Goal: Task Accomplishment & Management: Use online tool/utility

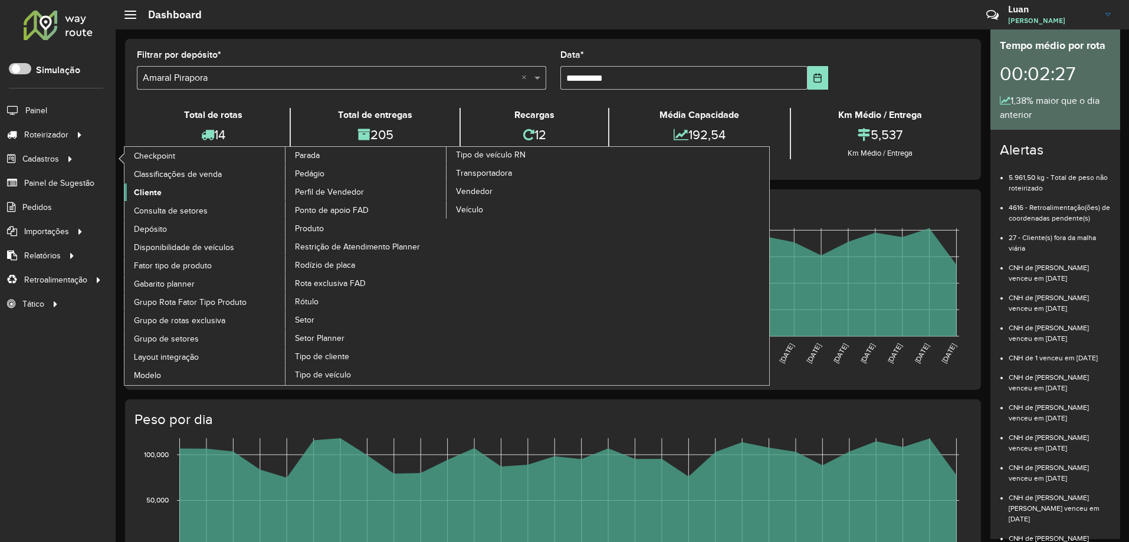
click at [153, 188] on span "Cliente" at bounding box center [148, 192] width 28 height 12
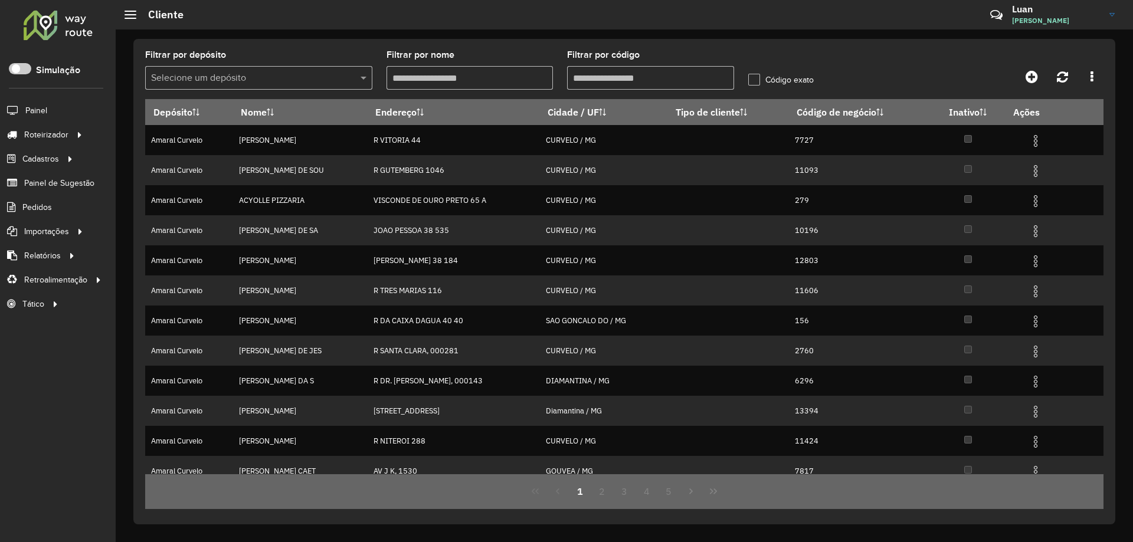
click at [589, 81] on input "Filtrar por código" at bounding box center [650, 78] width 167 height 24
paste input "*****"
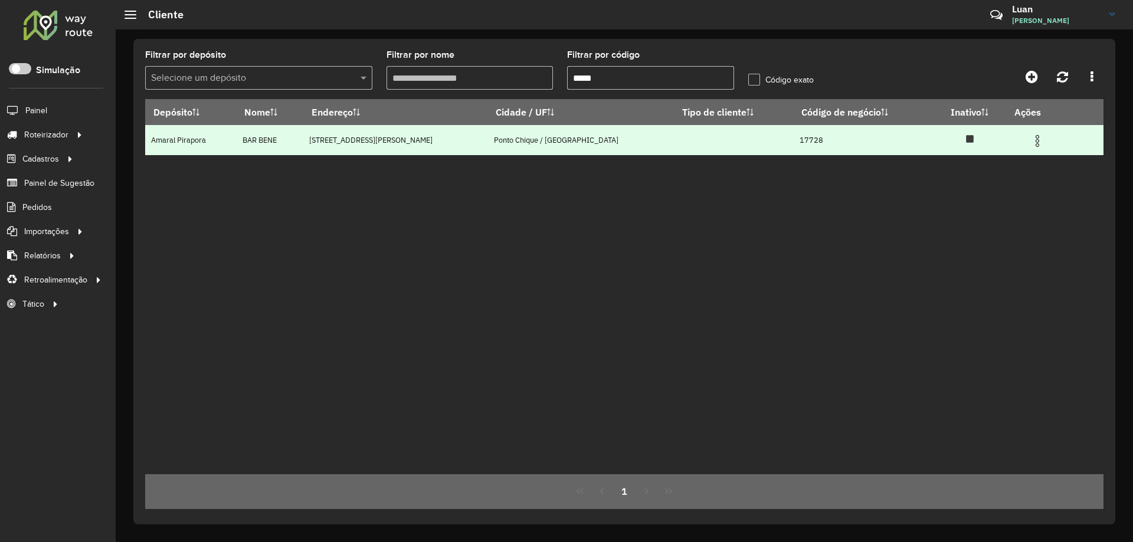
type input "*****"
click at [1030, 136] on img at bounding box center [1037, 141] width 14 height 14
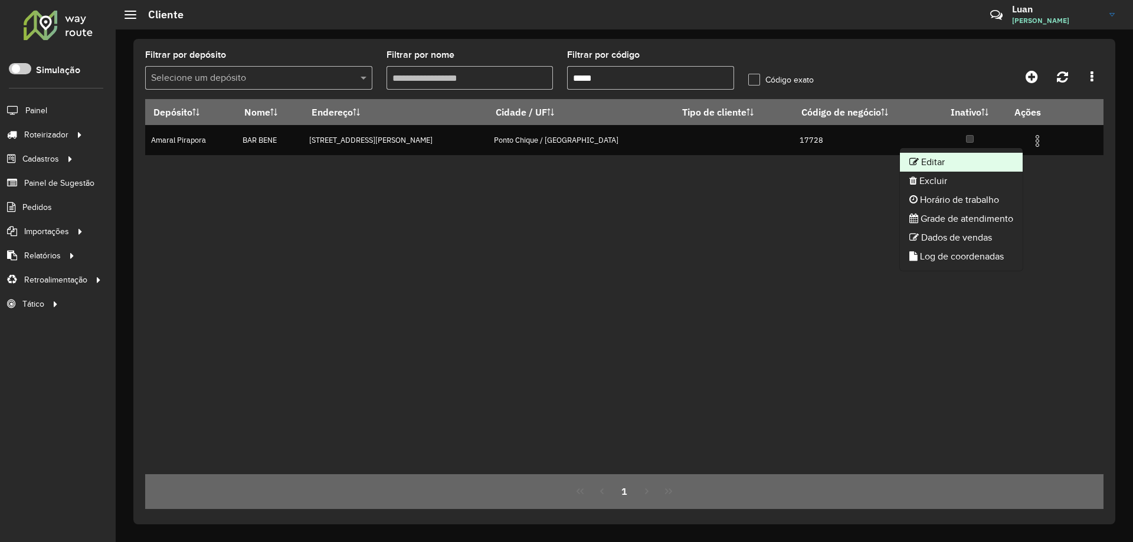
click at [952, 165] on li "Editar" at bounding box center [961, 162] width 123 height 19
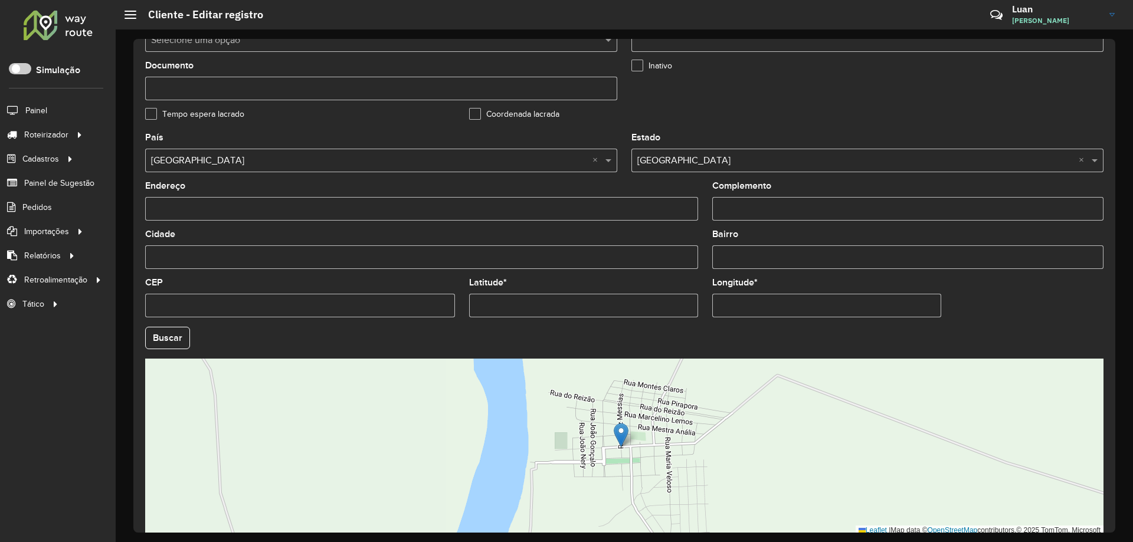
scroll to position [336, 0]
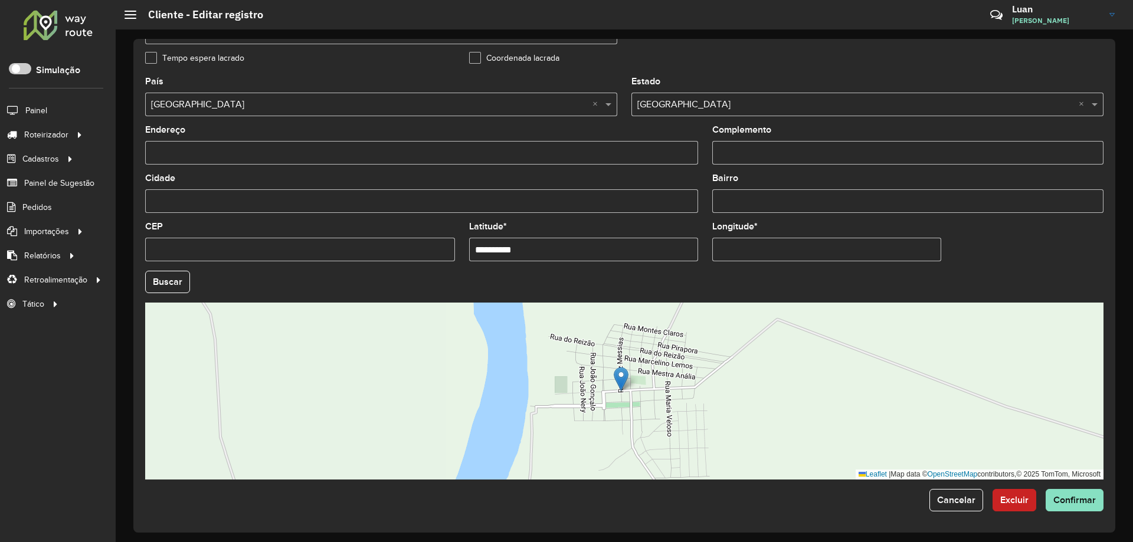
drag, startPoint x: 535, startPoint y: 253, endPoint x: 223, endPoint y: 253, distance: 311.5
click at [223, 253] on formly-group "**********" at bounding box center [624, 278] width 972 height 402
paste input "**********"
drag, startPoint x: 589, startPoint y: 253, endPoint x: 523, endPoint y: 259, distance: 66.9
click at [523, 259] on input "**********" at bounding box center [583, 250] width 229 height 24
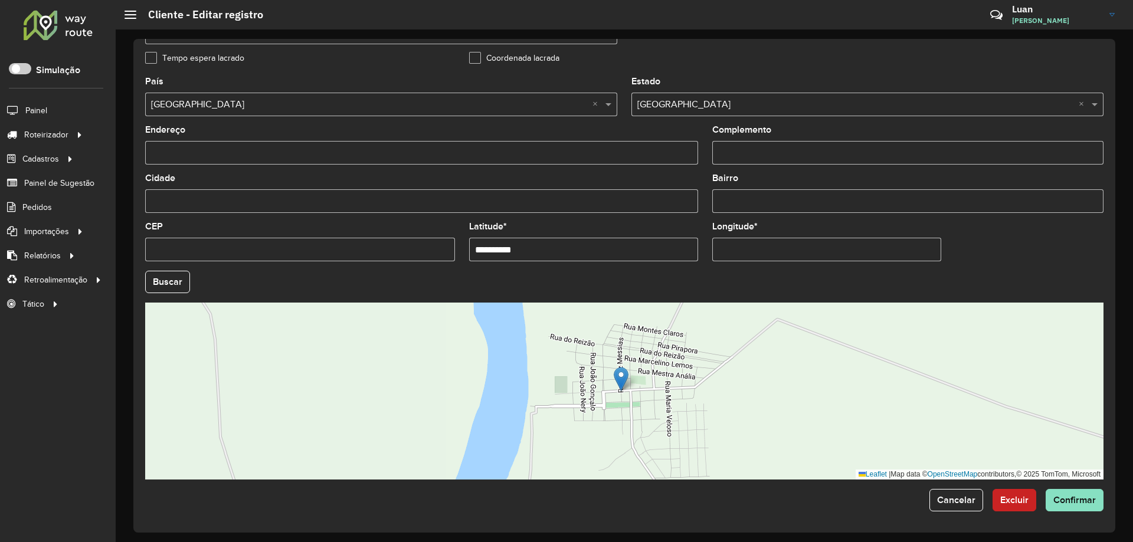
type input "**********"
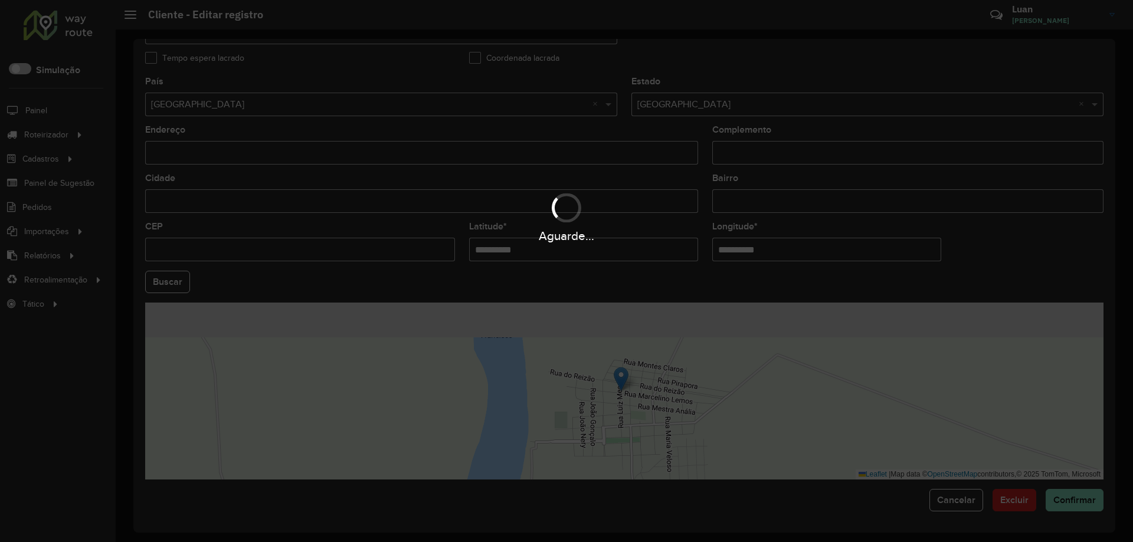
paste input "text"
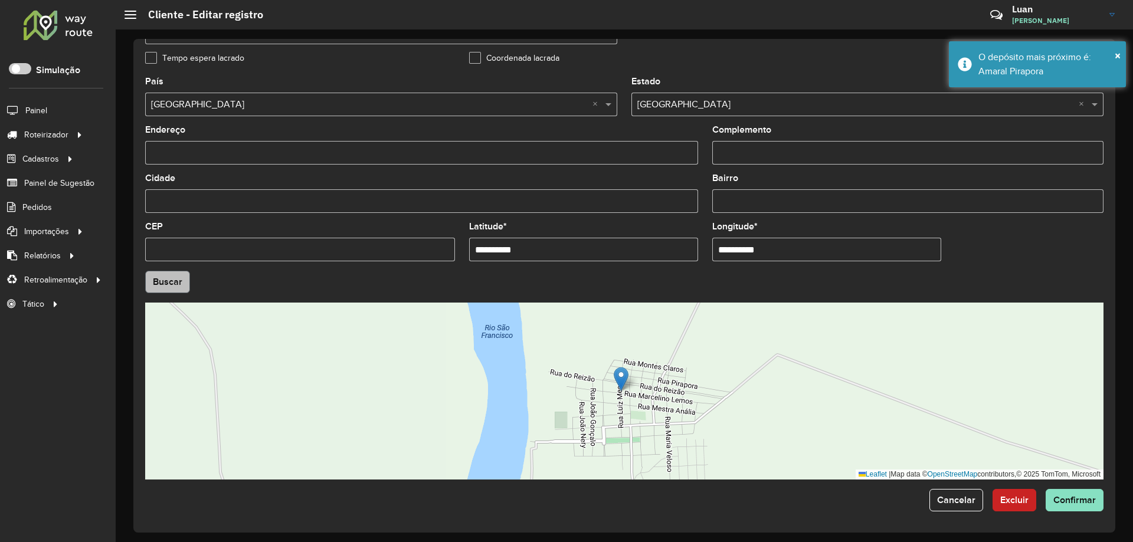
type input "**********"
click at [172, 282] on hb-app "Aguarde... Pop-up bloqueado! Seu navegador bloqueou automáticamente a abertura …" at bounding box center [566, 271] width 1133 height 542
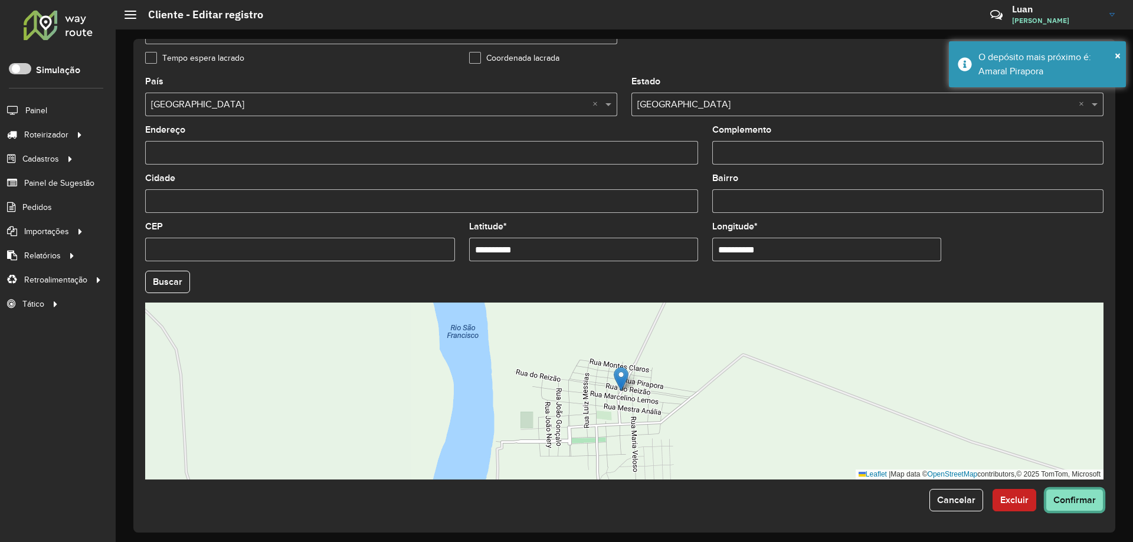
click at [1071, 503] on span "Confirmar" at bounding box center [1074, 500] width 42 height 10
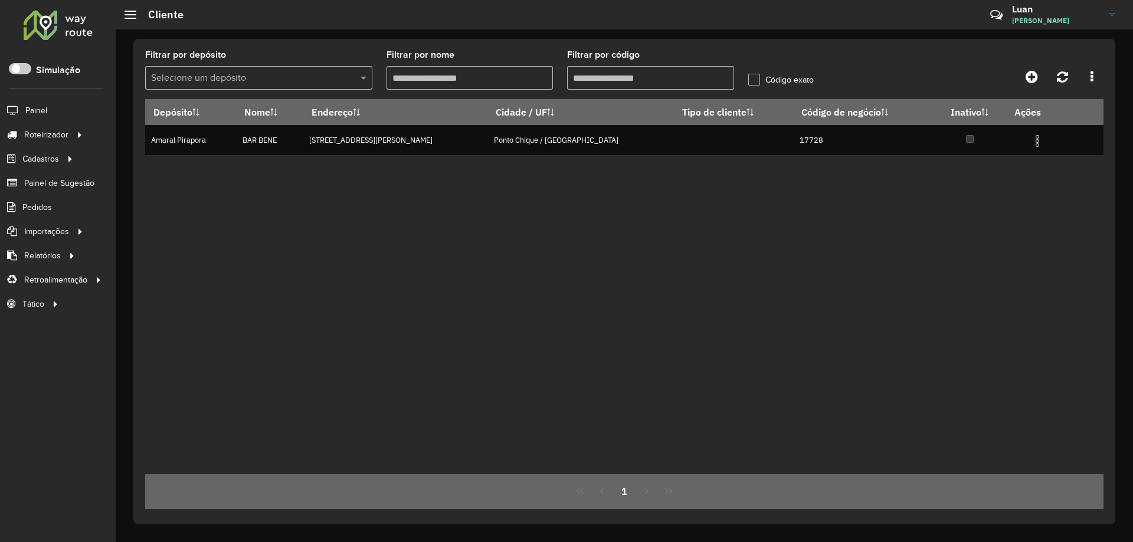
click at [71, 24] on div at bounding box center [57, 24] width 71 height 31
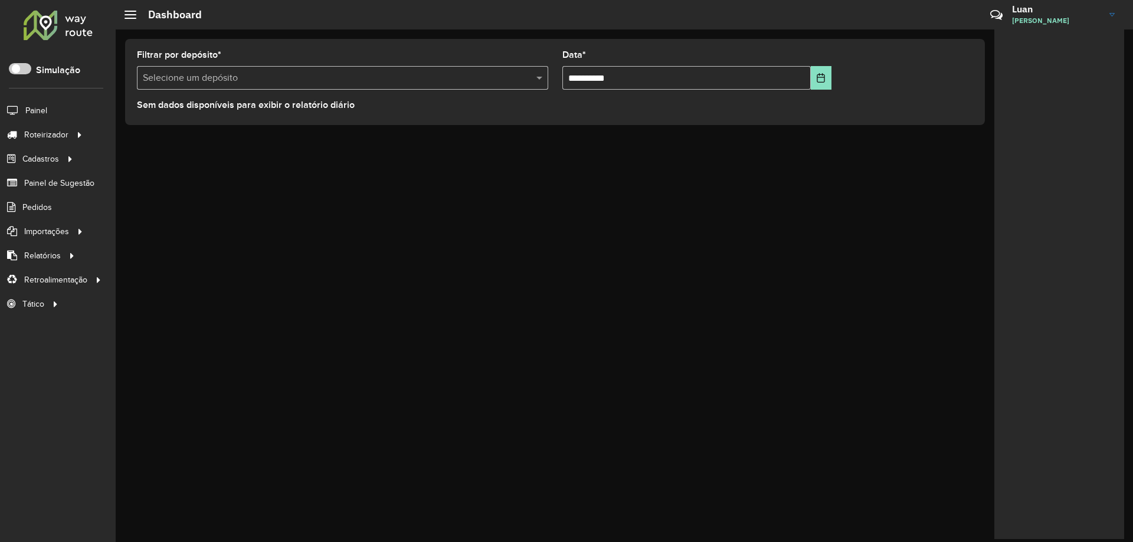
click at [244, 76] on input "text" at bounding box center [331, 78] width 376 height 14
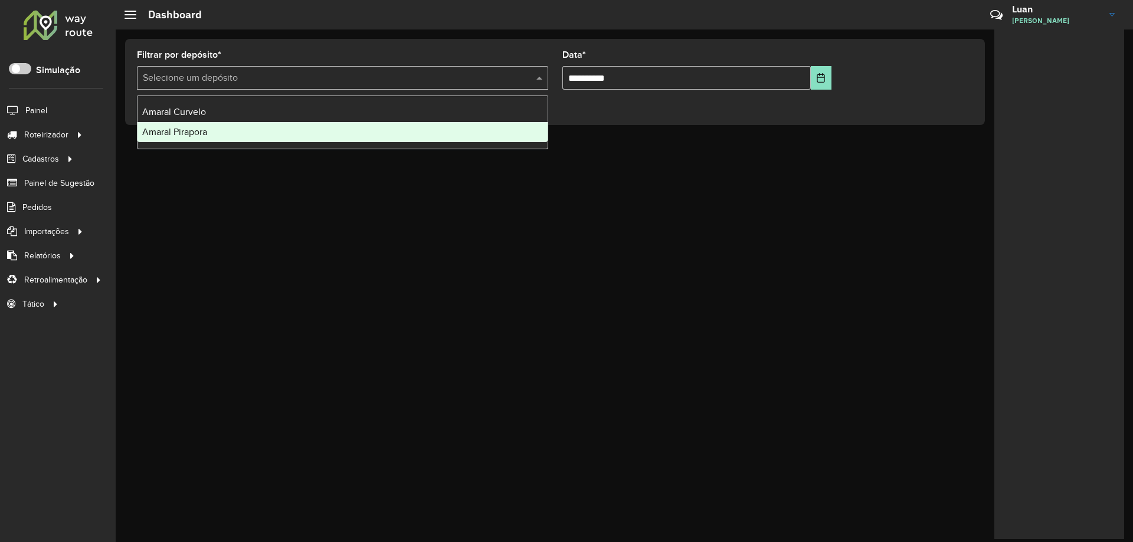
click at [182, 133] on span "Amaral Pirapora" at bounding box center [174, 132] width 65 height 10
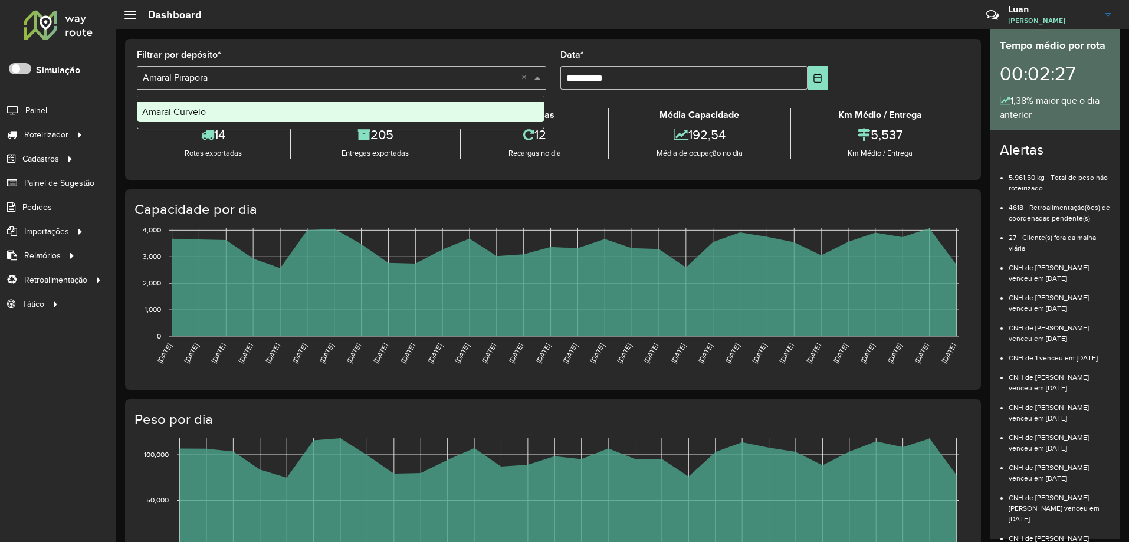
click at [254, 73] on input "text" at bounding box center [330, 78] width 374 height 14
click at [103, 542] on html "Aguarde... Pop-up bloqueado! Seu navegador bloqueou automáticamente a abertura …" at bounding box center [564, 271] width 1129 height 542
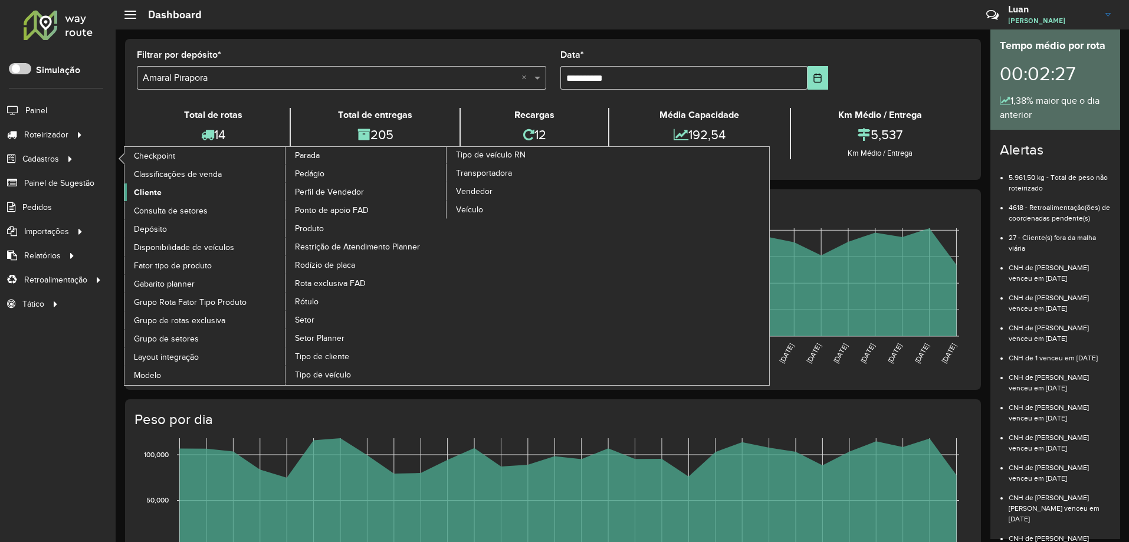
click at [137, 201] on link "Cliente" at bounding box center [205, 192] width 162 height 18
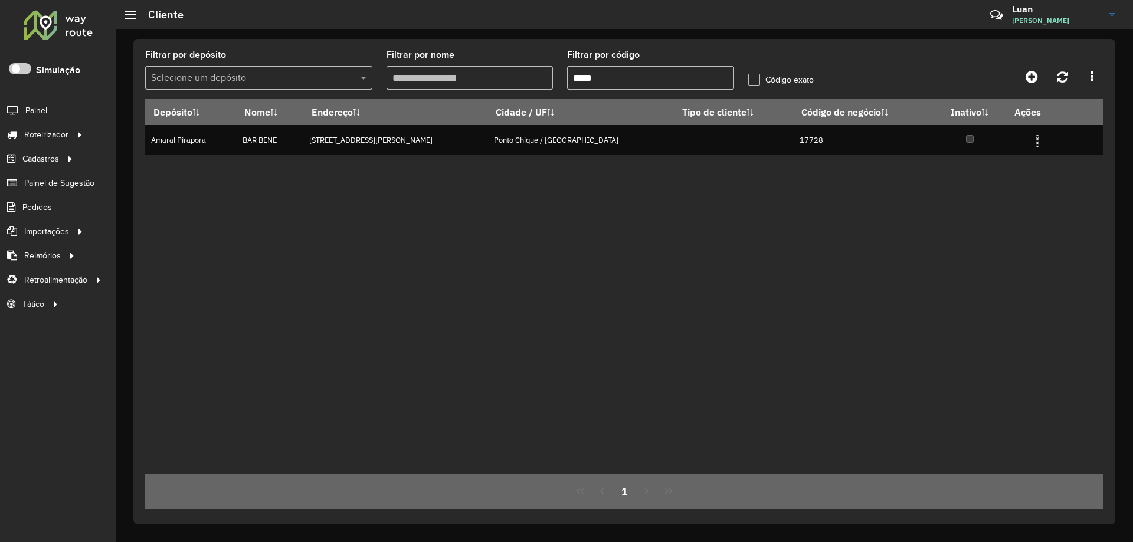
click at [608, 77] on input "*****" at bounding box center [650, 78] width 167 height 24
paste input "text"
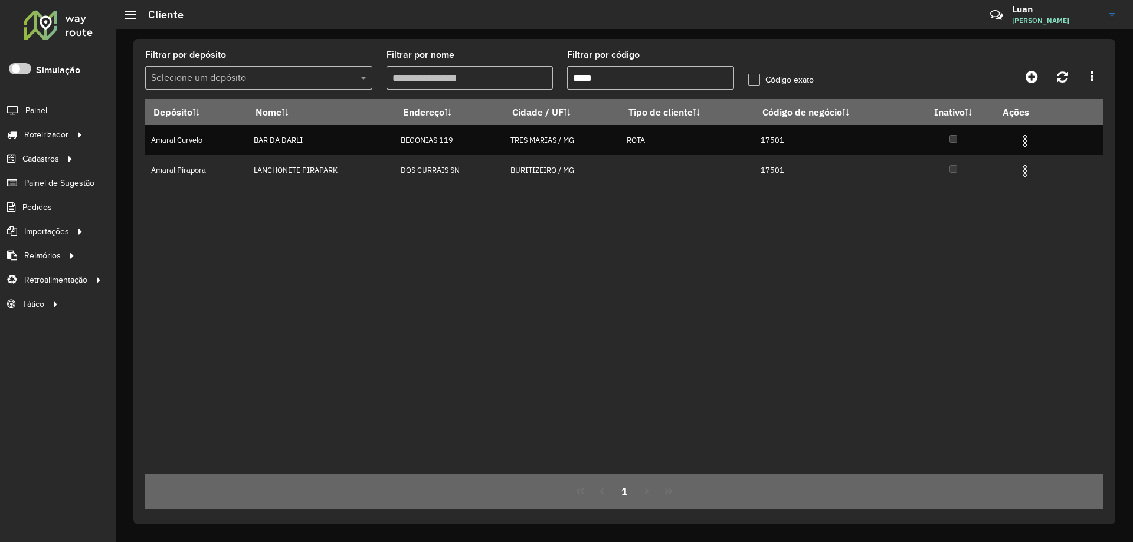
type input "*****"
click at [262, 80] on input "text" at bounding box center [247, 78] width 192 height 14
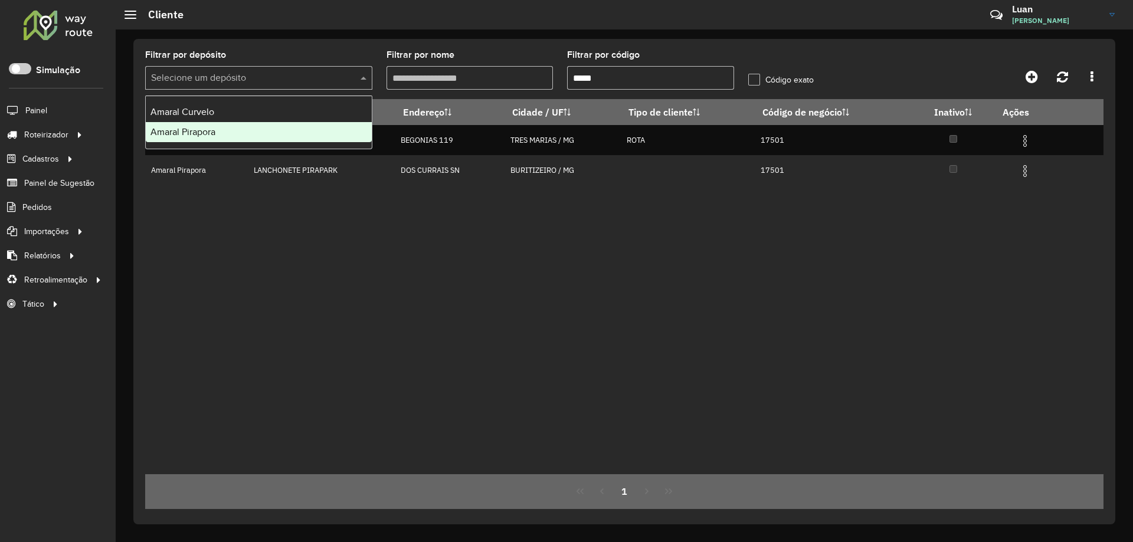
click at [221, 132] on div "Amaral Pirapora" at bounding box center [259, 132] width 226 height 20
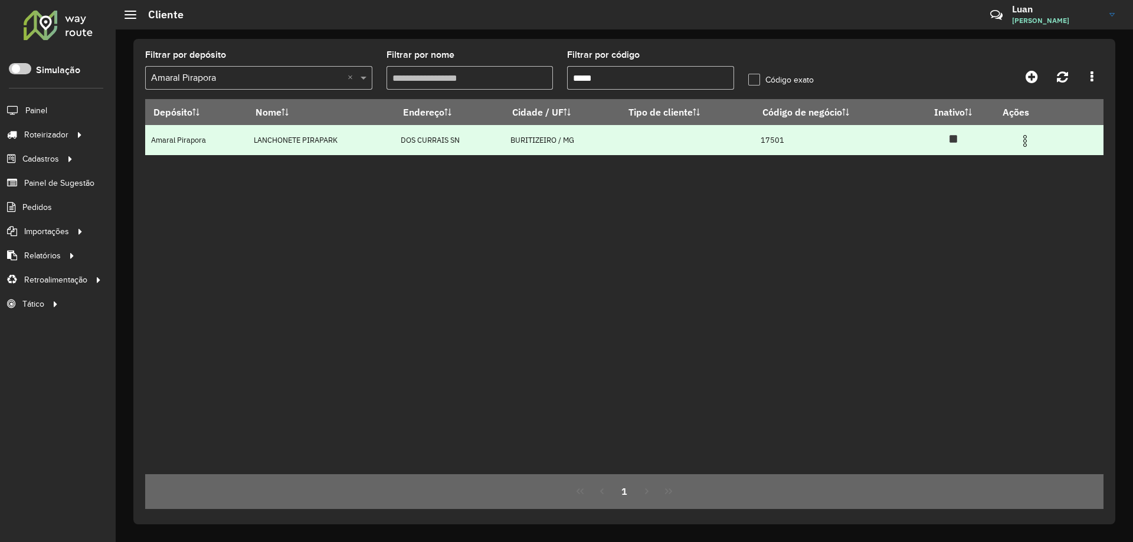
click at [1030, 140] on img at bounding box center [1025, 141] width 14 height 14
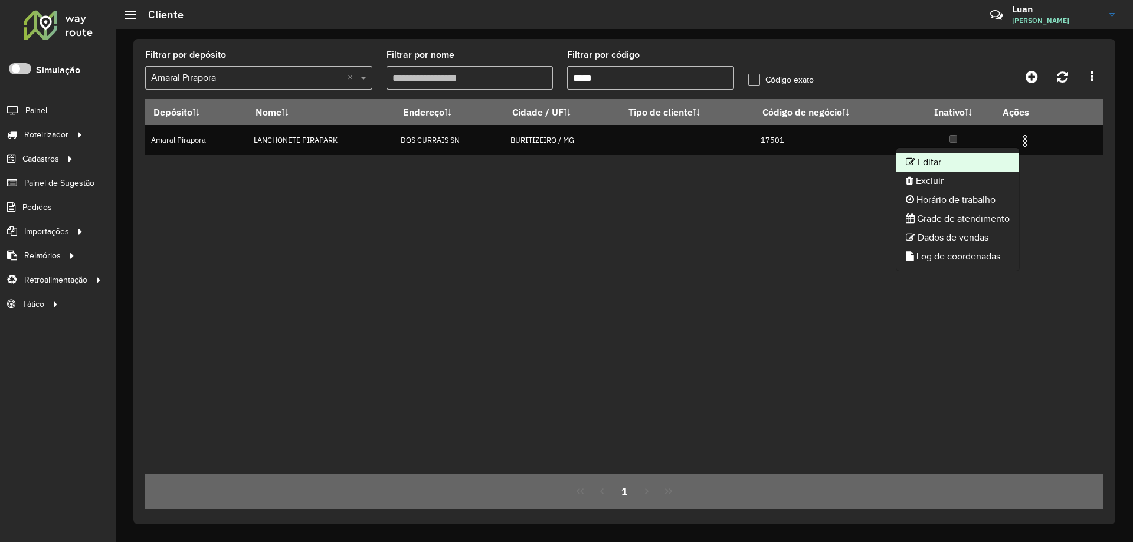
click at [942, 165] on li "Editar" at bounding box center [957, 162] width 123 height 19
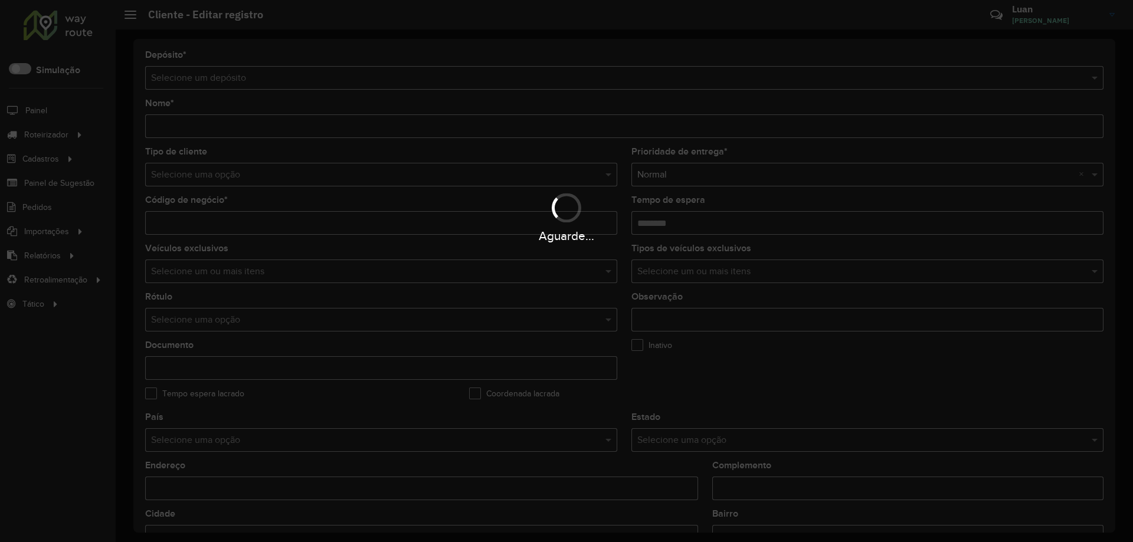
type input "**********"
type input "*****"
type input "********"
type input "**********"
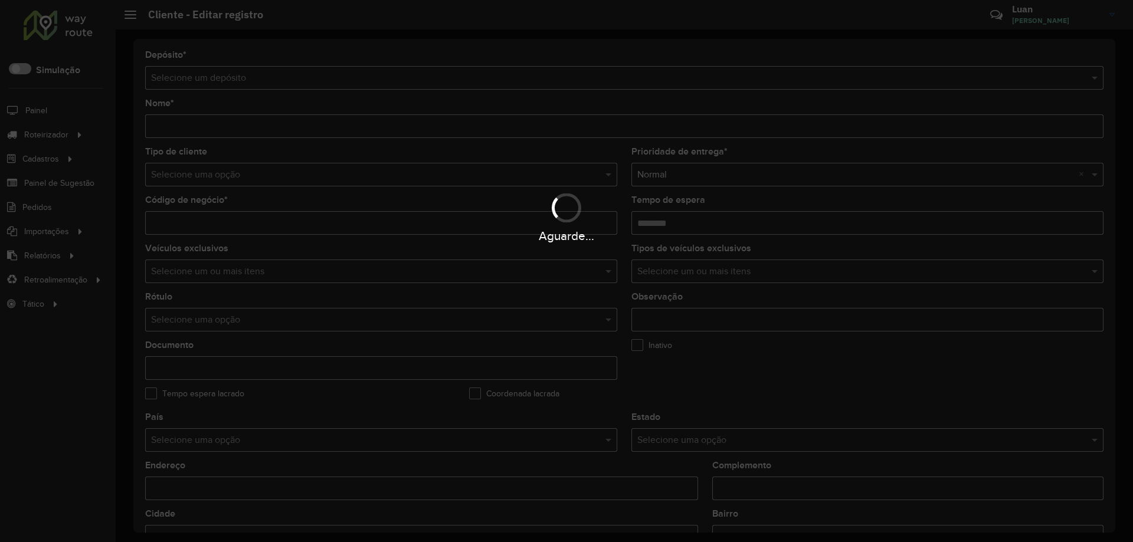
type input "**********"
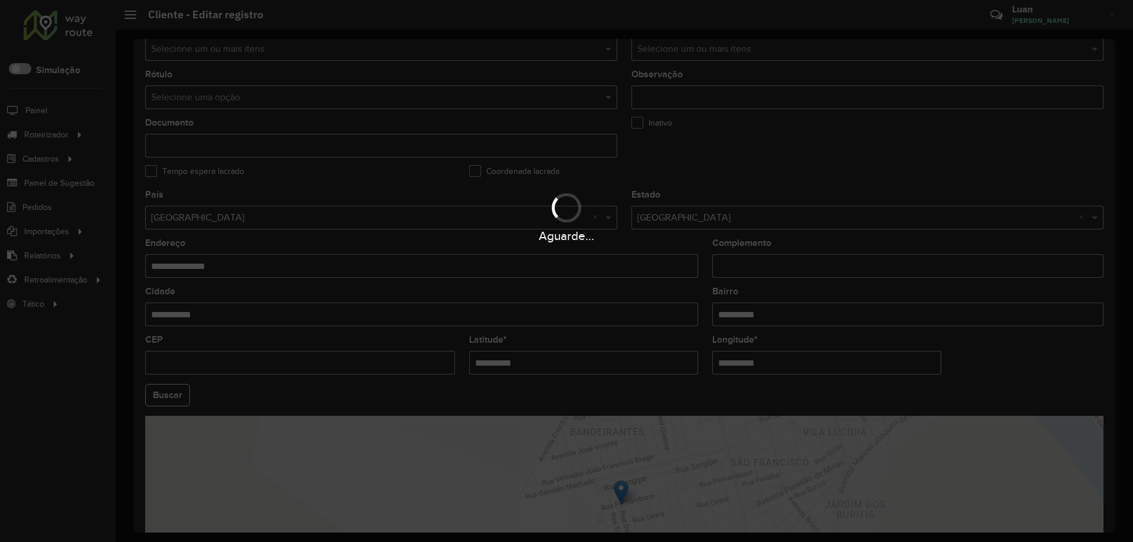
scroll to position [336, 0]
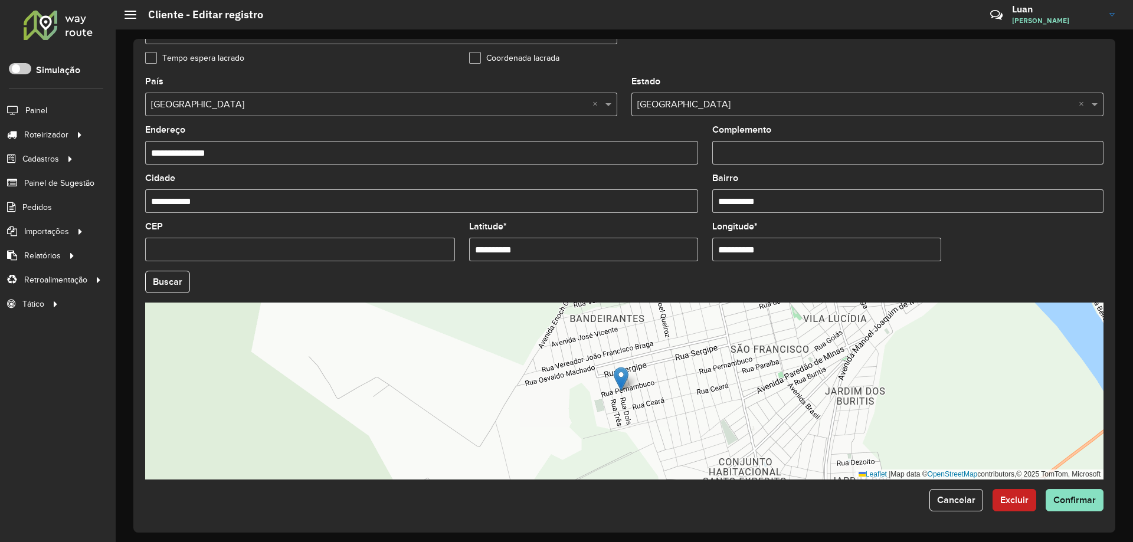
drag, startPoint x: 576, startPoint y: 252, endPoint x: 222, endPoint y: 251, distance: 354.6
click at [222, 251] on formly-group "**********" at bounding box center [624, 278] width 972 height 402
paste input "**********"
drag, startPoint x: 598, startPoint y: 251, endPoint x: 522, endPoint y: 261, distance: 77.4
click at [522, 261] on formly-field "**********" at bounding box center [583, 246] width 243 height 48
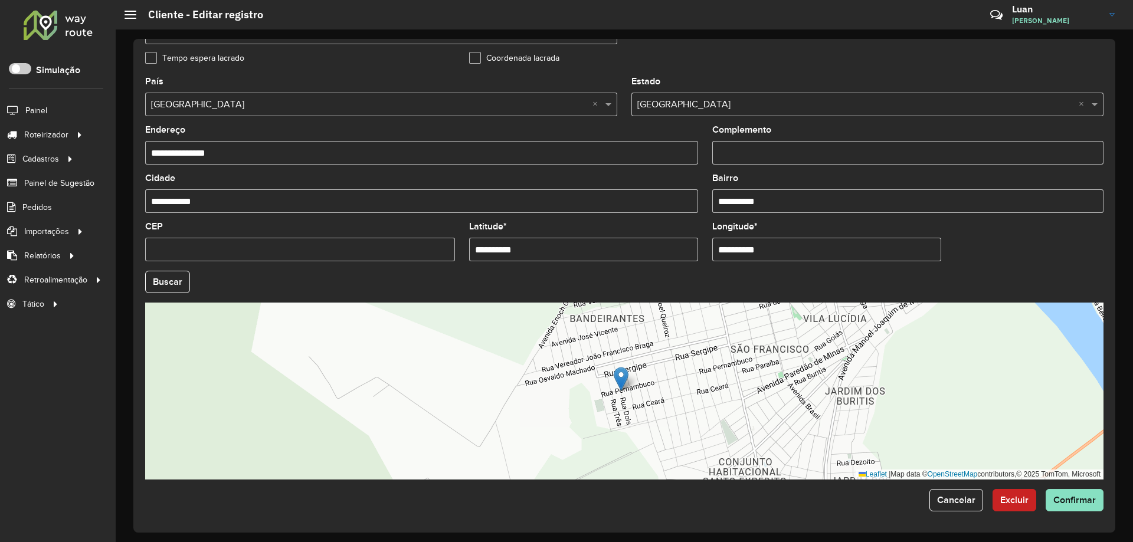
type input "**********"
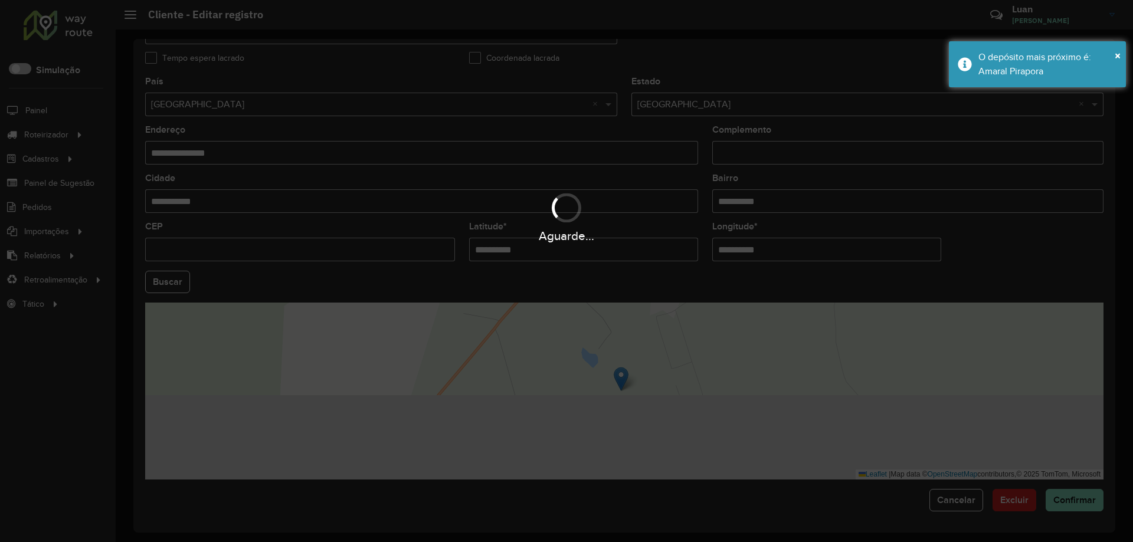
paste input "text"
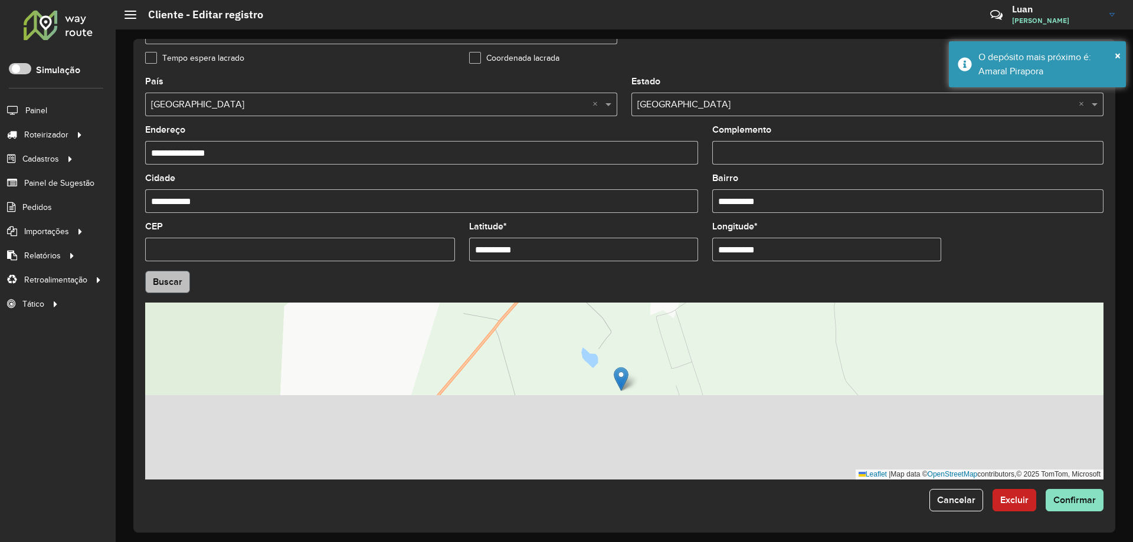
type input "**********"
click at [173, 280] on hb-app "Aguarde... Pop-up bloqueado! Seu navegador bloqueou automáticamente a abertura …" at bounding box center [566, 271] width 1133 height 542
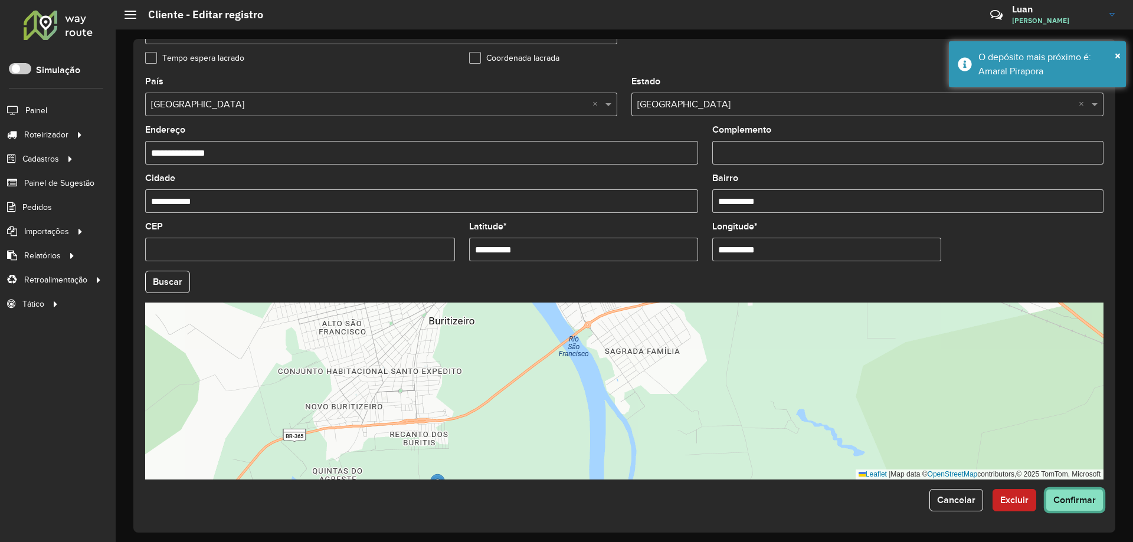
click at [1067, 496] on span "Confirmar" at bounding box center [1074, 500] width 42 height 10
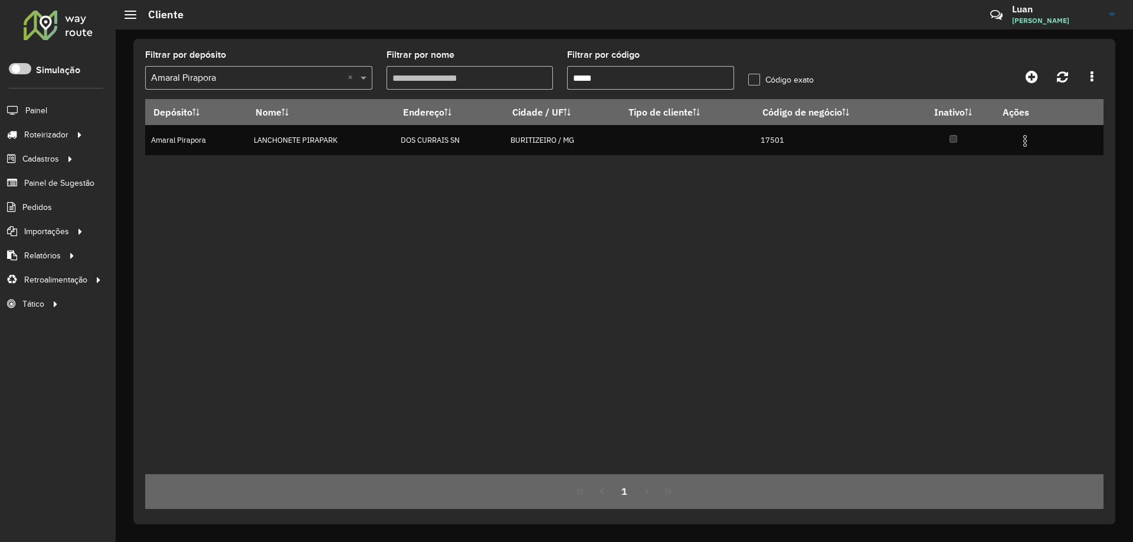
click at [599, 80] on input "*****" at bounding box center [650, 78] width 167 height 24
paste input "text"
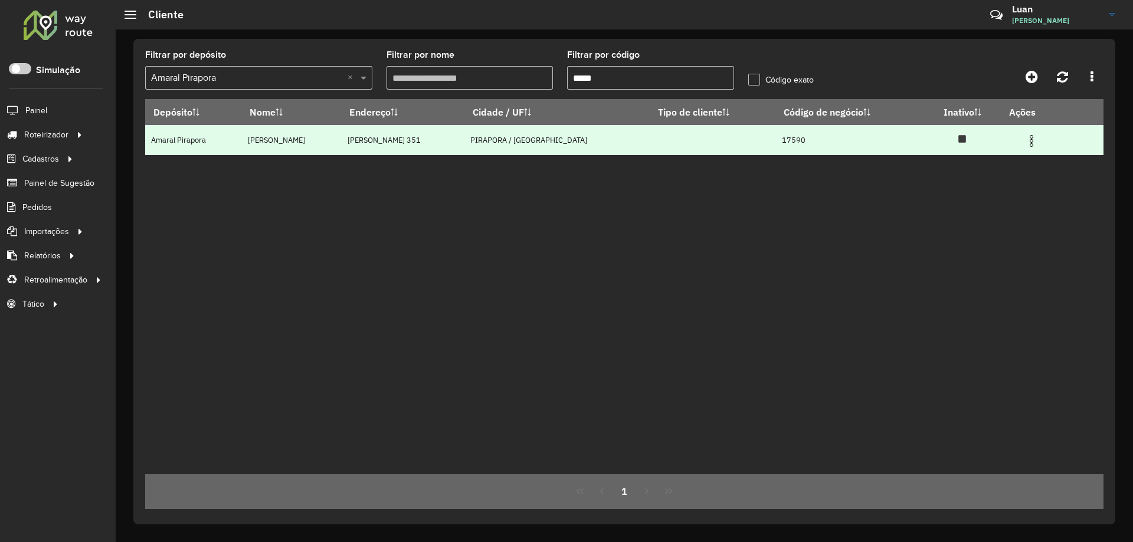
type input "*****"
drag, startPoint x: 1031, startPoint y: 139, endPoint x: 1021, endPoint y: 143, distance: 10.3
click at [1030, 139] on img at bounding box center [1031, 141] width 14 height 14
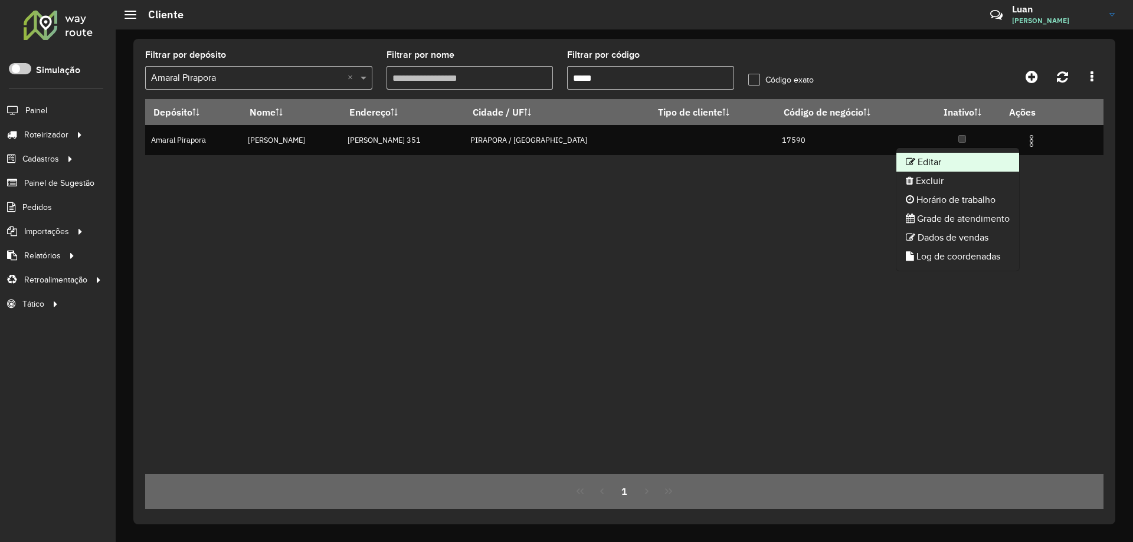
click at [932, 162] on li "Editar" at bounding box center [957, 162] width 123 height 19
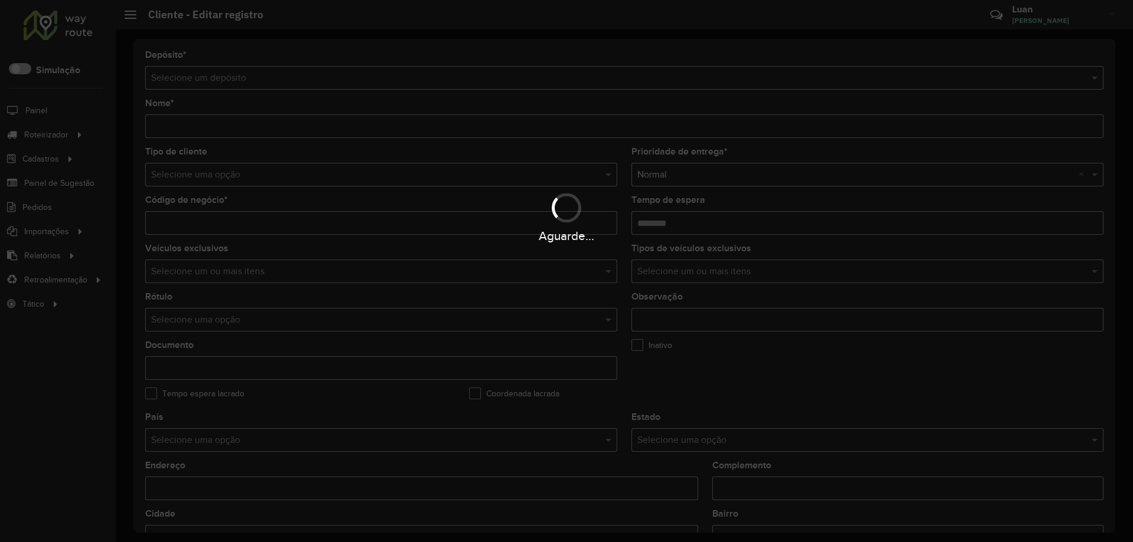
type input "**********"
type input "*****"
type input "********"
type input "**********"
type input "********"
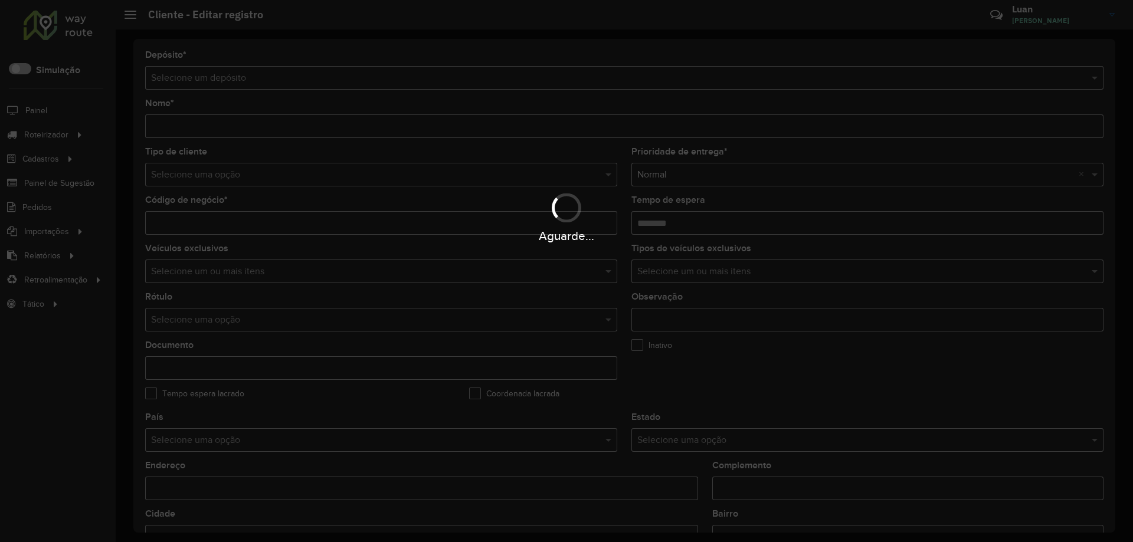
type input "*******"
type input "**********"
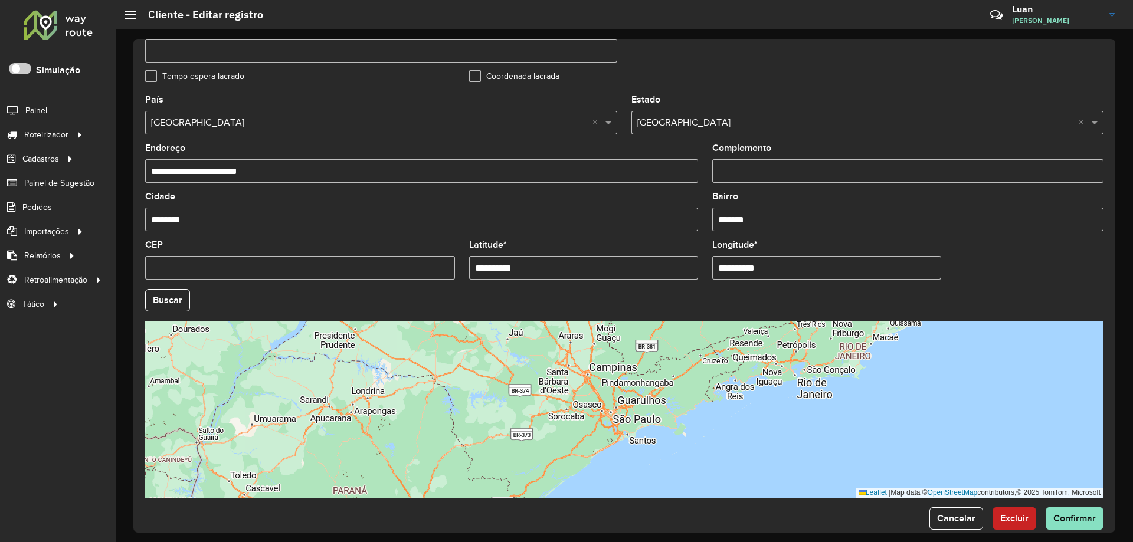
scroll to position [336, 0]
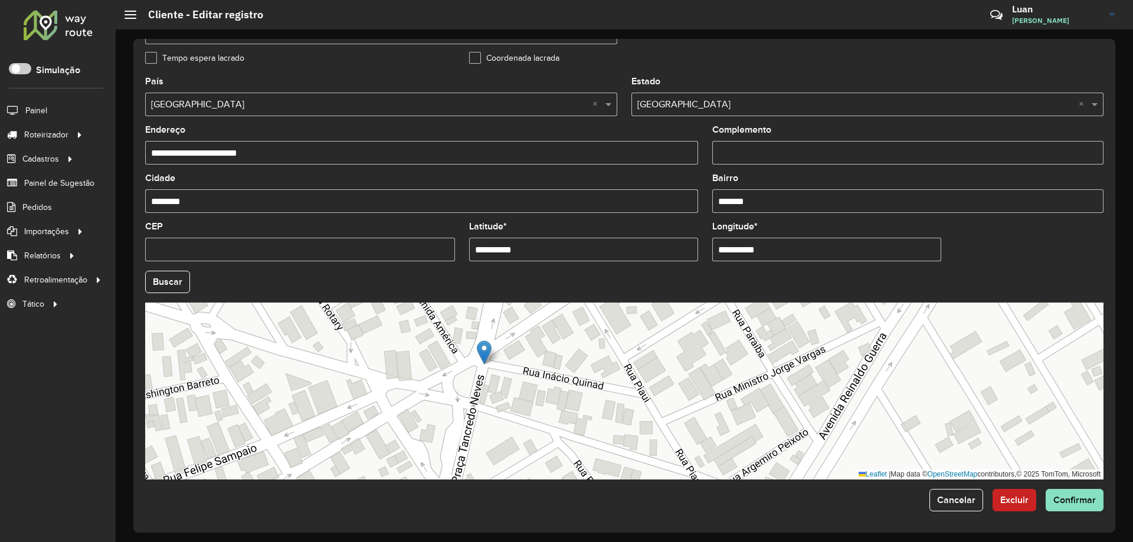
drag, startPoint x: 617, startPoint y: 378, endPoint x: 539, endPoint y: 394, distance: 79.5
click at [539, 394] on div "Leaflet | Map data © OpenStreetMap contributors,© 2025 TomTom, Microsoft" at bounding box center [624, 391] width 958 height 177
drag, startPoint x: 542, startPoint y: 246, endPoint x: 294, endPoint y: 246, distance: 247.8
click at [294, 246] on formly-group "**********" at bounding box center [624, 278] width 972 height 402
paste input "*********"
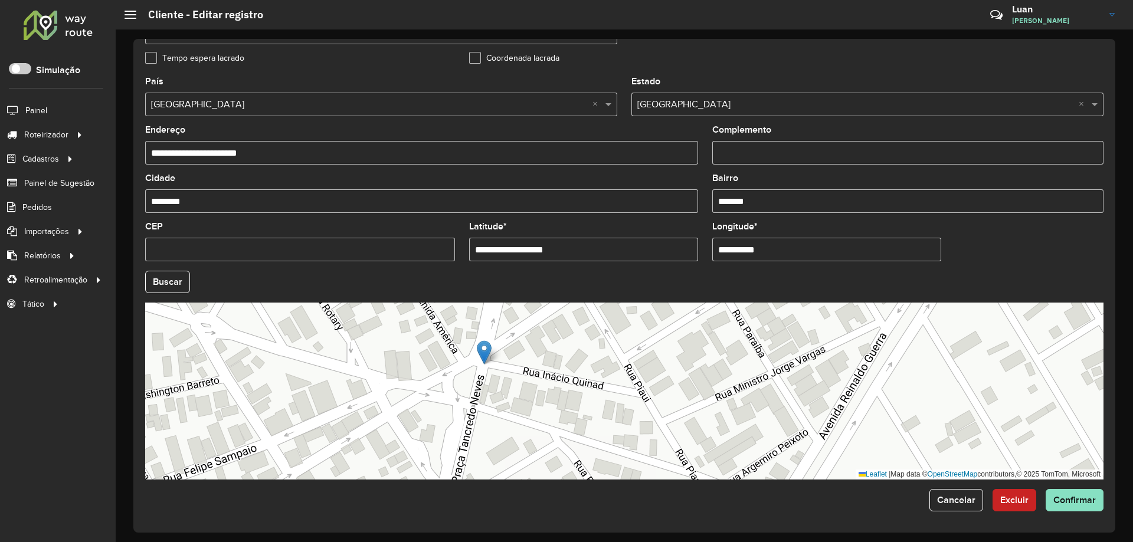
drag, startPoint x: 552, startPoint y: 256, endPoint x: 516, endPoint y: 259, distance: 36.1
click at [516, 259] on input "**********" at bounding box center [583, 250] width 229 height 24
type input "*********"
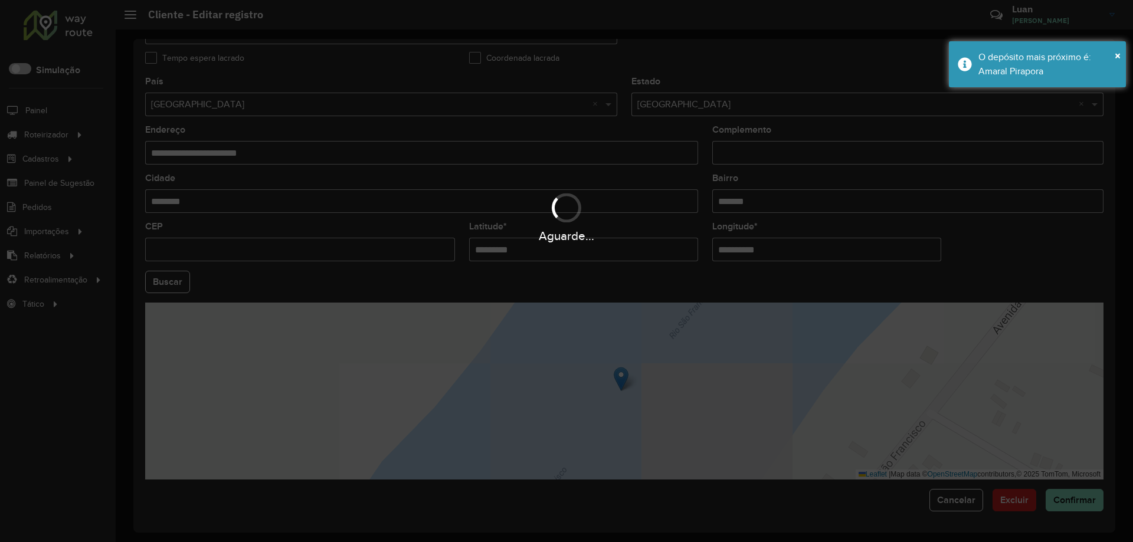
paste input "text"
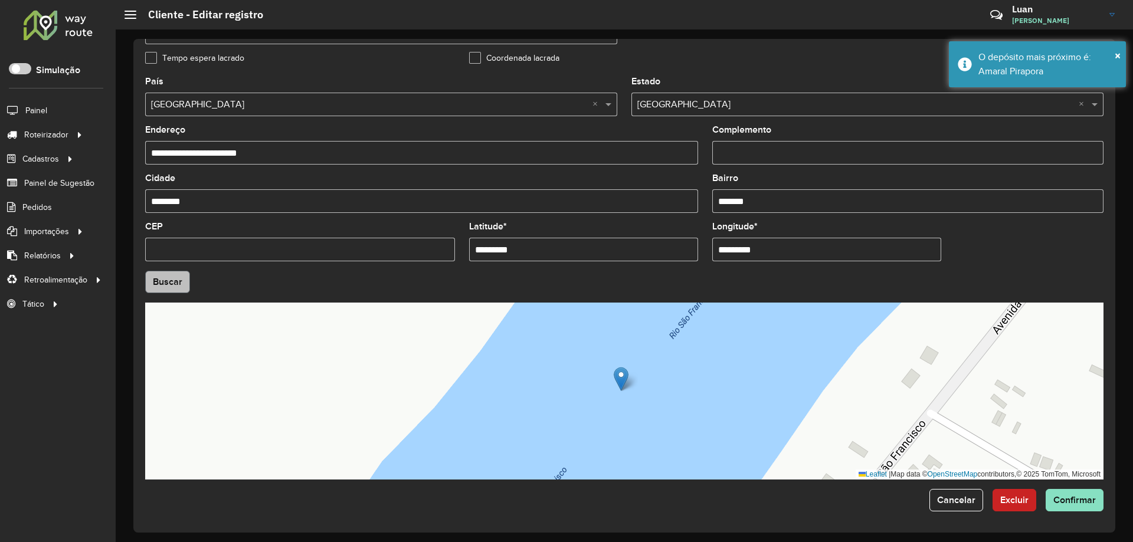
type input "*********"
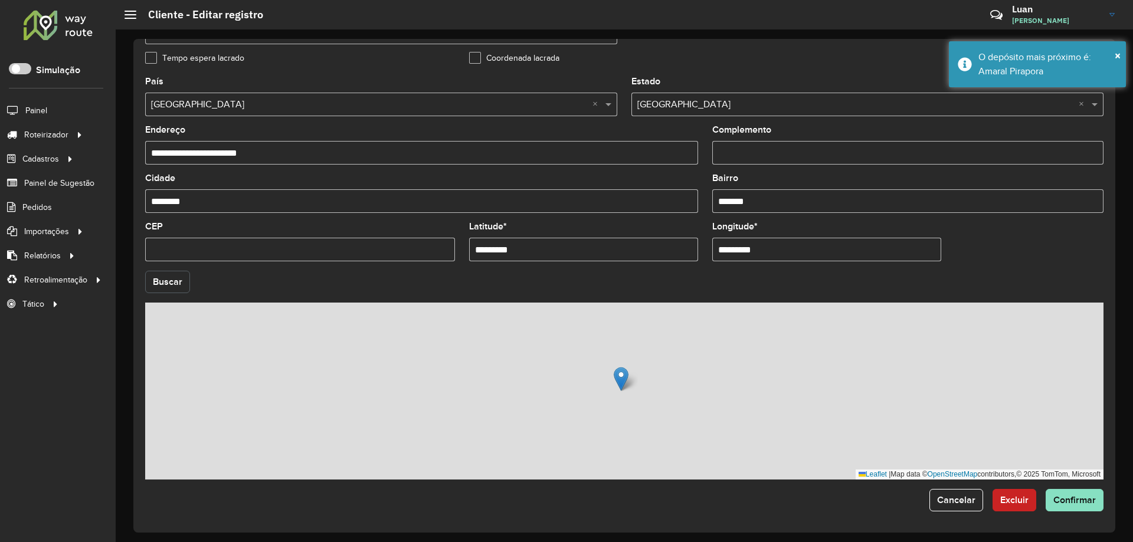
click at [153, 281] on hb-app "Aguarde... Pop-up bloqueado! Seu navegador bloqueou automáticamente a abertura …" at bounding box center [566, 271] width 1133 height 542
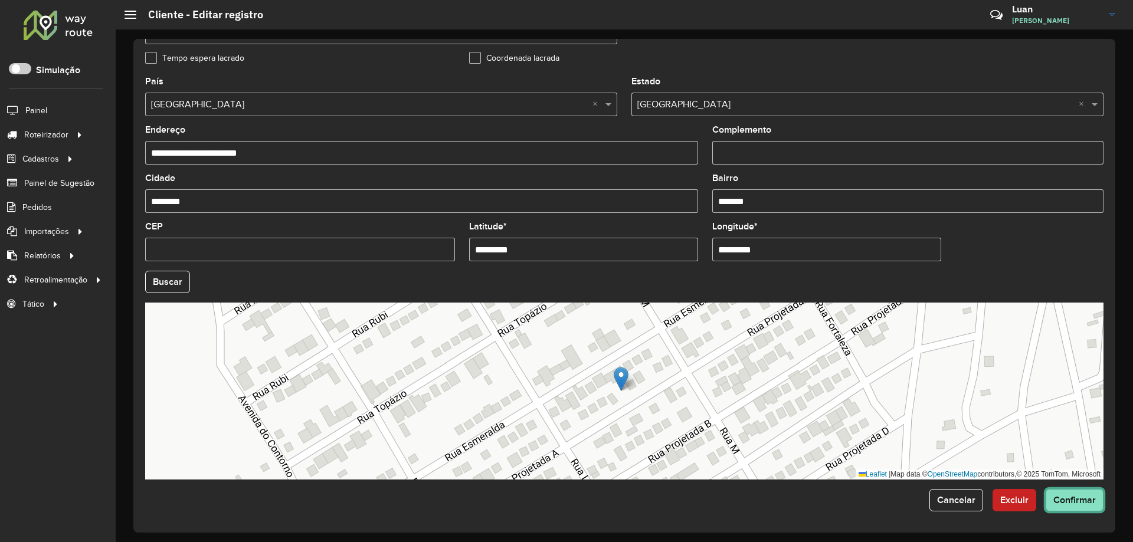
click at [1076, 495] on span "Confirmar" at bounding box center [1074, 500] width 42 height 10
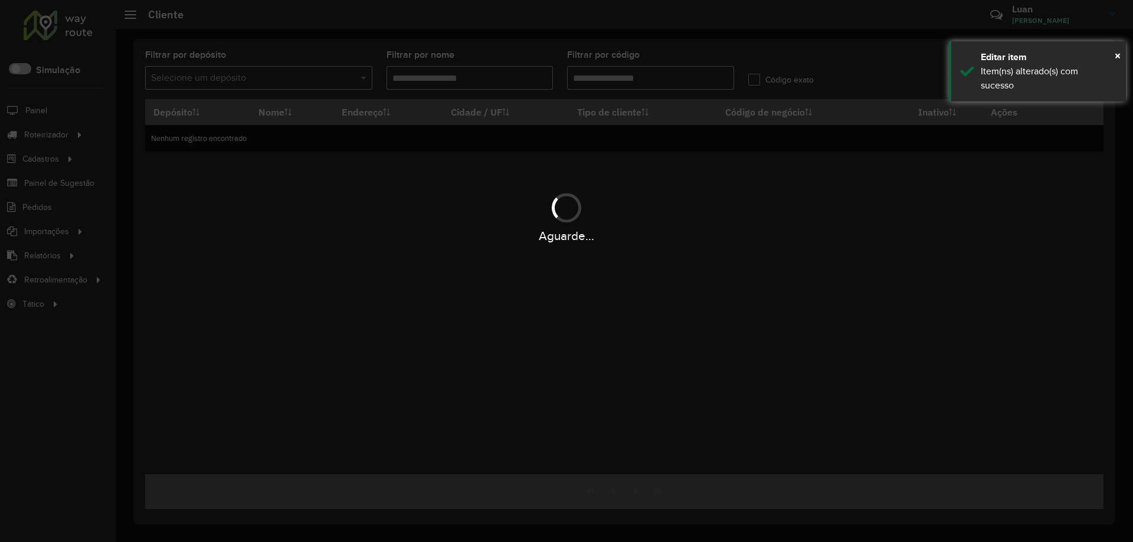
type input "*****"
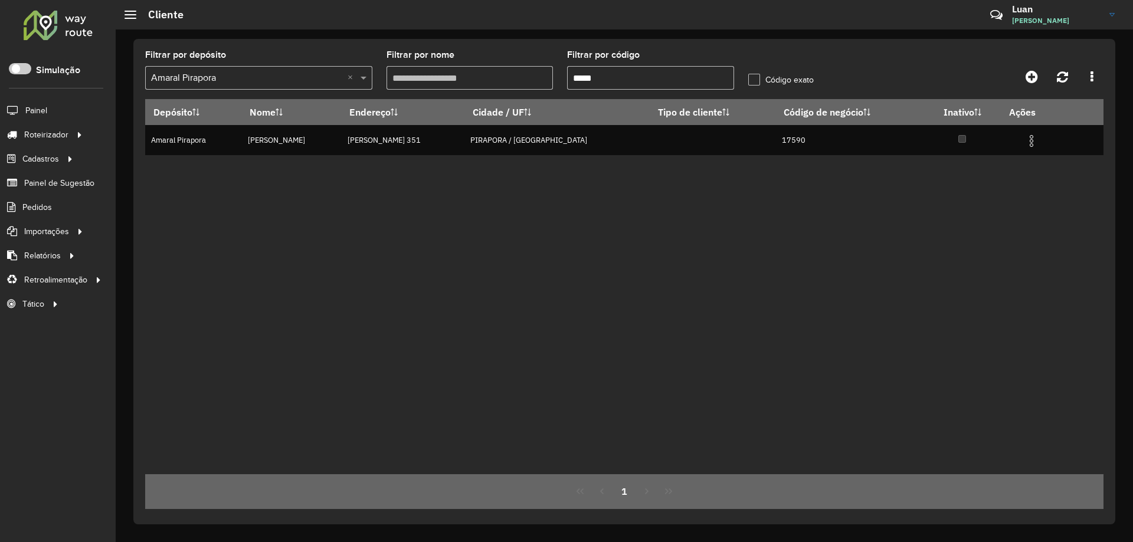
click at [73, 23] on div at bounding box center [57, 24] width 71 height 31
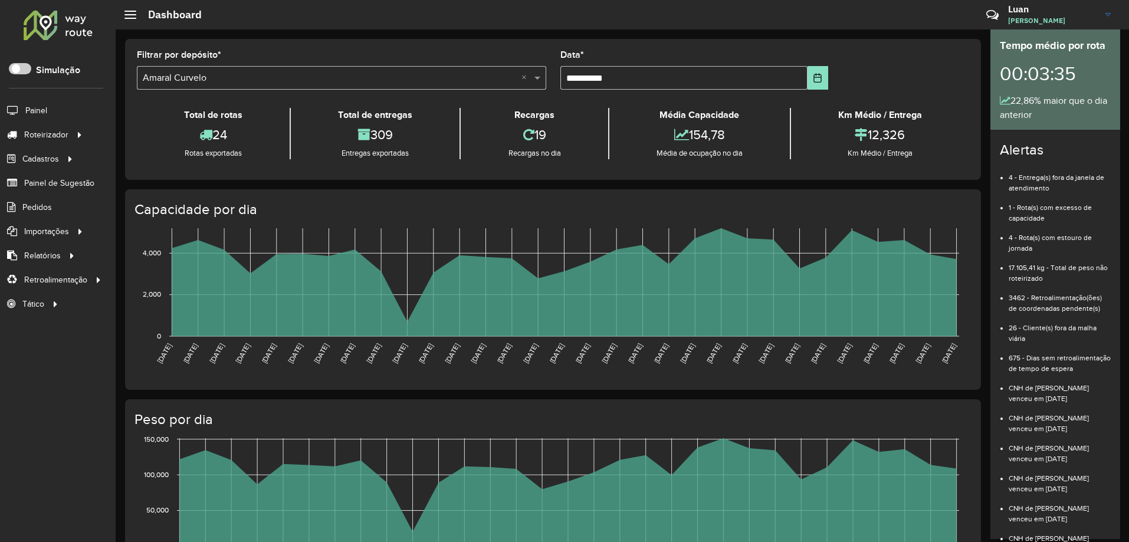
click at [320, 94] on formly-field "Filtrar por depósito * Selecione um depósito × Amaral Curvelo ×" at bounding box center [342, 75] width 424 height 48
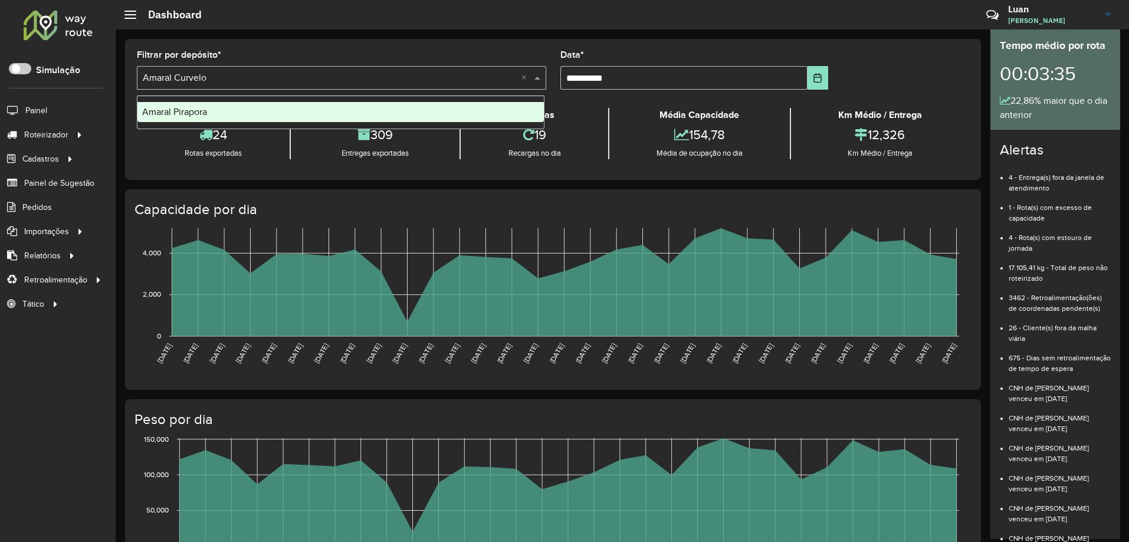
click at [220, 74] on input "text" at bounding box center [330, 78] width 374 height 14
click at [198, 109] on span "Amaral Pirapora" at bounding box center [174, 112] width 65 height 10
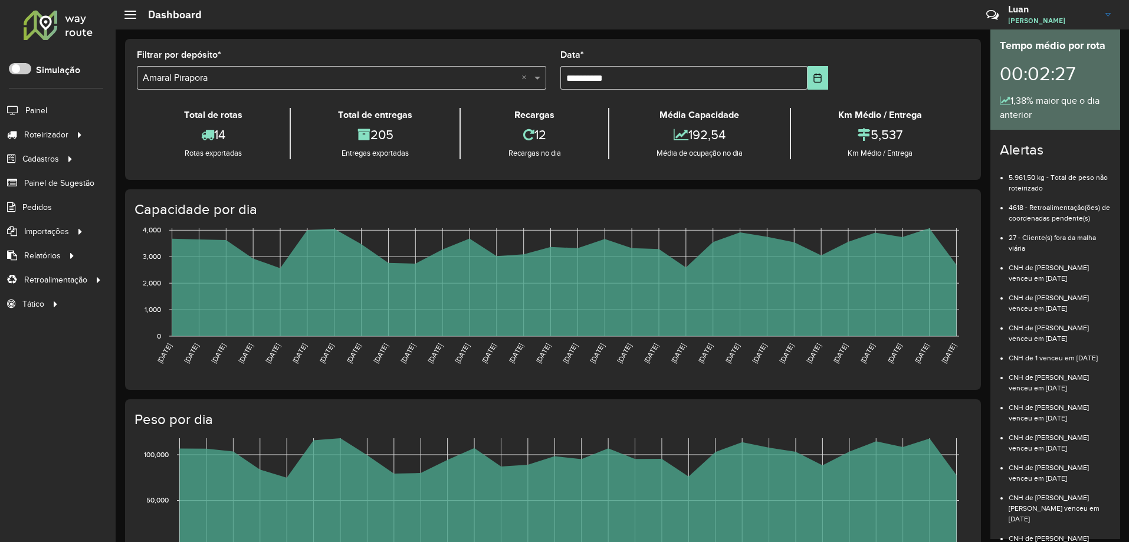
click at [863, 89] on formly-group "**********" at bounding box center [553, 75] width 847 height 48
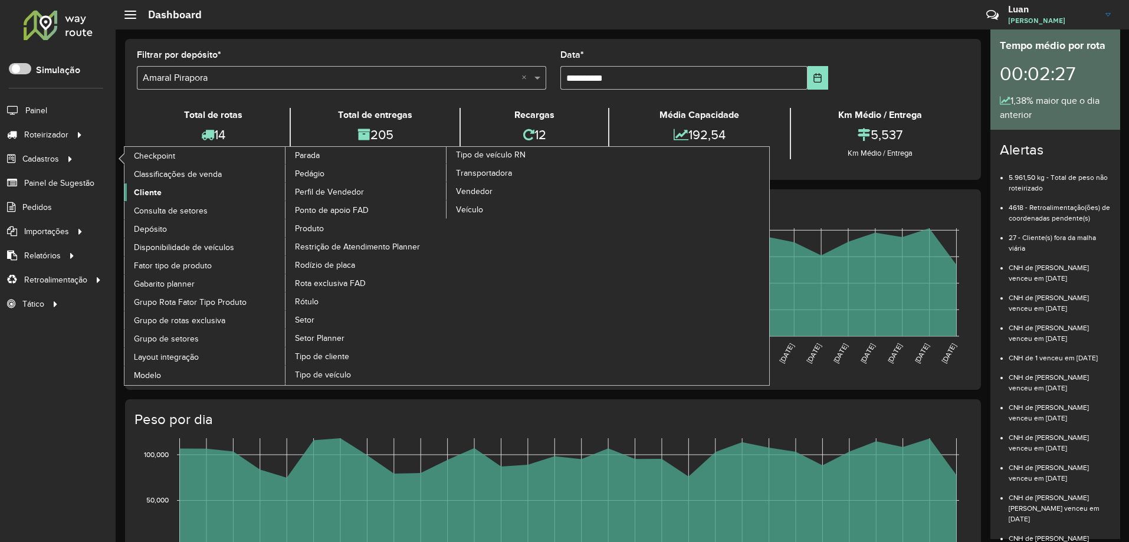
click at [136, 187] on span "Cliente" at bounding box center [148, 192] width 28 height 12
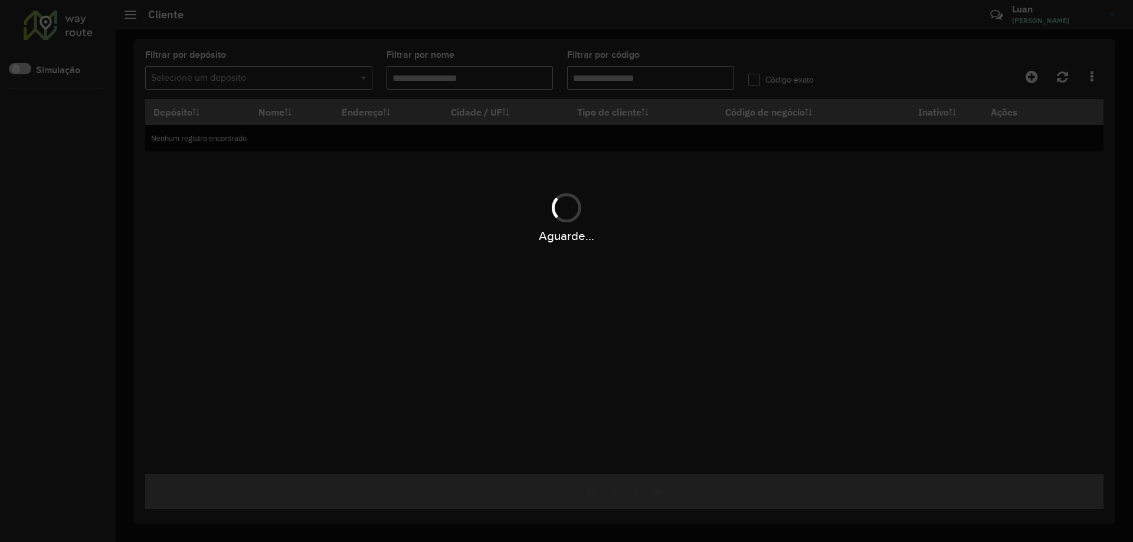
type input "*****"
click at [608, 76] on div "Aguarde..." at bounding box center [566, 271] width 1133 height 542
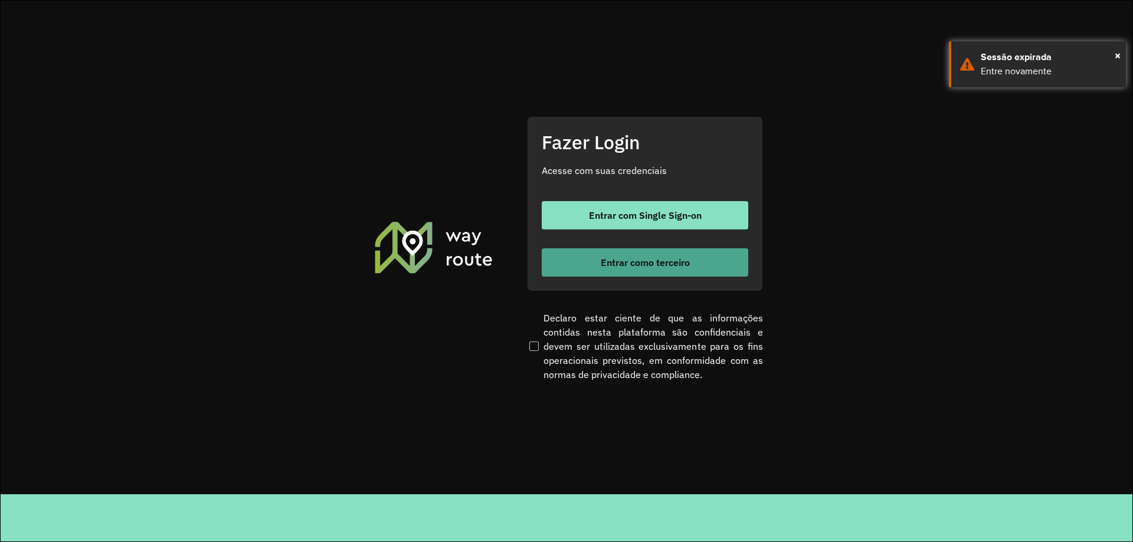
click at [641, 260] on span "Entrar como terceiro" at bounding box center [645, 262] width 89 height 9
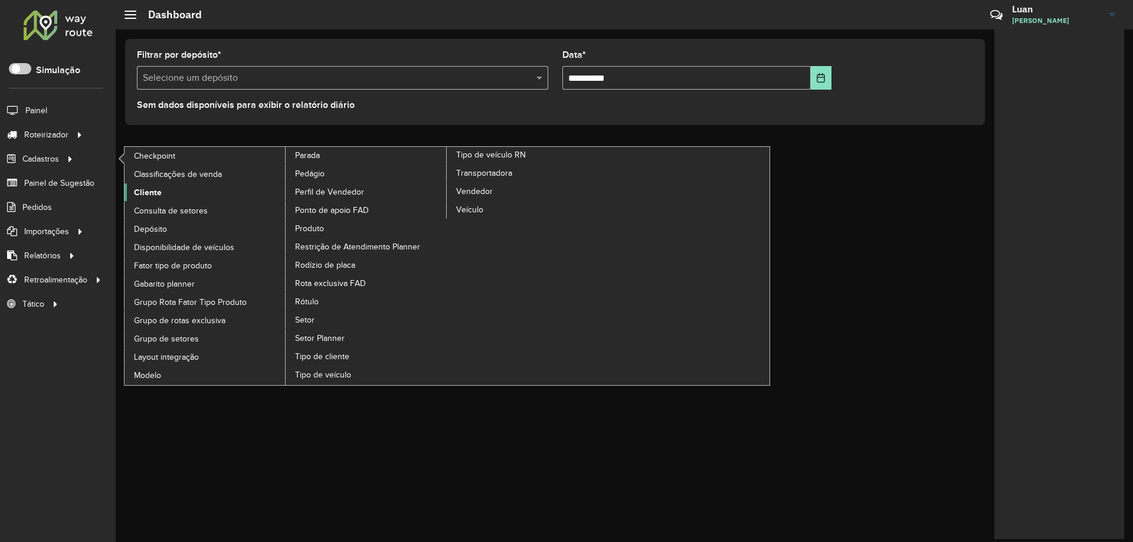
click at [149, 188] on span "Cliente" at bounding box center [148, 192] width 28 height 12
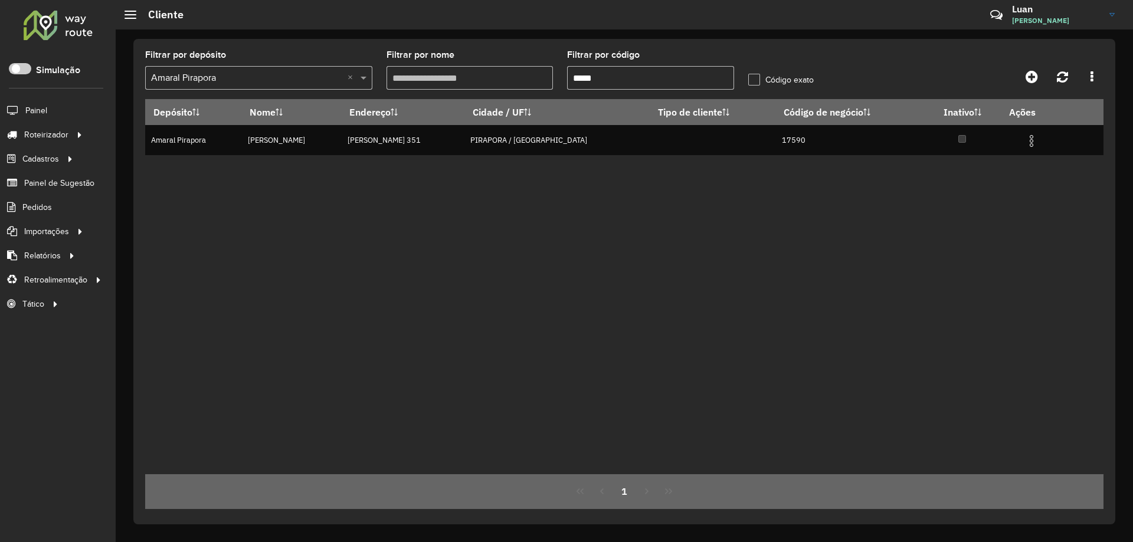
click at [632, 78] on input "*****" at bounding box center [650, 78] width 167 height 24
paste input "text"
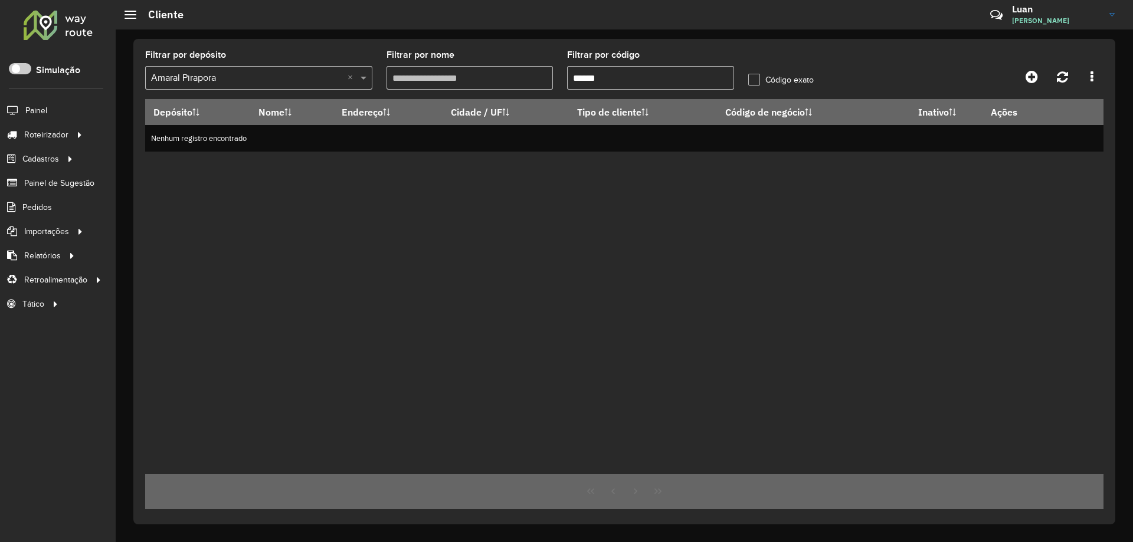
click at [618, 81] on input "*****" at bounding box center [650, 78] width 167 height 24
paste input "text"
click at [579, 81] on input "*****" at bounding box center [650, 78] width 167 height 24
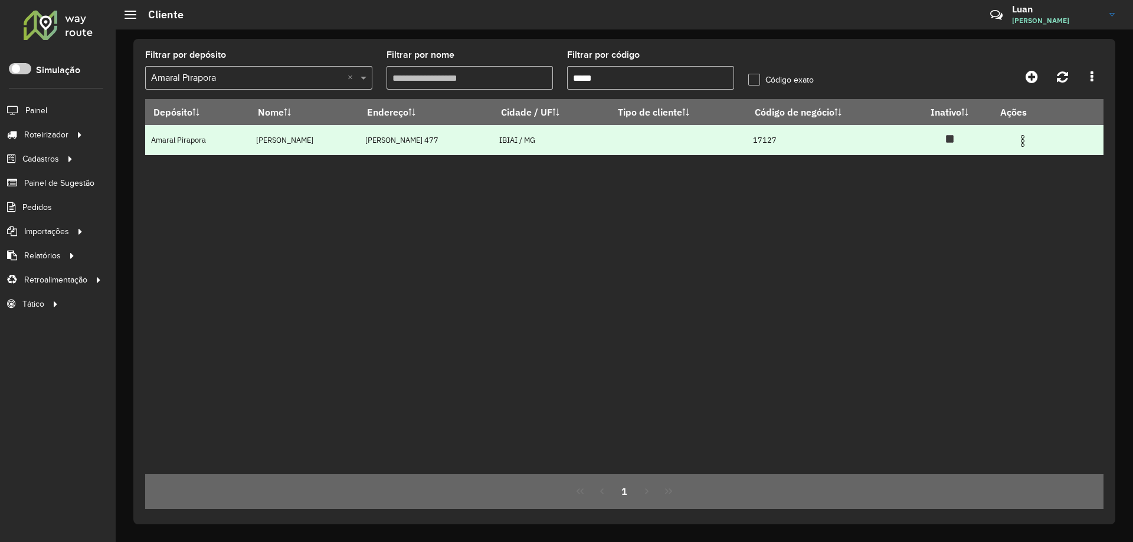
type input "*****"
click at [1030, 135] on img at bounding box center [1022, 141] width 14 height 14
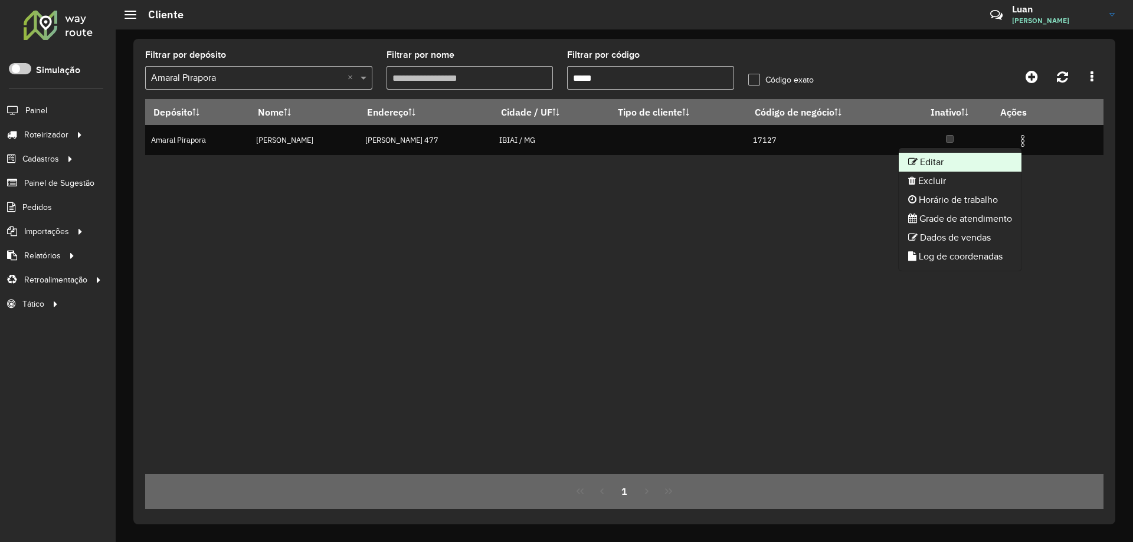
click at [935, 163] on li "Editar" at bounding box center [960, 162] width 123 height 19
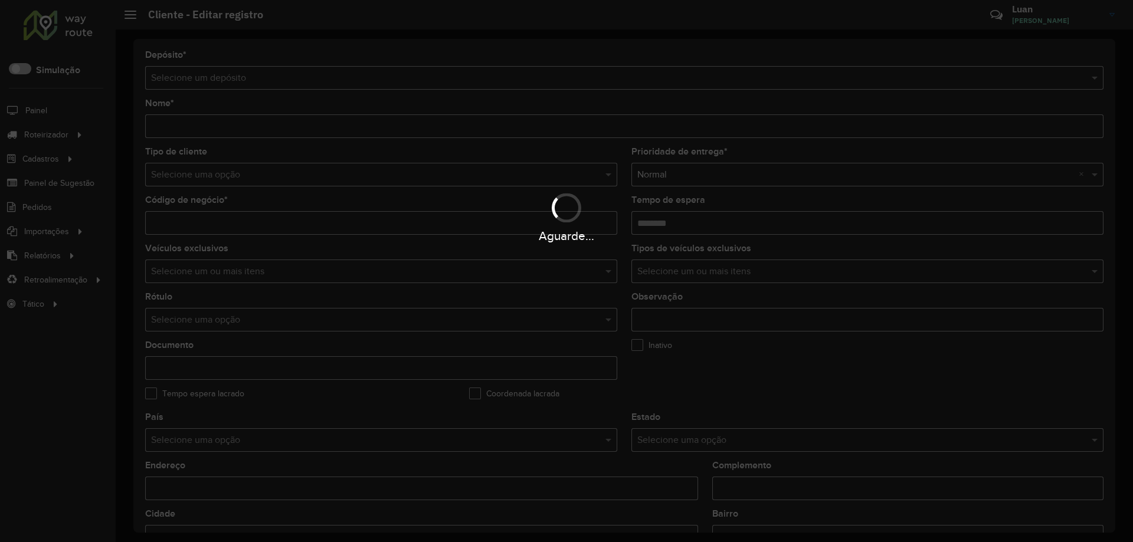
type input "**********"
type input "*****"
type input "********"
type input "**********"
type input "*****"
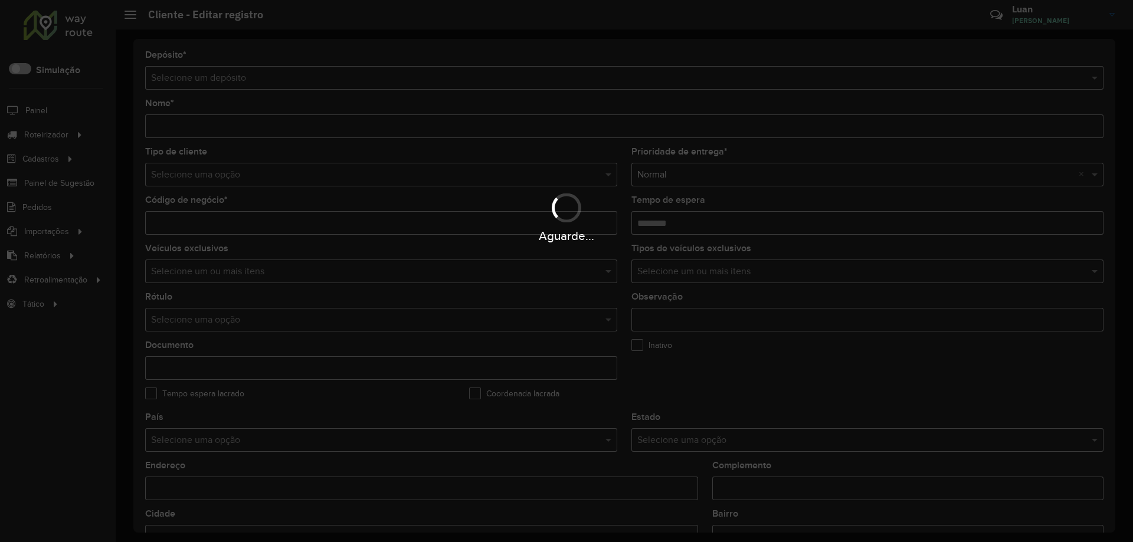
type input "******"
type input "**********"
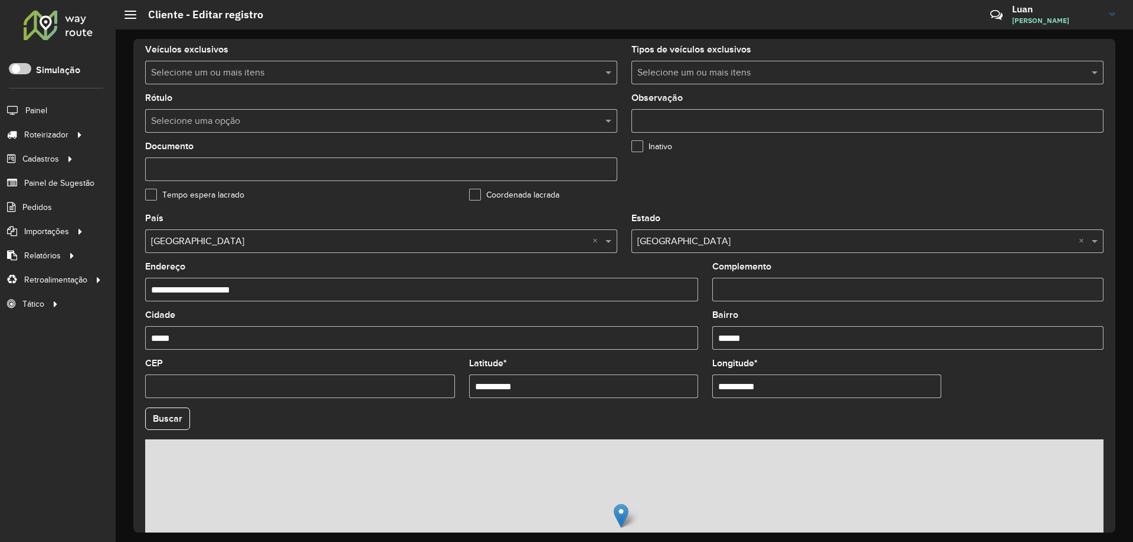
scroll to position [336, 0]
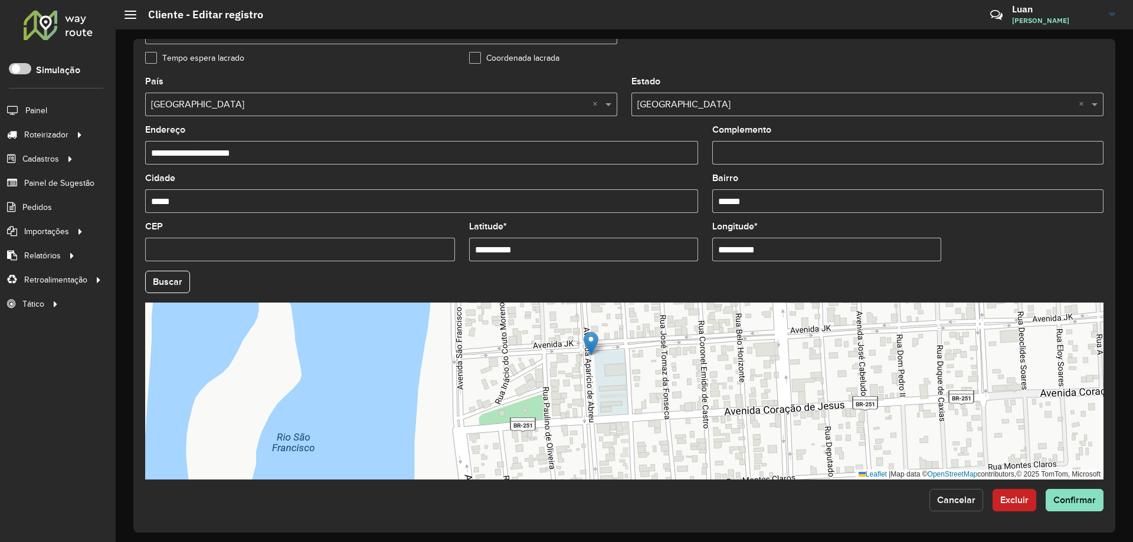
click at [950, 504] on span "Cancelar" at bounding box center [956, 500] width 38 height 10
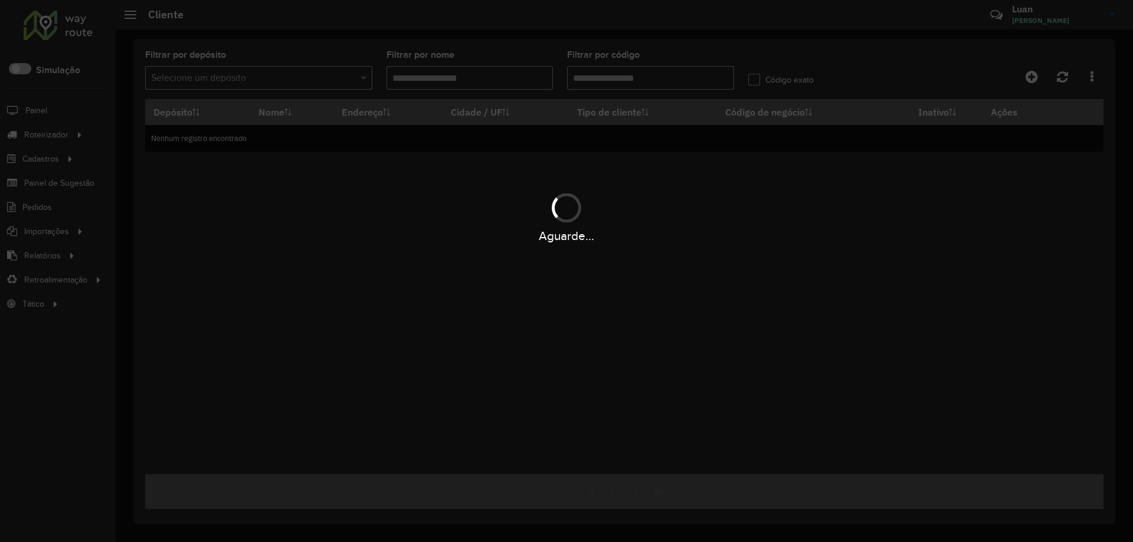
type input "*****"
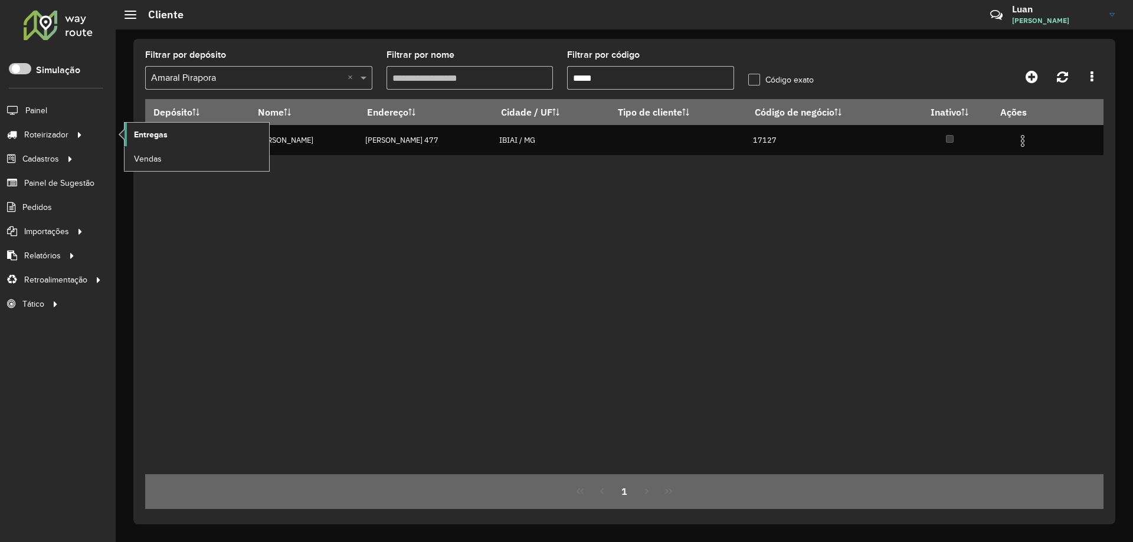
click at [156, 131] on span "Entregas" at bounding box center [151, 135] width 34 height 12
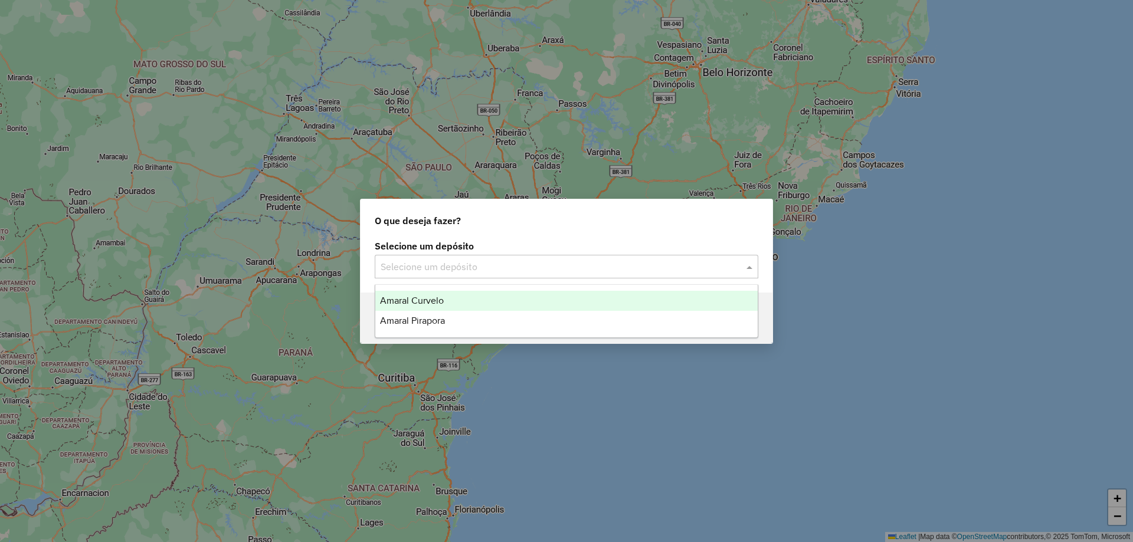
click at [527, 267] on input "text" at bounding box center [555, 267] width 348 height 14
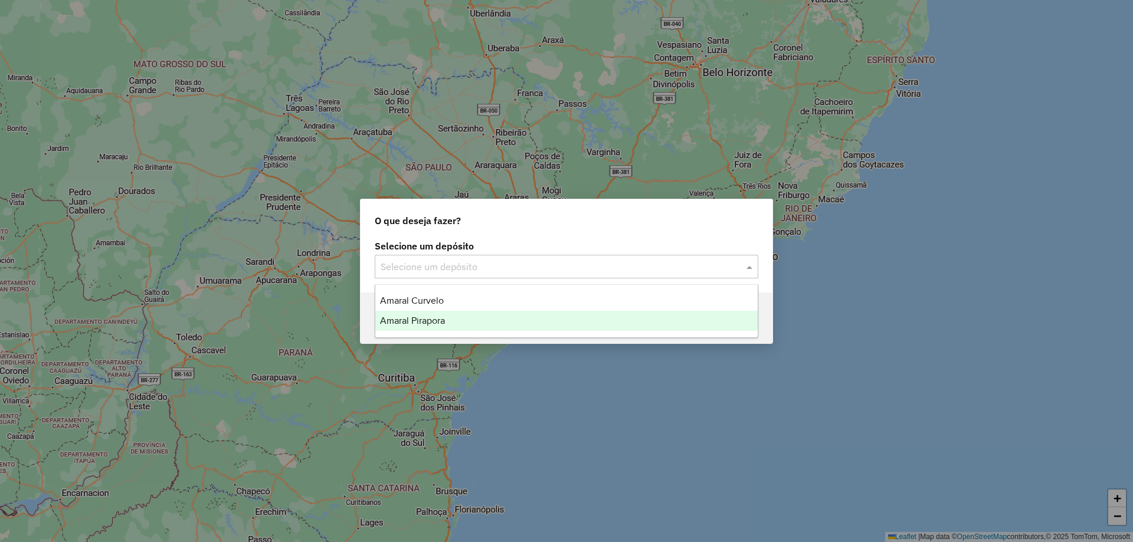
click at [438, 326] on div "Amaral Pirapora" at bounding box center [566, 321] width 382 height 20
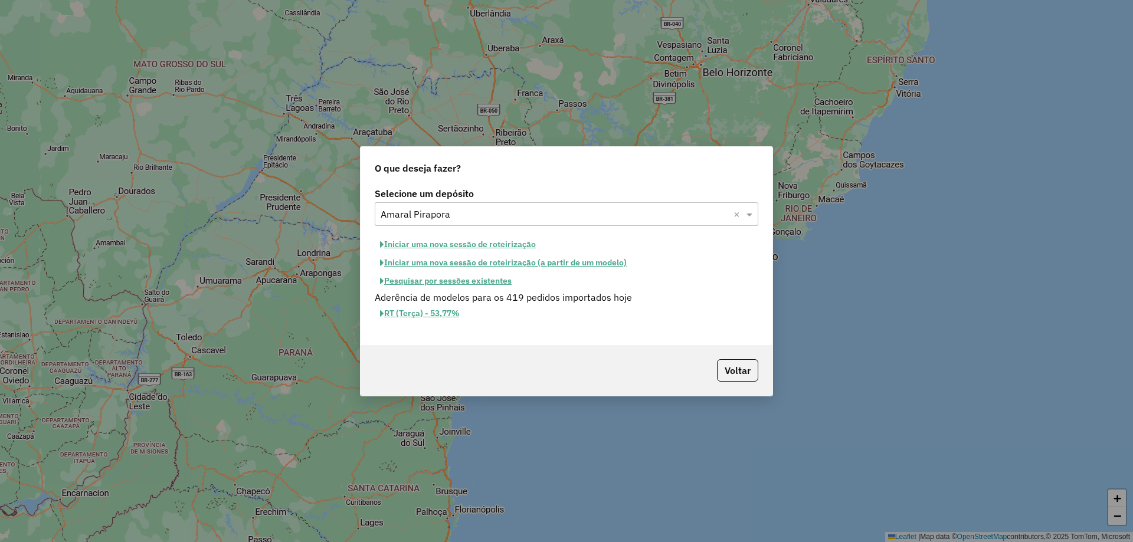
click at [468, 251] on button "Iniciar uma nova sessão de roteirização" at bounding box center [458, 244] width 166 height 18
select select "*"
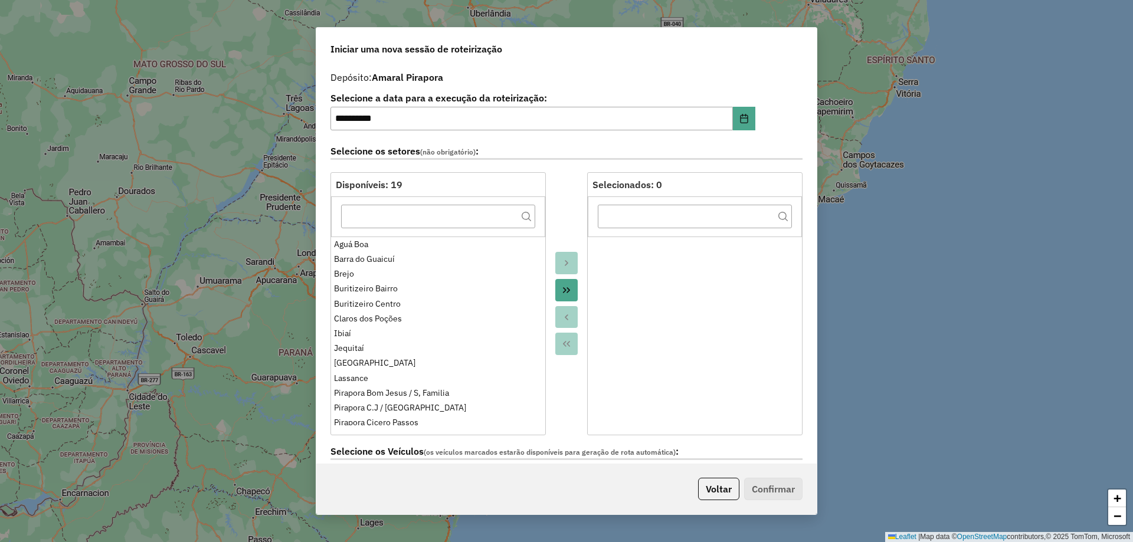
drag, startPoint x: 561, startPoint y: 296, endPoint x: 565, endPoint y: 264, distance: 31.5
click at [562, 296] on button "Move All to Target" at bounding box center [566, 290] width 22 height 22
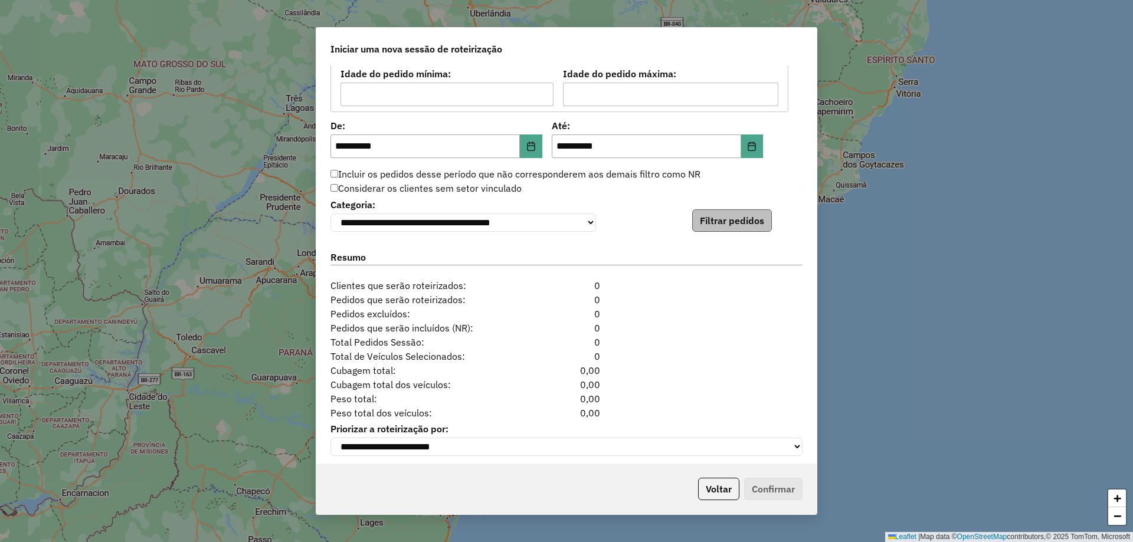
scroll to position [1098, 0]
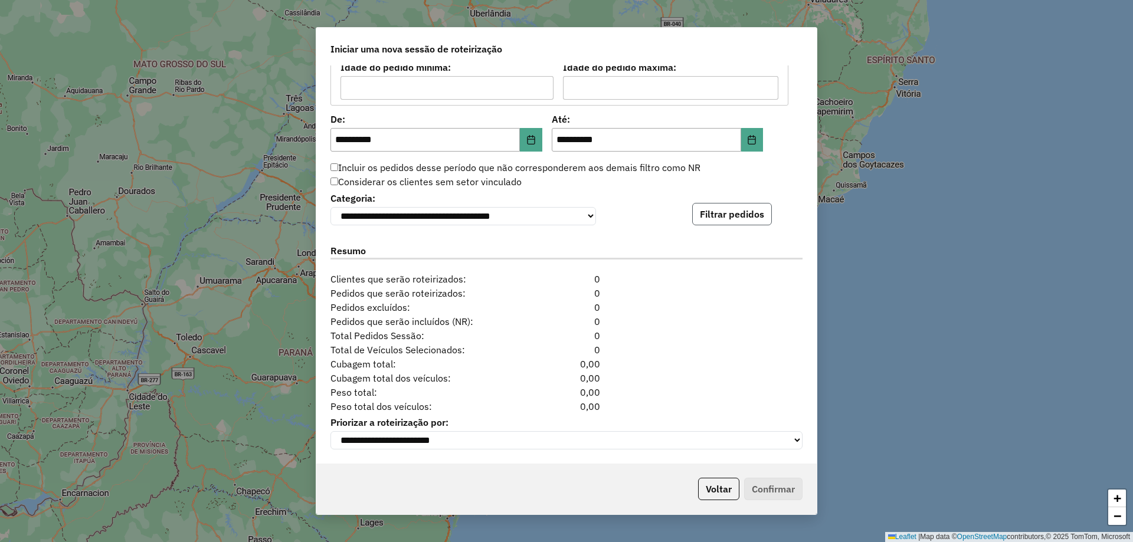
click at [756, 211] on button "Filtrar pedidos" at bounding box center [732, 214] width 80 height 22
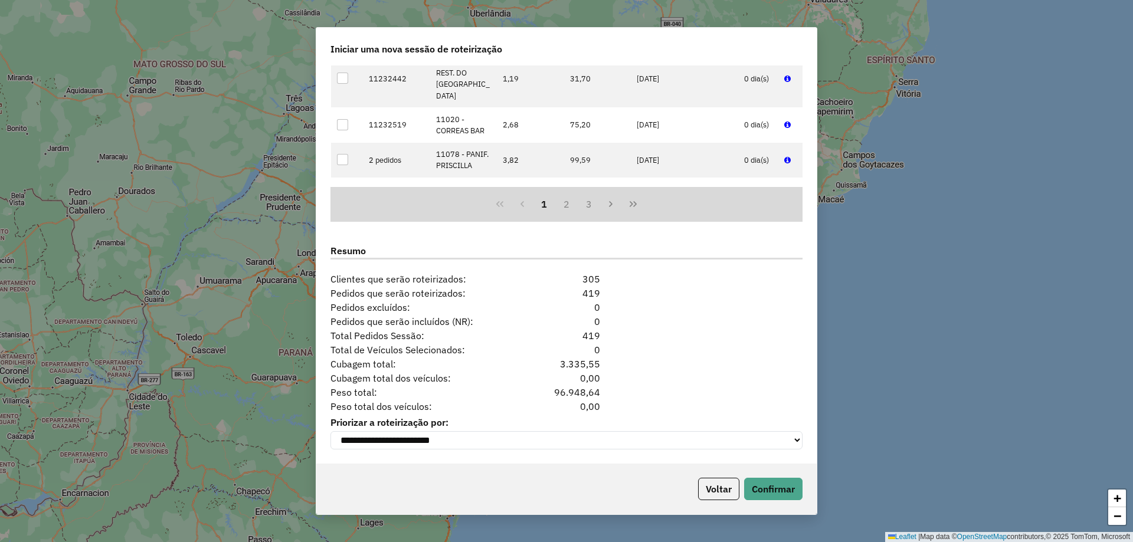
scroll to position [1342, 0]
click at [778, 493] on button "Confirmar" at bounding box center [773, 489] width 58 height 22
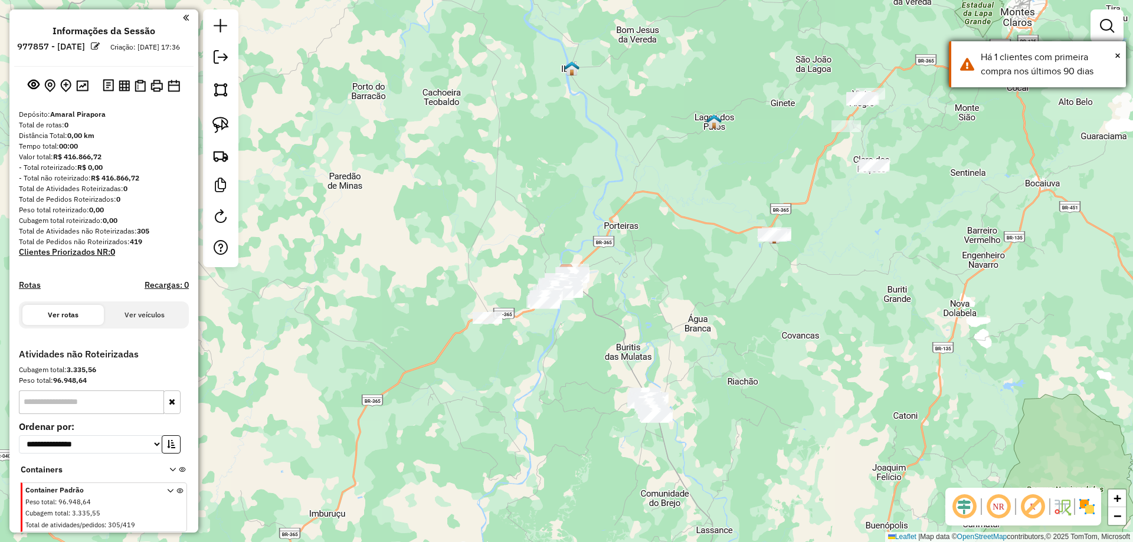
click at [1033, 80] on div "× Há 1 clientes com primeira compra nos últimos 90 dias" at bounding box center [1037, 64] width 177 height 46
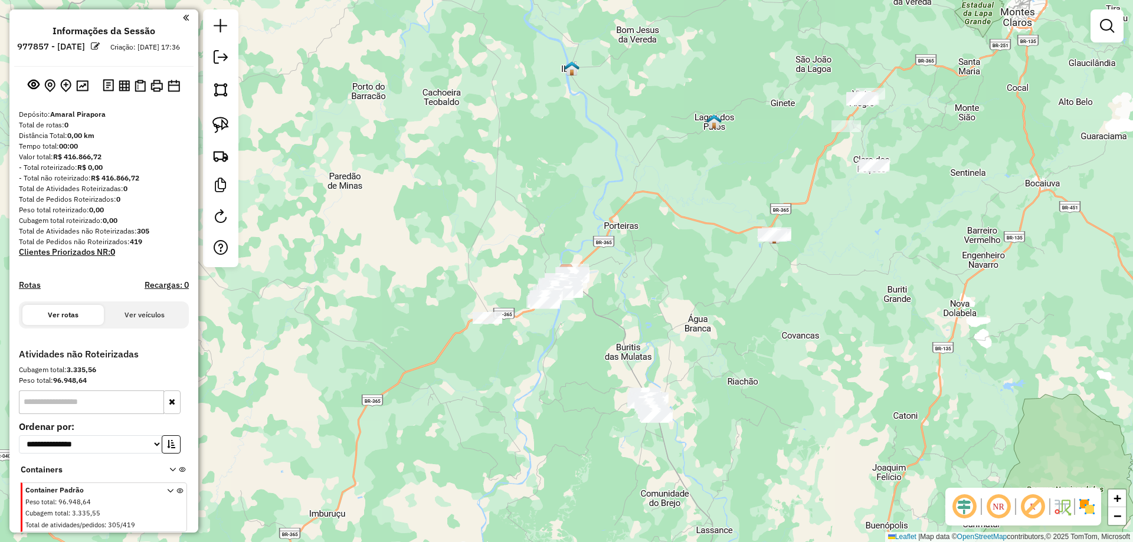
drag, startPoint x: 1110, startPoint y: 25, endPoint x: 1096, endPoint y: 21, distance: 15.5
click at [1110, 25] on em at bounding box center [1107, 26] width 14 height 14
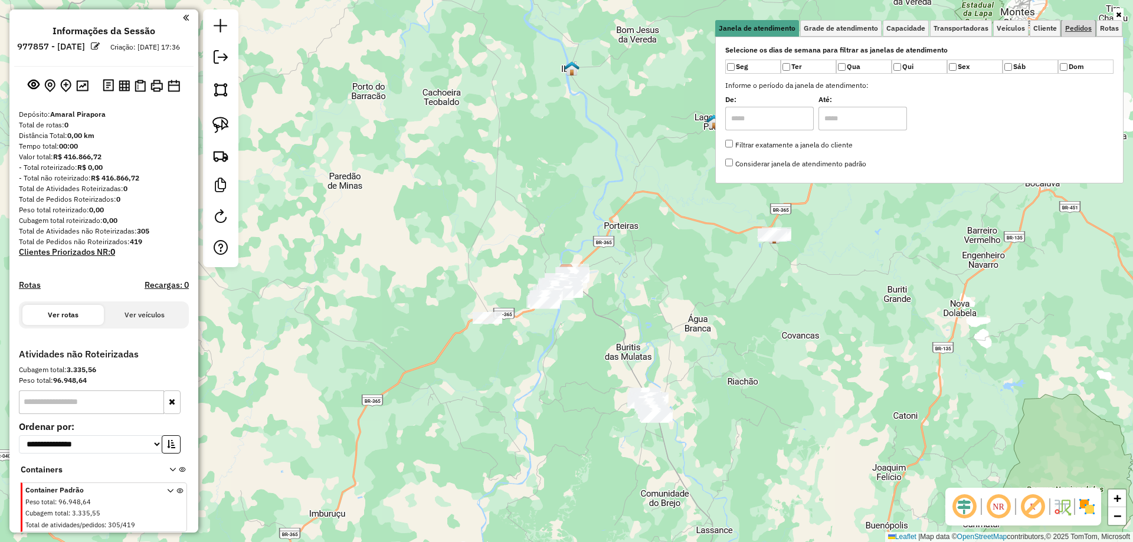
click at [1086, 29] on span "Pedidos" at bounding box center [1078, 28] width 27 height 7
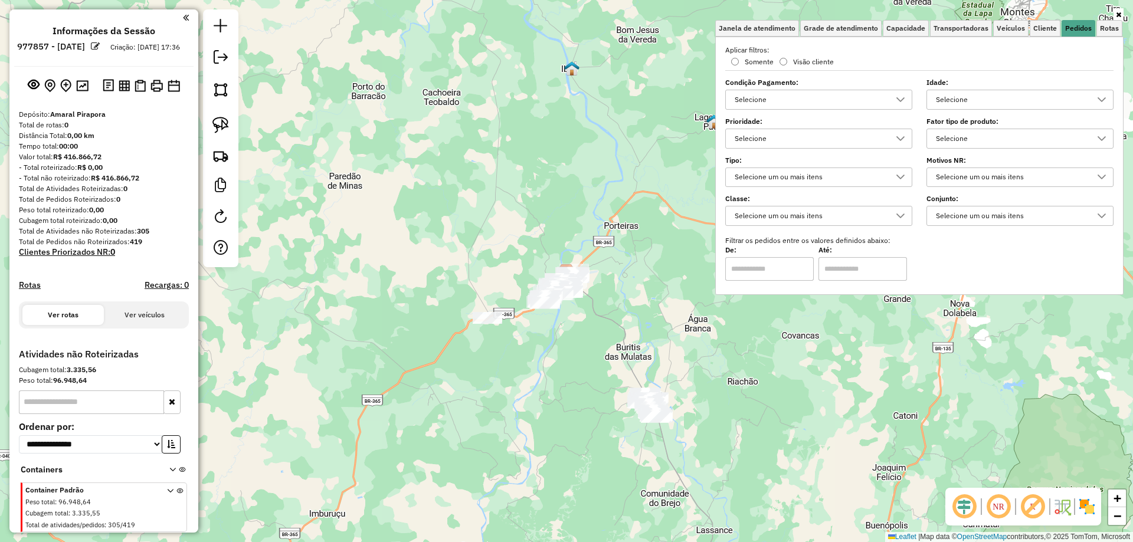
click at [805, 142] on div "Selecione" at bounding box center [809, 138] width 159 height 19
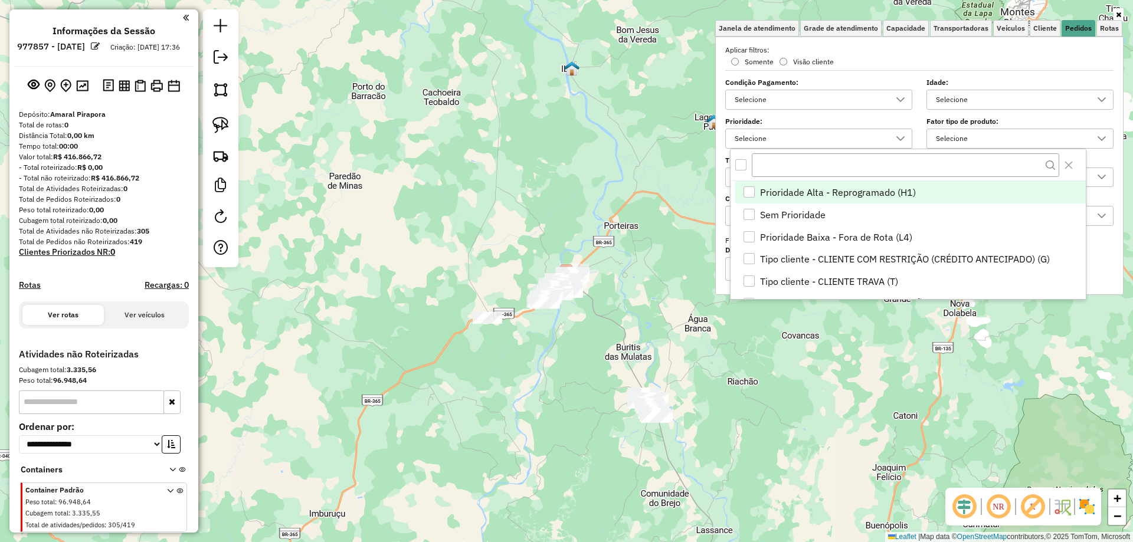
scroll to position [7, 41]
click at [910, 256] on span "Tipo cliente - CLIENTE COM RESTRIÇÃO (CRÉDITO ANTECIPADO) (G)" at bounding box center [905, 259] width 290 height 14
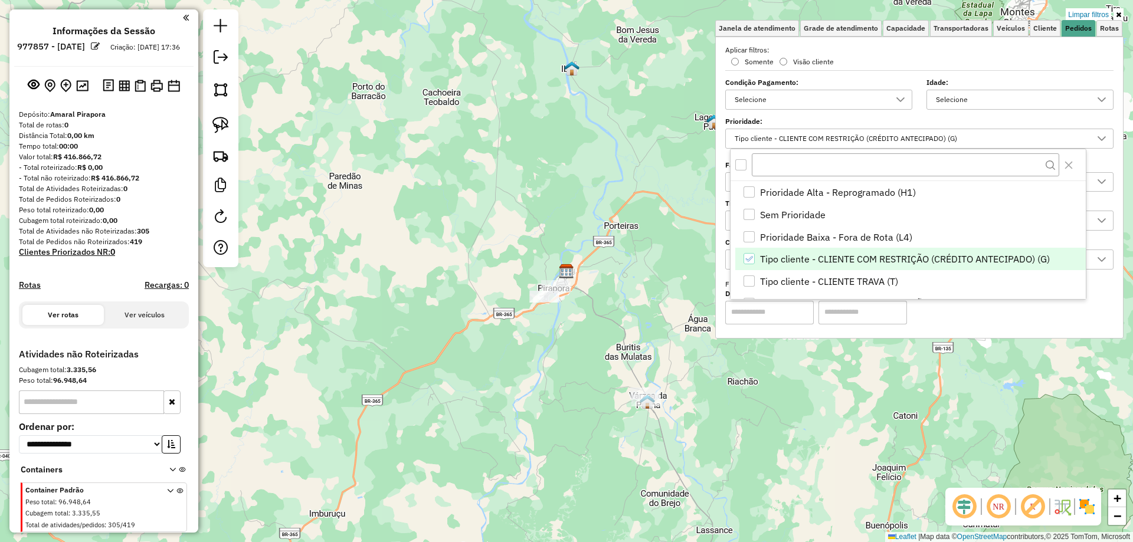
click at [608, 227] on div "Limpar filtros Janela de atendimento Grade de atendimento Capacidade Transporta…" at bounding box center [566, 271] width 1133 height 542
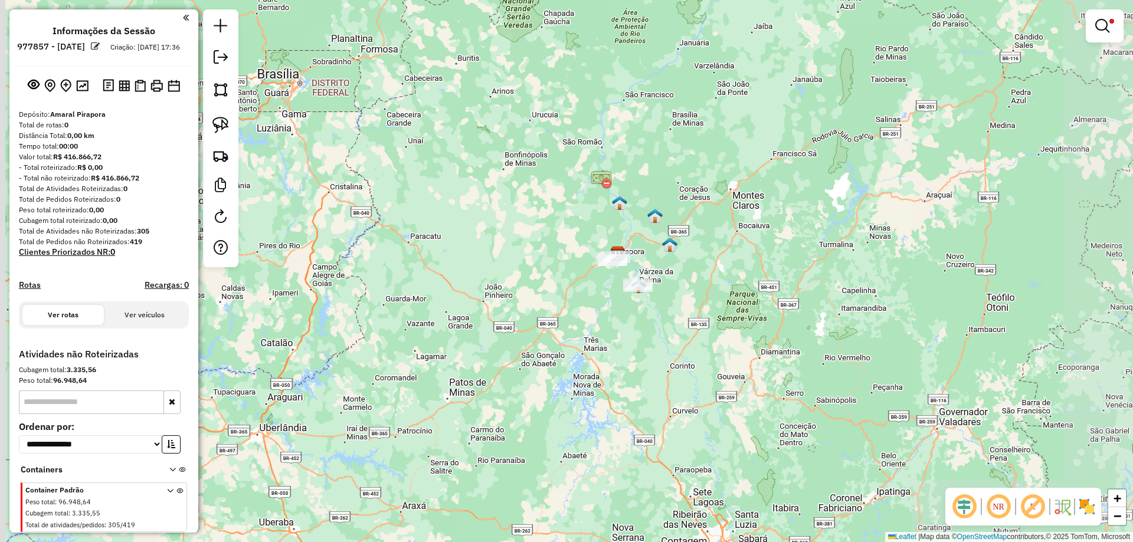
drag, startPoint x: 744, startPoint y: 210, endPoint x: 668, endPoint y: 294, distance: 113.6
click at [710, 307] on div "Limpar filtros Janela de atendimento Grade de atendimento Capacidade Transporta…" at bounding box center [566, 271] width 1133 height 542
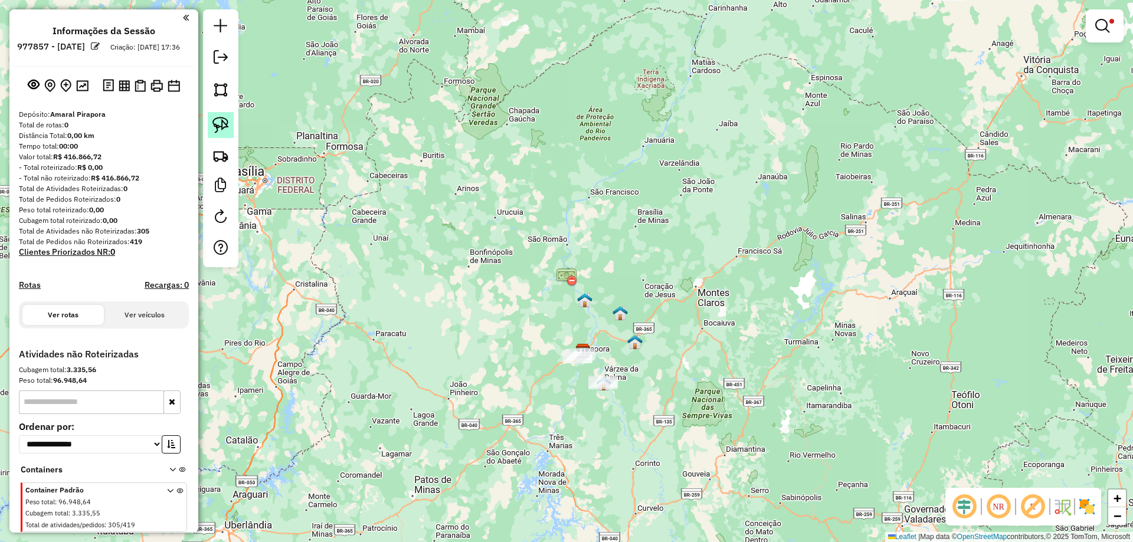
click at [228, 134] on link at bounding box center [221, 125] width 26 height 26
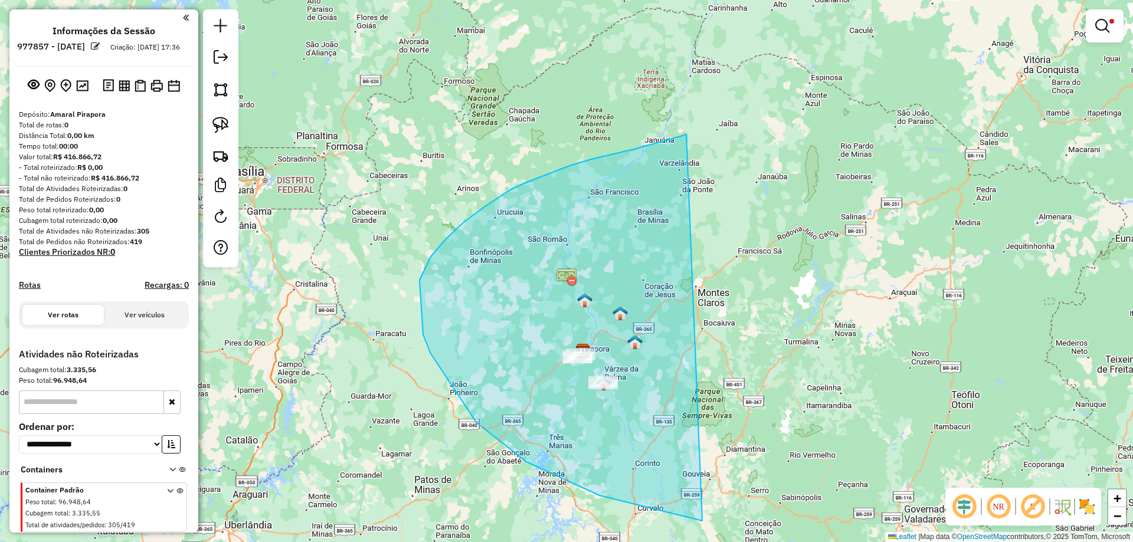
drag, startPoint x: 636, startPoint y: 149, endPoint x: 1096, endPoint y: 340, distance: 498.6
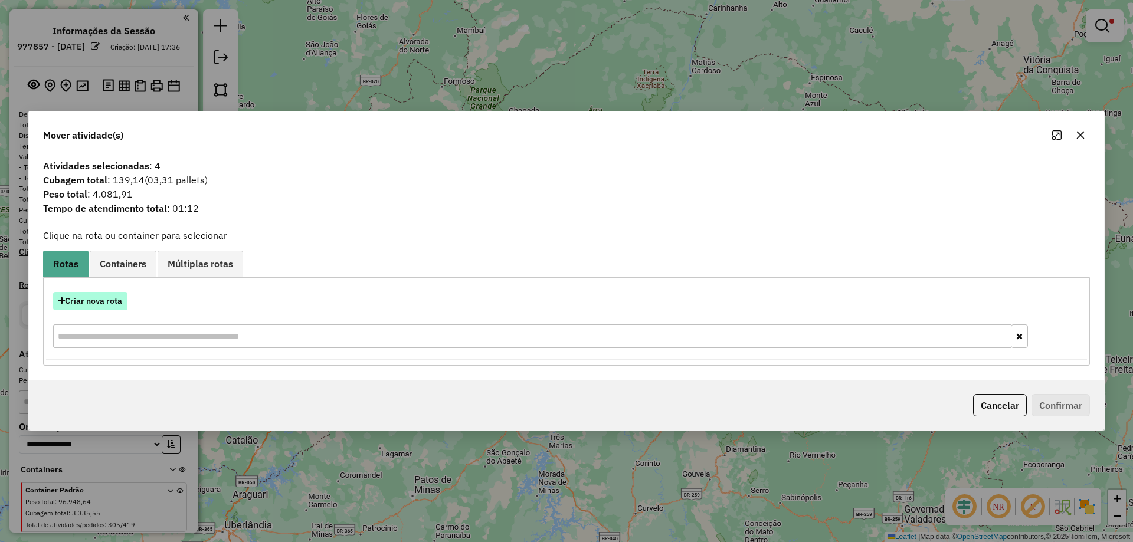
click at [93, 299] on button "Criar nova rota" at bounding box center [90, 301] width 74 height 18
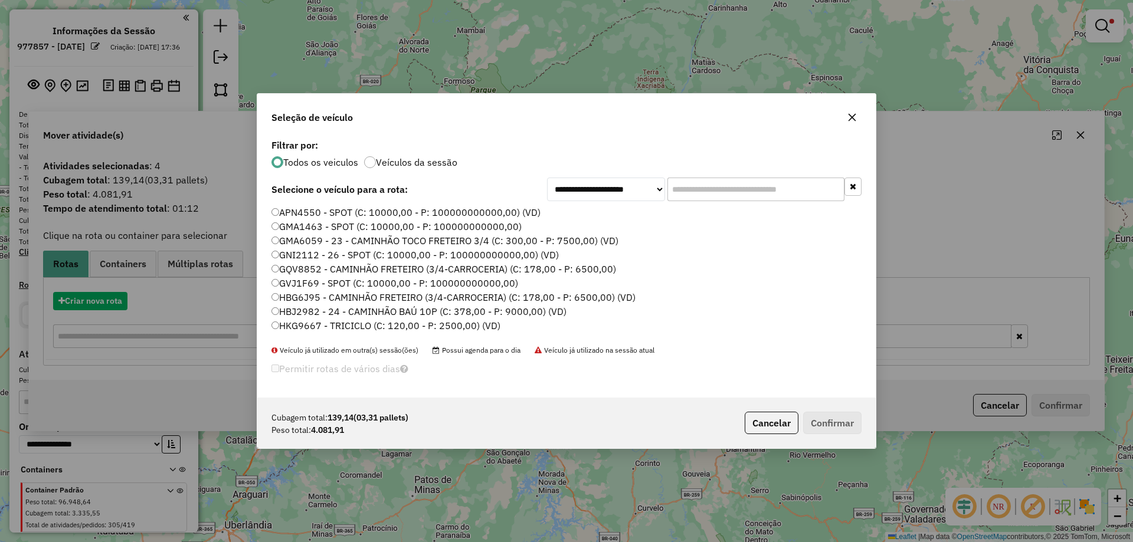
scroll to position [6, 4]
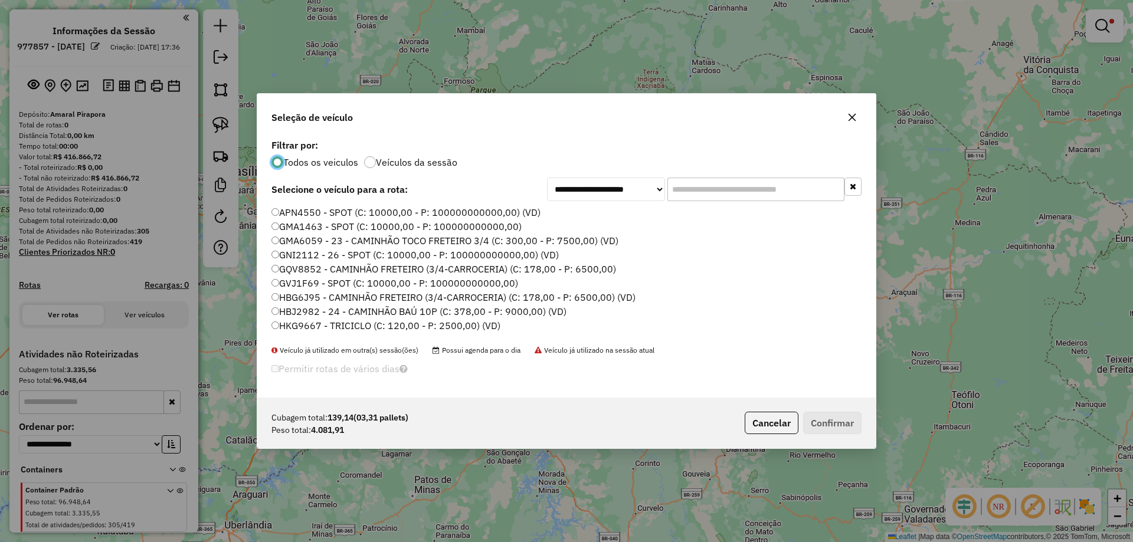
click at [307, 208] on label "APN4550 - SPOT (C: 10000,00 - P: 100000000000,00) (VD)" at bounding box center [405, 212] width 269 height 14
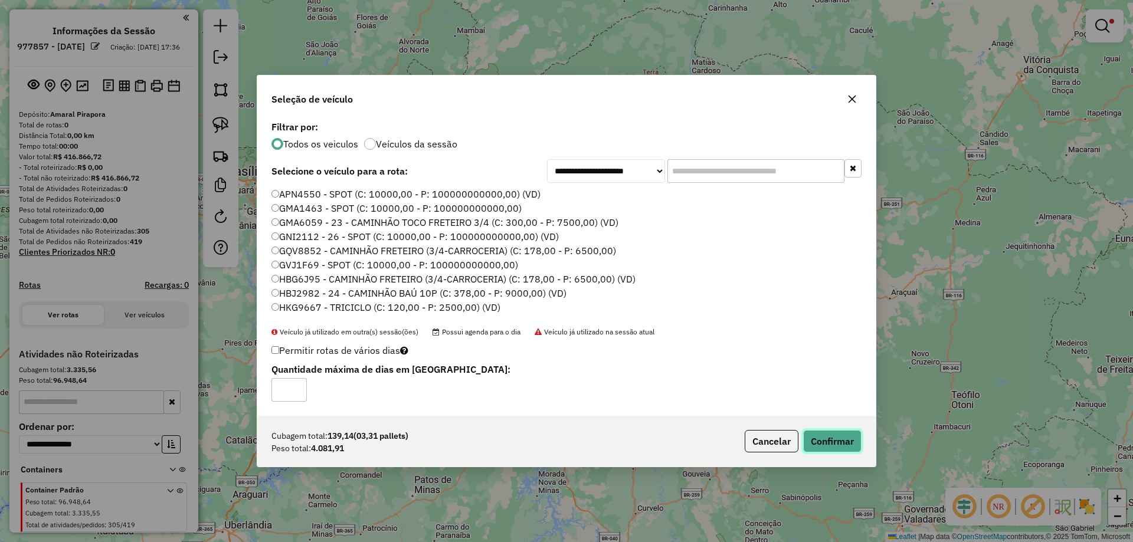
click at [821, 440] on button "Confirmar" at bounding box center [832, 441] width 58 height 22
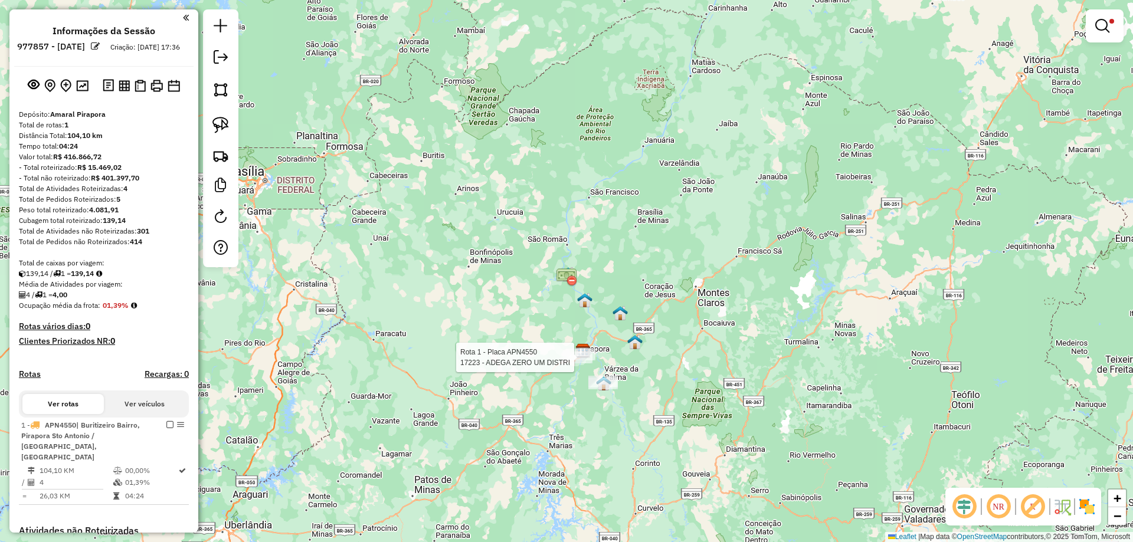
select select "**********"
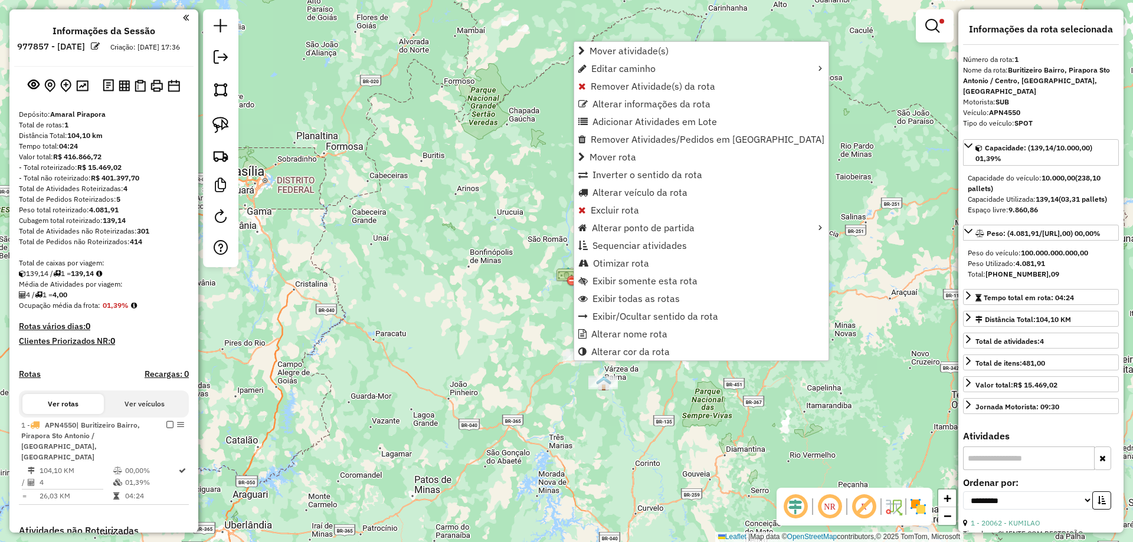
scroll to position [215, 0]
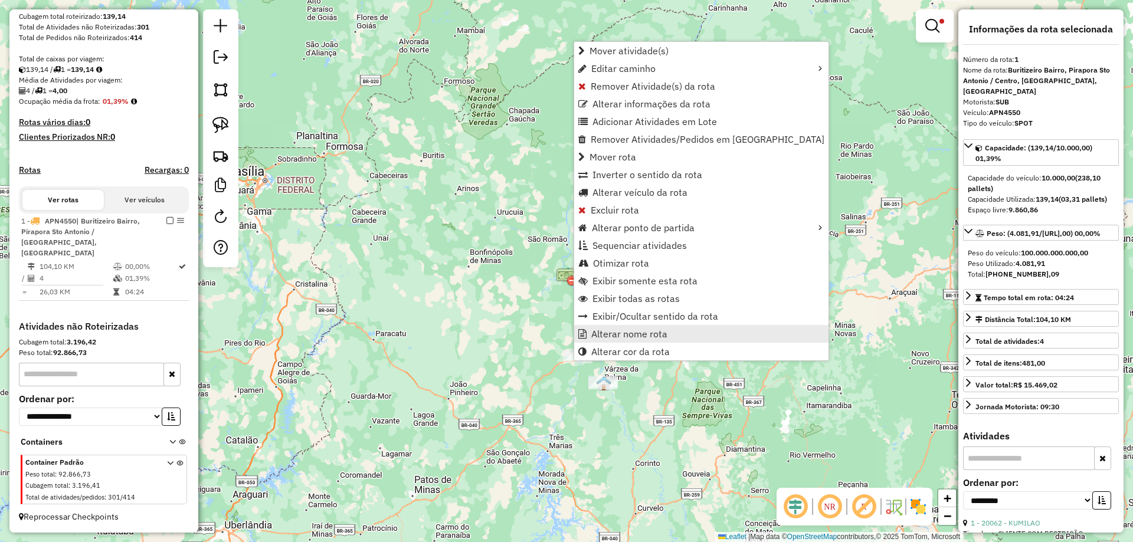
click at [626, 337] on span "Alterar nome rota" at bounding box center [629, 333] width 76 height 9
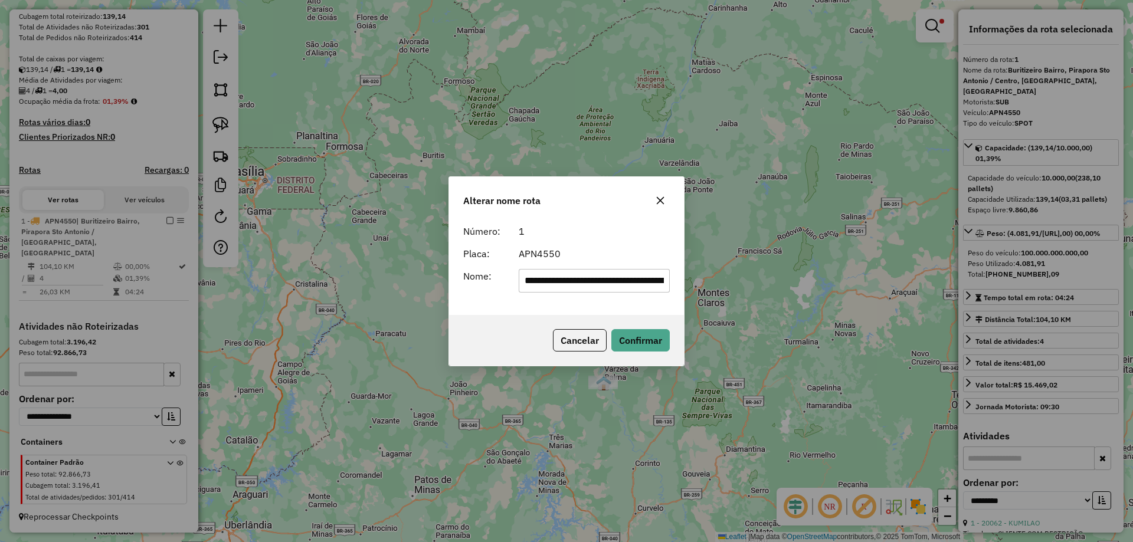
scroll to position [0, 276]
click at [583, 296] on div "**********" at bounding box center [566, 267] width 235 height 96
click at [607, 281] on input "**********" at bounding box center [595, 281] width 152 height 24
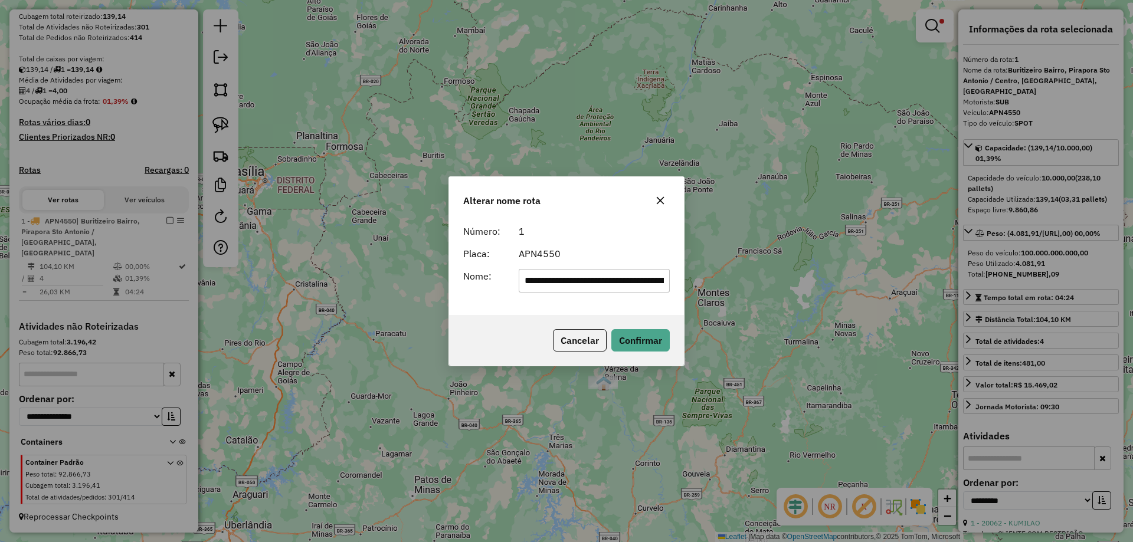
click at [607, 281] on input "**********" at bounding box center [595, 281] width 152 height 24
type input "****"
click at [598, 267] on form "Número: 1 Placa: APN4550 Nome: ****" at bounding box center [566, 258] width 207 height 68
click at [623, 339] on button "Confirmar" at bounding box center [640, 340] width 58 height 22
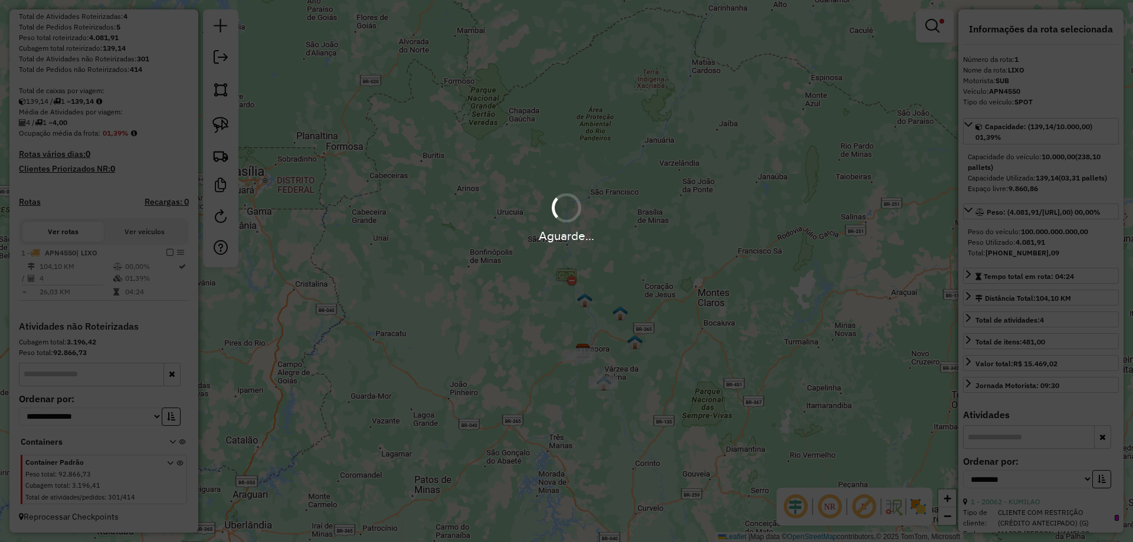
scroll to position [183, 0]
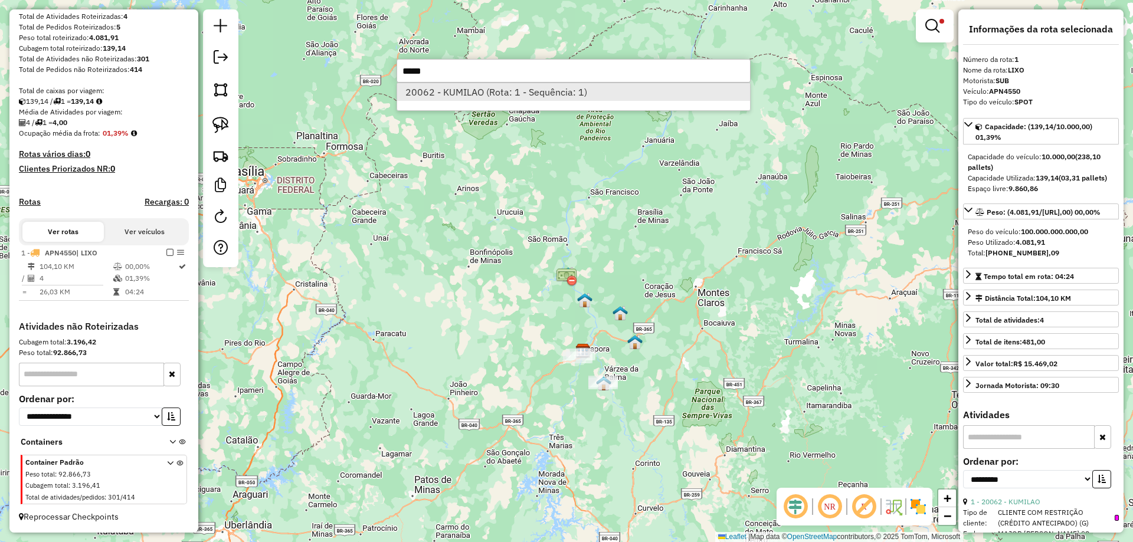
type input "*****"
click at [502, 100] on li "20062 - KUMILAO (Rota: 1 - Sequência: 1)" at bounding box center [573, 92] width 353 height 18
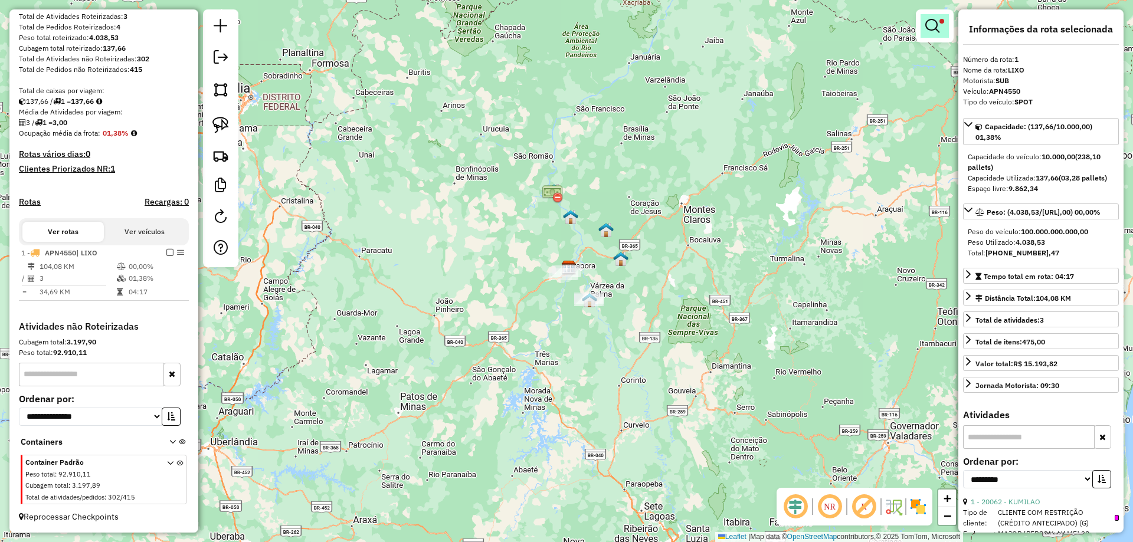
click at [920, 18] on link at bounding box center [934, 26] width 28 height 24
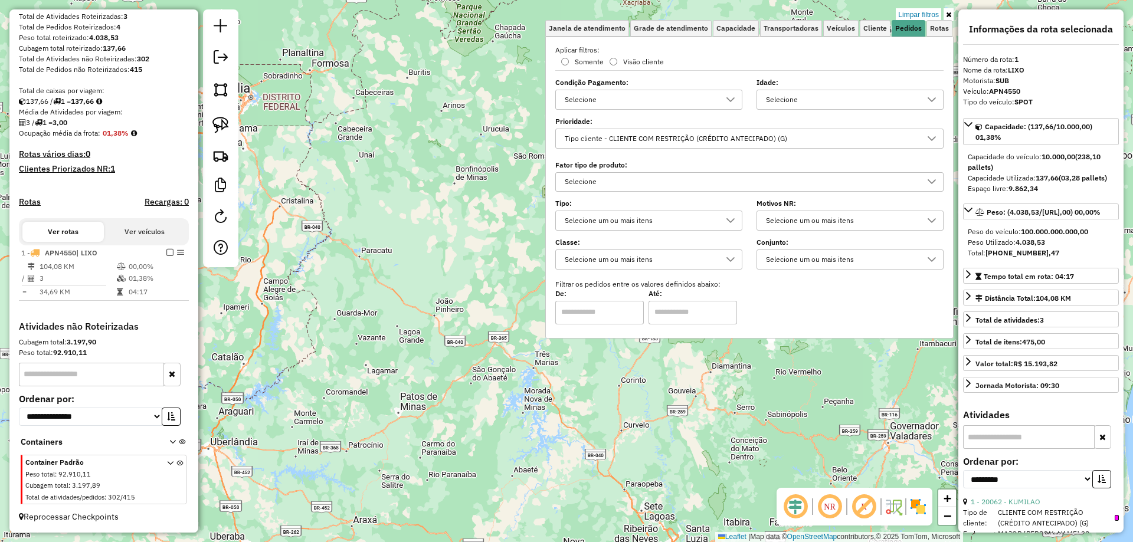
click at [926, 15] on link "Limpar filtros" at bounding box center [918, 14] width 45 height 13
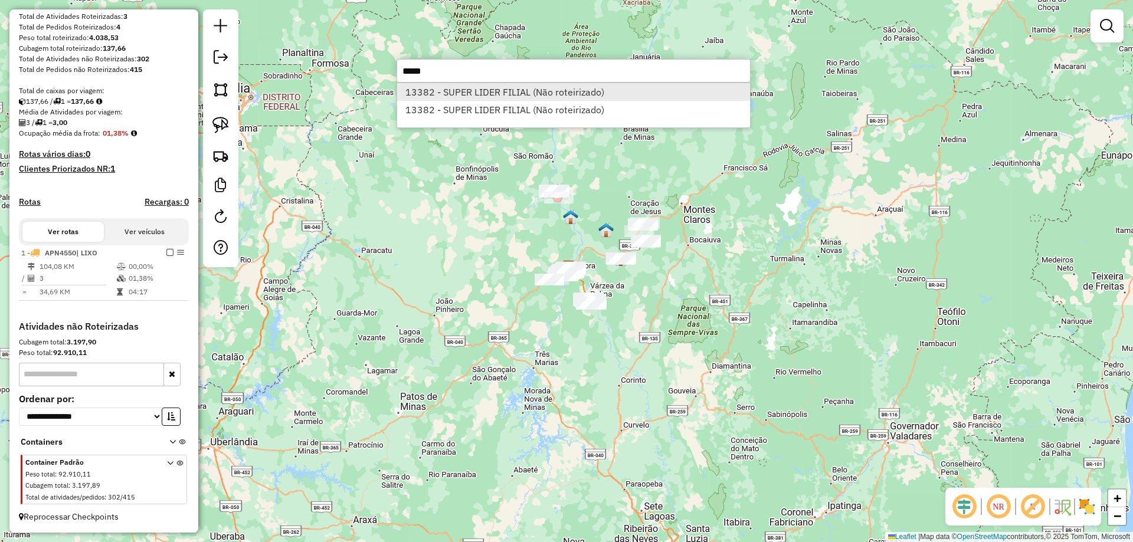
type input "*****"
click at [492, 96] on li "13382 - SUPER LIDER FILIAL (Não roteirizado)" at bounding box center [573, 92] width 353 height 18
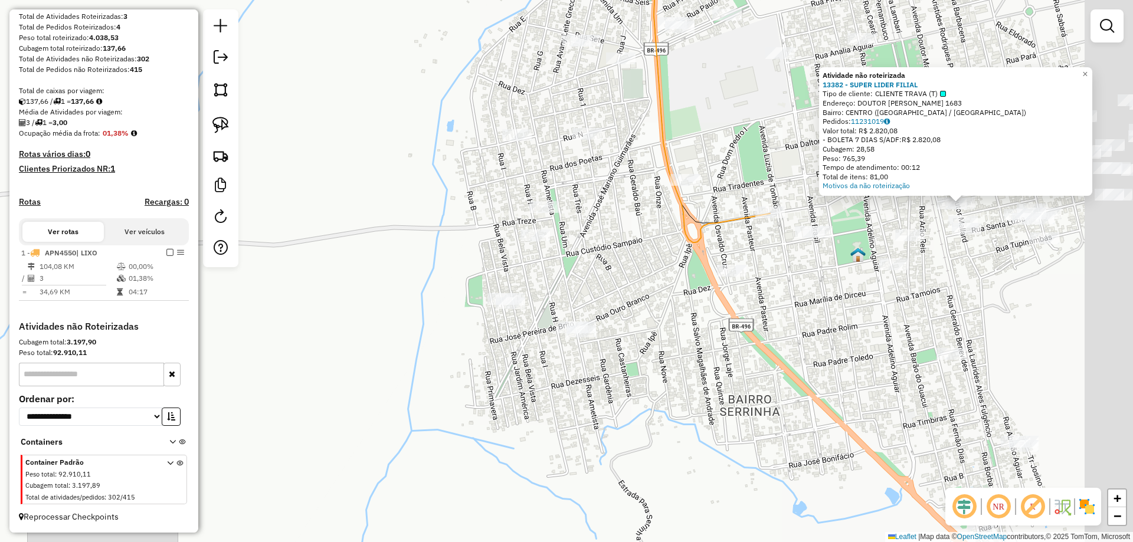
drag, startPoint x: 835, startPoint y: 346, endPoint x: 658, endPoint y: 398, distance: 184.6
click at [659, 402] on div "Atividade não roteirizada 13382 - SUPER LIDER FILIAL Tipo de cliente: CLIENTE T…" at bounding box center [566, 271] width 1133 height 542
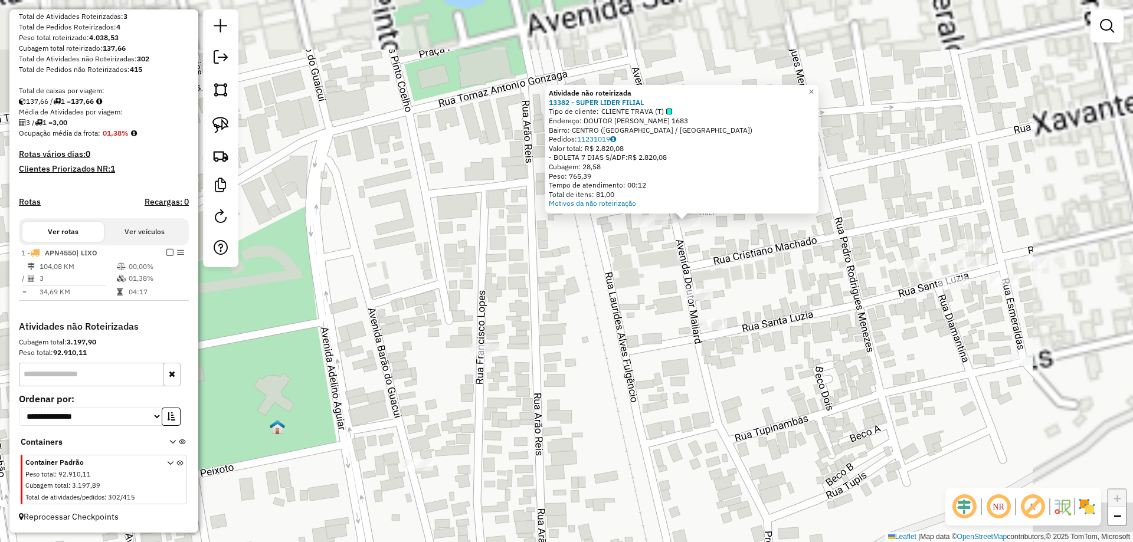
drag, startPoint x: 825, startPoint y: 254, endPoint x: 483, endPoint y: 281, distance: 342.7
click at [474, 319] on div "Atividade não roteirizada 13382 - SUPER LIDER FILIAL Tipo de cliente: CLIENTE T…" at bounding box center [566, 271] width 1133 height 542
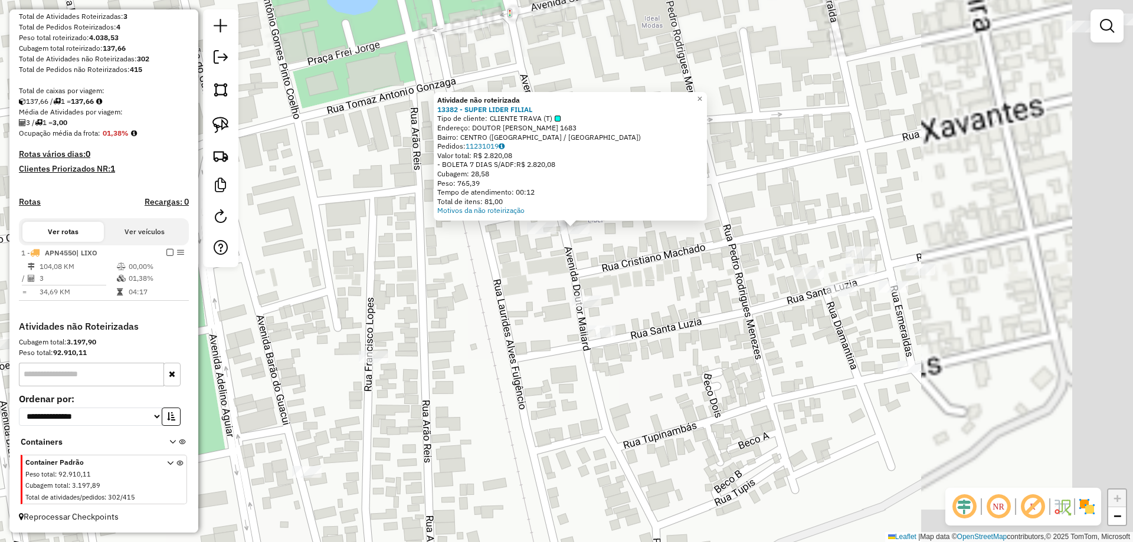
click at [484, 274] on div "Atividade não roteirizada 13382 - SUPER LIDER FILIAL Tipo de cliente: CLIENTE T…" at bounding box center [566, 271] width 1133 height 542
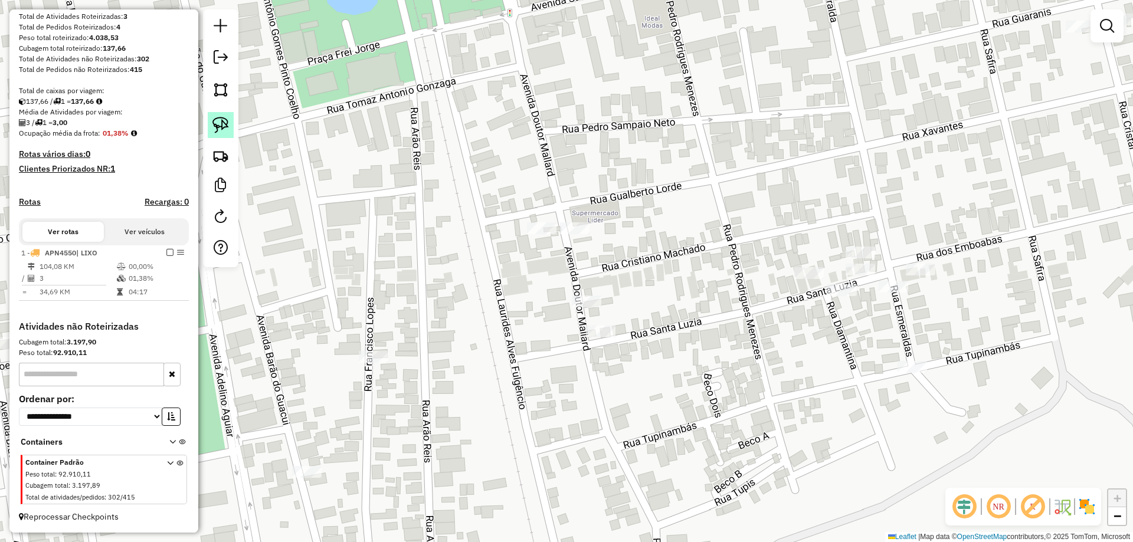
click at [221, 123] on img at bounding box center [220, 125] width 17 height 17
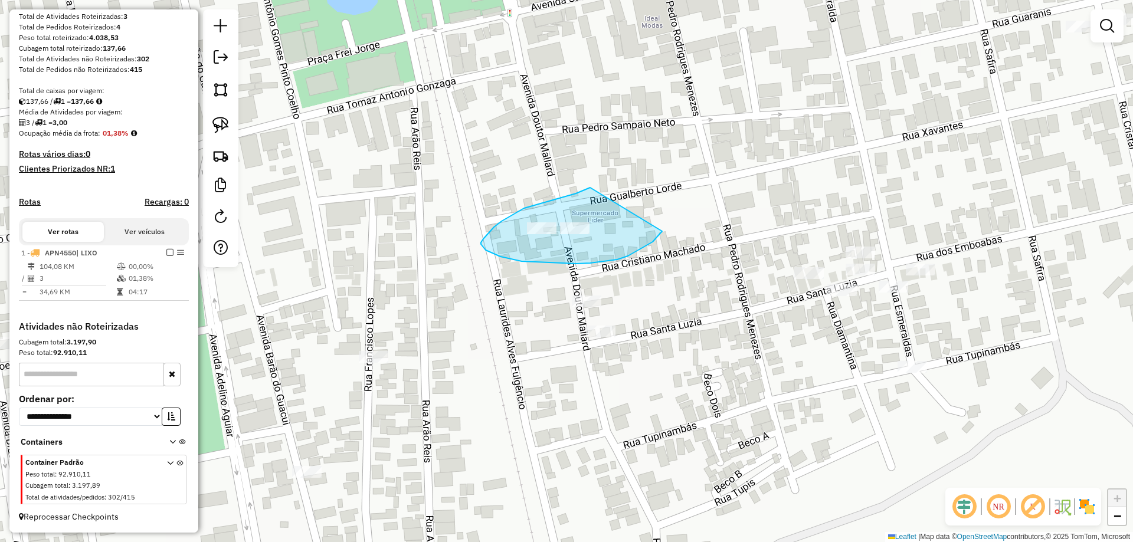
drag, startPoint x: 560, startPoint y: 198, endPoint x: 670, endPoint y: 209, distance: 110.9
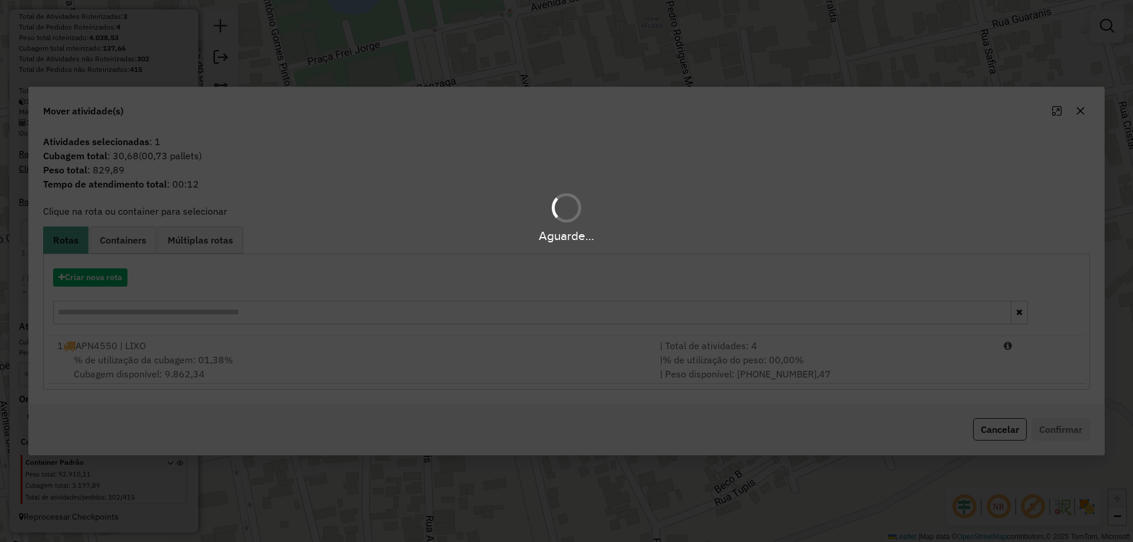
click at [330, 366] on div "Aguarde..." at bounding box center [566, 271] width 1133 height 542
click at [329, 363] on div "Aguarde..." at bounding box center [566, 271] width 1133 height 542
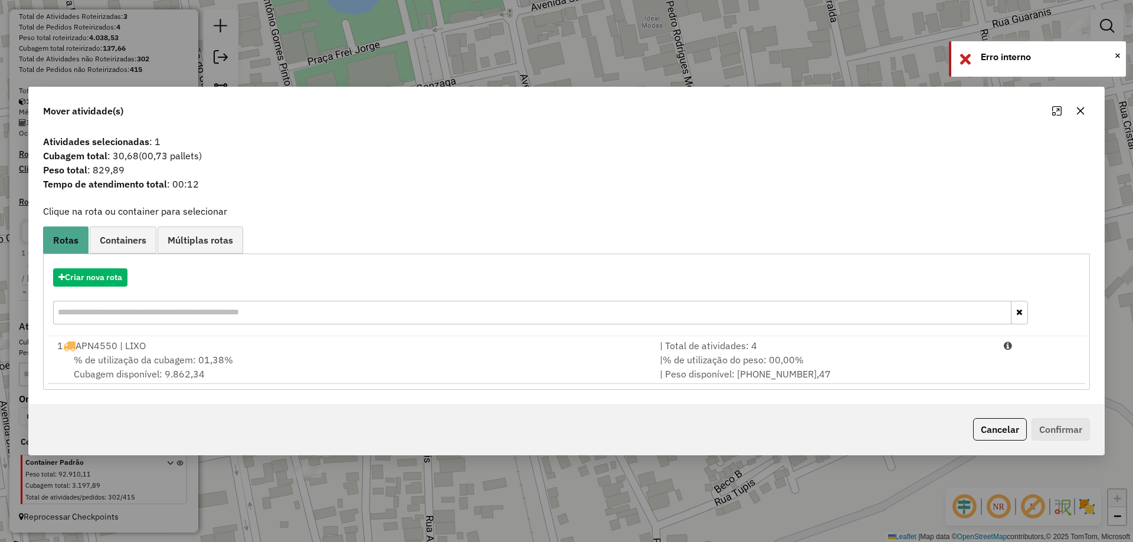
click at [329, 363] on div "% de utilização da cubagem: 01,38% Cubagem disponível: 9.862,34" at bounding box center [351, 367] width 602 height 28
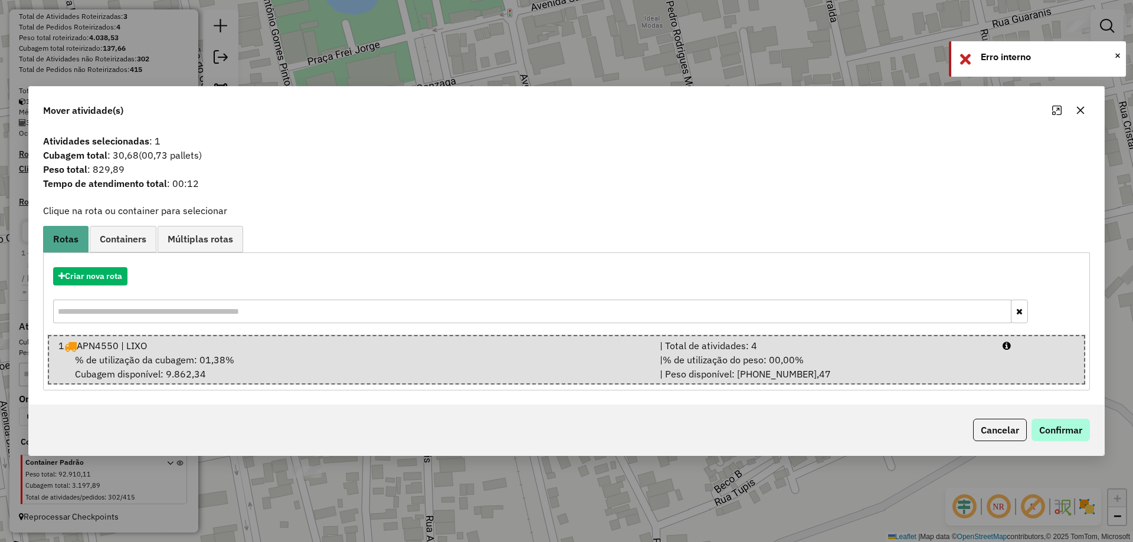
drag, startPoint x: 1039, startPoint y: 417, endPoint x: 1047, endPoint y: 424, distance: 10.4
click at [1040, 417] on div "Cancelar Confirmar" at bounding box center [566, 430] width 1075 height 51
click at [1047, 424] on button "Confirmar" at bounding box center [1060, 430] width 58 height 22
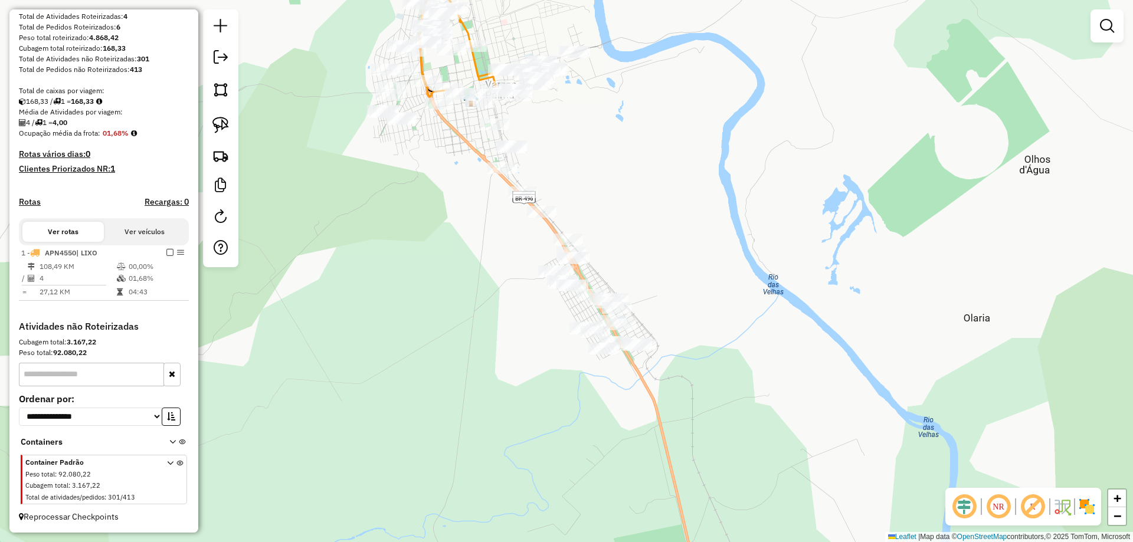
drag, startPoint x: 681, startPoint y: 269, endPoint x: 632, endPoint y: 279, distance: 50.0
click at [679, 202] on div "Janela de atendimento Grade de atendimento Capacidade Transportadoras Veículos …" at bounding box center [566, 271] width 1133 height 542
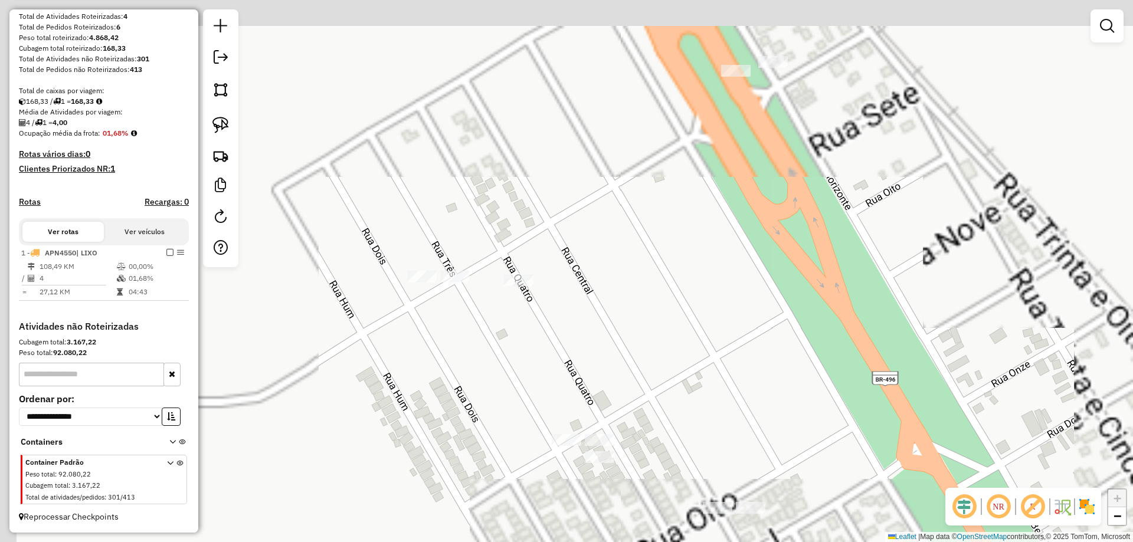
drag, startPoint x: 458, startPoint y: 137, endPoint x: 522, endPoint y: 394, distance: 264.0
click at [536, 432] on div "Janela de atendimento Grade de atendimento Capacidade Transportadoras Veículos …" at bounding box center [566, 271] width 1133 height 542
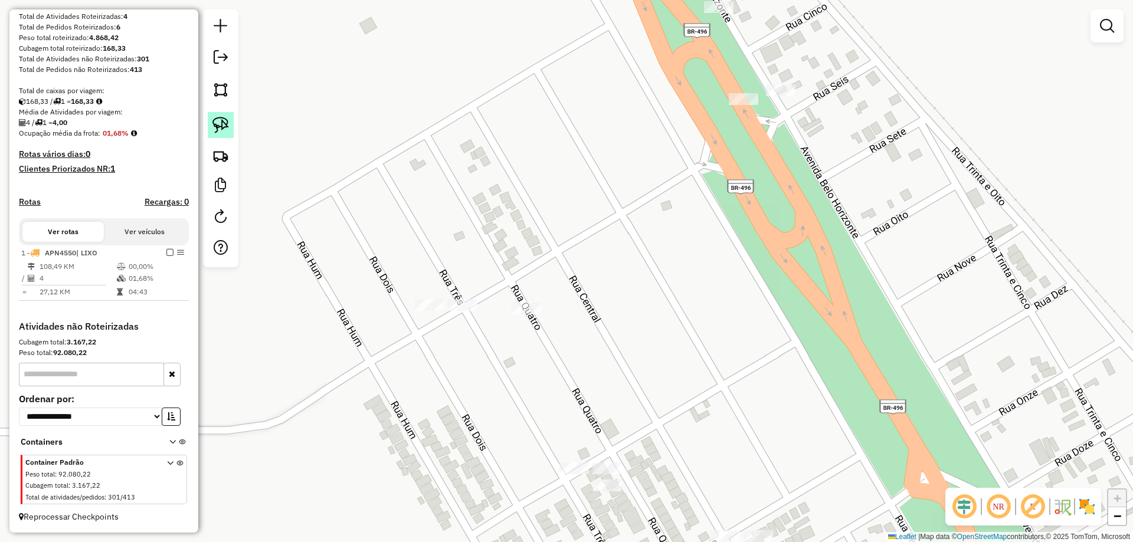
click at [215, 127] on img at bounding box center [220, 125] width 17 height 17
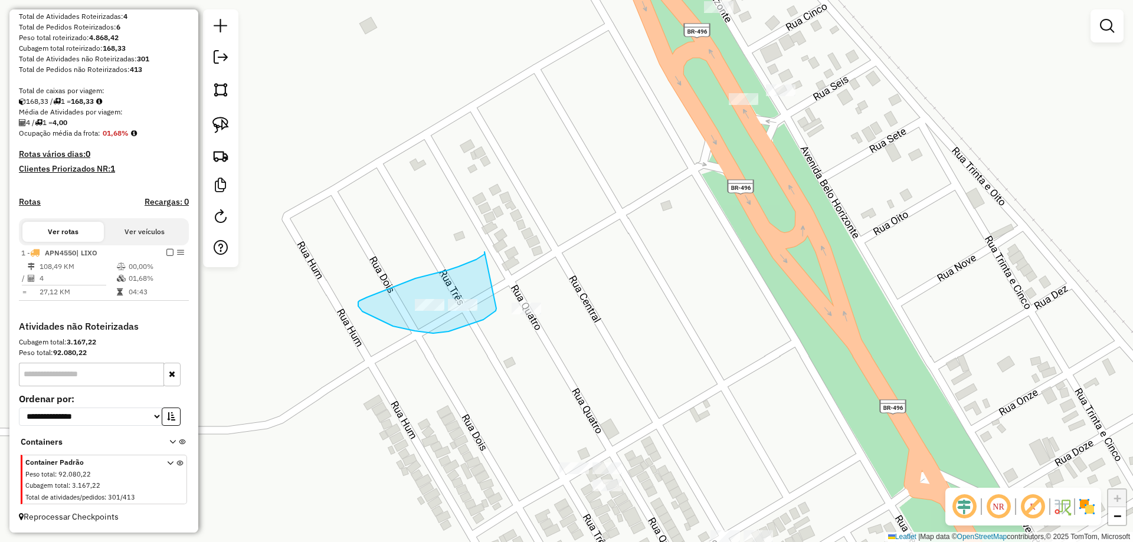
drag, startPoint x: 484, startPoint y: 254, endPoint x: 493, endPoint y: 303, distance: 49.2
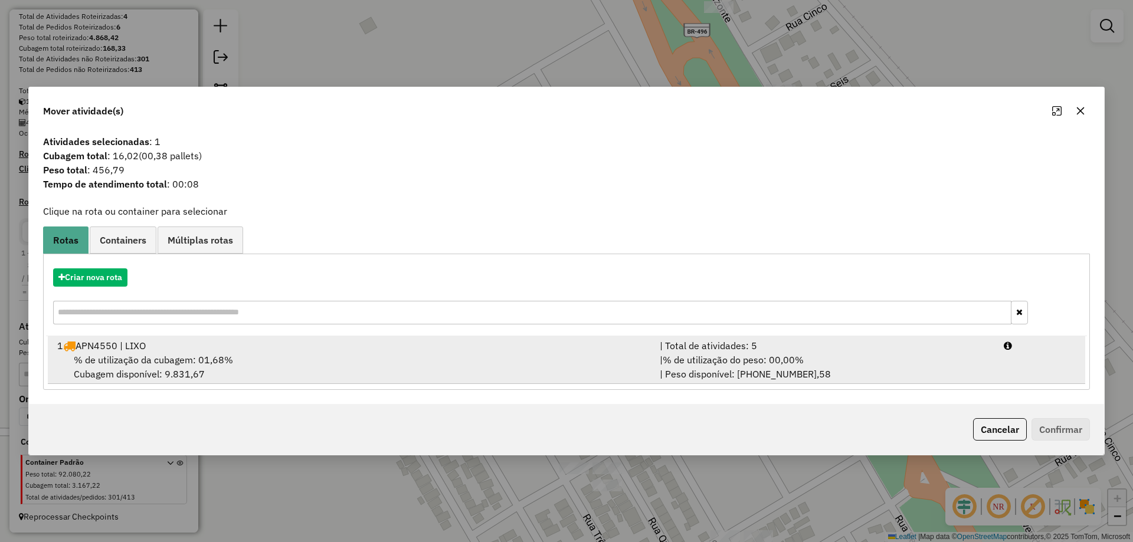
click at [870, 353] on div "| % de utilização do peso: 00,00% | Peso disponível: 99.999.995.131,58" at bounding box center [825, 367] width 344 height 28
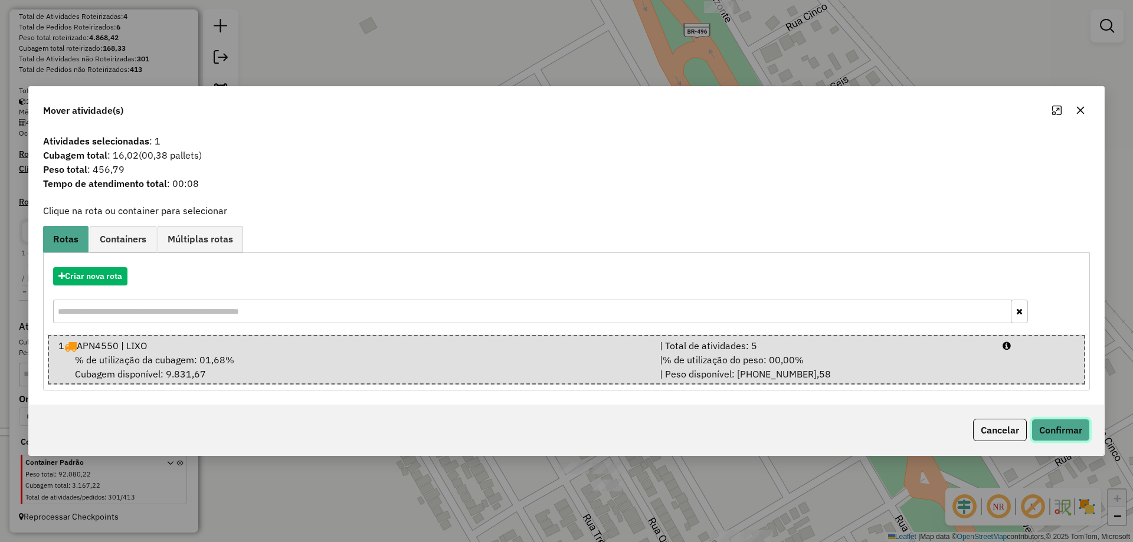
click at [1073, 437] on button "Confirmar" at bounding box center [1060, 430] width 58 height 22
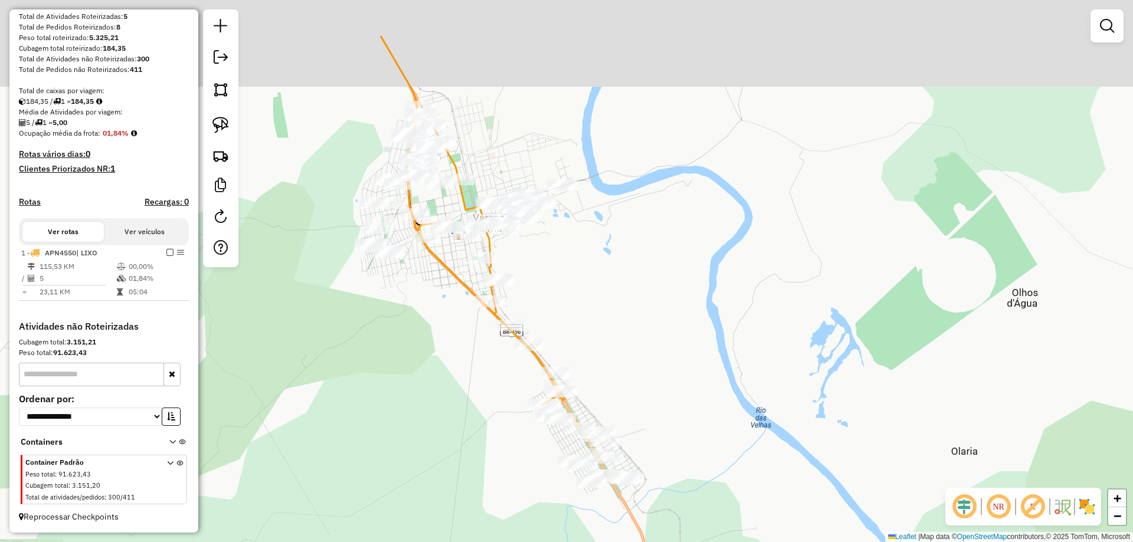
drag, startPoint x: 690, startPoint y: 298, endPoint x: 743, endPoint y: 421, distance: 133.5
click at [743, 421] on div "Janela de atendimento Grade de atendimento Capacidade Transportadoras Veículos …" at bounding box center [566, 271] width 1133 height 542
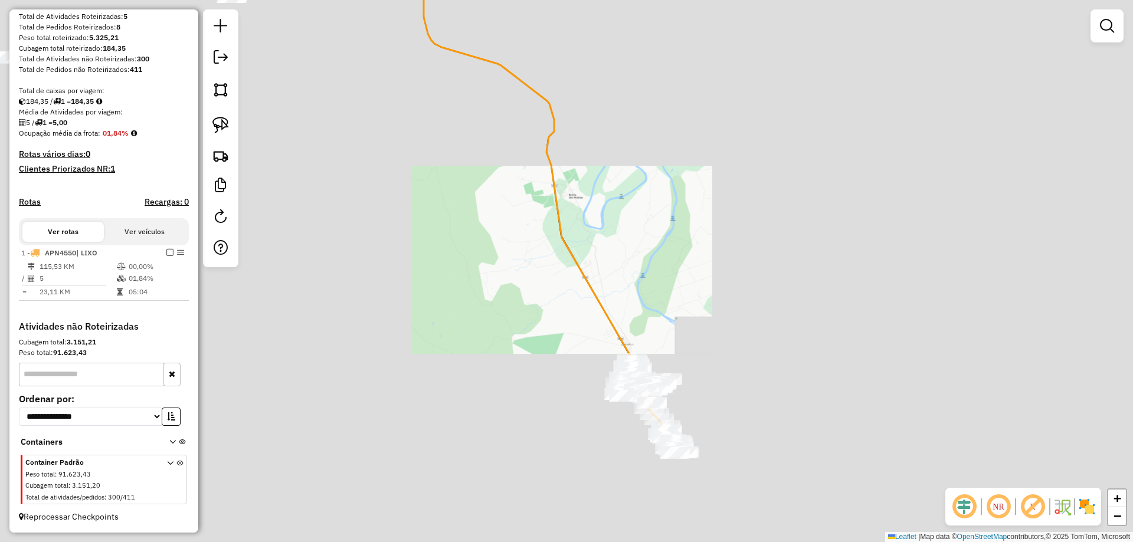
drag, startPoint x: 727, startPoint y: 396, endPoint x: 741, endPoint y: 404, distance: 16.4
click at [738, 405] on div "Janela de atendimento Grade de atendimento Capacidade Transportadoras Veículos …" at bounding box center [566, 271] width 1133 height 542
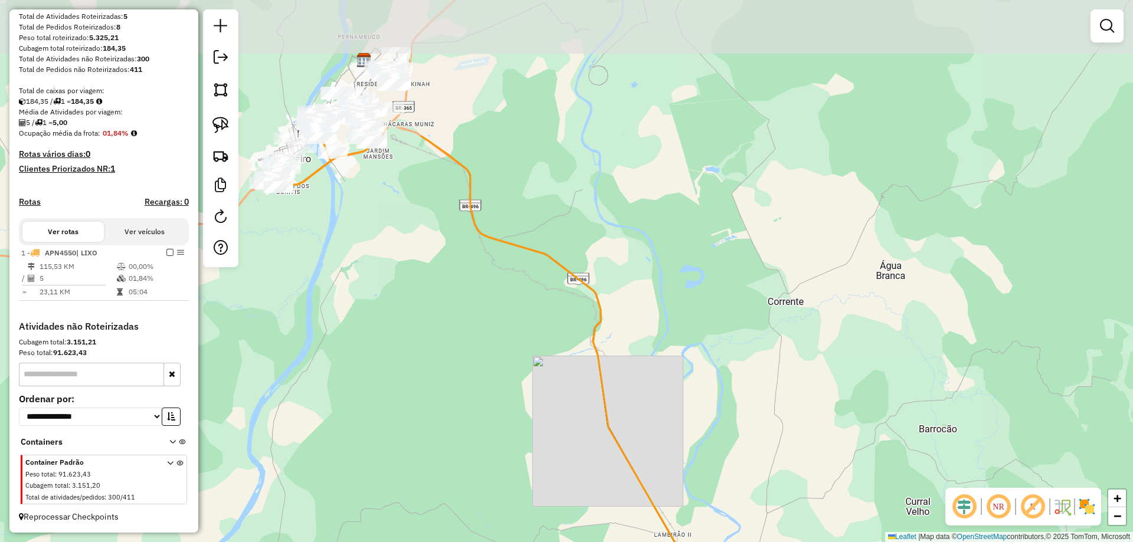
drag, startPoint x: 629, startPoint y: 284, endPoint x: 732, endPoint y: 482, distance: 223.3
click at [740, 484] on div "Janela de atendimento Grade de atendimento Capacidade Transportadoras Veículos …" at bounding box center [566, 271] width 1133 height 542
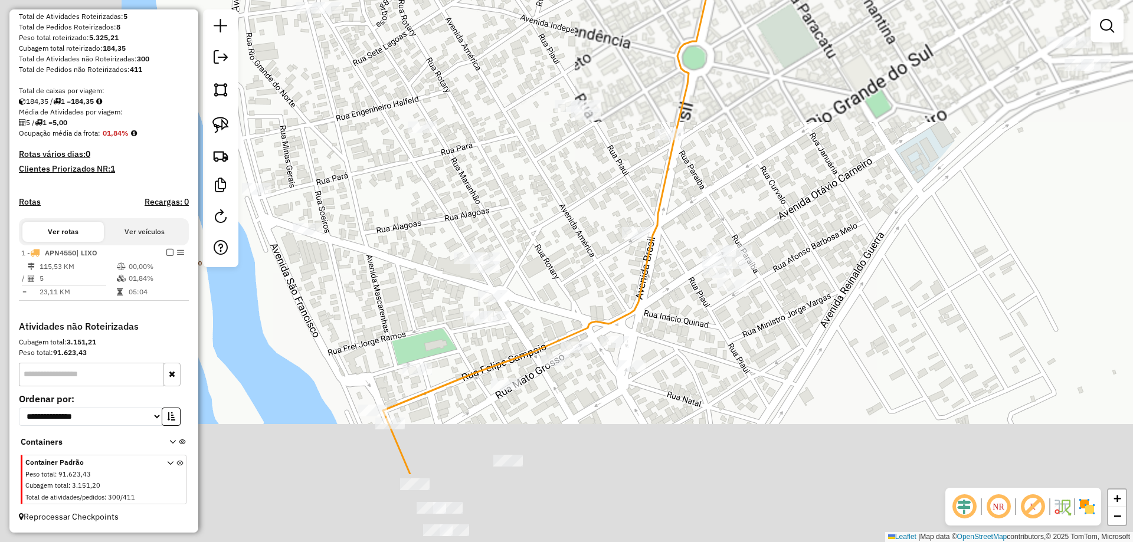
drag, startPoint x: 529, startPoint y: 270, endPoint x: 624, endPoint y: 189, distance: 125.2
click at [624, 189] on div "Janela de atendimento Grade de atendimento Capacidade Transportadoras Veículos …" at bounding box center [566, 271] width 1133 height 542
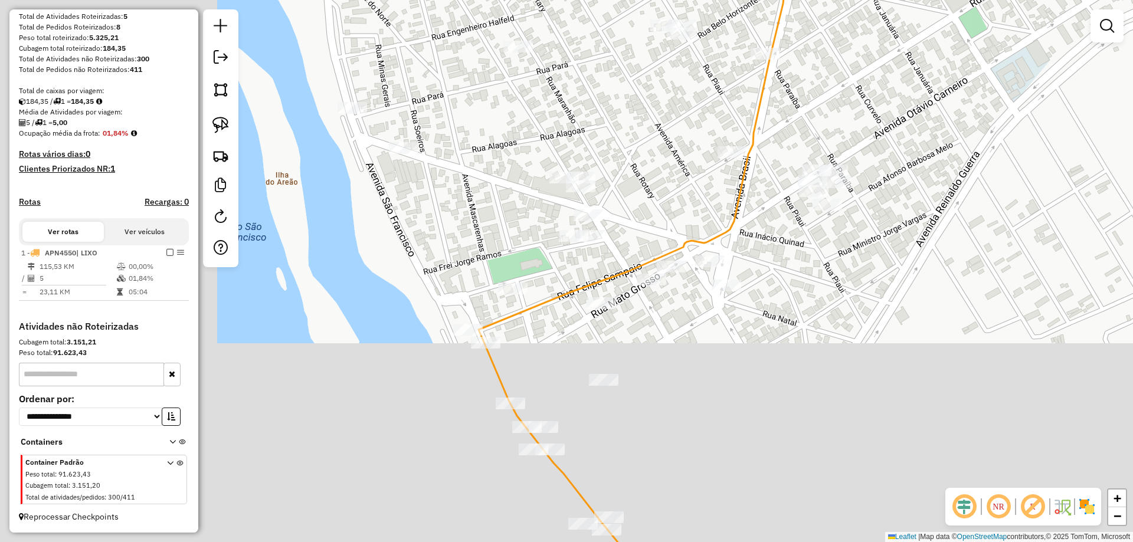
drag, startPoint x: 538, startPoint y: 277, endPoint x: 511, endPoint y: 198, distance: 83.6
click at [514, 214] on div "Janela de atendimento Grade de atendimento Capacidade Transportadoras Veículos …" at bounding box center [566, 271] width 1133 height 542
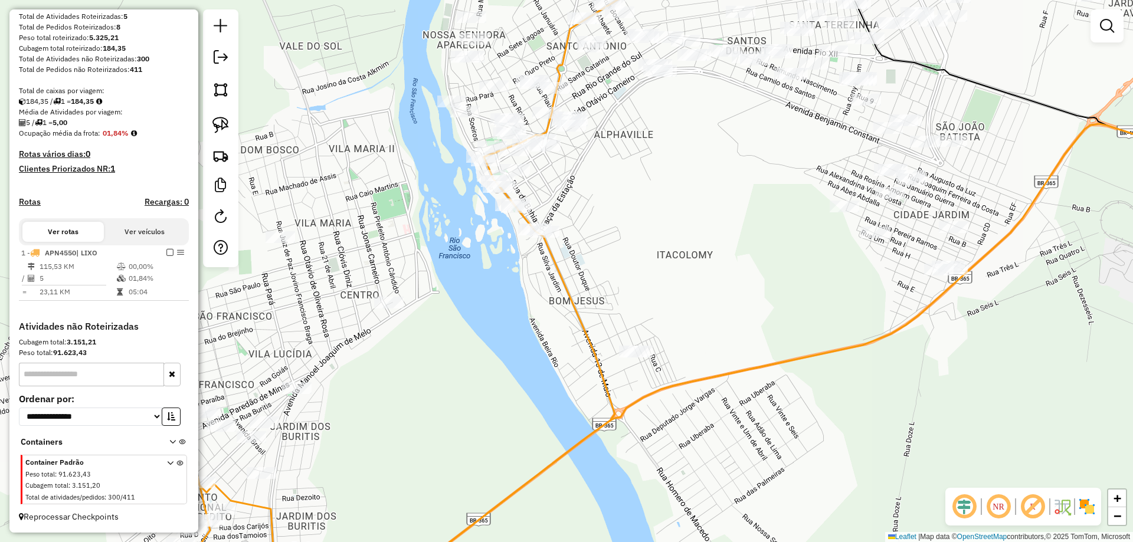
click at [600, 348] on div "Janela de atendimento Grade de atendimento Capacidade Transportadoras Veículos …" at bounding box center [566, 271] width 1133 height 542
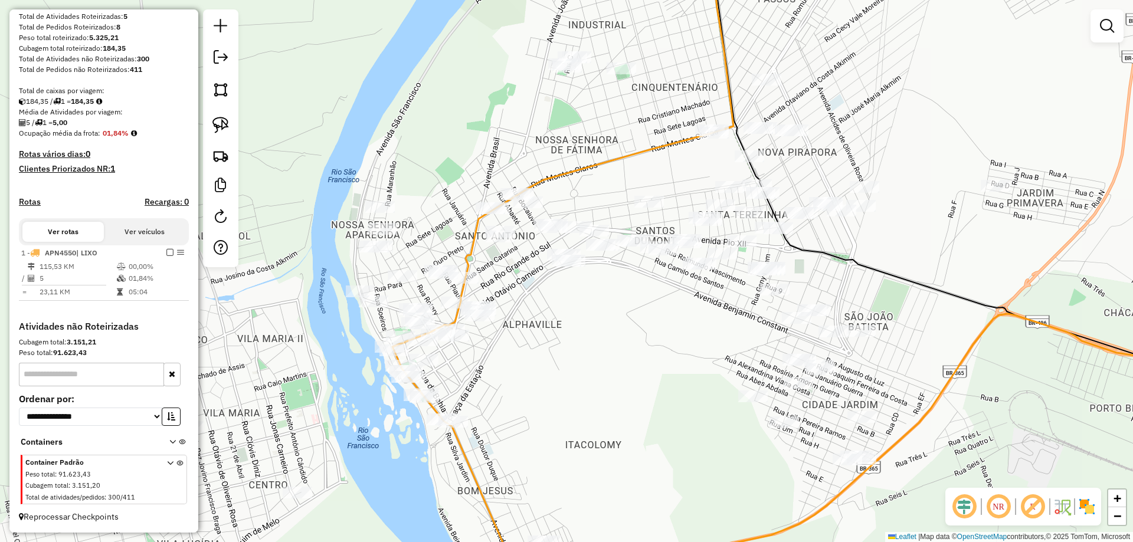
drag, startPoint x: 624, startPoint y: 323, endPoint x: 572, endPoint y: 392, distance: 86.4
click at [577, 396] on div "Janela de atendimento Grade de atendimento Capacidade Transportadoras Veículos …" at bounding box center [566, 271] width 1133 height 542
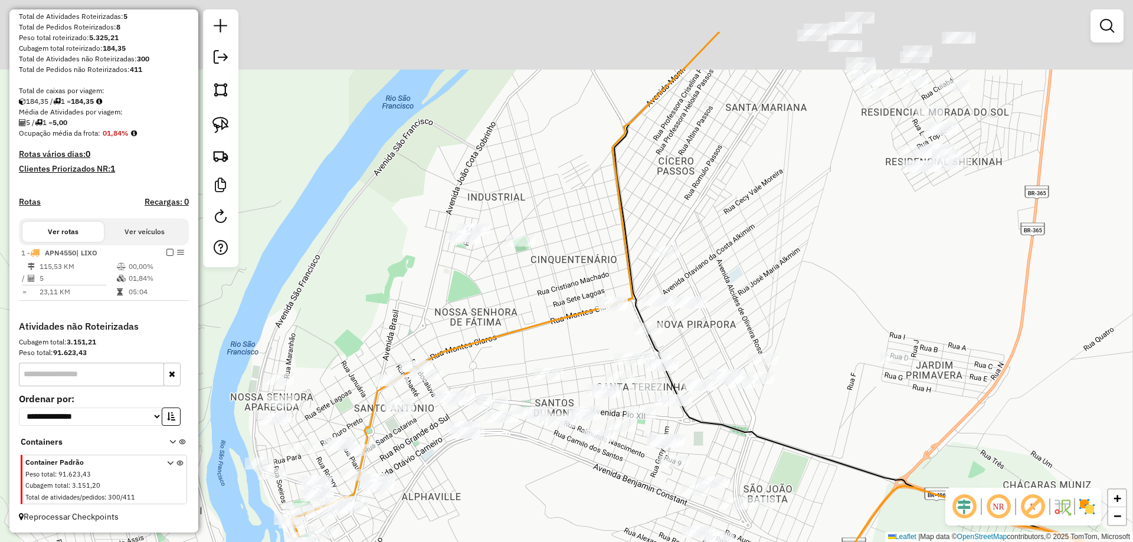
drag, startPoint x: 682, startPoint y: 137, endPoint x: 592, endPoint y: 284, distance: 172.1
click at [593, 284] on div "Janela de atendimento Grade de atendimento Capacidade Transportadoras Veículos …" at bounding box center [566, 271] width 1133 height 542
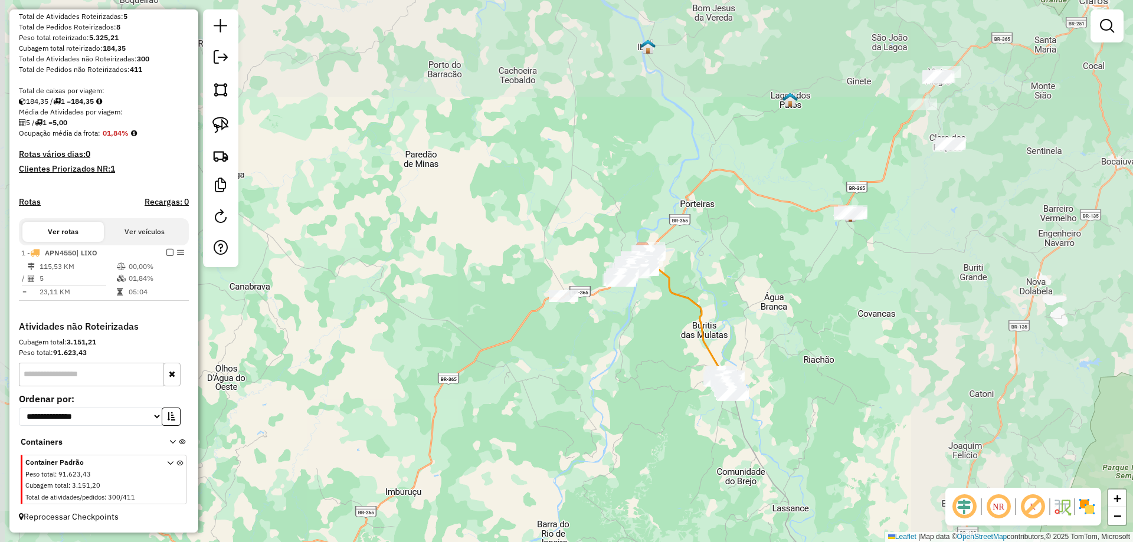
drag, startPoint x: 728, startPoint y: 235, endPoint x: 661, endPoint y: 296, distance: 90.6
click at [661, 295] on div "Janela de atendimento Grade de atendimento Capacidade Transportadoras Veículos …" at bounding box center [566, 271] width 1133 height 542
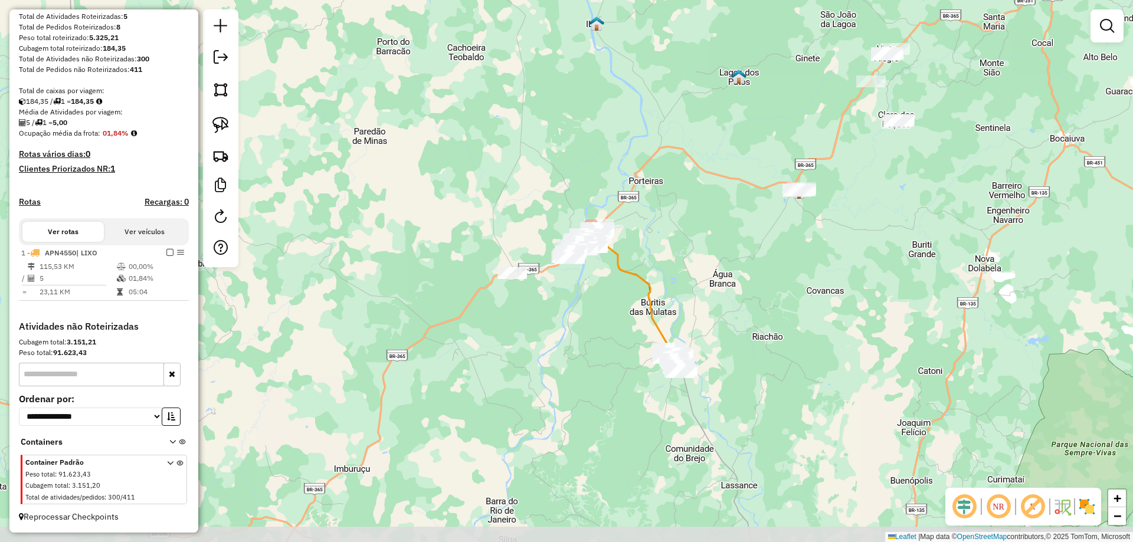
drag, startPoint x: 692, startPoint y: 200, endPoint x: 686, endPoint y: 228, distance: 28.5
click at [686, 227] on div "Janela de atendimento Grade de atendimento Capacidade Transportadoras Veículos …" at bounding box center [566, 271] width 1133 height 542
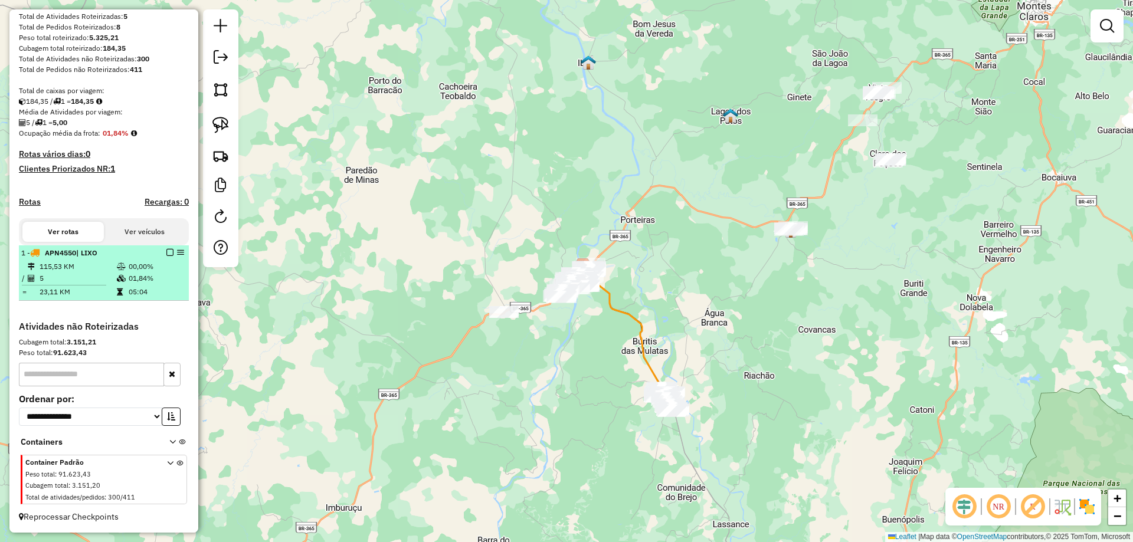
click at [166, 253] on em at bounding box center [169, 252] width 7 height 7
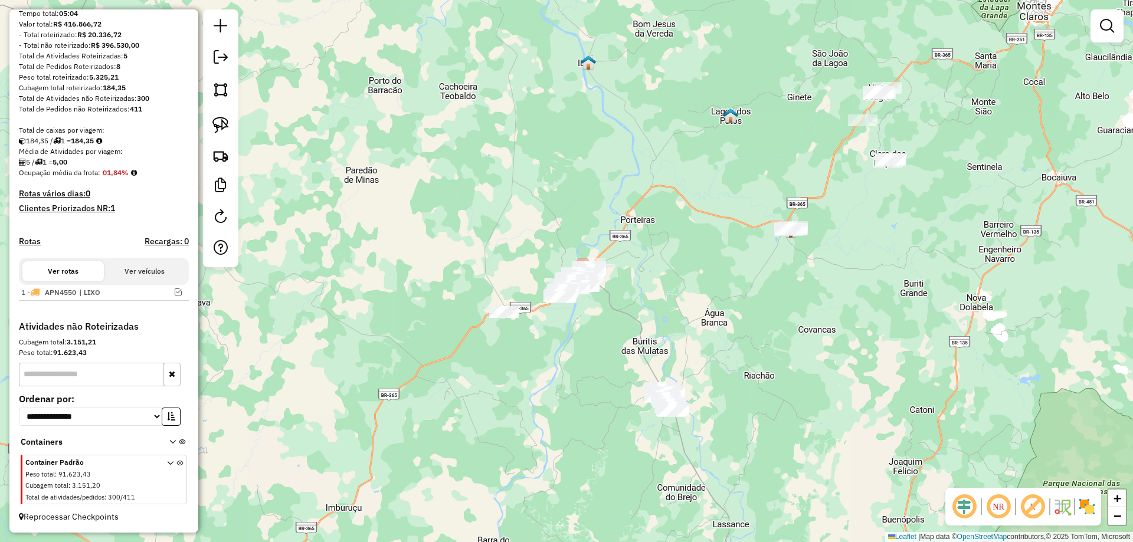
click at [451, 366] on div "Janela de atendimento Grade de atendimento Capacidade Transportadoras Veículos …" at bounding box center [566, 271] width 1133 height 542
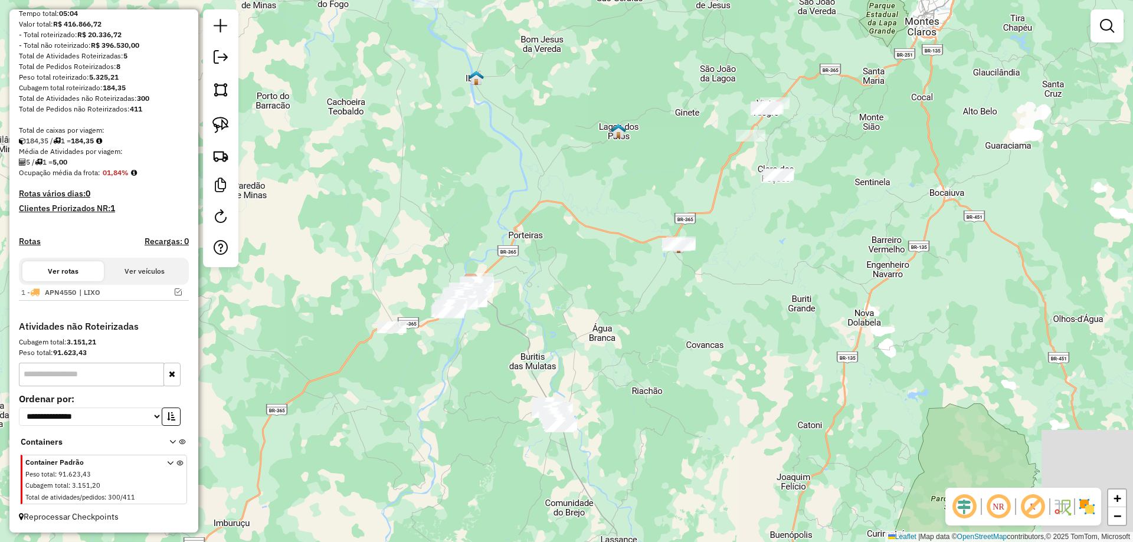
drag, startPoint x: 519, startPoint y: 234, endPoint x: 525, endPoint y: 381, distance: 147.1
click at [480, 145] on div "Janela de atendimento Grade de atendimento Capacidade Transportadoras Veículos …" at bounding box center [566, 271] width 1133 height 542
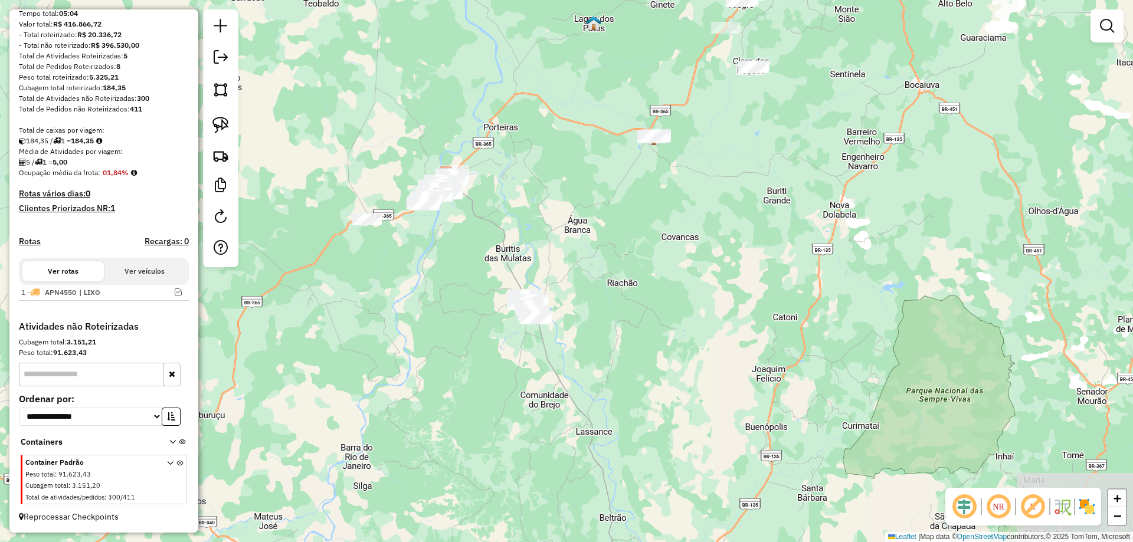
drag, startPoint x: 520, startPoint y: 283, endPoint x: 517, endPoint y: 278, distance: 6.4
click at [517, 278] on div "Janela de atendimento Grade de atendimento Capacidade Transportadoras Veículos …" at bounding box center [566, 271] width 1133 height 542
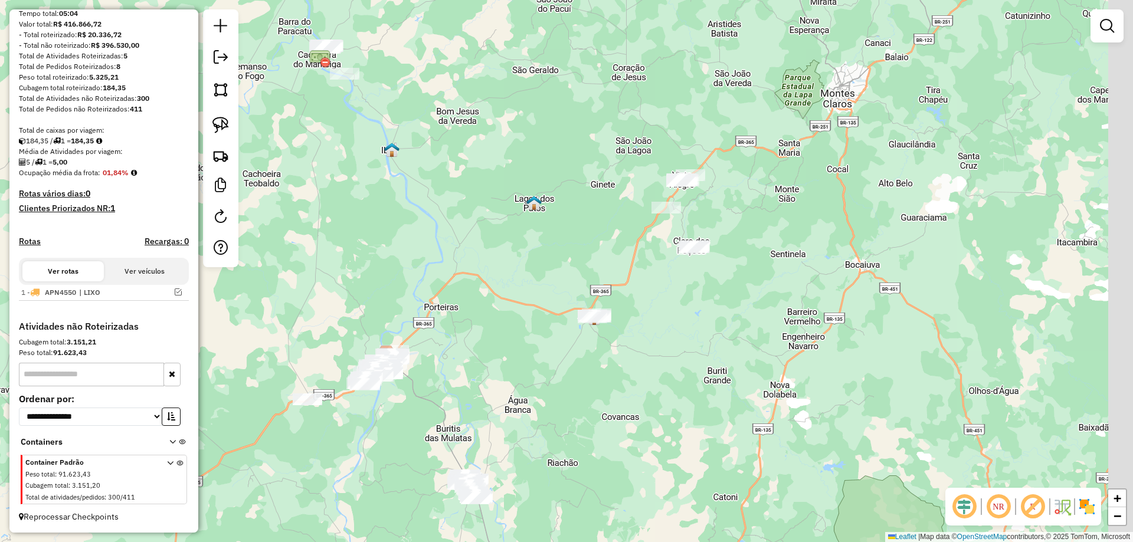
drag, startPoint x: 470, startPoint y: 208, endPoint x: 405, endPoint y: 335, distance: 142.8
click at [405, 335] on div "Janela de atendimento Grade de atendimento Capacidade Transportadoras Veículos …" at bounding box center [566, 271] width 1133 height 542
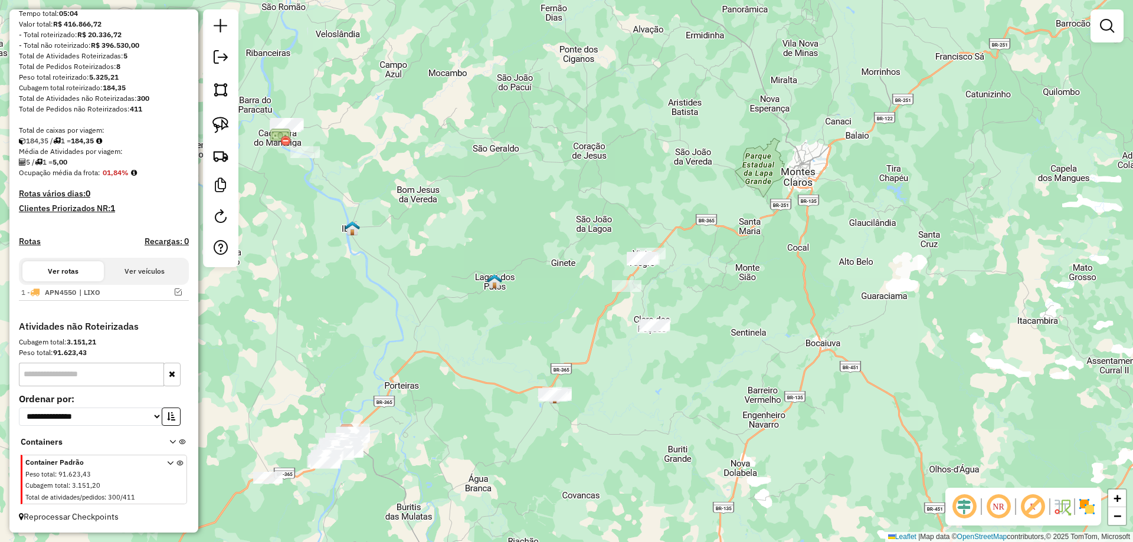
drag, startPoint x: 514, startPoint y: 278, endPoint x: 447, endPoint y: 261, distance: 70.0
click at [521, 301] on div "Janela de atendimento Grade de atendimento Capacidade Transportadoras Veículos …" at bounding box center [566, 271] width 1133 height 542
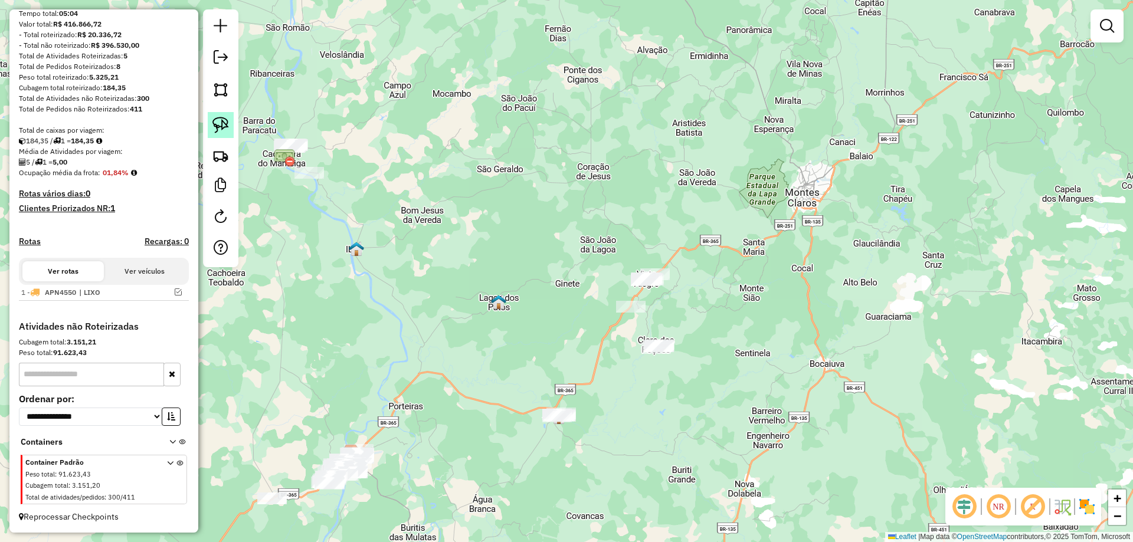
click at [215, 129] on img at bounding box center [220, 125] width 17 height 17
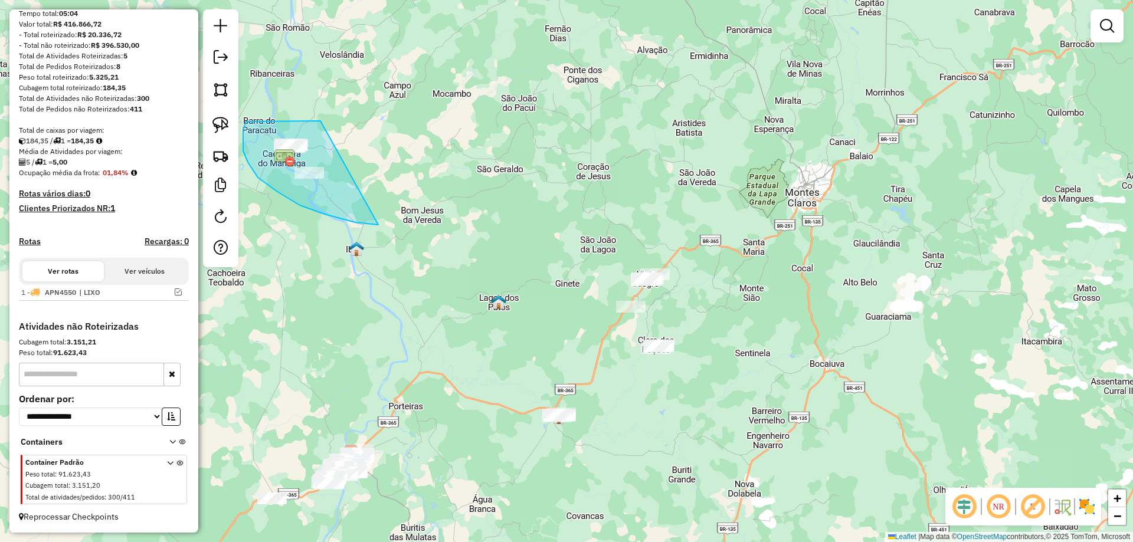
drag, startPoint x: 258, startPoint y: 121, endPoint x: 407, endPoint y: 193, distance: 165.2
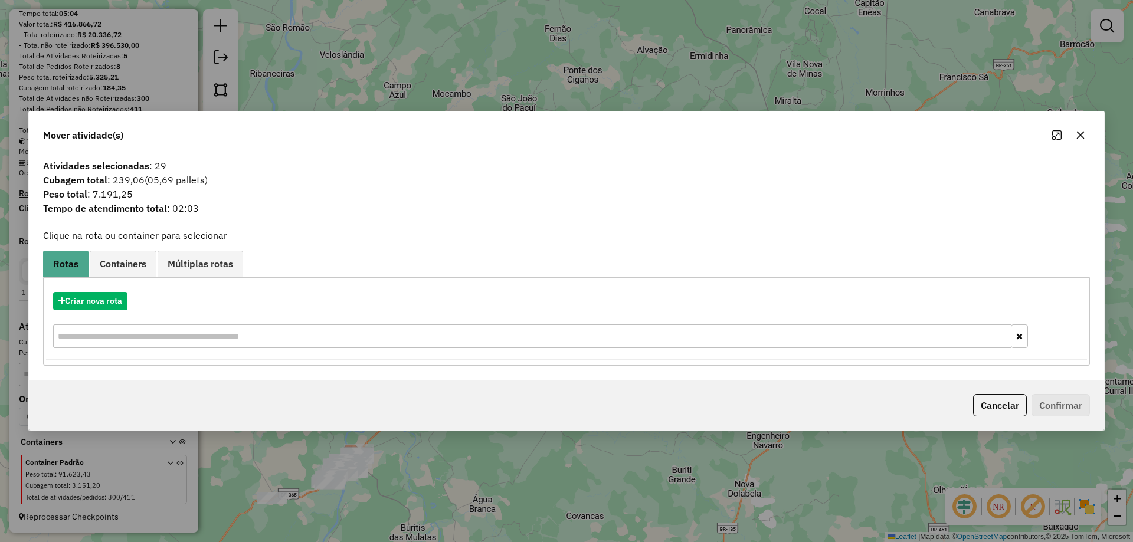
click at [999, 413] on button "Cancelar" at bounding box center [1000, 405] width 54 height 22
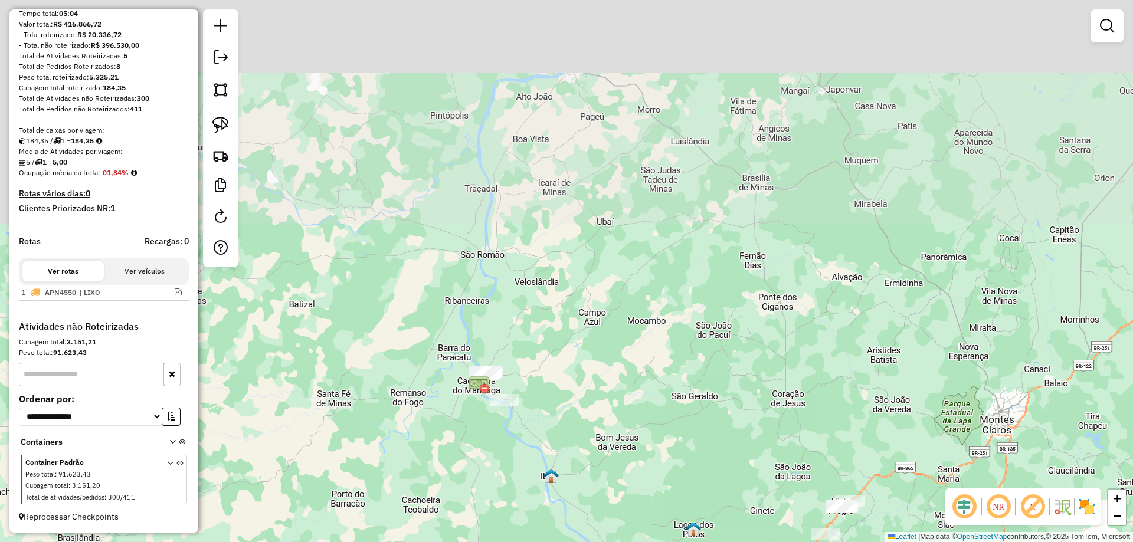
drag, startPoint x: 411, startPoint y: 307, endPoint x: 532, endPoint y: 448, distance: 185.7
click at [577, 483] on div "Janela de atendimento Grade de atendimento Capacidade Transportadoras Veículos …" at bounding box center [566, 271] width 1133 height 542
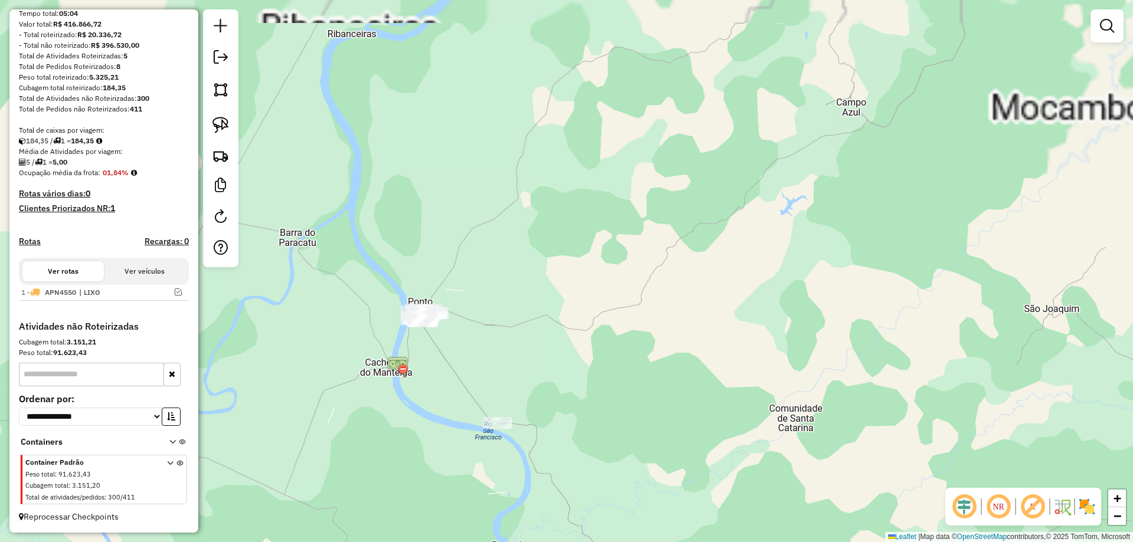
drag, startPoint x: 481, startPoint y: 364, endPoint x: 480, endPoint y: 330, distance: 34.3
click at [480, 330] on div "Janela de atendimento Grade de atendimento Capacidade Transportadoras Veículos …" at bounding box center [566, 271] width 1133 height 542
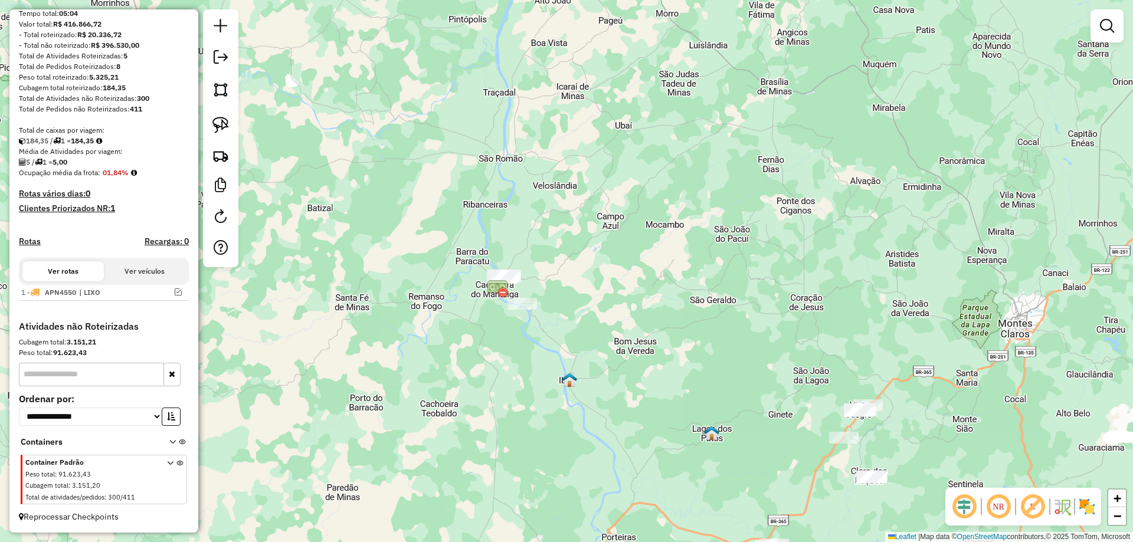
drag, startPoint x: 571, startPoint y: 303, endPoint x: 550, endPoint y: 218, distance: 87.4
click at [550, 218] on div "Janela de atendimento Grade de atendimento Capacidade Transportadoras Veículos …" at bounding box center [566, 271] width 1133 height 542
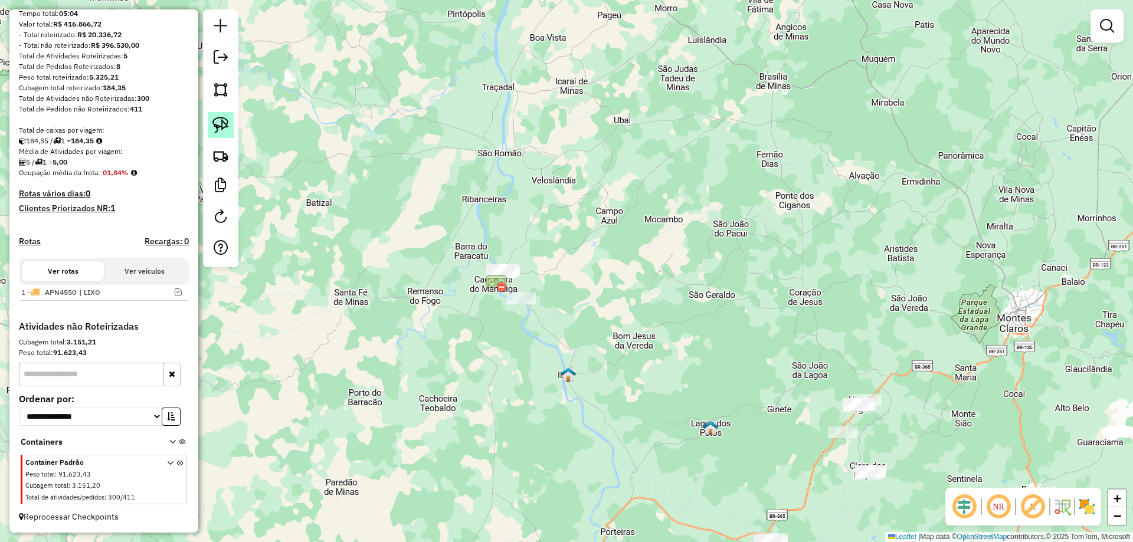
click at [221, 129] on img at bounding box center [220, 125] width 17 height 17
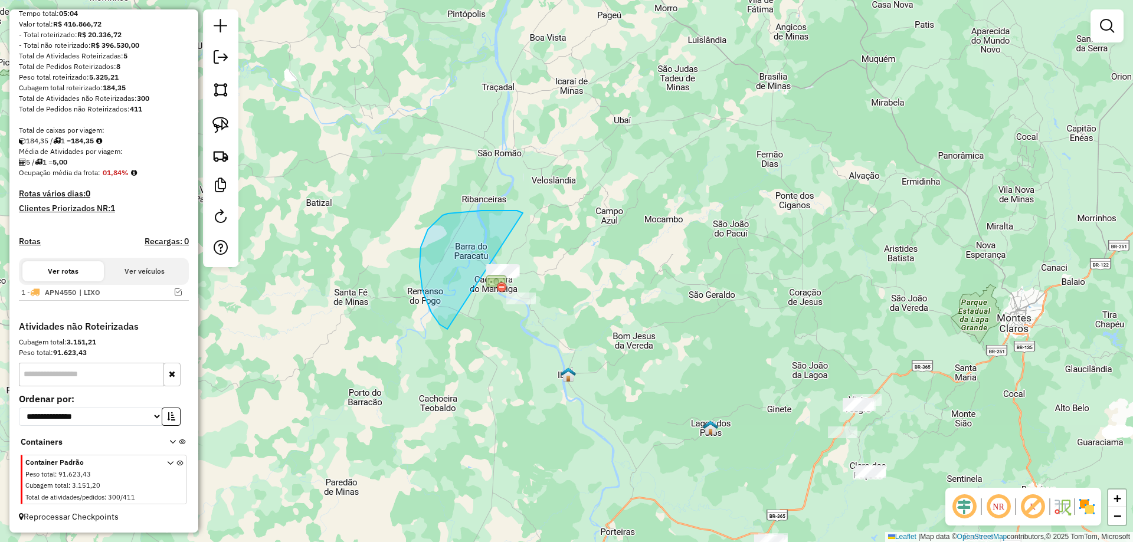
drag, startPoint x: 520, startPoint y: 212, endPoint x: 678, endPoint y: 264, distance: 165.7
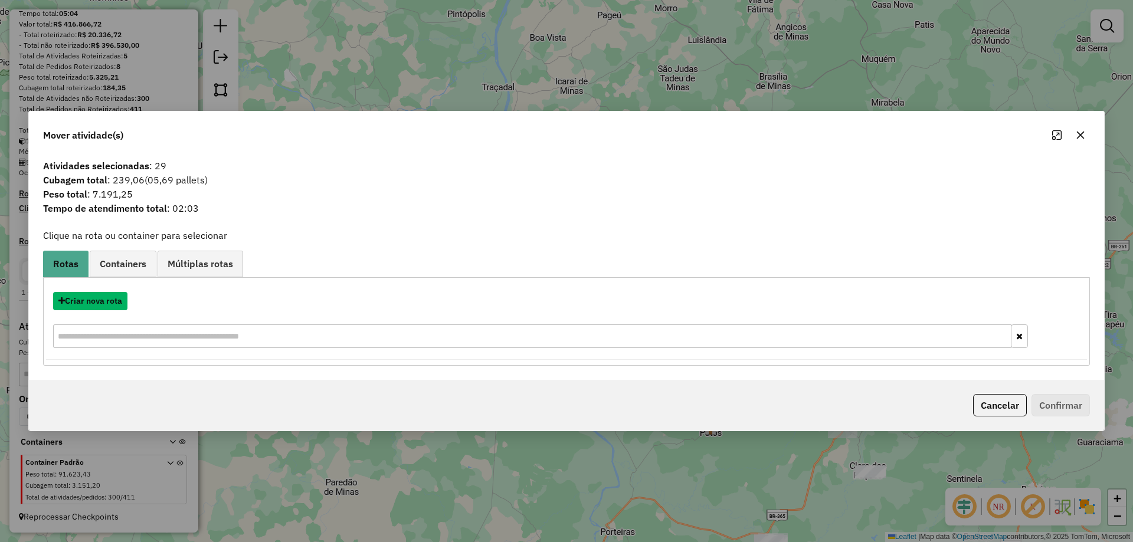
click at [85, 303] on button "Criar nova rota" at bounding box center [90, 301] width 74 height 18
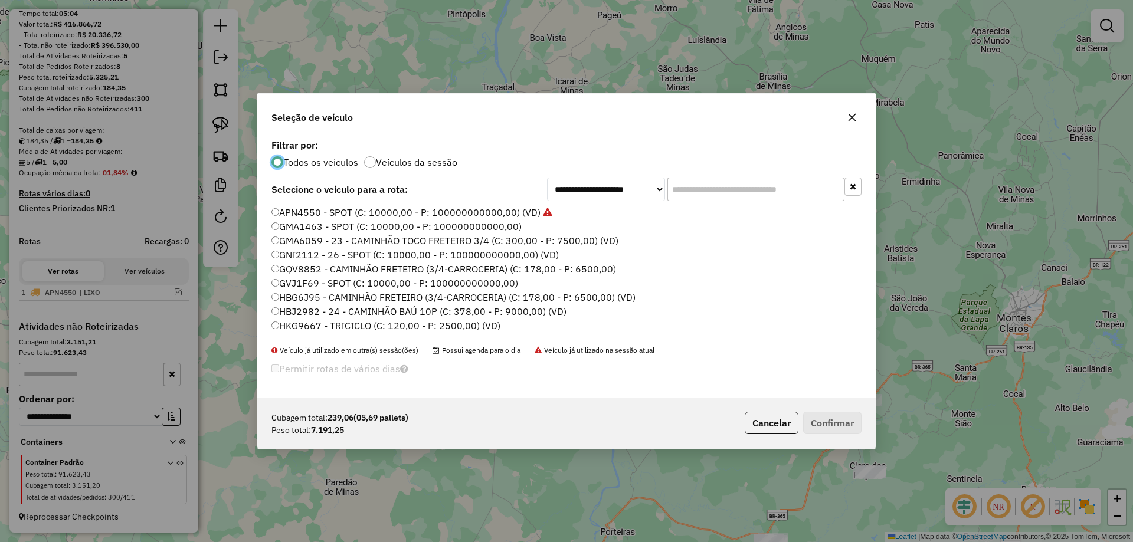
scroll to position [6, 4]
click at [753, 186] on input "text" at bounding box center [755, 190] width 177 height 24
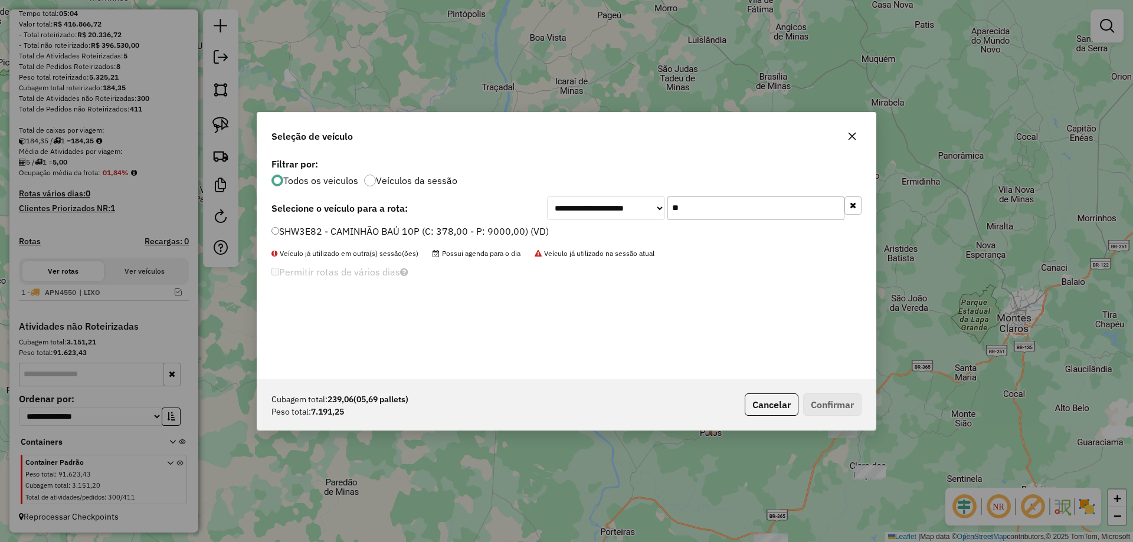
type input "*"
type input "***"
click at [354, 225] on label "RNW7J70 - 7 - CAMINHÃO BAÚ 10P (C: 378,00 - P: 9000,00) (VD)" at bounding box center [416, 231] width 291 height 14
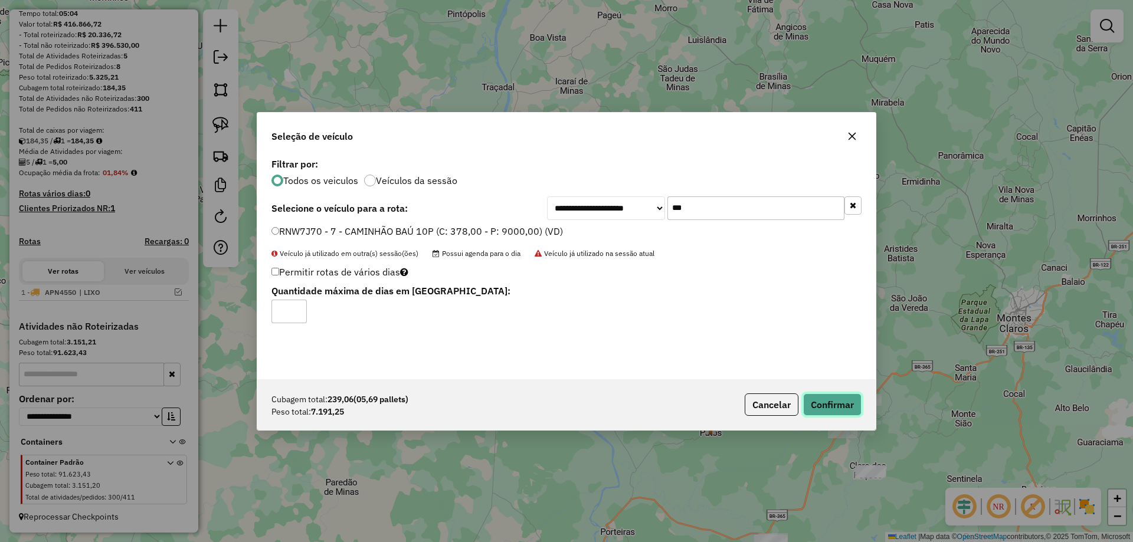
click at [848, 398] on button "Confirmar" at bounding box center [832, 405] width 58 height 22
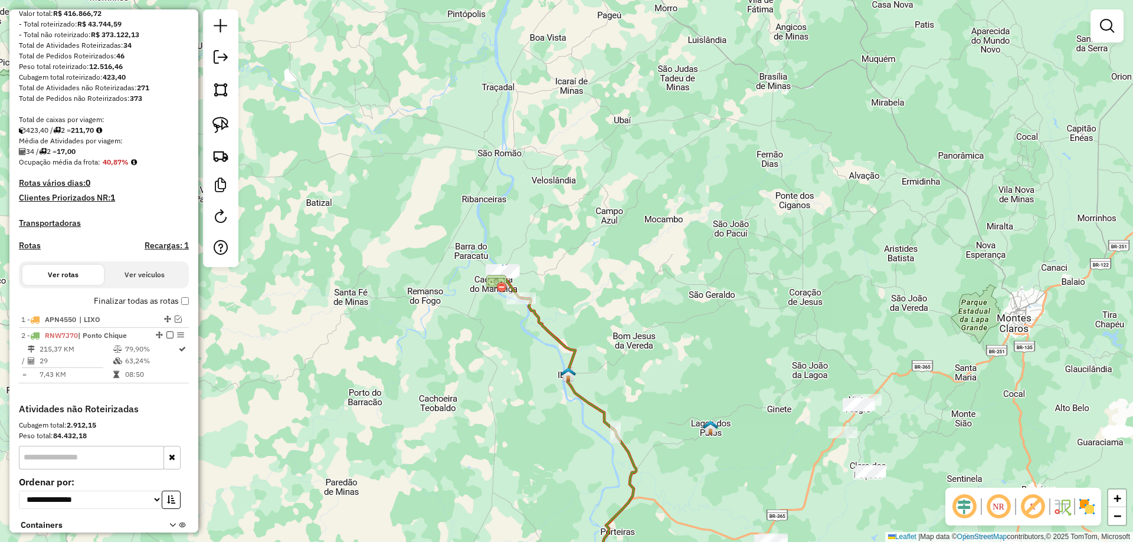
scroll to position [215, 0]
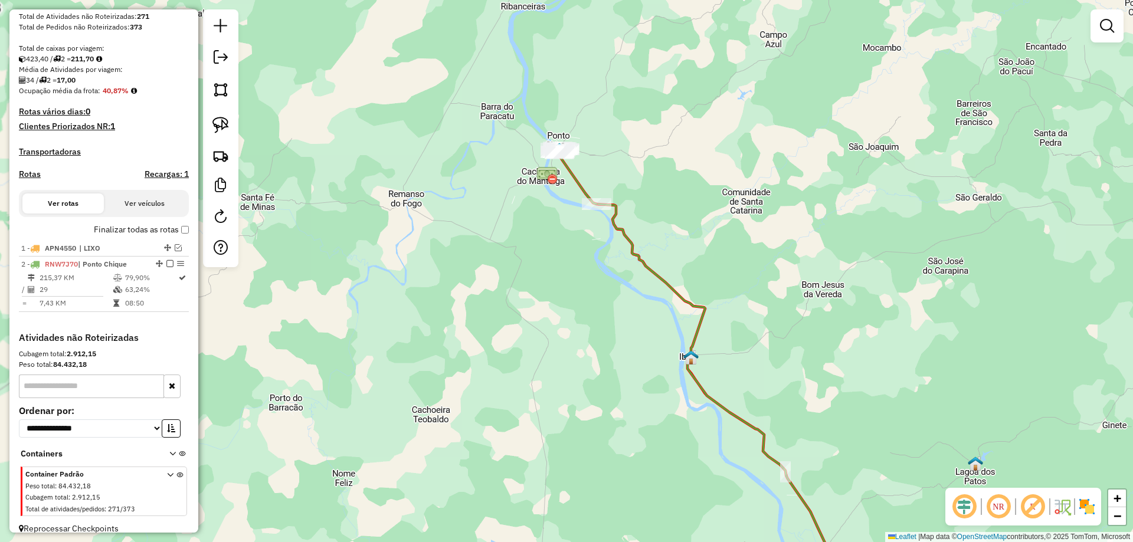
drag, startPoint x: 426, startPoint y: 230, endPoint x: 417, endPoint y: 201, distance: 30.4
click at [415, 191] on div "Janela de atendimento Grade de atendimento Capacidade Transportadoras Veículos …" at bounding box center [566, 271] width 1133 height 542
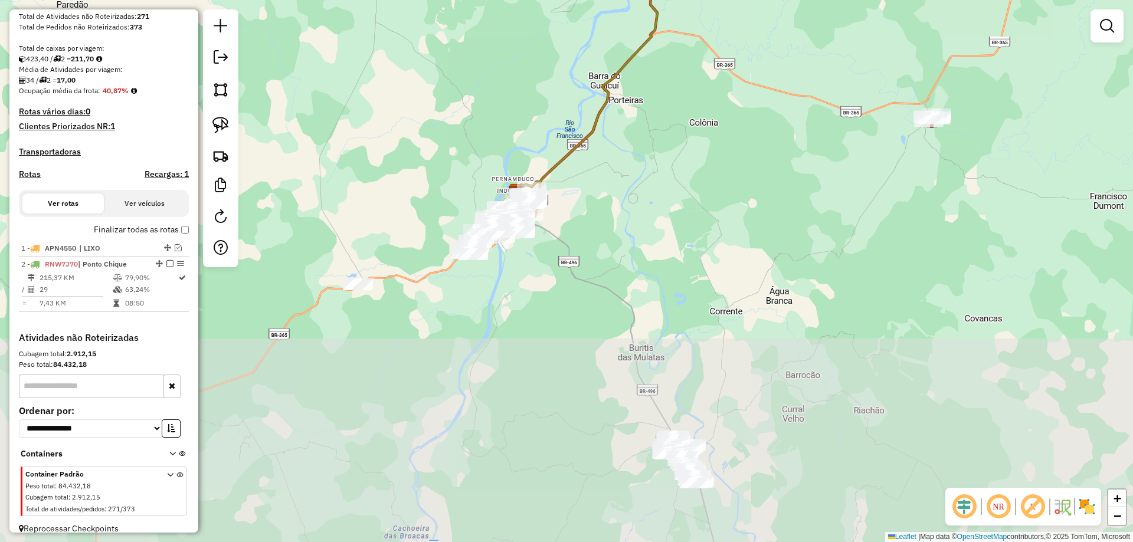
drag, startPoint x: 467, startPoint y: 414, endPoint x: 401, endPoint y: 250, distance: 177.6
click at [398, 245] on div "Janela de atendimento Grade de atendimento Capacidade Transportadoras Veículos …" at bounding box center [566, 271] width 1133 height 542
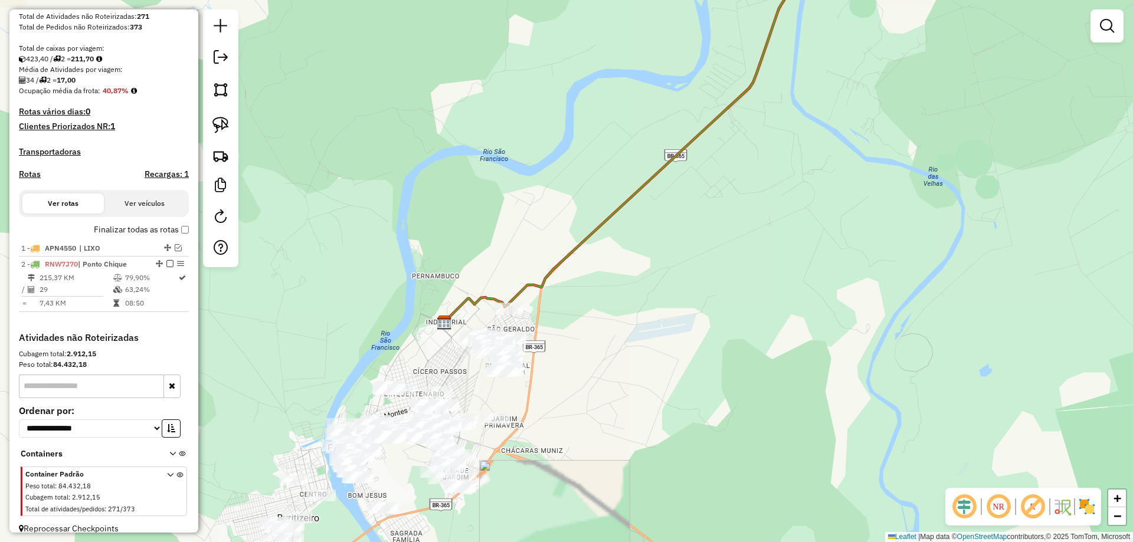
click at [529, 422] on div "Janela de atendimento Grade de atendimento Capacidade Transportadoras Veículos …" at bounding box center [566, 271] width 1133 height 542
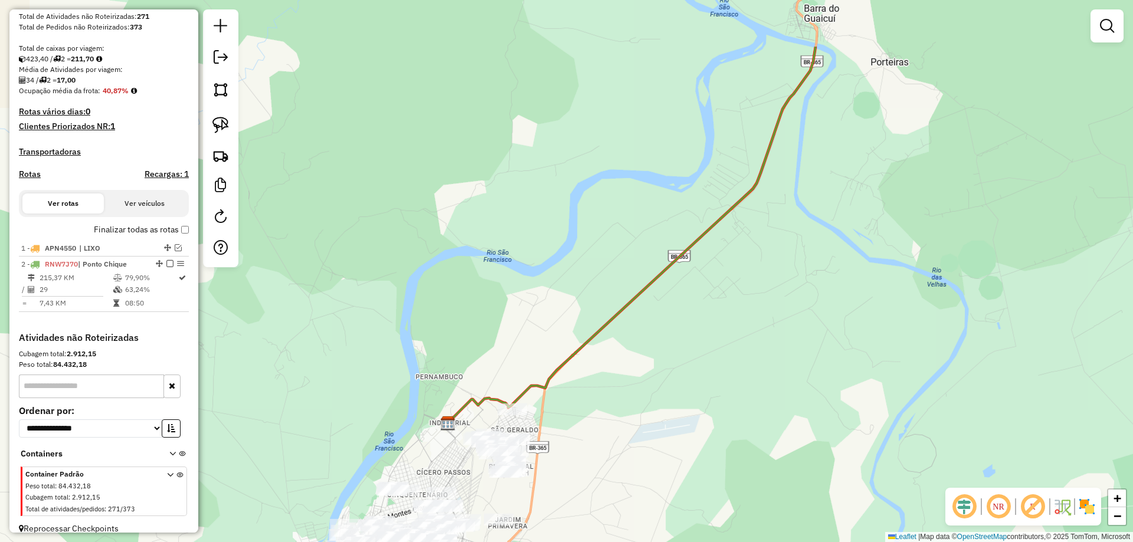
click at [499, 430] on div "Janela de atendimento Grade de atendimento Capacidade Transportadoras Veículos …" at bounding box center [566, 271] width 1133 height 542
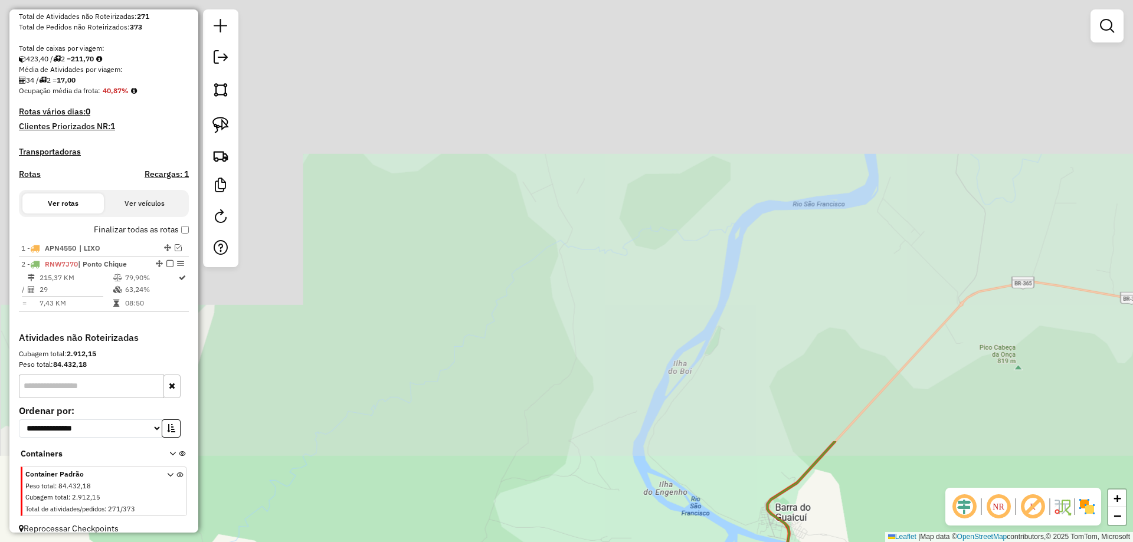
click at [489, 533] on div "Janela de atendimento Grade de atendimento Capacidade Transportadoras Veículos …" at bounding box center [566, 271] width 1133 height 542
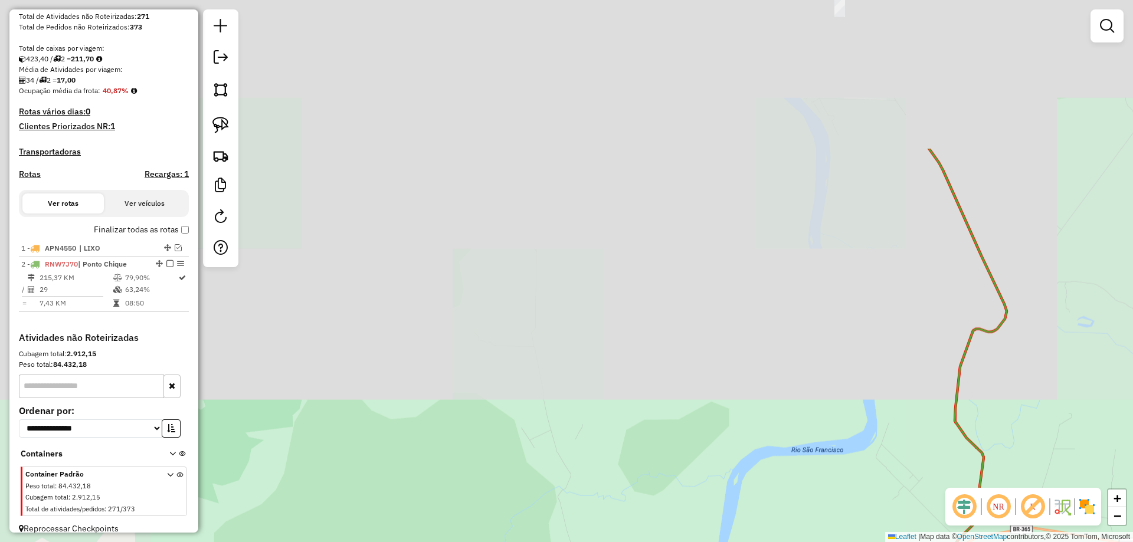
click at [431, 488] on div "Janela de atendimento Grade de atendimento Capacidade Transportadoras Veículos …" at bounding box center [566, 271] width 1133 height 542
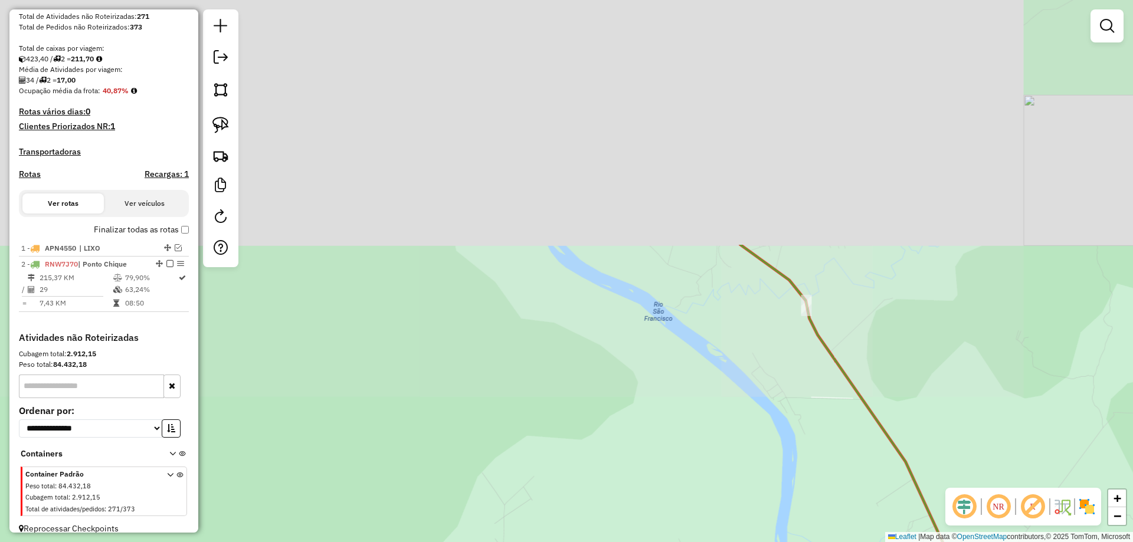
drag, startPoint x: 466, startPoint y: 451, endPoint x: 470, endPoint y: 339, distance: 112.8
click at [467, 455] on div "Janela de atendimento Grade de atendimento Capacidade Transportadoras Veículos …" at bounding box center [566, 271] width 1133 height 542
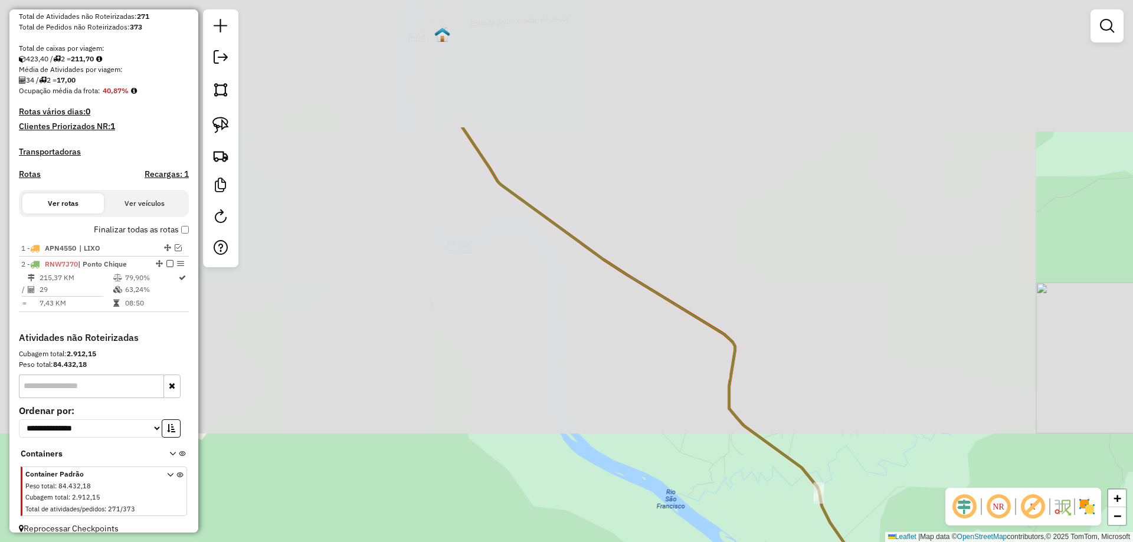
drag, startPoint x: 490, startPoint y: 414, endPoint x: 497, endPoint y: 483, distance: 69.9
click at [494, 496] on div "Janela de atendimento Grade de atendimento Capacidade Transportadoras Veículos …" at bounding box center [566, 271] width 1133 height 542
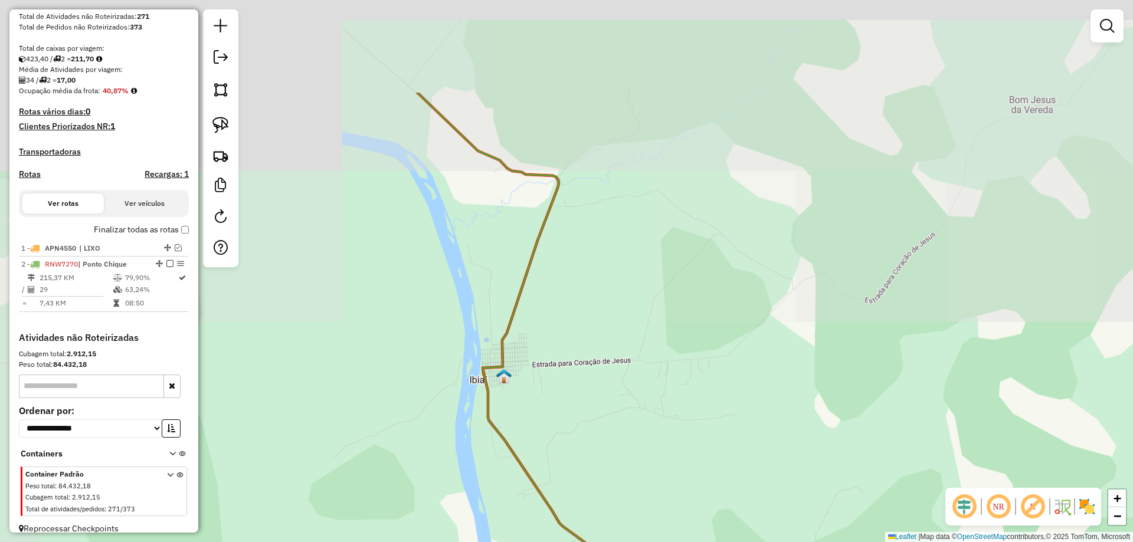
drag, startPoint x: 467, startPoint y: 384, endPoint x: 474, endPoint y: 420, distance: 36.1
click at [474, 420] on div "Janela de atendimento Grade de atendimento Capacidade Transportadoras Veículos …" at bounding box center [566, 271] width 1133 height 542
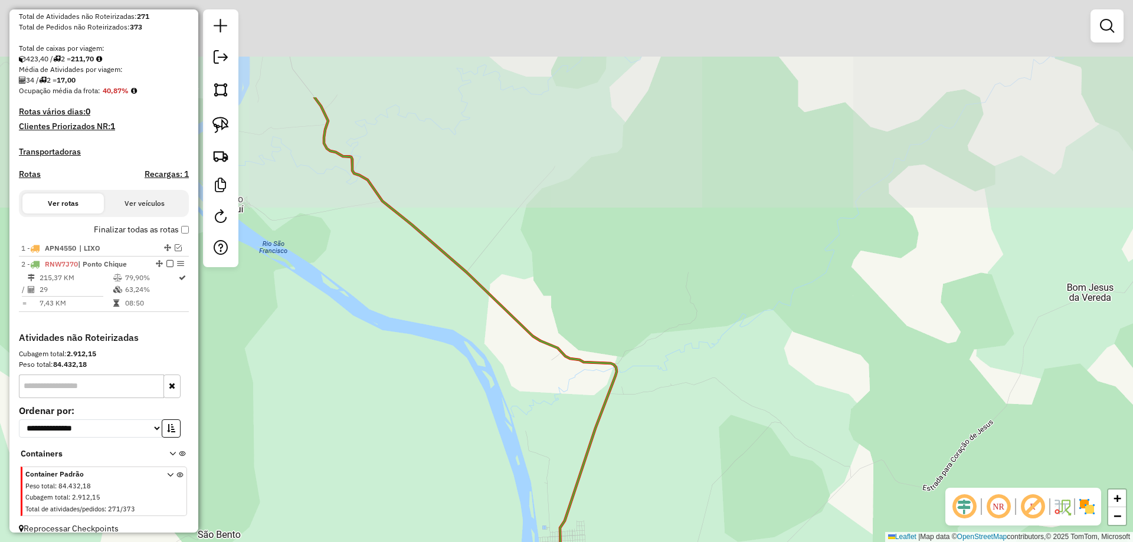
drag, startPoint x: 527, startPoint y: 376, endPoint x: 464, endPoint y: 335, distance: 74.9
click at [540, 411] on div "Janela de atendimento Grade de atendimento Capacidade Transportadoras Veículos …" at bounding box center [566, 271] width 1133 height 542
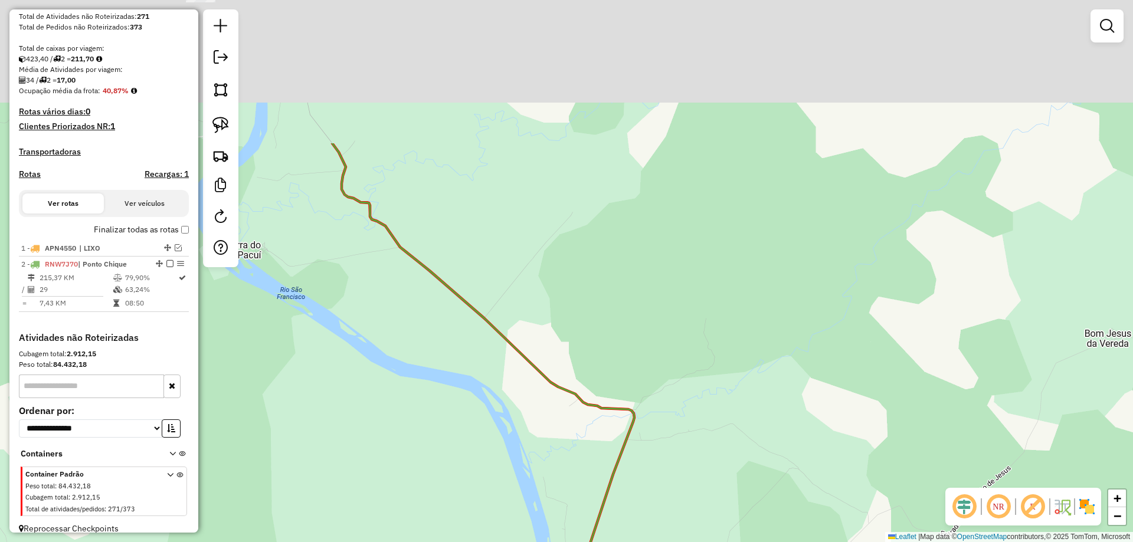
drag, startPoint x: 463, startPoint y: 343, endPoint x: 548, endPoint y: 490, distance: 169.7
click at [558, 517] on div "Janela de atendimento Grade de atendimento Capacidade Transportadoras Veículos …" at bounding box center [566, 271] width 1133 height 542
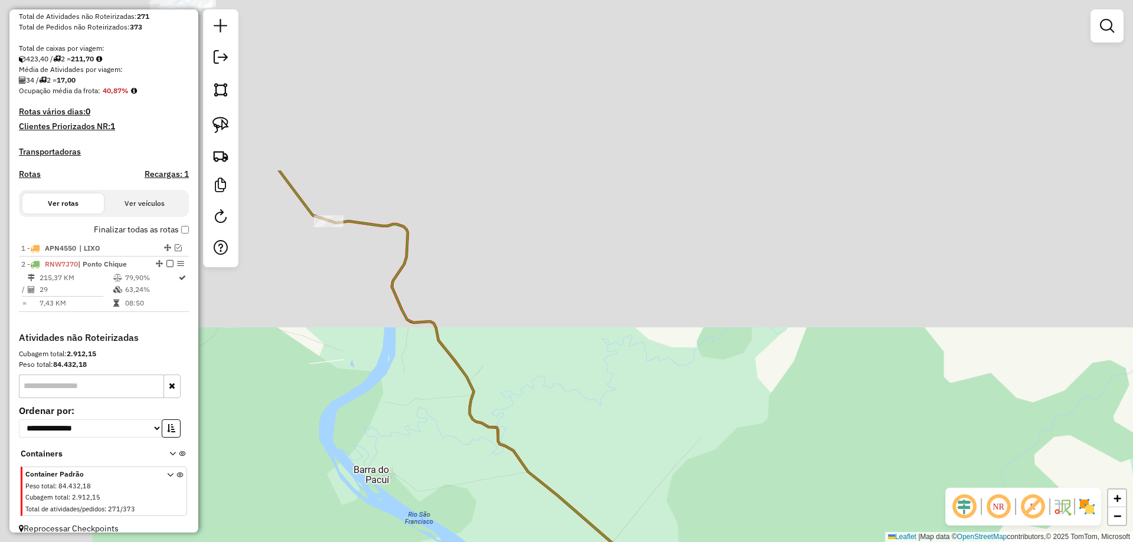
click at [543, 443] on div "Janela de atendimento Grade de atendimento Capacidade Transportadoras Veículos …" at bounding box center [566, 271] width 1133 height 542
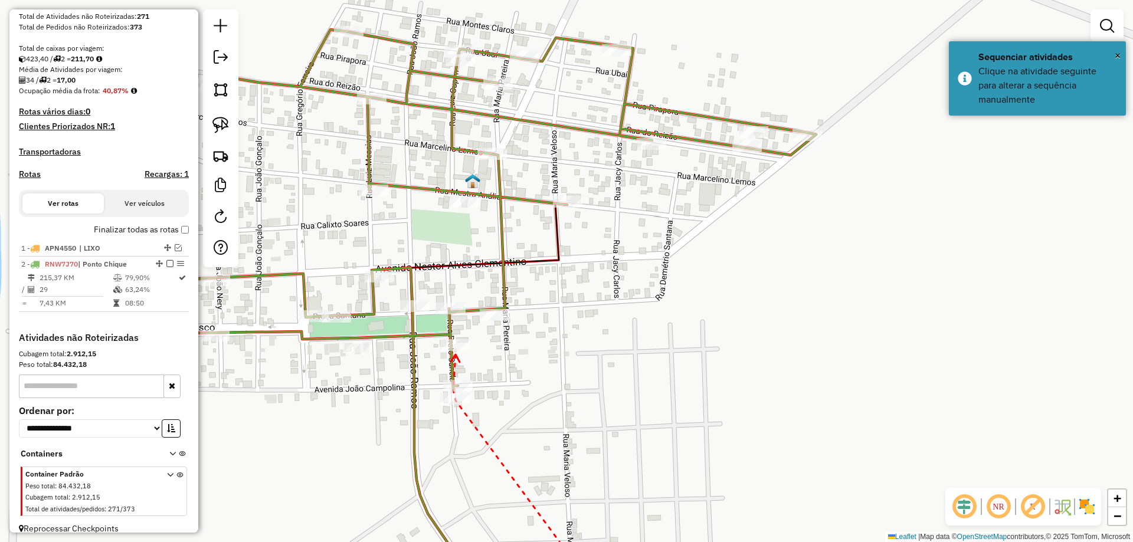
click at [455, 351] on div at bounding box center [455, 345] width 30 height 12
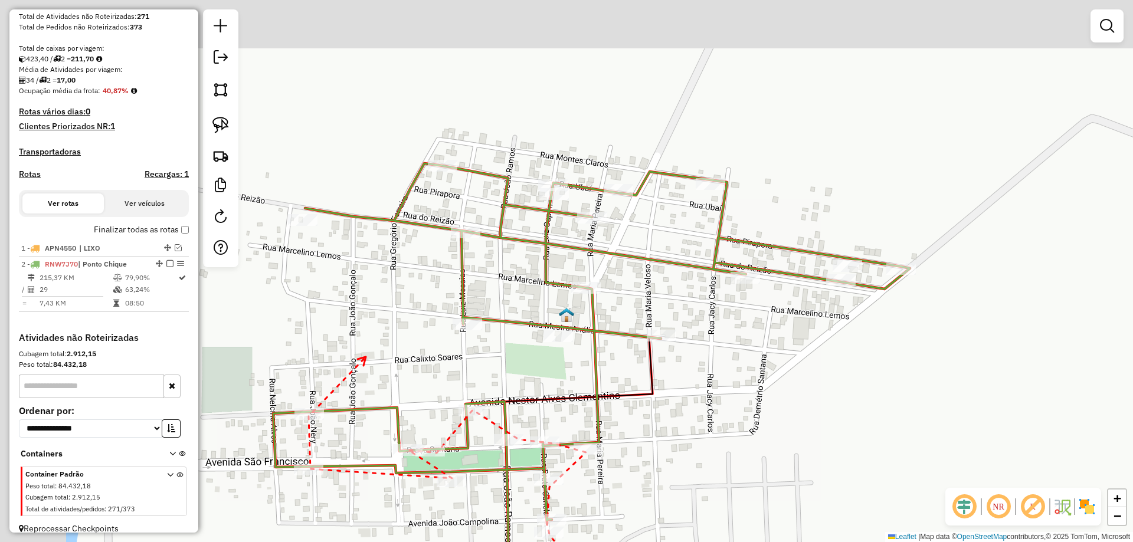
drag, startPoint x: 299, startPoint y: 332, endPoint x: 375, endPoint y: 357, distance: 79.7
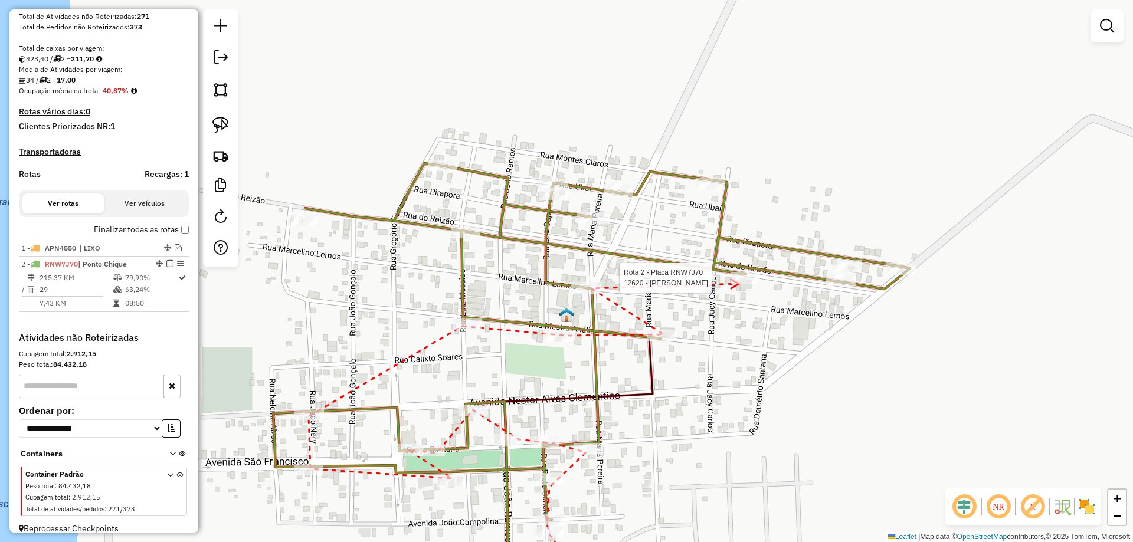
click at [739, 284] on div at bounding box center [745, 278] width 30 height 12
click at [566, 203] on icon at bounding box center [570, 206] width 9 height 8
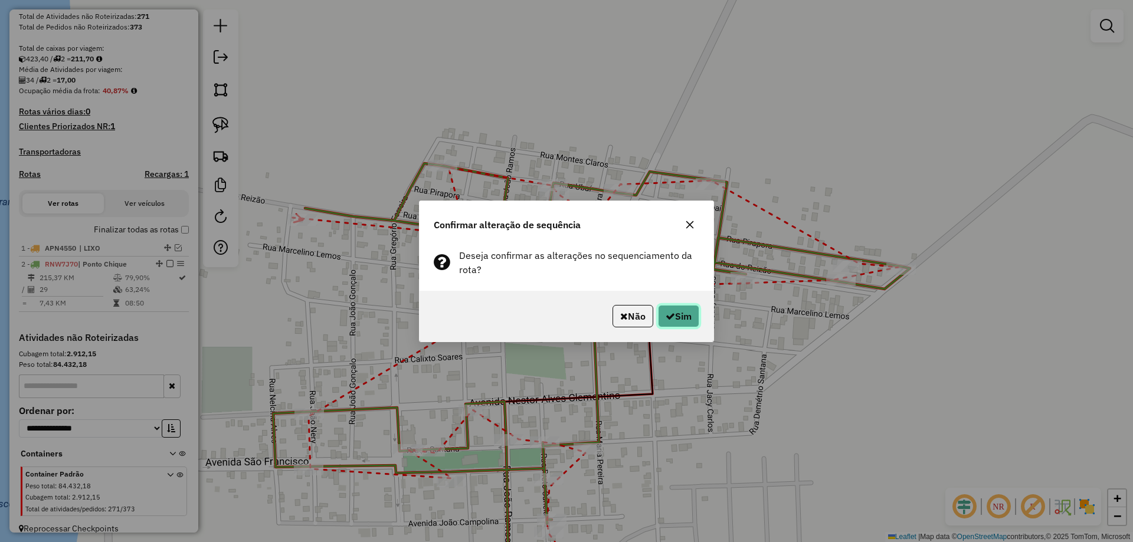
drag, startPoint x: 694, startPoint y: 317, endPoint x: 687, endPoint y: 318, distance: 6.5
click at [693, 316] on button "Sim" at bounding box center [678, 316] width 41 height 22
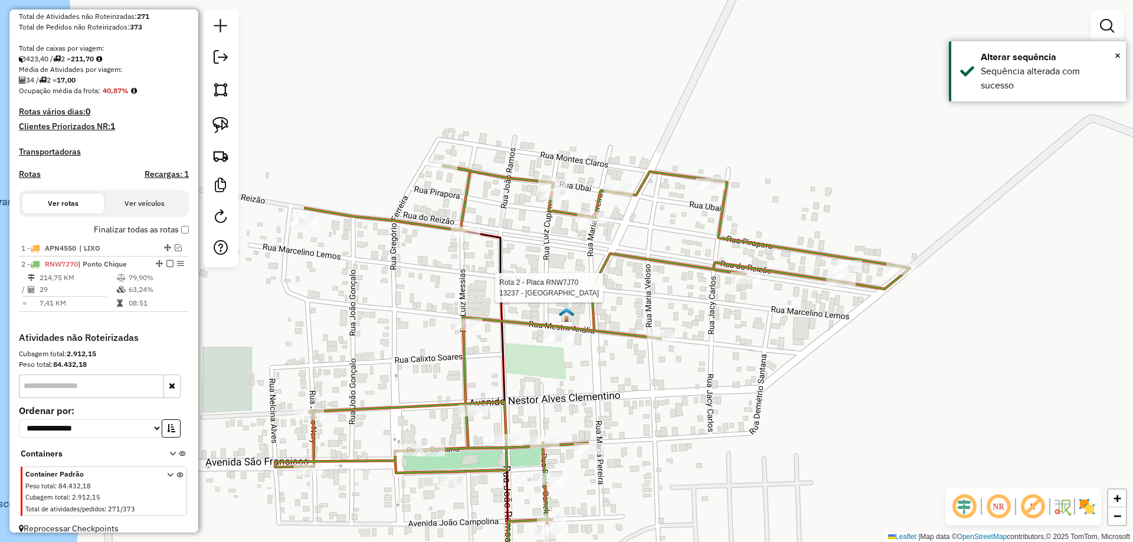
select select "**********"
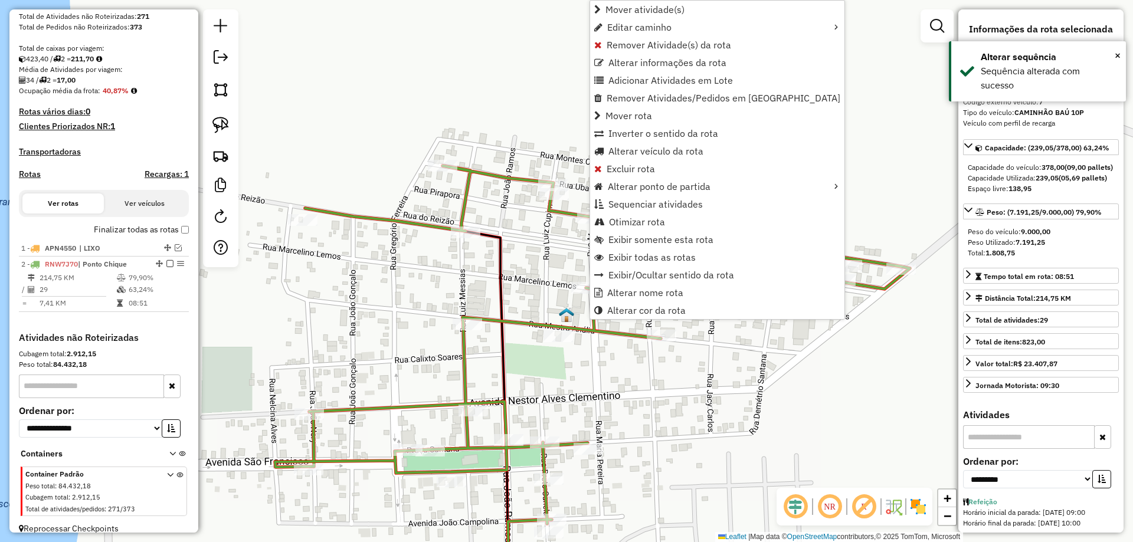
scroll to position [237, 0]
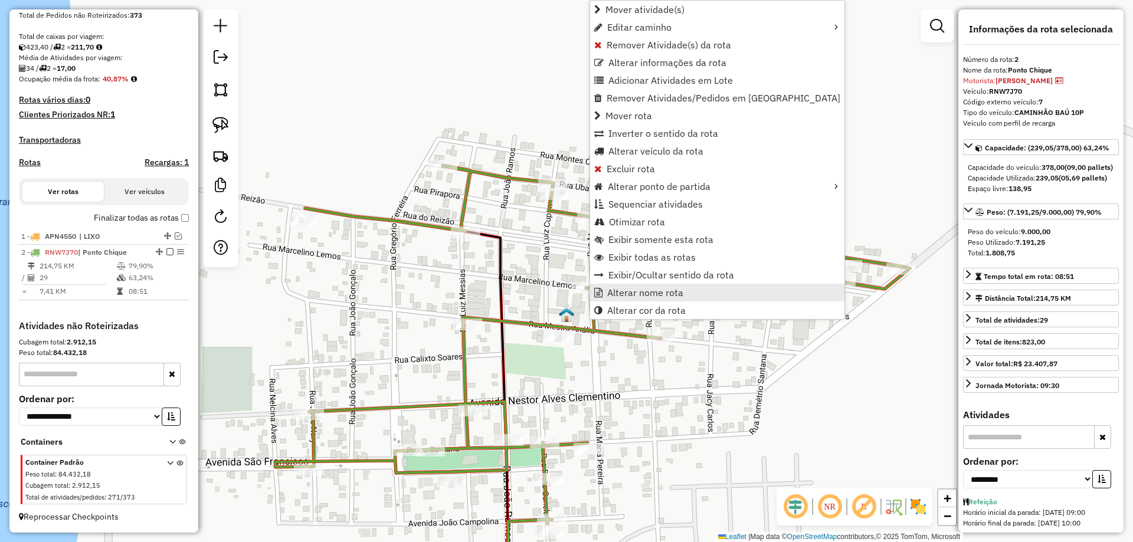
click at [640, 286] on link "Alterar nome rota" at bounding box center [717, 293] width 254 height 18
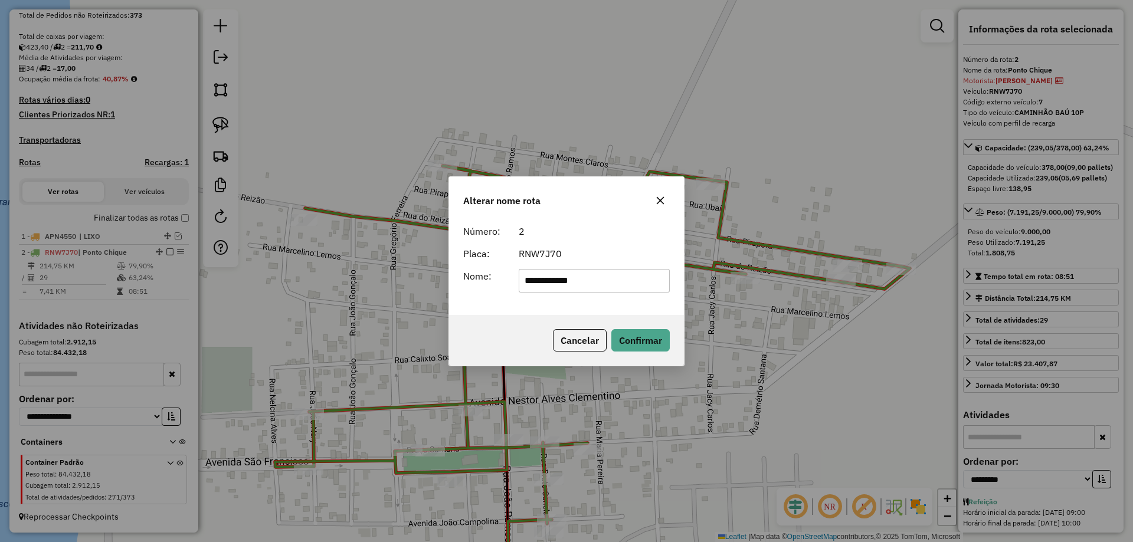
click at [595, 275] on input "**********" at bounding box center [595, 281] width 152 height 24
type input "**********"
click at [637, 332] on button "Confirmar" at bounding box center [640, 340] width 58 height 22
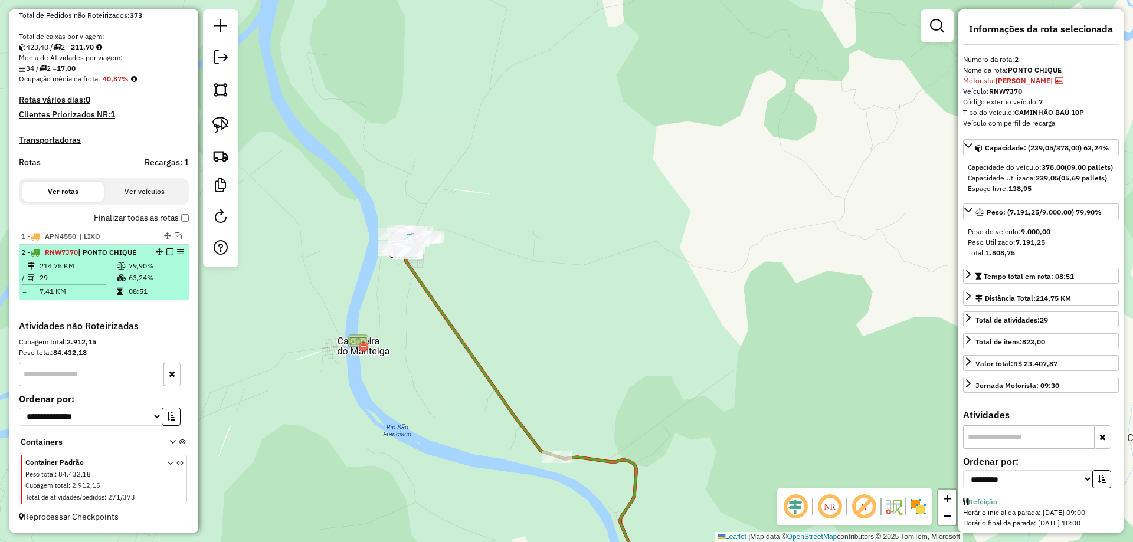
click at [166, 252] on em at bounding box center [169, 251] width 7 height 7
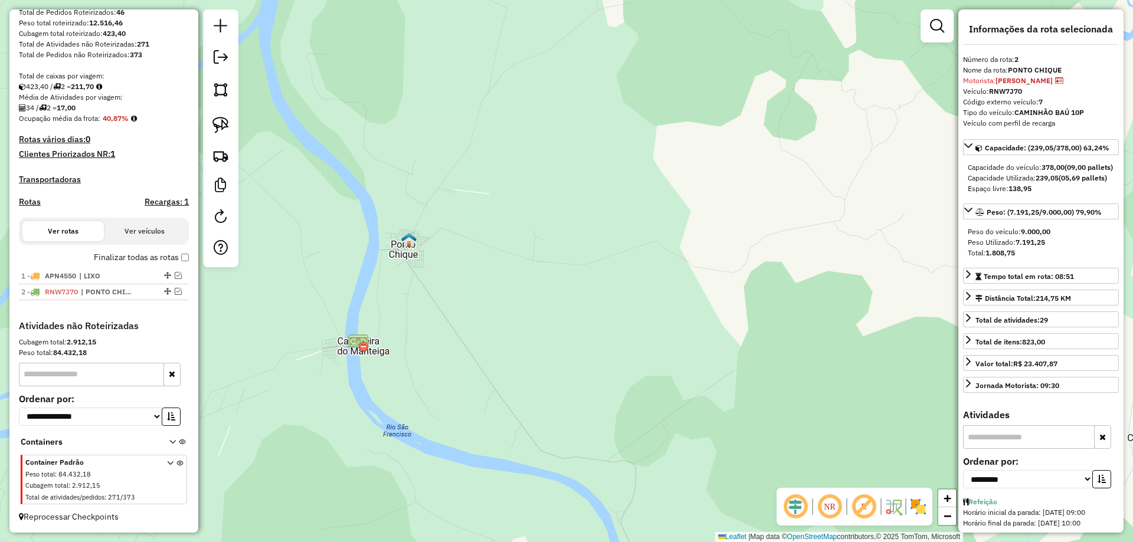
scroll to position [198, 0]
click at [476, 173] on div "Janela de atendimento Grade de atendimento Capacidade Transportadoras Veículos …" at bounding box center [566, 271] width 1133 height 542
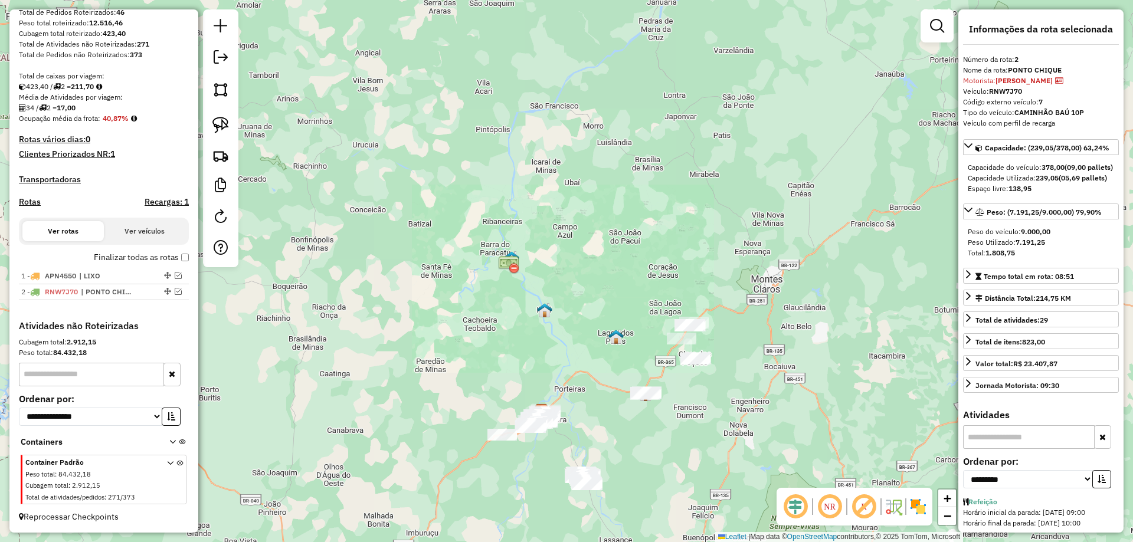
click at [285, 228] on div "Janela de atendimento Grade de atendimento Capacidade Transportadoras Veículos …" at bounding box center [566, 271] width 1133 height 542
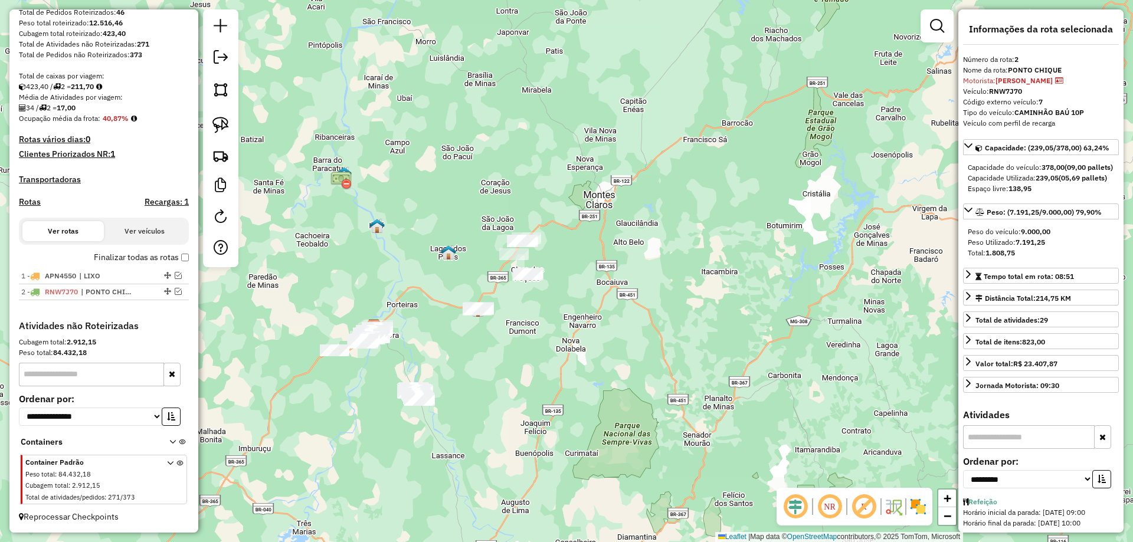
drag, startPoint x: 481, startPoint y: 251, endPoint x: 447, endPoint y: 275, distance: 42.1
click at [447, 275] on div "Janela de atendimento Grade de atendimento Capacidade Transportadoras Veículos …" at bounding box center [566, 271] width 1133 height 542
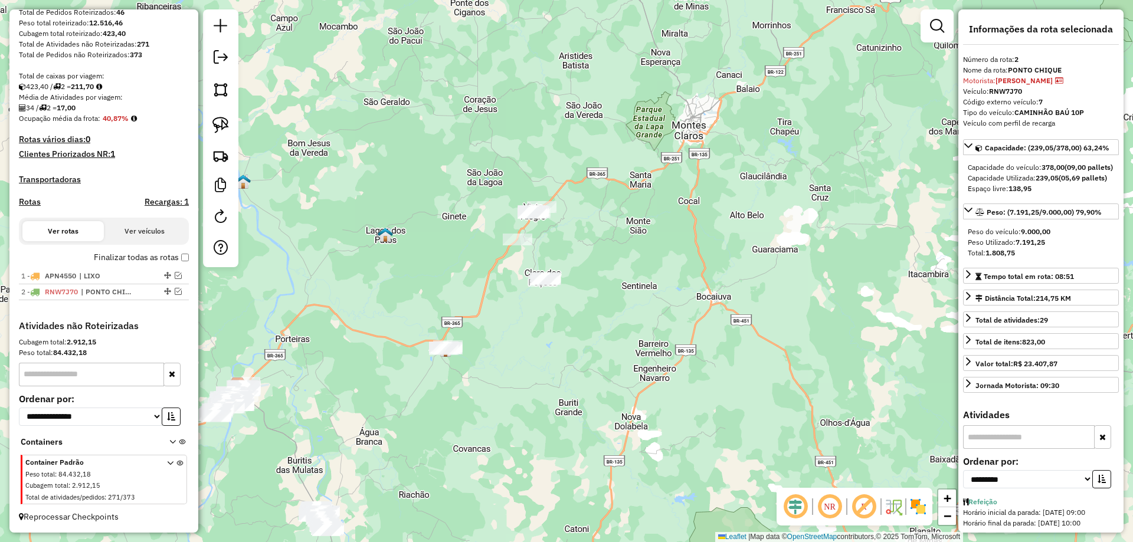
click at [225, 131] on img at bounding box center [220, 125] width 17 height 17
drag, startPoint x: 530, startPoint y: 134, endPoint x: 565, endPoint y: 209, distance: 82.4
click at [221, 129] on img at bounding box center [220, 125] width 17 height 17
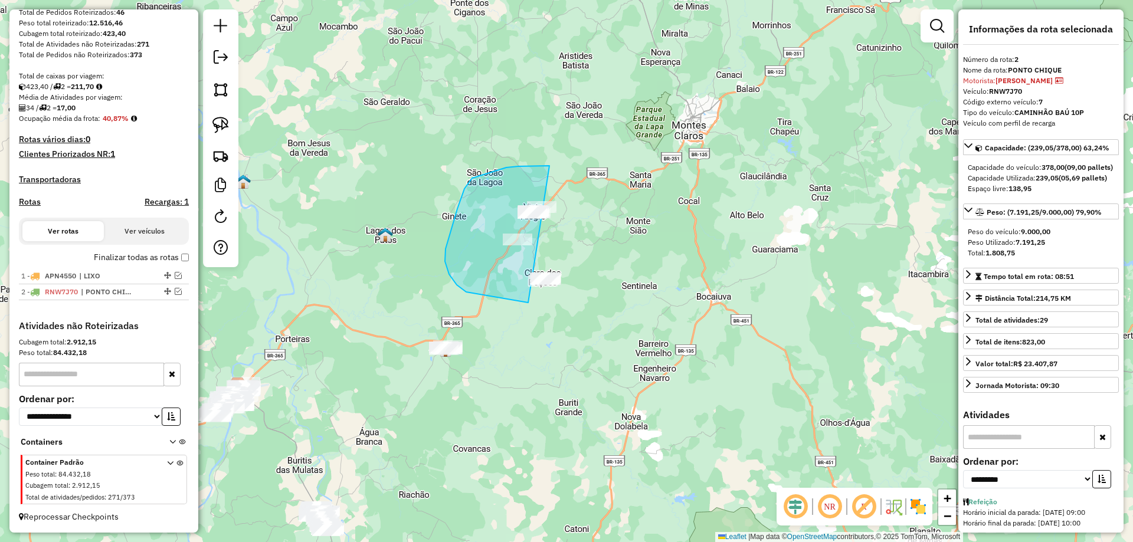
drag, startPoint x: 545, startPoint y: 166, endPoint x: 649, endPoint y: 211, distance: 113.4
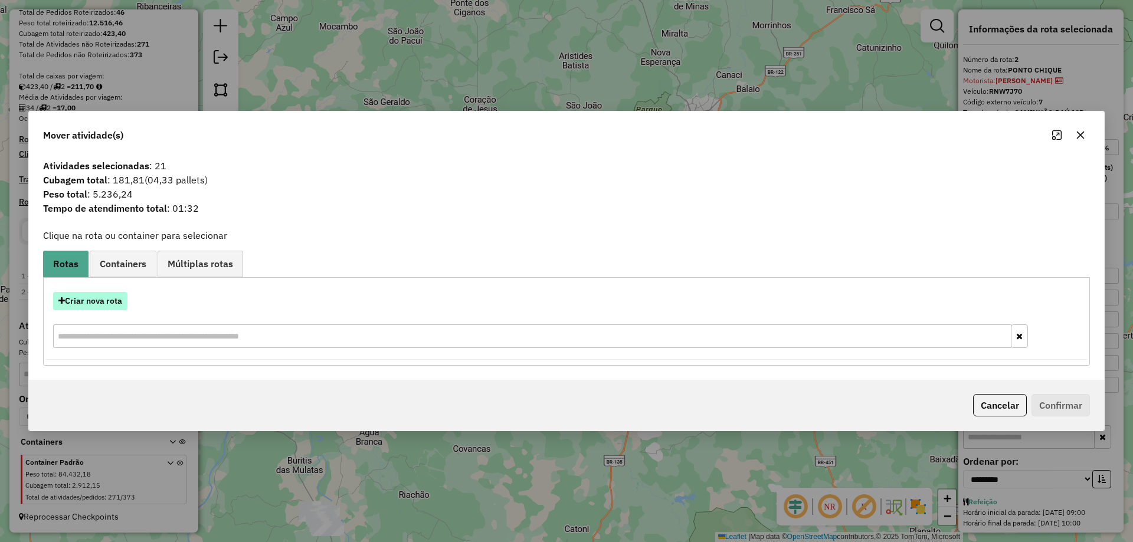
click at [110, 301] on button "Criar nova rota" at bounding box center [90, 301] width 74 height 18
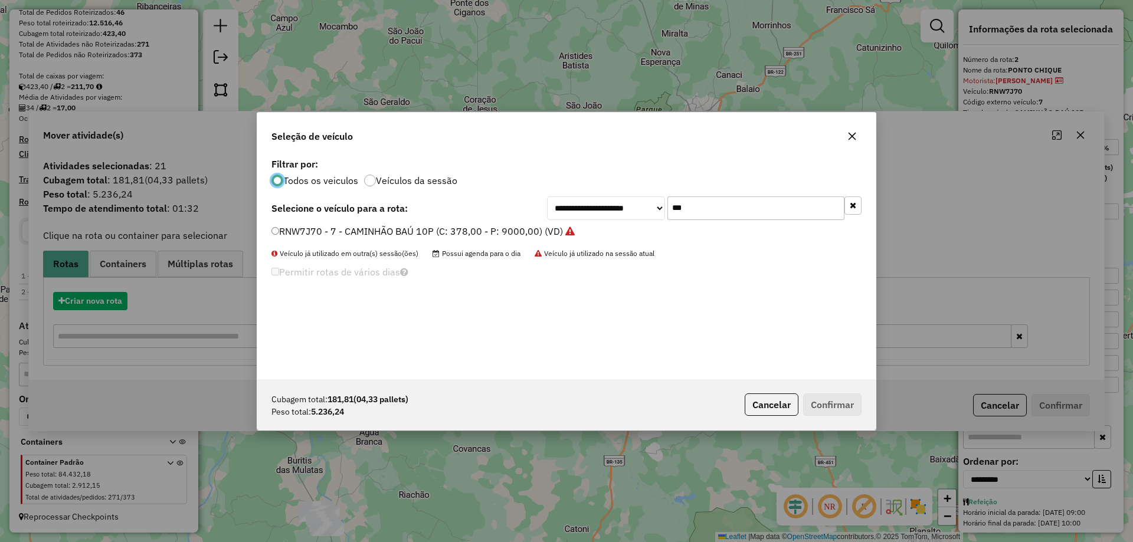
scroll to position [6, 4]
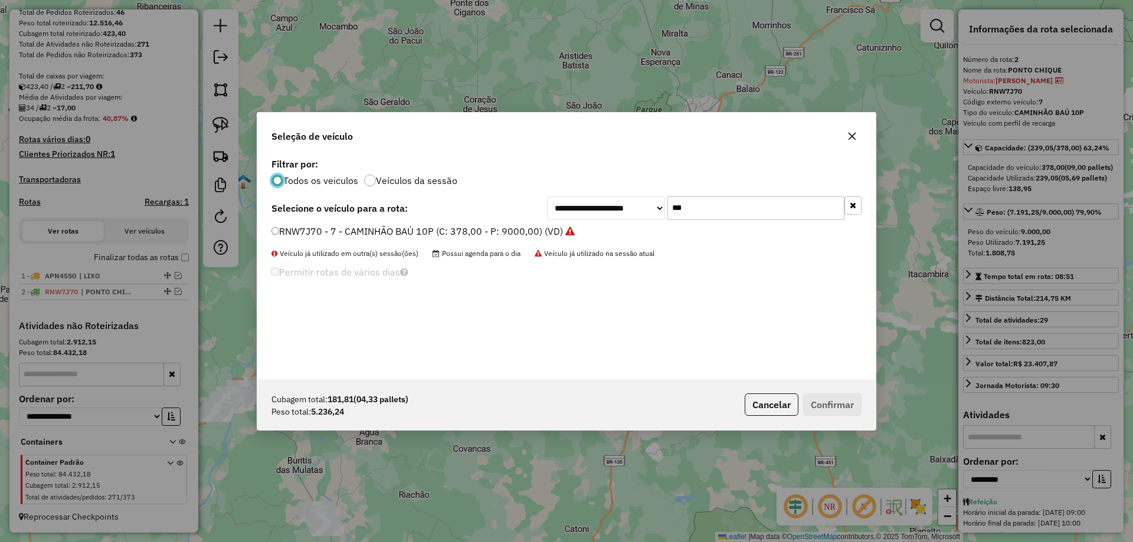
click at [725, 214] on input "***" at bounding box center [755, 208] width 177 height 24
drag, startPoint x: 761, startPoint y: 397, endPoint x: 480, endPoint y: 323, distance: 289.8
click at [758, 396] on button "Cancelar" at bounding box center [772, 405] width 54 height 22
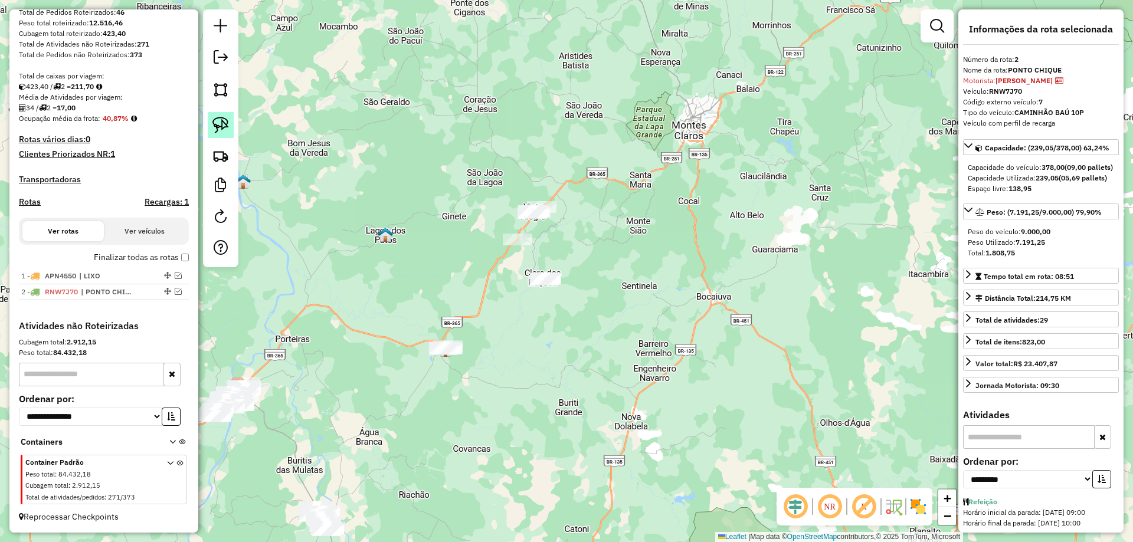
click at [225, 132] on img at bounding box center [220, 125] width 17 height 17
drag, startPoint x: 399, startPoint y: 316, endPoint x: 545, endPoint y: 343, distance: 147.8
click at [217, 123] on img at bounding box center [220, 125] width 17 height 17
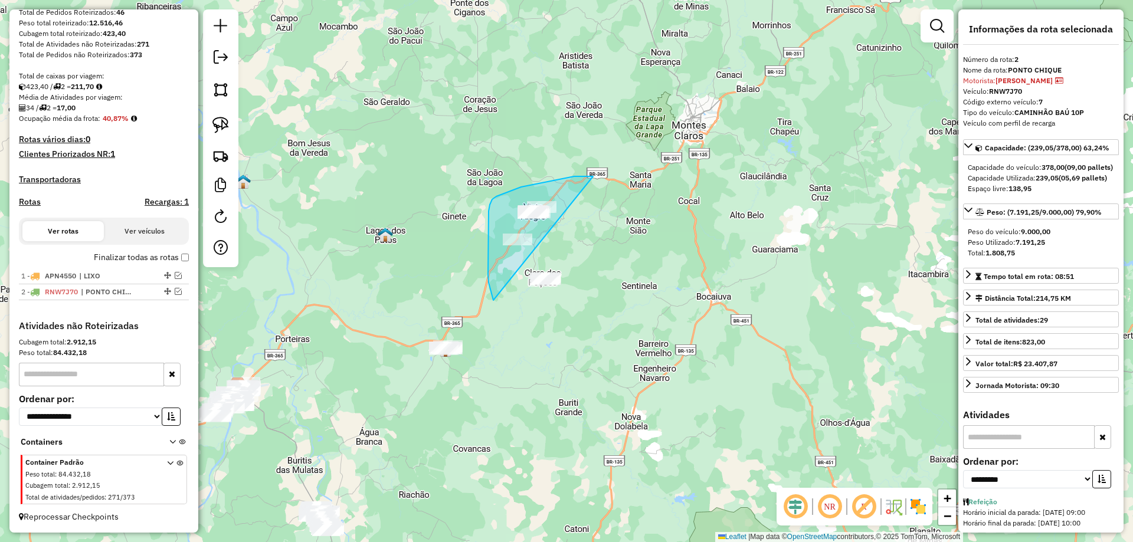
drag, startPoint x: 593, startPoint y: 176, endPoint x: 747, endPoint y: 264, distance: 177.0
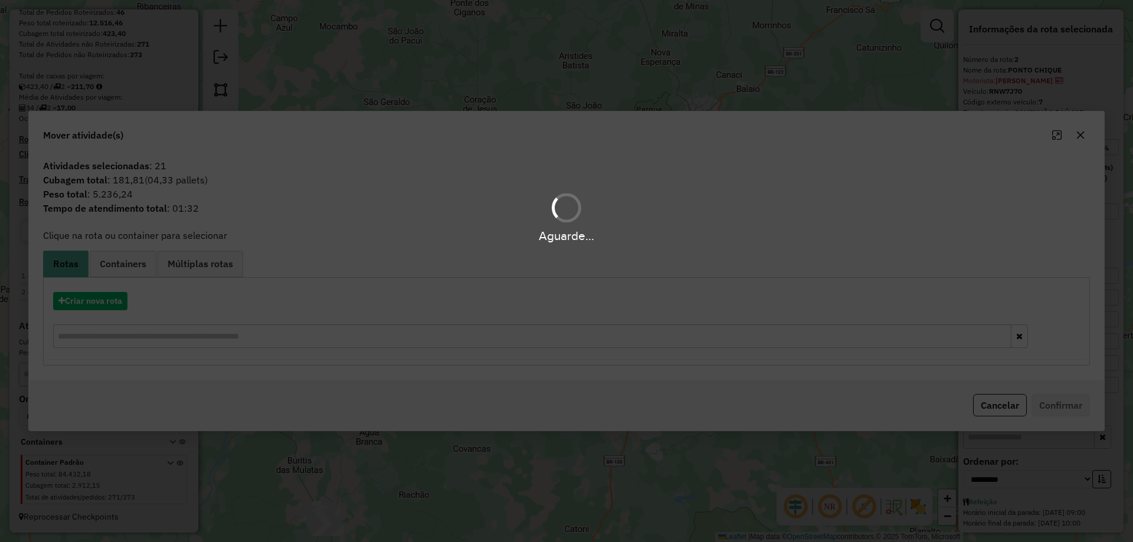
click at [107, 303] on div "Aguarde..." at bounding box center [566, 271] width 1133 height 542
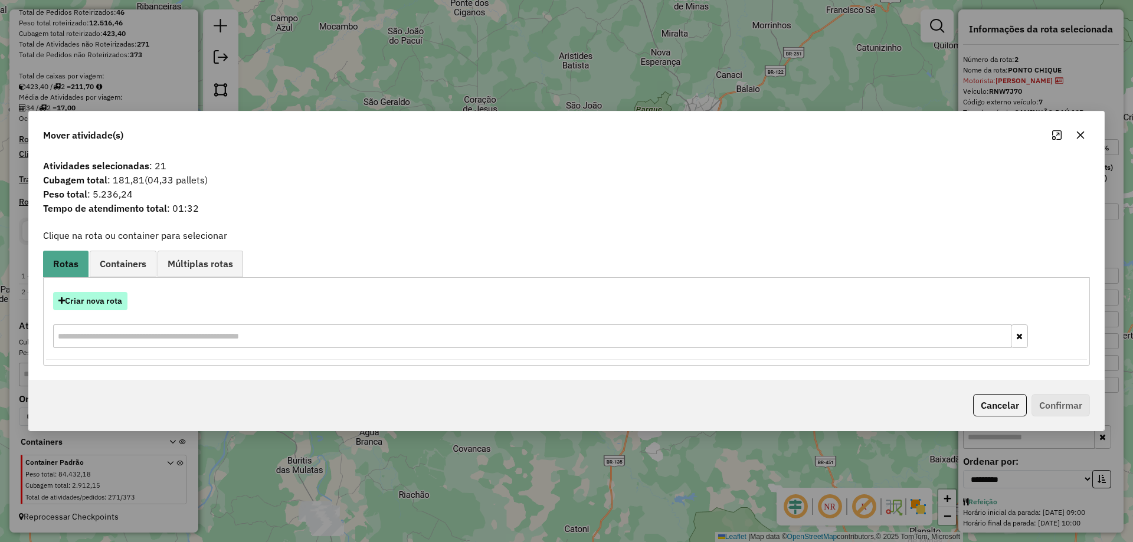
click at [105, 301] on button "Criar nova rota" at bounding box center [90, 301] width 74 height 18
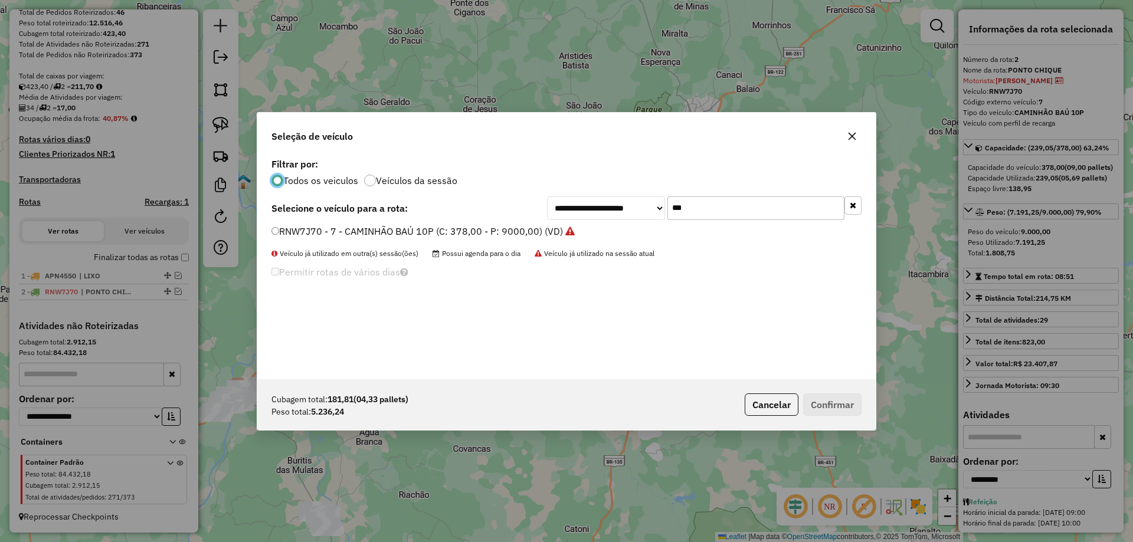
click at [683, 212] on input "***" at bounding box center [755, 208] width 177 height 24
type input "***"
click at [326, 228] on label "RNZ2D30 - CAMNHÃO BAÚ 8P (C: 378,00 - P: 7500,00) (VD)" at bounding box center [404, 231] width 267 height 14
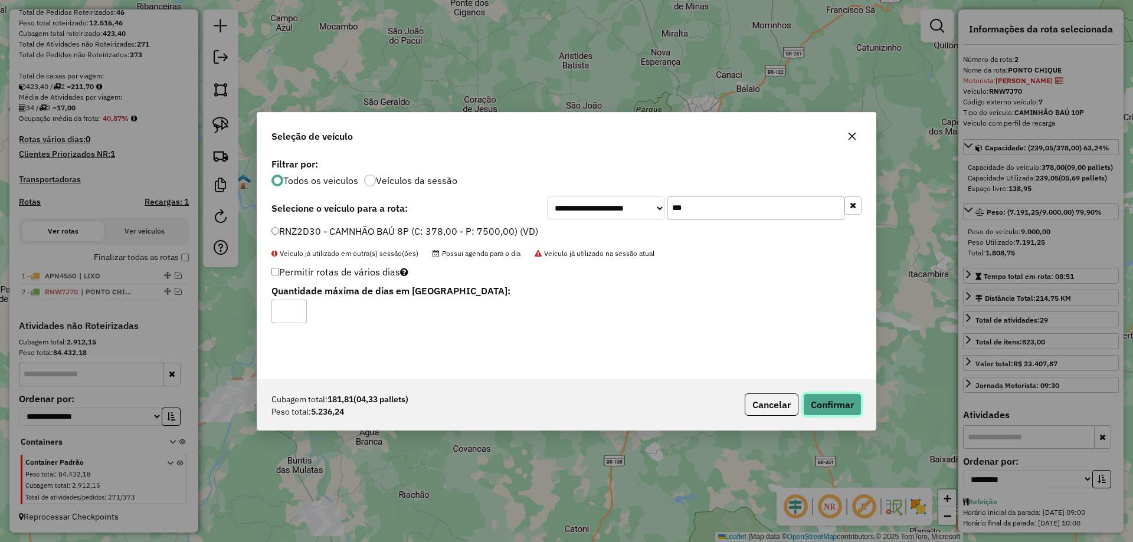
click at [853, 396] on button "Confirmar" at bounding box center [832, 405] width 58 height 22
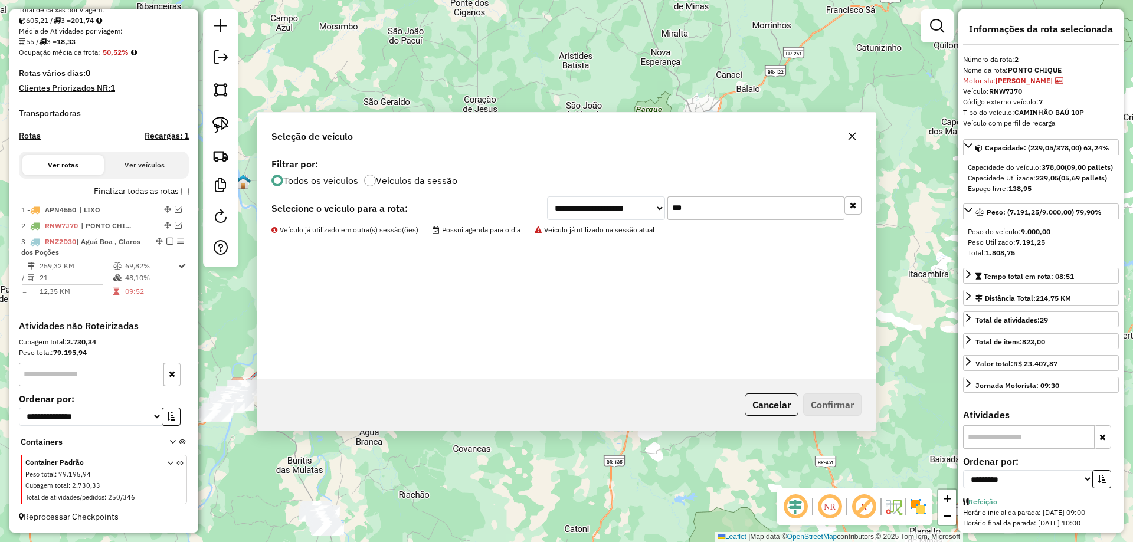
scroll to position [264, 0]
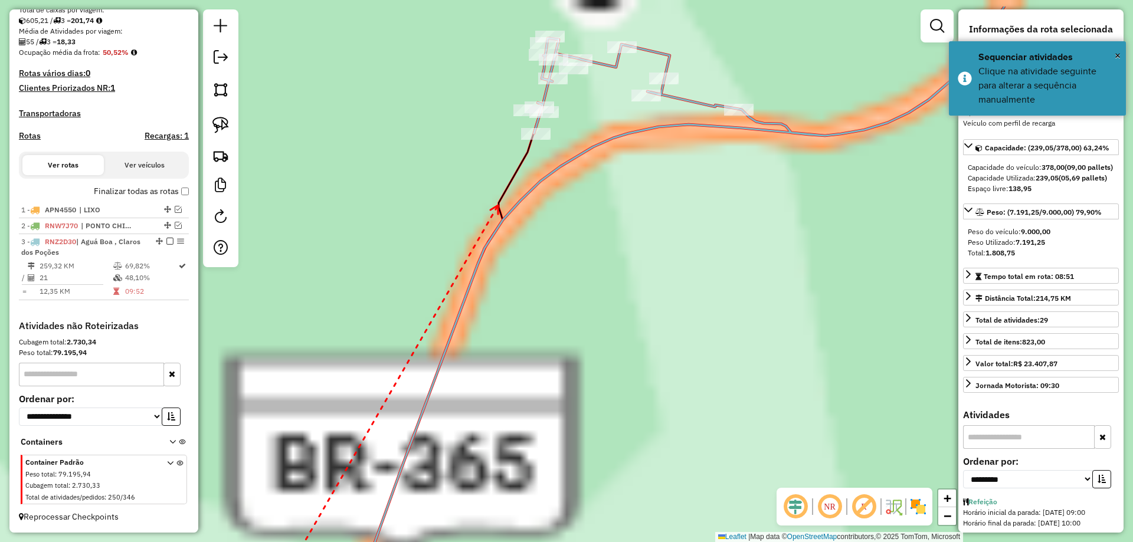
drag, startPoint x: 554, startPoint y: 130, endPoint x: 487, endPoint y: 219, distance: 111.8
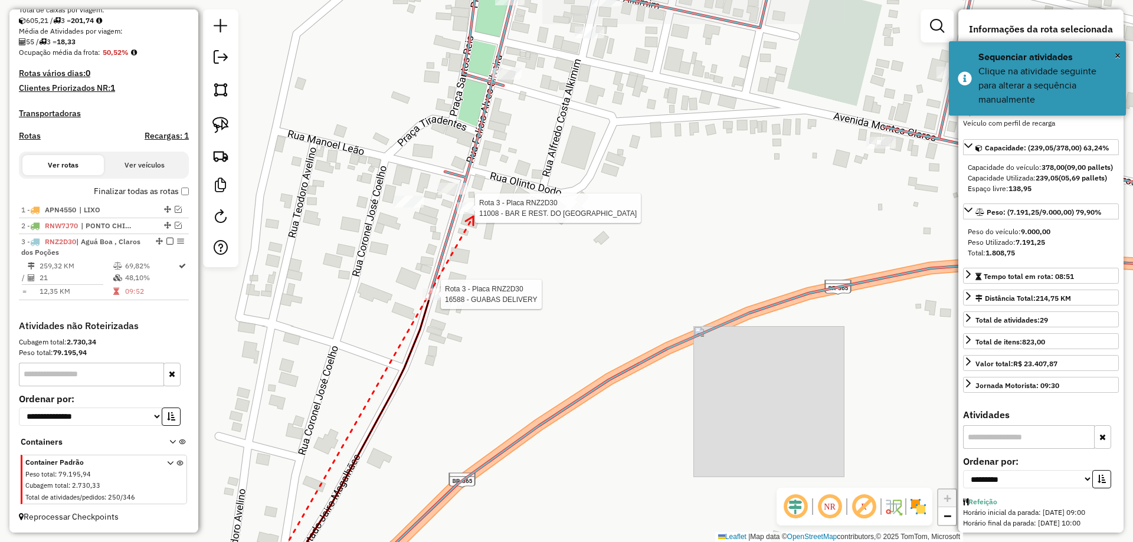
click at [473, 214] on div at bounding box center [472, 208] width 30 height 12
click at [460, 195] on div at bounding box center [453, 189] width 30 height 12
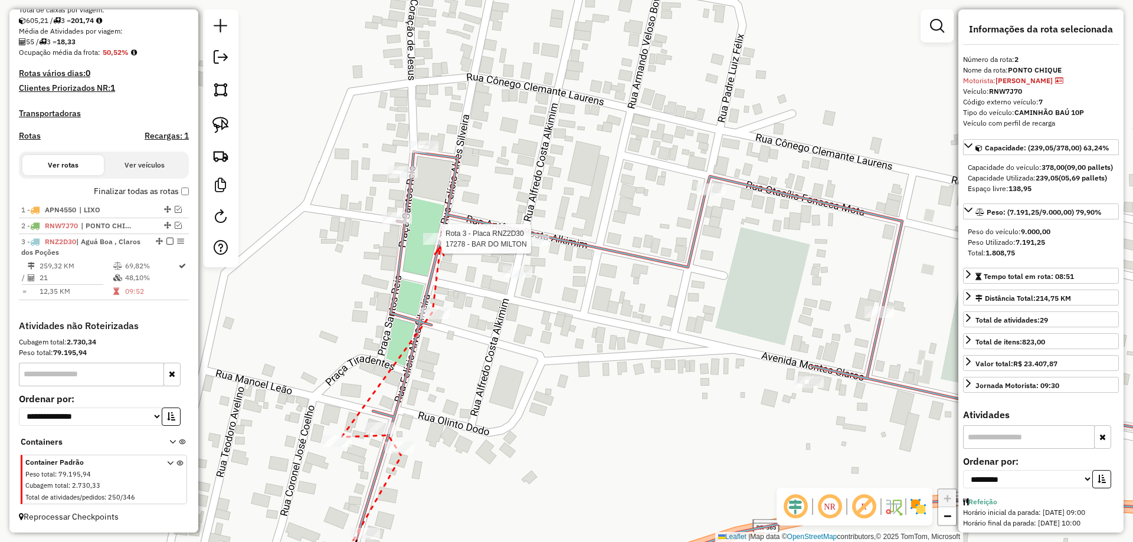
click at [440, 245] on div at bounding box center [438, 239] width 30 height 12
click at [411, 224] on div at bounding box center [397, 218] width 30 height 12
click at [435, 153] on div at bounding box center [424, 147] width 30 height 12
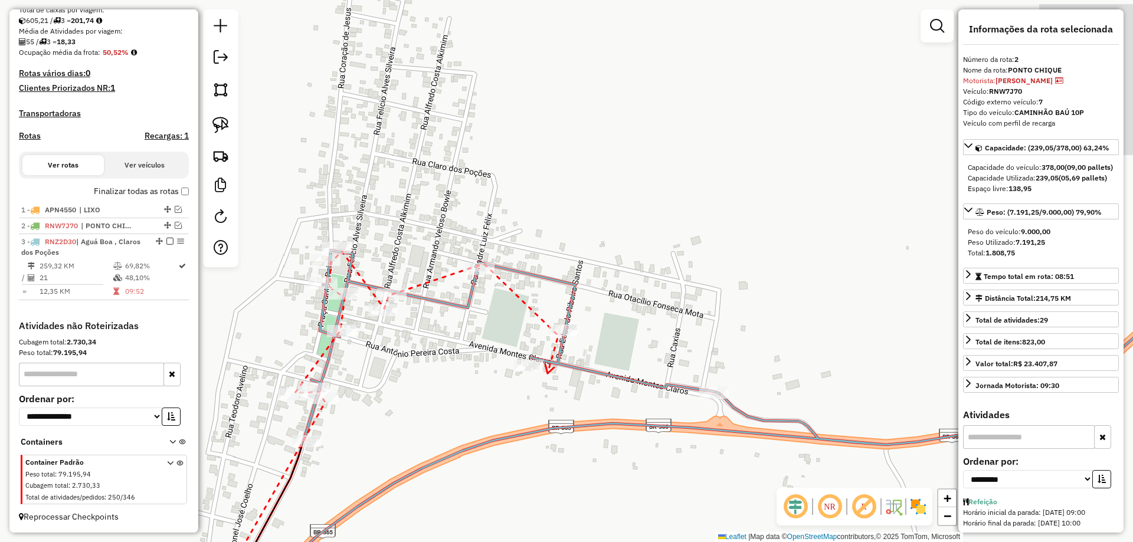
click at [520, 372] on div at bounding box center [529, 366] width 30 height 12
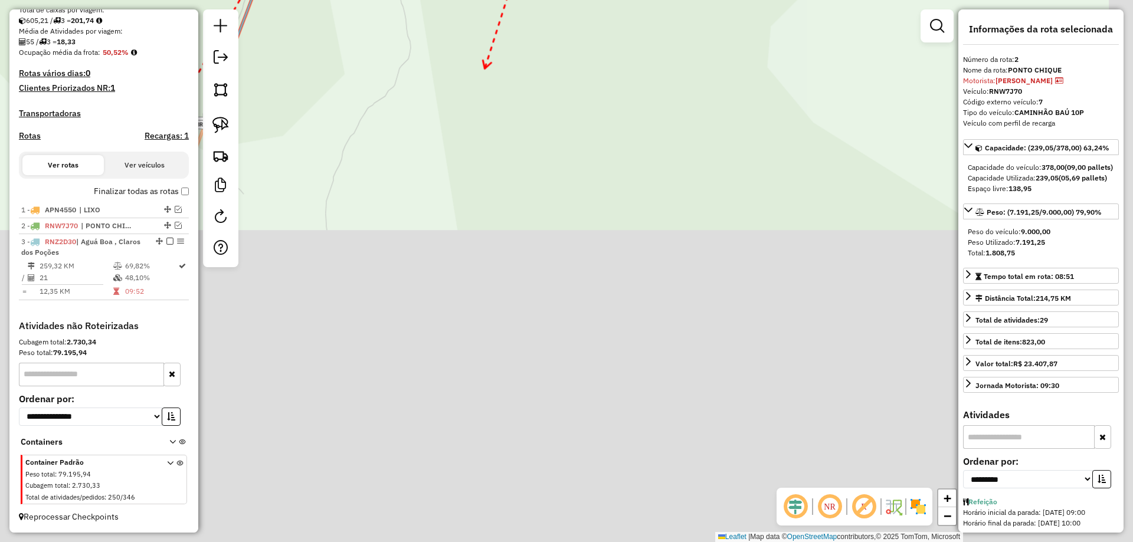
drag, startPoint x: 476, startPoint y: 228, endPoint x: 522, endPoint y: 55, distance: 179.5
click at [515, 70] on div "Janela de atendimento Grade de atendimento Capacidade Transportadoras Veículos …" at bounding box center [566, 271] width 1133 height 542
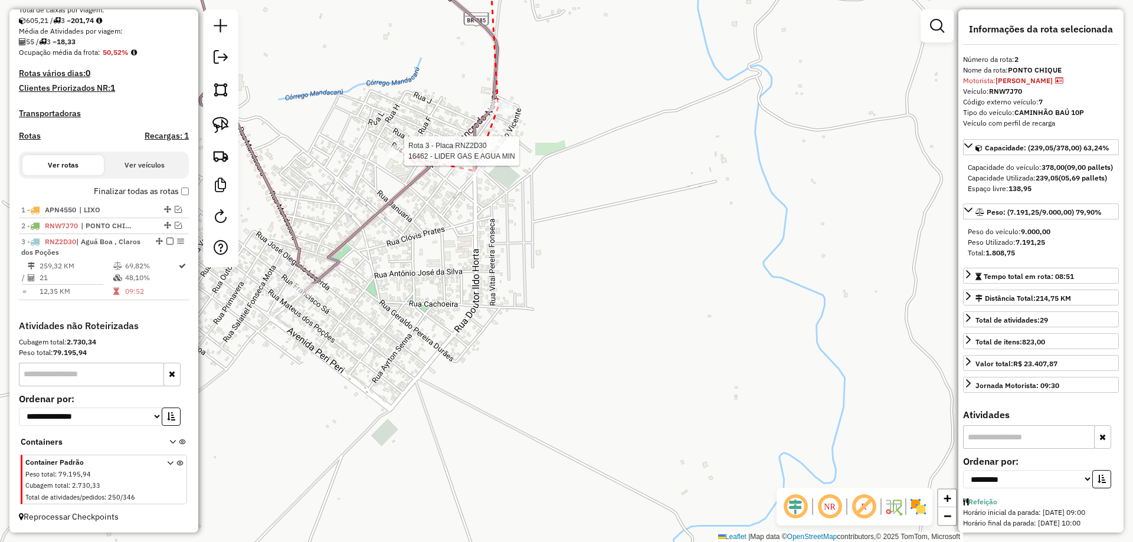
click at [408, 157] on div at bounding box center [401, 151] width 30 height 12
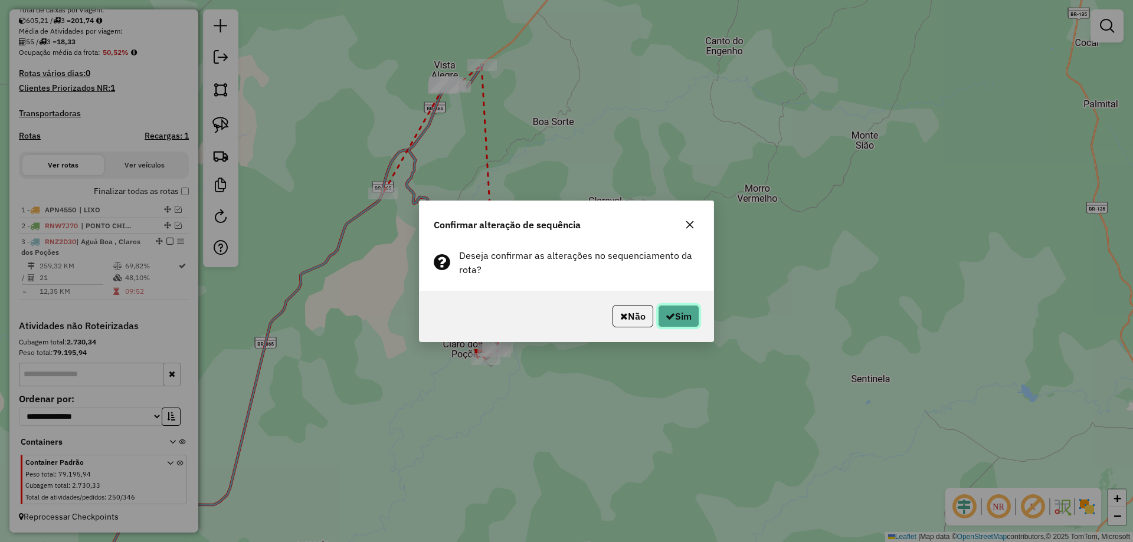
click at [669, 316] on icon "button" at bounding box center [670, 316] width 9 height 9
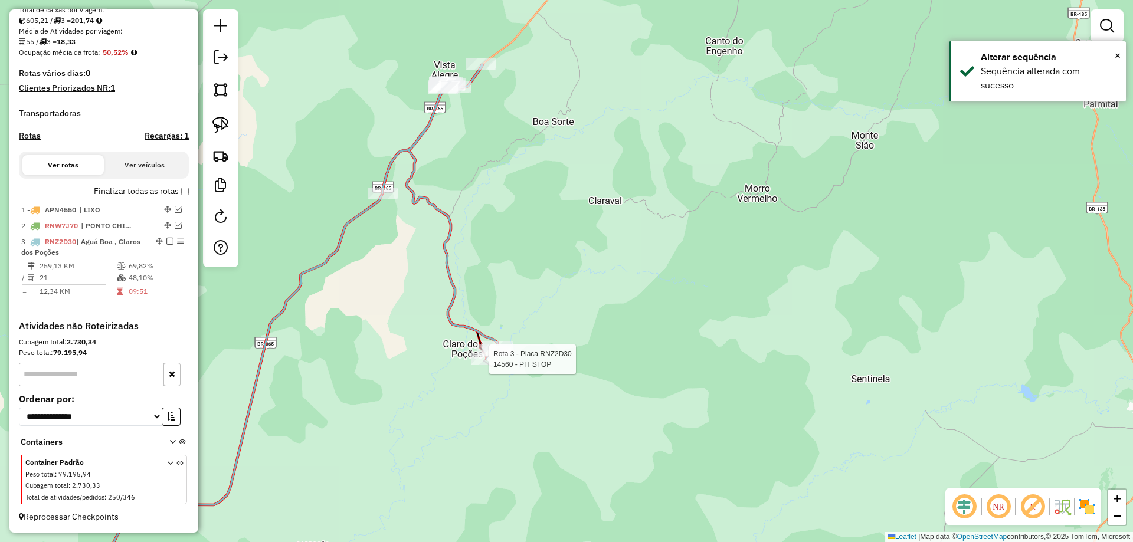
select select "**********"
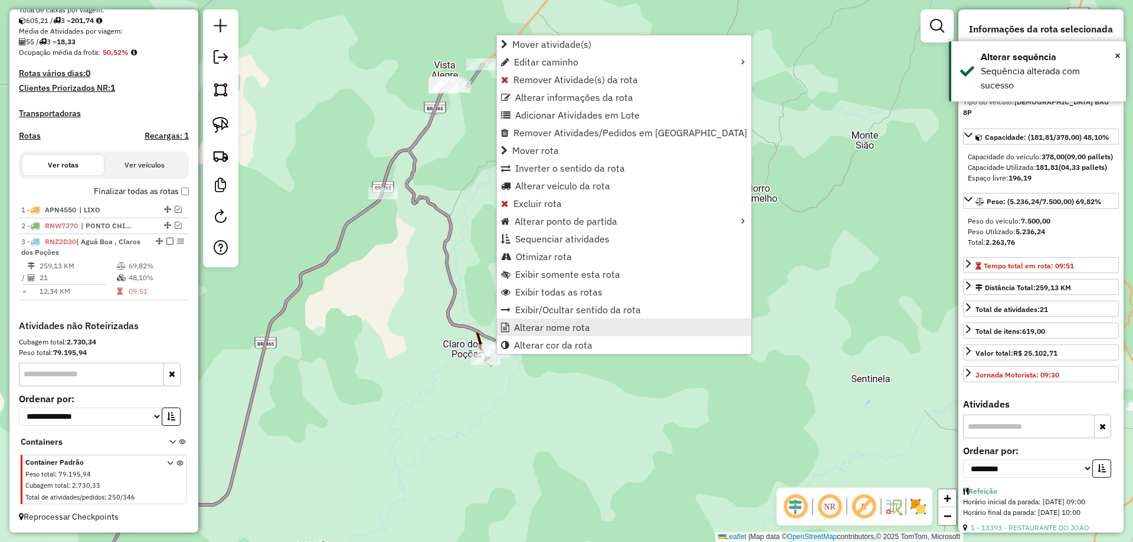
click at [545, 327] on span "Alterar nome rota" at bounding box center [552, 327] width 76 height 9
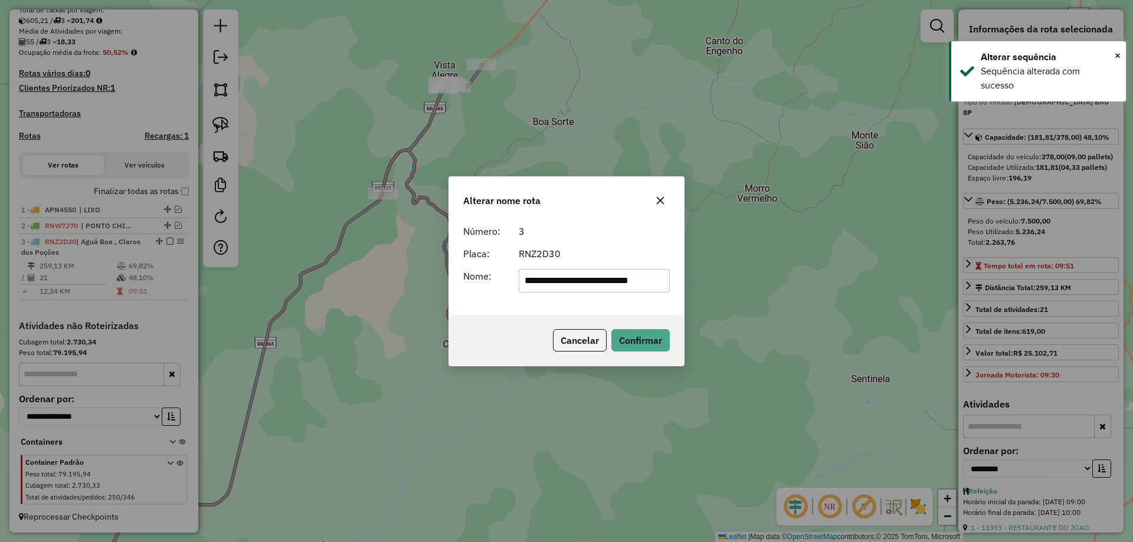
click at [569, 284] on input "**********" at bounding box center [595, 281] width 152 height 24
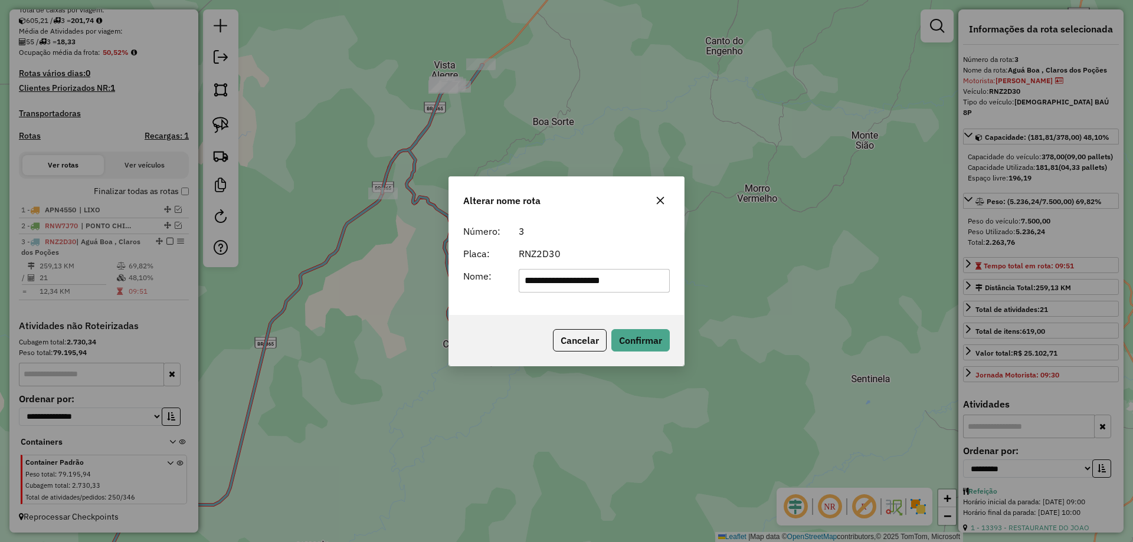
type input "**********"
click at [641, 335] on button "Confirmar" at bounding box center [640, 340] width 58 height 22
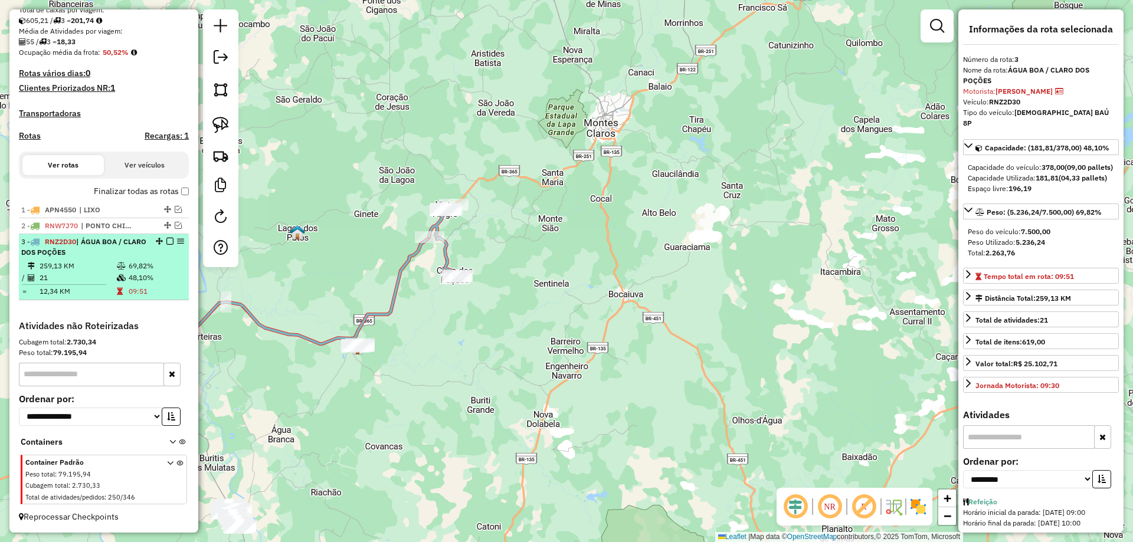
click at [166, 243] on em at bounding box center [169, 241] width 7 height 7
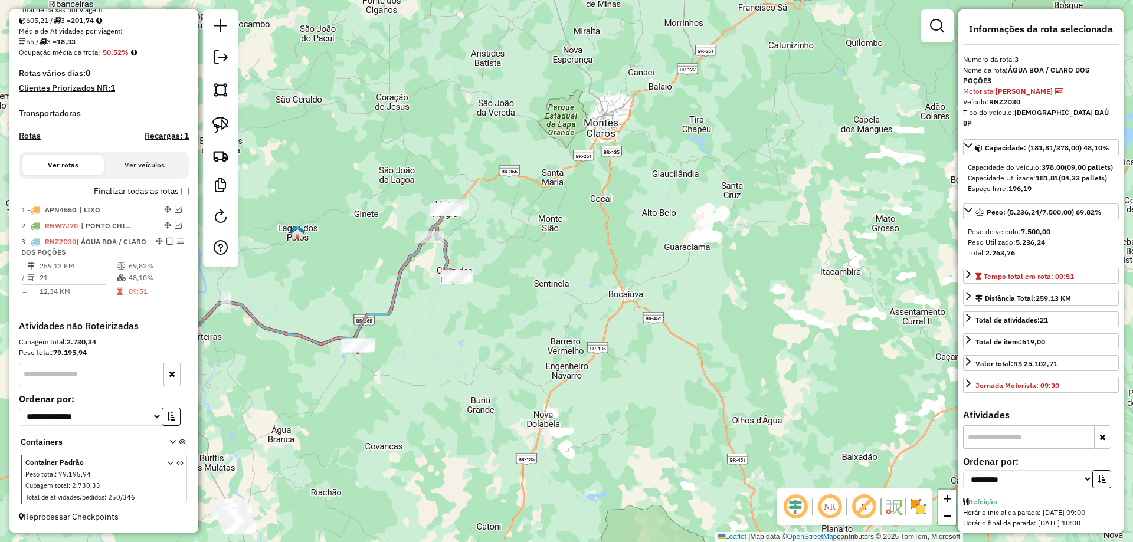
scroll to position [214, 0]
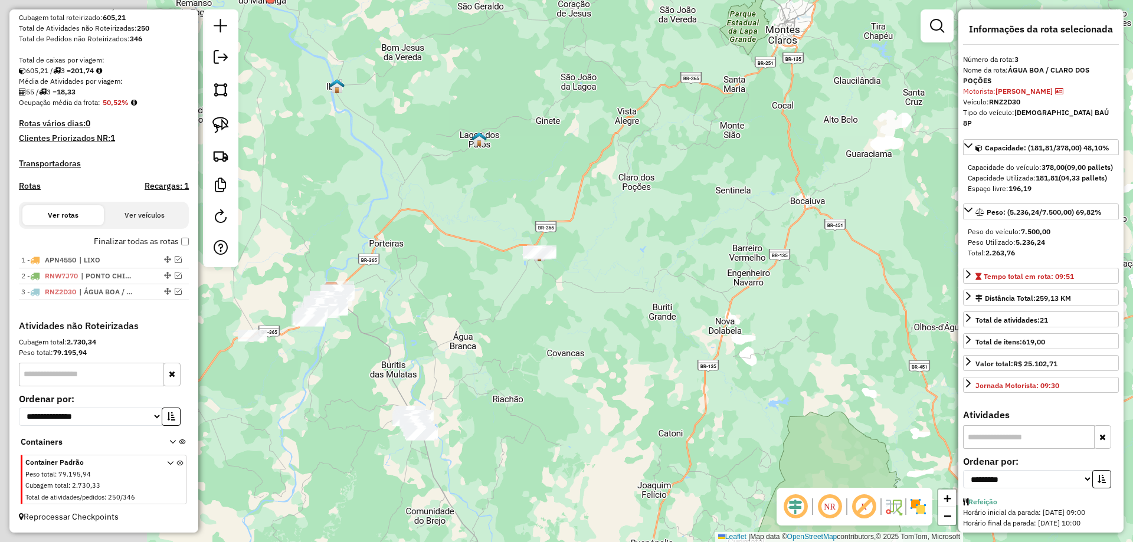
drag, startPoint x: 493, startPoint y: 289, endPoint x: 493, endPoint y: 254, distance: 34.8
click at [602, 220] on div "Janela de atendimento Grade de atendimento Capacidade Transportadoras Veículos …" at bounding box center [566, 271] width 1133 height 542
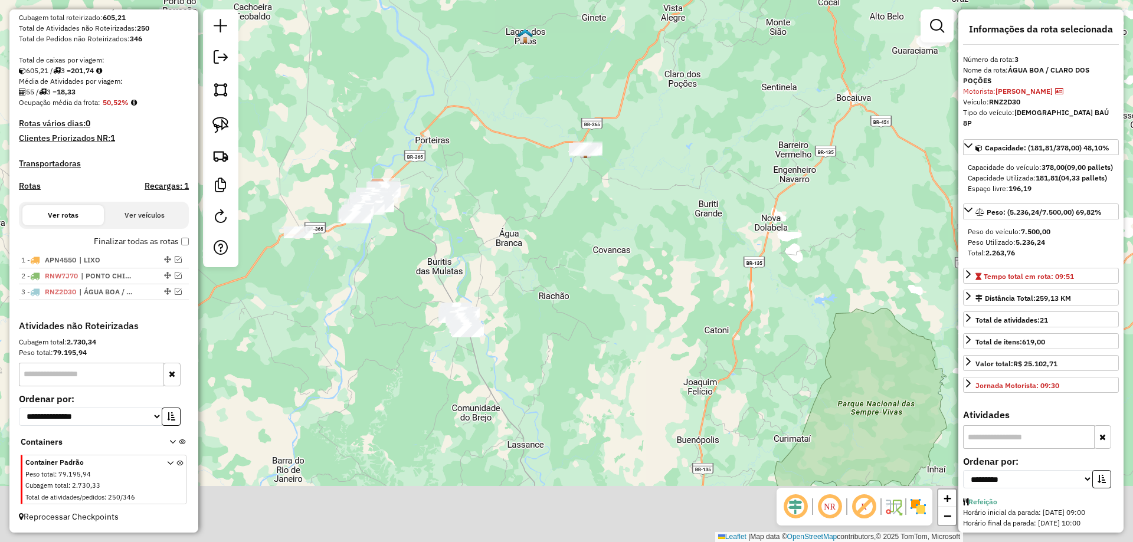
drag, startPoint x: 552, startPoint y: 244, endPoint x: 536, endPoint y: 307, distance: 65.5
click at [506, 167] on div "Janela de atendimento Grade de atendimento Capacidade Transportadoras Veículos …" at bounding box center [566, 271] width 1133 height 542
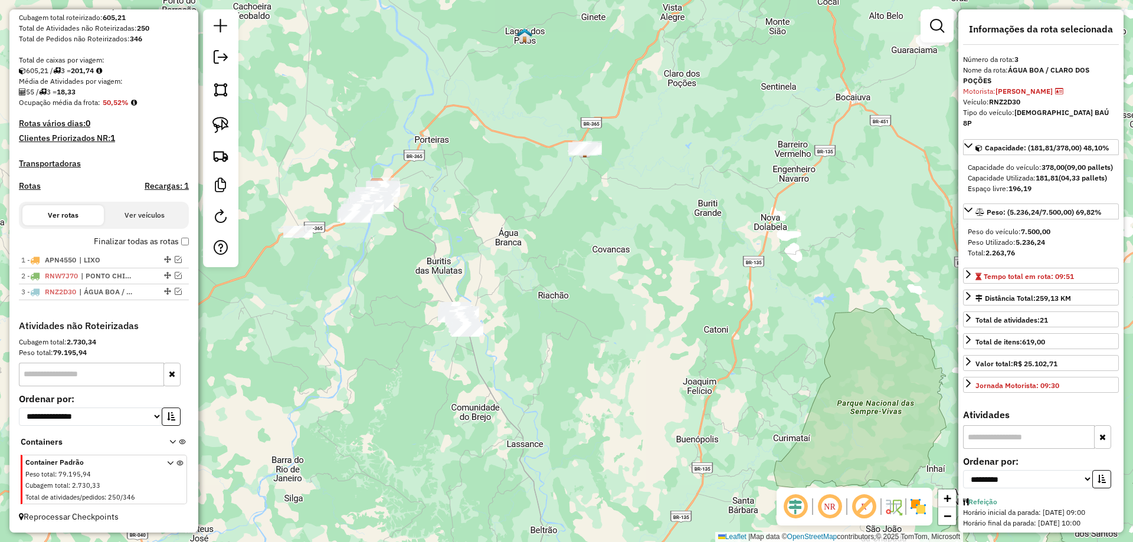
drag, startPoint x: 536, startPoint y: 309, endPoint x: 556, endPoint y: 263, distance: 50.5
click at [556, 263] on div "Janela de atendimento Grade de atendimento Capacidade Transportadoras Veículos …" at bounding box center [566, 271] width 1133 height 542
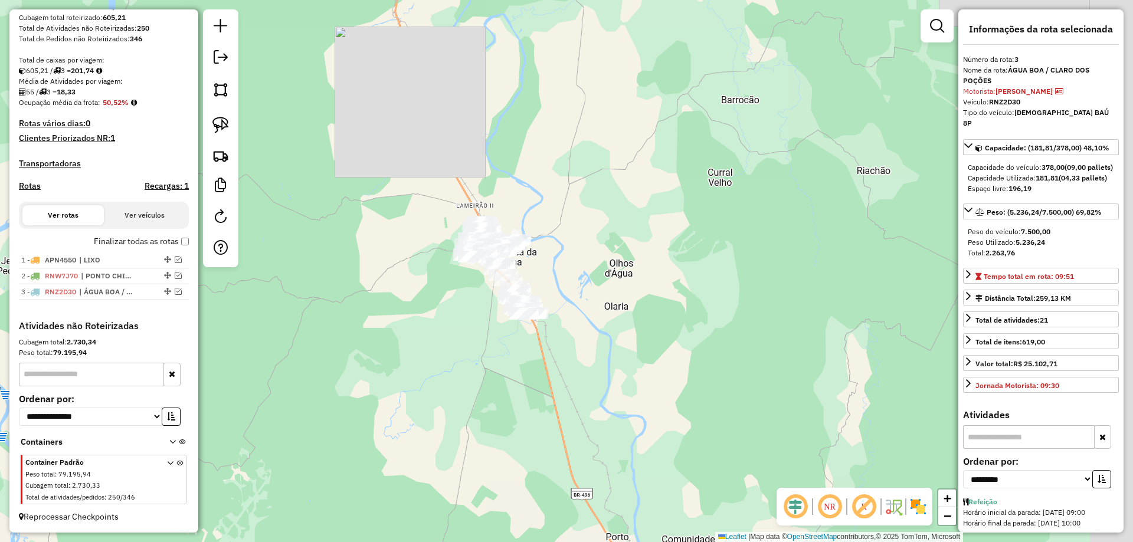
drag, startPoint x: 529, startPoint y: 266, endPoint x: 376, endPoint y: 250, distance: 153.6
click at [419, 276] on div "Janela de atendimento Grade de atendimento Capacidade Transportadoras Veículos …" at bounding box center [566, 271] width 1133 height 542
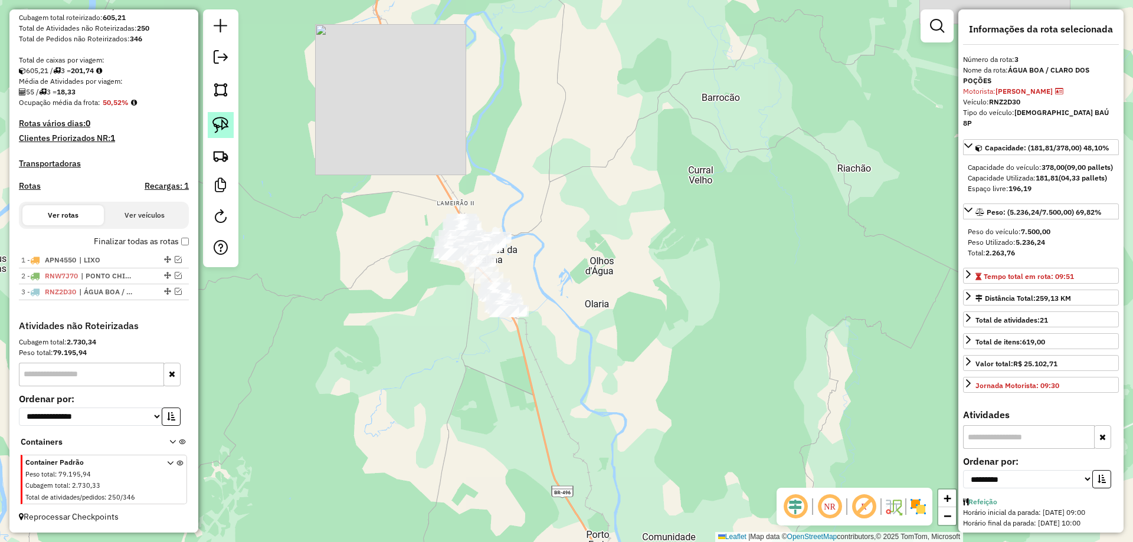
click at [217, 135] on link at bounding box center [221, 125] width 26 height 26
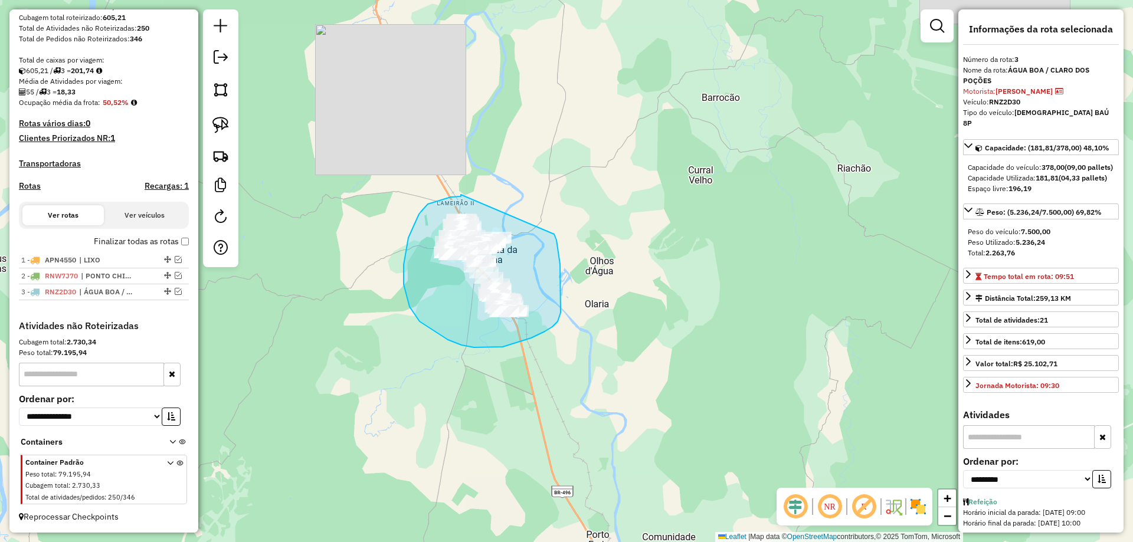
drag, startPoint x: 461, startPoint y: 195, endPoint x: 554, endPoint y: 233, distance: 100.0
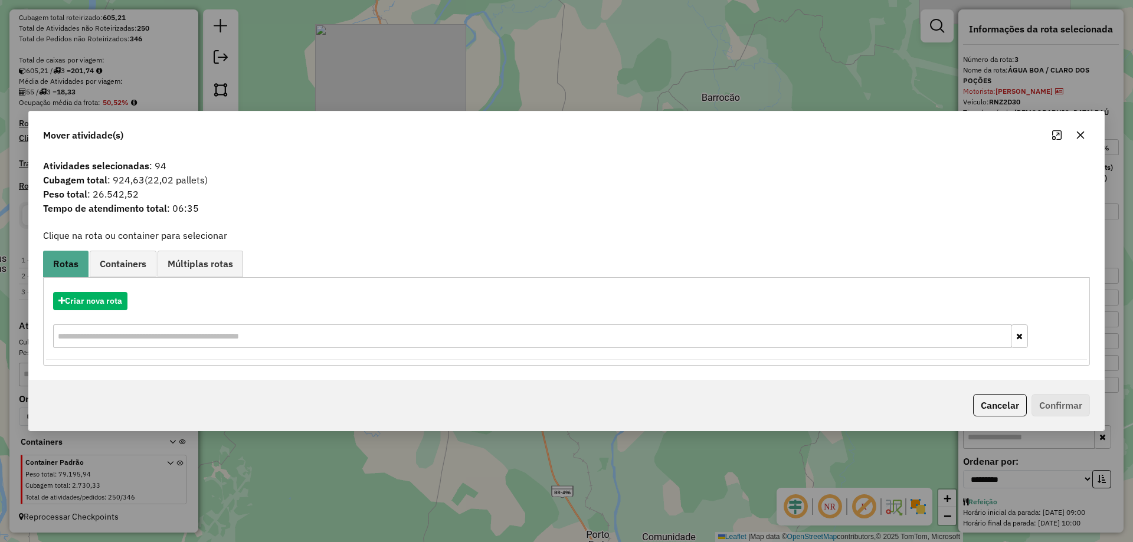
click at [1079, 137] on icon "button" at bounding box center [1080, 134] width 9 height 9
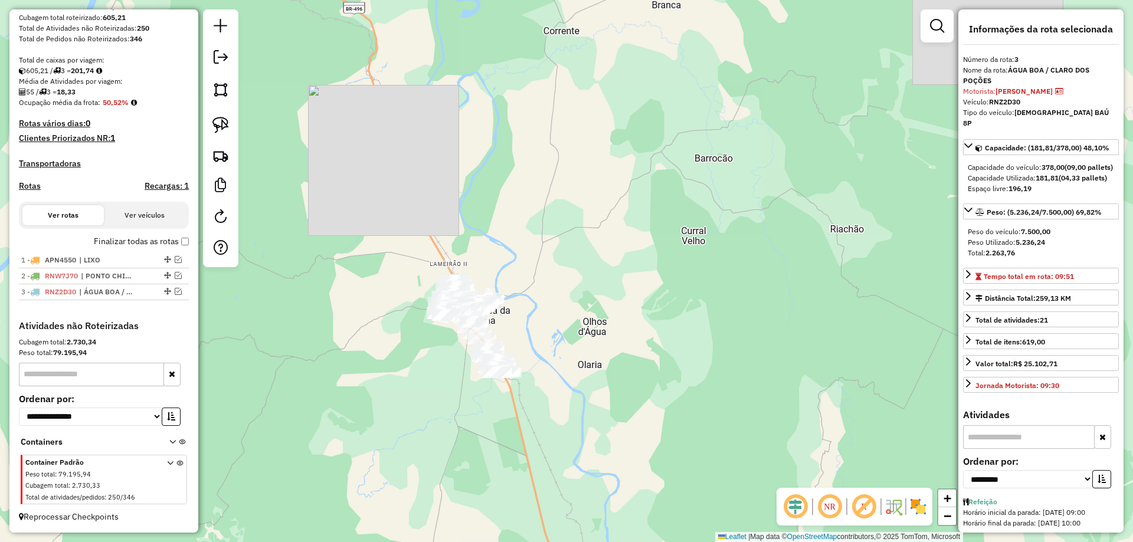
drag, startPoint x: 598, startPoint y: 122, endPoint x: 572, endPoint y: 277, distance: 157.3
click at [575, 270] on div "Janela de atendimento Grade de atendimento Capacidade Transportadoras Veículos …" at bounding box center [566, 271] width 1133 height 542
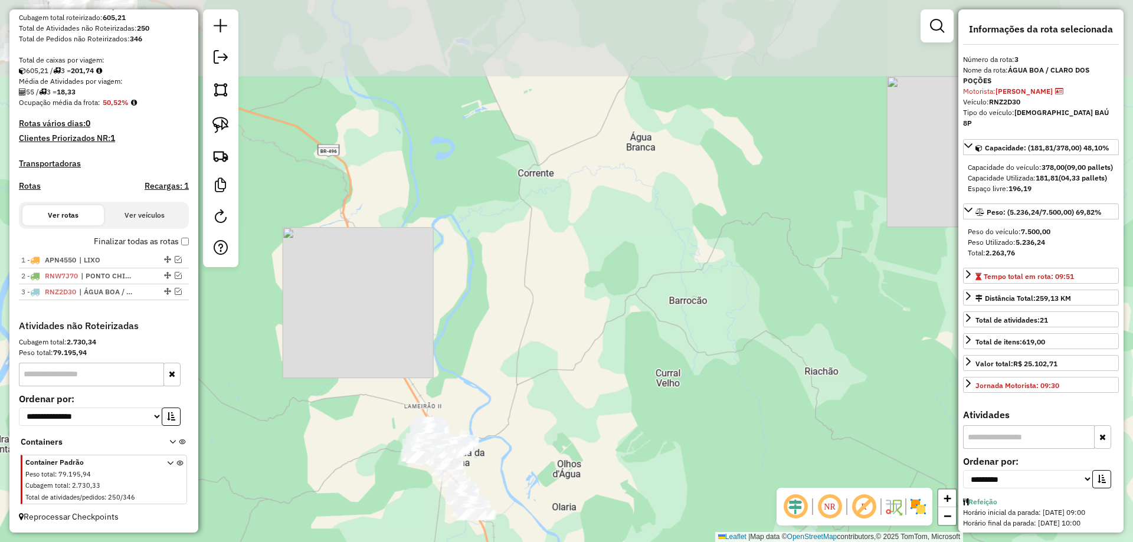
click at [592, 404] on div "Janela de atendimento Grade de atendimento Capacidade Transportadoras Veículos …" at bounding box center [566, 271] width 1133 height 542
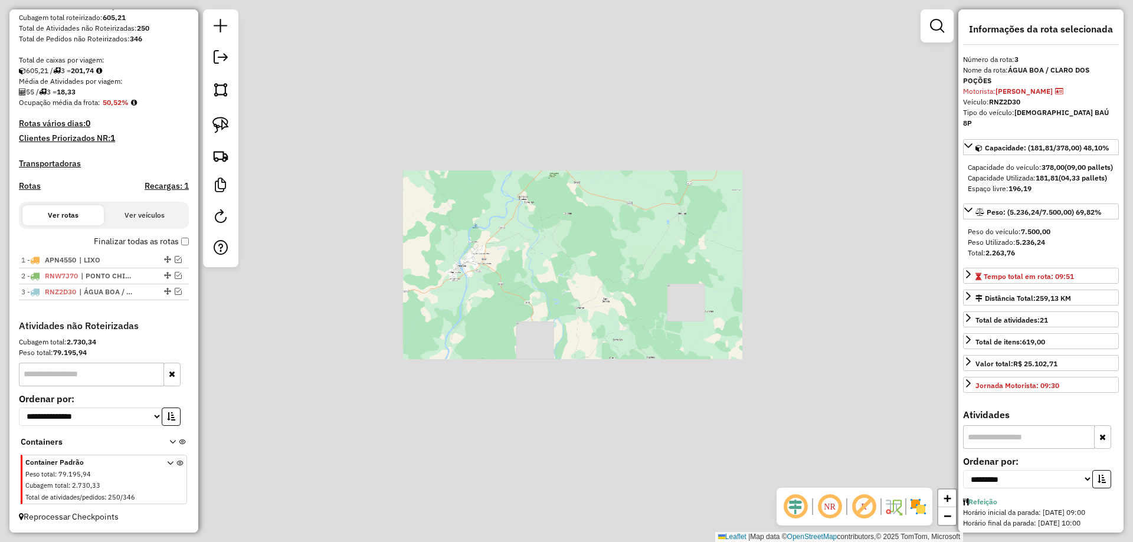
drag, startPoint x: 597, startPoint y: 207, endPoint x: 500, endPoint y: 277, distance: 119.4
click at [500, 277] on div "Janela de atendimento Grade de atendimento Capacidade Transportadoras Veículos …" at bounding box center [566, 271] width 1133 height 542
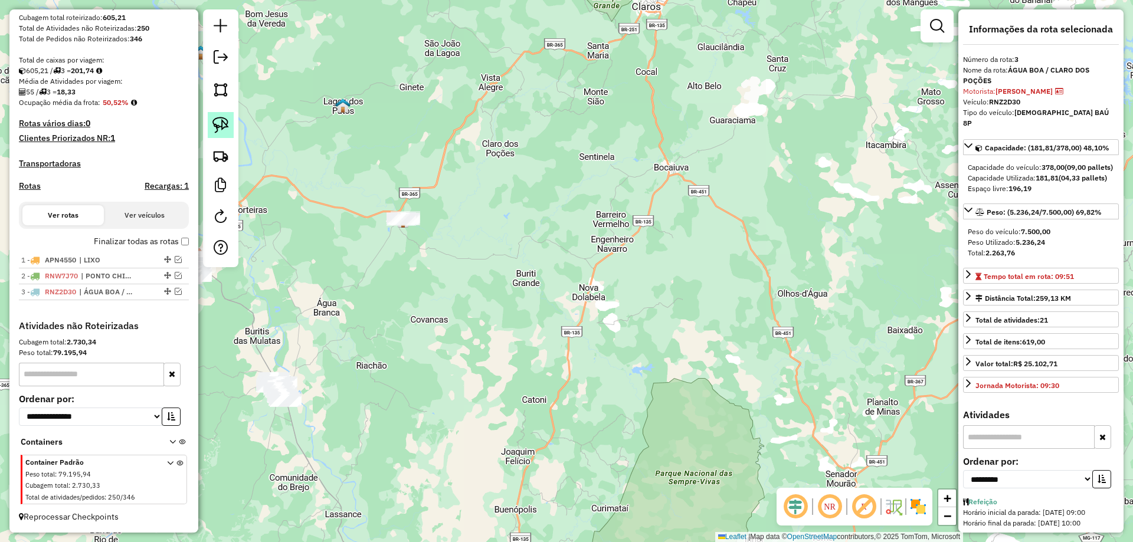
click at [217, 118] on img at bounding box center [220, 125] width 17 height 17
drag, startPoint x: 325, startPoint y: 214, endPoint x: 548, endPoint y: 220, distance: 223.1
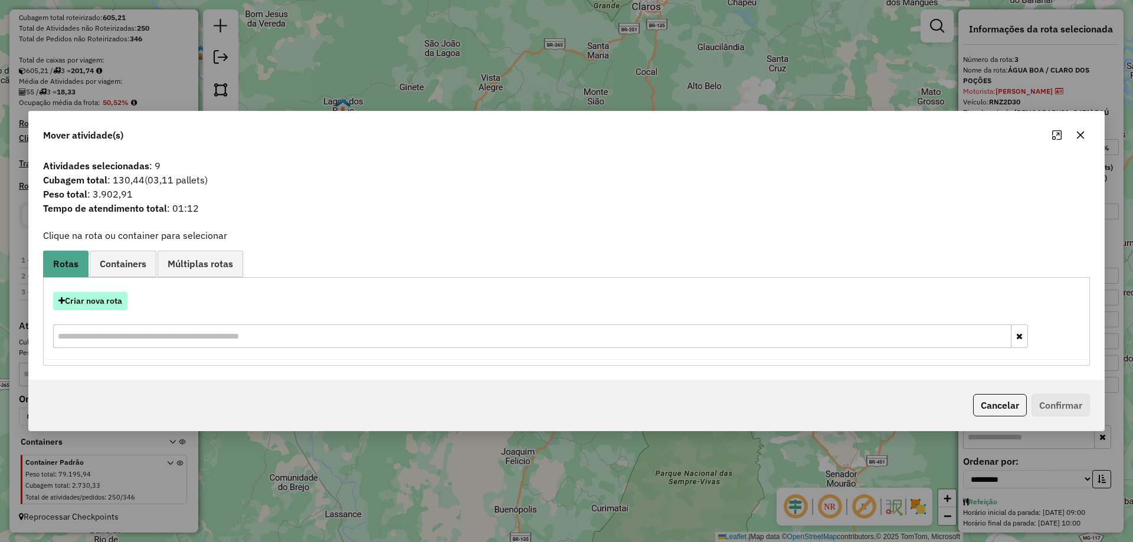
click at [81, 304] on button "Criar nova rota" at bounding box center [90, 301] width 74 height 18
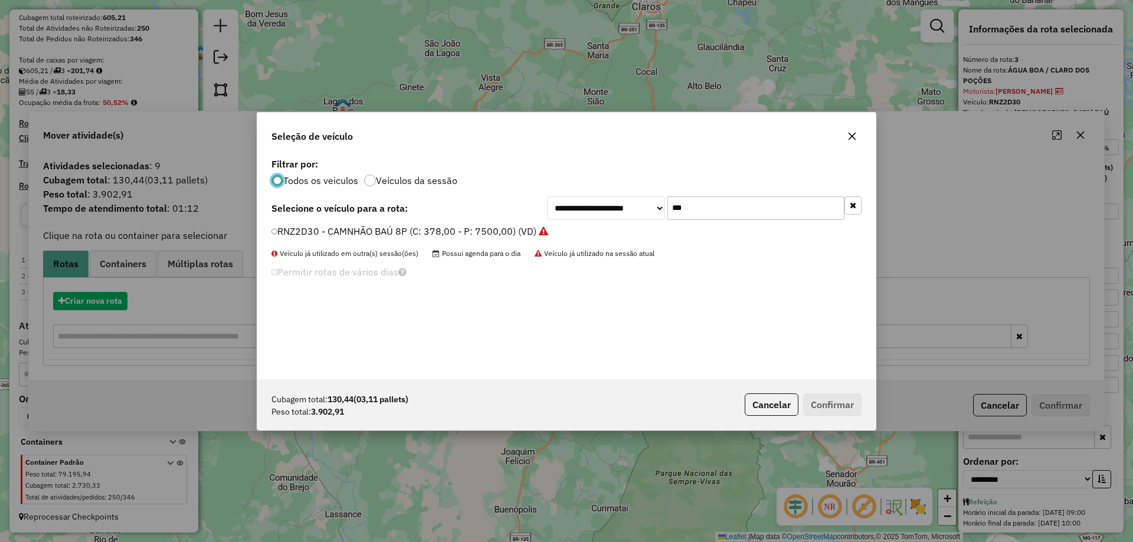
scroll to position [6, 4]
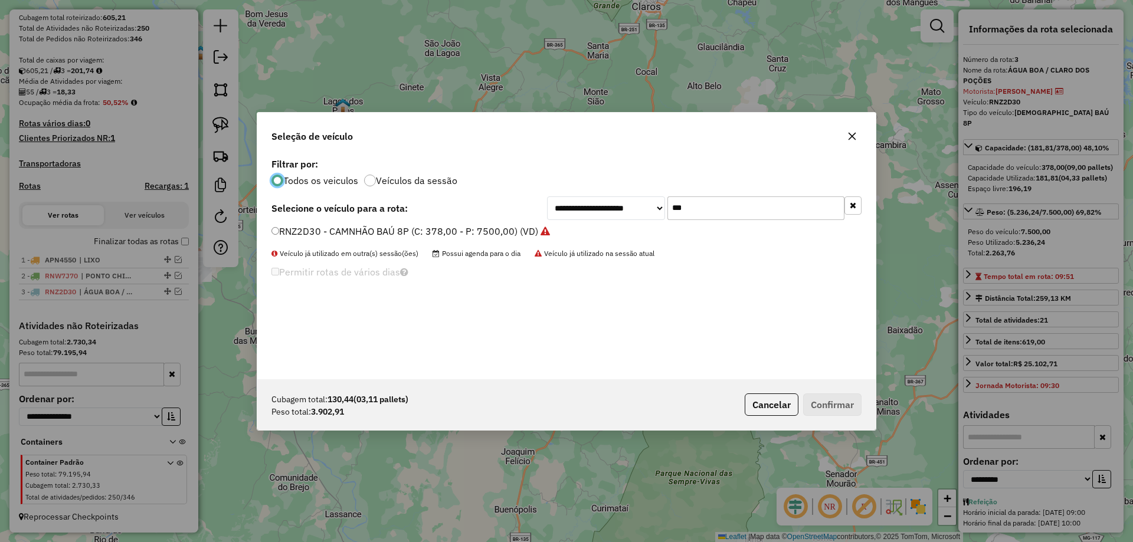
click at [751, 209] on input "***" at bounding box center [755, 208] width 177 height 24
type input "***"
click at [321, 234] on label "SJG7J88 - CAMINHÃO BAÚ 6P (3/4) (C: 178,00 - P: 5500,00) (VD)" at bounding box center [416, 231] width 291 height 14
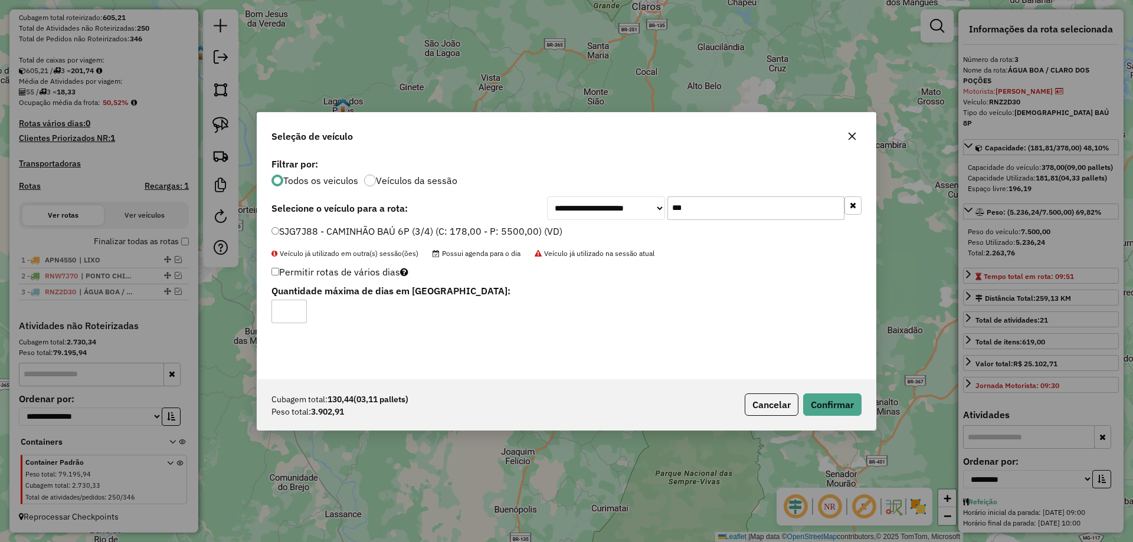
click at [794, 404] on button "Cancelar" at bounding box center [772, 405] width 54 height 22
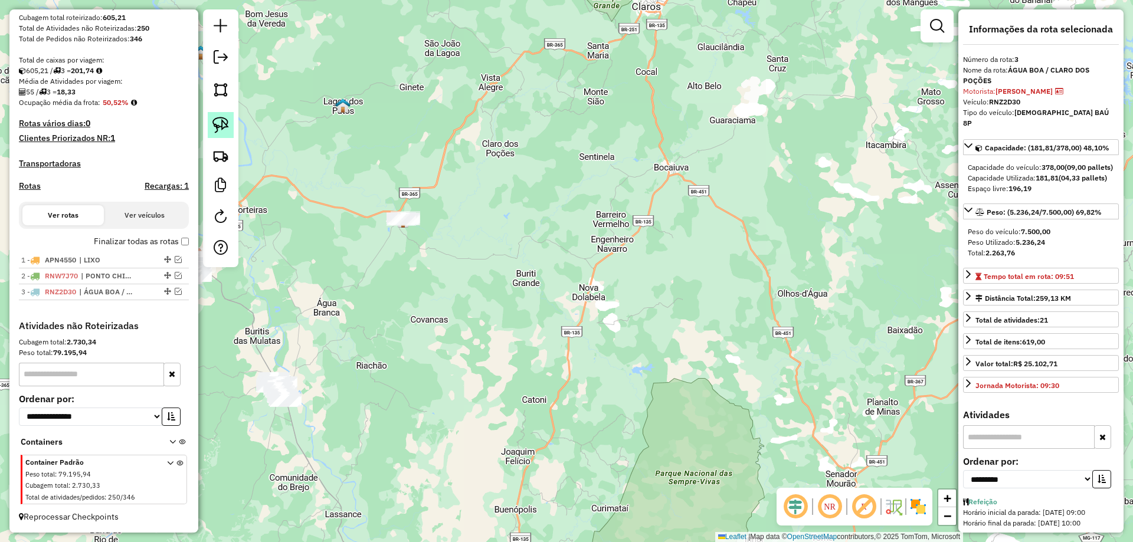
click at [225, 132] on img at bounding box center [220, 125] width 17 height 17
drag, startPoint x: 358, startPoint y: 197, endPoint x: 472, endPoint y: 242, distance: 122.6
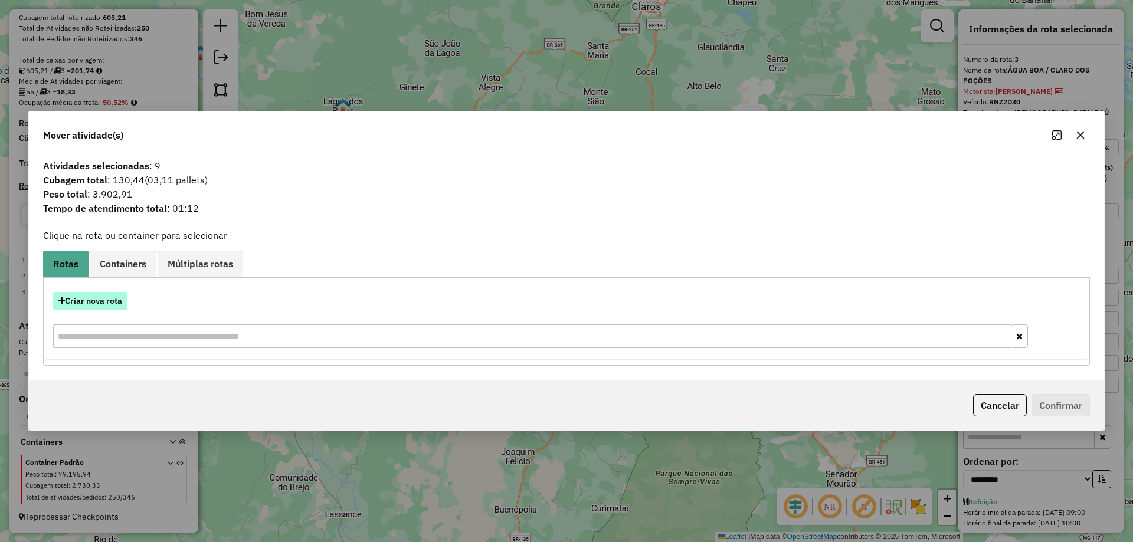
click at [77, 304] on button "Criar nova rota" at bounding box center [90, 301] width 74 height 18
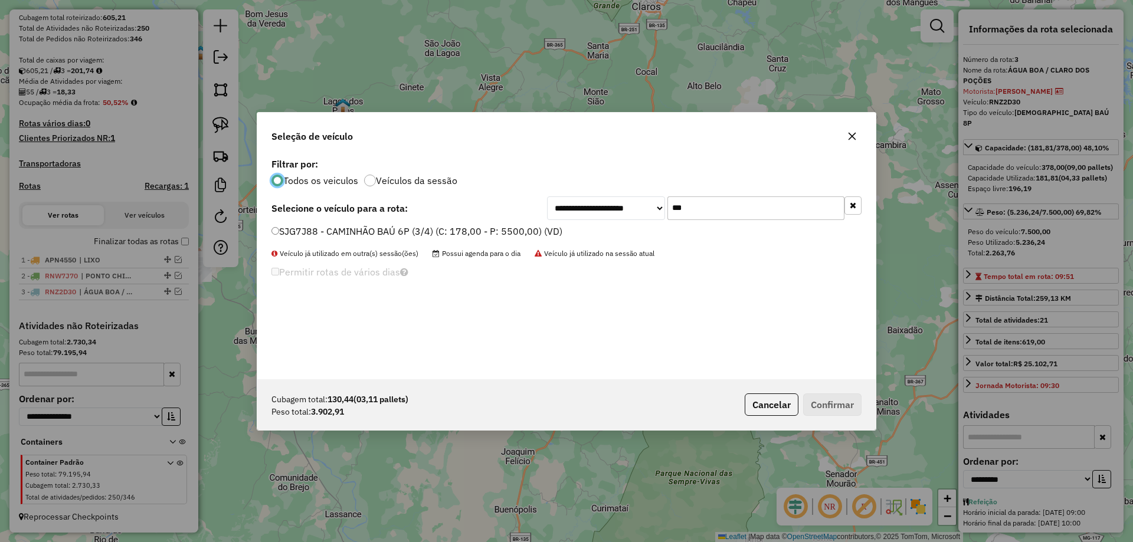
click at [720, 206] on input "***" at bounding box center [755, 208] width 177 height 24
click at [324, 231] on label "SJG7J88 - CAMINHÃO BAÚ 6P (3/4) (C: 178,00 - P: 5500,00) (VD)" at bounding box center [416, 231] width 291 height 14
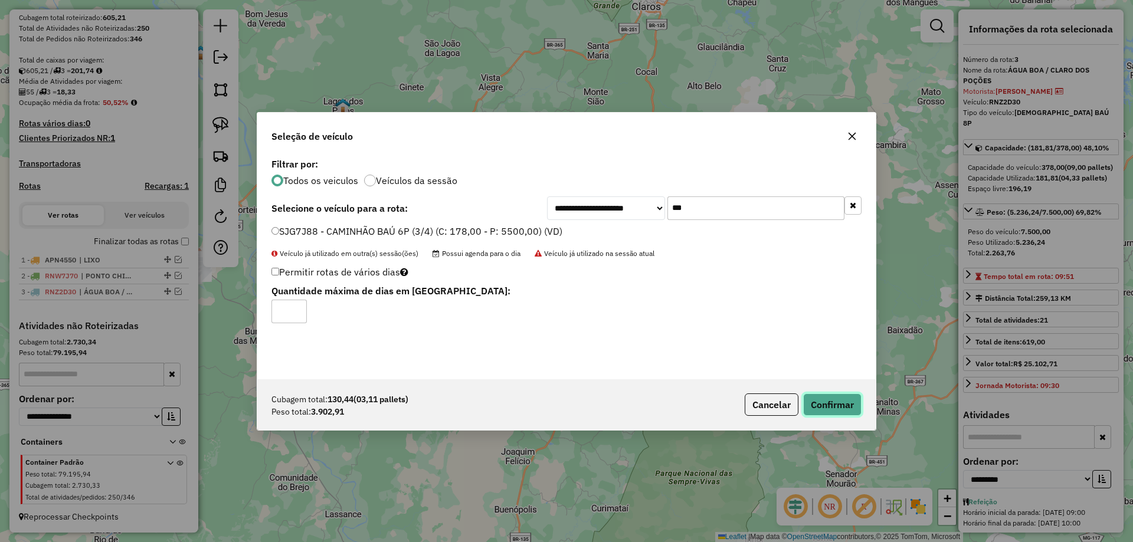
click at [833, 398] on button "Confirmar" at bounding box center [832, 405] width 58 height 22
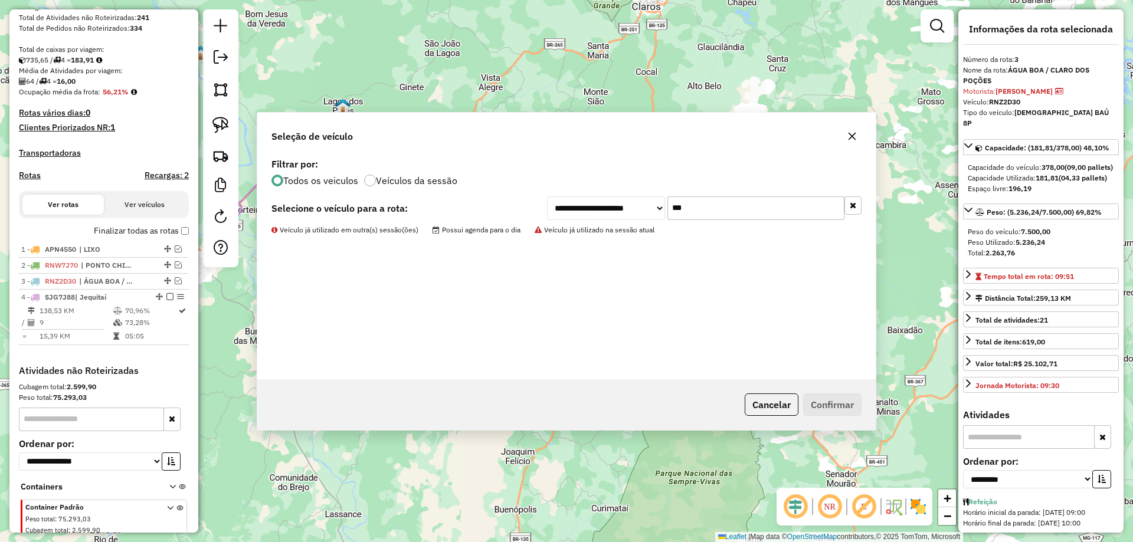
scroll to position [269, 0]
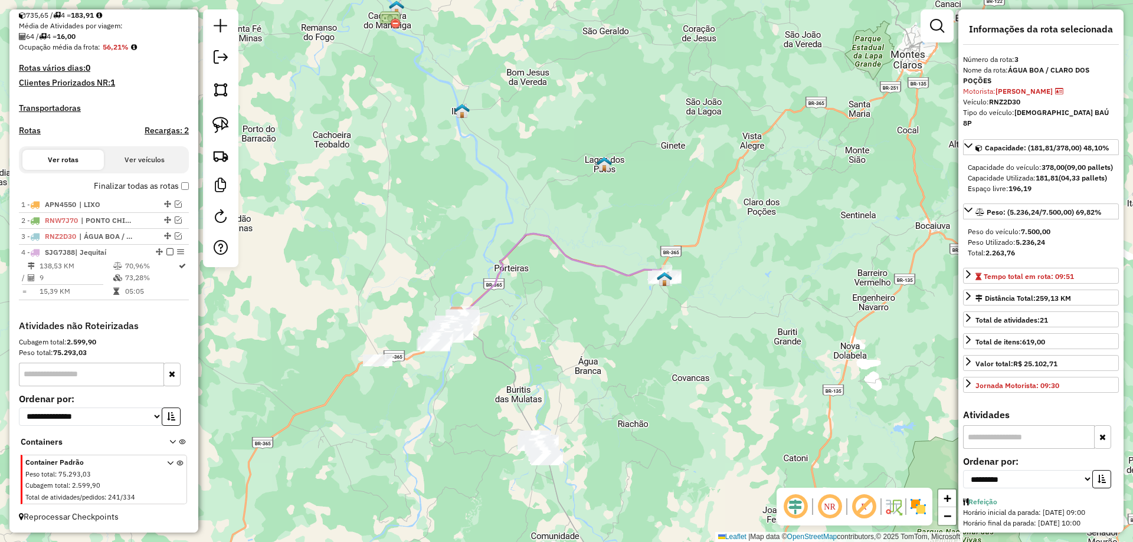
drag, startPoint x: 443, startPoint y: 321, endPoint x: 624, endPoint y: 359, distance: 185.2
click at [624, 359] on div "Janela de atendimento Grade de atendimento Capacidade Transportadoras Veículos …" at bounding box center [566, 271] width 1133 height 542
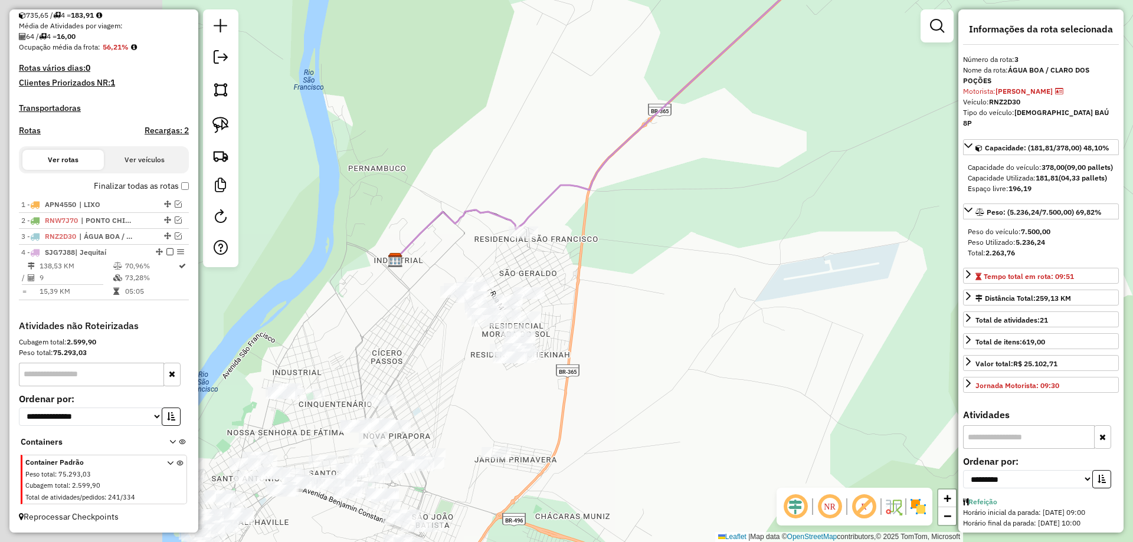
drag, startPoint x: 380, startPoint y: 287, endPoint x: 605, endPoint y: 284, distance: 224.8
click at [605, 284] on div "Janela de atendimento Grade de atendimento Capacidade Transportadoras Veículos …" at bounding box center [566, 271] width 1133 height 542
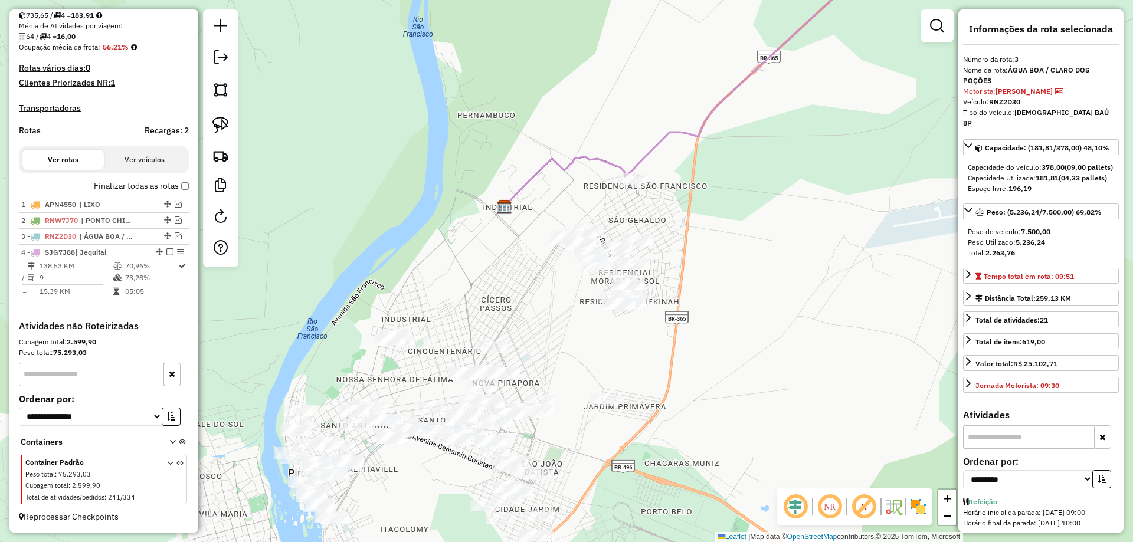
drag, startPoint x: 527, startPoint y: 303, endPoint x: 553, endPoint y: 276, distance: 38.0
click at [553, 276] on div "Janela de atendimento Grade de atendimento Capacidade Transportadoras Veículos …" at bounding box center [566, 271] width 1133 height 542
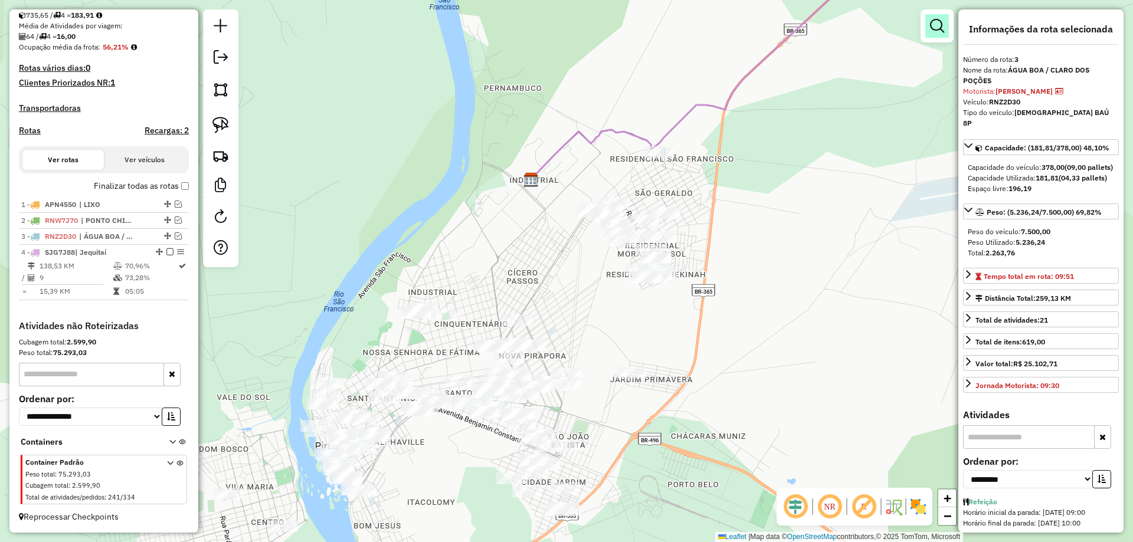
click at [942, 37] on link at bounding box center [937, 26] width 24 height 24
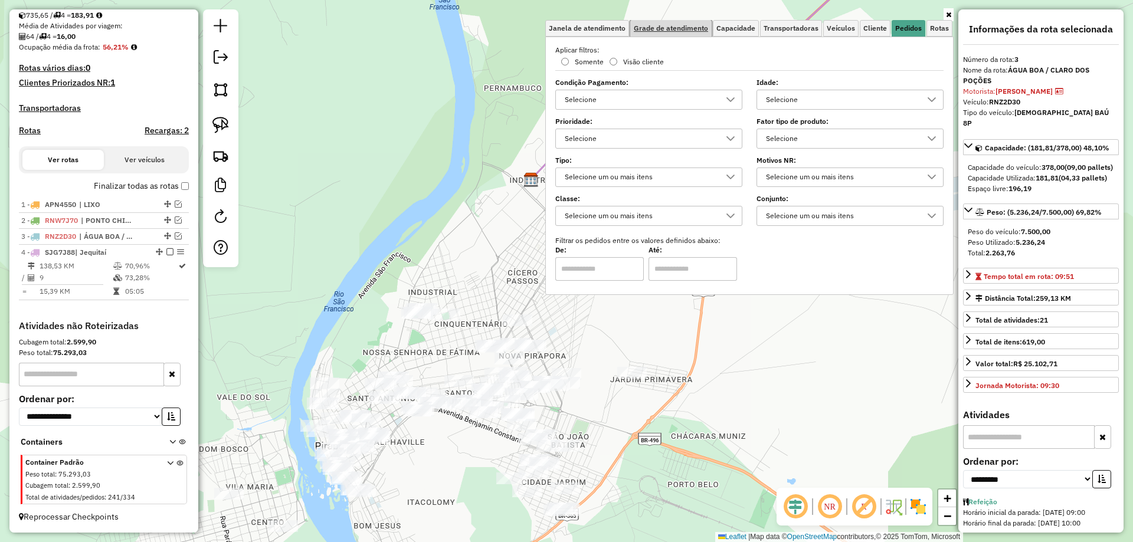
click at [701, 32] on link "Grade de atendimento" at bounding box center [670, 28] width 81 height 17
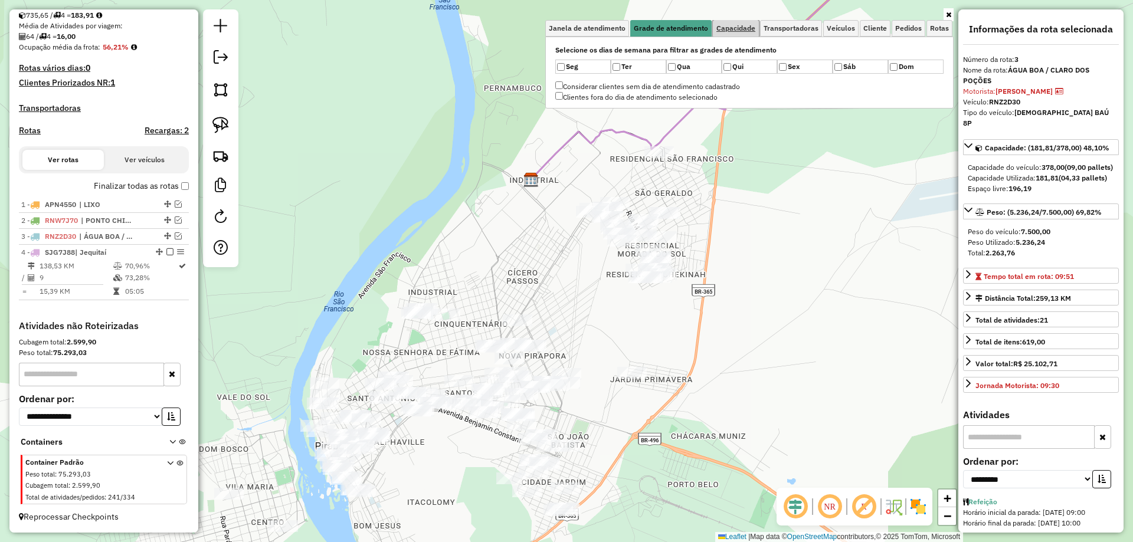
click at [728, 32] on span "Capacidade" at bounding box center [735, 28] width 39 height 7
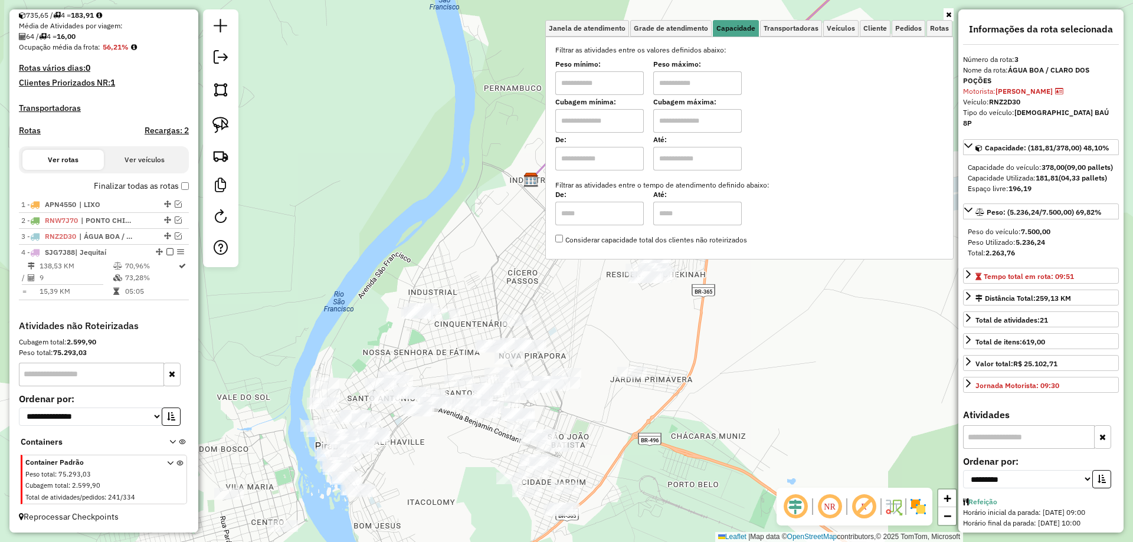
click at [627, 72] on input "text" at bounding box center [599, 83] width 89 height 24
type input "*******"
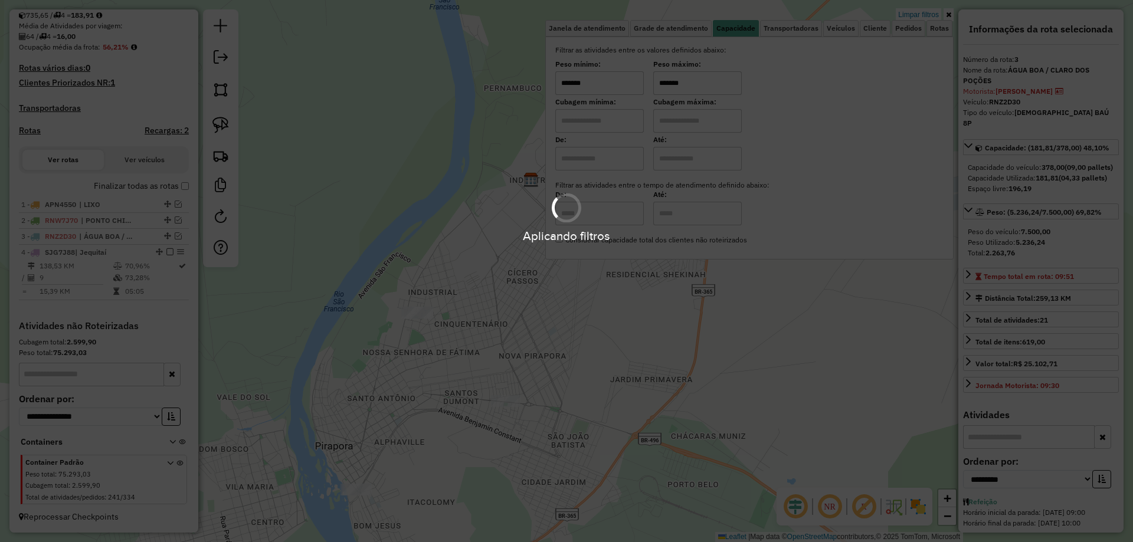
type input "*******"
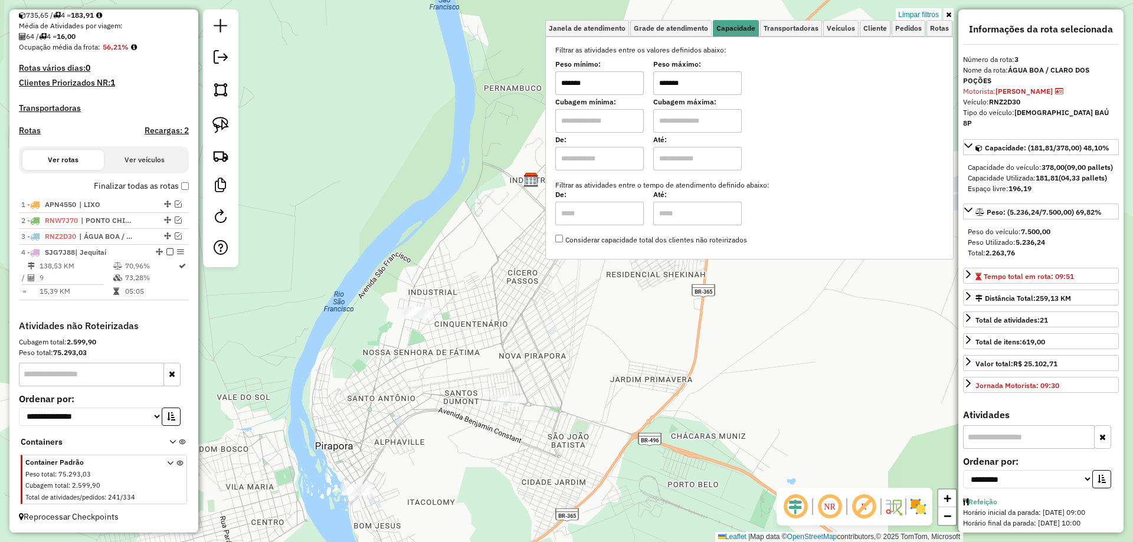
click at [510, 229] on div "Limpar filtros Janela de atendimento Grade de atendimento Capacidade Transporta…" at bounding box center [566, 271] width 1133 height 542
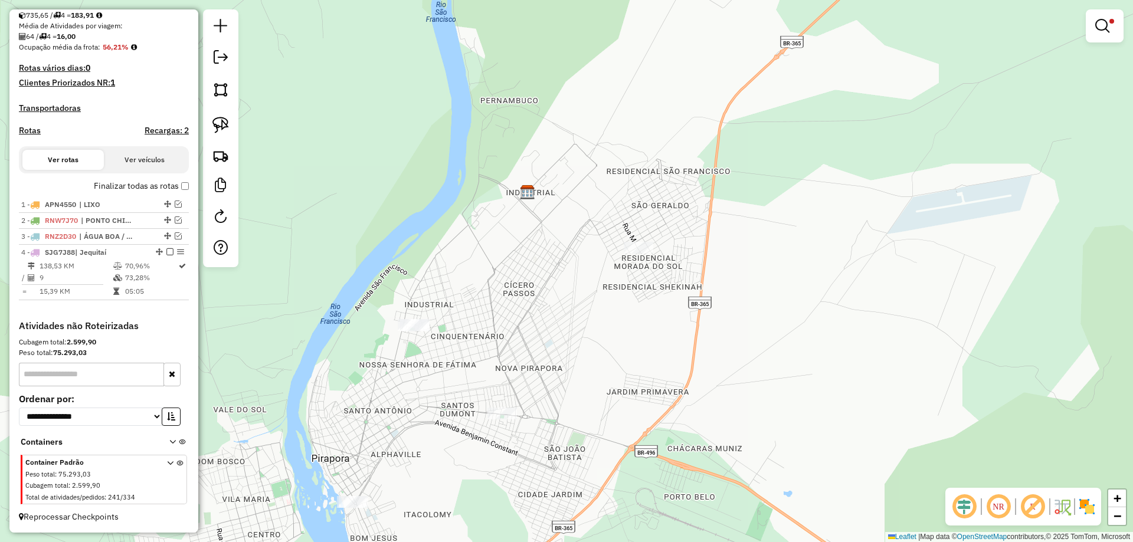
drag, startPoint x: 523, startPoint y: 291, endPoint x: 516, endPoint y: 311, distance: 20.7
click at [516, 311] on div "Limpar filtros Janela de atendimento Grade de atendimento Capacidade Transporta…" at bounding box center [566, 271] width 1133 height 542
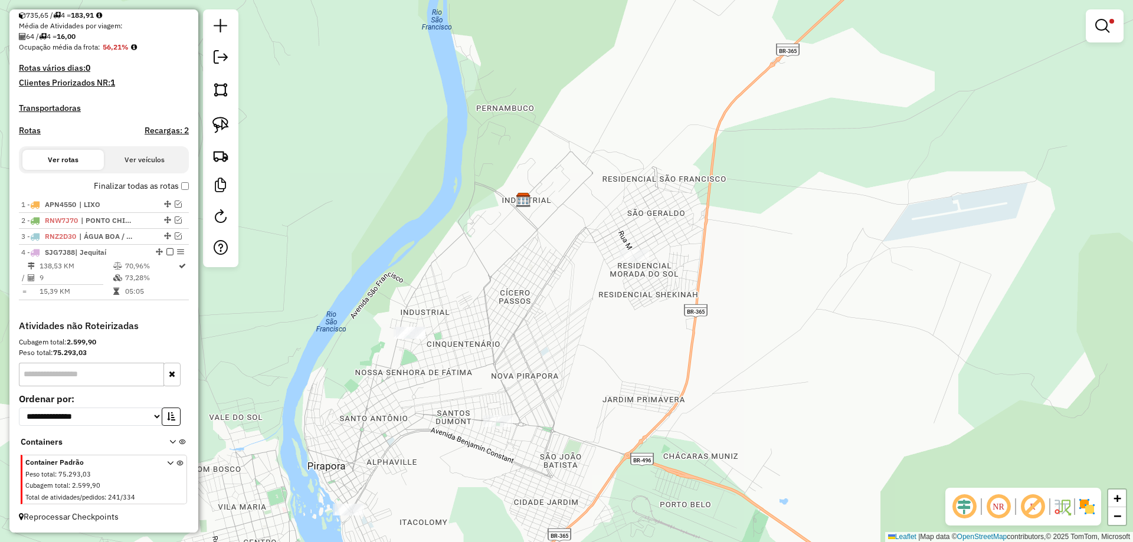
click at [232, 130] on link at bounding box center [221, 125] width 26 height 26
drag, startPoint x: 569, startPoint y: 206, endPoint x: 673, endPoint y: 250, distance: 112.6
click at [215, 129] on img at bounding box center [220, 125] width 17 height 17
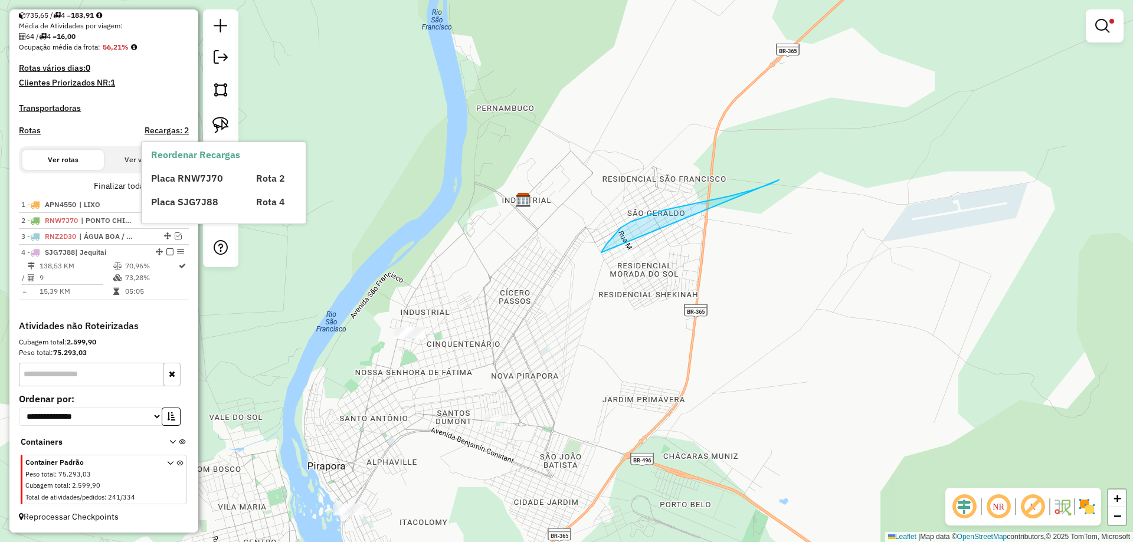
drag, startPoint x: 707, startPoint y: 201, endPoint x: 707, endPoint y: 290, distance: 89.1
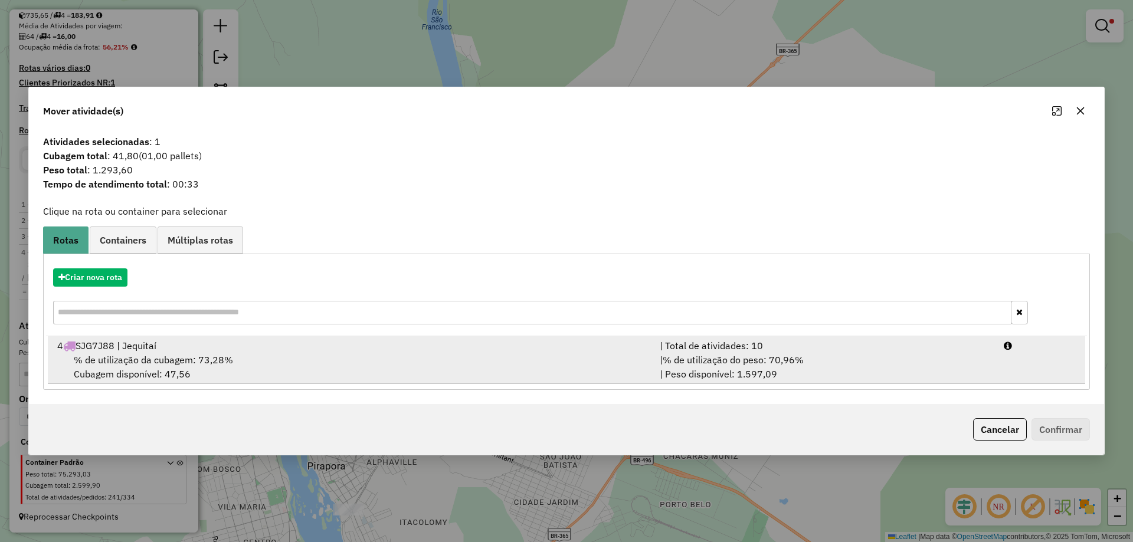
click at [887, 356] on div "| % de utilização do peso: 70,96% | Peso disponível: 1.597,09" at bounding box center [825, 367] width 344 height 28
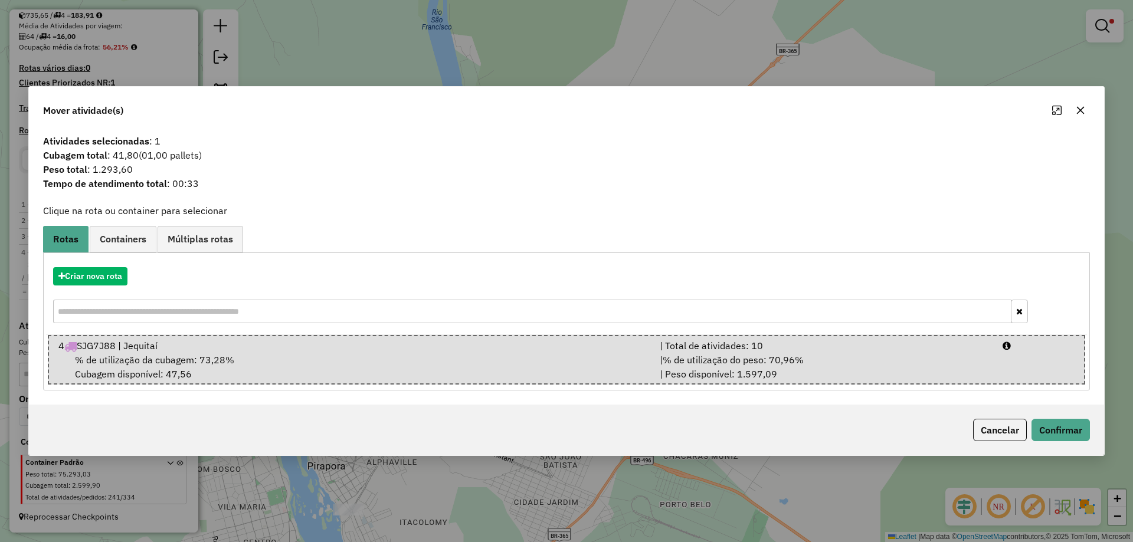
click at [1048, 418] on div "Cancelar Confirmar" at bounding box center [566, 430] width 1075 height 51
click at [1048, 420] on button "Confirmar" at bounding box center [1060, 430] width 58 height 22
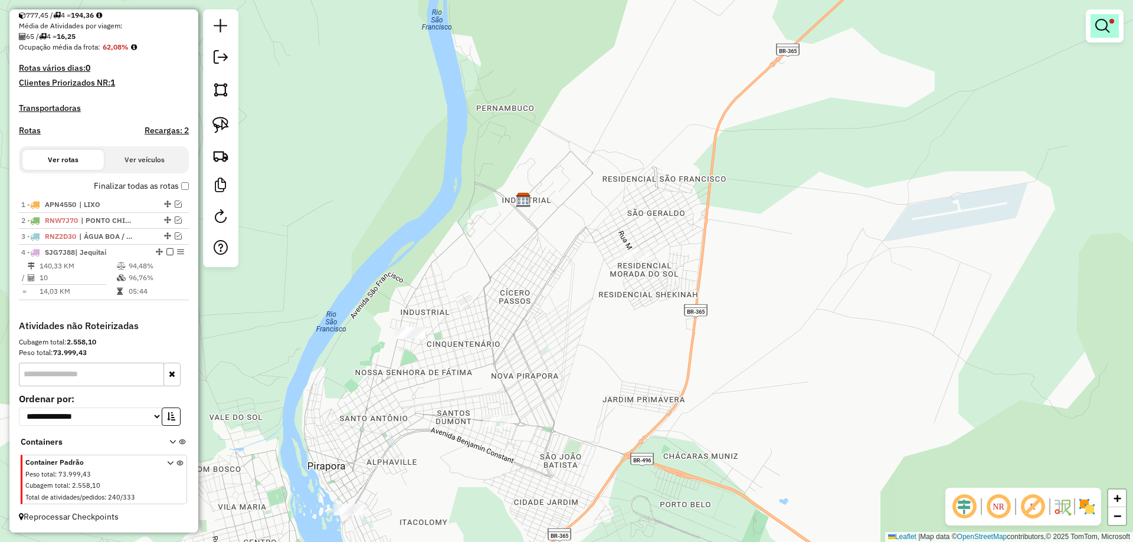
click at [1106, 32] on em at bounding box center [1102, 26] width 14 height 14
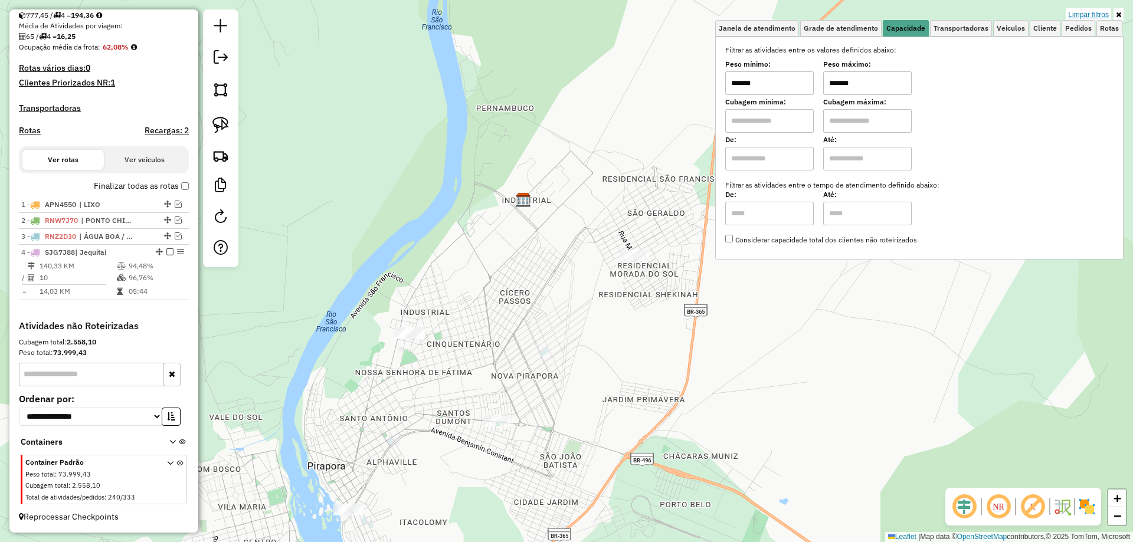
click at [1084, 14] on link "Limpar filtros" at bounding box center [1088, 14] width 45 height 13
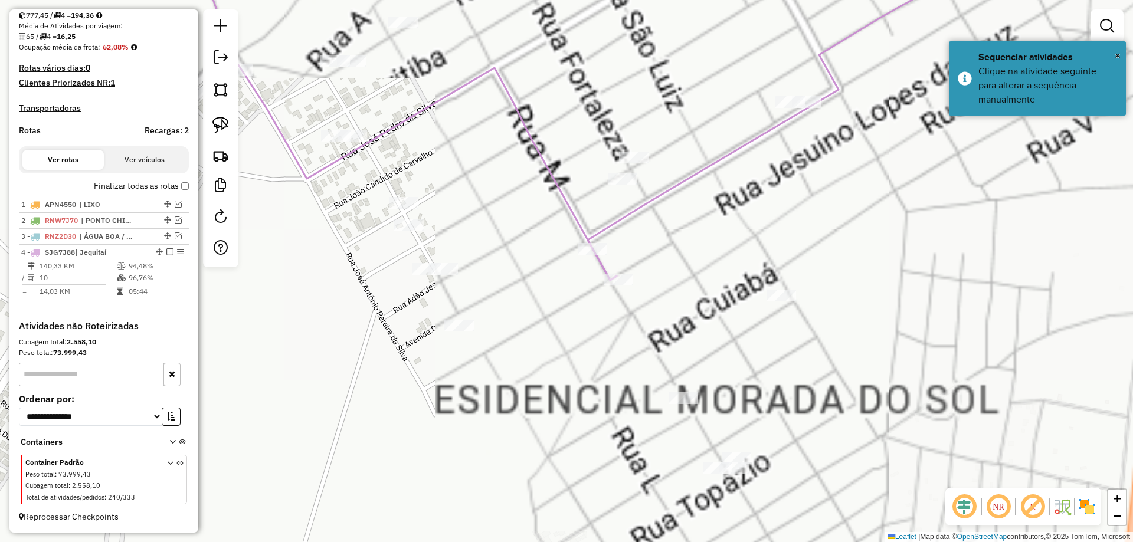
click at [591, 255] on div at bounding box center [593, 249] width 30 height 12
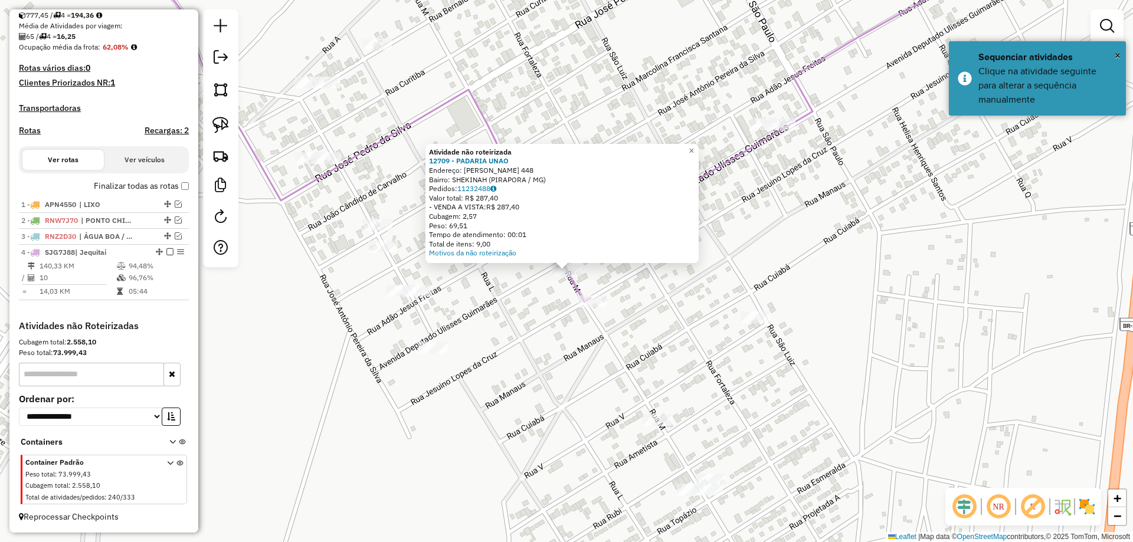
click at [627, 285] on div "Atividade não roteirizada 12709 - PADARIA UNAO Endereço: JOSE ARAUJO LEITE 448 …" at bounding box center [566, 271] width 1133 height 542
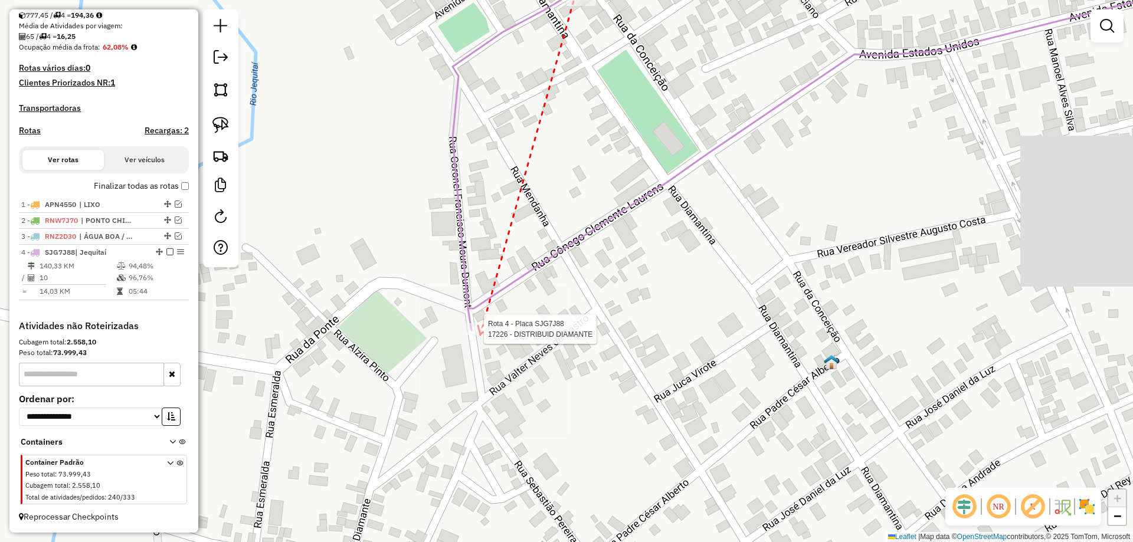
click at [481, 335] on div at bounding box center [481, 329] width 30 height 12
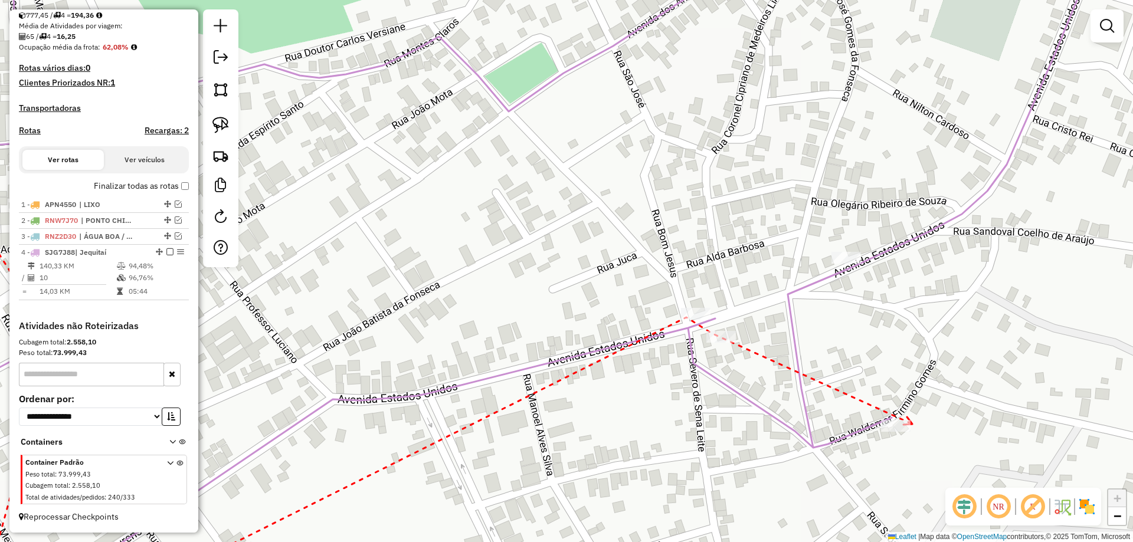
click at [912, 424] on icon at bounding box center [907, 421] width 9 height 8
click at [841, 248] on icon at bounding box center [843, 252] width 9 height 9
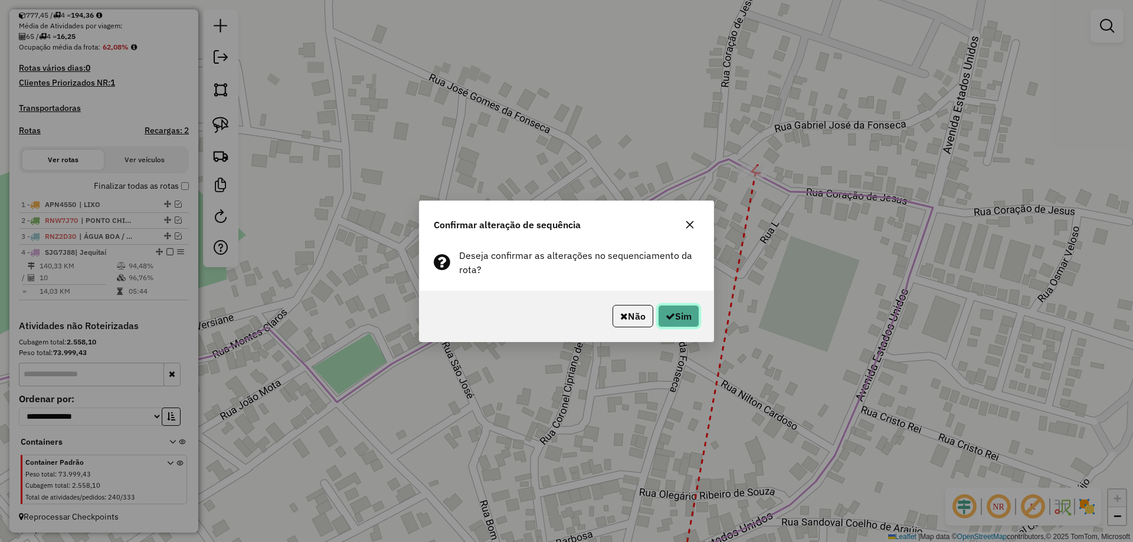
click at [660, 316] on button "Sim" at bounding box center [678, 316] width 41 height 22
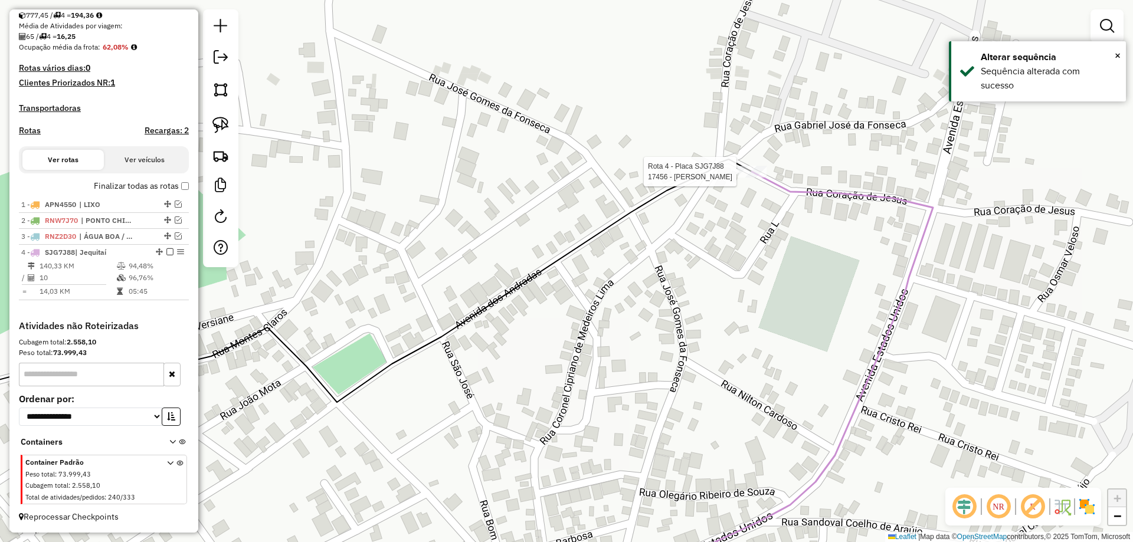
select select "**********"
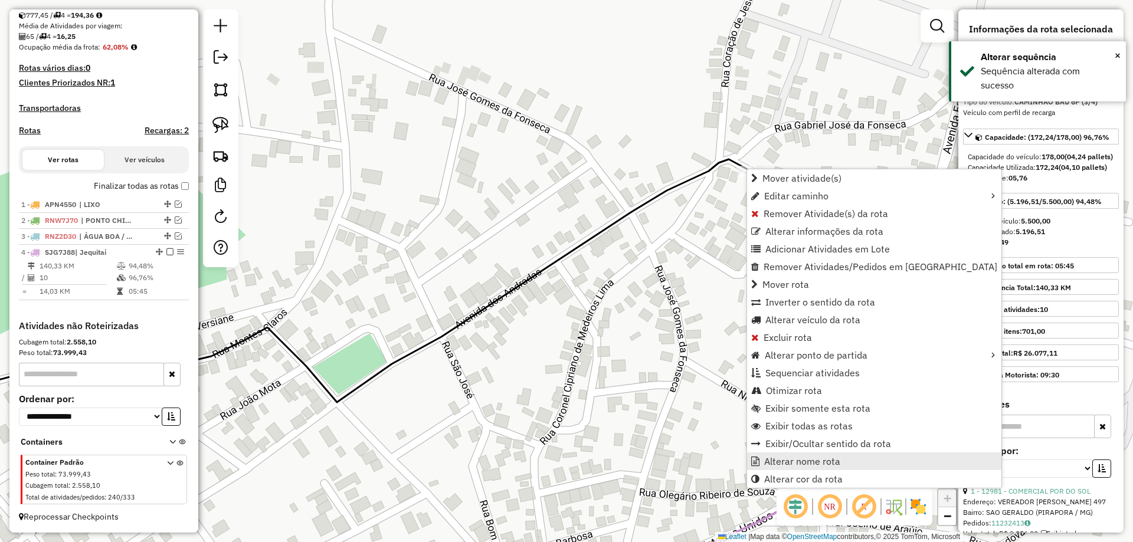
click at [797, 460] on span "Alterar nome rota" at bounding box center [802, 461] width 76 height 9
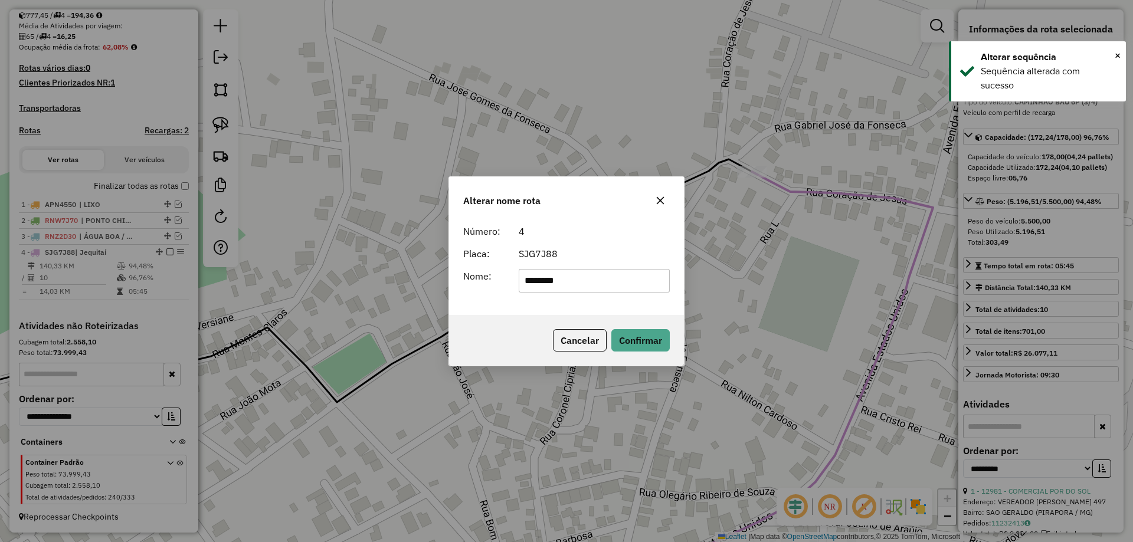
click at [572, 274] on input "********" at bounding box center [595, 281] width 152 height 24
type input "**********"
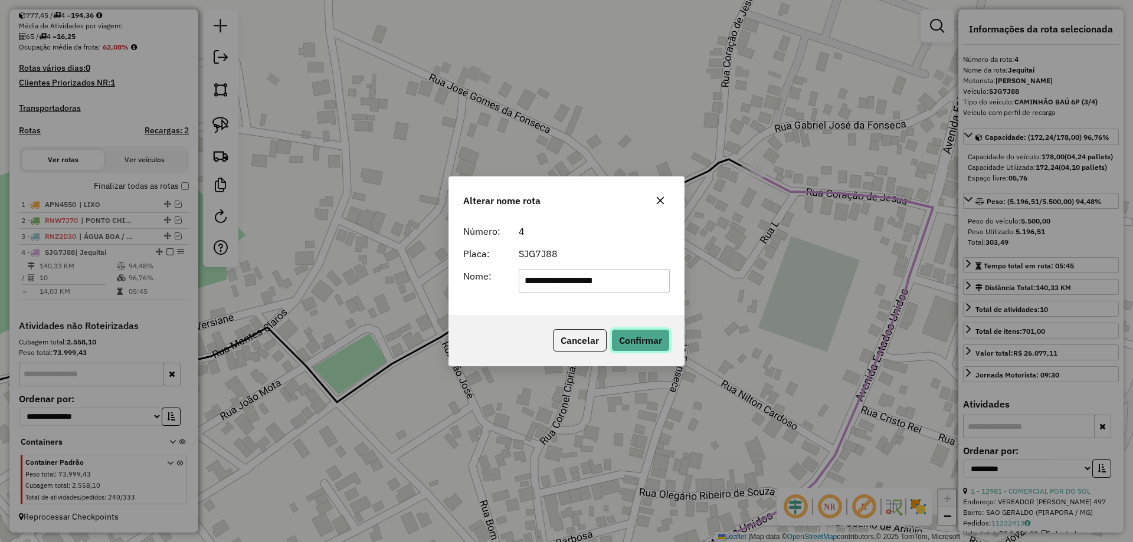
click at [650, 350] on button "Confirmar" at bounding box center [640, 340] width 58 height 22
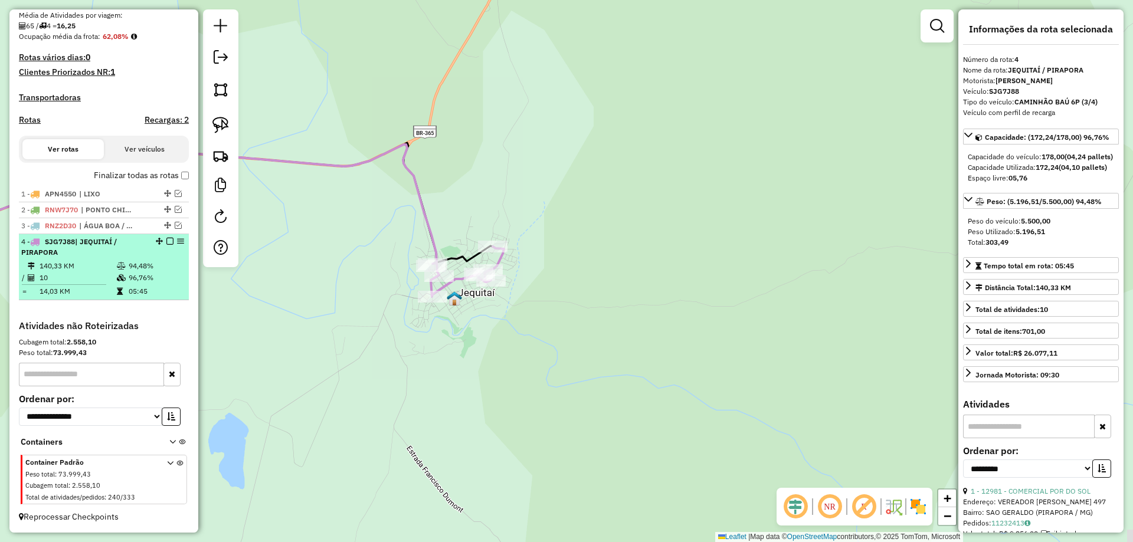
click at [166, 245] on em at bounding box center [169, 241] width 7 height 7
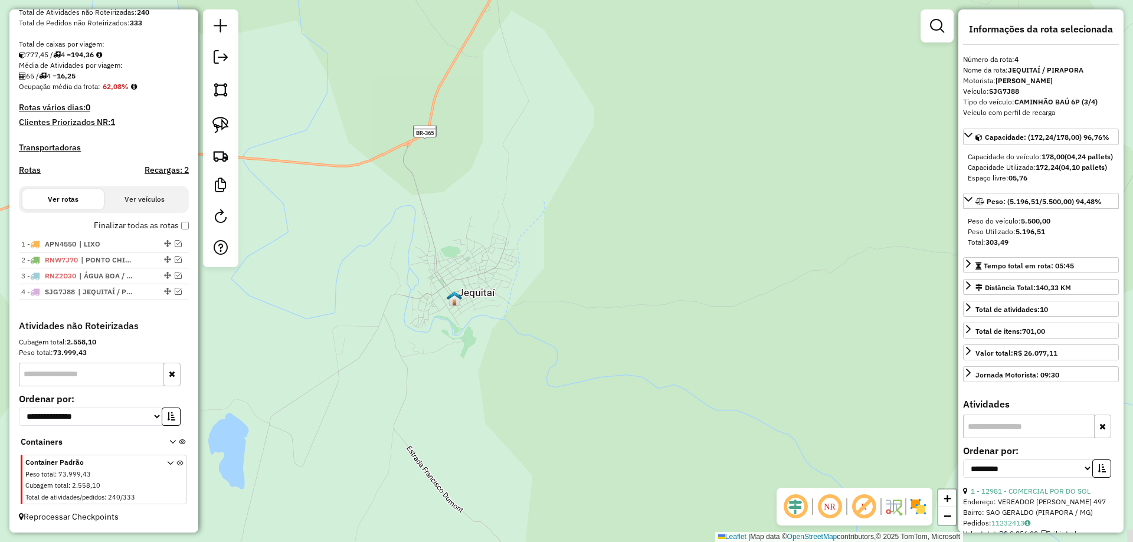
scroll to position [230, 0]
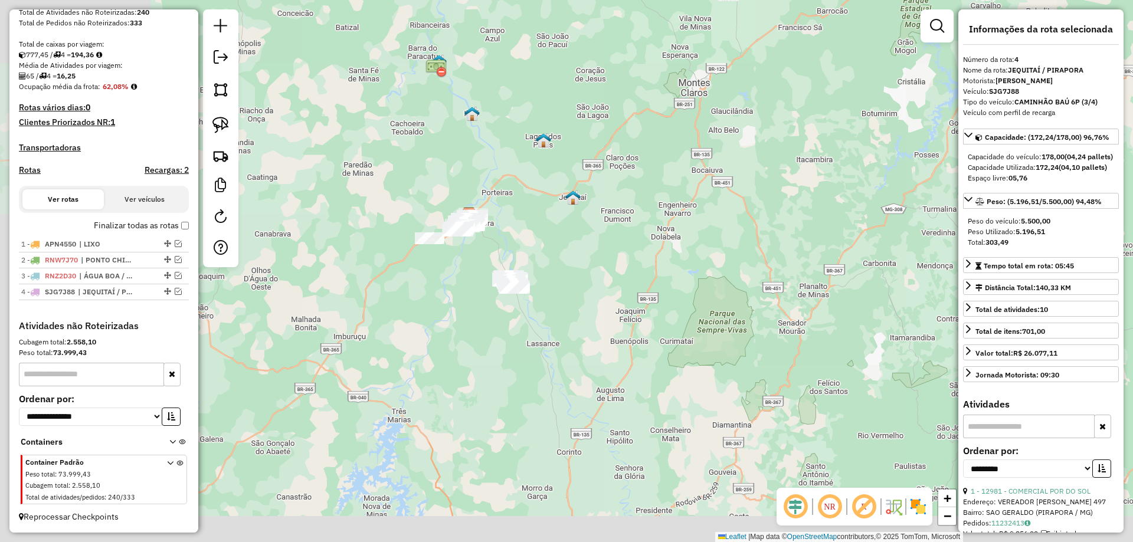
drag, startPoint x: 533, startPoint y: 230, endPoint x: 552, endPoint y: 228, distance: 19.0
click at [571, 215] on div "Janela de atendimento Grade de atendimento Capacidade Transportadoras Veículos …" at bounding box center [566, 271] width 1133 height 542
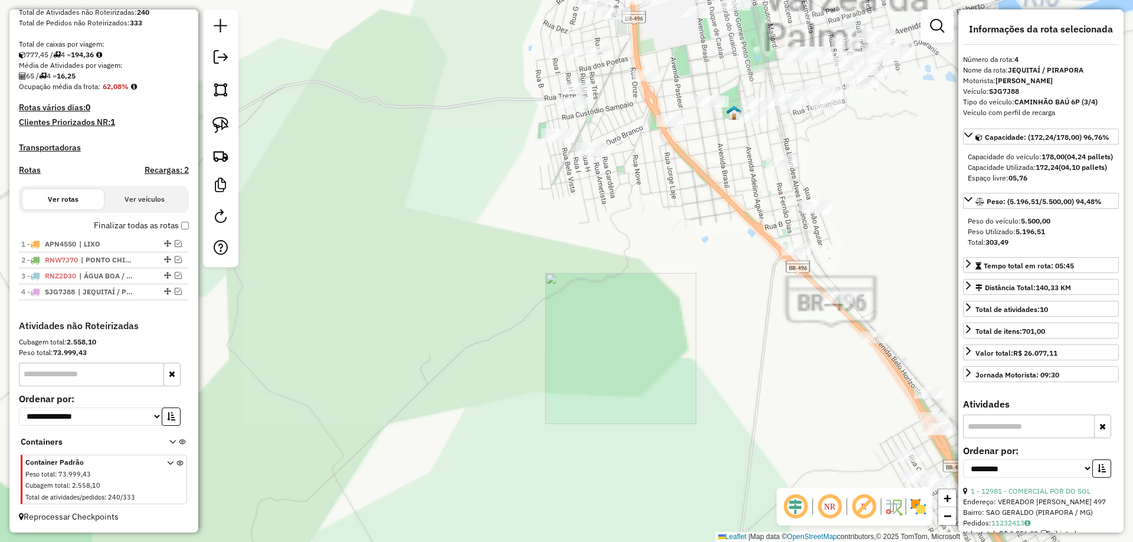
drag, startPoint x: 594, startPoint y: 264, endPoint x: 381, endPoint y: 211, distance: 219.5
click at [381, 211] on div "Janela de atendimento Grade de atendimento Capacidade Transportadoras Veículos …" at bounding box center [566, 271] width 1133 height 542
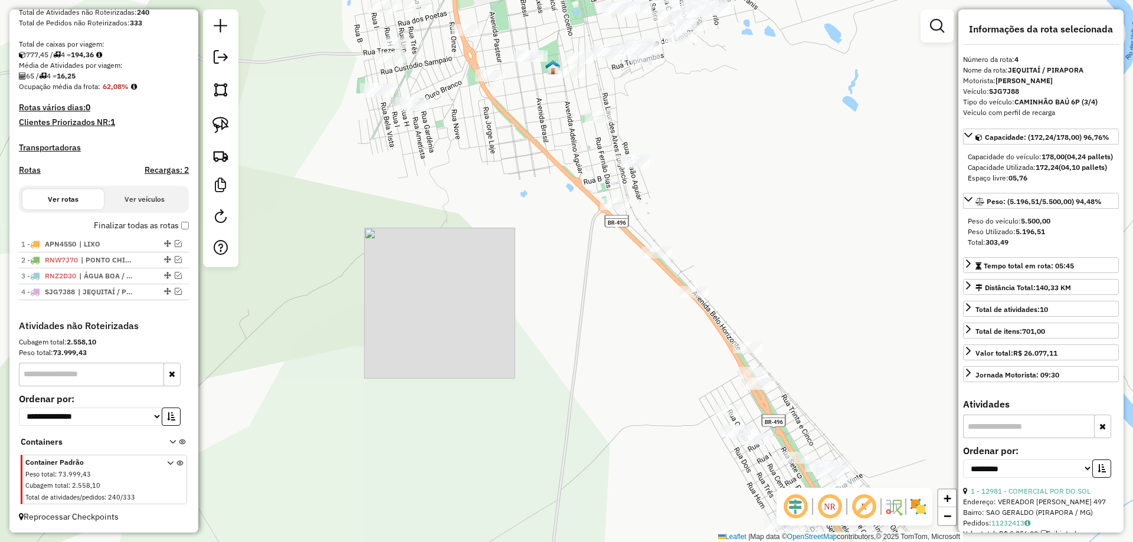
drag, startPoint x: 471, startPoint y: 230, endPoint x: 333, endPoint y: 164, distance: 153.6
click at [319, 160] on div "Janela de atendimento Grade de atendimento Capacidade Transportadoras Veículos …" at bounding box center [566, 271] width 1133 height 542
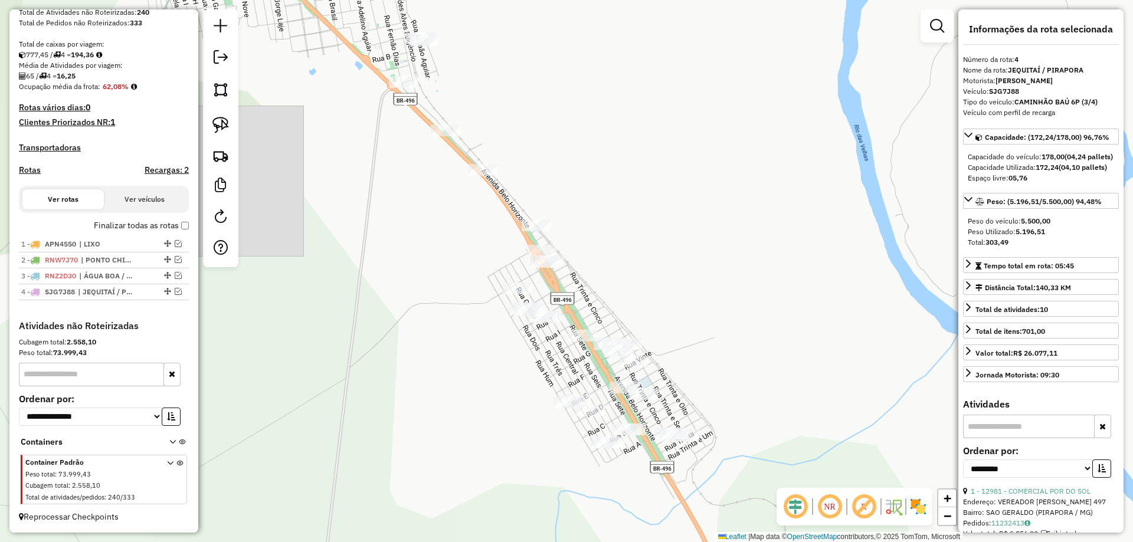
drag, startPoint x: 373, startPoint y: 194, endPoint x: 313, endPoint y: 142, distance: 79.1
click at [317, 142] on div "Janela de atendimento Grade de atendimento Capacidade Transportadoras Veículos …" at bounding box center [566, 271] width 1133 height 542
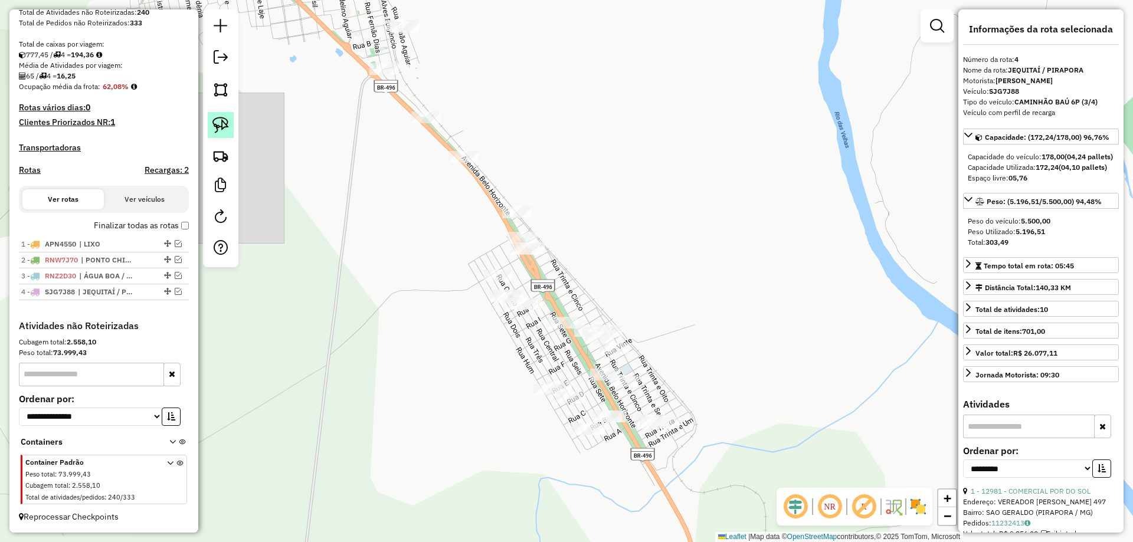
click at [220, 126] on img at bounding box center [220, 125] width 17 height 17
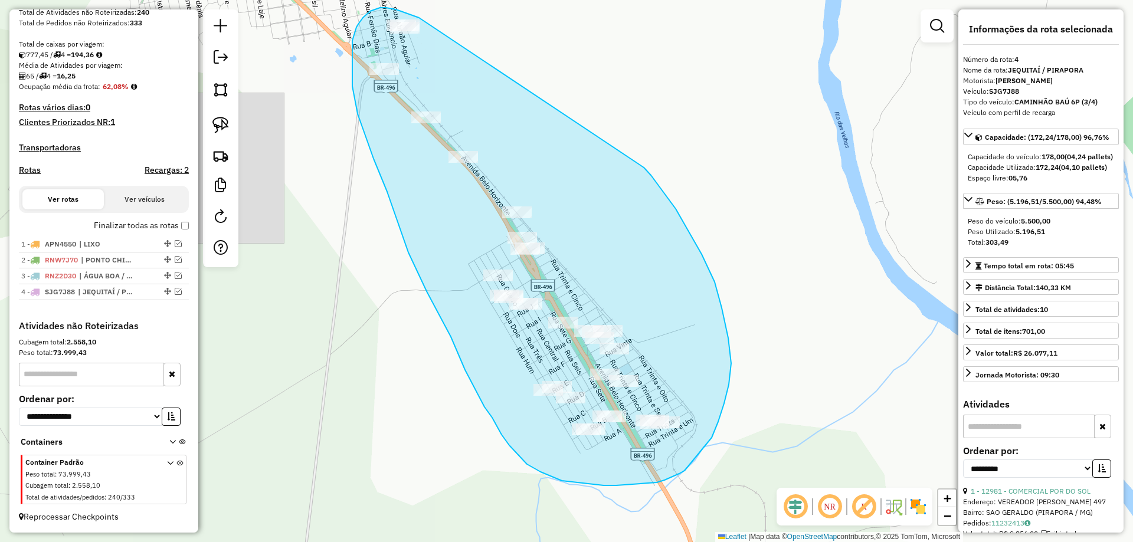
drag, startPoint x: 386, startPoint y: 8, endPoint x: 635, endPoint y: 156, distance: 289.7
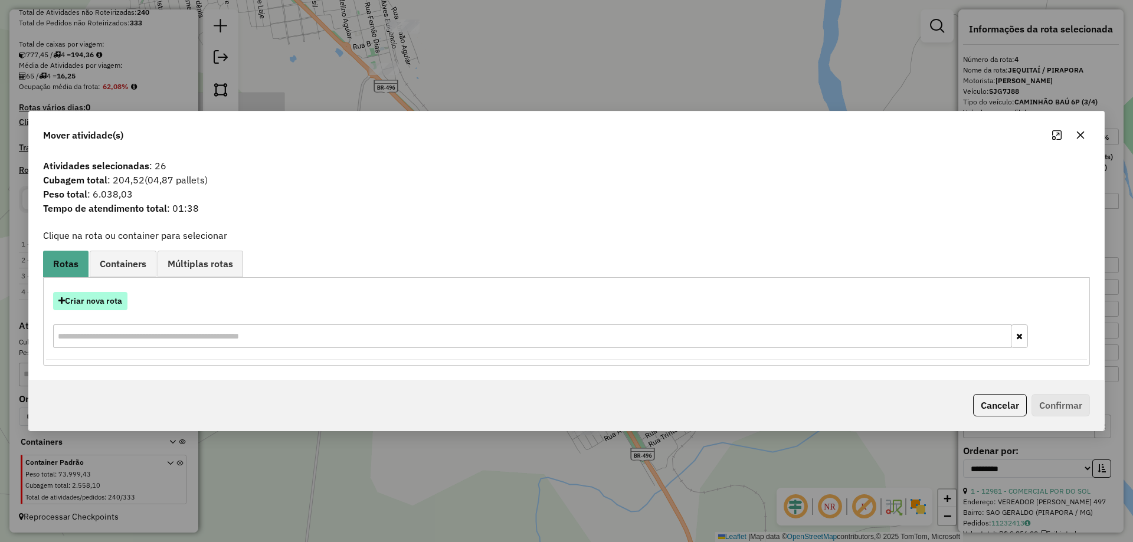
click at [109, 301] on button "Criar nova rota" at bounding box center [90, 301] width 74 height 18
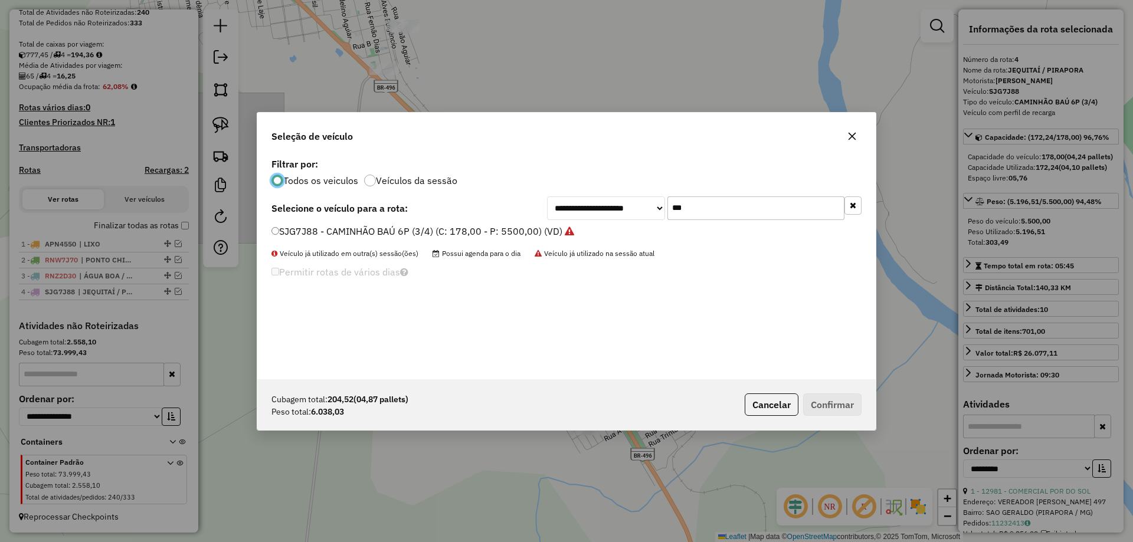
scroll to position [6, 4]
click at [703, 200] on input "***" at bounding box center [755, 208] width 177 height 24
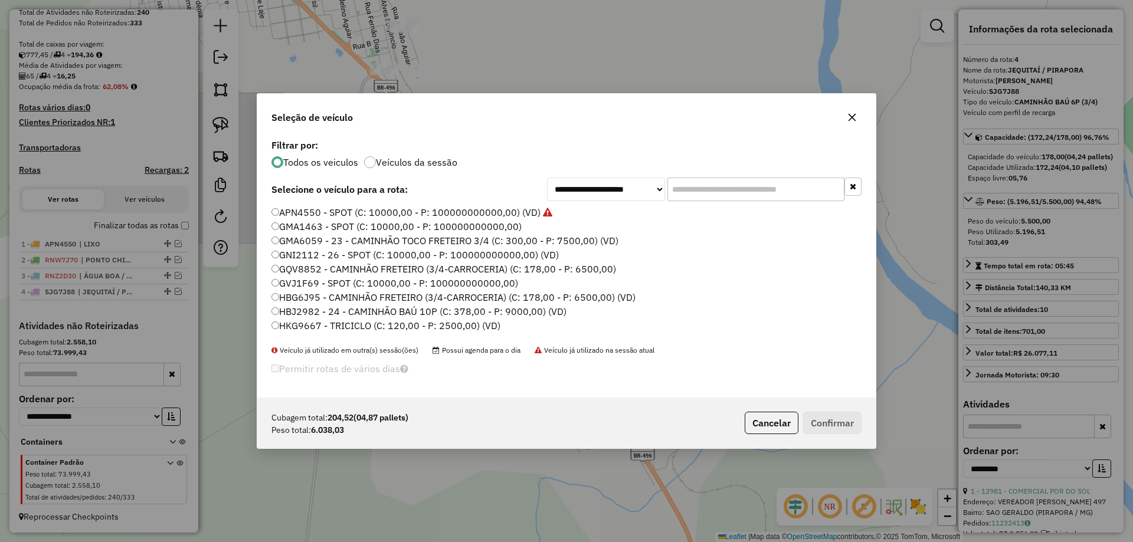
click at [710, 188] on input "text" at bounding box center [755, 190] width 177 height 24
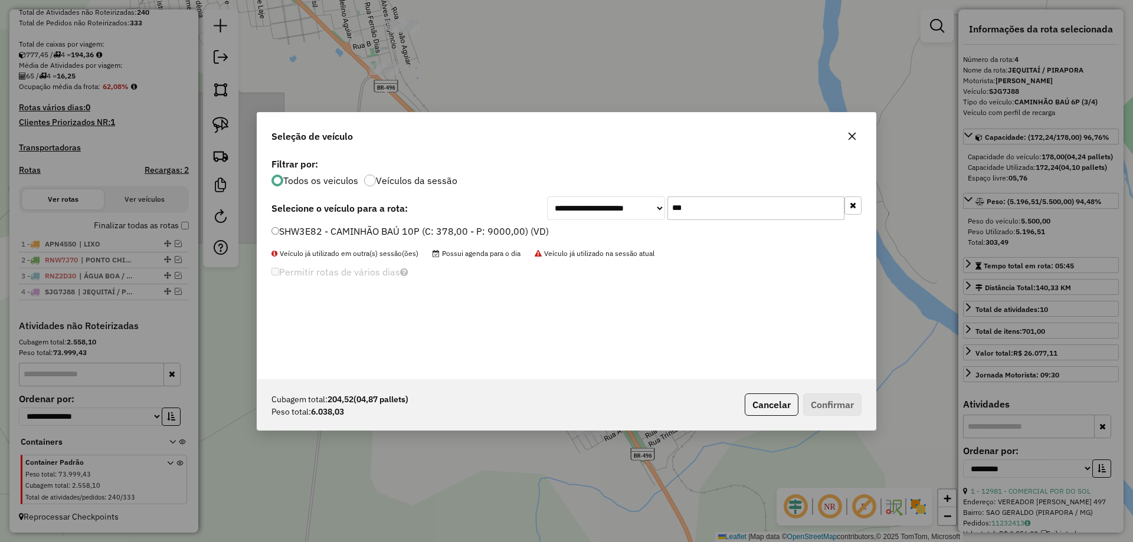
type input "***"
click at [313, 237] on label "SHW3E82 - CAMINHÃO BAÚ 10P (C: 378,00 - P: 9000,00) (VD)" at bounding box center [409, 231] width 277 height 14
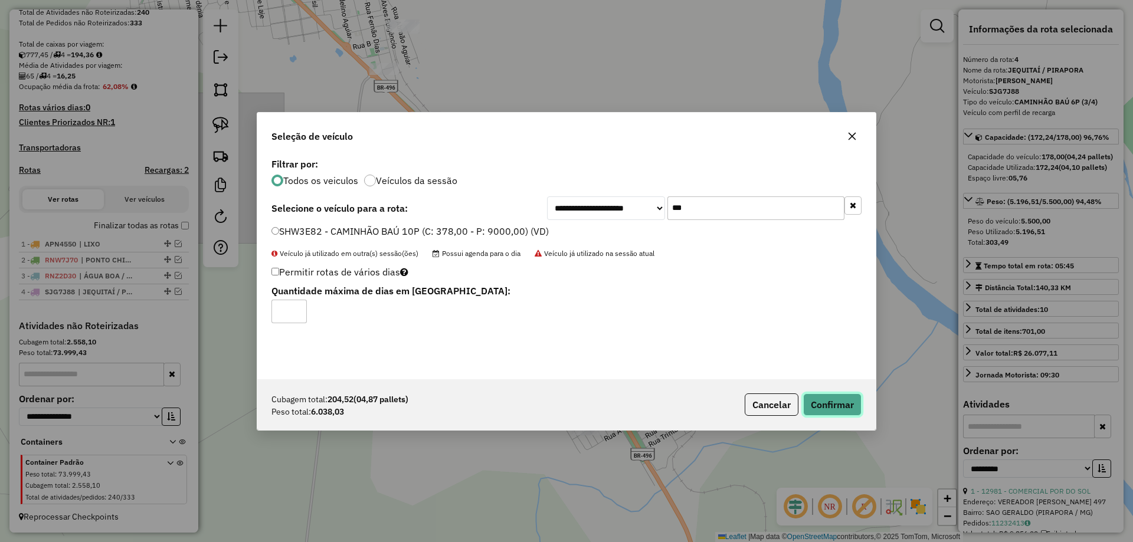
click at [824, 404] on button "Confirmar" at bounding box center [832, 405] width 58 height 22
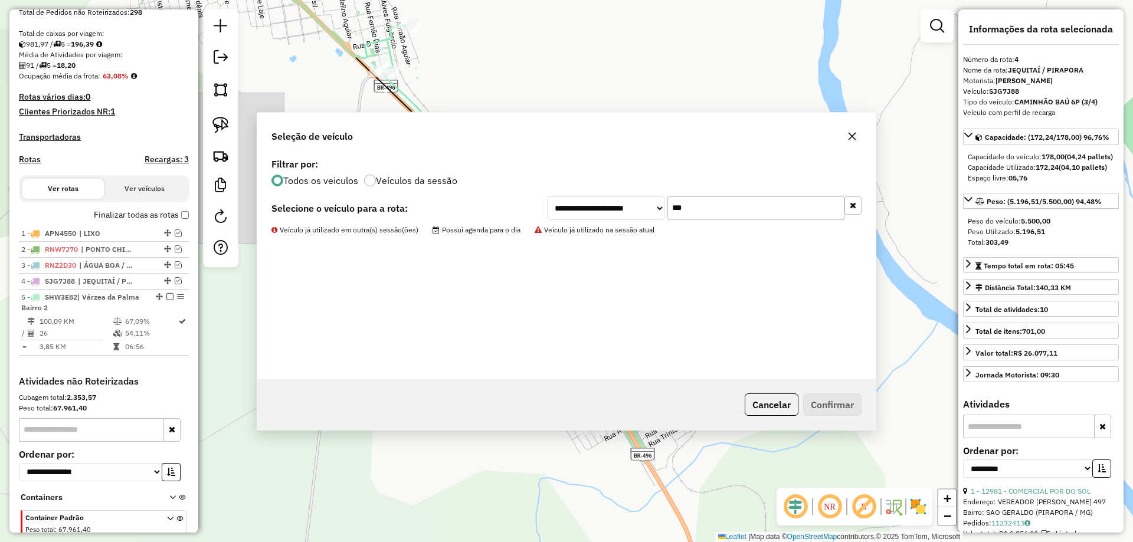
scroll to position [296, 0]
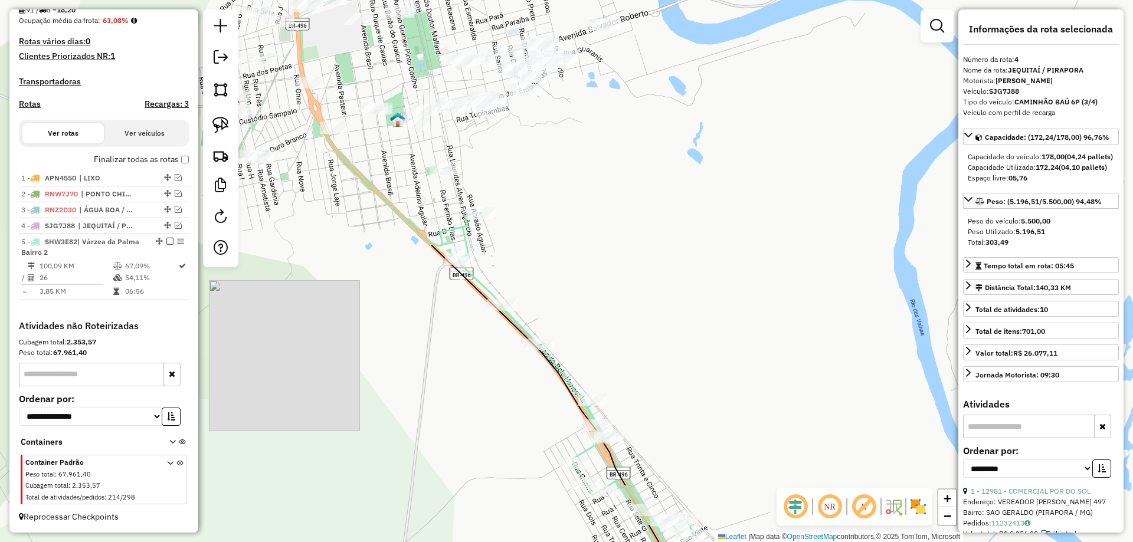
drag, startPoint x: 506, startPoint y: 182, endPoint x: 578, endPoint y: 335, distance: 168.9
click at [572, 357] on div "Janela de atendimento Grade de atendimento Capacidade Transportadoras Veículos …" at bounding box center [566, 271] width 1133 height 542
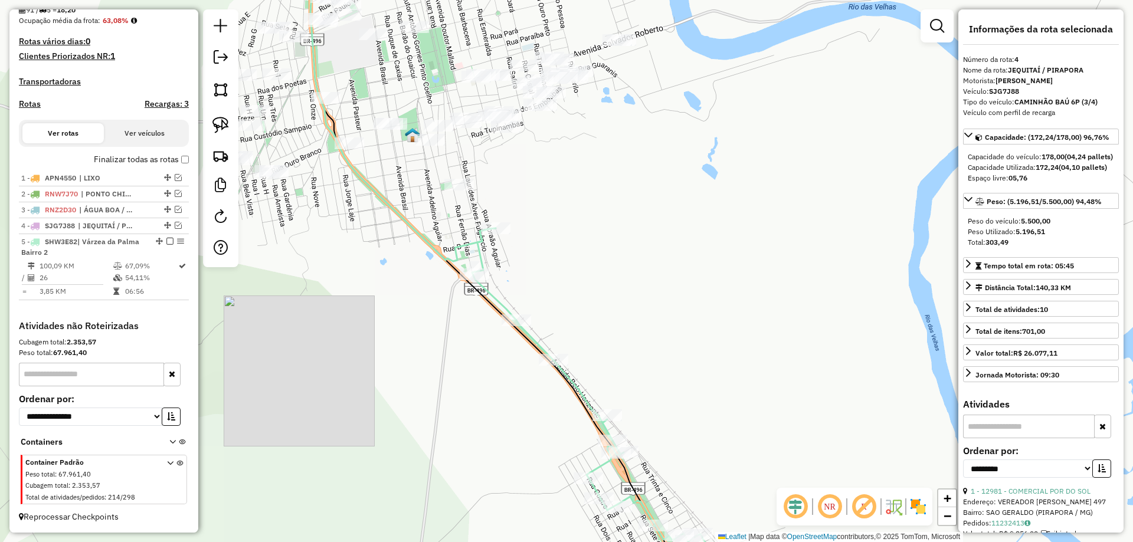
click at [623, 345] on div "Janela de atendimento Grade de atendimento Capacidade Transportadoras Veículos …" at bounding box center [566, 271] width 1133 height 542
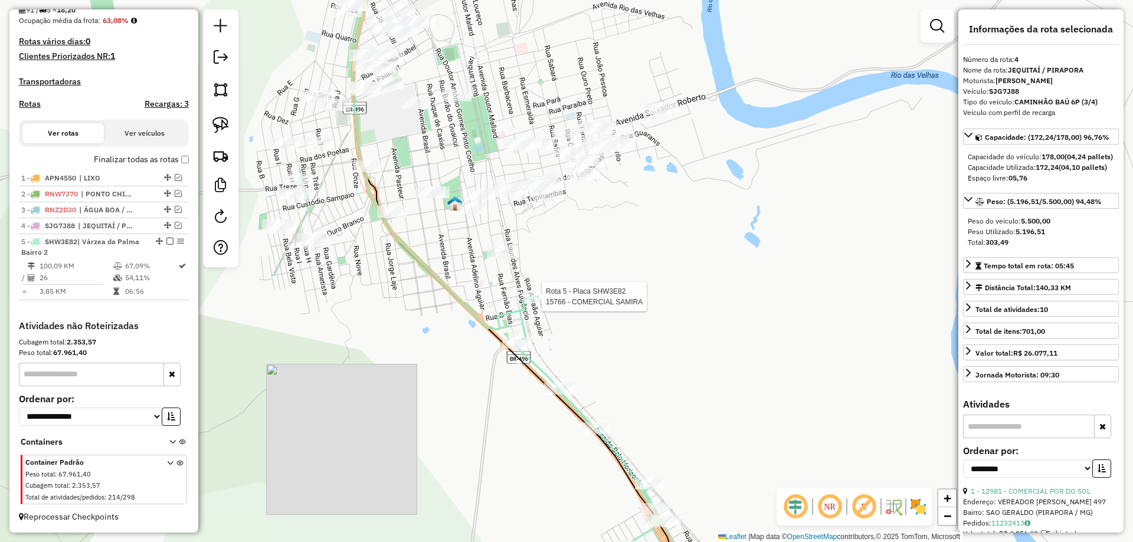
click at [533, 303] on div at bounding box center [538, 297] width 30 height 12
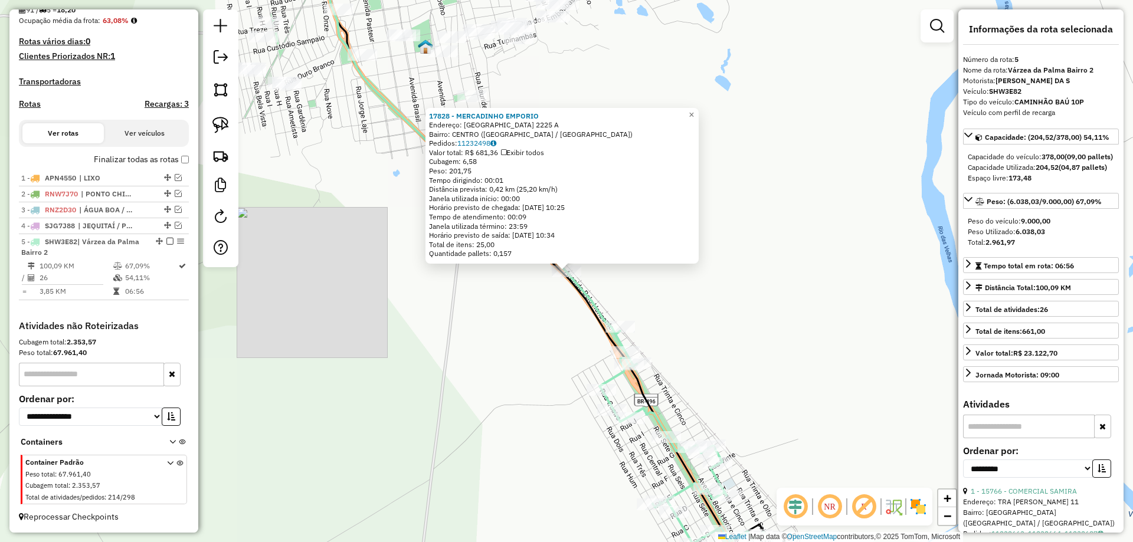
click at [632, 292] on div "17828 - MERCADINHO EMPORIO Endereço: BELO HORIZONTE 2225 A Bairro: CENTRO (VARZ…" at bounding box center [566, 271] width 1133 height 542
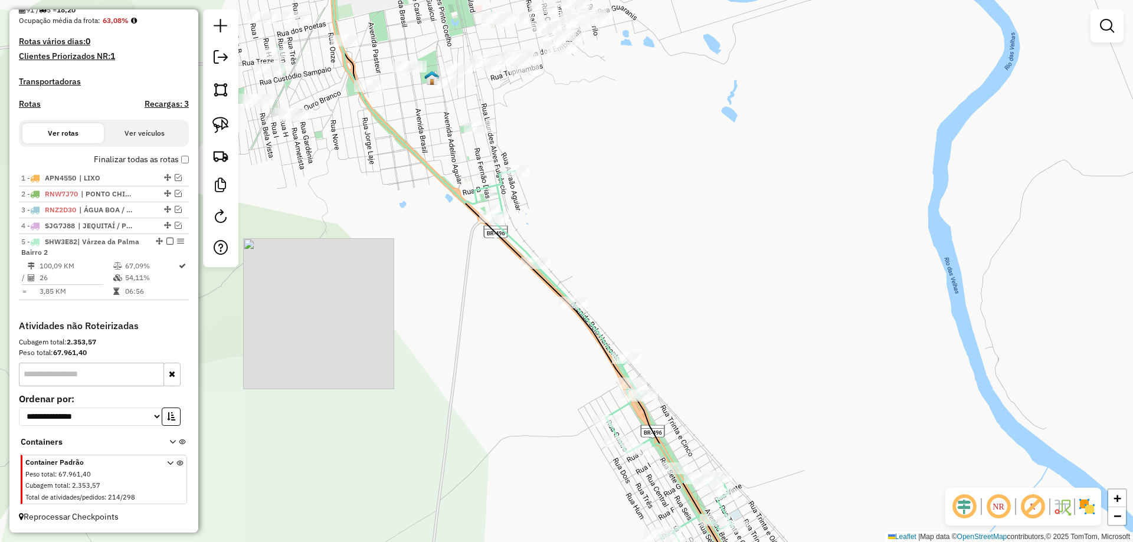
drag, startPoint x: 622, startPoint y: 289, endPoint x: 624, endPoint y: 306, distance: 16.7
click at [624, 306] on div "Janela de atendimento Grade de atendimento Capacidade Transportadoras Veículos …" at bounding box center [566, 271] width 1133 height 542
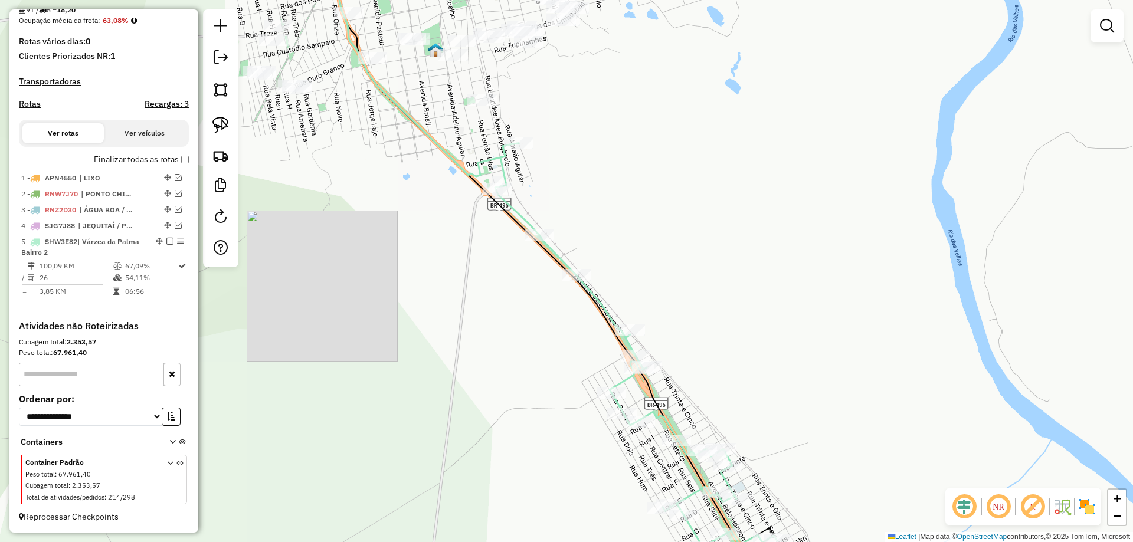
drag, startPoint x: 647, startPoint y: 241, endPoint x: 634, endPoint y: 203, distance: 40.5
click at [638, 206] on div "Janela de atendimento Grade de atendimento Capacidade Transportadoras Veículos …" at bounding box center [566, 271] width 1133 height 542
select select "**********"
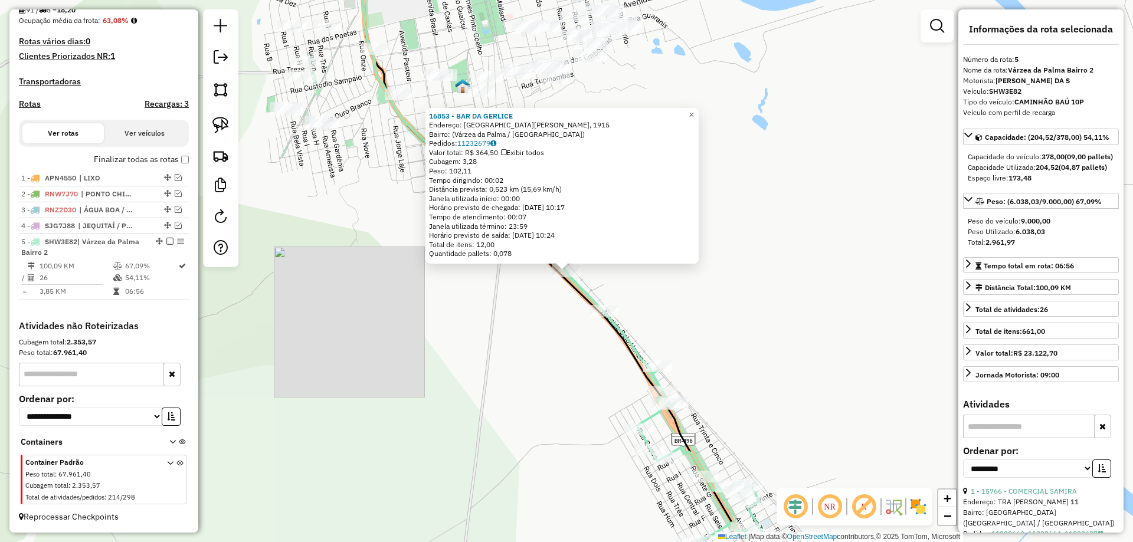
click at [717, 297] on div "Rota 5 - Placa SHW3E82 17828 - MERCADINHO EMPORIO 16853 - BAR DA GERLICE Endere…" at bounding box center [566, 271] width 1133 height 542
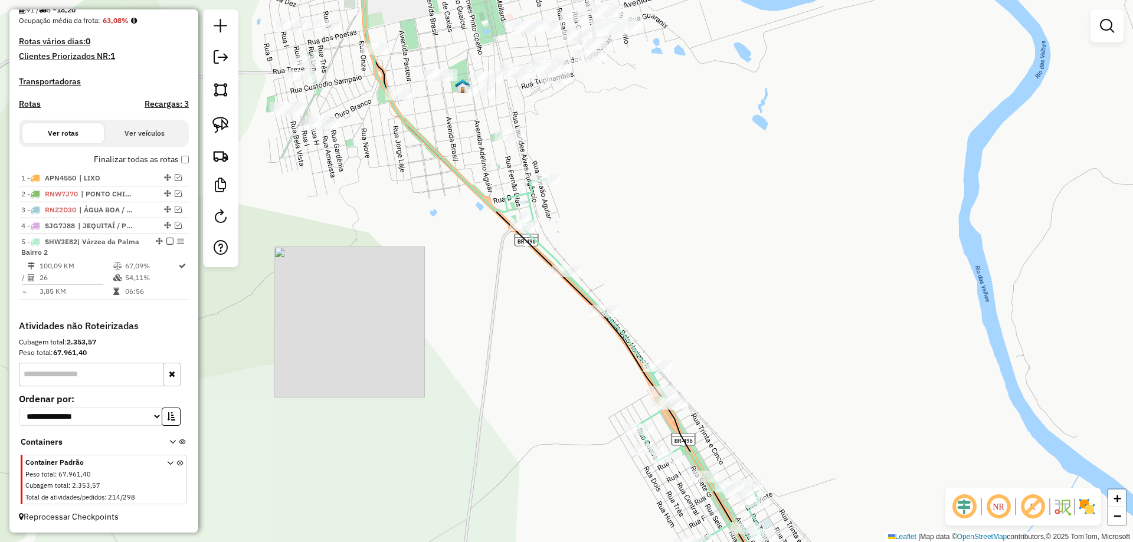
click at [653, 247] on div "Janela de atendimento Grade de atendimento Capacidade Transportadoras Veículos …" at bounding box center [566, 271] width 1133 height 542
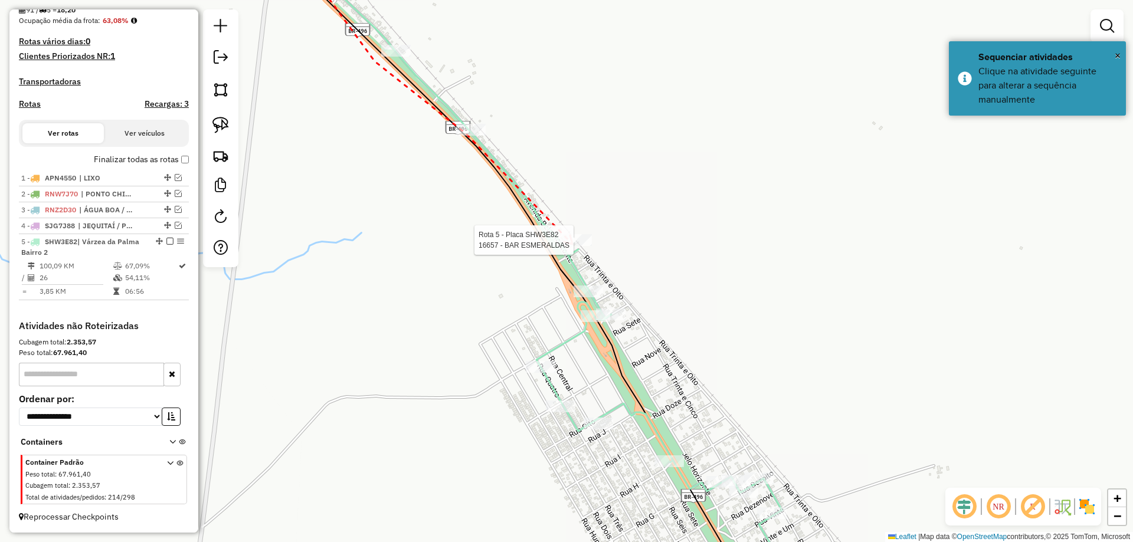
click at [573, 246] on div at bounding box center [577, 240] width 30 height 12
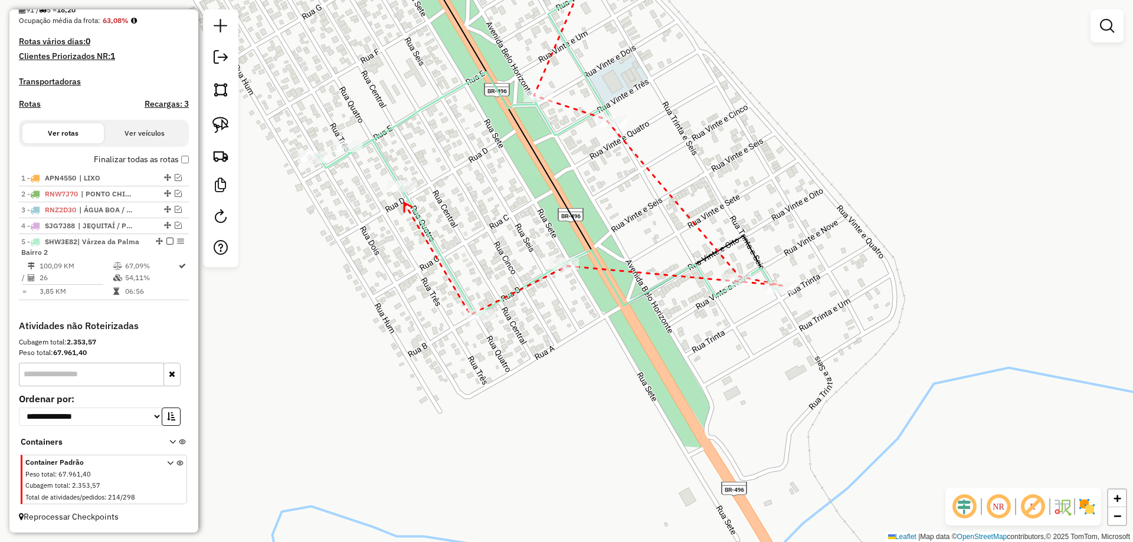
click at [404, 203] on icon at bounding box center [408, 207] width 8 height 9
click at [402, 192] on div at bounding box center [402, 187] width 30 height 12
click at [336, 152] on div at bounding box center [348, 146] width 30 height 12
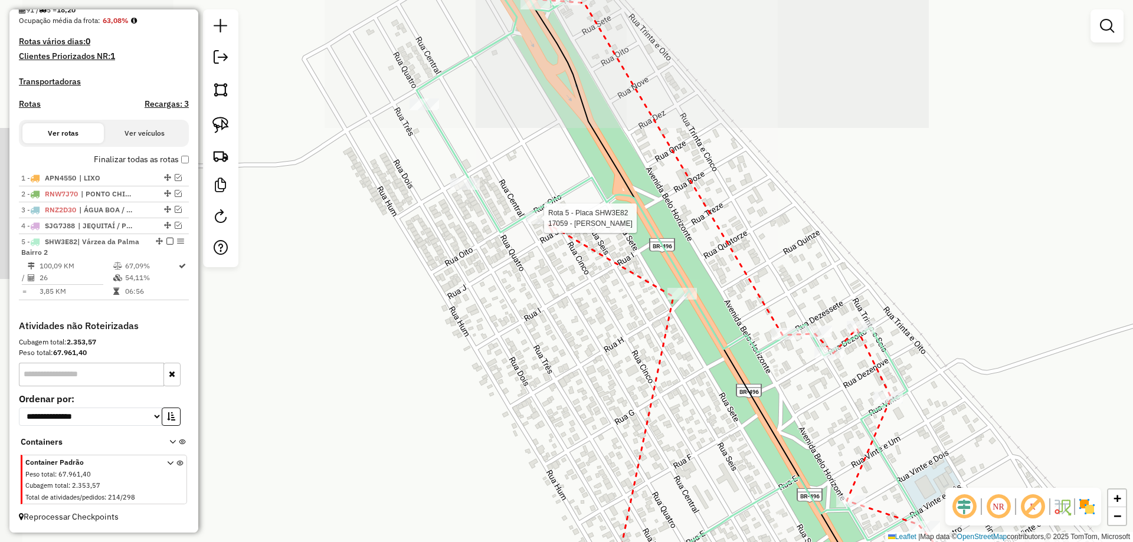
click at [548, 224] on div at bounding box center [541, 218] width 30 height 12
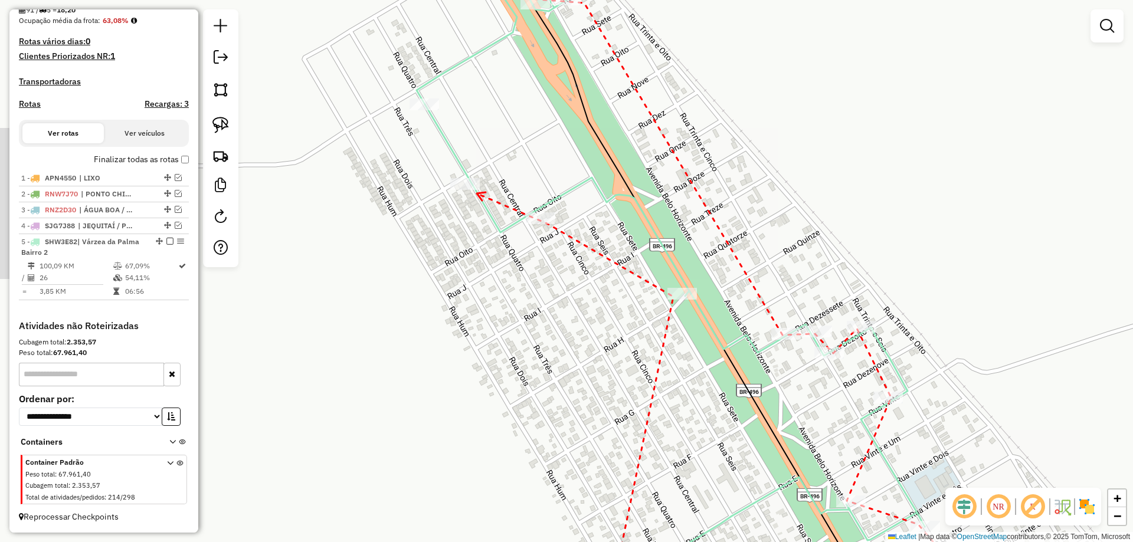
click at [477, 194] on icon at bounding box center [481, 196] width 9 height 8
click at [462, 182] on div at bounding box center [465, 184] width 30 height 12
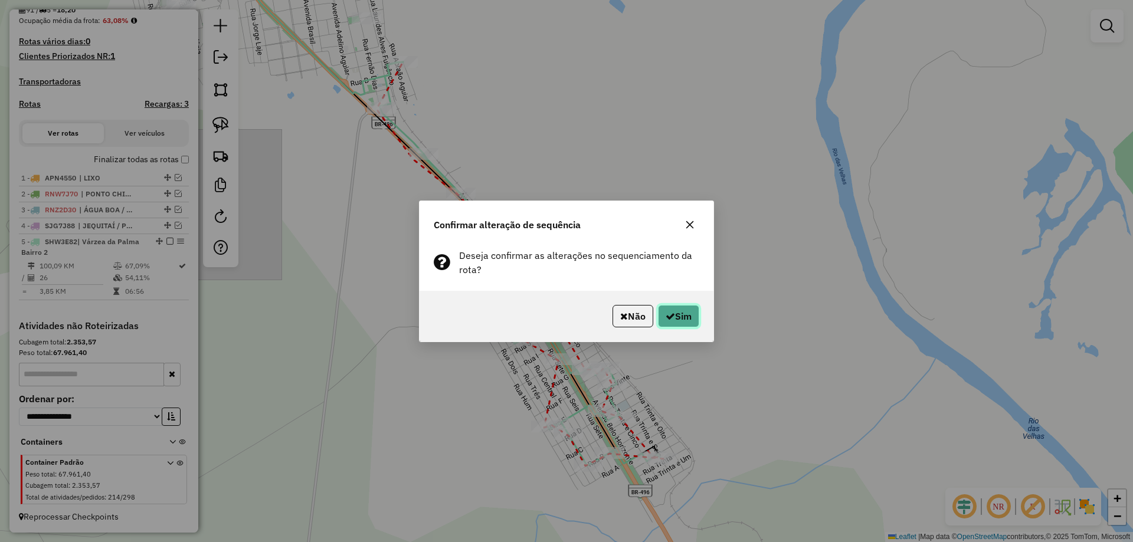
click at [676, 316] on button "Sim" at bounding box center [678, 316] width 41 height 22
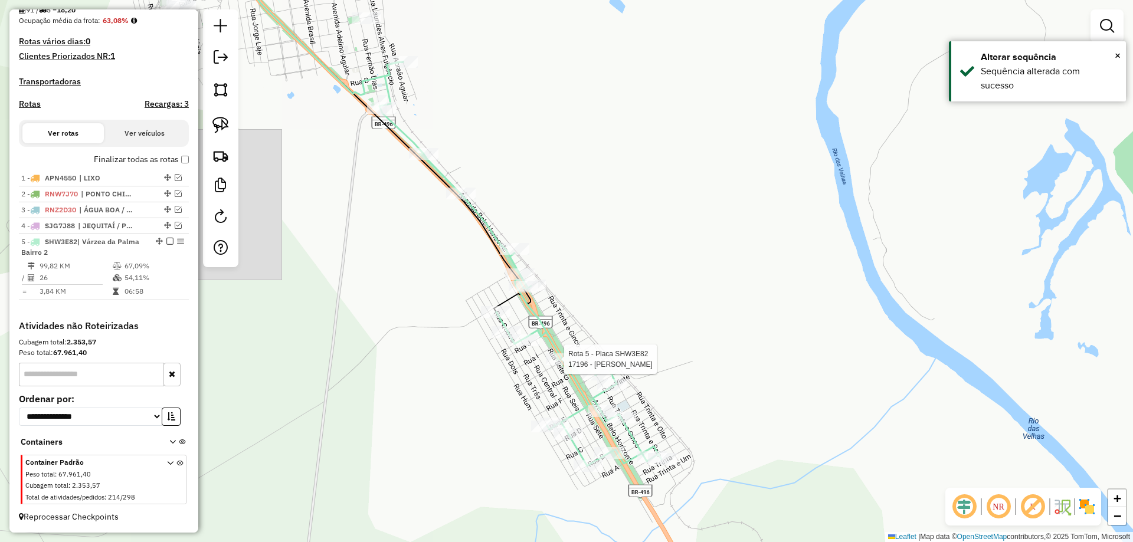
select select "**********"
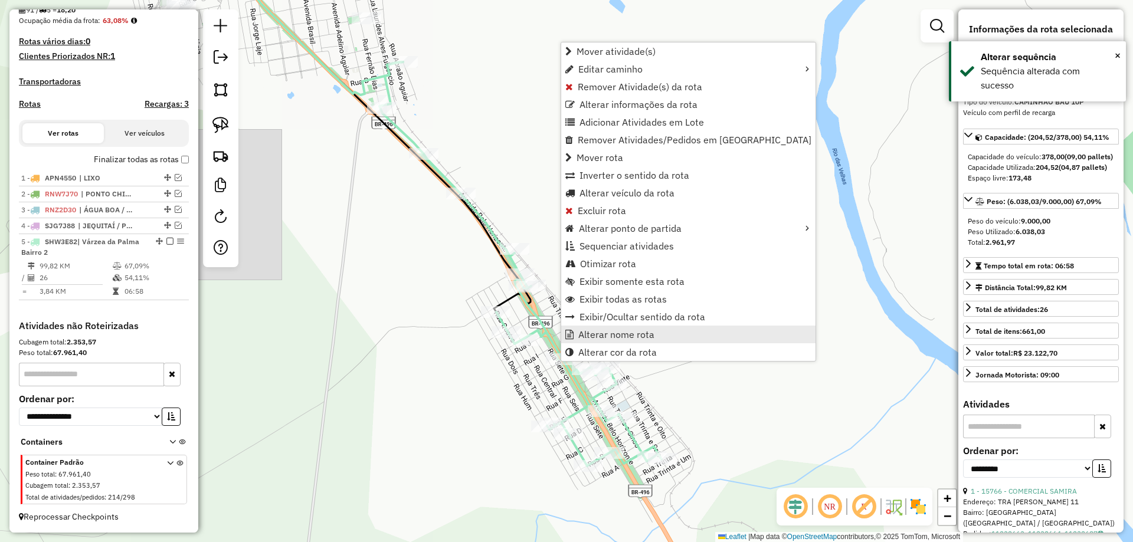
click at [595, 337] on span "Alterar nome rota" at bounding box center [616, 334] width 76 height 9
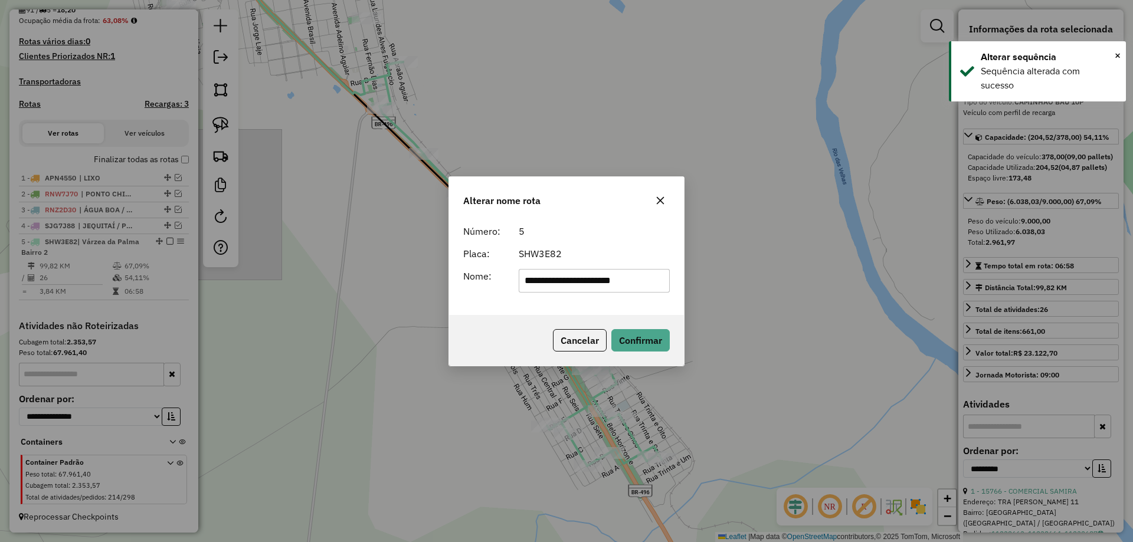
click at [581, 277] on input "**********" at bounding box center [595, 281] width 152 height 24
type input "**********"
click at [641, 333] on button "Confirmar" at bounding box center [640, 340] width 58 height 22
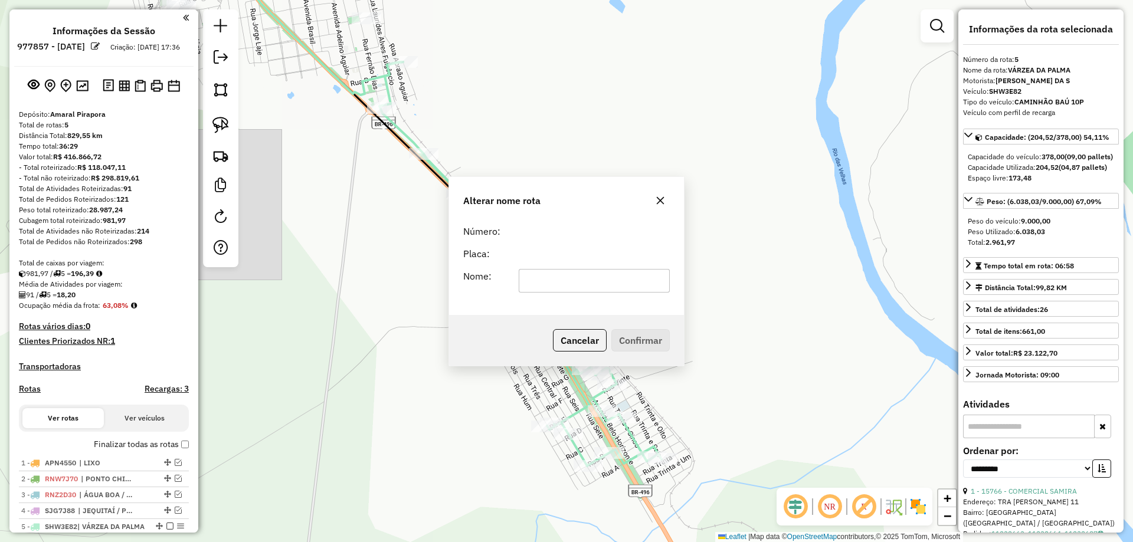
select select "**********"
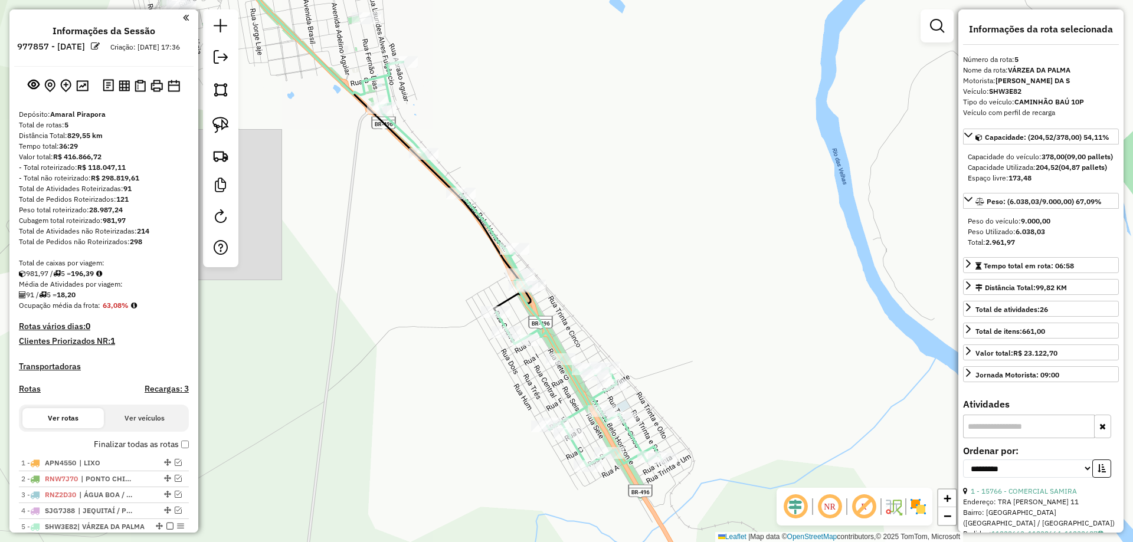
scroll to position [296, 0]
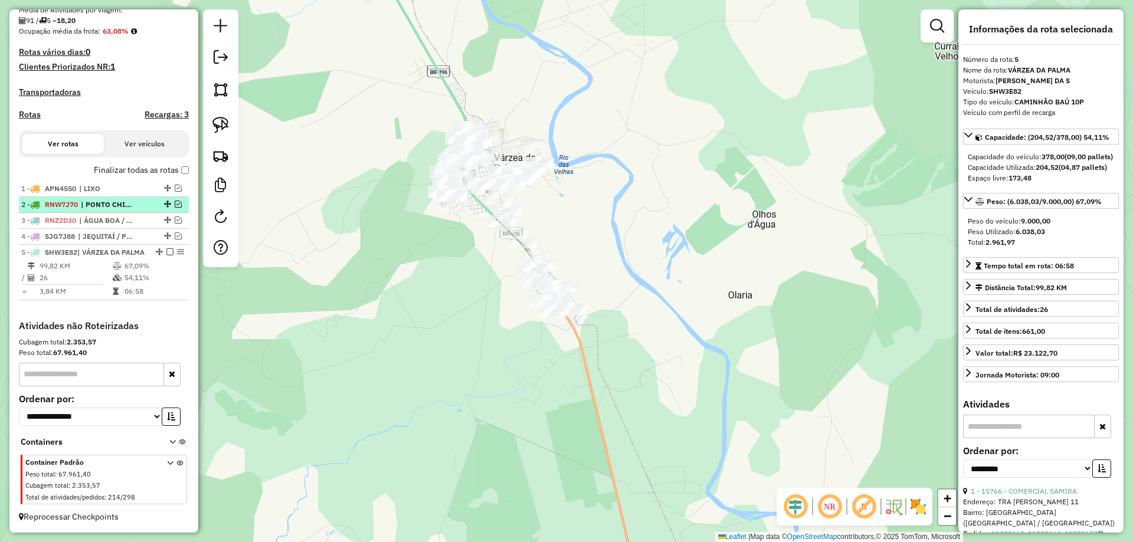
click at [166, 248] on em at bounding box center [169, 251] width 7 height 7
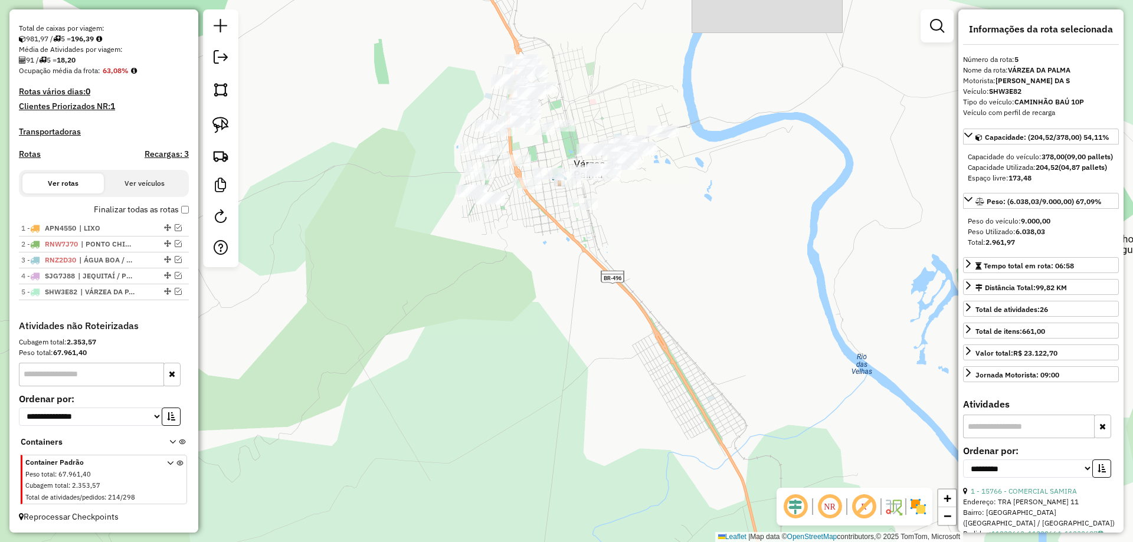
drag, startPoint x: 497, startPoint y: 237, endPoint x: 421, endPoint y: 276, distance: 86.0
click at [421, 276] on div "Janela de atendimento Grade de atendimento Capacidade Transportadoras Veículos …" at bounding box center [566, 271] width 1133 height 542
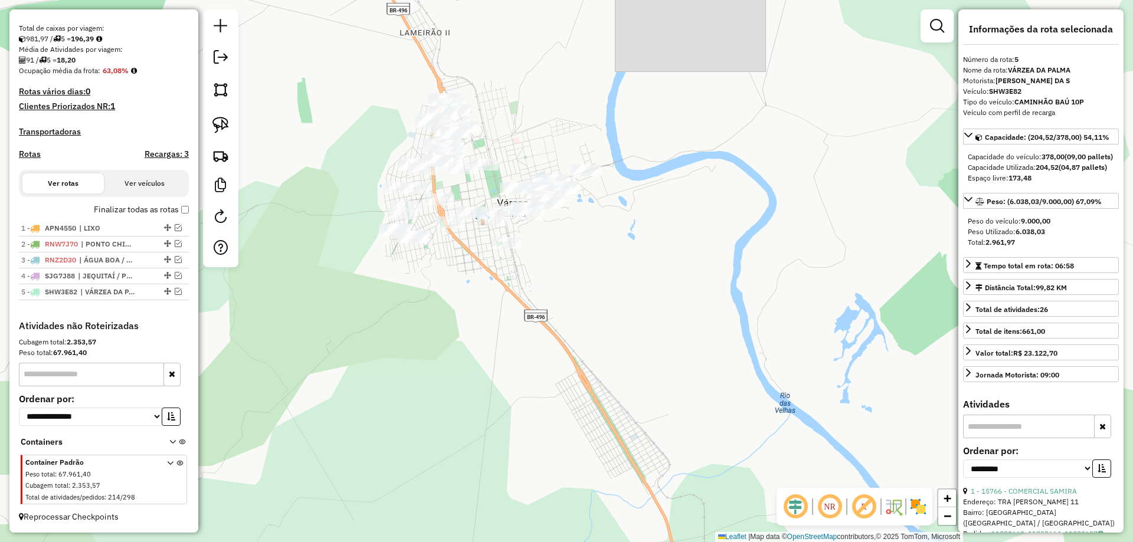
click at [230, 132] on link at bounding box center [221, 125] width 26 height 26
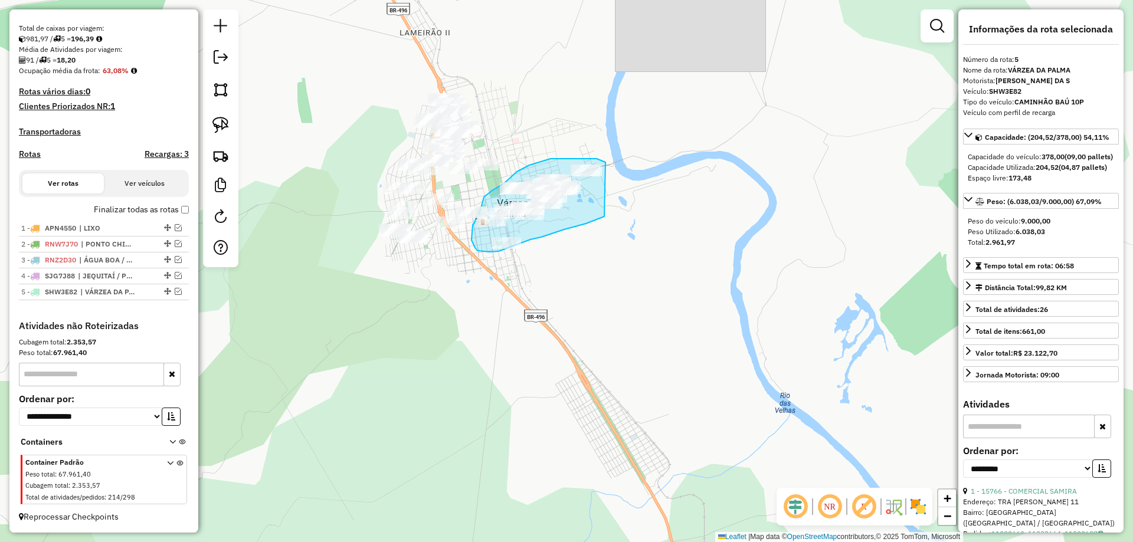
drag, startPoint x: 605, startPoint y: 162, endPoint x: 604, endPoint y: 217, distance: 54.3
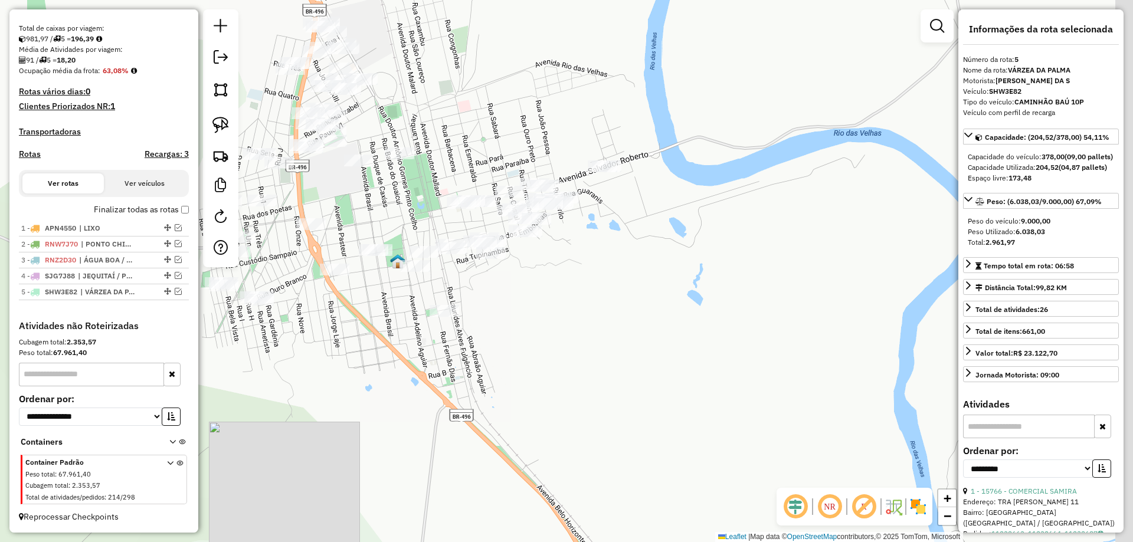
drag, startPoint x: 537, startPoint y: 301, endPoint x: 319, endPoint y: 218, distance: 233.6
click at [534, 301] on div "Janela de atendimento Grade de atendimento Capacidade Transportadoras Veículos …" at bounding box center [566, 271] width 1133 height 542
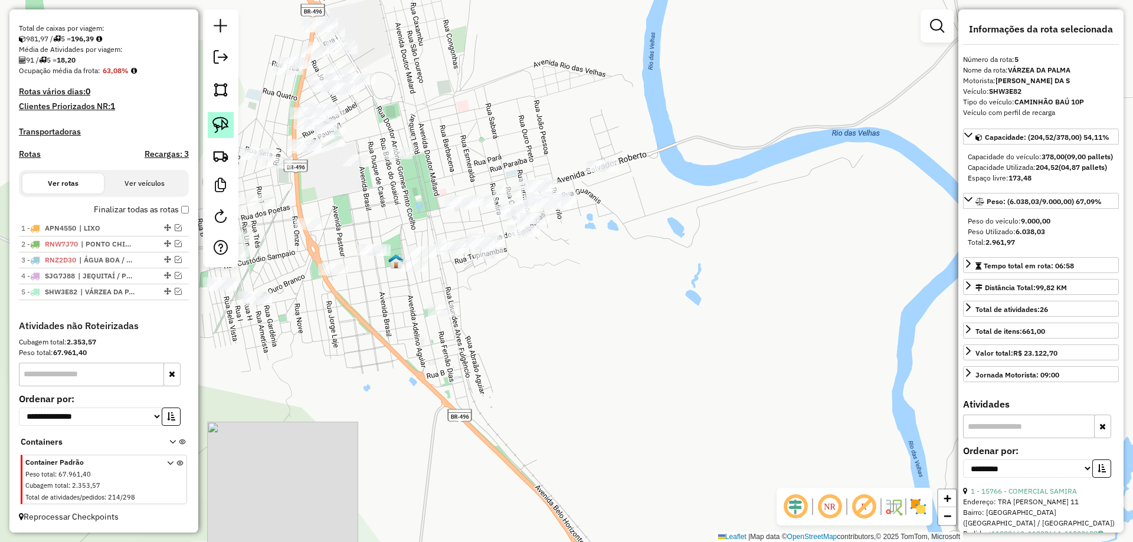
click at [217, 133] on img at bounding box center [220, 125] width 17 height 17
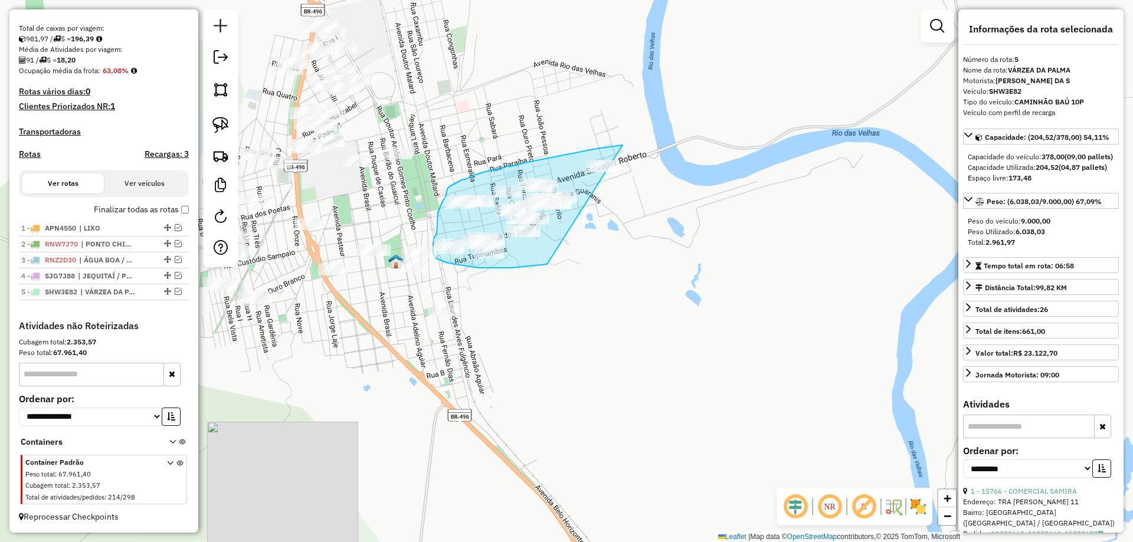
drag, startPoint x: 538, startPoint y: 160, endPoint x: 654, endPoint y: 172, distance: 116.8
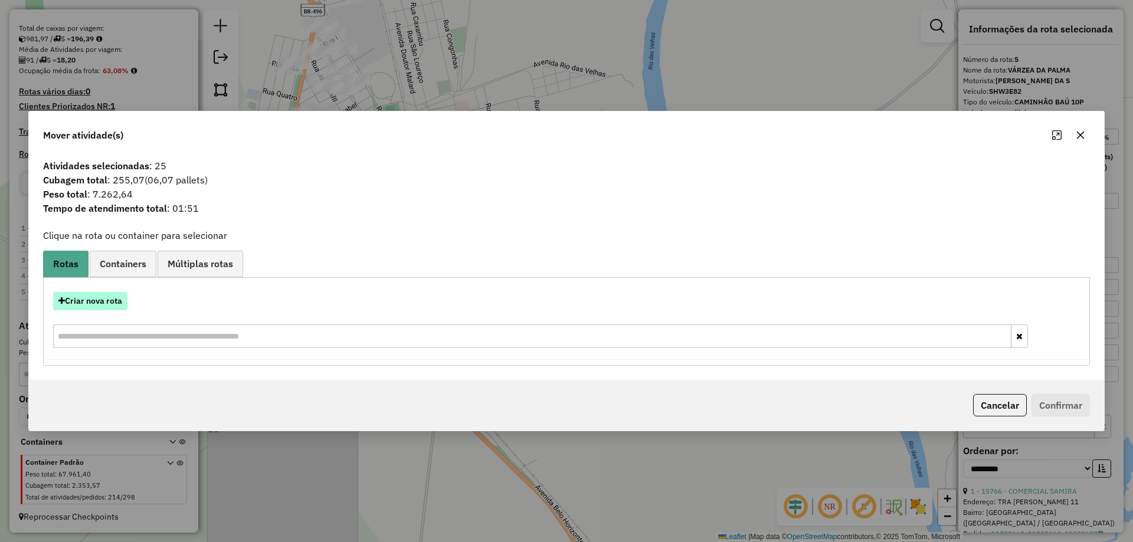
click at [83, 302] on button "Criar nova rota" at bounding box center [90, 301] width 74 height 18
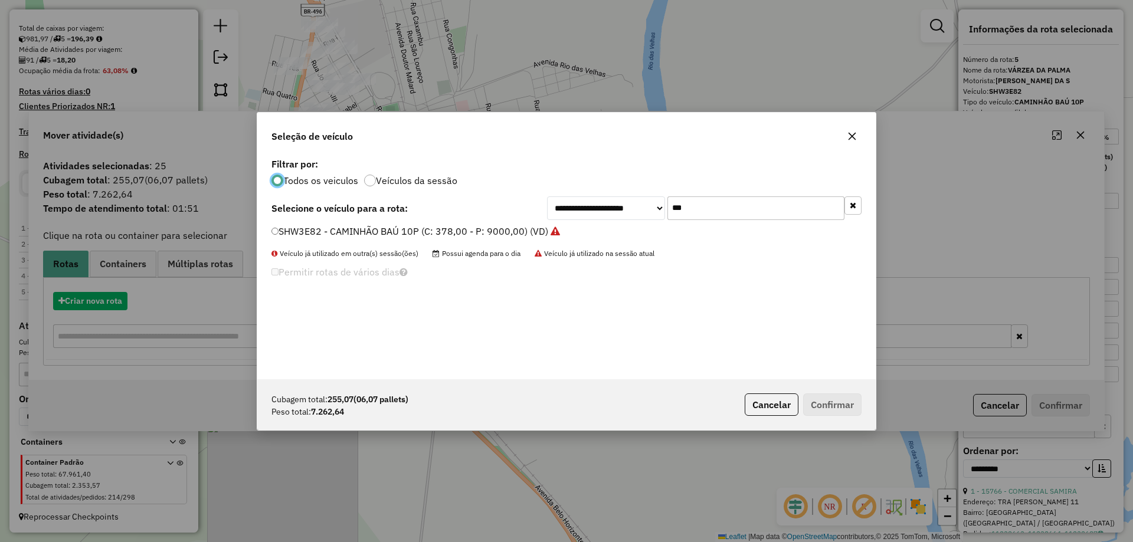
scroll to position [6, 4]
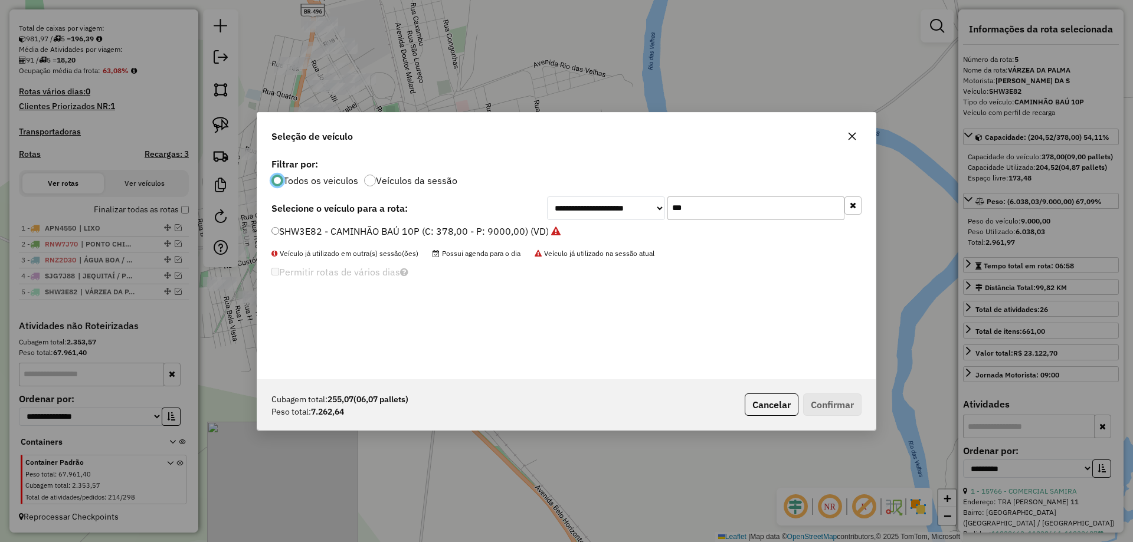
click at [680, 208] on input "***" at bounding box center [755, 208] width 177 height 24
type input "***"
drag, startPoint x: 318, startPoint y: 244, endPoint x: 309, endPoint y: 238, distance: 11.1
click at [318, 243] on div "TCF7I99 - 100 - CAMINHÃO TRUCK CARROCERIA (C: 7000,00 - P: 7000,00) (VD)" at bounding box center [566, 237] width 604 height 24
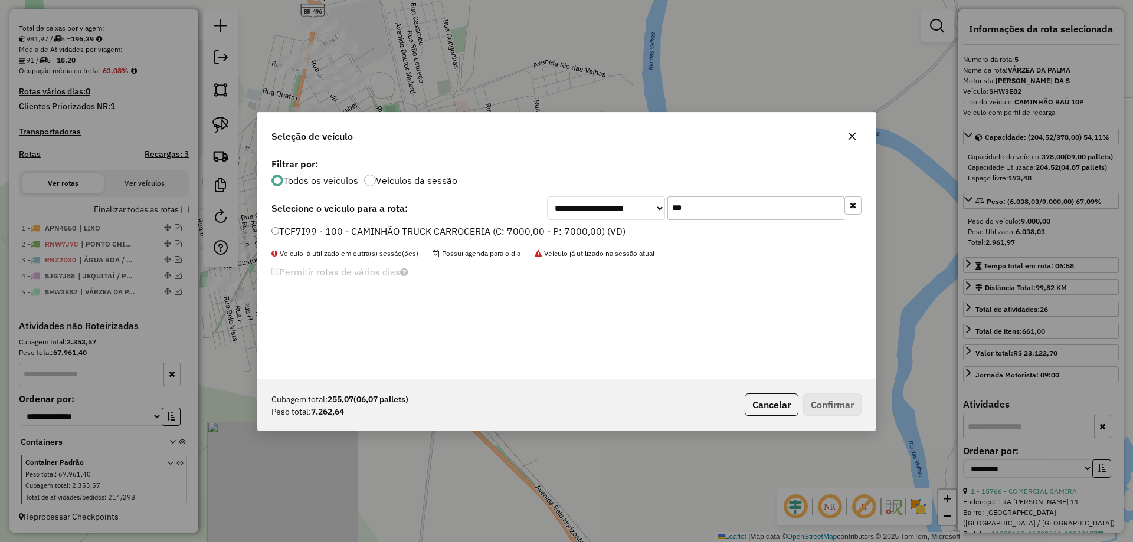
click at [309, 238] on label "TCF7I99 - 100 - CAMINHÃO TRUCK CARROCERIA (C: 7000,00 - P: 7000,00) (VD)" at bounding box center [448, 231] width 354 height 14
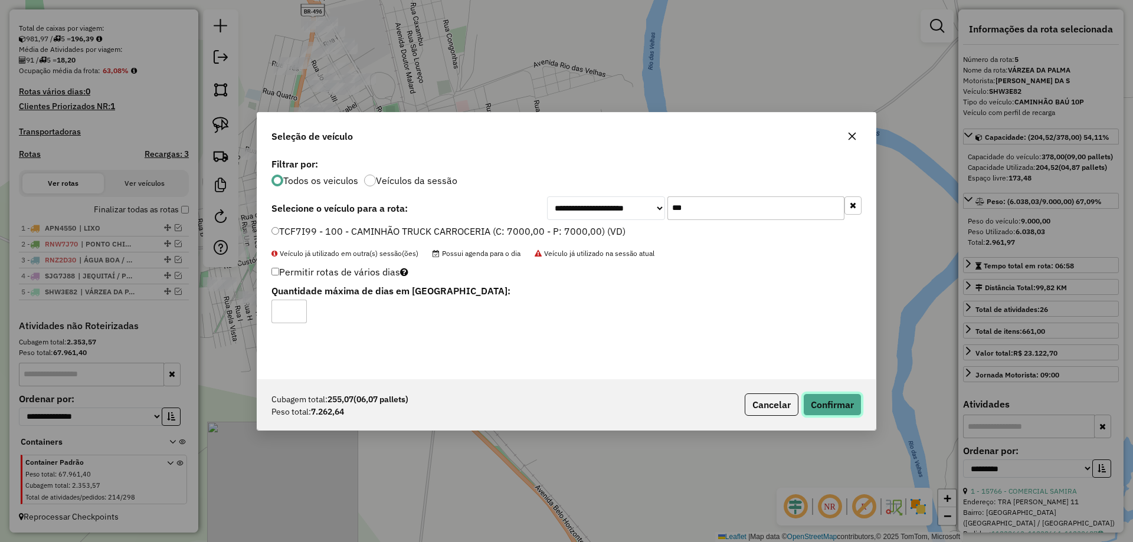
click at [829, 394] on button "Confirmar" at bounding box center [832, 405] width 58 height 22
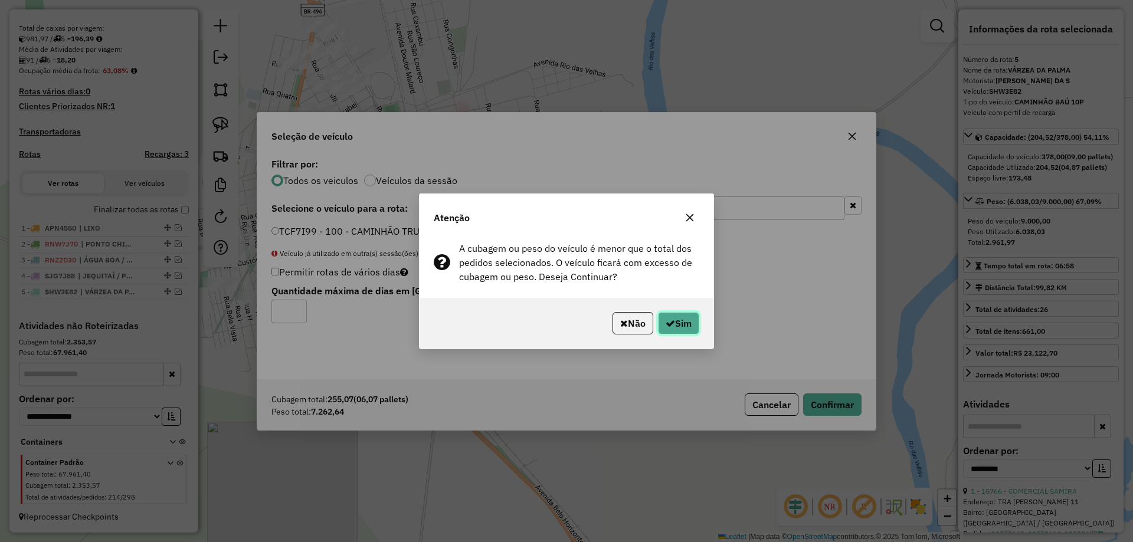
click at [680, 324] on button "Sim" at bounding box center [678, 323] width 41 height 22
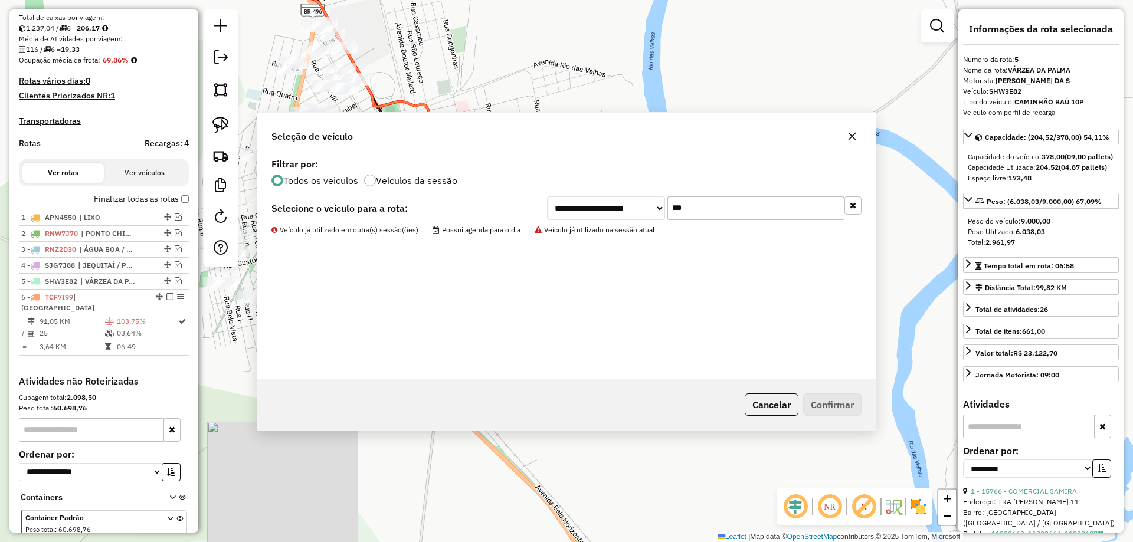
scroll to position [312, 0]
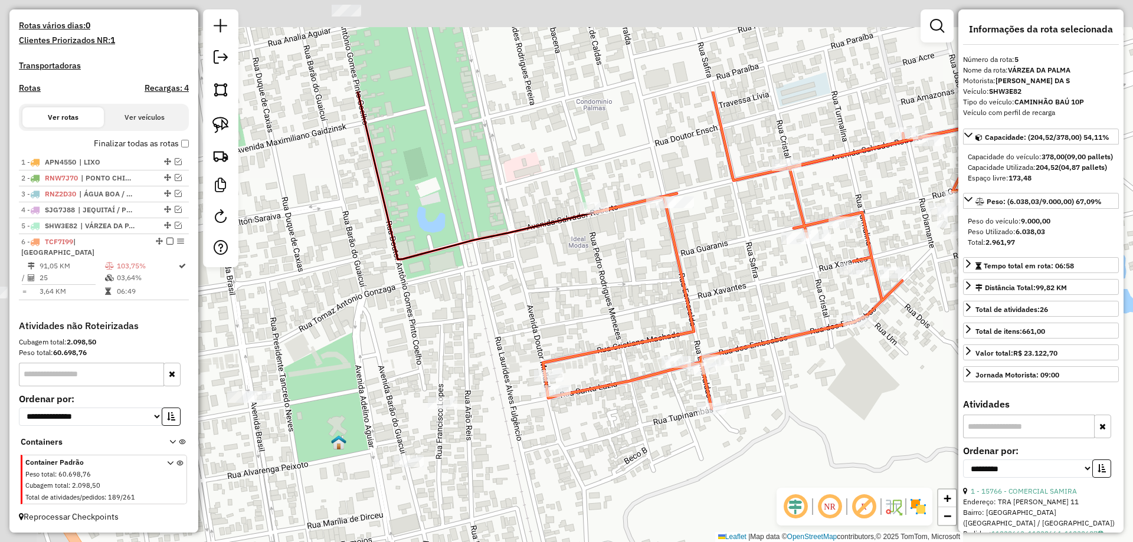
click at [536, 332] on div "Janela de atendimento Grade de atendimento Capacidade Transportadoras Veículos …" at bounding box center [566, 271] width 1133 height 542
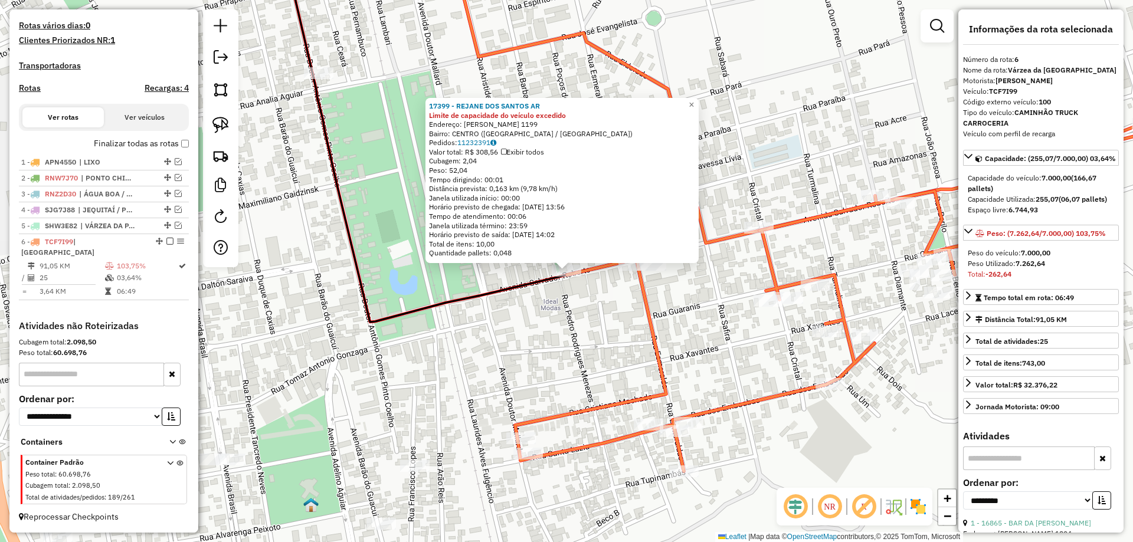
drag, startPoint x: 489, startPoint y: 329, endPoint x: 496, endPoint y: 247, distance: 82.4
click at [489, 230] on div "17399 - REJANE DOS SANTOS AR Limite de capacidade do veículo excedido Endereço:…" at bounding box center [566, 271] width 1133 height 542
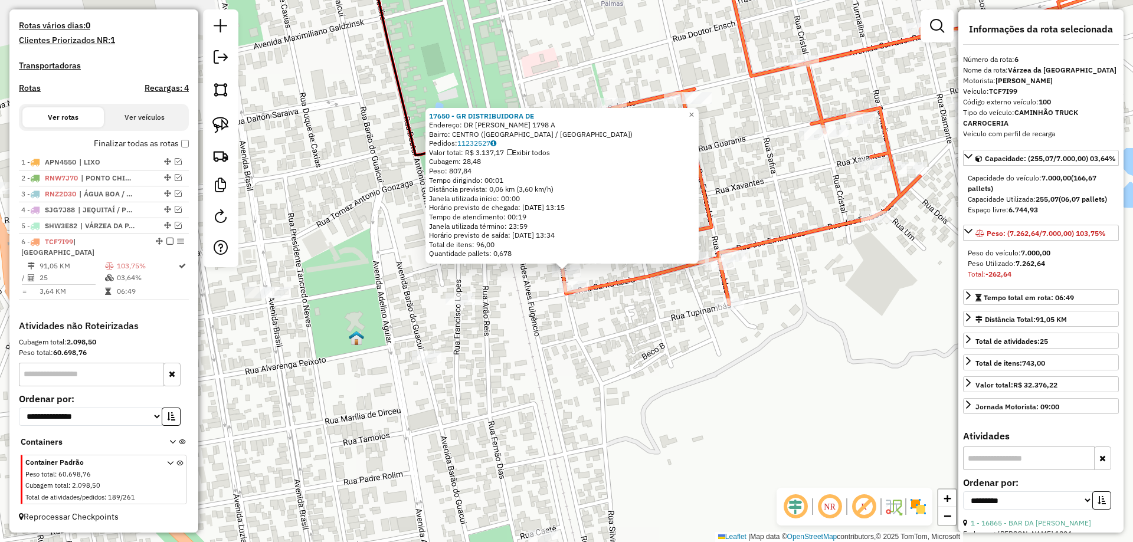
click at [567, 296] on icon at bounding box center [876, 129] width 631 height 349
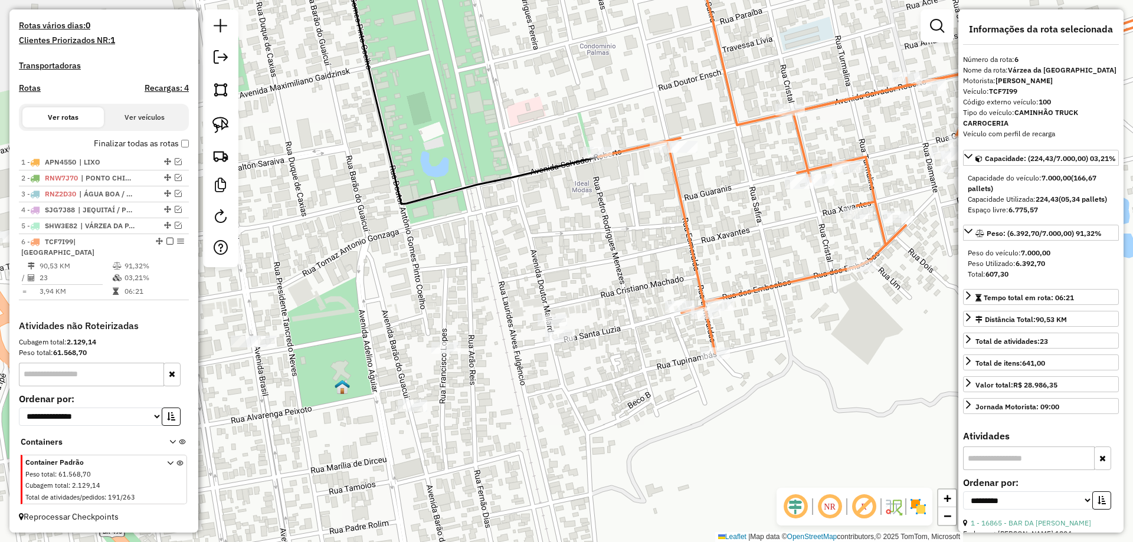
drag, startPoint x: 564, startPoint y: 231, endPoint x: 523, endPoint y: 313, distance: 91.6
click at [523, 313] on div "Janela de atendimento Grade de atendimento Capacidade Transportadoras Veículos …" at bounding box center [566, 271] width 1133 height 542
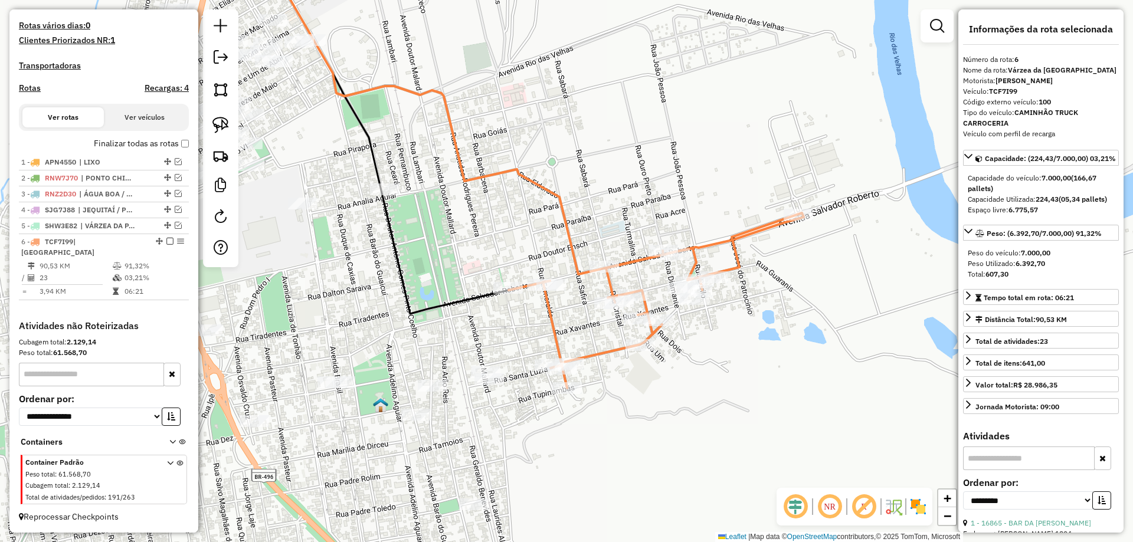
drag, startPoint x: 474, startPoint y: 260, endPoint x: 470, endPoint y: 271, distance: 12.3
click at [470, 266] on div "Janela de atendimento Grade de atendimento Capacidade Transportadoras Veículos …" at bounding box center [566, 271] width 1133 height 542
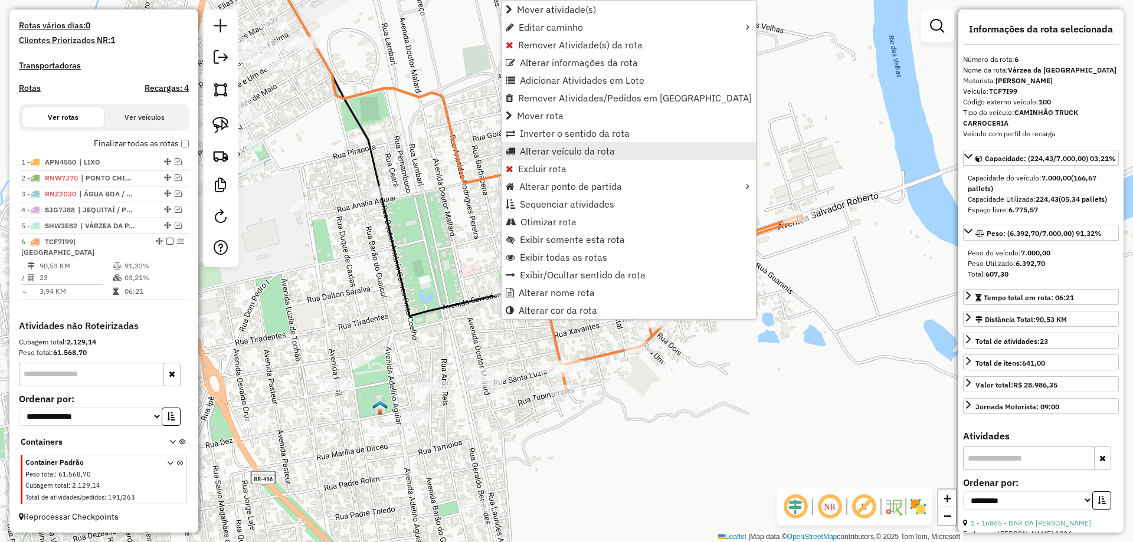
click at [555, 153] on span "Alterar veículo da rota" at bounding box center [567, 150] width 95 height 9
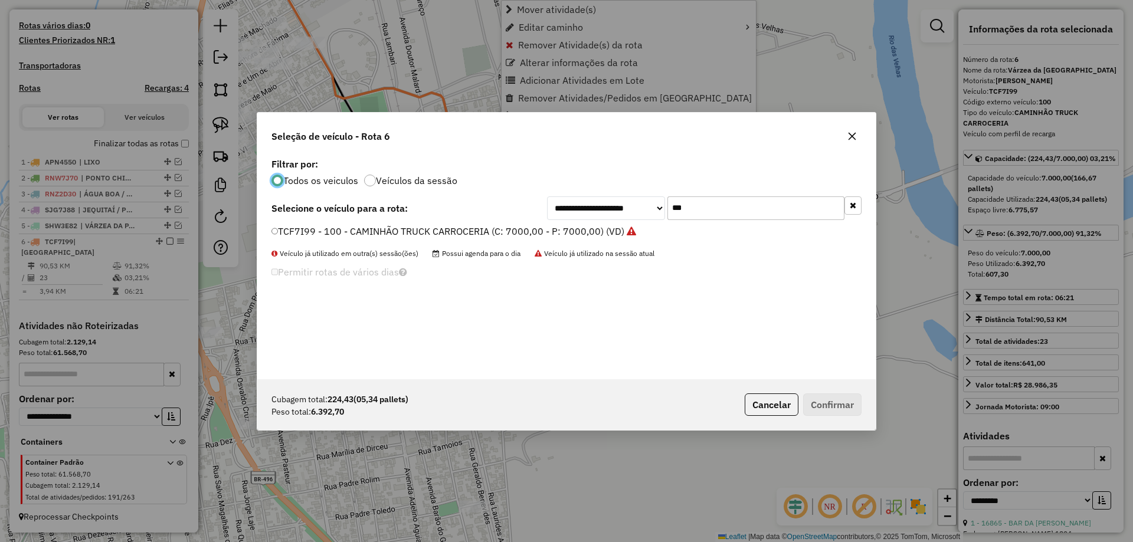
scroll to position [6, 4]
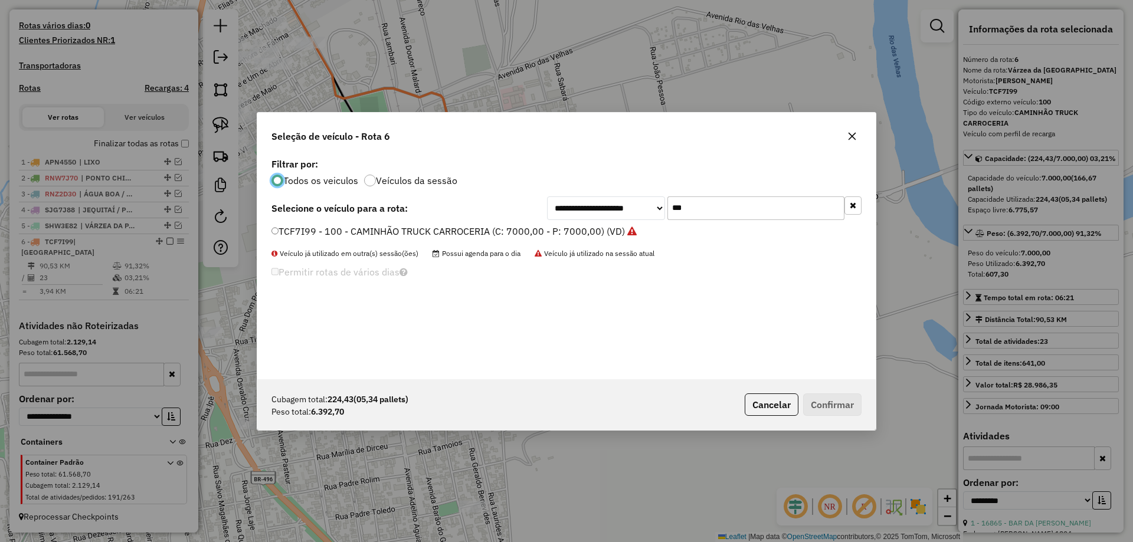
click at [685, 219] on input "***" at bounding box center [755, 208] width 177 height 24
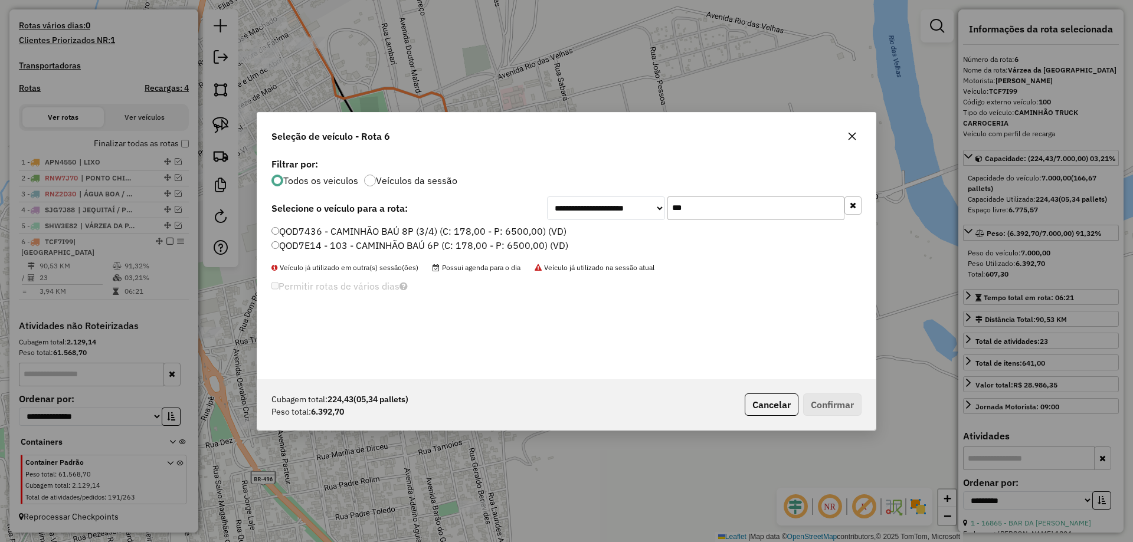
type input "***"
drag, startPoint x: 288, startPoint y: 232, endPoint x: 302, endPoint y: 234, distance: 14.4
click at [288, 232] on label "QOD7436 - CAMINHÃO BAÚ 8P (3/4) (C: 178,00 - P: 6500,00) (VD)" at bounding box center [418, 231] width 295 height 14
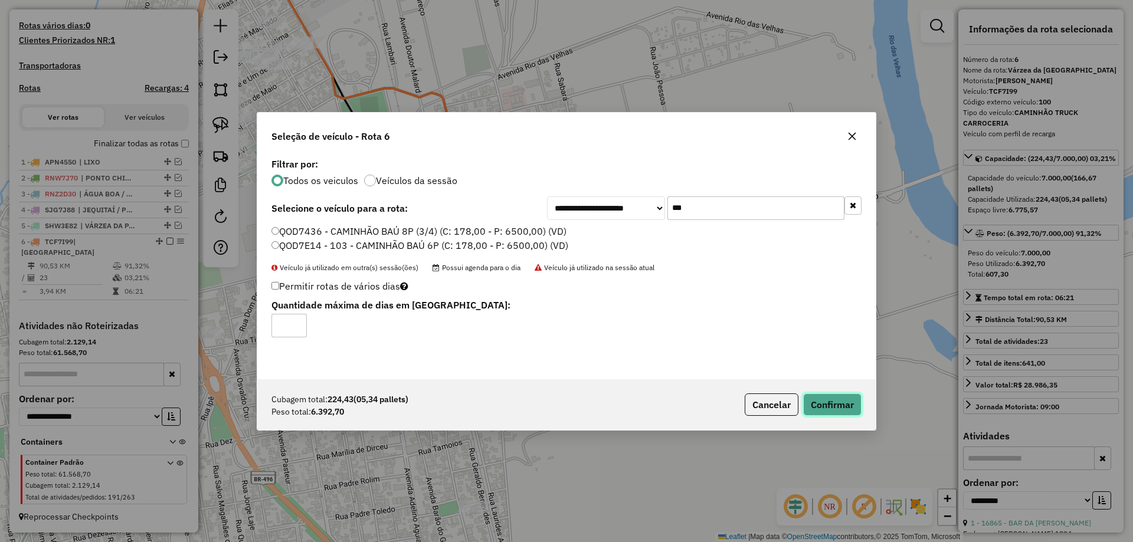
click at [817, 409] on button "Confirmar" at bounding box center [832, 405] width 58 height 22
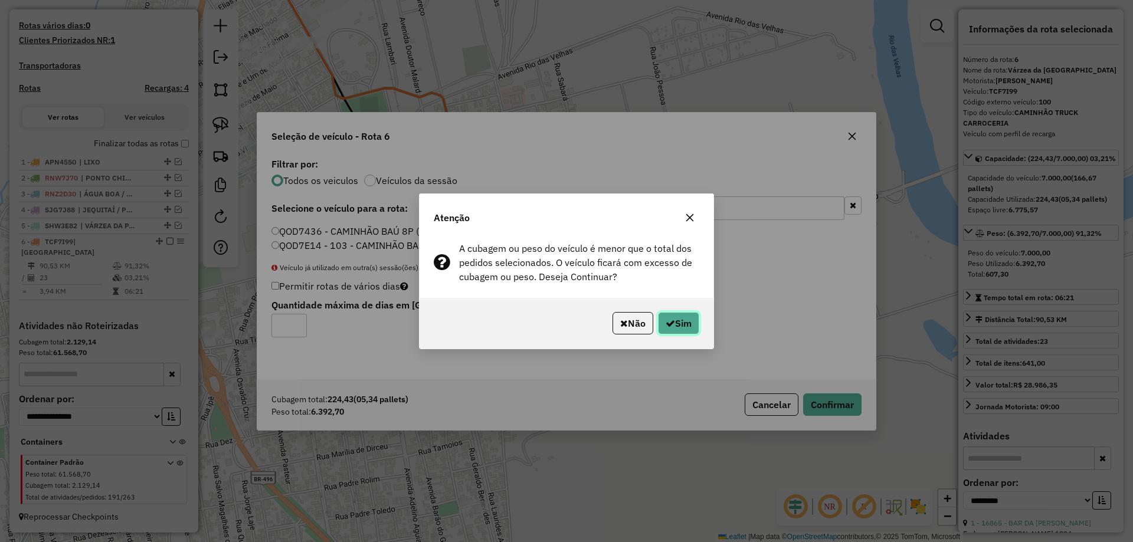
click at [697, 320] on button "Sim" at bounding box center [678, 323] width 41 height 22
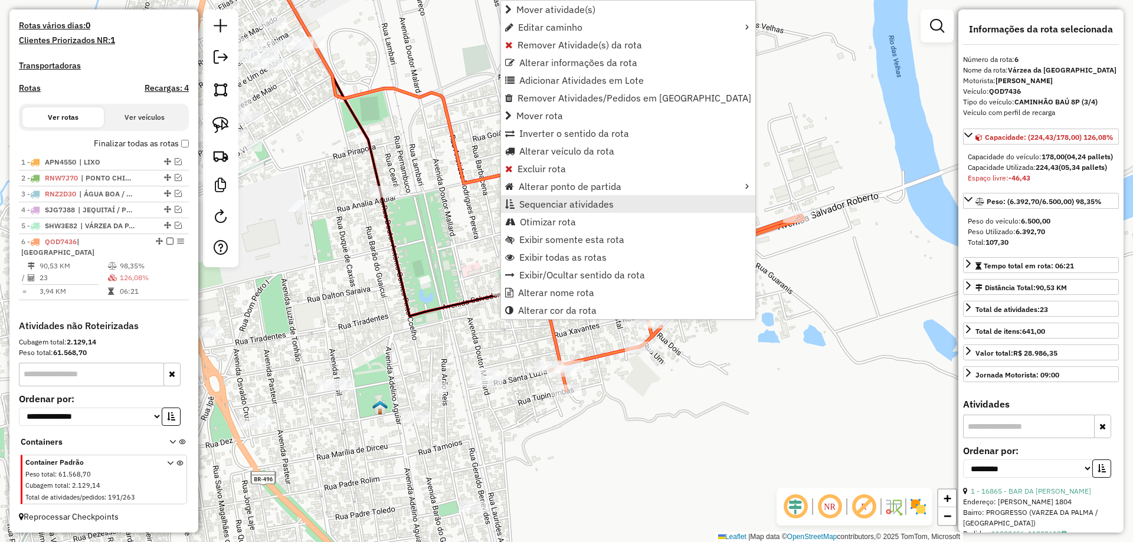
click at [549, 205] on span "Sequenciar atividades" at bounding box center [566, 203] width 94 height 9
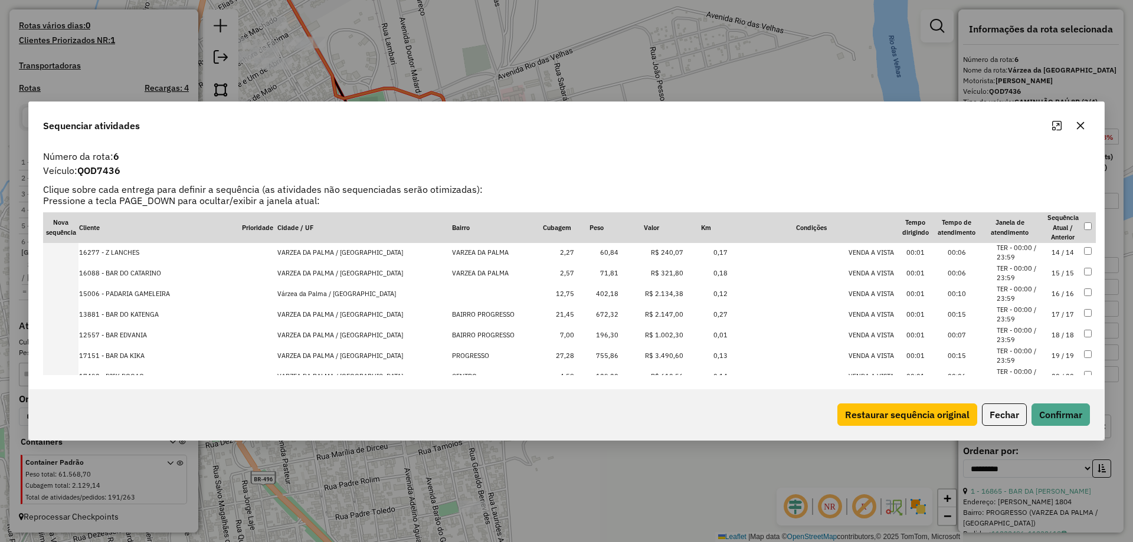
scroll to position [353, 0]
click at [1054, 354] on td "23 / 23" at bounding box center [1062, 354] width 41 height 21
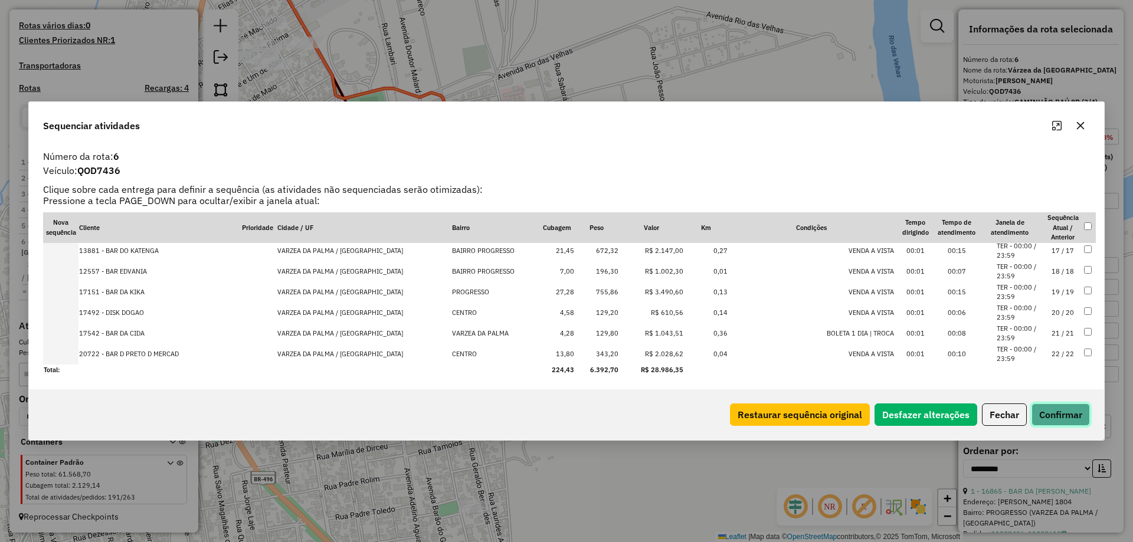
click at [1063, 415] on button "Confirmar" at bounding box center [1060, 415] width 58 height 22
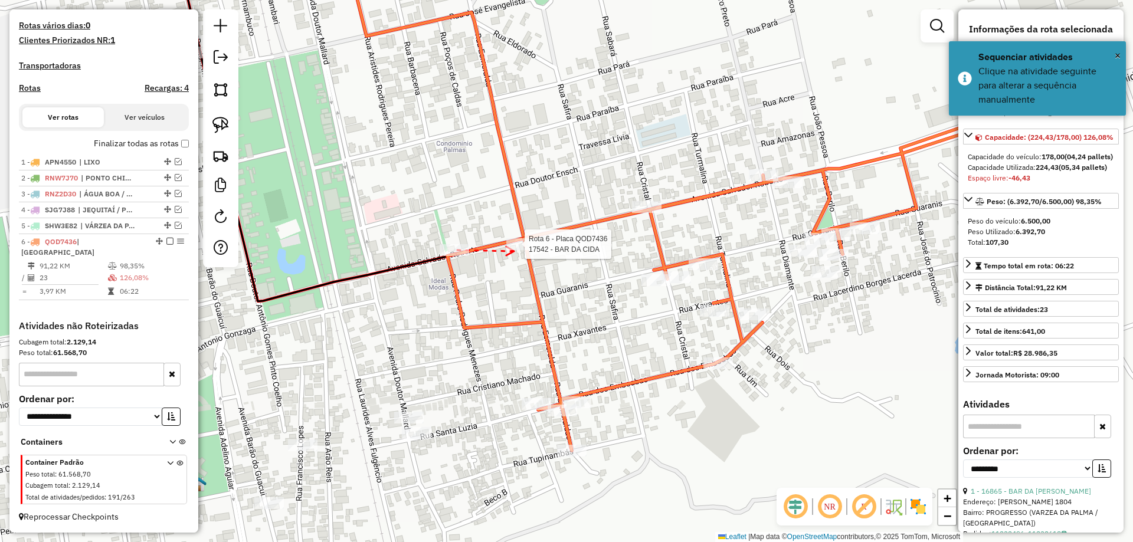
click at [514, 250] on div at bounding box center [521, 244] width 30 height 12
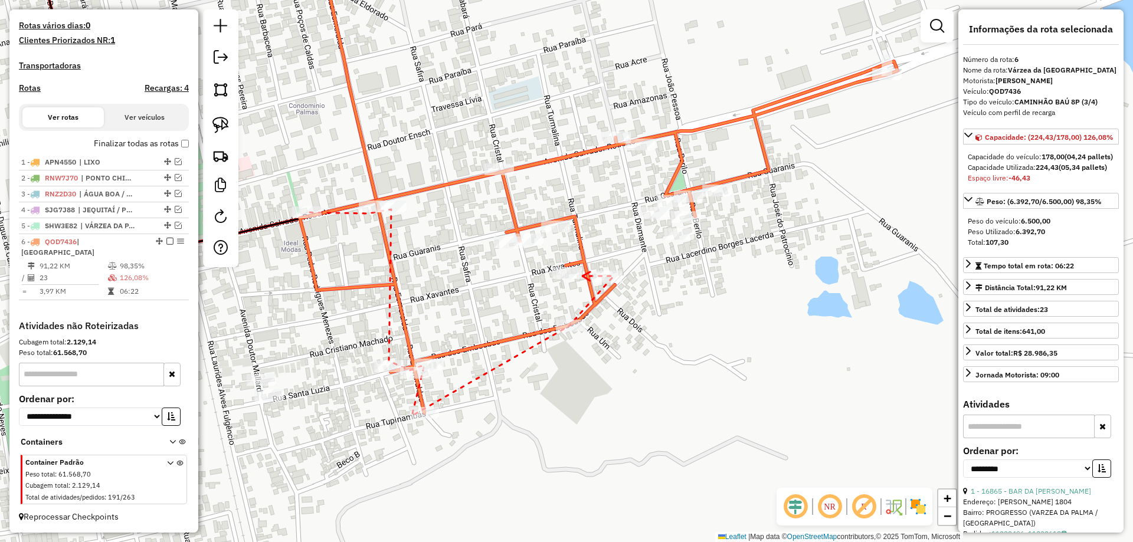
click at [582, 276] on icon at bounding box center [586, 276] width 8 height 9
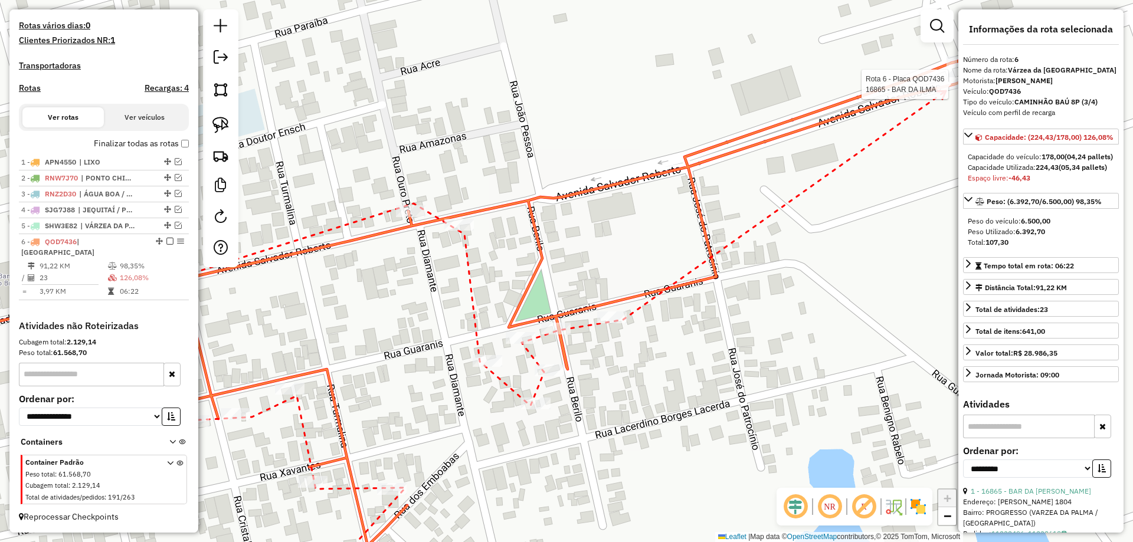
click at [945, 90] on div at bounding box center [952, 84] width 30 height 12
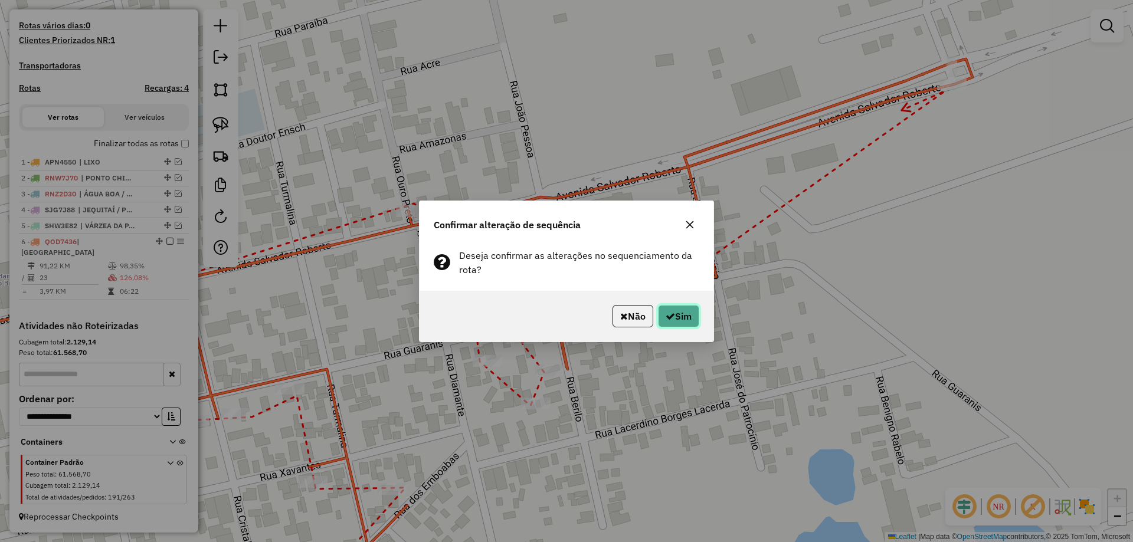
click at [687, 315] on button "Sim" at bounding box center [678, 316] width 41 height 22
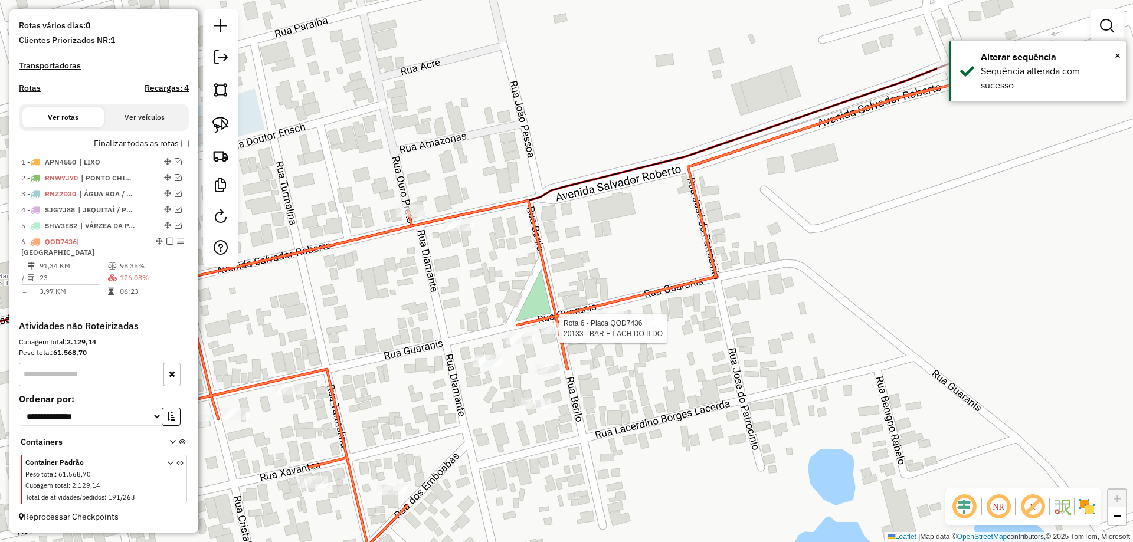
select select "**********"
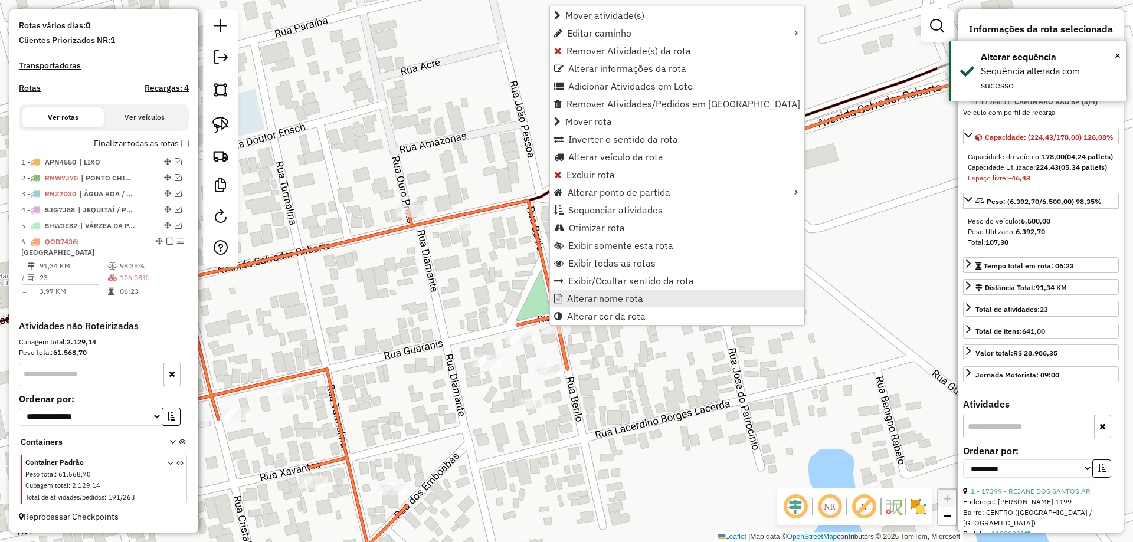
click at [600, 300] on span "Alterar nome rota" at bounding box center [605, 298] width 76 height 9
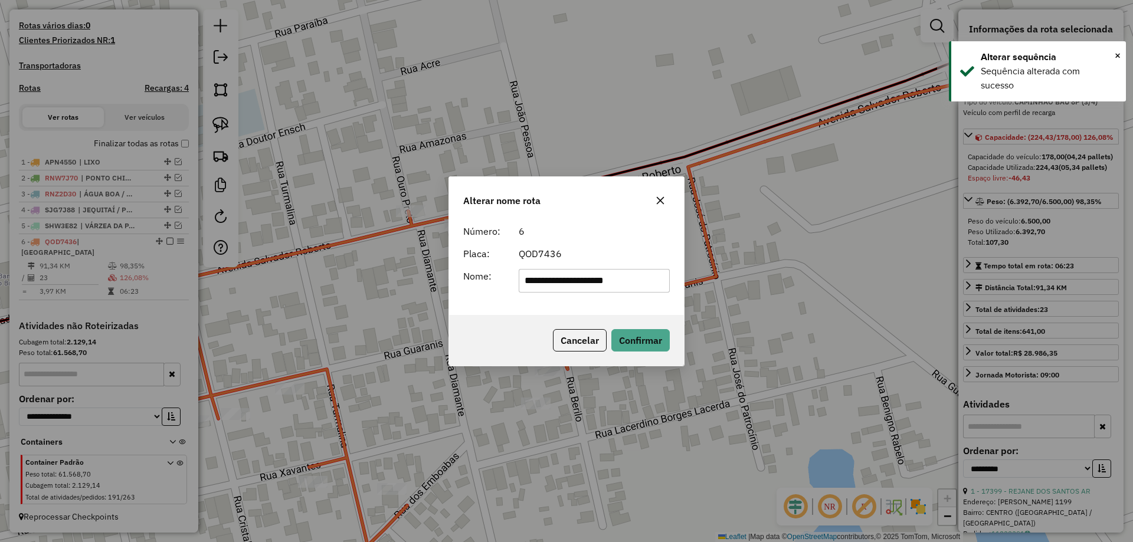
click at [579, 278] on input "**********" at bounding box center [595, 281] width 152 height 24
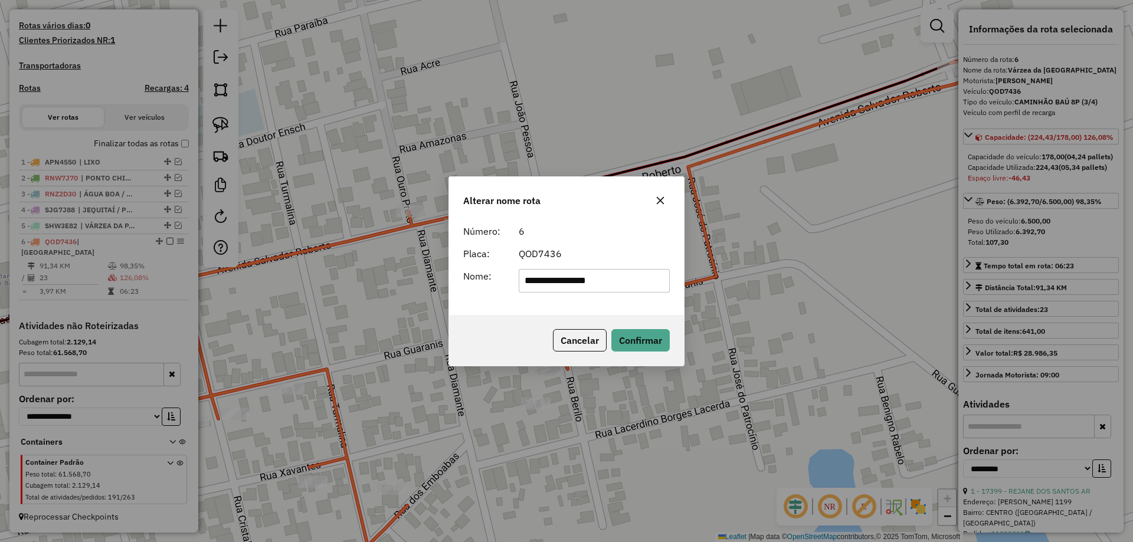
type input "**********"
click at [625, 251] on div "QOD7436" at bounding box center [595, 254] width 166 height 14
click at [644, 344] on button "Confirmar" at bounding box center [640, 340] width 58 height 22
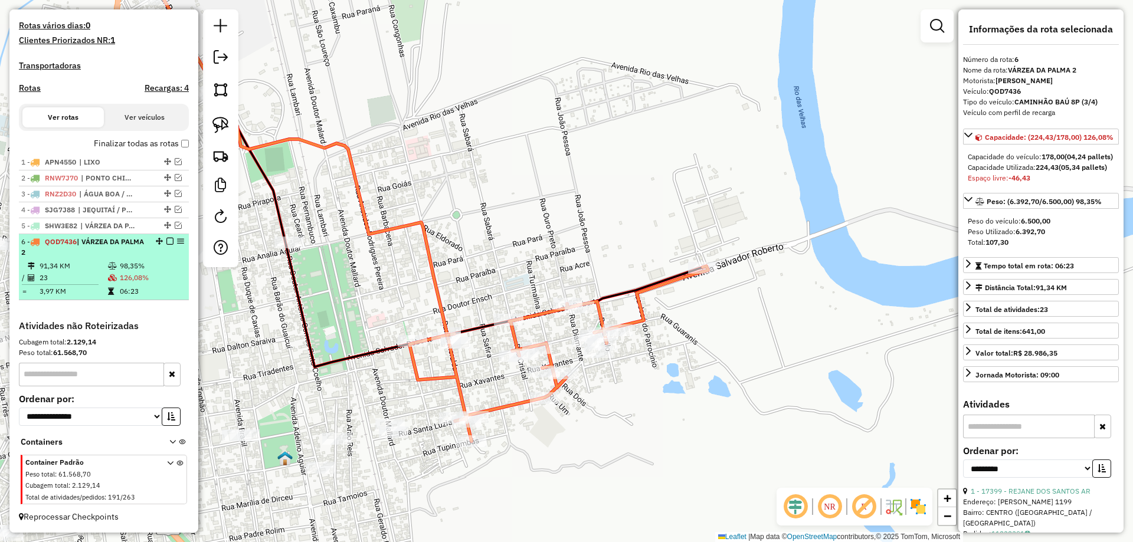
click at [166, 242] on em at bounding box center [169, 241] width 7 height 7
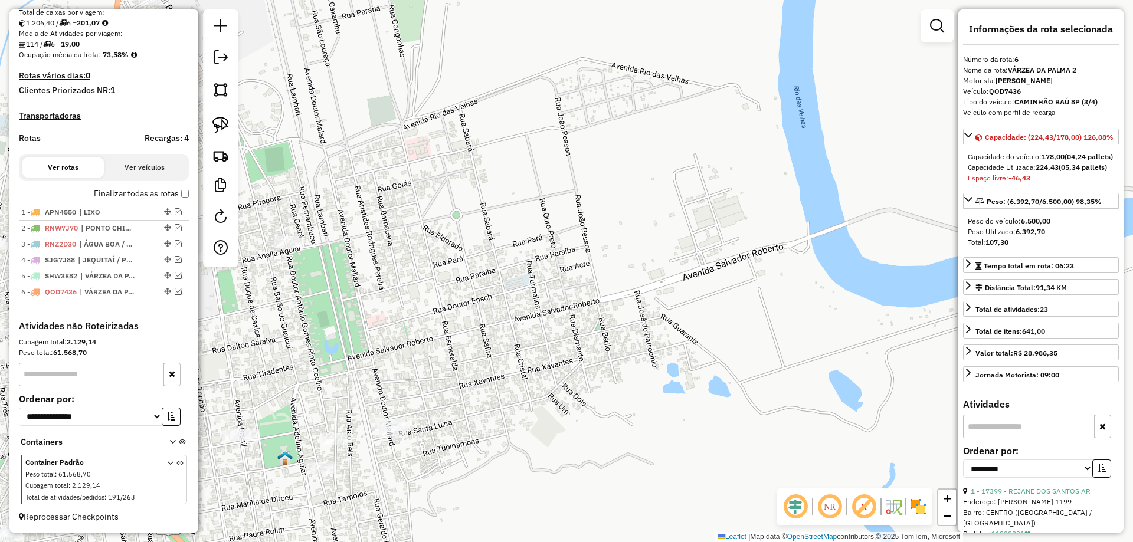
scroll to position [261, 0]
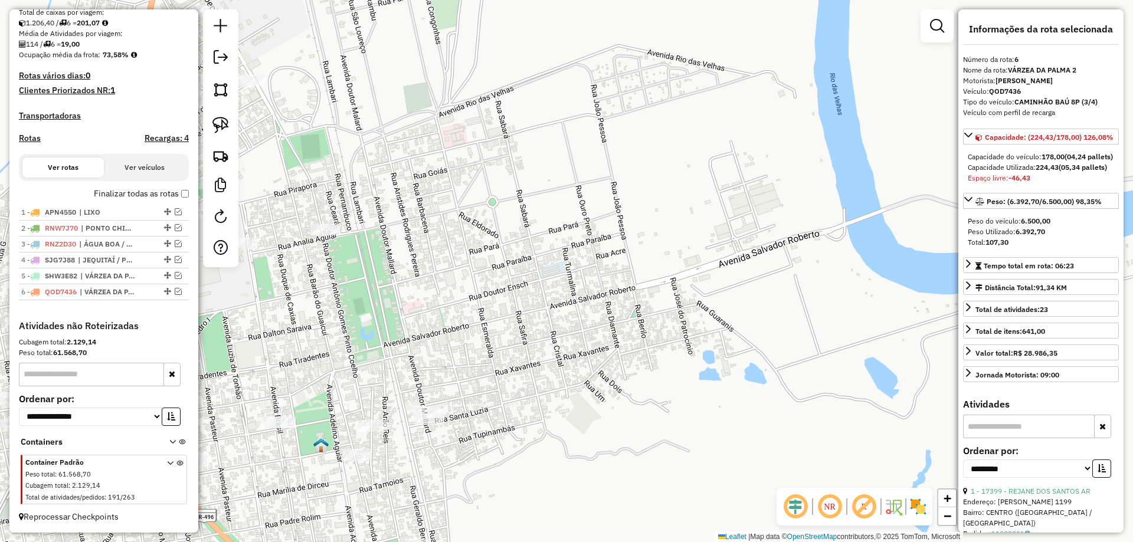
drag, startPoint x: 481, startPoint y: 340, endPoint x: 750, endPoint y: 250, distance: 283.8
click at [742, 254] on div "Janela de atendimento Grade de atendimento Capacidade Transportadoras Veículos …" at bounding box center [566, 271] width 1133 height 542
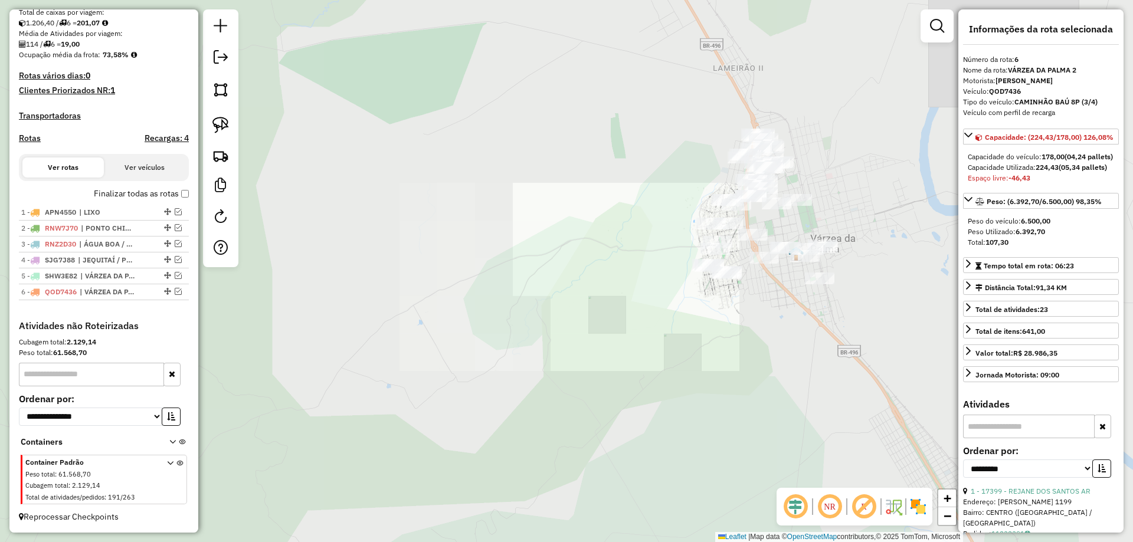
drag, startPoint x: 623, startPoint y: 285, endPoint x: 491, endPoint y: 317, distance: 135.5
click at [491, 317] on div "Janela de atendimento Grade de atendimento Capacidade Transportadoras Veículos …" at bounding box center [566, 271] width 1133 height 542
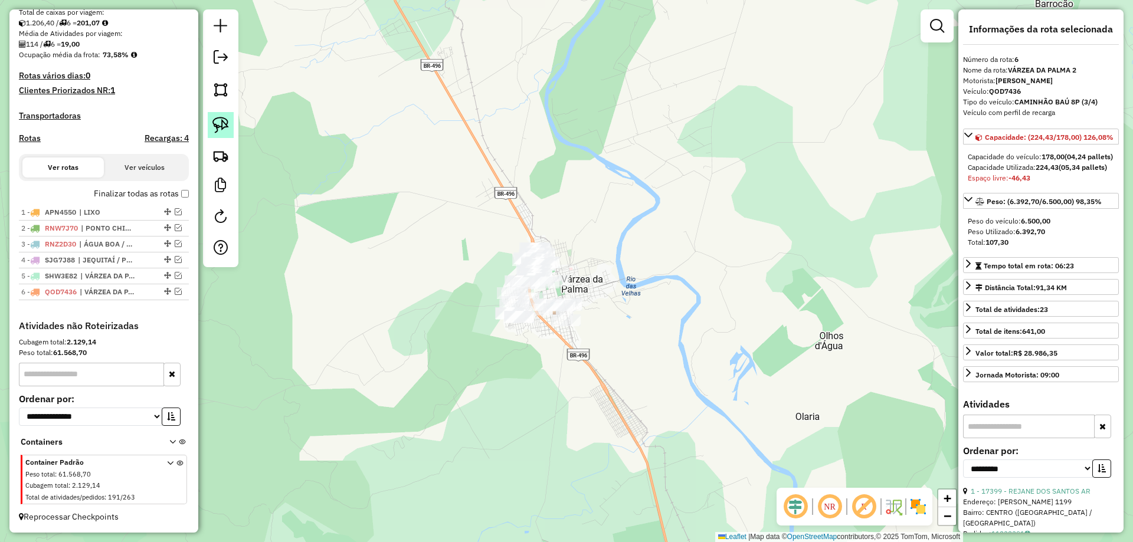
click at [232, 135] on link at bounding box center [221, 125] width 26 height 26
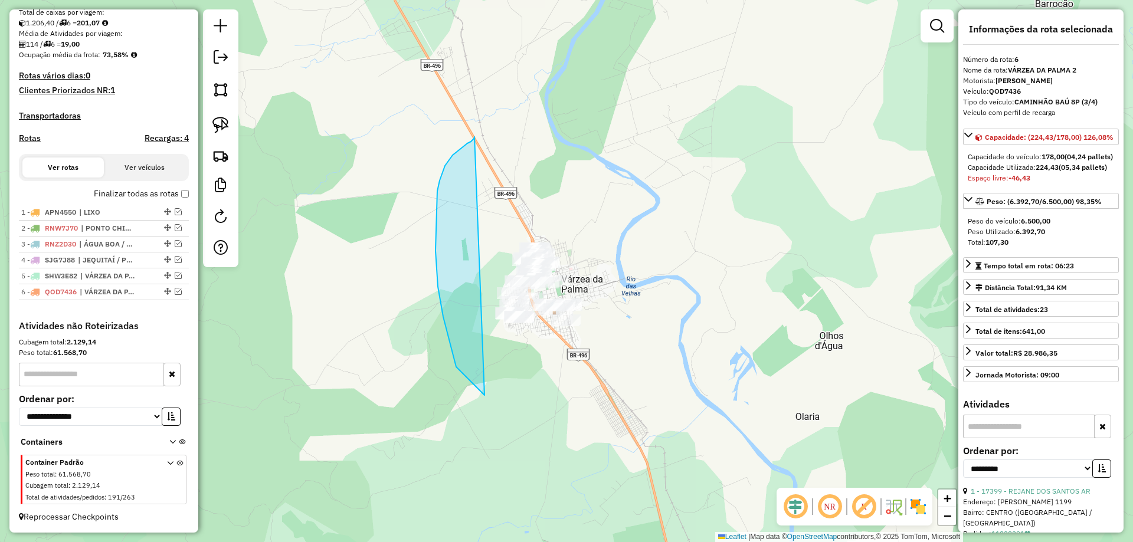
drag, startPoint x: 453, startPoint y: 155, endPoint x: 712, endPoint y: 219, distance: 267.5
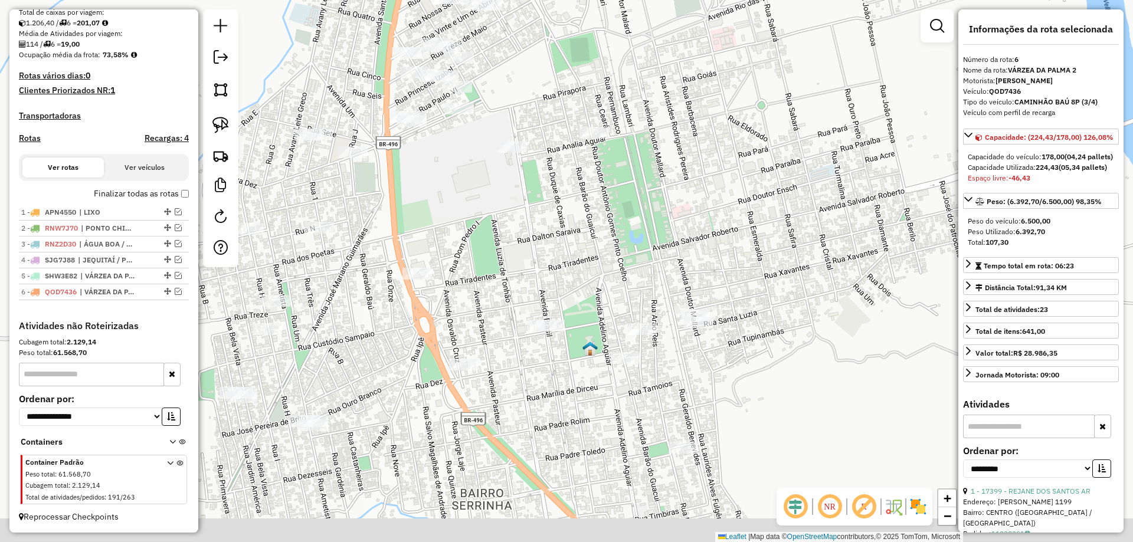
drag, startPoint x: 481, startPoint y: 282, endPoint x: 483, endPoint y: 196, distance: 85.6
click at [483, 189] on div "Janela de atendimento Grade de atendimento Capacidade Transportadoras Veículos …" at bounding box center [566, 271] width 1133 height 542
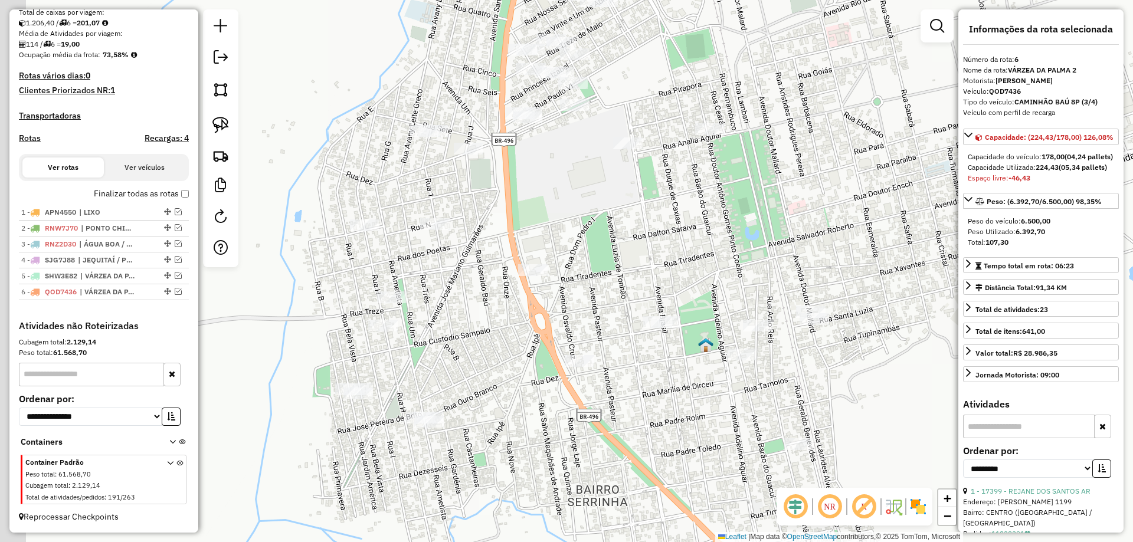
drag, startPoint x: 530, startPoint y: 228, endPoint x: 599, endPoint y: 228, distance: 68.4
click at [599, 228] on div "Janela de atendimento Grade de atendimento Capacidade Transportadoras Veículos …" at bounding box center [566, 271] width 1133 height 542
drag, startPoint x: 573, startPoint y: 219, endPoint x: 518, endPoint y: 229, distance: 56.3
click at [518, 229] on div "Janela de atendimento Grade de atendimento Capacidade Transportadoras Veículos …" at bounding box center [566, 271] width 1133 height 542
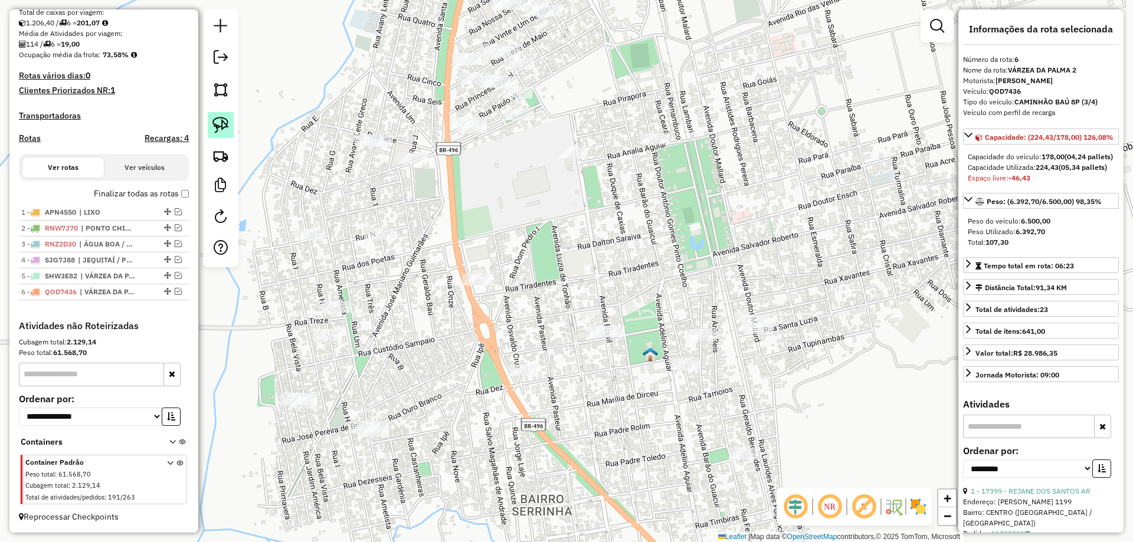
click at [221, 127] on img at bounding box center [220, 125] width 17 height 17
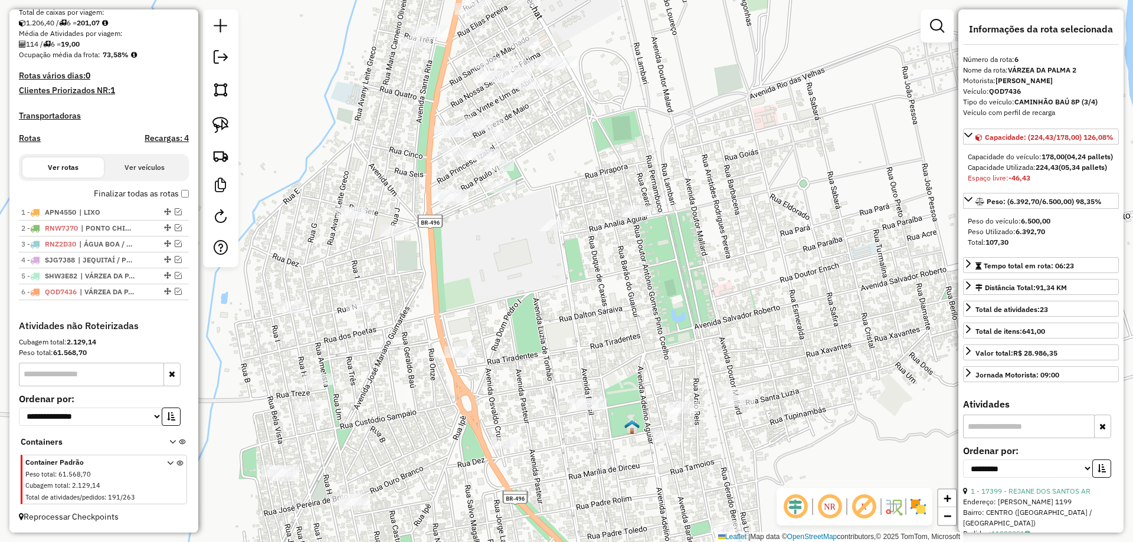
drag, startPoint x: 497, startPoint y: 218, endPoint x: 487, endPoint y: 309, distance: 91.4
click at [487, 320] on div "Janela de atendimento Grade de atendimento Capacidade Transportadoras Veículos …" at bounding box center [566, 271] width 1133 height 542
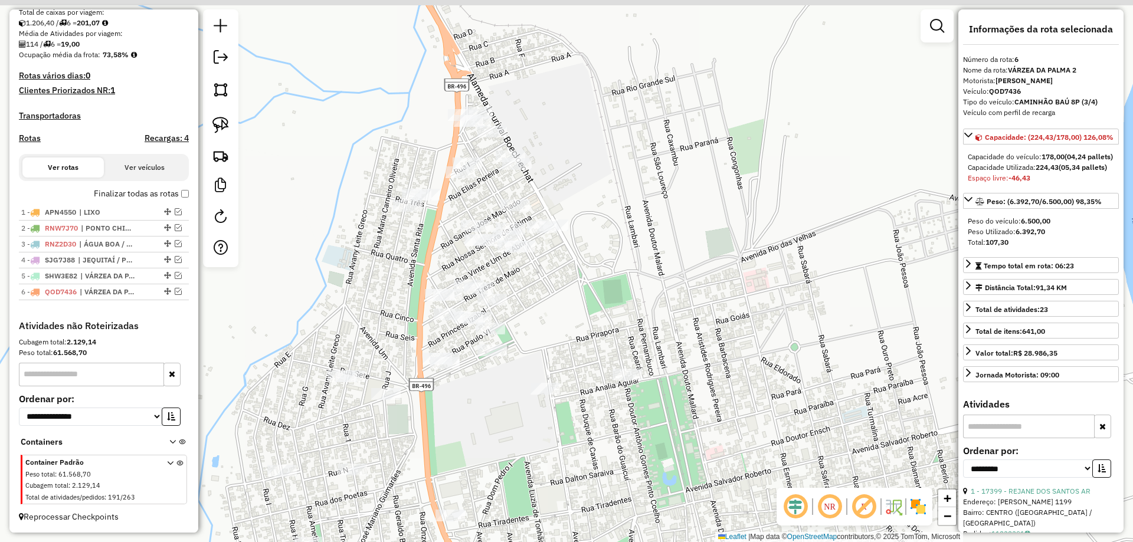
drag, startPoint x: 348, startPoint y: 163, endPoint x: 329, endPoint y: 248, distance: 87.5
click at [333, 274] on div "Janela de atendimento Grade de atendimento Capacidade Transportadoras Veículos …" at bounding box center [566, 271] width 1133 height 542
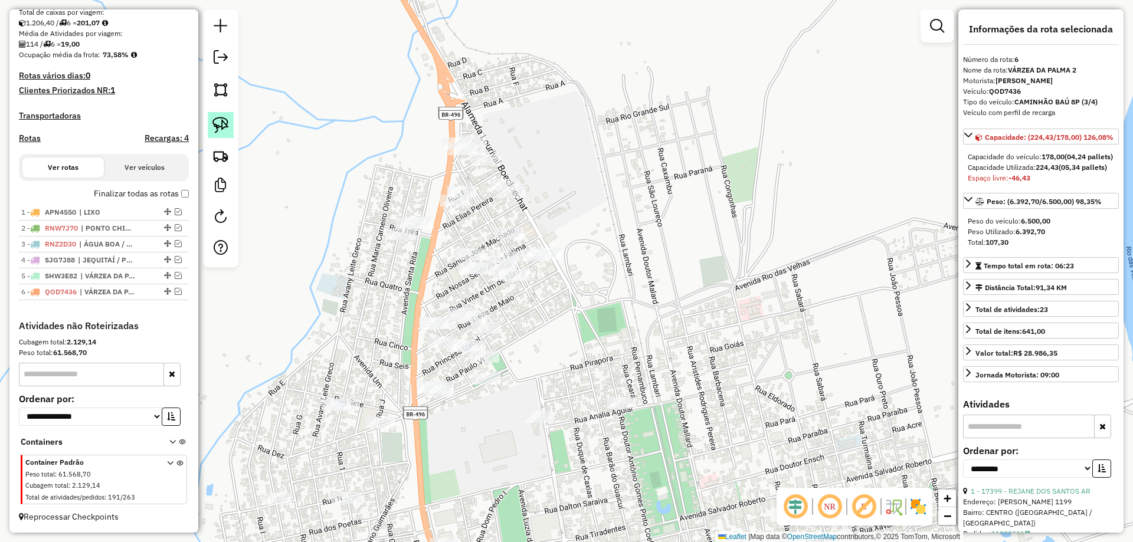
click at [225, 127] on img at bounding box center [220, 125] width 17 height 17
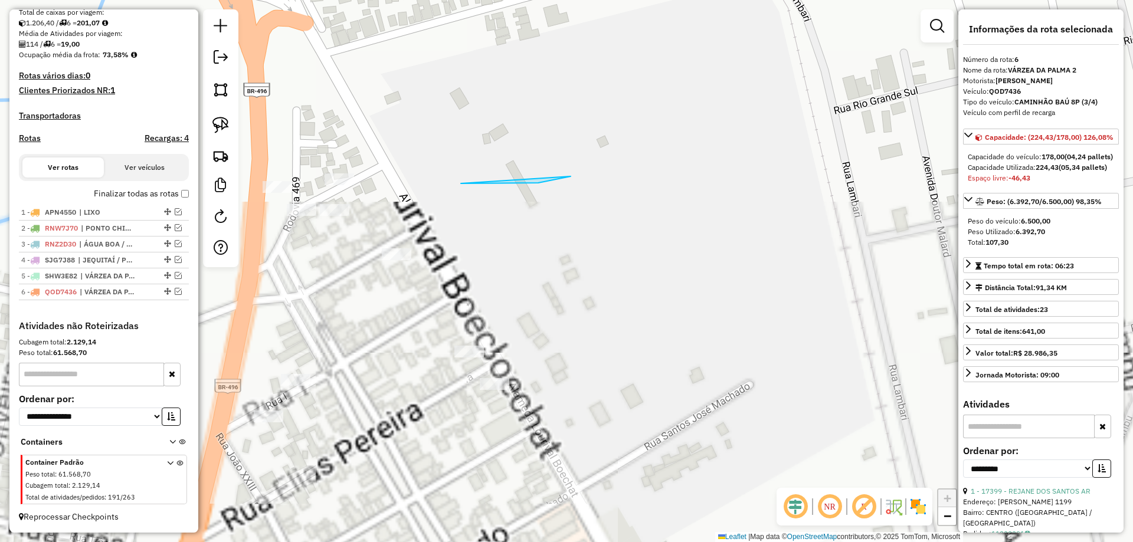
drag, startPoint x: 571, startPoint y: 176, endPoint x: 773, endPoint y: 29, distance: 250.4
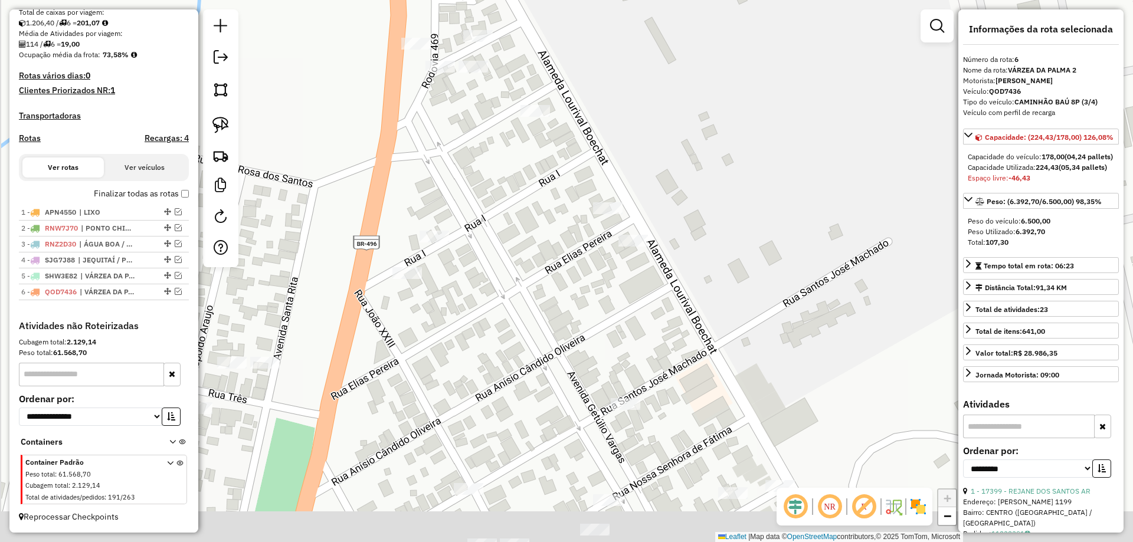
drag, startPoint x: 651, startPoint y: 202, endPoint x: 763, endPoint y: 84, distance: 162.4
click at [763, 84] on div "Janela de atendimento Grade de atendimento Capacidade Transportadoras Veículos …" at bounding box center [566, 271] width 1133 height 542
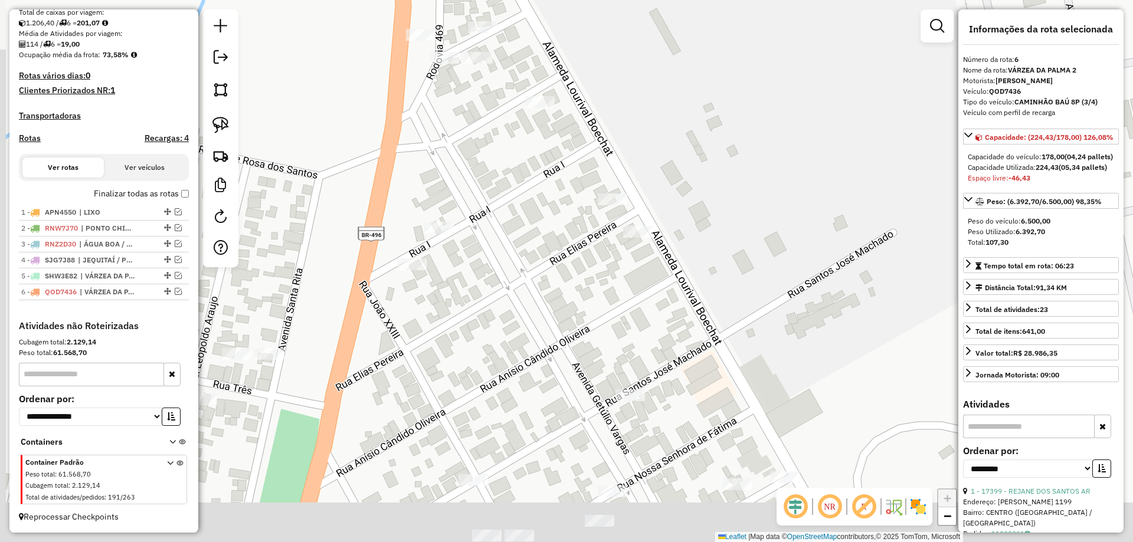
drag, startPoint x: 720, startPoint y: 228, endPoint x: 795, endPoint y: 52, distance: 190.9
click at [795, 53] on div "Janela de atendimento Grade de atendimento Capacidade Transportadoras Veículos …" at bounding box center [566, 271] width 1133 height 542
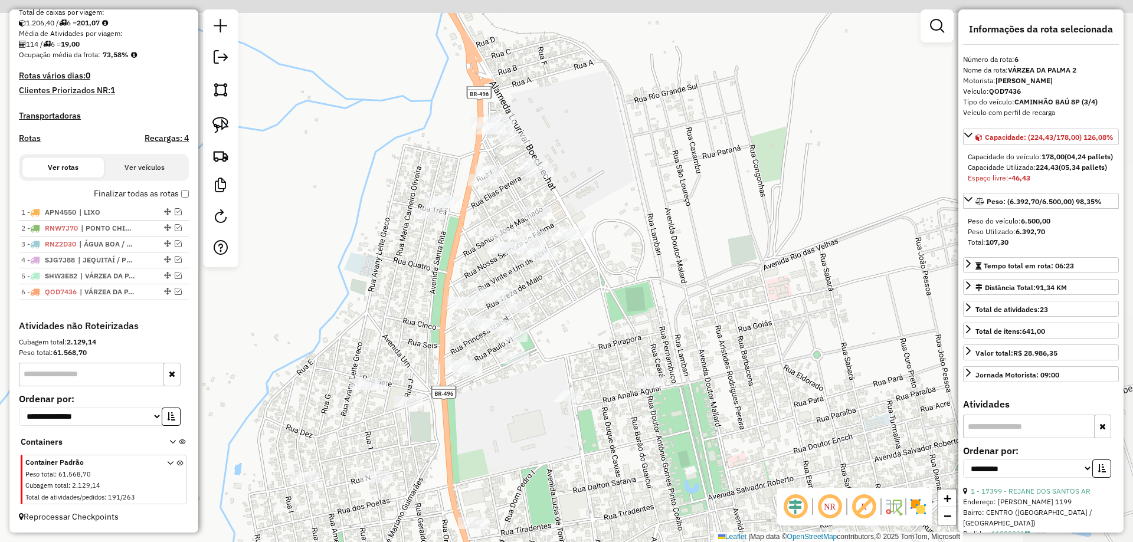
drag, startPoint x: 611, startPoint y: 179, endPoint x: 450, endPoint y: 233, distance: 170.5
click at [455, 232] on div "Janela de atendimento Grade de atendimento Capacidade Transportadoras Veículos …" at bounding box center [566, 271] width 1133 height 542
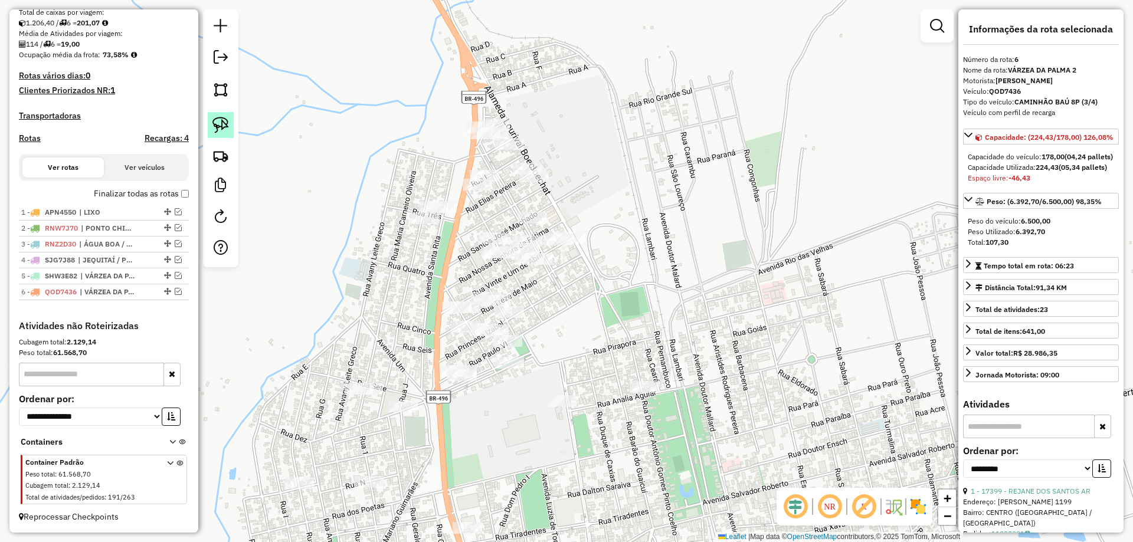
click at [225, 119] on img at bounding box center [220, 125] width 17 height 17
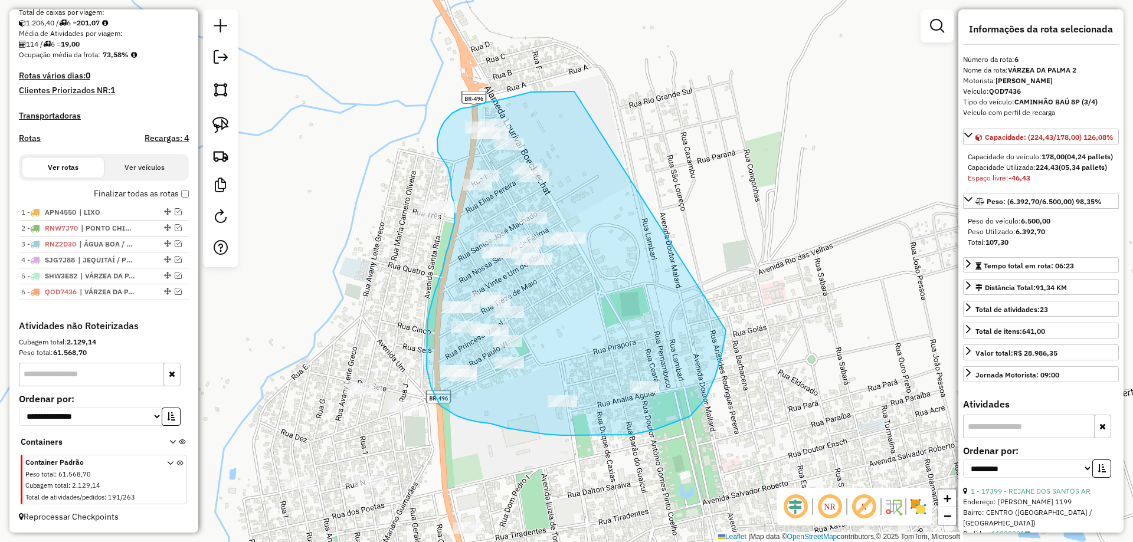
drag, startPoint x: 548, startPoint y: 91, endPoint x: 727, endPoint y: 300, distance: 274.5
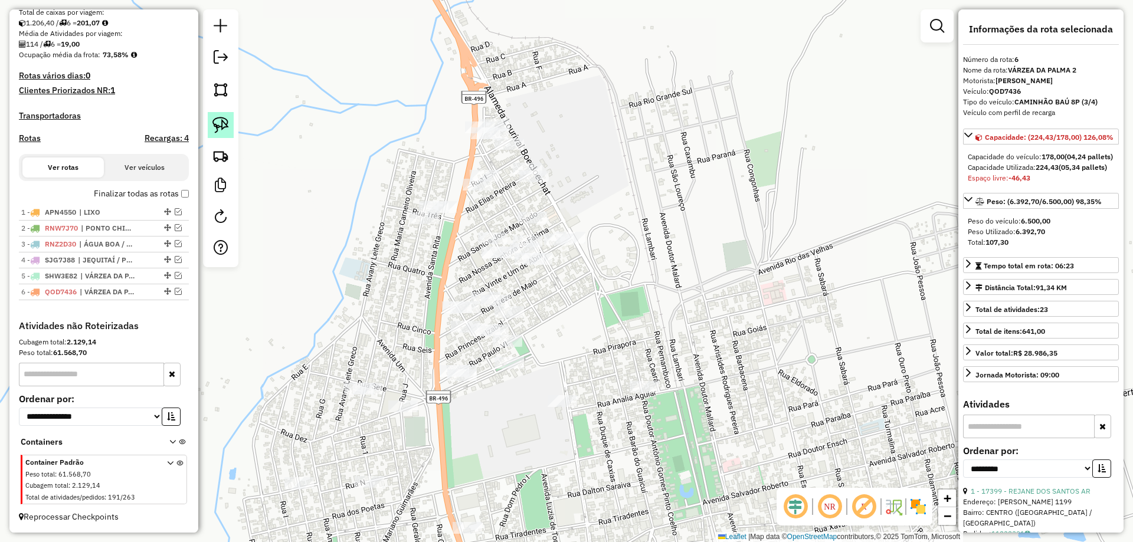
click at [217, 124] on img at bounding box center [220, 125] width 17 height 17
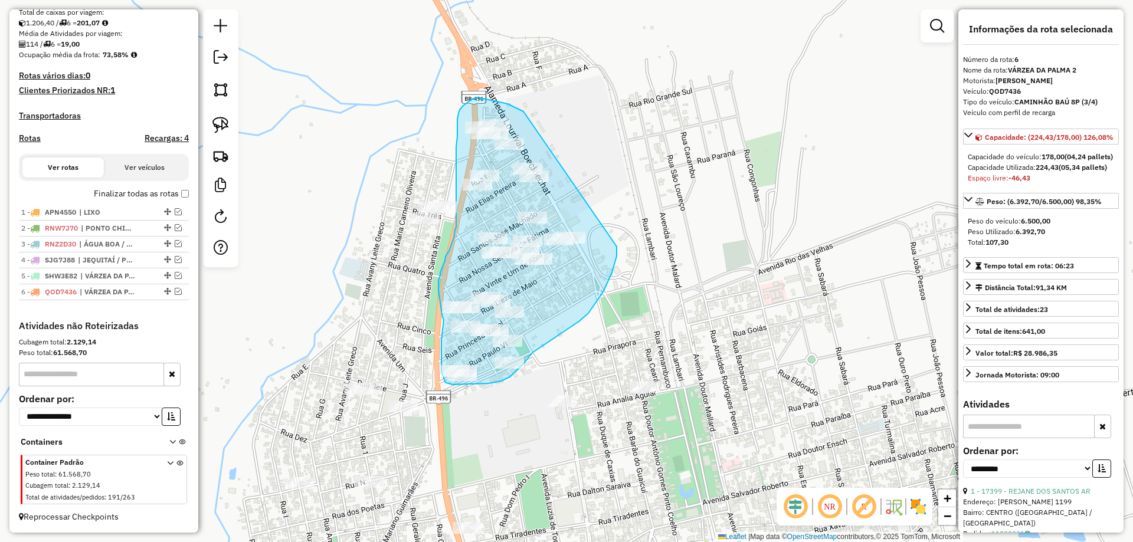
drag, startPoint x: 507, startPoint y: 104, endPoint x: 616, endPoint y: 211, distance: 152.3
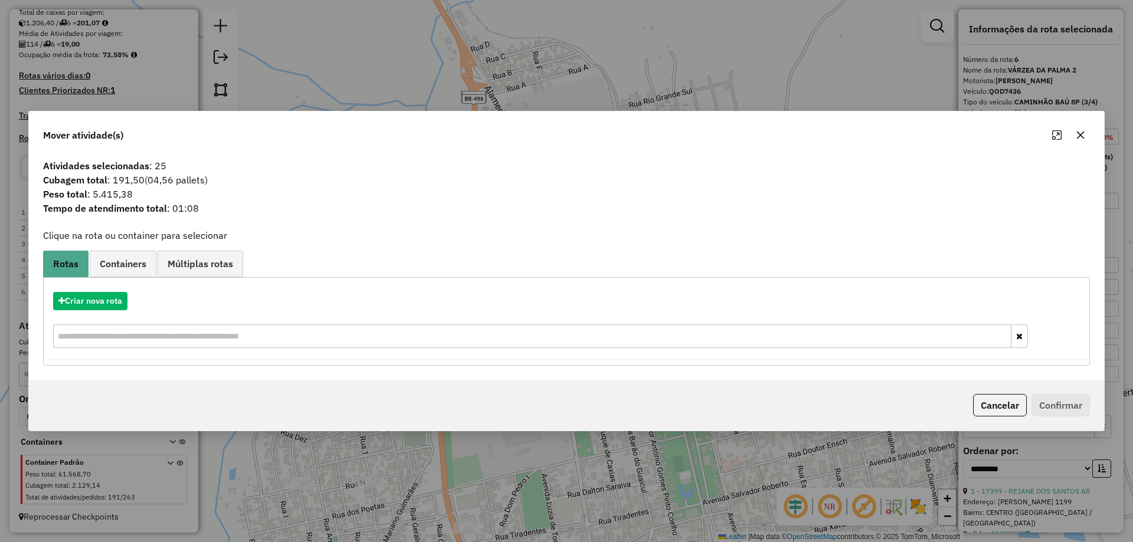
click at [90, 290] on div "Criar nova rota" at bounding box center [566, 321] width 1041 height 77
click at [107, 306] on button "Criar nova rota" at bounding box center [90, 301] width 74 height 18
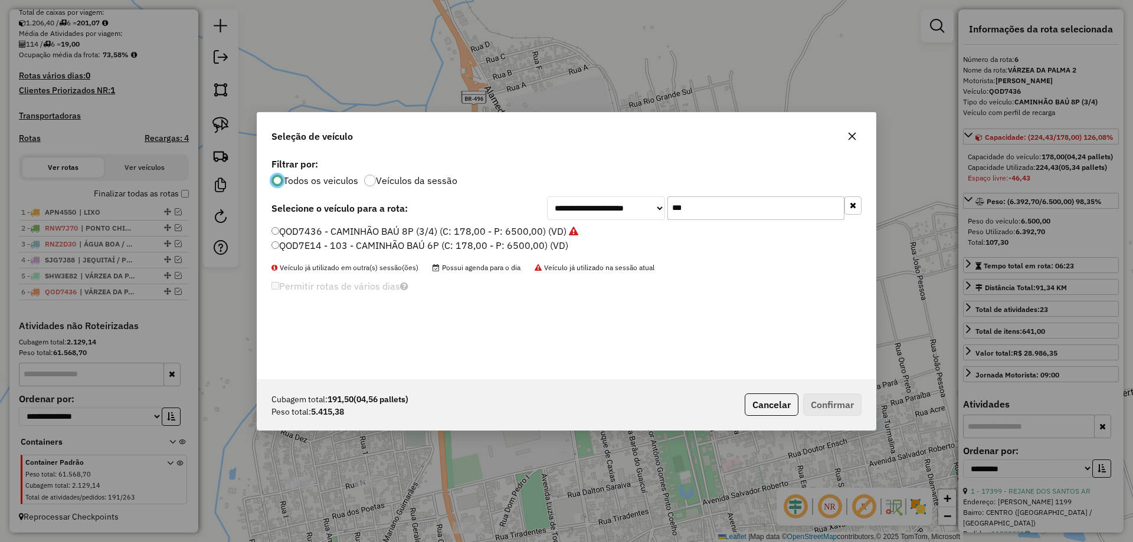
scroll to position [6, 4]
click at [699, 205] on input "***" at bounding box center [755, 208] width 177 height 24
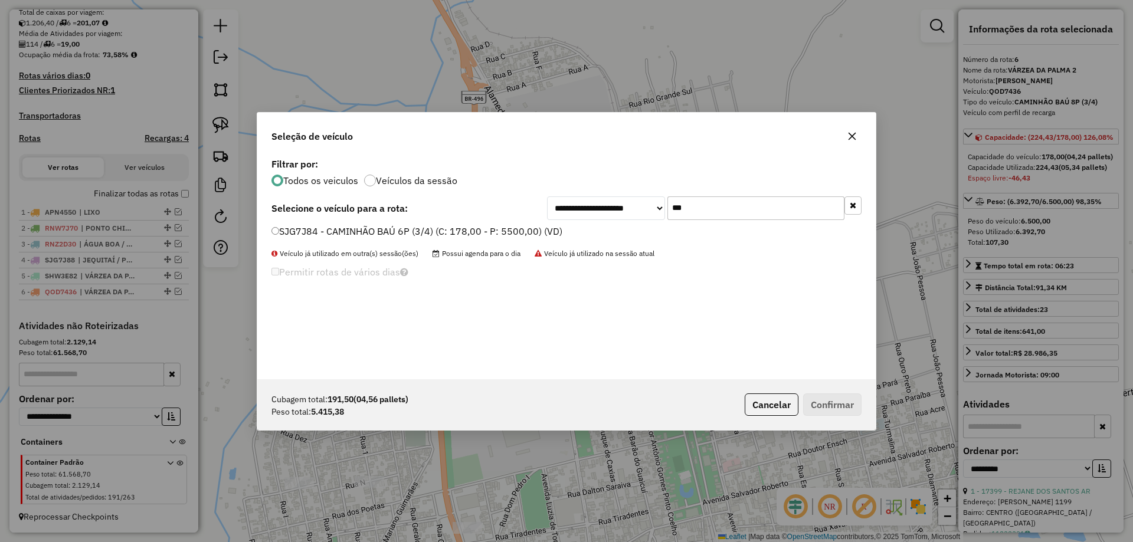
type input "***"
click at [300, 239] on div "SJG7J84 - CAMINHÃO BAÚ 6P (3/4) (C: 178,00 - P: 5500,00) (VD)" at bounding box center [566, 237] width 604 height 24
click at [324, 238] on li "SJG7J84 - CAMINHÃO BAÚ 6P (3/4) (C: 178,00 - P: 5500,00) (VD)" at bounding box center [566, 232] width 590 height 14
click at [300, 237] on label "SJG7J84 - CAMINHÃO BAÚ 6P (3/4) (C: 178,00 - P: 5500,00) (VD)" at bounding box center [416, 231] width 291 height 14
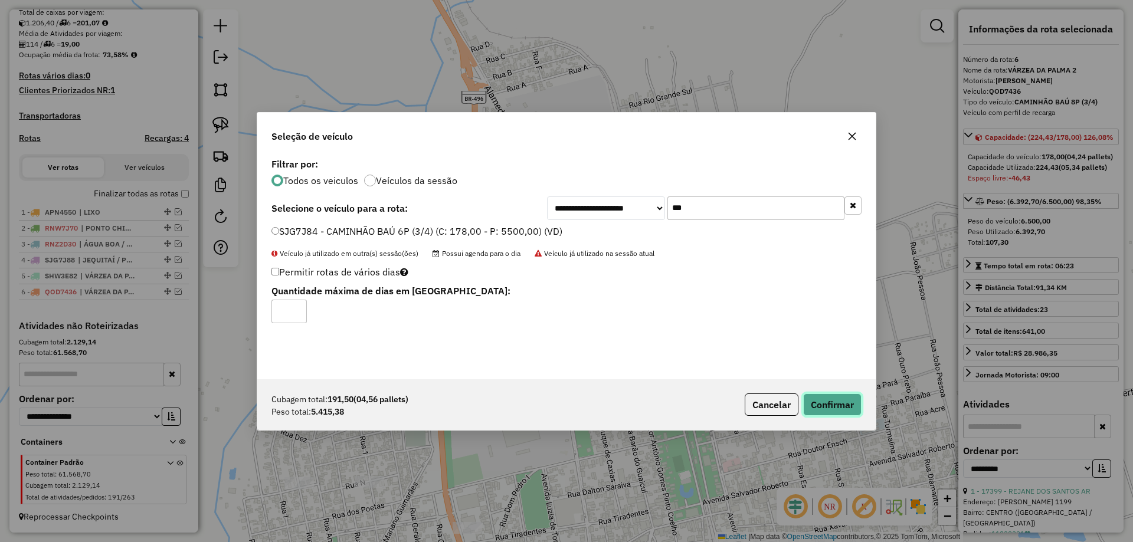
click at [854, 409] on button "Confirmar" at bounding box center [832, 405] width 58 height 22
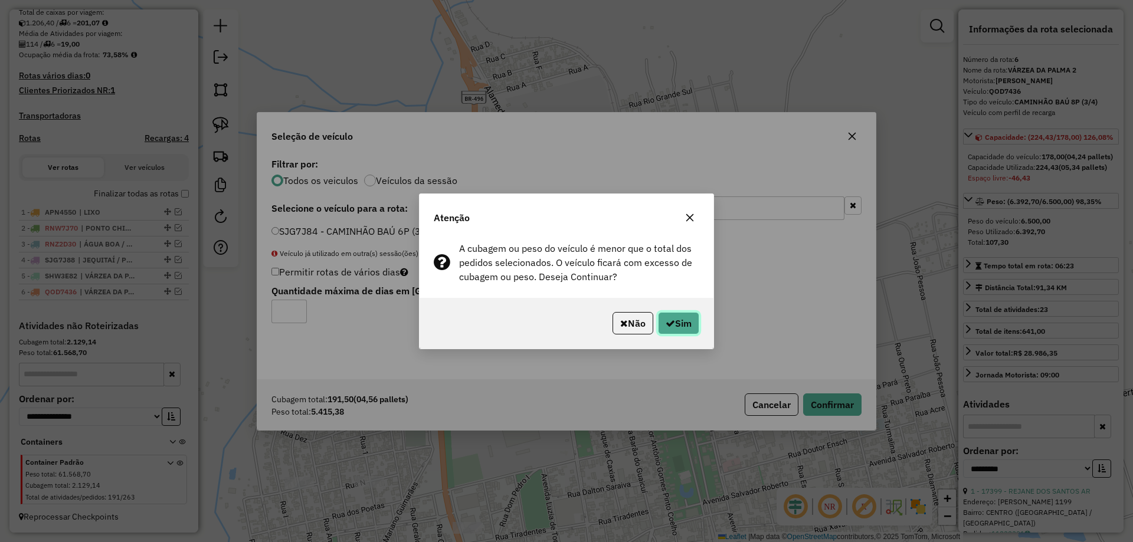
click at [695, 325] on button "Sim" at bounding box center [678, 323] width 41 height 22
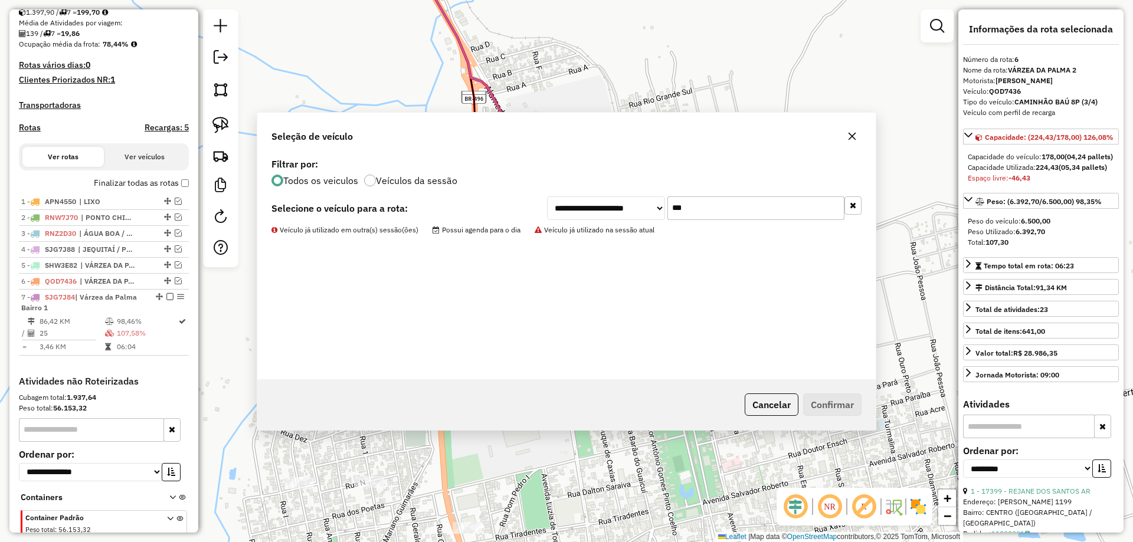
scroll to position [327, 0]
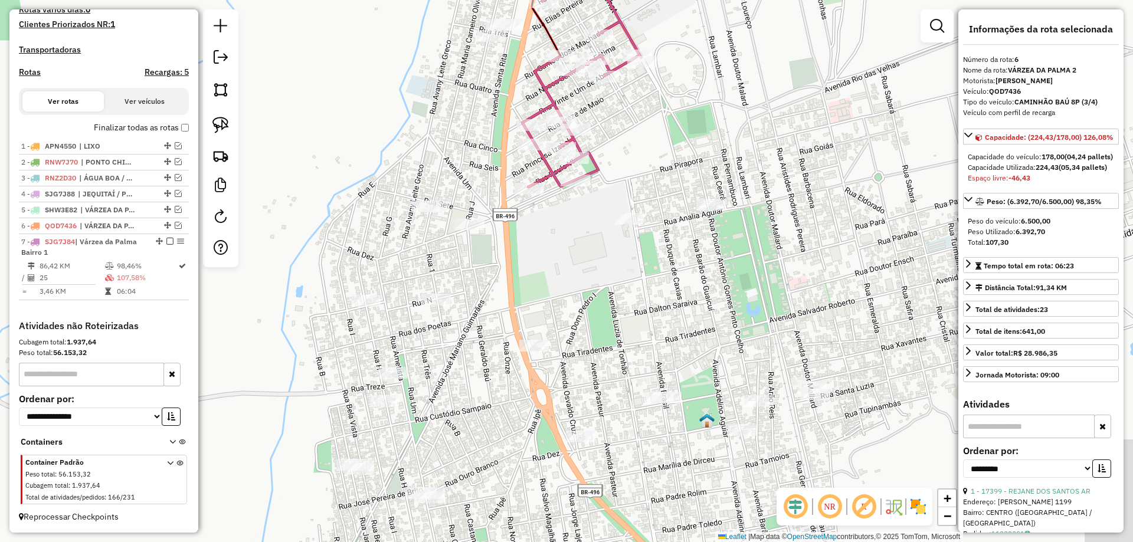
drag, startPoint x: 704, startPoint y: 237, endPoint x: 782, endPoint y: 48, distance: 203.7
click at [782, 48] on div "Janela de atendimento Grade de atendimento Capacidade Transportadoras Veículos …" at bounding box center [566, 271] width 1133 height 542
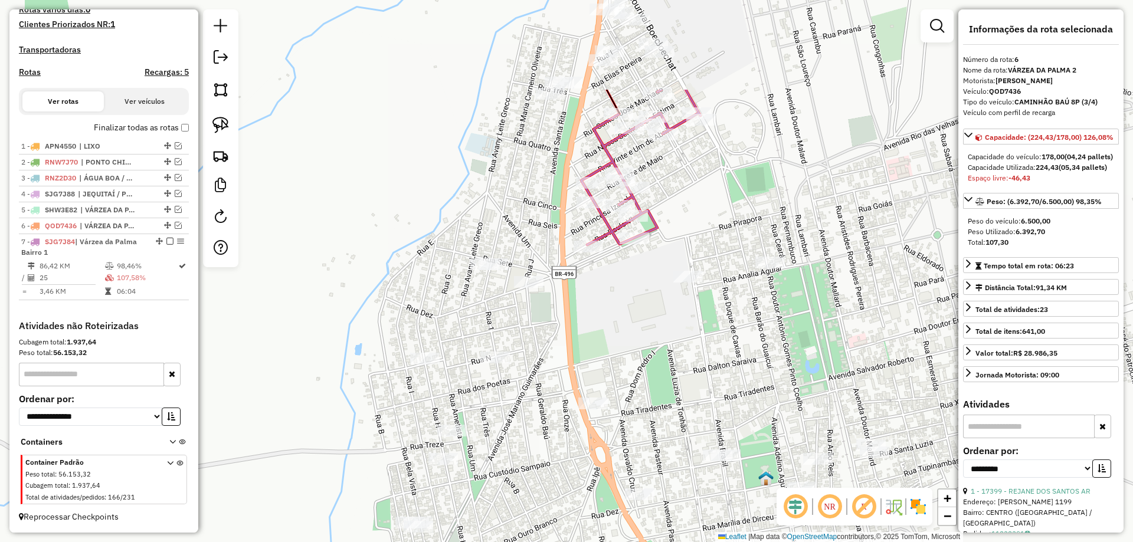
drag, startPoint x: 629, startPoint y: 193, endPoint x: 648, endPoint y: 330, distance: 138.8
click at [650, 330] on div "Janela de atendimento Grade de atendimento Capacidade Transportadoras Veículos …" at bounding box center [566, 271] width 1133 height 542
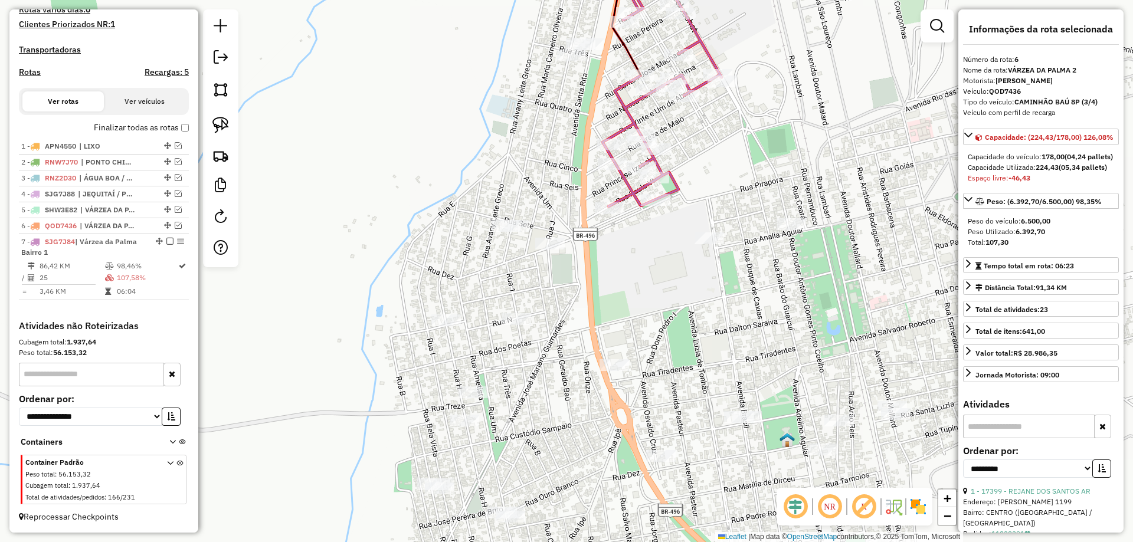
drag, startPoint x: 442, startPoint y: 83, endPoint x: 448, endPoint y: 63, distance: 21.1
click at [448, 38] on div "Janela de atendimento Grade de atendimento Capacidade Transportadoras Veículos …" at bounding box center [566, 271] width 1133 height 542
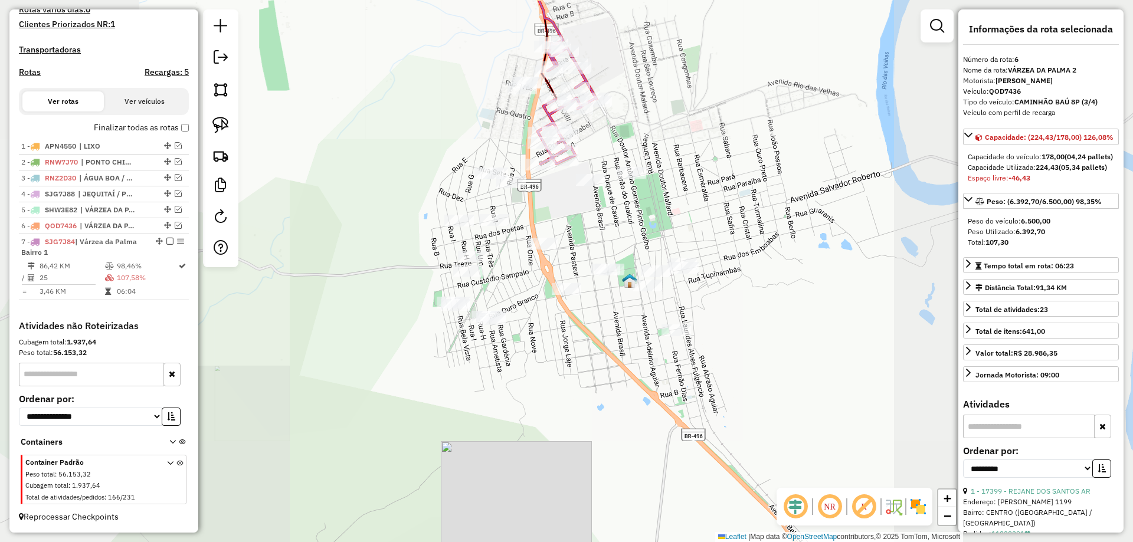
drag, startPoint x: 432, startPoint y: 145, endPoint x: 433, endPoint y: 227, distance: 81.4
click at [437, 230] on div "Janela de atendimento Grade de atendimento Capacidade Transportadoras Veículos …" at bounding box center [566, 271] width 1133 height 542
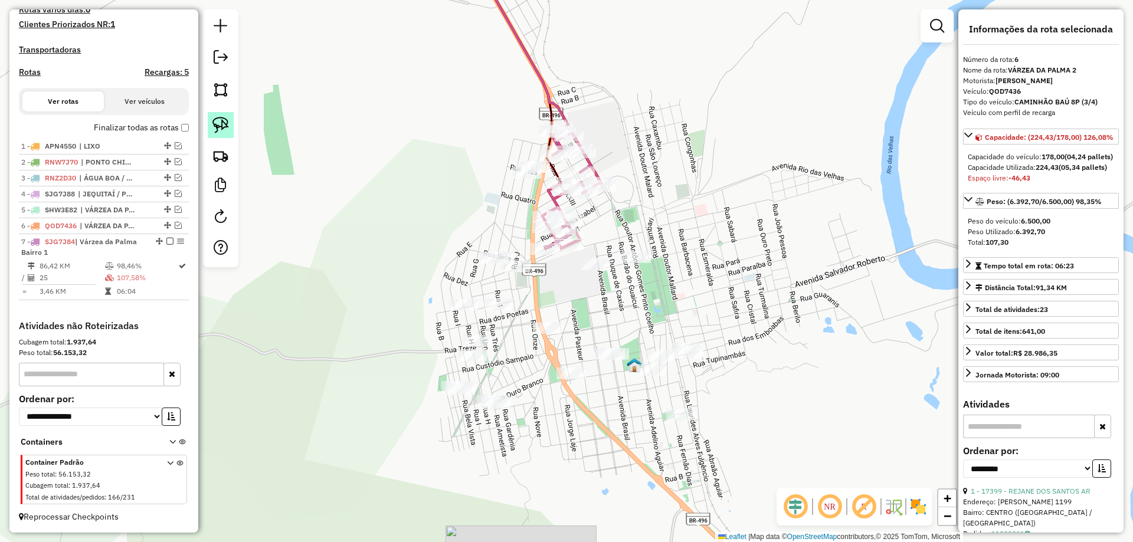
drag, startPoint x: 212, startPoint y: 124, endPoint x: 273, endPoint y: 140, distance: 62.7
click at [211, 124] on link at bounding box center [221, 125] width 26 height 26
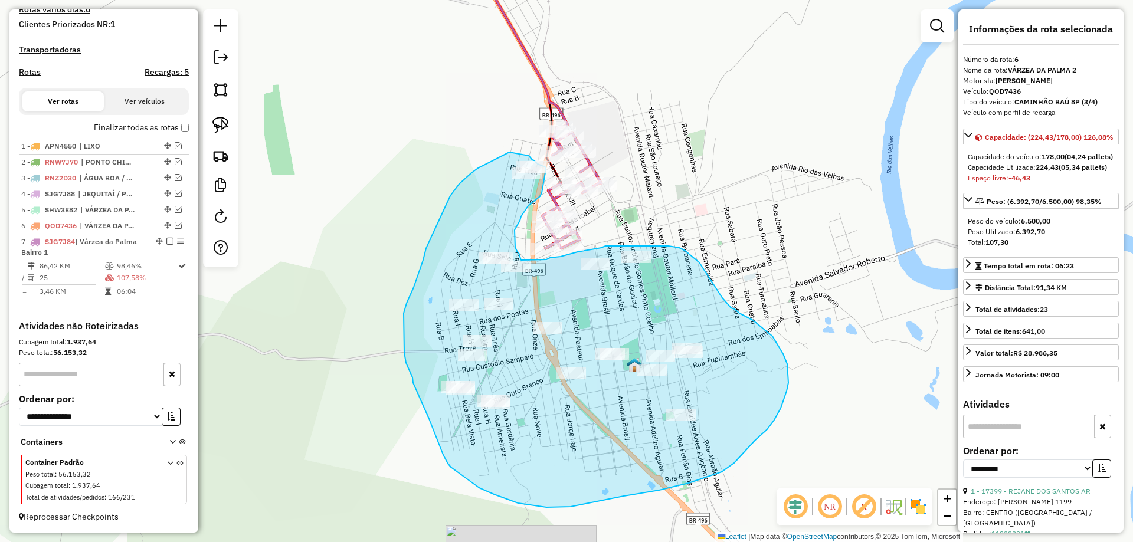
drag, startPoint x: 497, startPoint y: 158, endPoint x: 529, endPoint y: 156, distance: 31.4
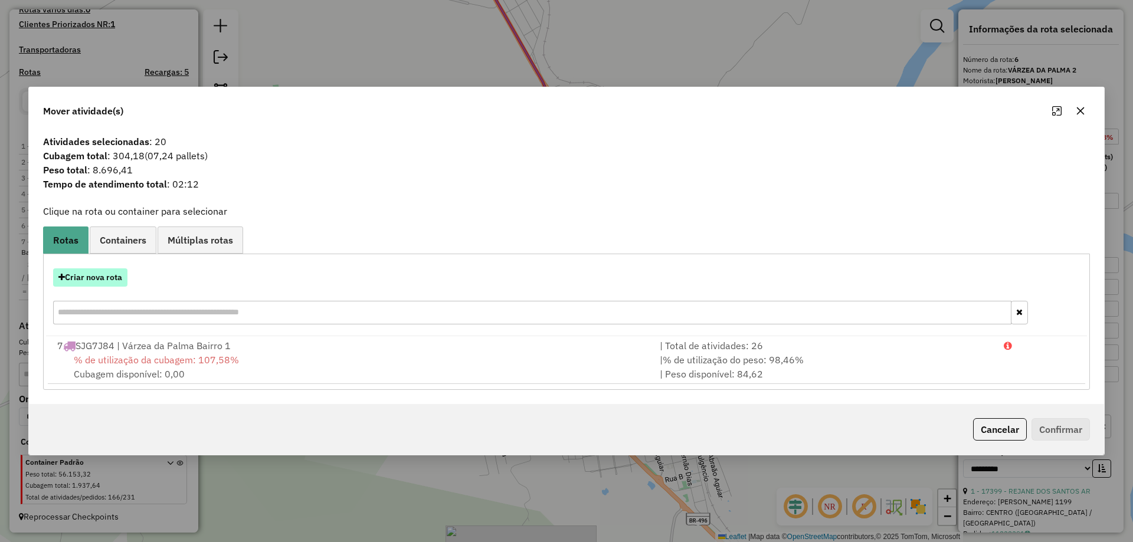
click at [86, 277] on button "Criar nova rota" at bounding box center [90, 277] width 74 height 18
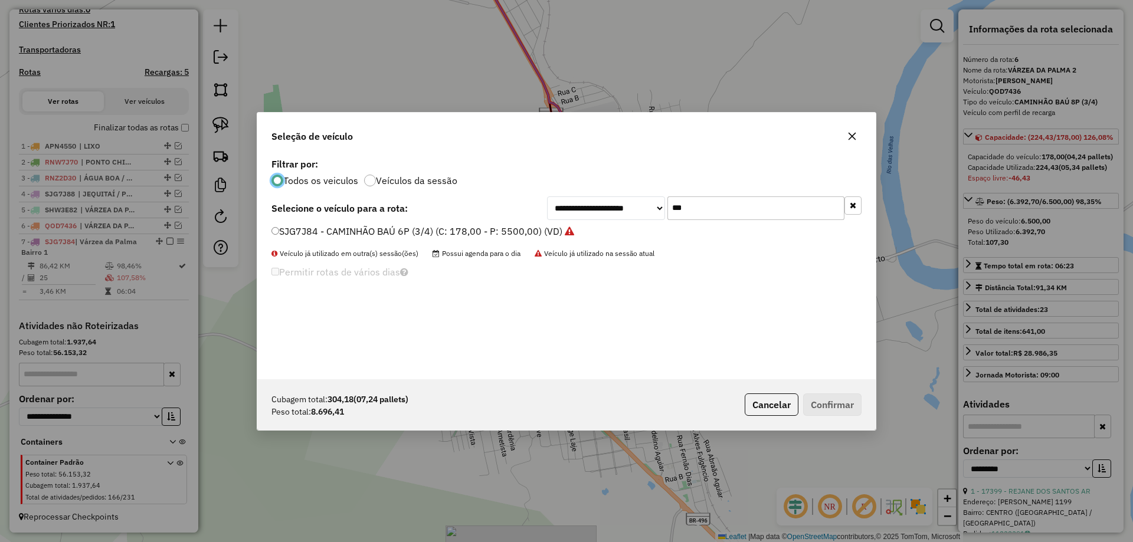
scroll to position [6, 4]
click at [700, 212] on input "***" at bounding box center [755, 208] width 177 height 24
type input "*"
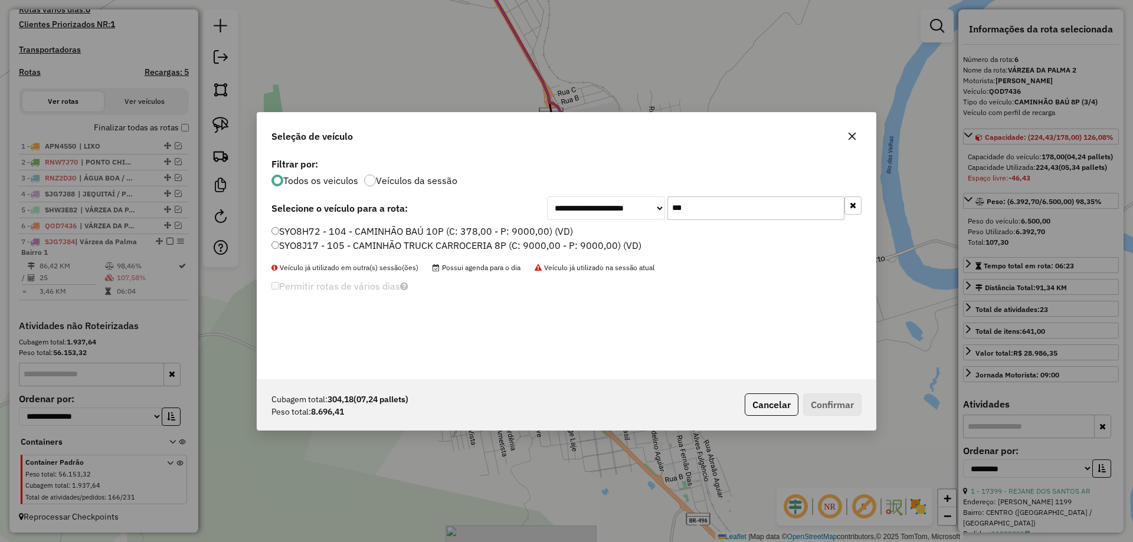
type input "***"
drag, startPoint x: 283, startPoint y: 245, endPoint x: 317, endPoint y: 253, distance: 35.5
click at [283, 245] on label "SYO8J17 - 105 - CAMINHÃO TRUCK CARROCERIA 8P (C: 9000,00 - P: 9000,00) (VD)" at bounding box center [456, 245] width 370 height 14
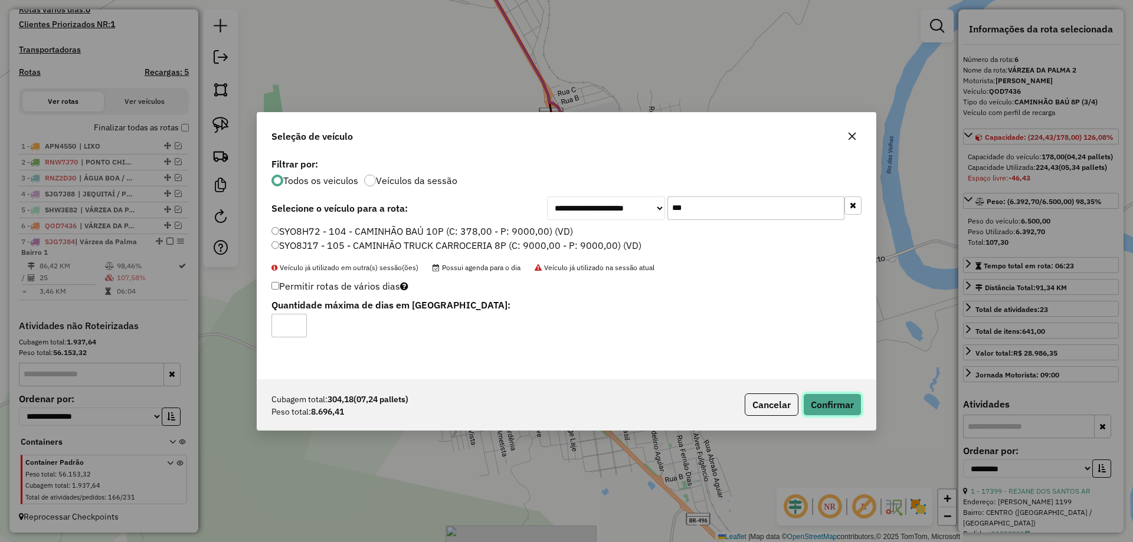
click at [811, 402] on button "Confirmar" at bounding box center [832, 405] width 58 height 22
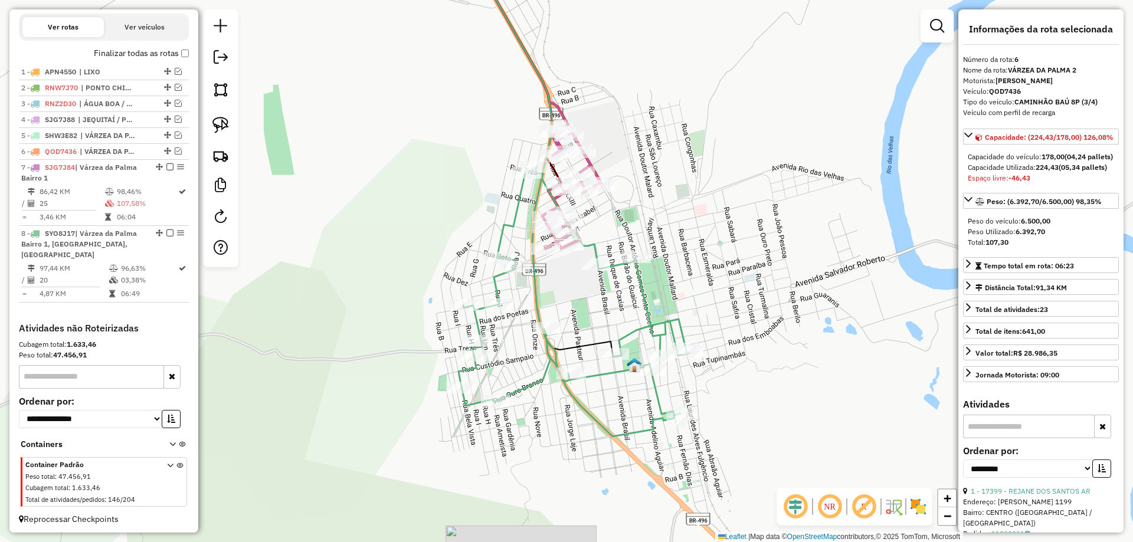
scroll to position [404, 0]
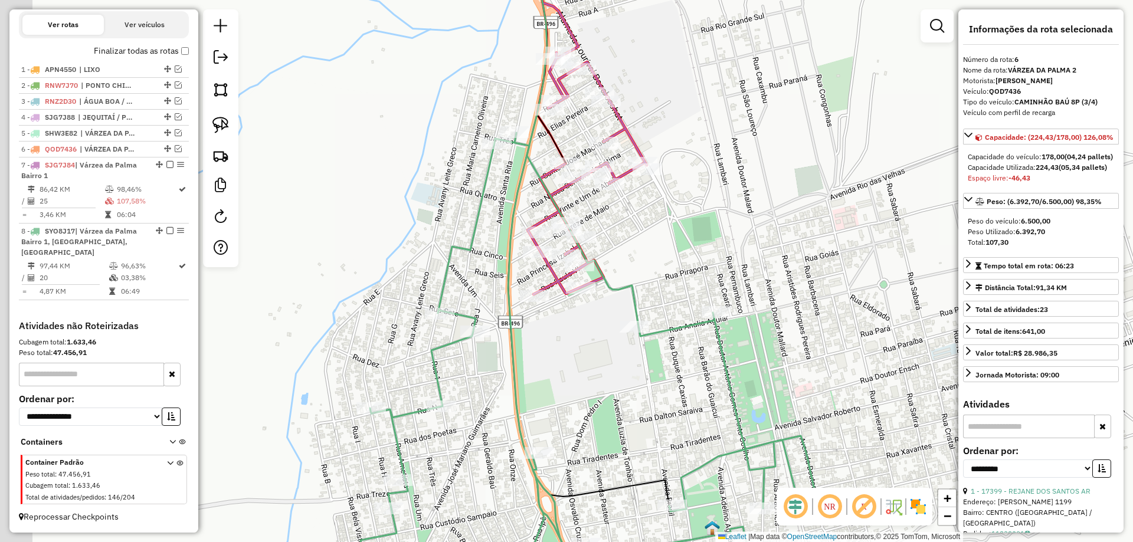
drag, startPoint x: 603, startPoint y: 191, endPoint x: 644, endPoint y: 255, distance: 75.9
click at [644, 255] on div "Janela de atendimento Grade de atendimento Capacidade Transportadoras Veículos …" at bounding box center [566, 271] width 1133 height 542
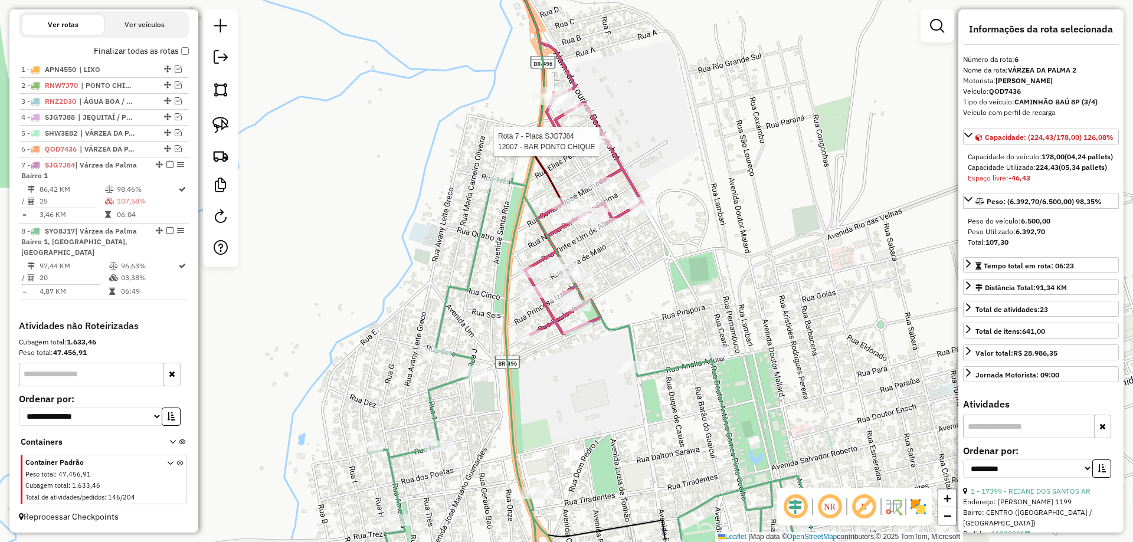
click at [599, 148] on div at bounding box center [603, 142] width 30 height 12
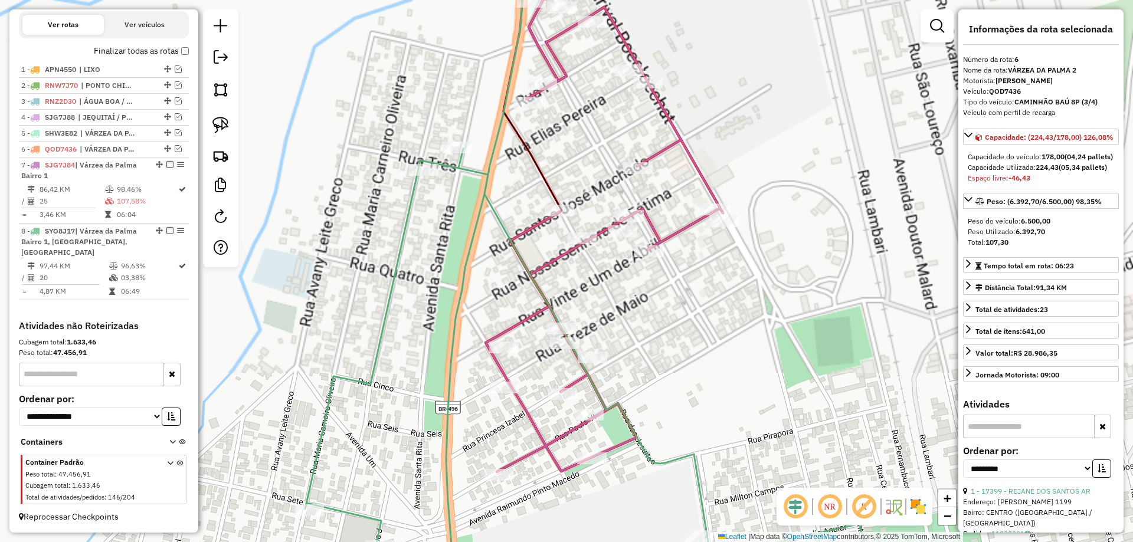
drag, startPoint x: 584, startPoint y: 139, endPoint x: 555, endPoint y: 309, distance: 172.9
click at [561, 323] on div "Janela de atendimento Grade de atendimento Capacidade Transportadoras Veículos …" at bounding box center [566, 271] width 1133 height 542
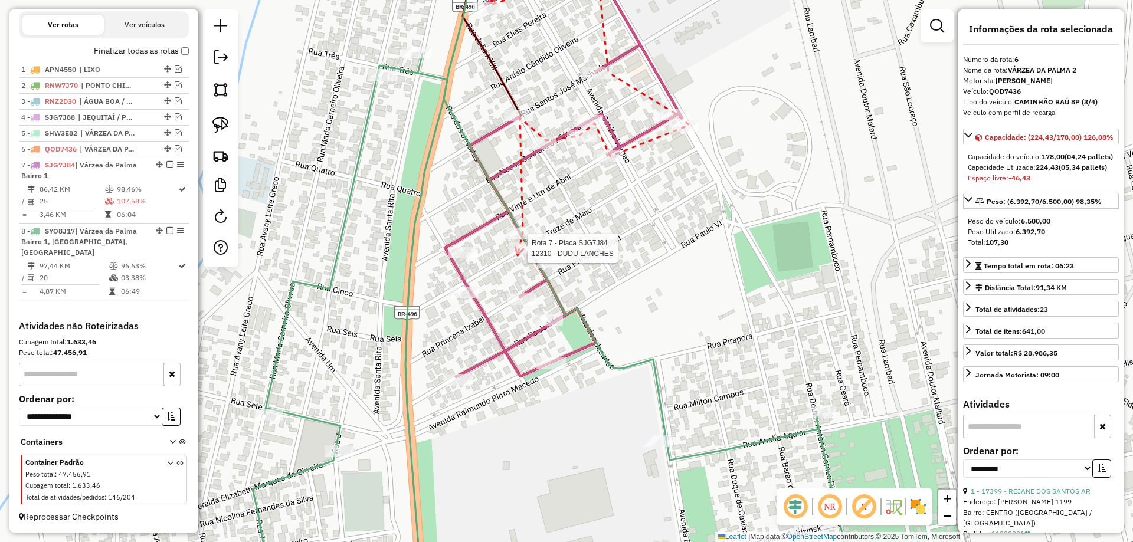
click at [517, 254] on div at bounding box center [524, 248] width 30 height 12
click at [461, 258] on div at bounding box center [463, 253] width 30 height 12
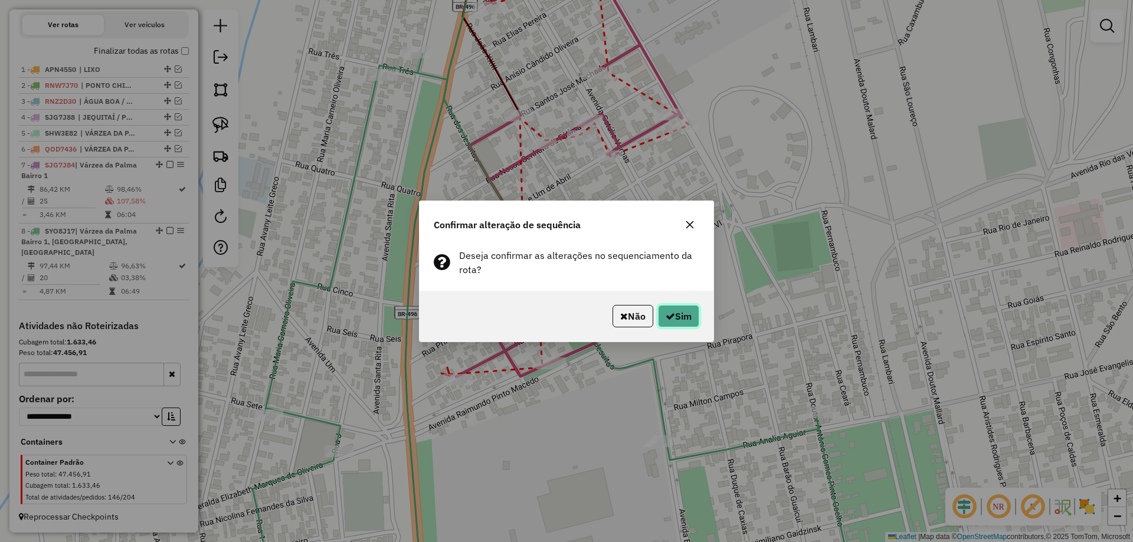
click at [666, 312] on icon "button" at bounding box center [670, 316] width 9 height 9
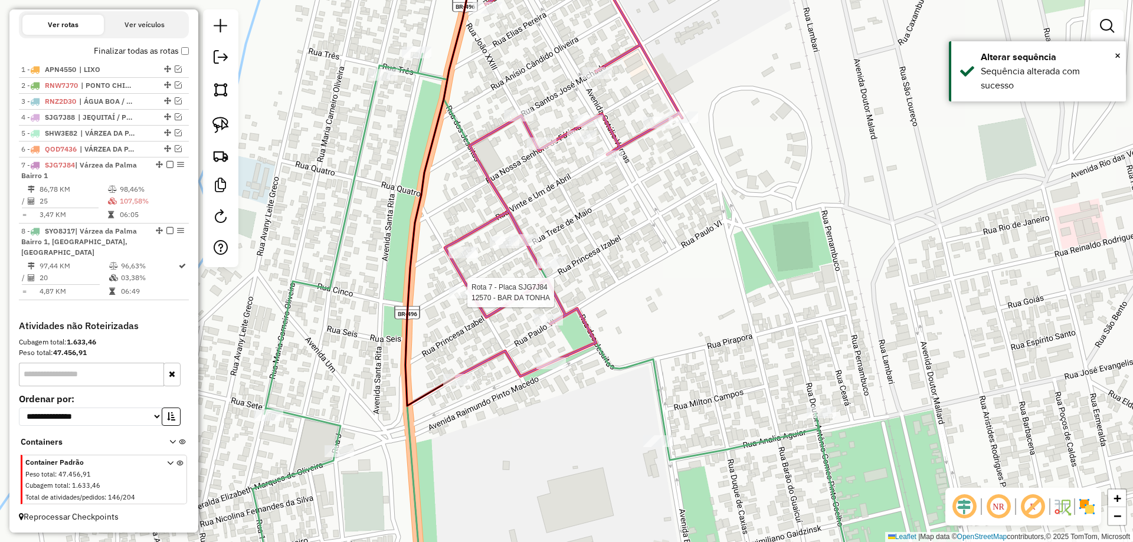
select select "**********"
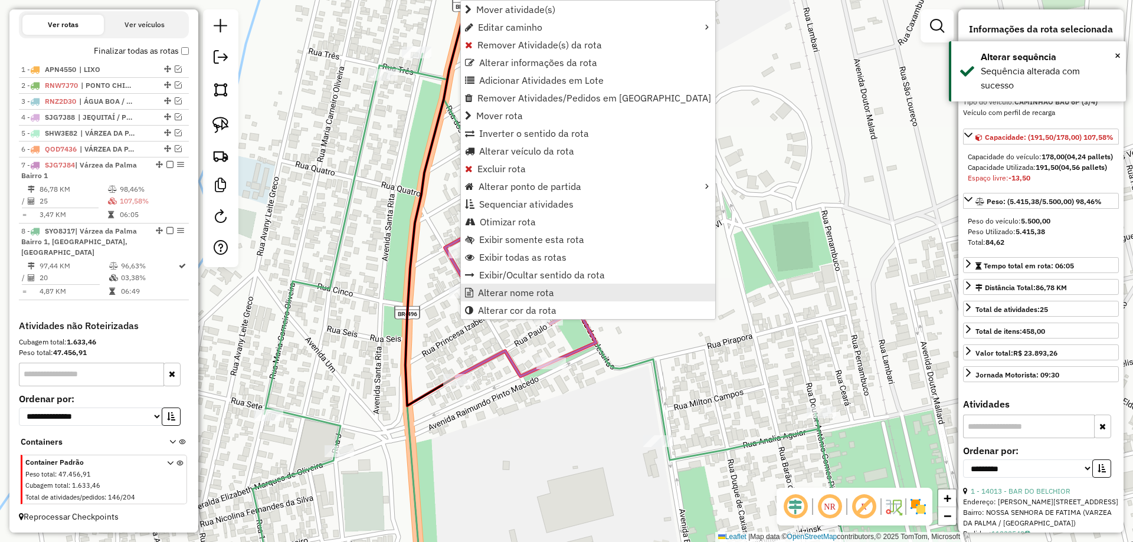
click at [543, 293] on span "Alterar nome rota" at bounding box center [516, 292] width 76 height 9
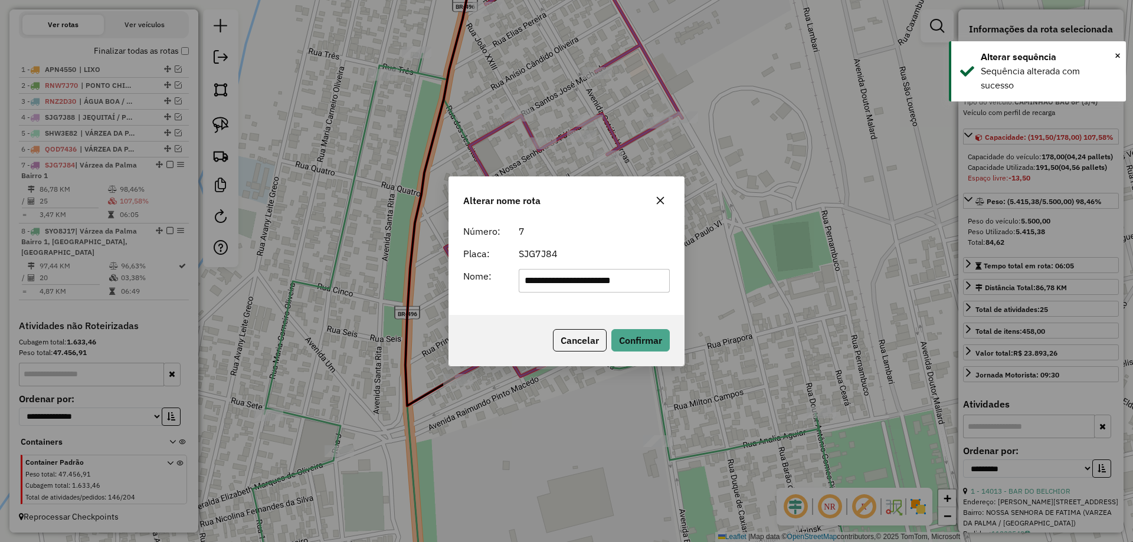
click at [570, 274] on input "**********" at bounding box center [595, 281] width 152 height 24
type input "**********"
click at [594, 241] on form "**********" at bounding box center [566, 258] width 207 height 68
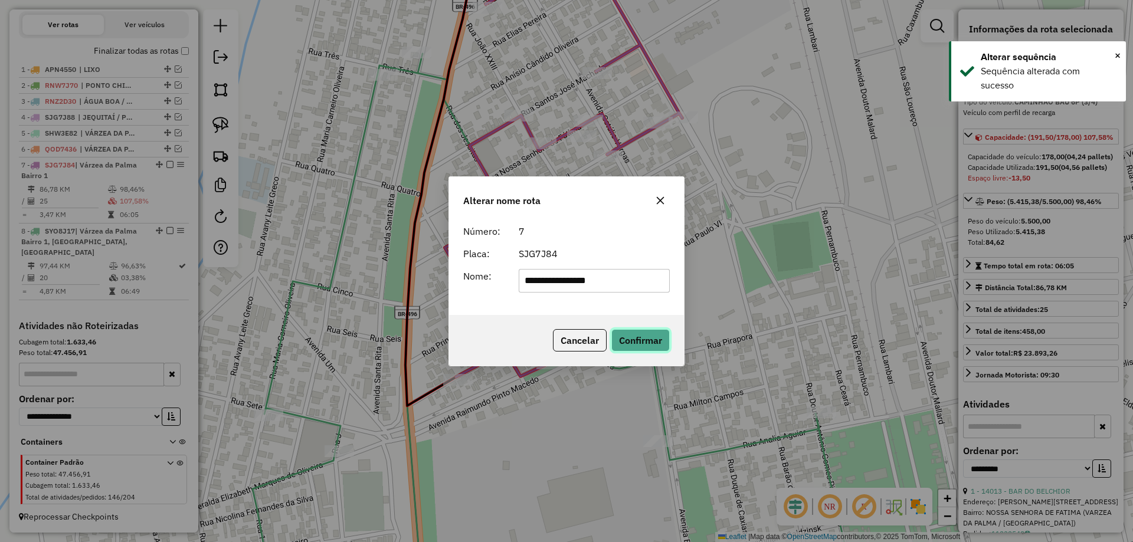
click at [641, 343] on button "Confirmar" at bounding box center [640, 340] width 58 height 22
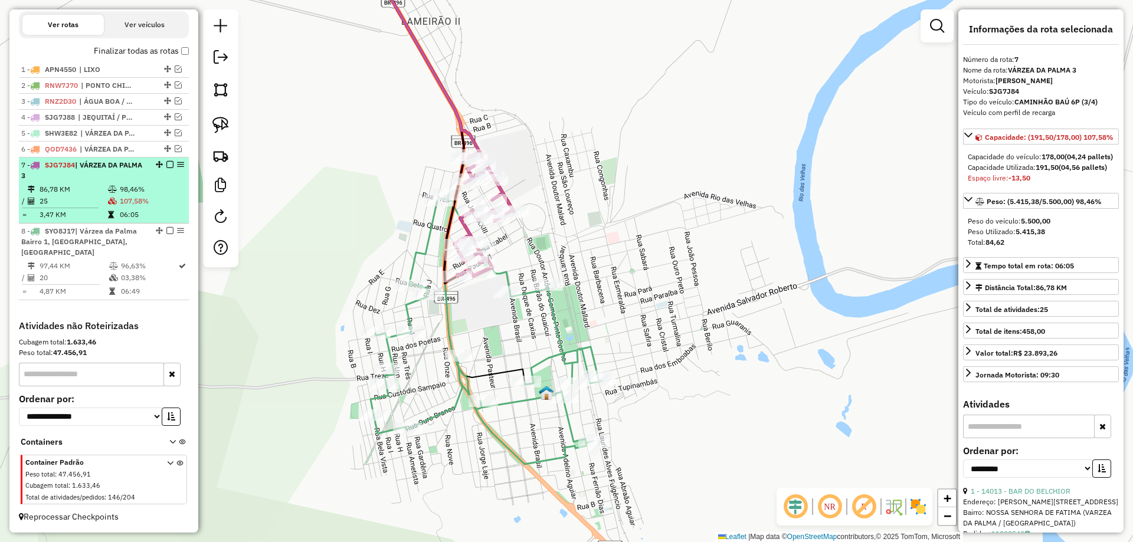
click at [166, 166] on em at bounding box center [169, 164] width 7 height 7
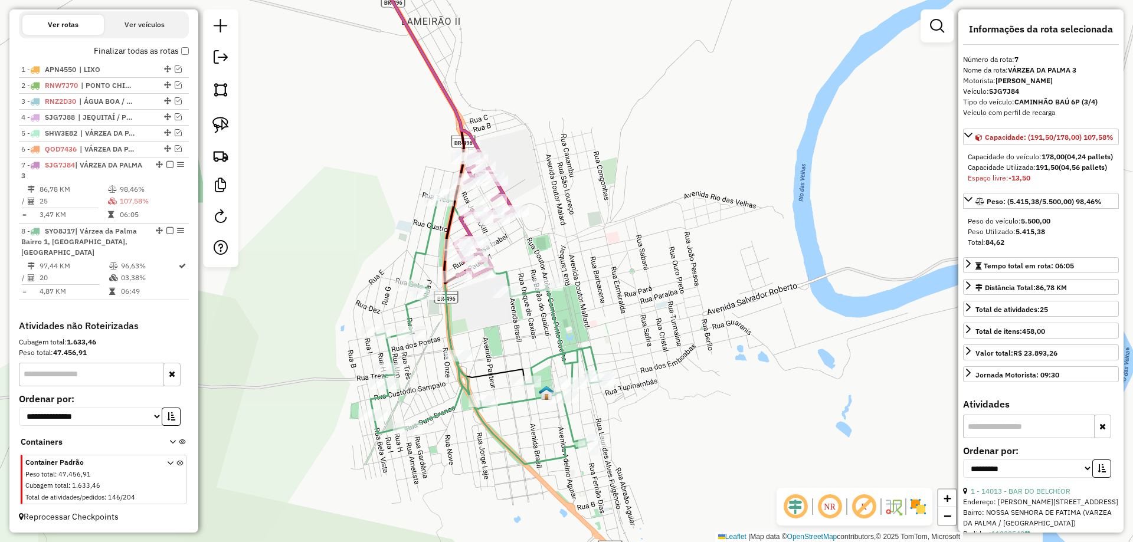
scroll to position [354, 0]
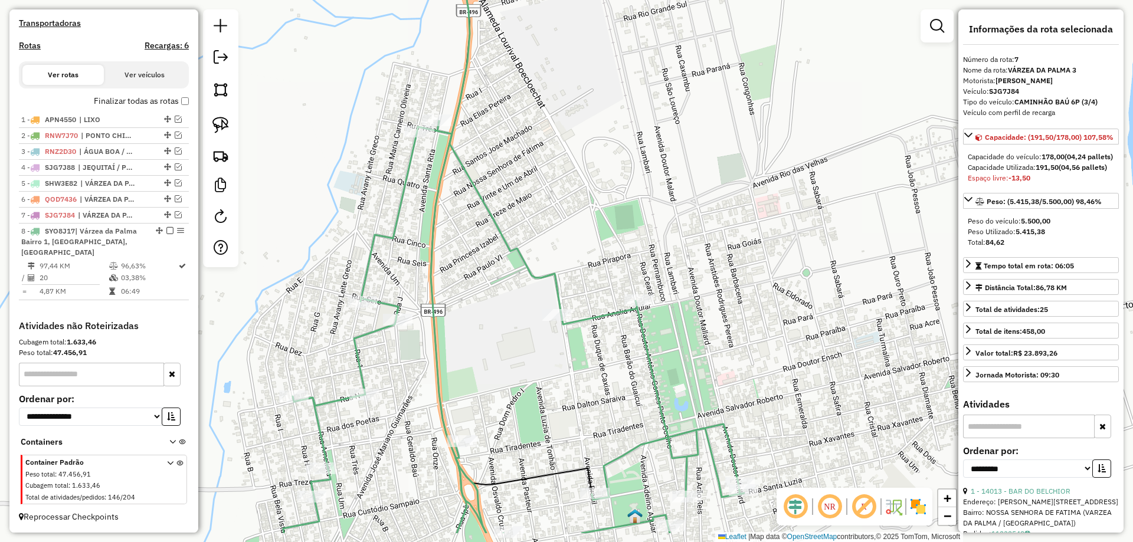
drag, startPoint x: 506, startPoint y: 183, endPoint x: 533, endPoint y: 279, distance: 100.1
click at [520, 185] on div "Janela de atendimento Grade de atendimento Capacidade Transportadoras Veículos …" at bounding box center [566, 271] width 1133 height 542
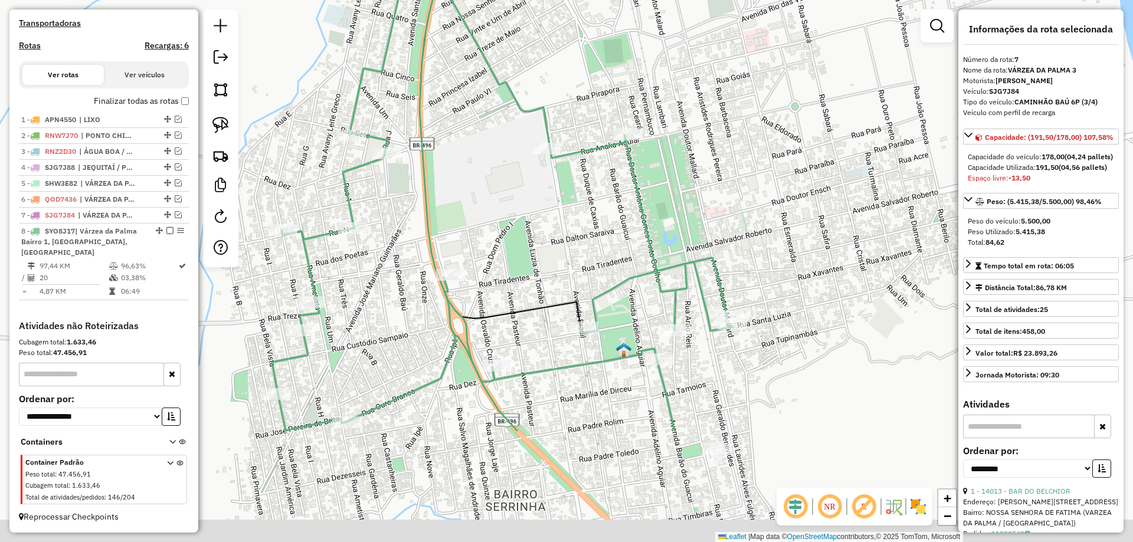
drag, startPoint x: 532, startPoint y: 183, endPoint x: 526, endPoint y: 149, distance: 35.2
click at [526, 149] on div "Janela de atendimento Grade de atendimento Capacidade Transportadoras Veículos …" at bounding box center [566, 271] width 1133 height 542
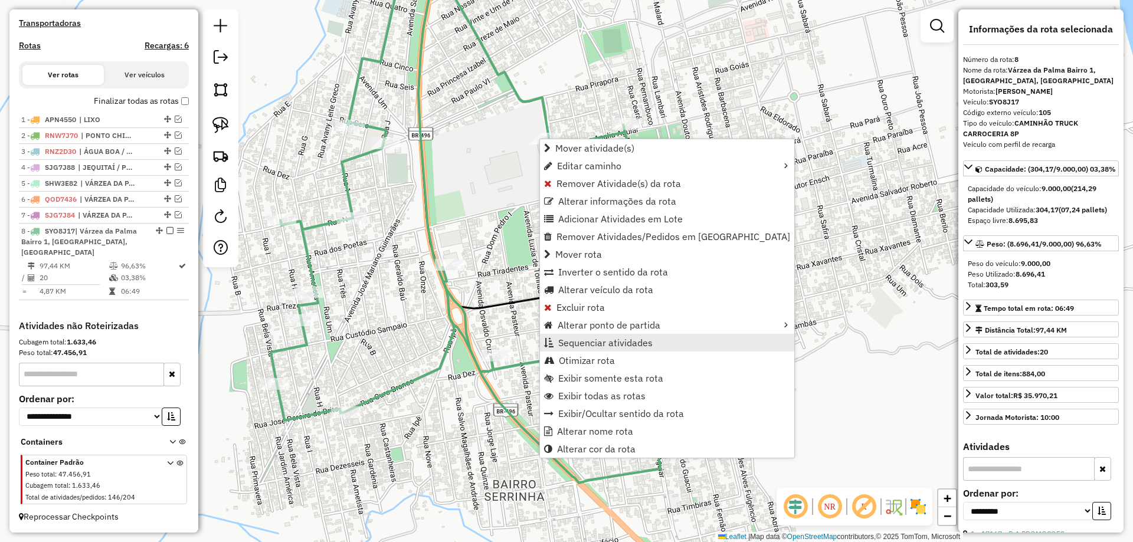
click at [569, 345] on span "Sequenciar atividades" at bounding box center [605, 342] width 94 height 9
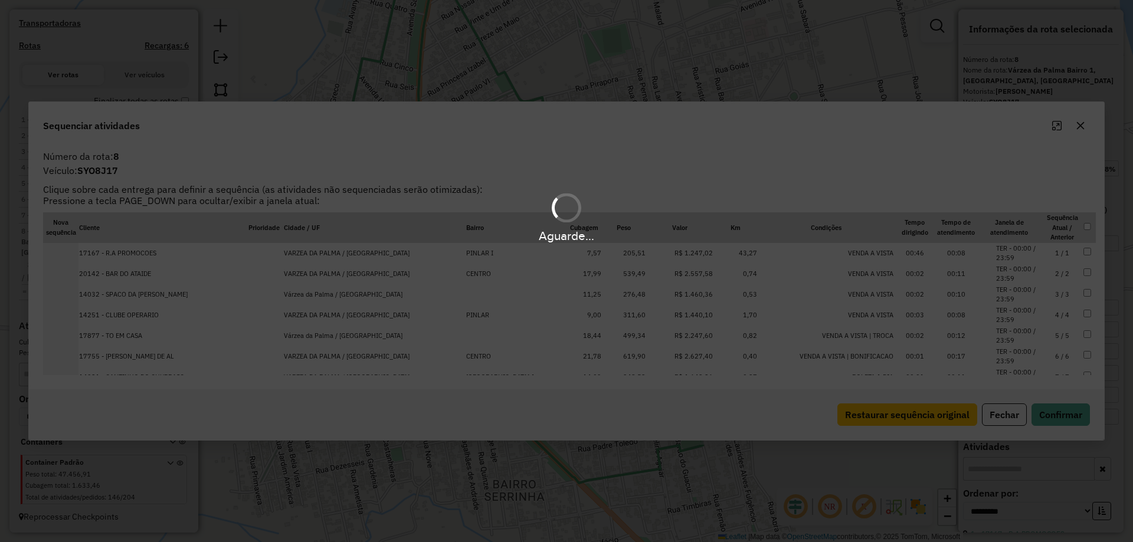
scroll to position [291, 0]
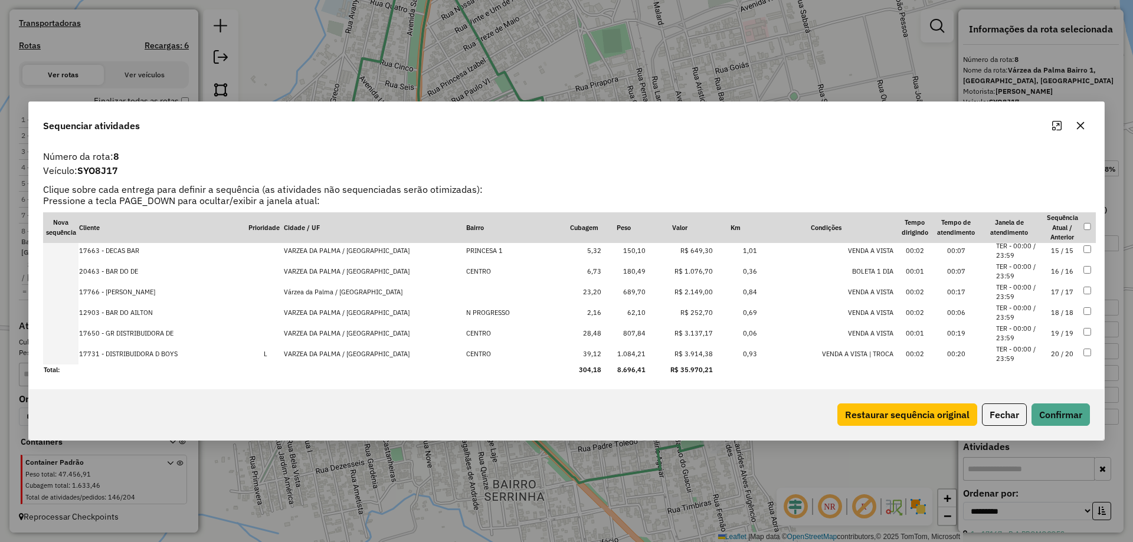
click at [1061, 250] on td "15 / 15" at bounding box center [1061, 251] width 41 height 21
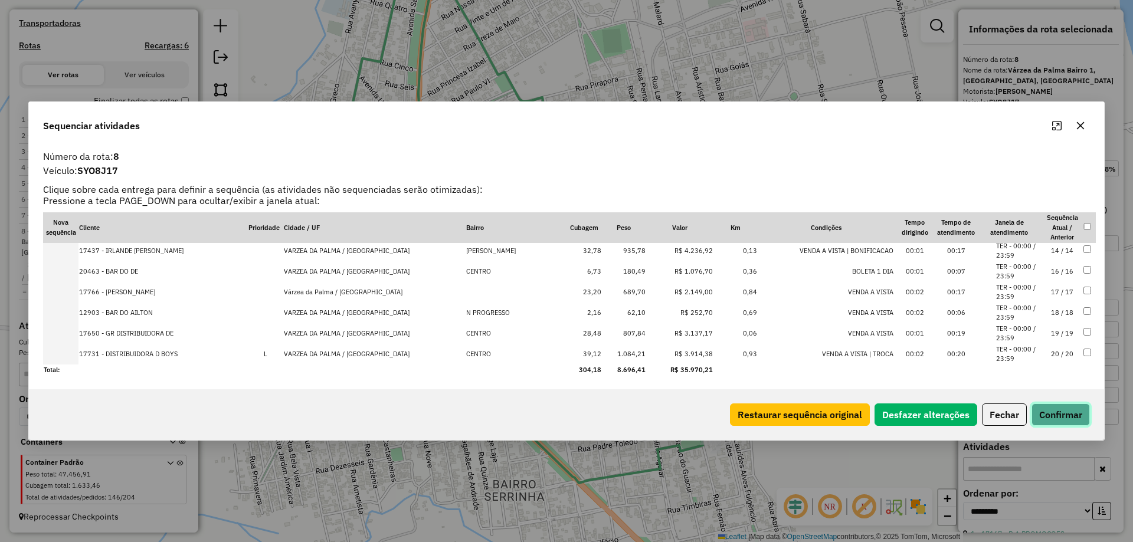
click at [1055, 421] on button "Confirmar" at bounding box center [1060, 415] width 58 height 22
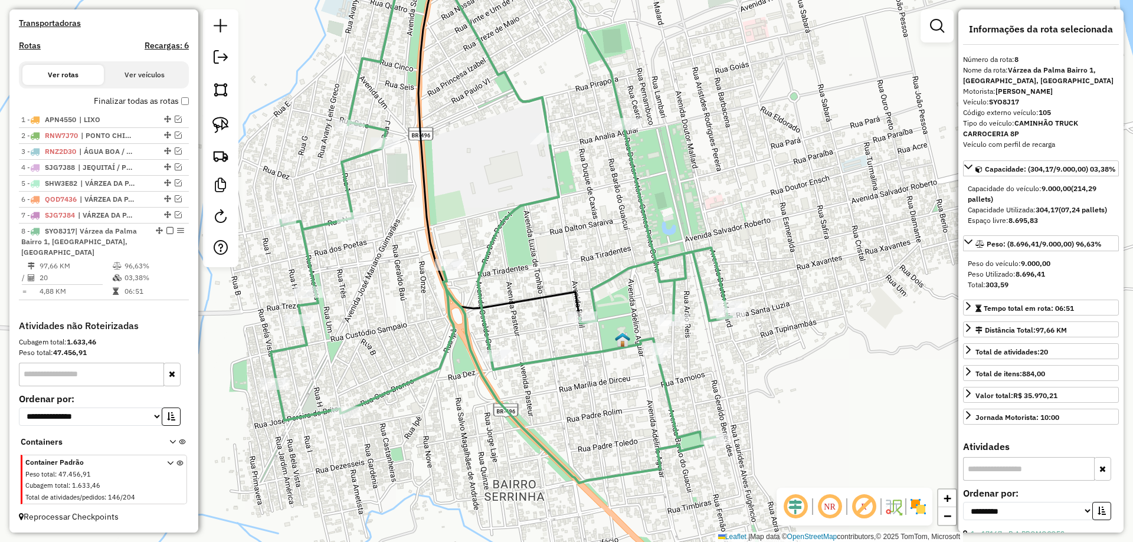
click at [533, 149] on div "Janela de atendimento Grade de atendimento Capacidade Transportadoras Veículos …" at bounding box center [566, 271] width 1133 height 542
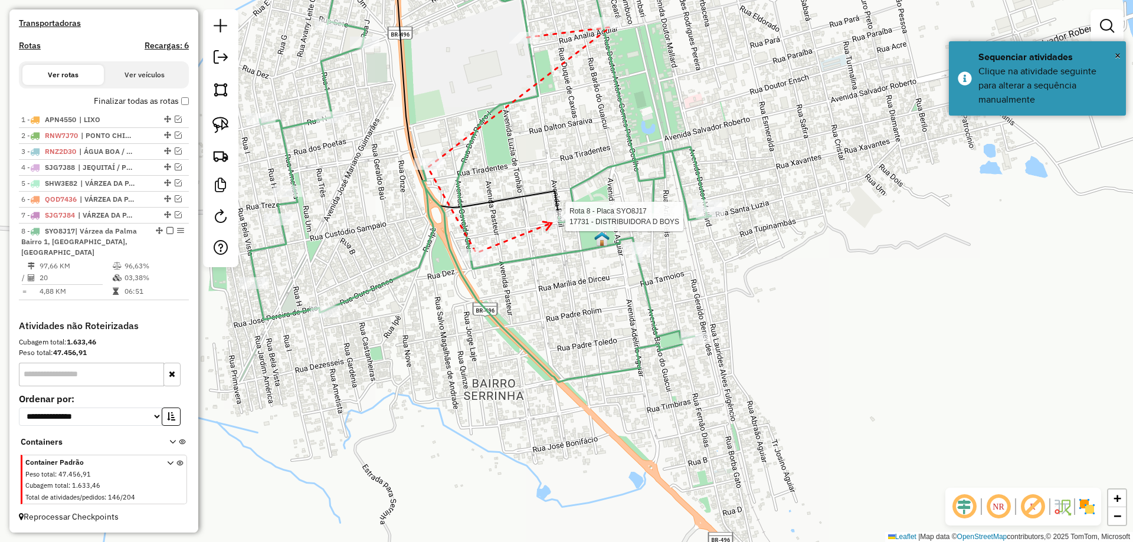
click at [552, 222] on div at bounding box center [562, 217] width 30 height 12
click at [649, 225] on div at bounding box center [654, 220] width 30 height 12
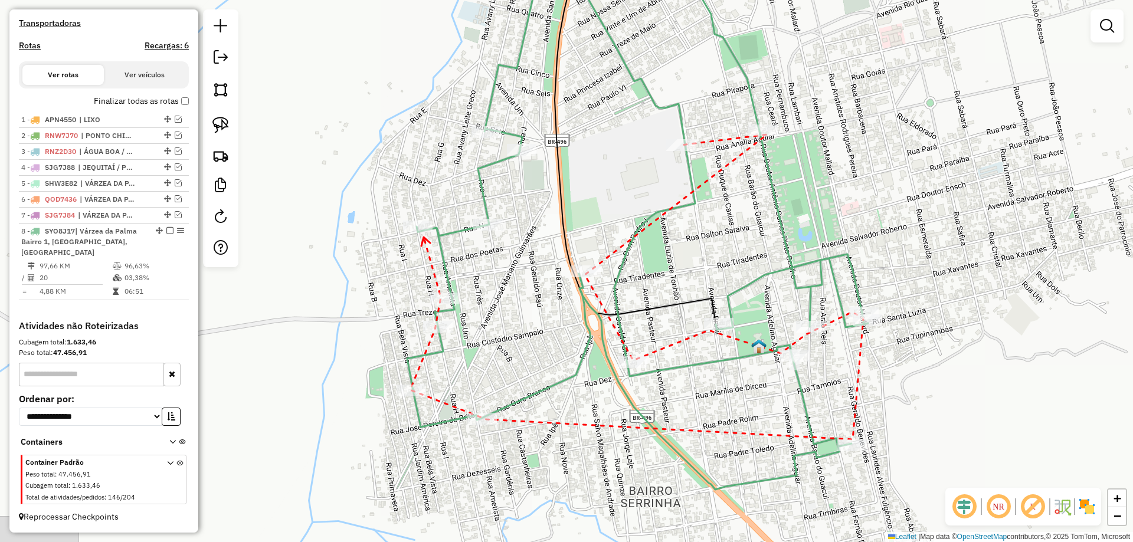
click at [424, 237] on icon at bounding box center [425, 241] width 9 height 9
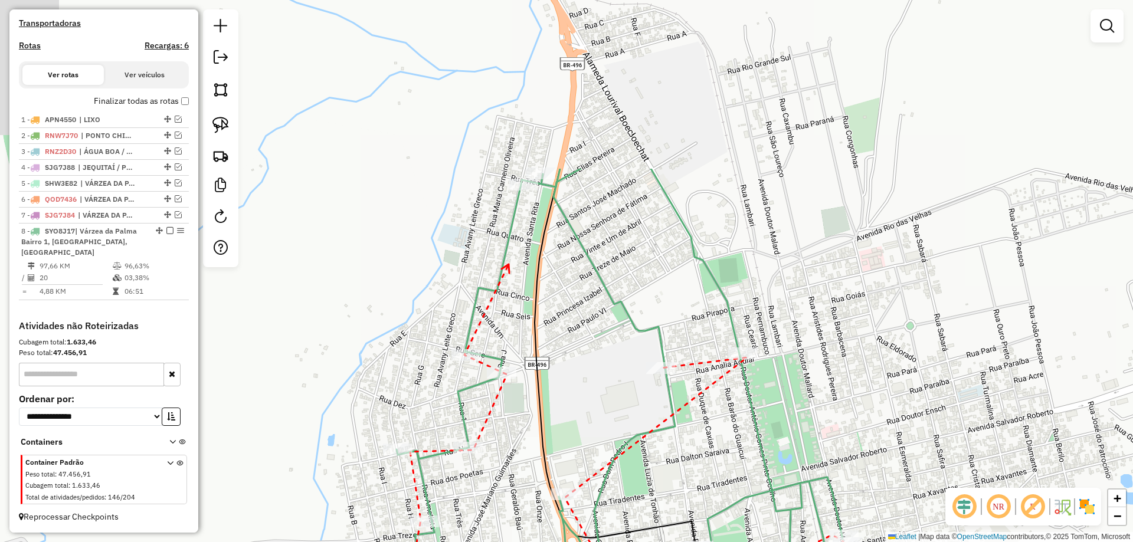
drag, startPoint x: 529, startPoint y: 37, endPoint x: 506, endPoint y: 260, distance: 224.2
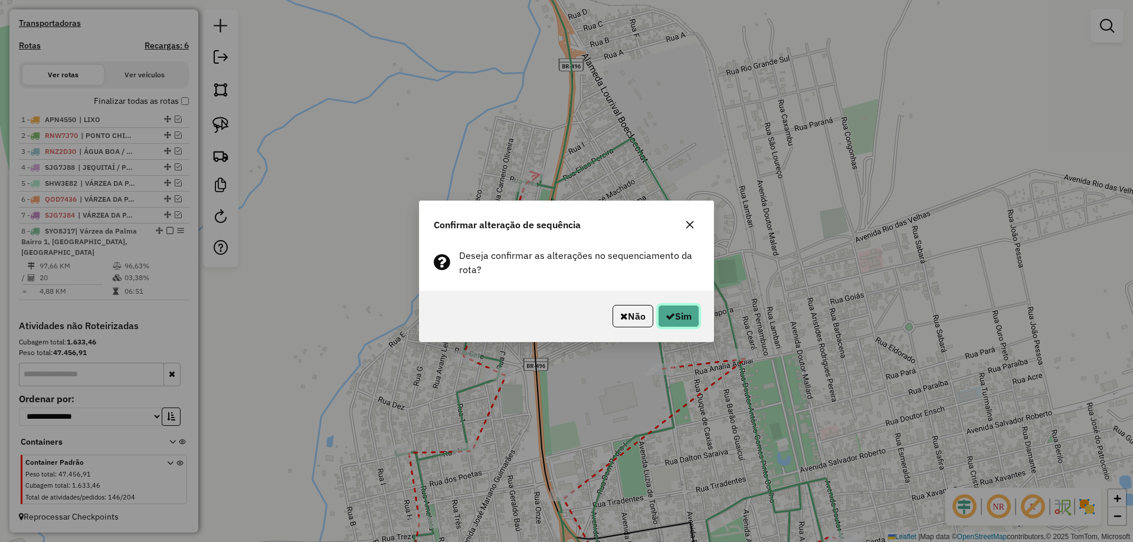
click at [676, 323] on button "Sim" at bounding box center [678, 316] width 41 height 22
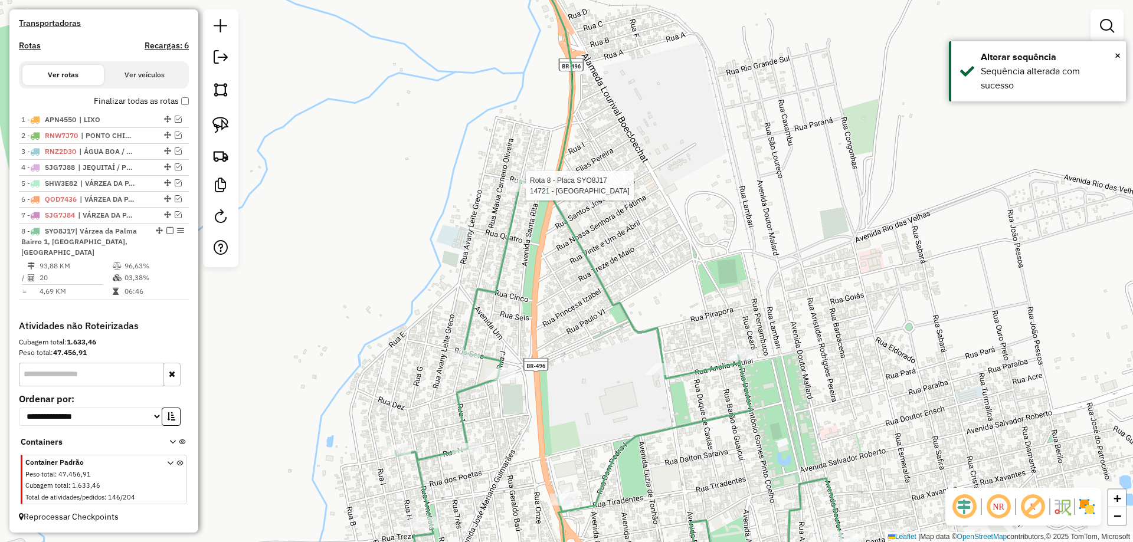
select select "**********"
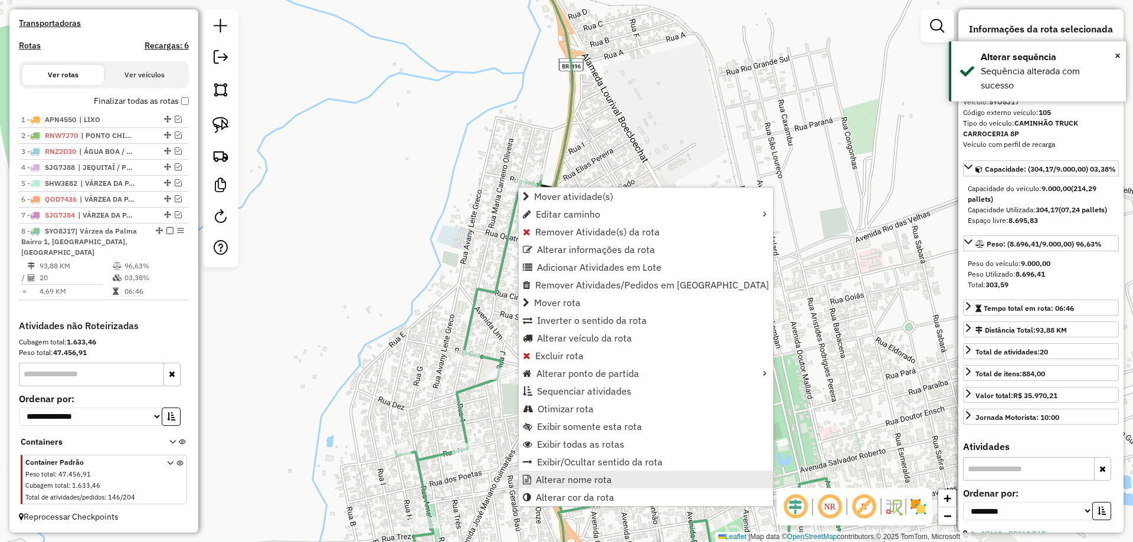
click at [555, 481] on span "Alterar nome rota" at bounding box center [574, 479] width 76 height 9
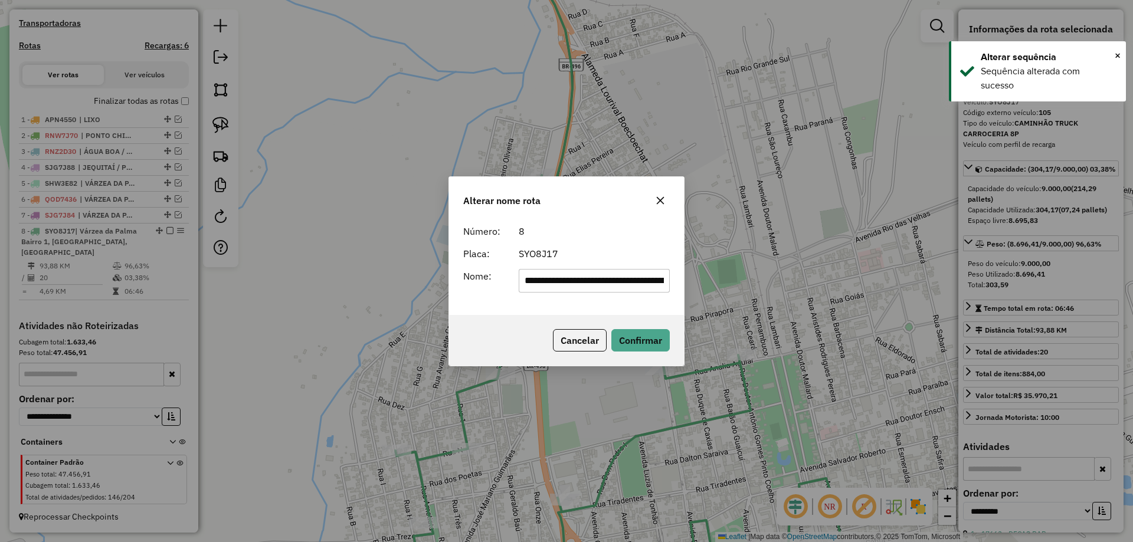
scroll to position [0, 182]
click at [575, 296] on div "**********" at bounding box center [566, 267] width 235 height 96
click at [589, 284] on input "**********" at bounding box center [595, 281] width 152 height 24
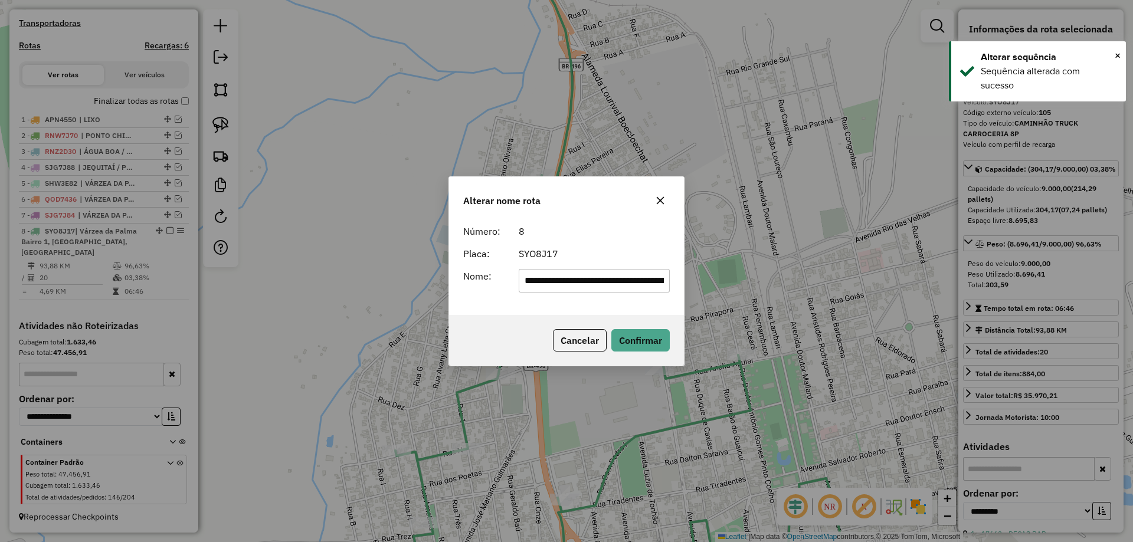
click at [589, 284] on input "**********" at bounding box center [595, 281] width 152 height 24
paste input "text"
type input "**********"
click at [620, 254] on div "SYO8J17" at bounding box center [595, 254] width 166 height 14
click at [645, 321] on div "Cancelar Confirmar" at bounding box center [566, 340] width 235 height 51
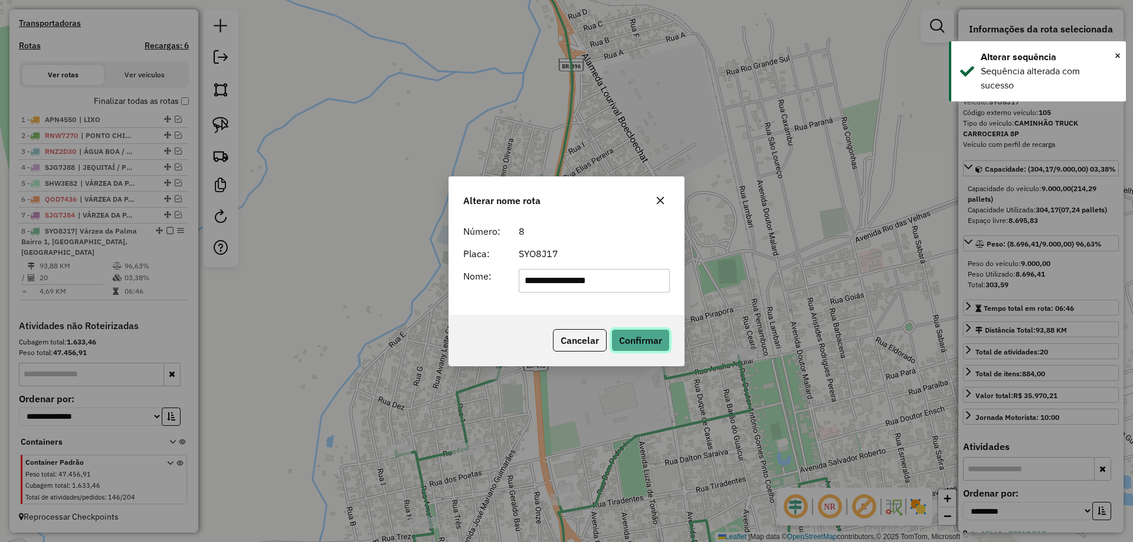
click at [643, 337] on button "Confirmar" at bounding box center [640, 340] width 58 height 22
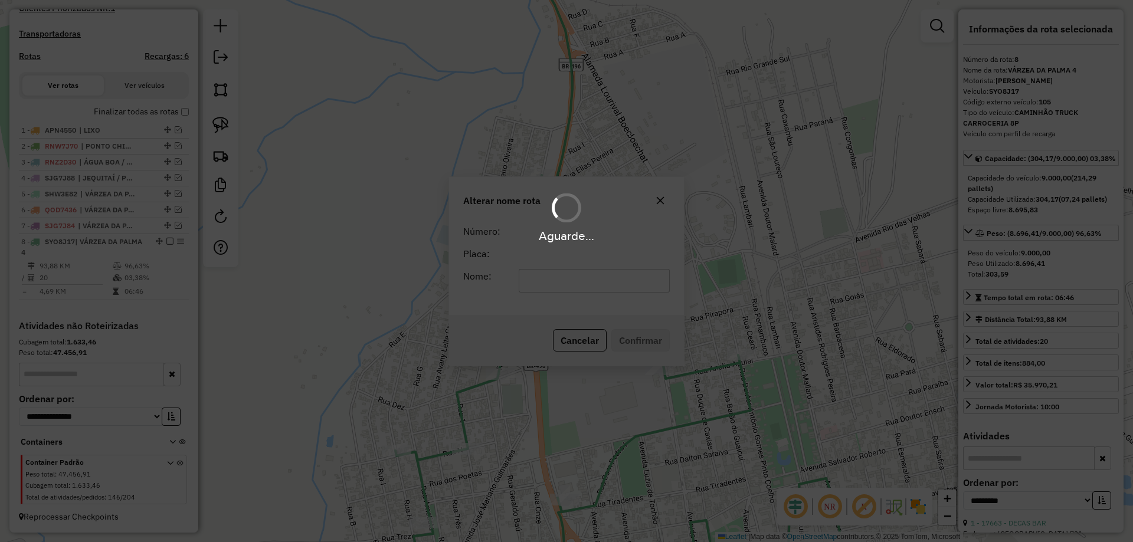
scroll to position [343, 0]
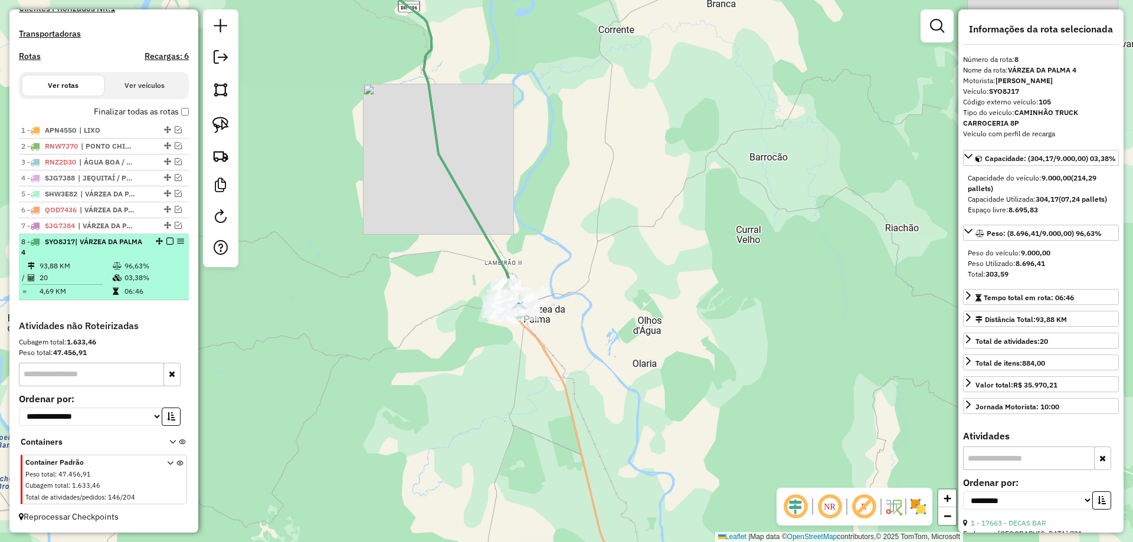
click at [166, 240] on em at bounding box center [169, 241] width 7 height 7
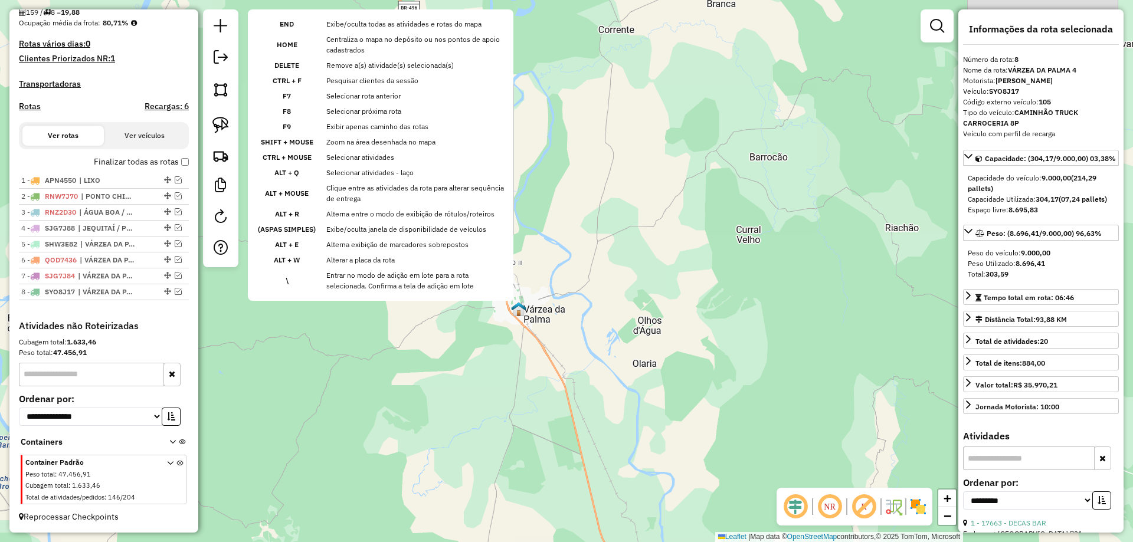
drag, startPoint x: 430, startPoint y: 352, endPoint x: 467, endPoint y: 434, distance: 89.5
click at [464, 424] on div "Janela de atendimento Grade de atendimento Capacidade Transportadoras Veículos …" at bounding box center [566, 271] width 1133 height 542
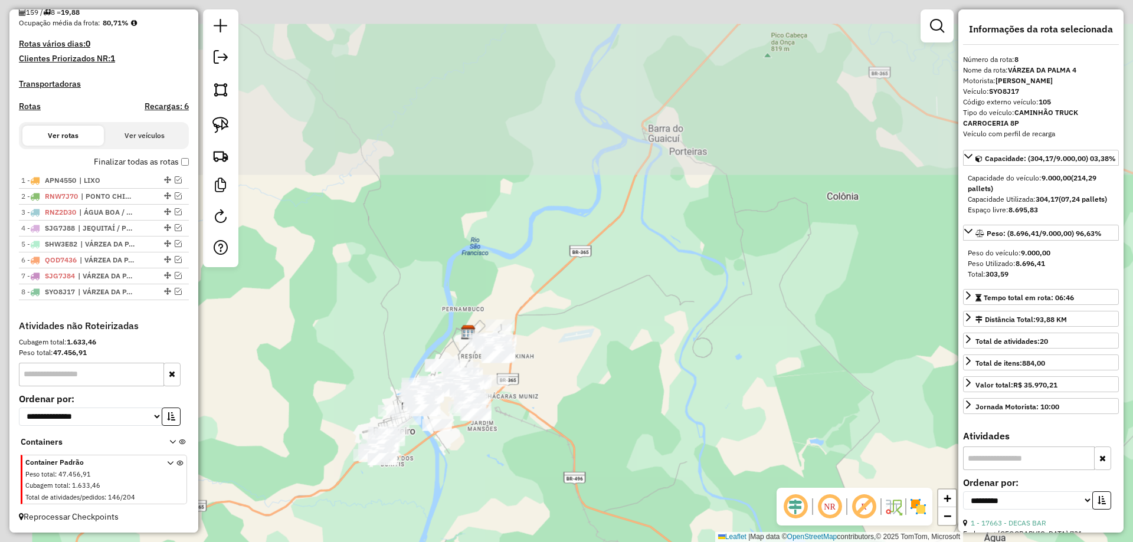
click at [528, 414] on div "Janela de atendimento Grade de atendimento Capacidade Transportadoras Veículos …" at bounding box center [566, 271] width 1133 height 542
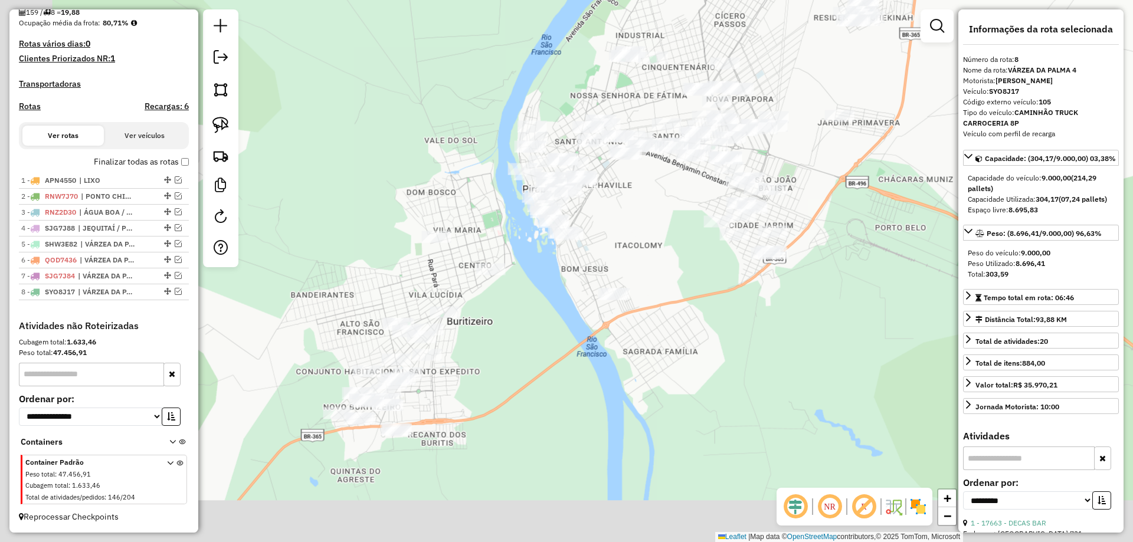
drag, startPoint x: 407, startPoint y: 445, endPoint x: 553, endPoint y: 287, distance: 215.0
click at [553, 287] on div "Janela de atendimento Grade de atendimento Capacidade Transportadoras Veículos …" at bounding box center [566, 271] width 1133 height 542
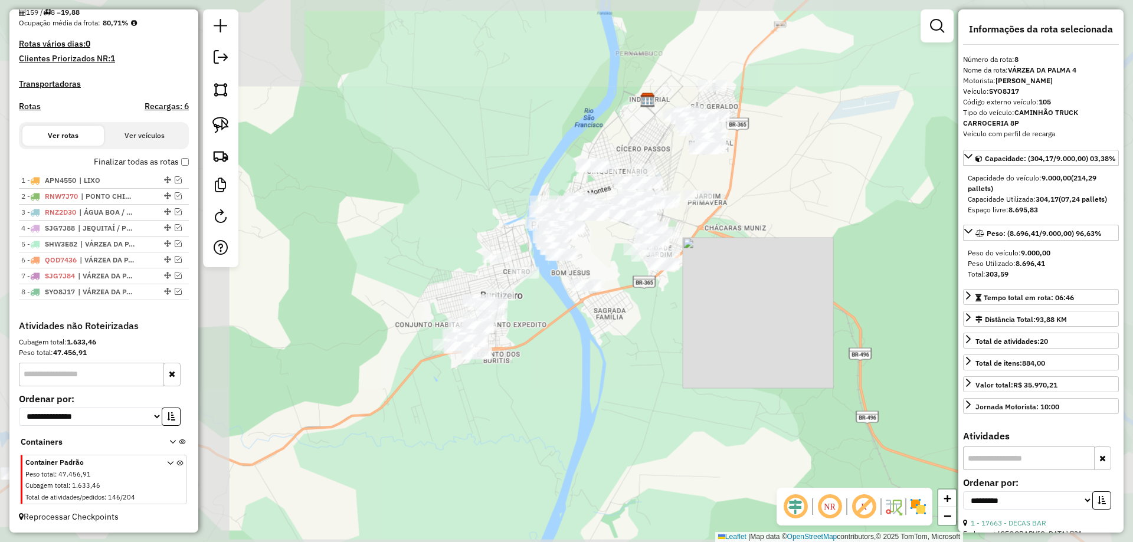
drag, startPoint x: 409, startPoint y: 272, endPoint x: 425, endPoint y: 259, distance: 20.5
click at [424, 259] on div "Janela de atendimento Grade de atendimento Capacidade Transportadoras Veículos …" at bounding box center [566, 271] width 1133 height 542
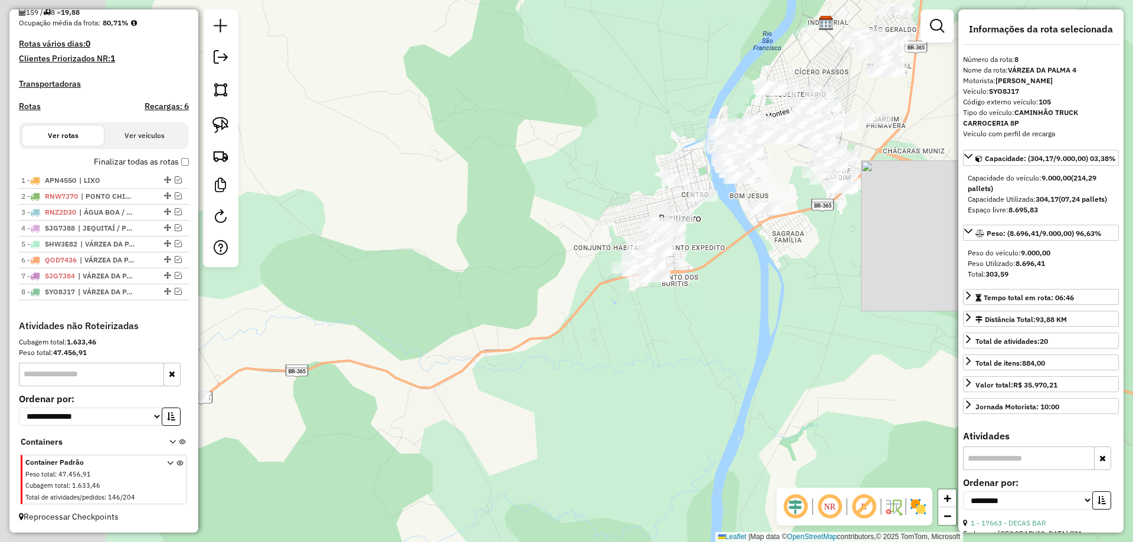
drag, startPoint x: 445, startPoint y: 259, endPoint x: 555, endPoint y: 240, distance: 110.8
click at [555, 240] on div "Janela de atendimento Grade de atendimento Capacidade Transportadoras Veículos …" at bounding box center [566, 271] width 1133 height 542
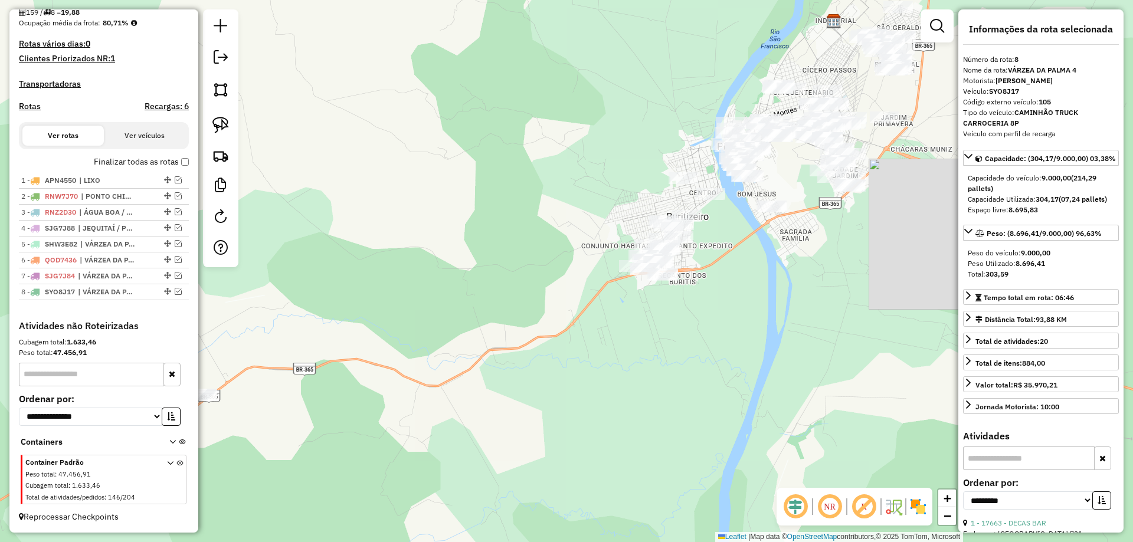
drag, startPoint x: 582, startPoint y: 227, endPoint x: 630, endPoint y: 213, distance: 49.8
click at [630, 213] on div "Janela de atendimento Grade de atendimento Capacidade Transportadoras Veículos …" at bounding box center [566, 271] width 1133 height 542
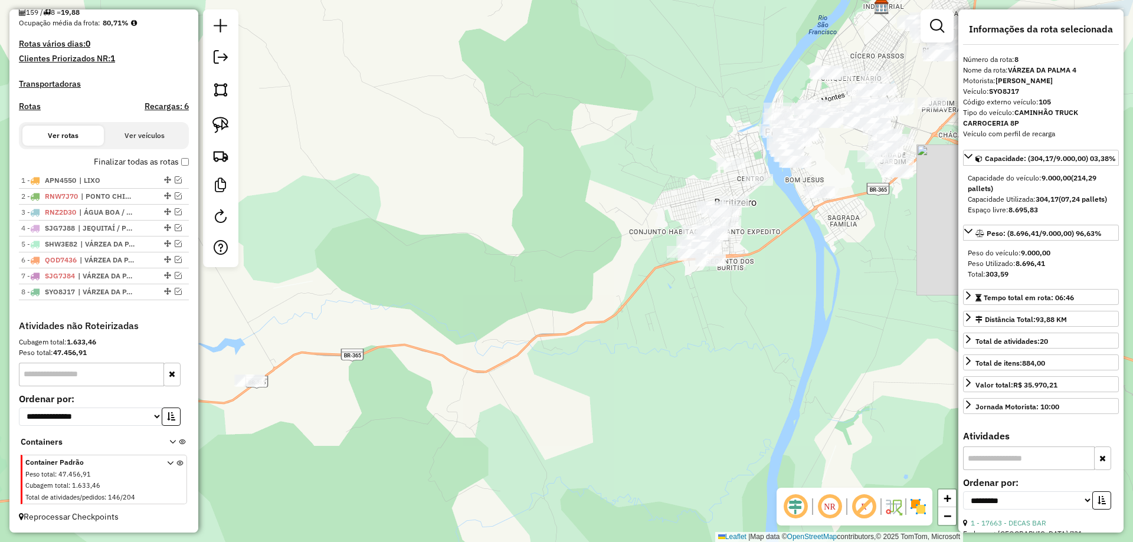
click at [203, 134] on div at bounding box center [220, 138] width 35 height 258
click at [212, 129] on img at bounding box center [220, 125] width 17 height 17
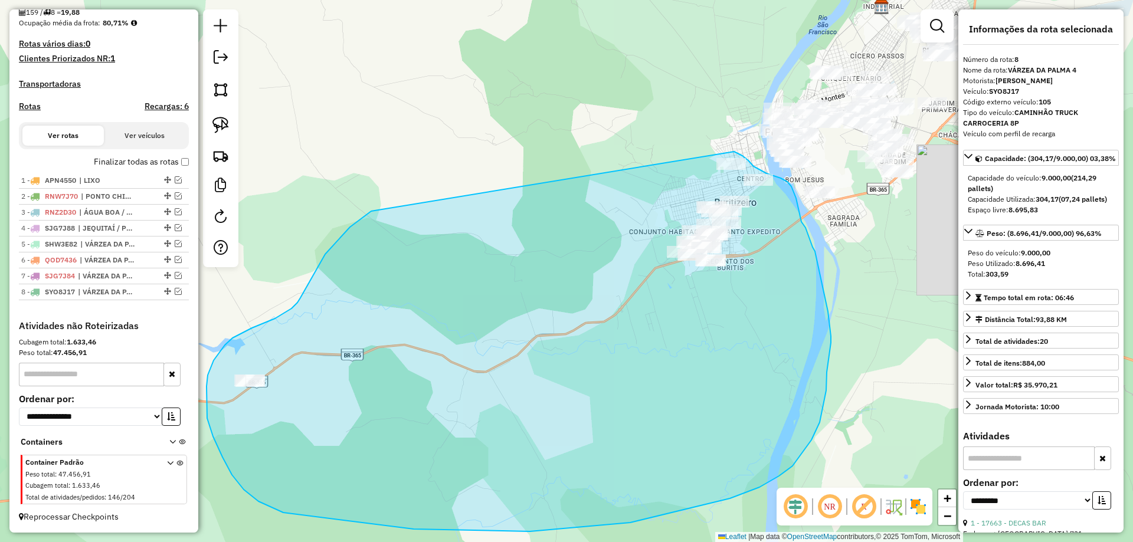
drag, startPoint x: 350, startPoint y: 227, endPoint x: 701, endPoint y: 136, distance: 362.8
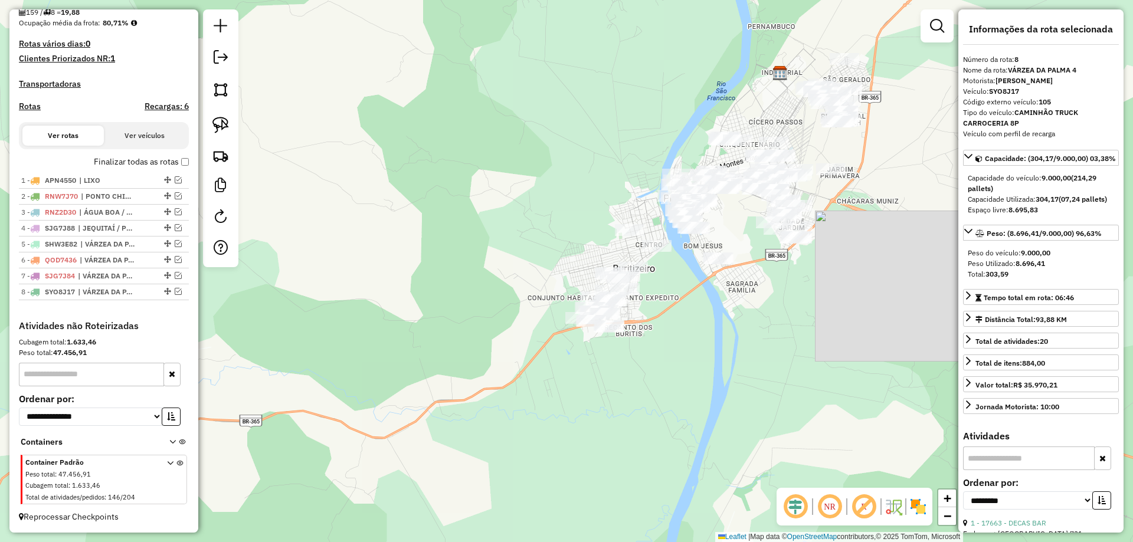
drag, startPoint x: 749, startPoint y: 252, endPoint x: 625, endPoint y: 302, distance: 133.7
click at [632, 304] on div "Janela de atendimento Grade de atendimento Capacidade Transportadoras Veículos …" at bounding box center [566, 271] width 1133 height 542
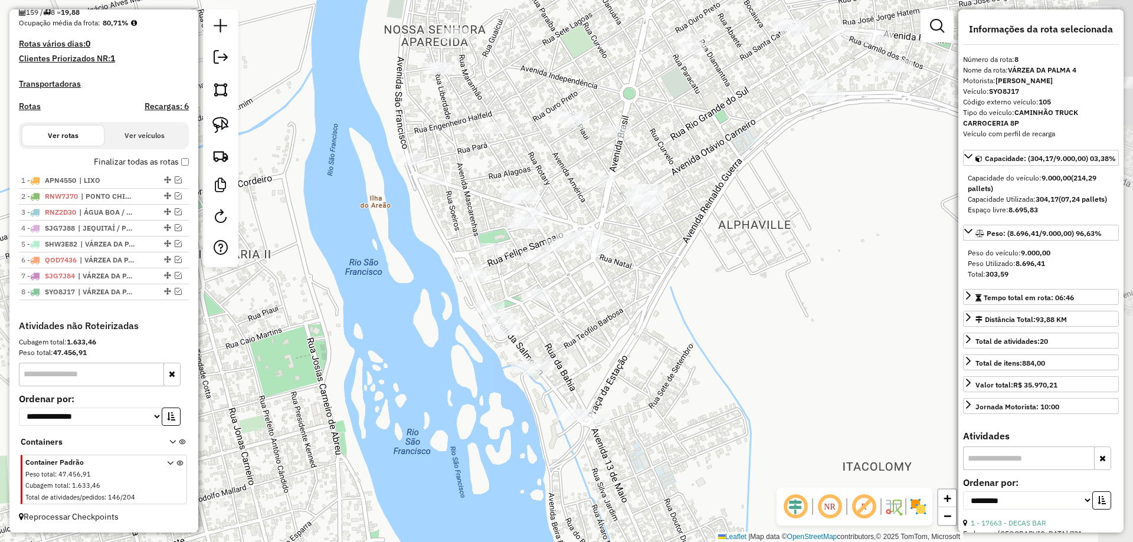
drag, startPoint x: 577, startPoint y: 179, endPoint x: 630, endPoint y: 337, distance: 166.8
click at [631, 337] on div "Janela de atendimento Grade de atendimento Capacidade Transportadoras Veículos …" at bounding box center [566, 271] width 1133 height 542
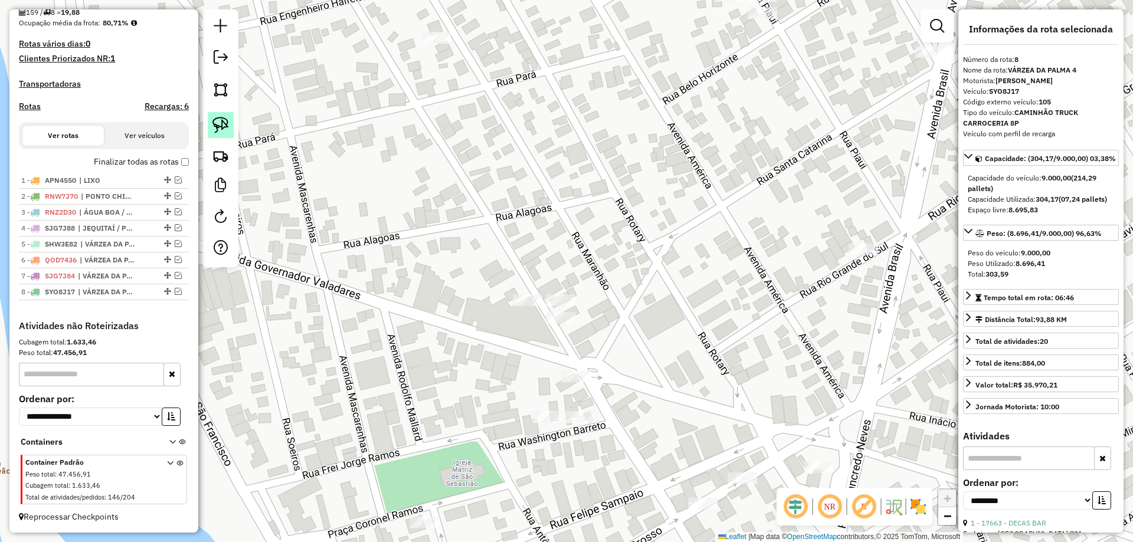
click at [233, 126] on link at bounding box center [221, 125] width 26 height 26
drag, startPoint x: 512, startPoint y: 271, endPoint x: 615, endPoint y: 296, distance: 106.3
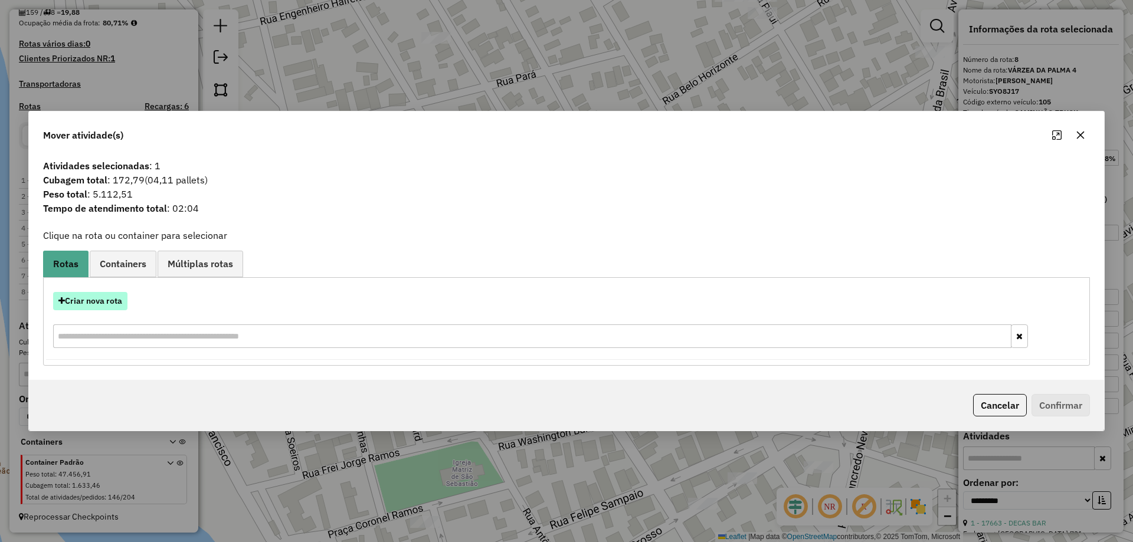
click at [88, 304] on button "Criar nova rota" at bounding box center [90, 301] width 74 height 18
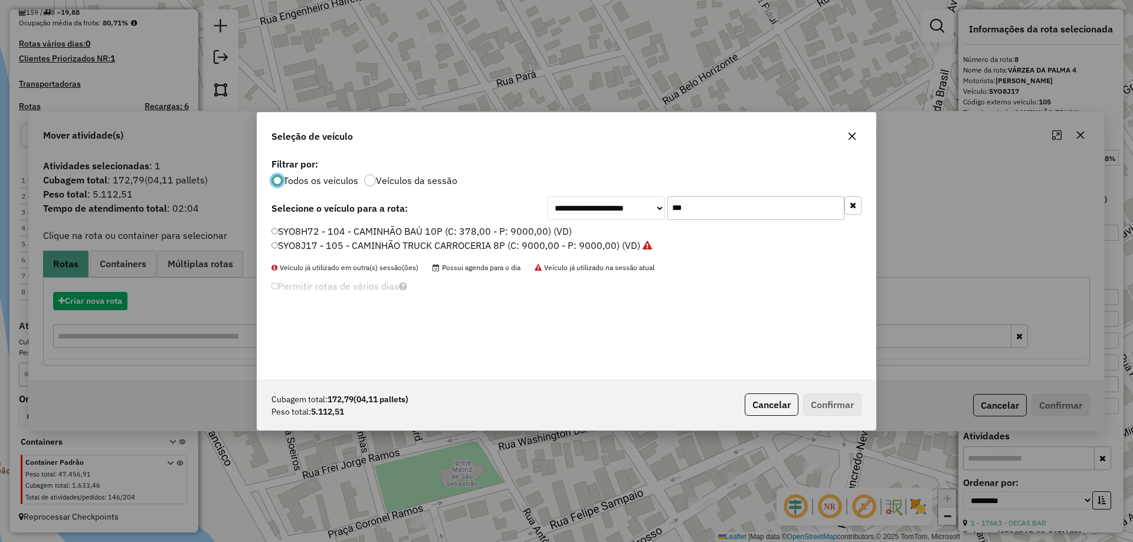
scroll to position [6, 4]
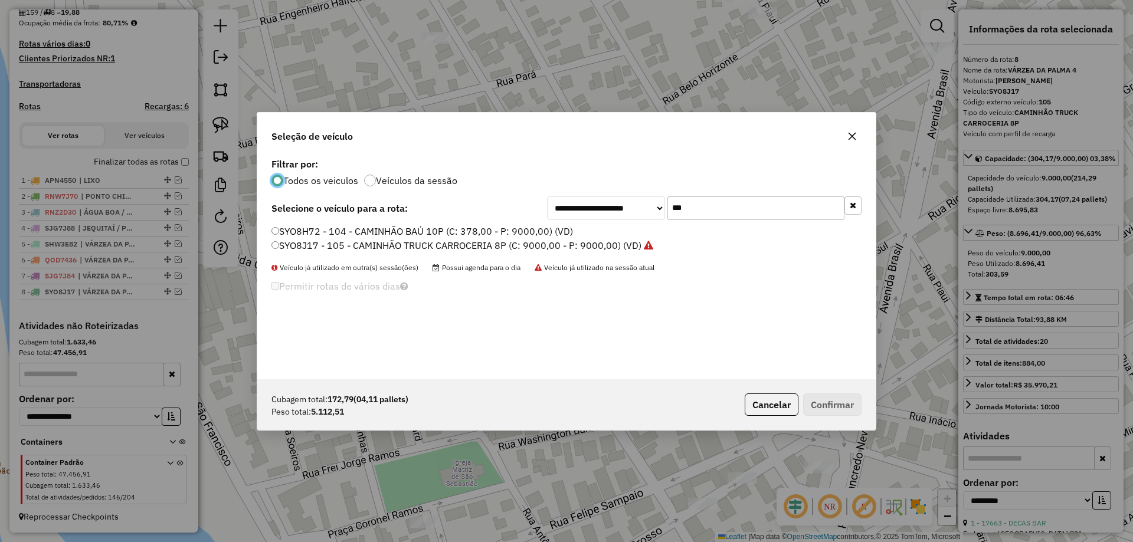
click at [741, 220] on div "**********" at bounding box center [566, 267] width 618 height 224
click at [734, 204] on input "***" at bounding box center [755, 208] width 177 height 24
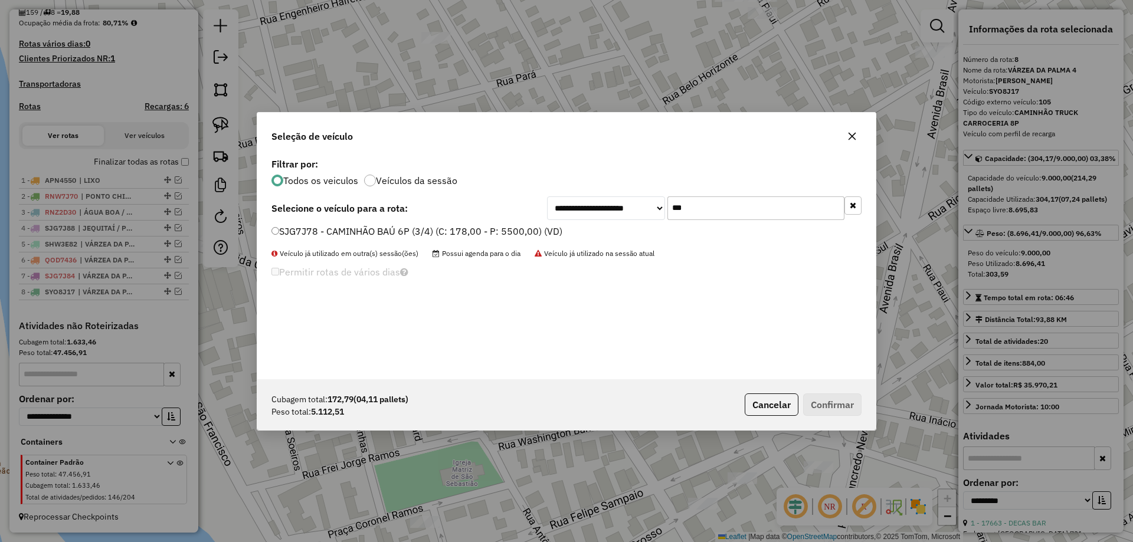
type input "***"
click at [396, 223] on div "**********" at bounding box center [566, 267] width 618 height 224
click at [384, 230] on label "SJG7J78 - CAMINHÃO BAÚ 6P (3/4) (C: 178,00 - P: 5500,00) (VD)" at bounding box center [416, 231] width 291 height 14
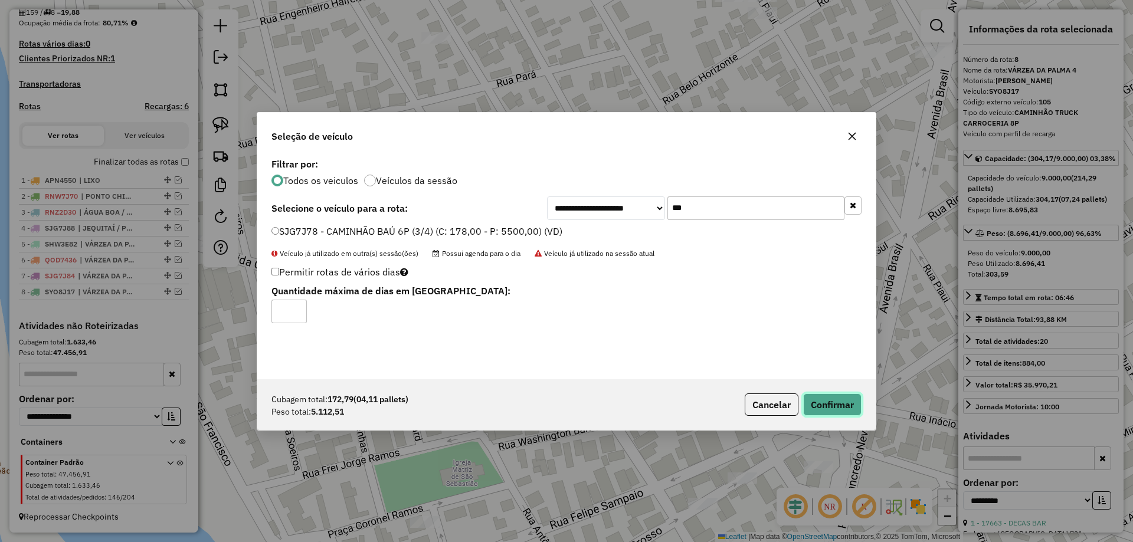
click at [825, 398] on button "Confirmar" at bounding box center [832, 405] width 58 height 22
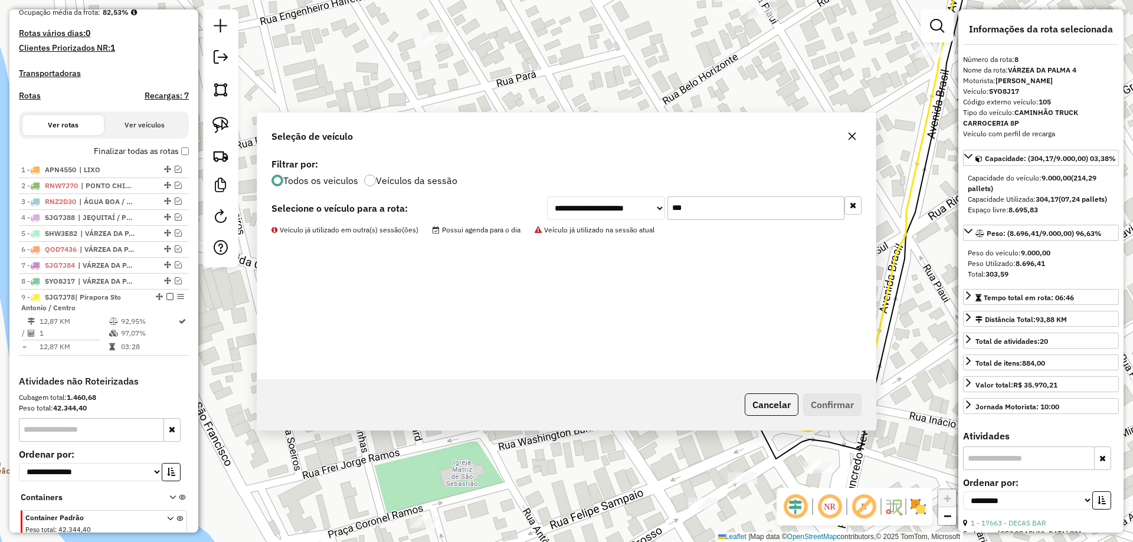
scroll to position [359, 0]
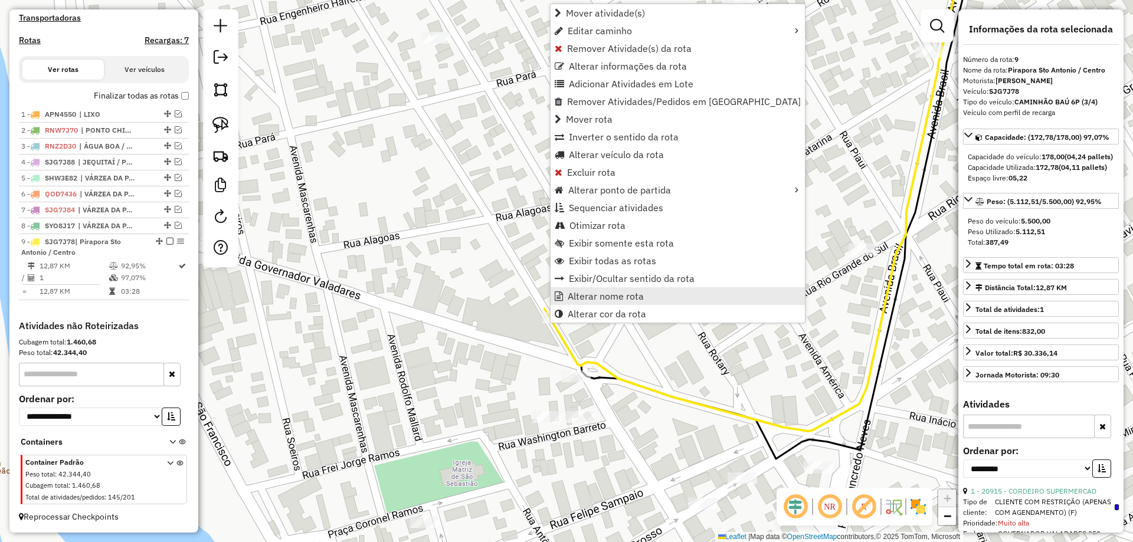
click at [610, 293] on span "Alterar nome rota" at bounding box center [606, 295] width 76 height 9
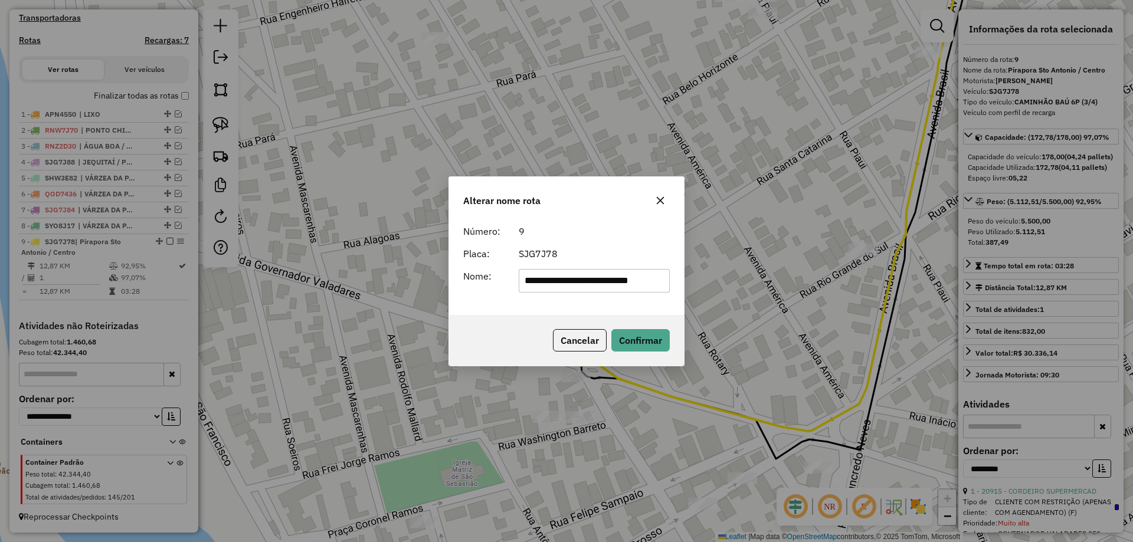
click at [631, 269] on input "**********" at bounding box center [595, 281] width 152 height 24
type input "**********"
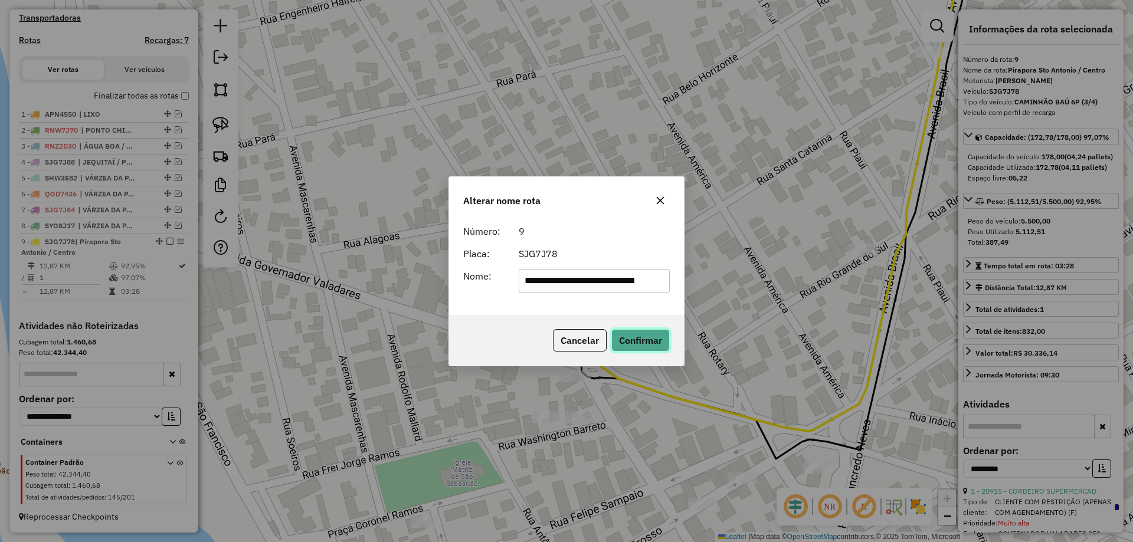
click at [620, 331] on button "Confirmar" at bounding box center [640, 340] width 58 height 22
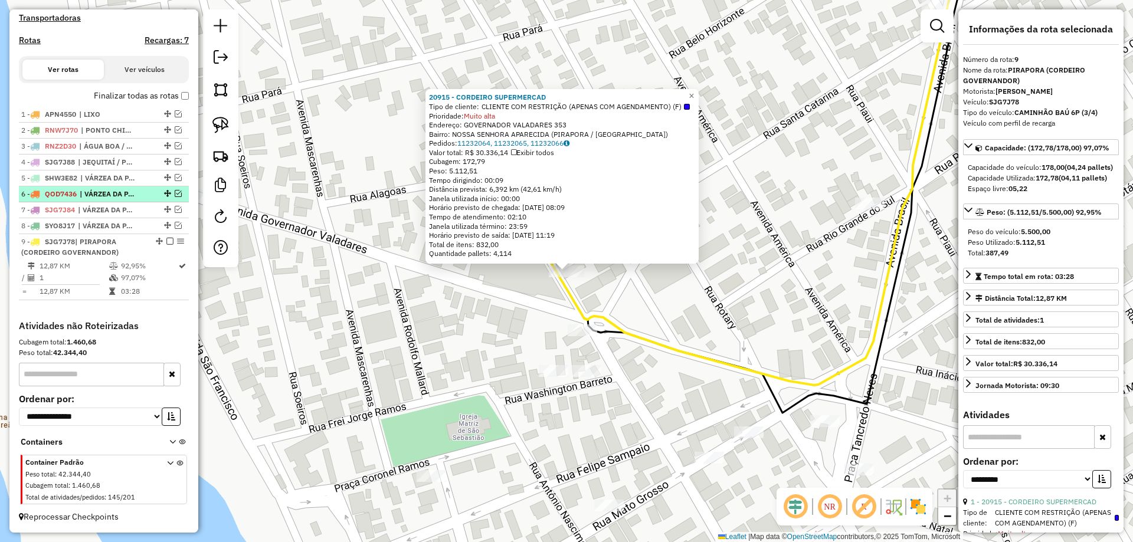
click at [166, 242] on em at bounding box center [169, 241] width 7 height 7
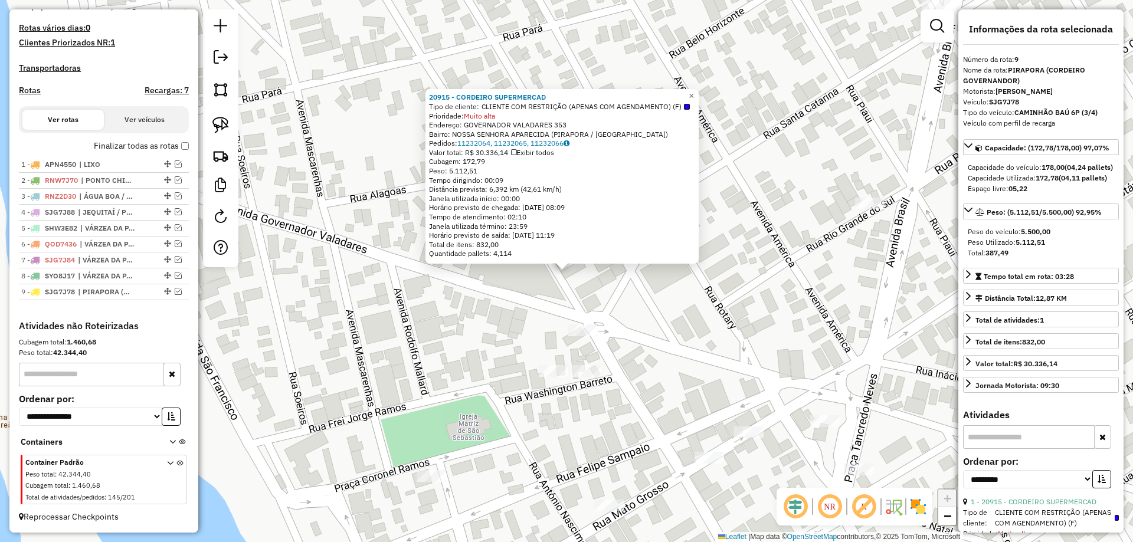
scroll to position [309, 0]
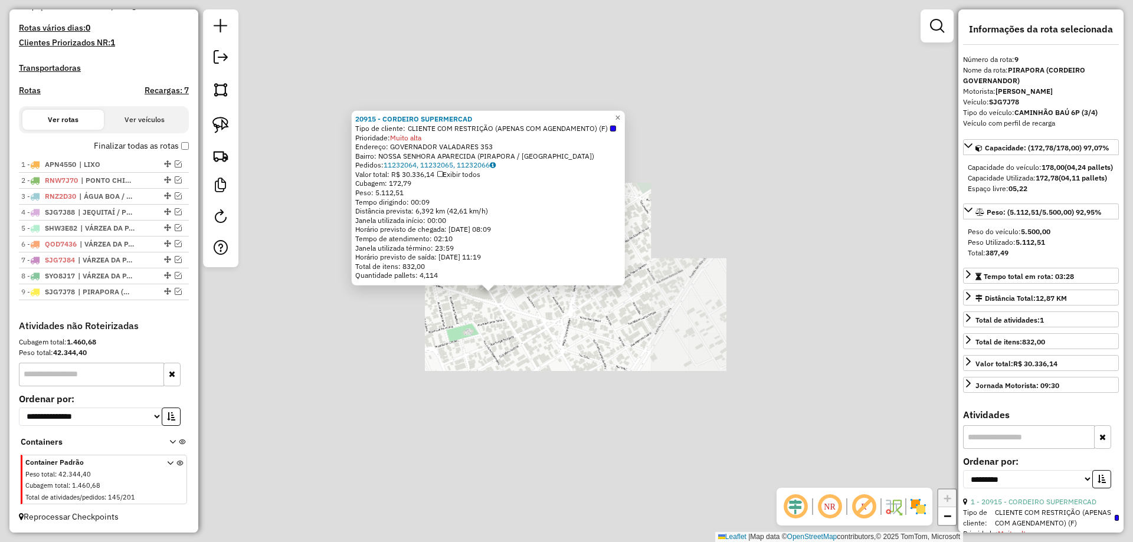
click at [435, 313] on div "20915 - CORDEIRO SUPERMERCAD Tipo de cliente: CLIENTE COM RESTRIÇÃO (APENAS COM…" at bounding box center [566, 271] width 1133 height 542
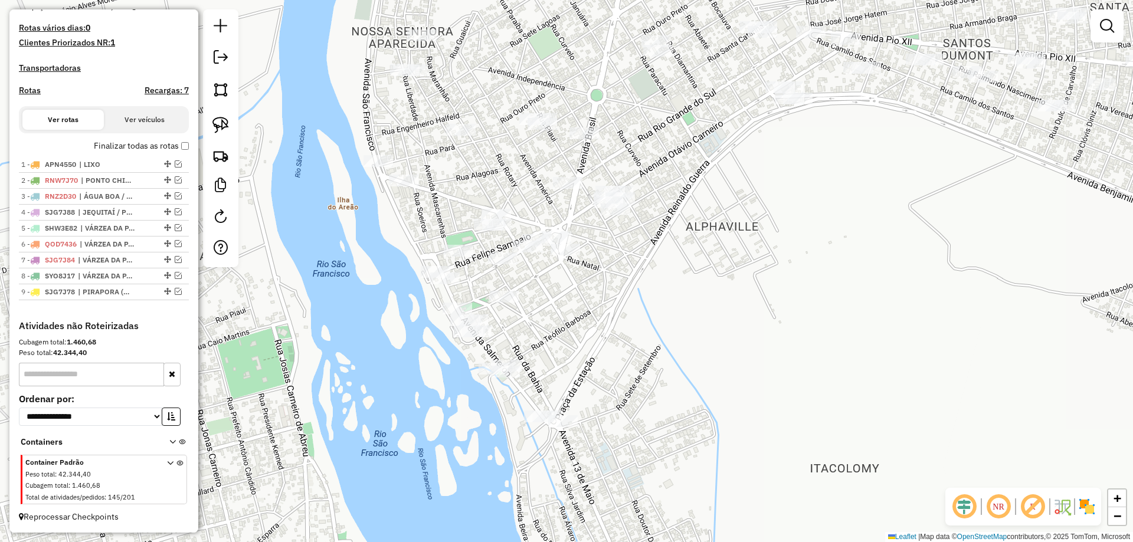
click at [409, 222] on div "Janela de atendimento Grade de atendimento Capacidade Transportadoras Veículos …" at bounding box center [566, 271] width 1133 height 542
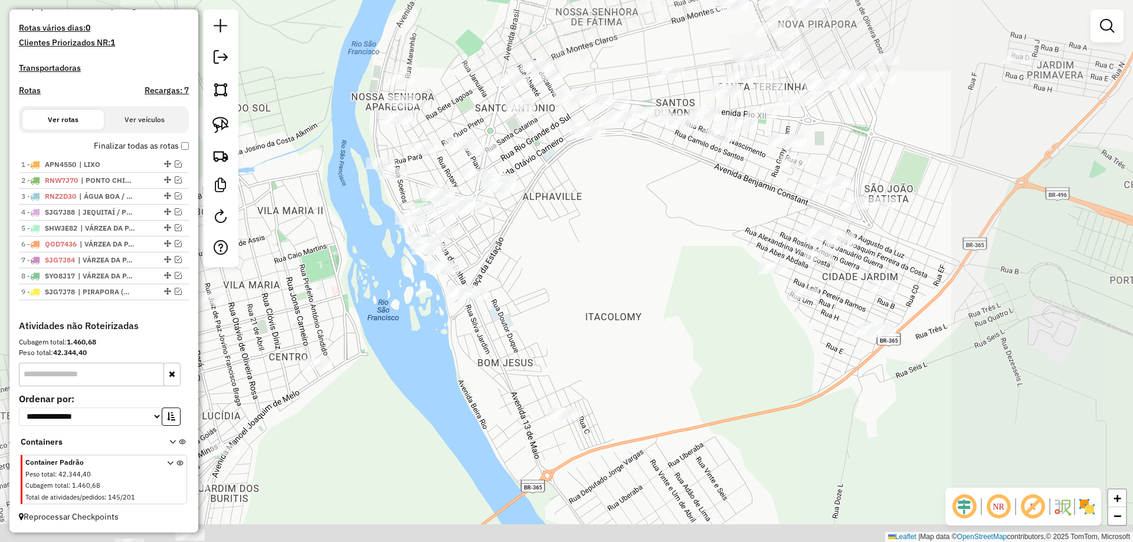
drag, startPoint x: 537, startPoint y: 306, endPoint x: 510, endPoint y: 254, distance: 58.6
click at [513, 254] on div "Janela de atendimento Grade de atendimento Capacidade Transportadoras Veículos …" at bounding box center [566, 271] width 1133 height 542
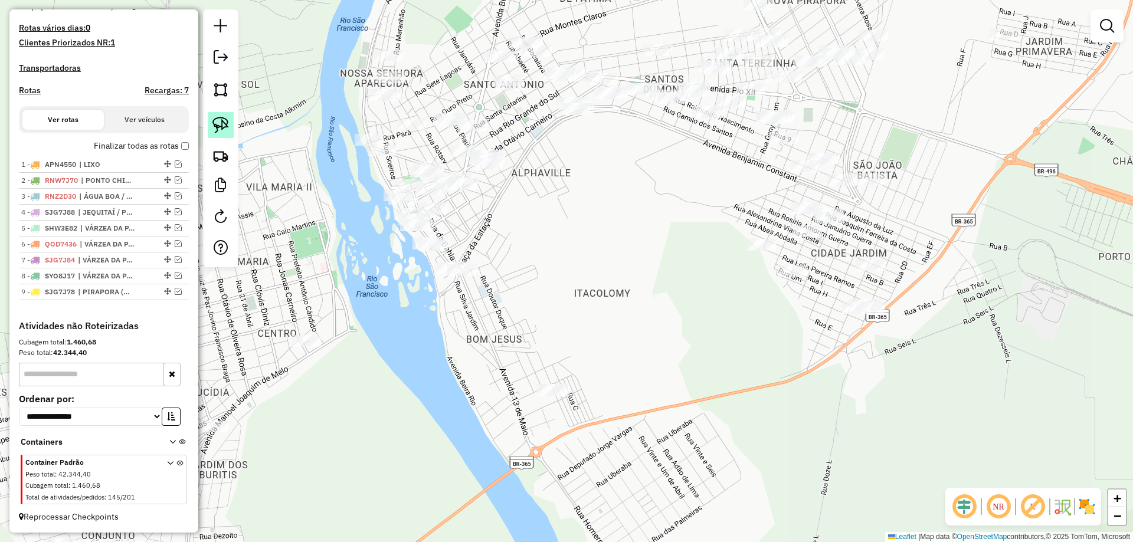
click at [225, 127] on img at bounding box center [220, 125] width 17 height 17
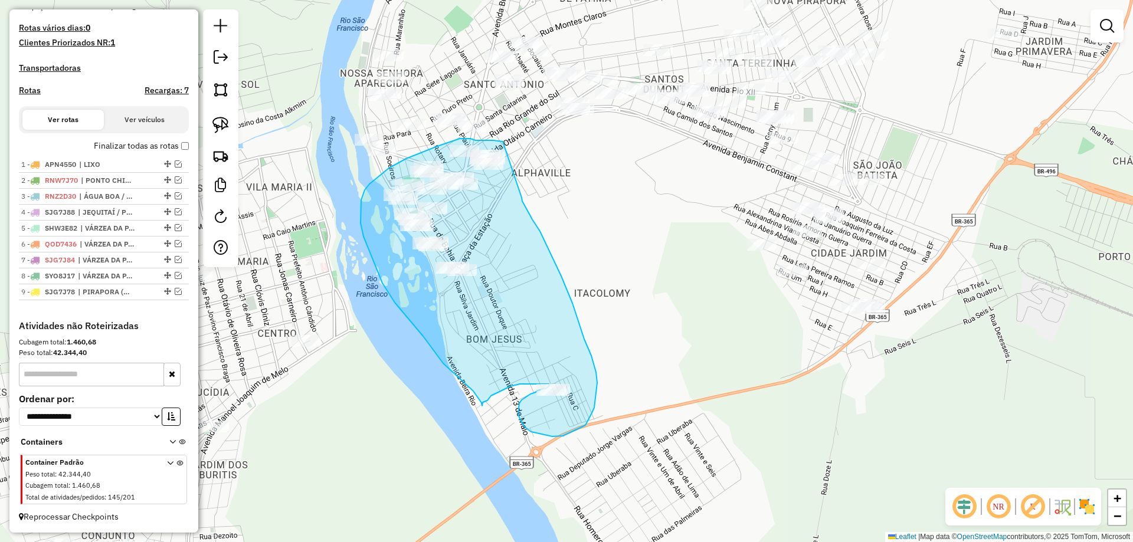
drag, startPoint x: 503, startPoint y: 142, endPoint x: 522, endPoint y: 197, distance: 58.6
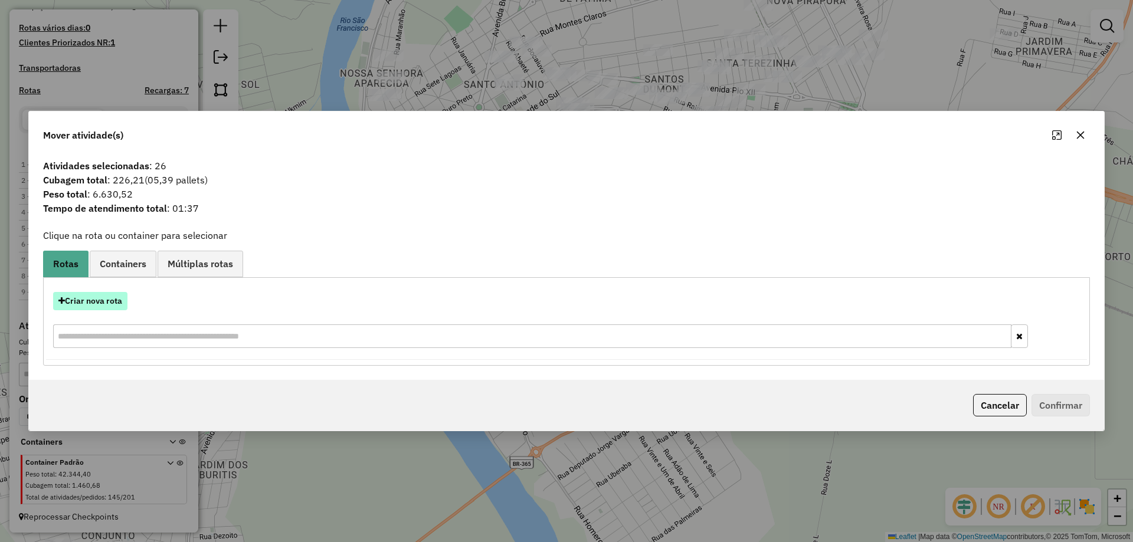
click at [93, 301] on button "Criar nova rota" at bounding box center [90, 301] width 74 height 18
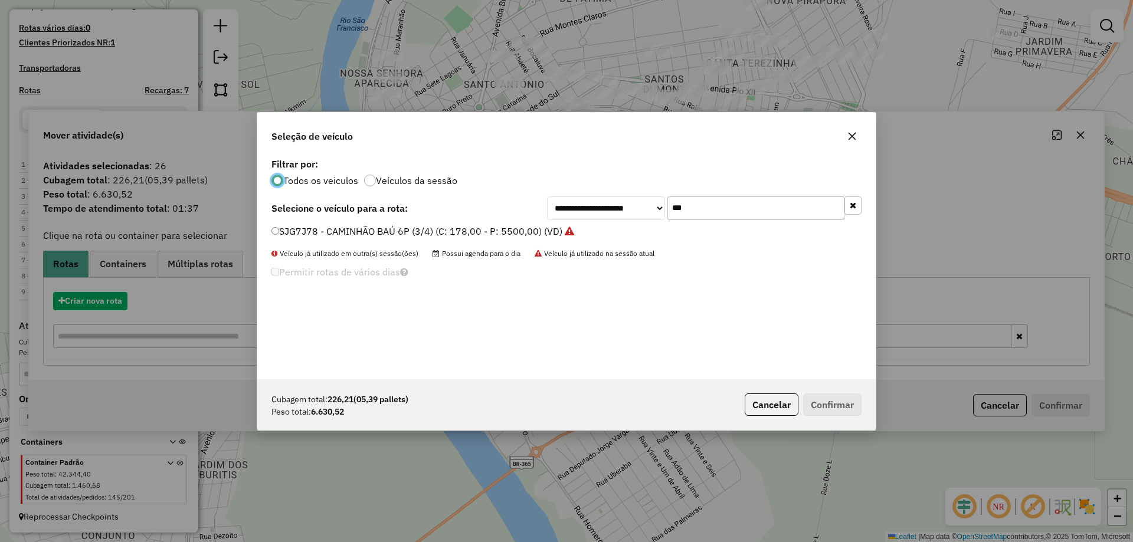
scroll to position [6, 4]
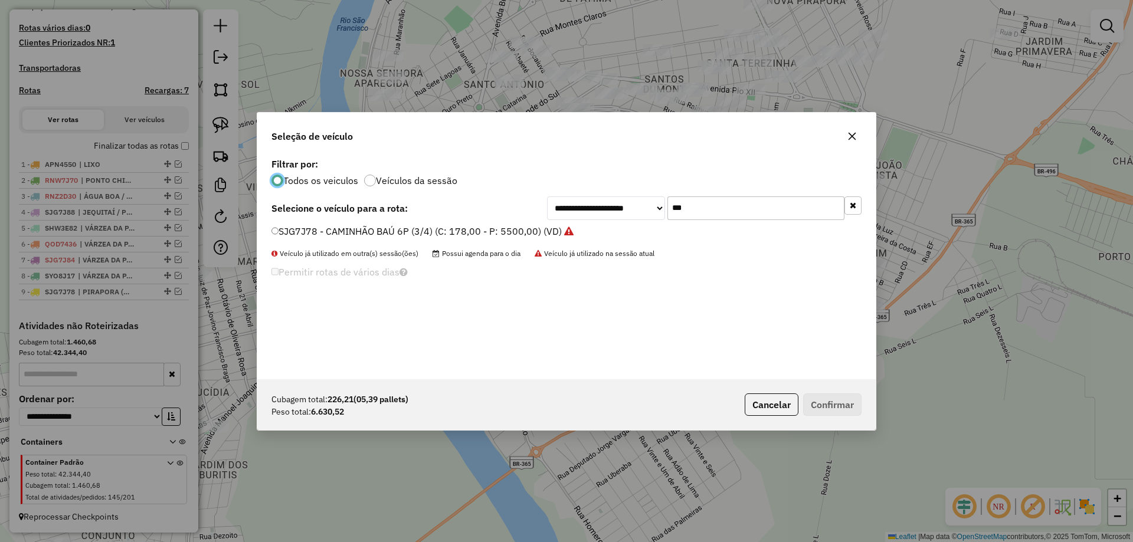
click at [687, 208] on input "***" at bounding box center [755, 208] width 177 height 24
type input "***"
click at [333, 238] on label "TCF7I99 - 100 - CAMINHÃO TRUCK CARROCERIA (C: 7000,00 - P: 7000,00) (VD)" at bounding box center [448, 231] width 354 height 14
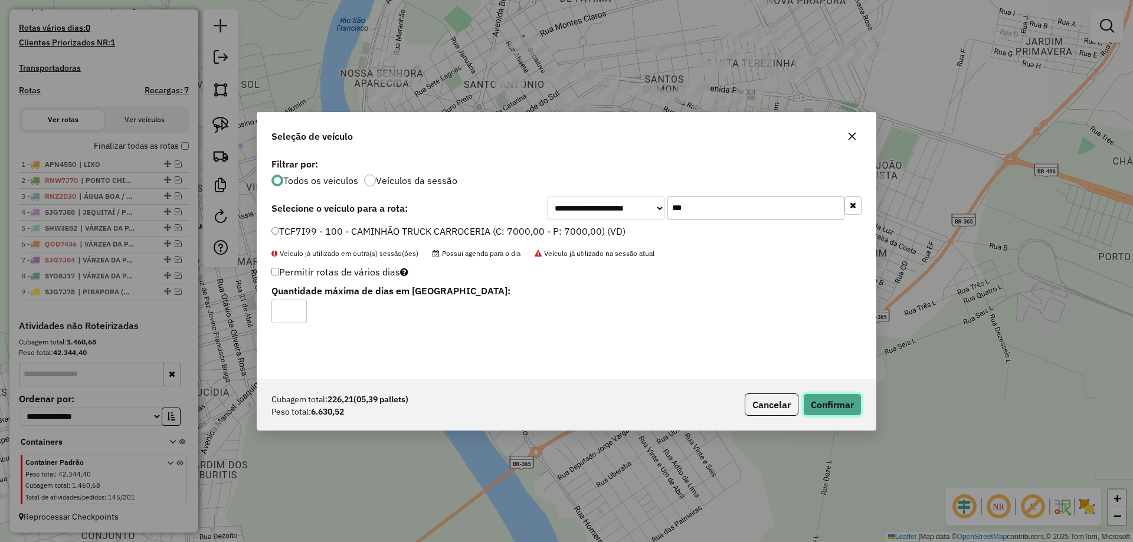
click at [833, 415] on button "Confirmar" at bounding box center [832, 405] width 58 height 22
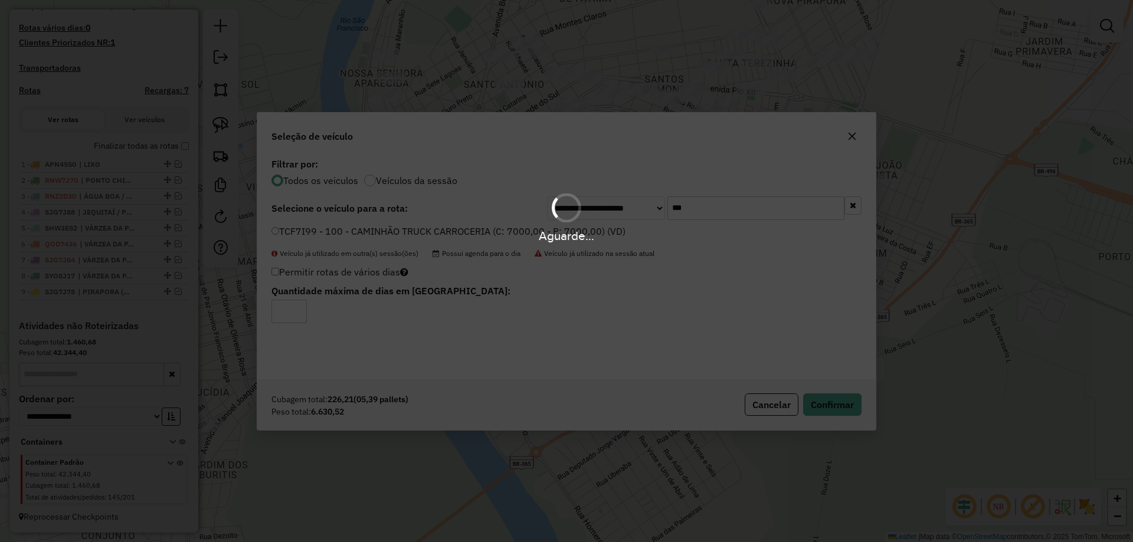
click at [769, 402] on div "Aguarde..." at bounding box center [566, 271] width 1133 height 542
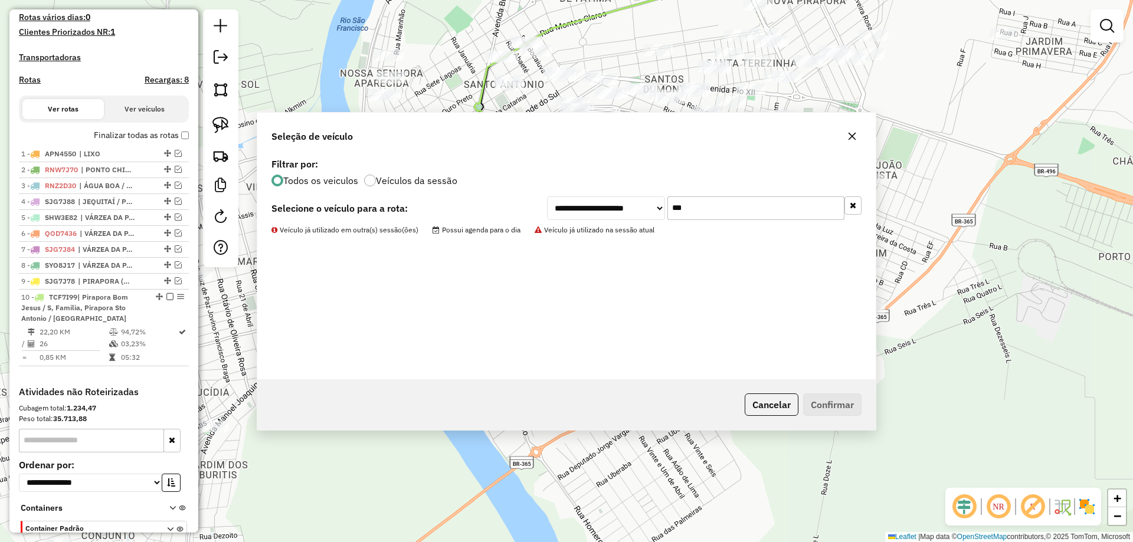
scroll to position [386, 0]
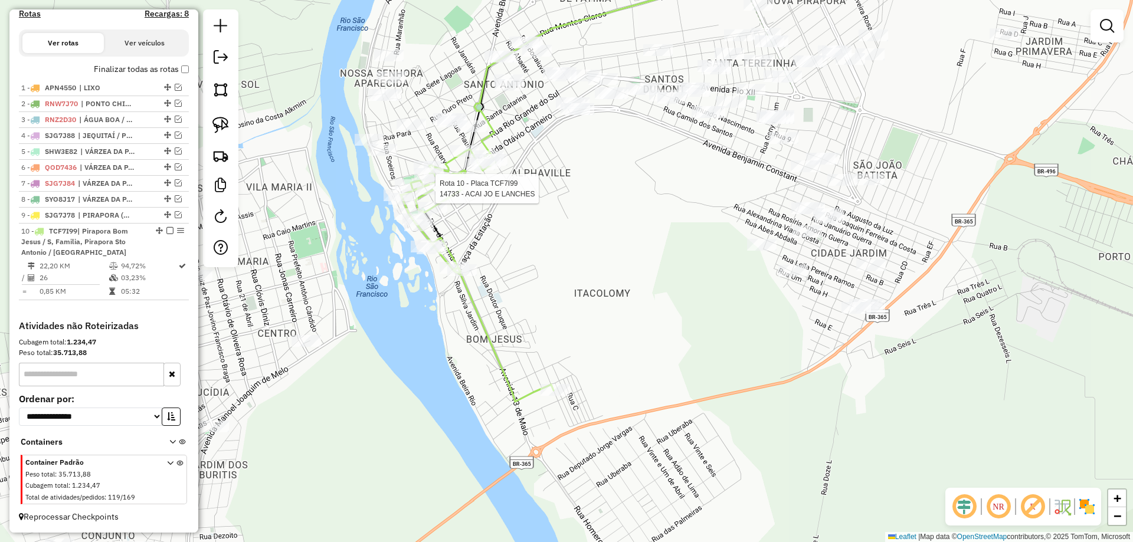
select select "**********"
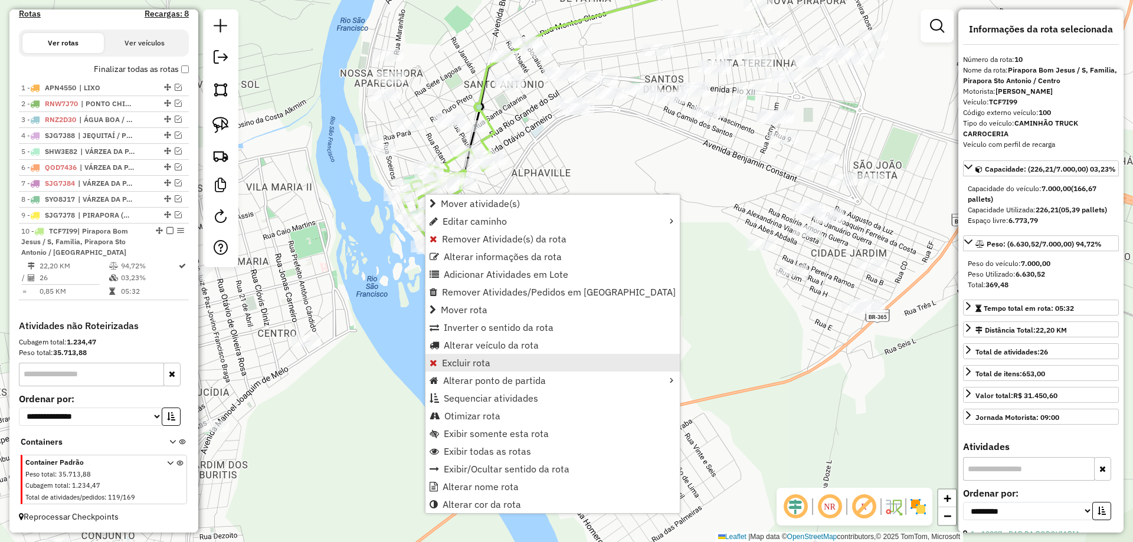
click at [461, 359] on span "Excluir rota" at bounding box center [466, 362] width 48 height 9
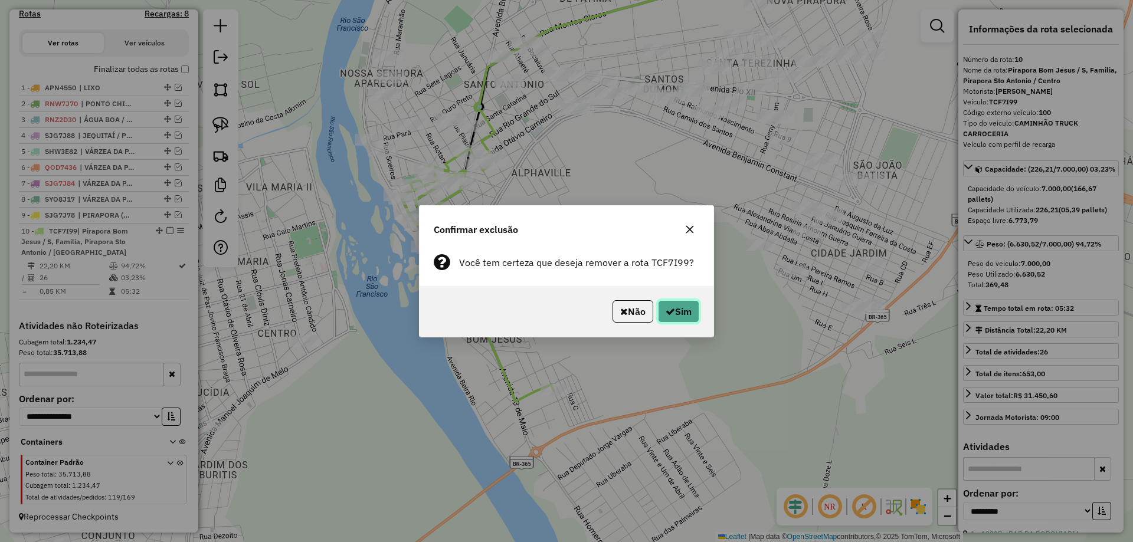
click at [674, 305] on button "Sim" at bounding box center [678, 311] width 41 height 22
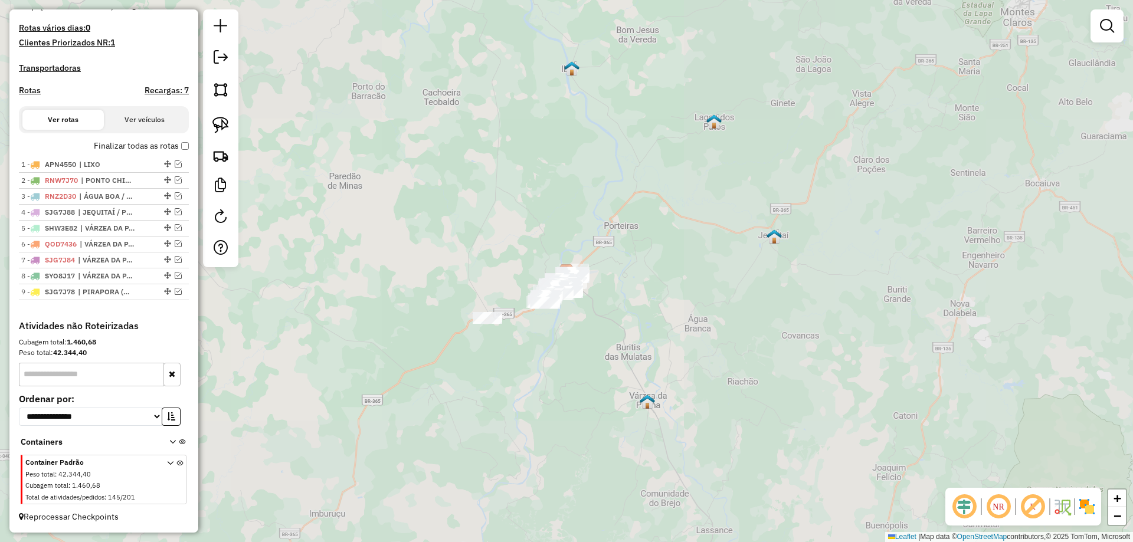
scroll to position [309, 0]
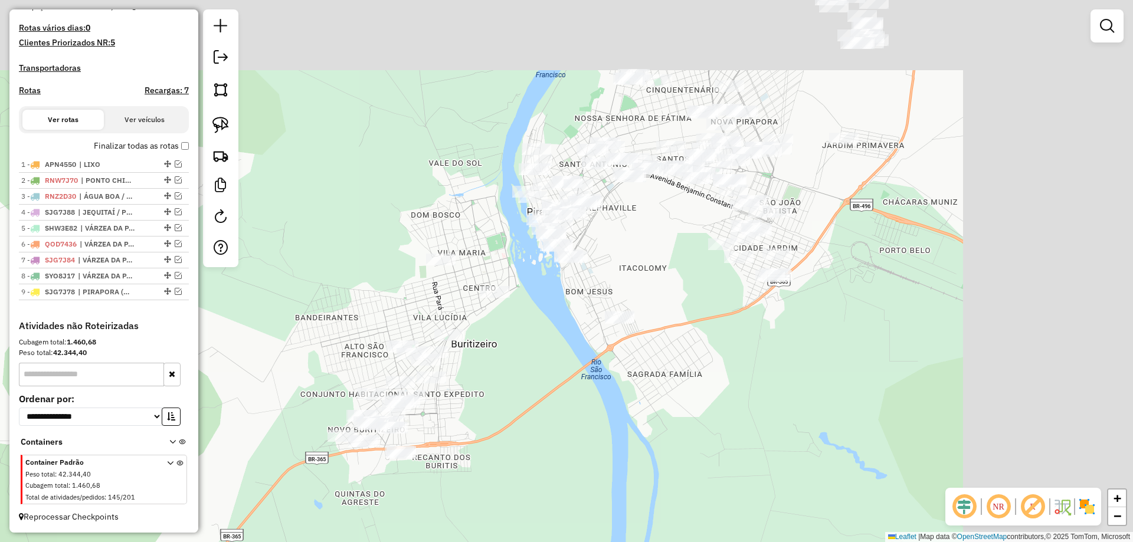
drag, startPoint x: 649, startPoint y: 264, endPoint x: 548, endPoint y: 319, distance: 114.8
click at [451, 412] on div "Janela de atendimento Grade de atendimento Capacidade Transportadoras Veículos …" at bounding box center [566, 271] width 1133 height 542
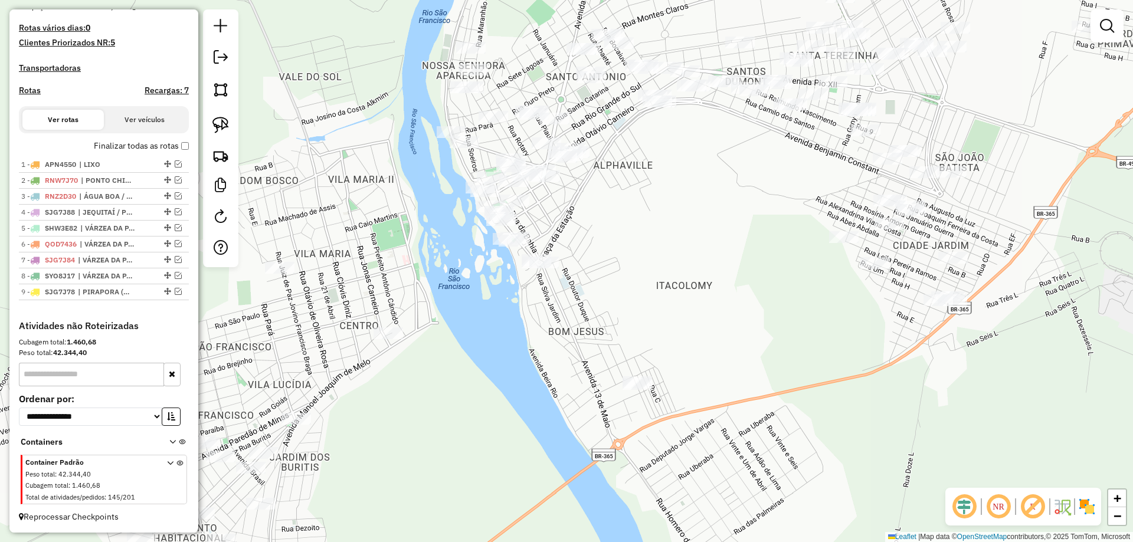
drag, startPoint x: 598, startPoint y: 261, endPoint x: 575, endPoint y: 254, distance: 24.6
click at [596, 259] on div "Janela de atendimento Grade de atendimento Capacidade Transportadoras Veículos …" at bounding box center [566, 271] width 1133 height 542
click at [227, 129] on img at bounding box center [220, 125] width 17 height 17
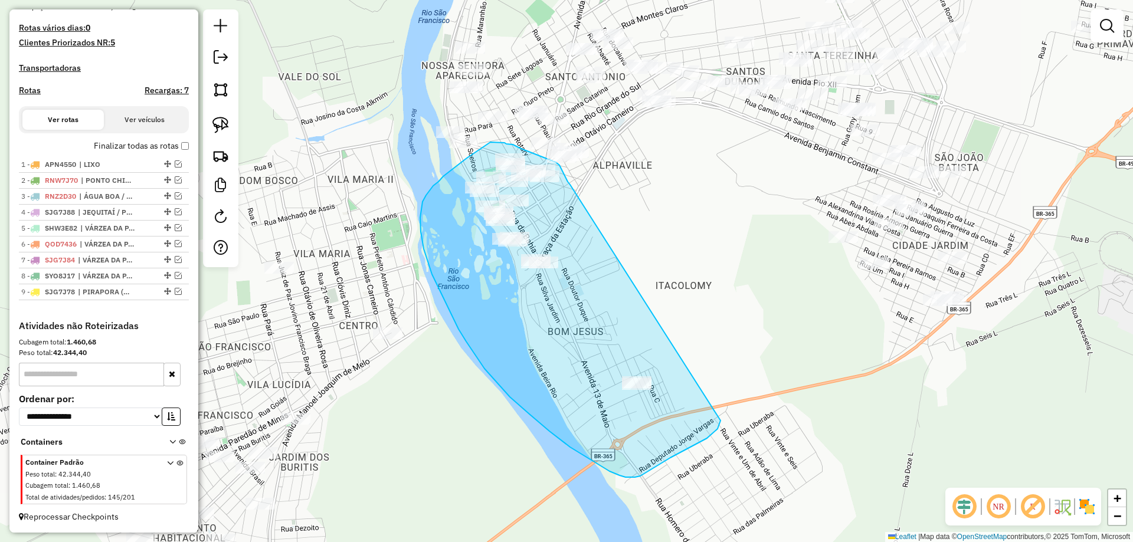
drag, startPoint x: 569, startPoint y: 184, endPoint x: 703, endPoint y: 343, distance: 207.7
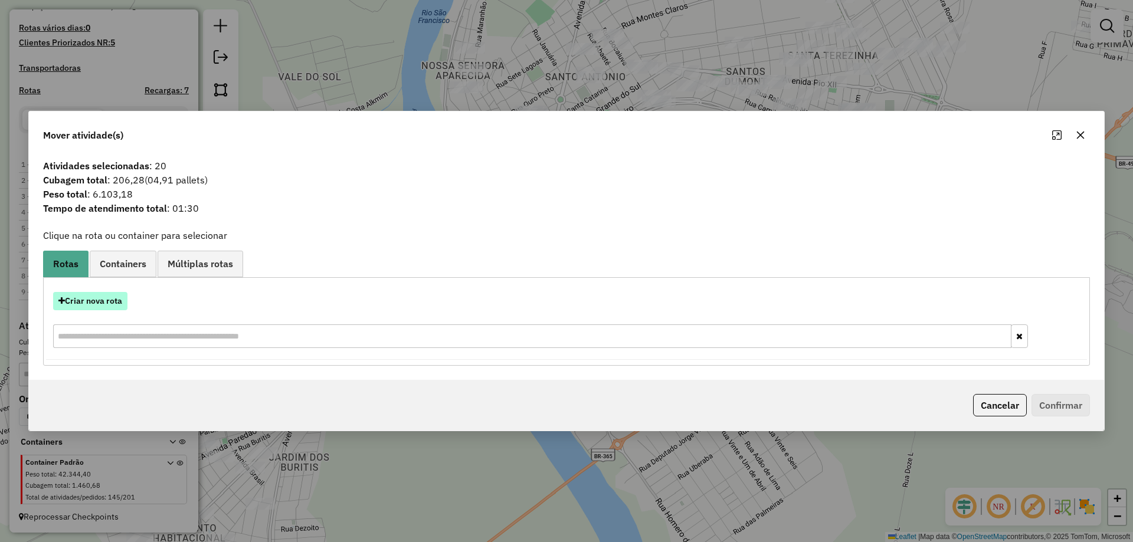
click at [101, 299] on button "Criar nova rota" at bounding box center [90, 301] width 74 height 18
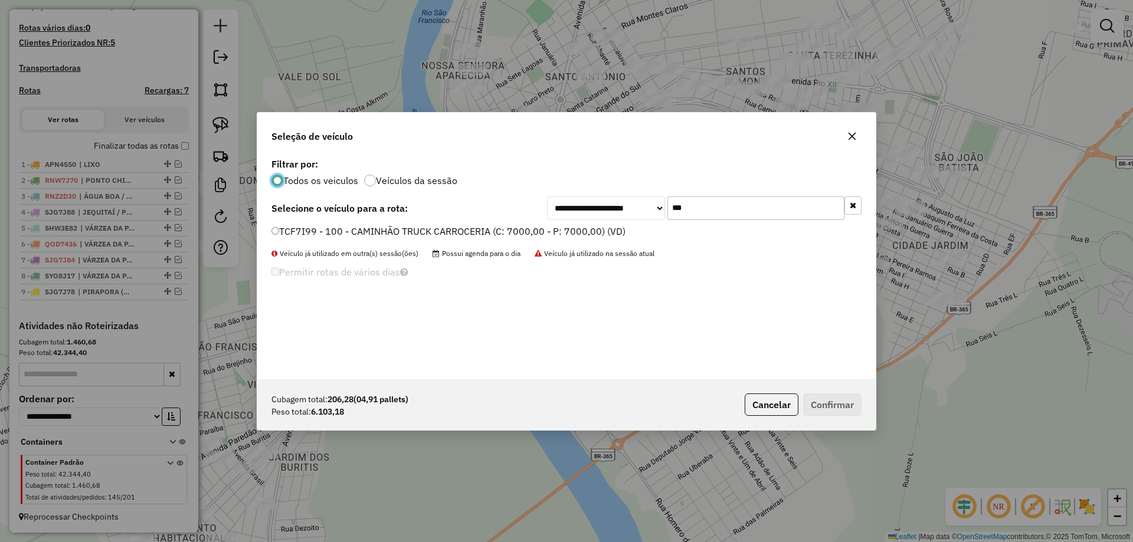
scroll to position [6, 4]
click at [735, 207] on input "***" at bounding box center [755, 208] width 177 height 24
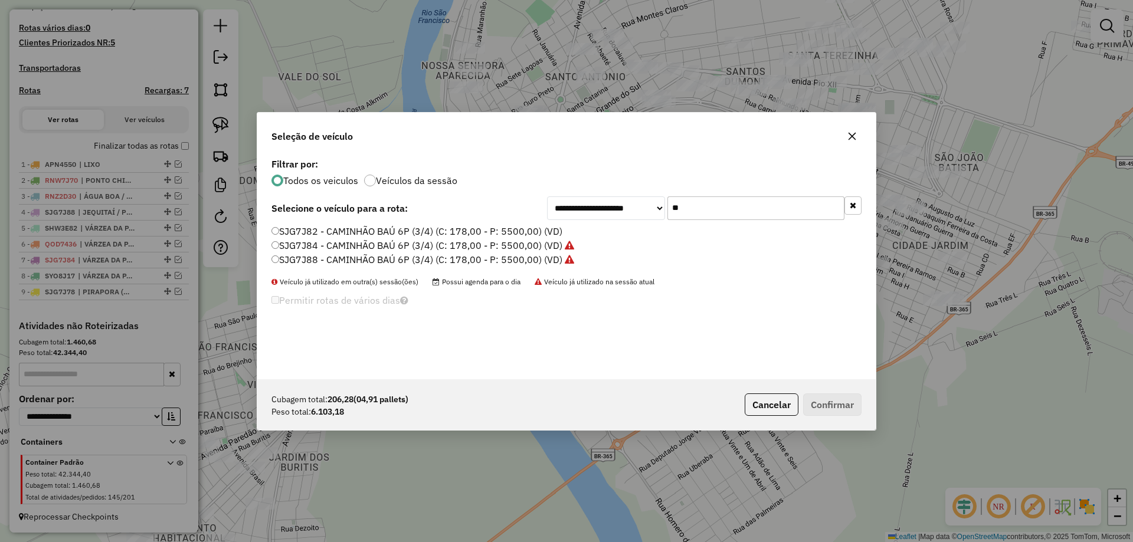
type input "**"
click at [309, 223] on div "**********" at bounding box center [566, 267] width 618 height 224
click at [307, 231] on label "SJG7J82 - CAMINHÃO BAÚ 6P (3/4) (C: 178,00 - P: 5500,00) (VD)" at bounding box center [416, 231] width 291 height 14
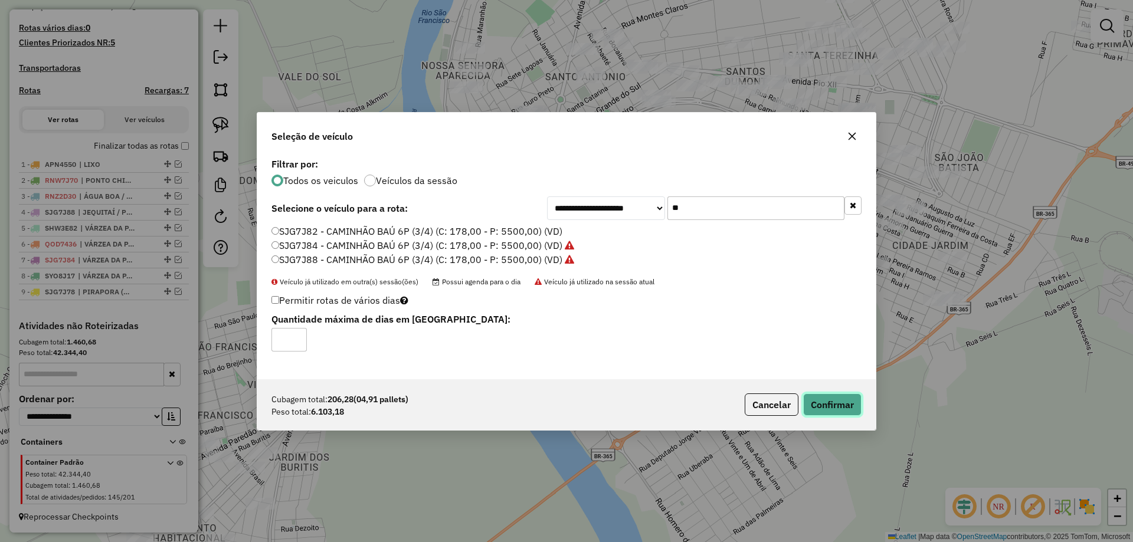
click at [844, 408] on button "Confirmar" at bounding box center [832, 405] width 58 height 22
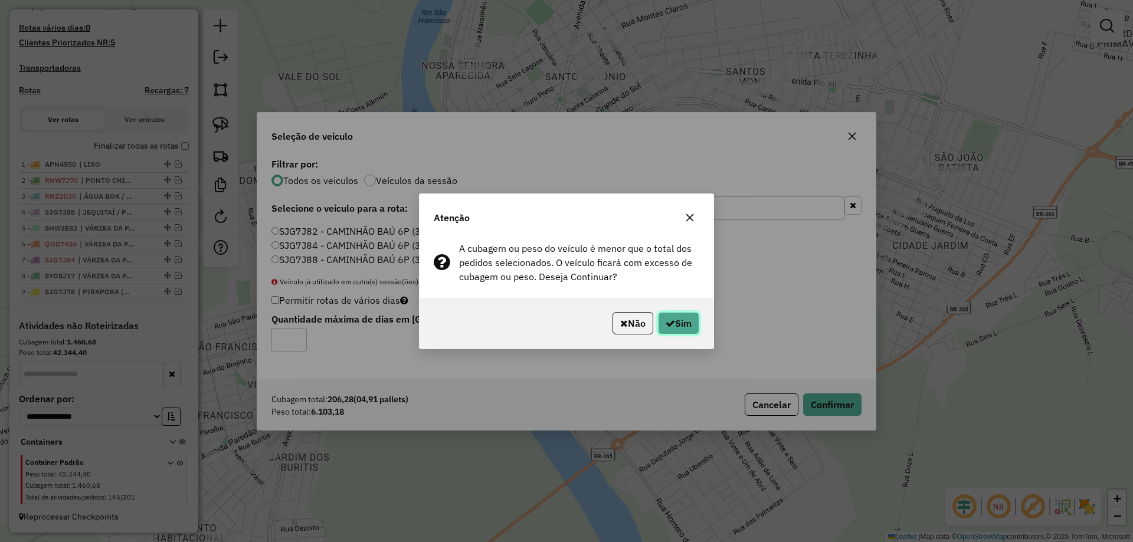
click at [680, 330] on button "Sim" at bounding box center [678, 323] width 41 height 22
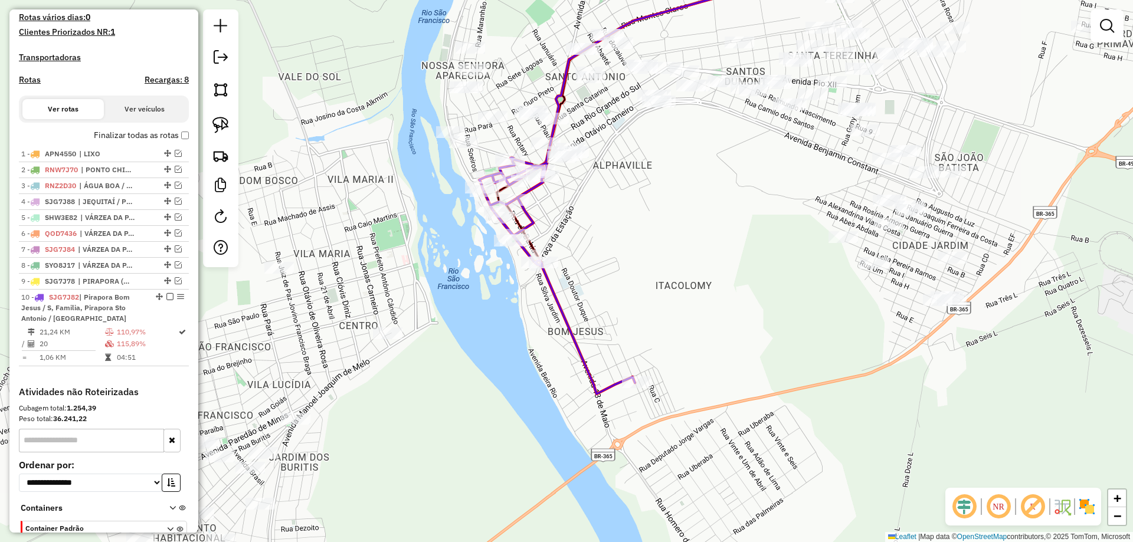
scroll to position [386, 0]
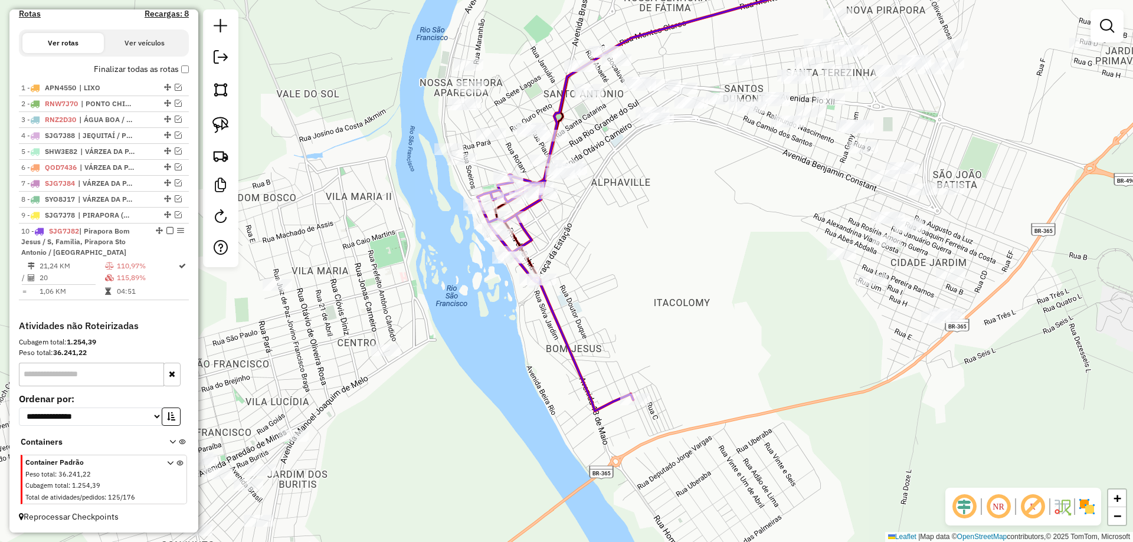
drag, startPoint x: 670, startPoint y: 208, endPoint x: 602, endPoint y: 327, distance: 136.6
click at [683, 368] on div "Janela de atendimento Grade de atendimento Capacidade Transportadoras Veículos …" at bounding box center [566, 271] width 1133 height 542
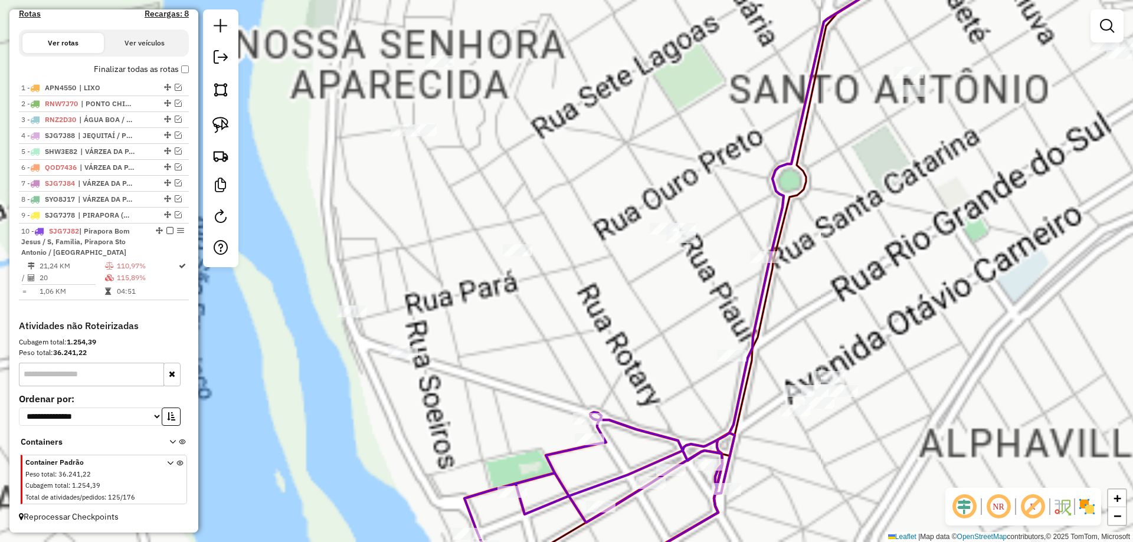
click at [525, 255] on div "Janela de atendimento Grade de atendimento Capacidade Transportadoras Veículos …" at bounding box center [566, 271] width 1133 height 542
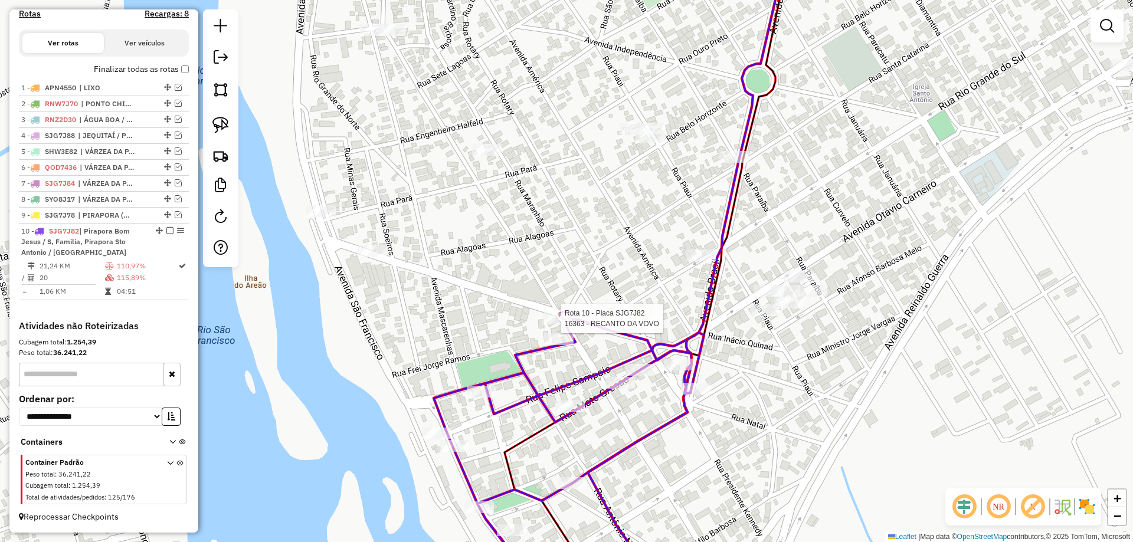
select select "**********"
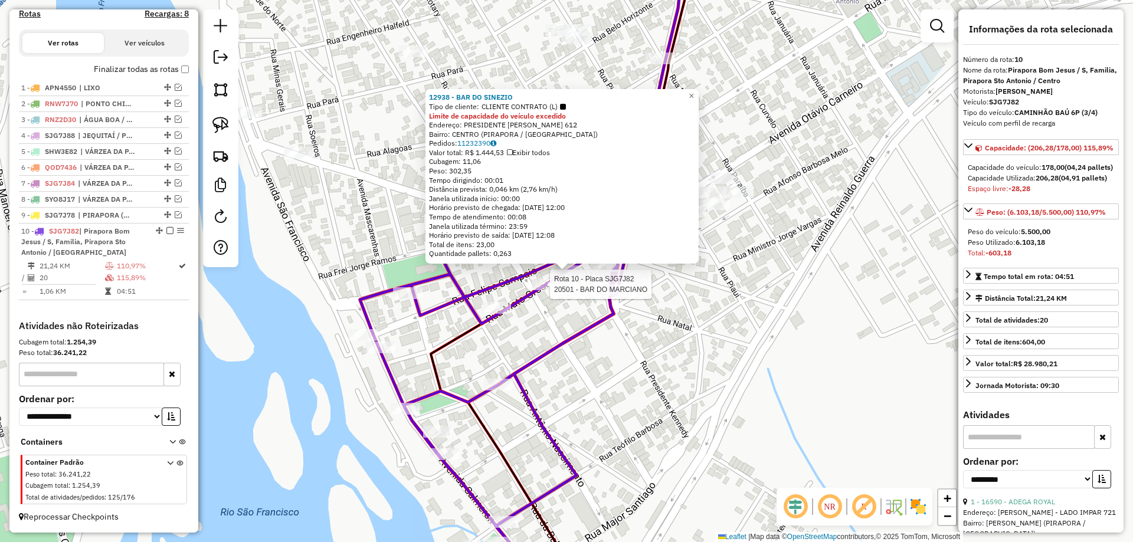
click at [536, 290] on div at bounding box center [547, 284] width 30 height 12
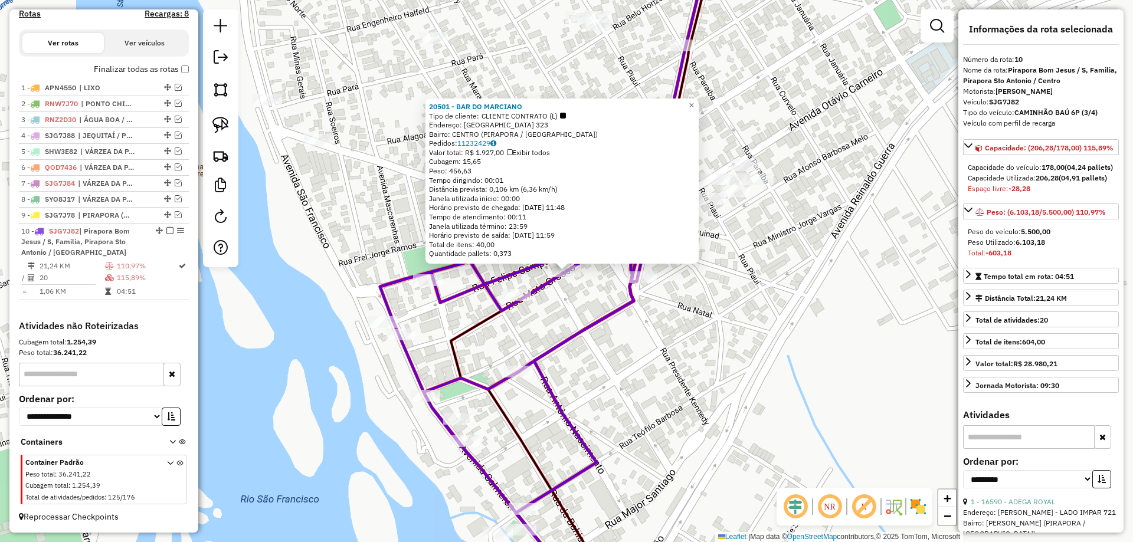
click at [600, 283] on div "20501 - BAR DO MARCIANO Tipo de cliente: CLIENTE CONTRATO (L) Endereço: MATO GR…" at bounding box center [566, 271] width 1133 height 542
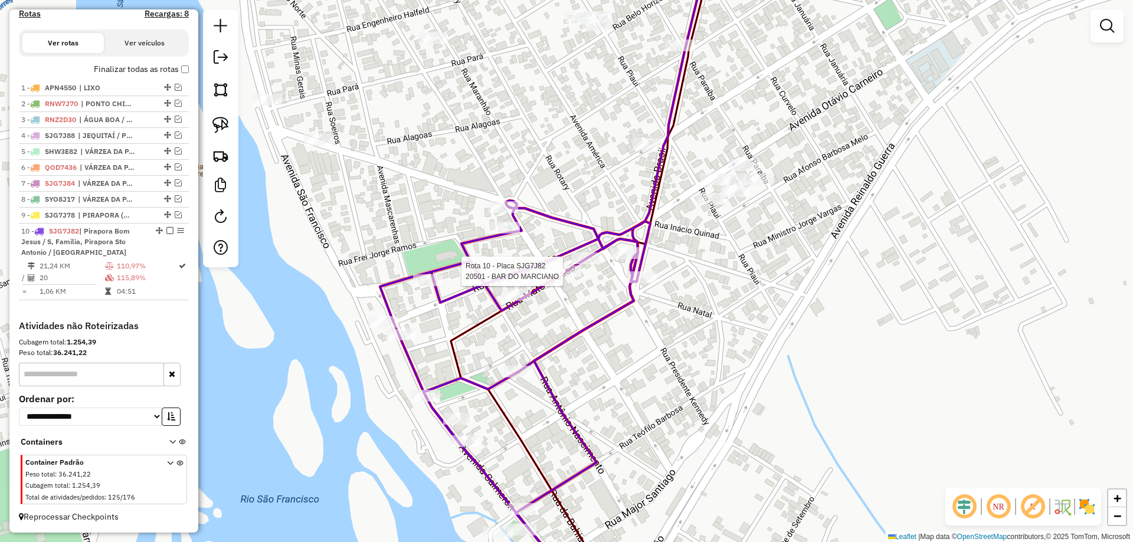
select select "**********"
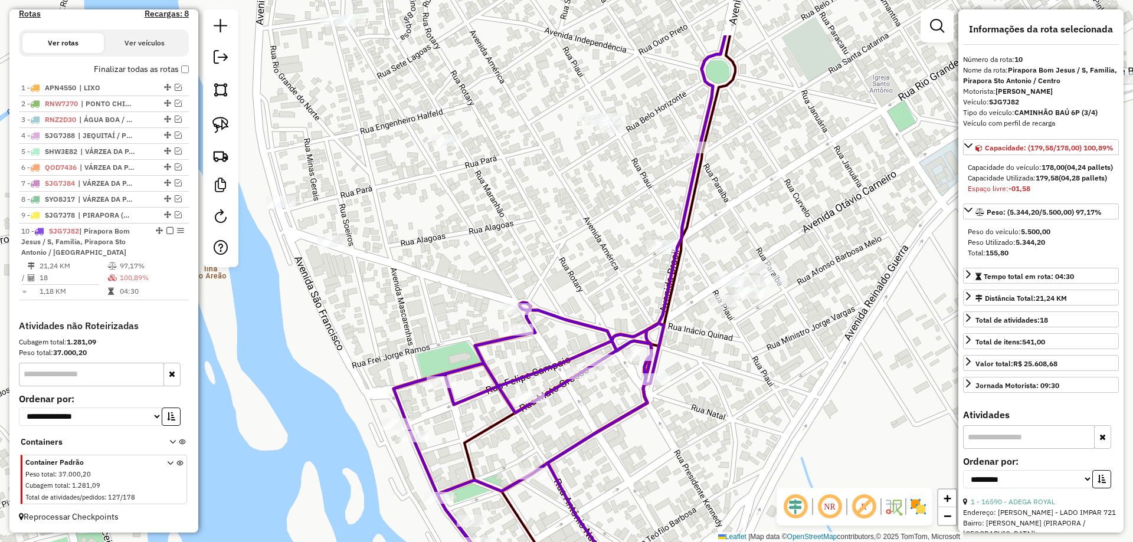
drag, startPoint x: 597, startPoint y: 229, endPoint x: 614, endPoint y: 316, distance: 88.5
click at [630, 319] on div "Janela de atendimento Grade de atendimento Capacidade Transportadoras Veículos …" at bounding box center [566, 271] width 1133 height 542
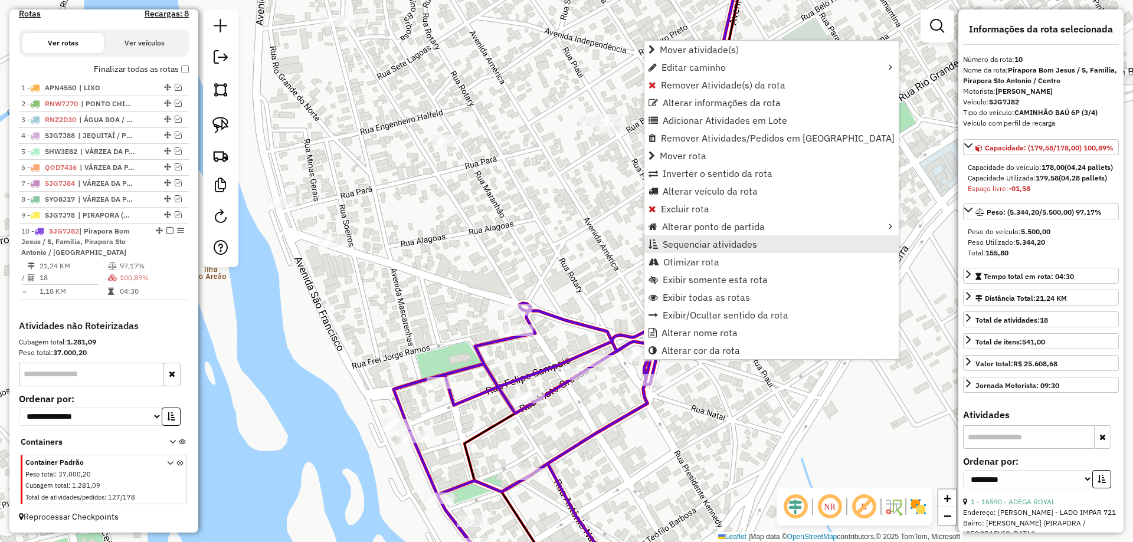
click at [719, 245] on span "Sequenciar atividades" at bounding box center [710, 244] width 94 height 9
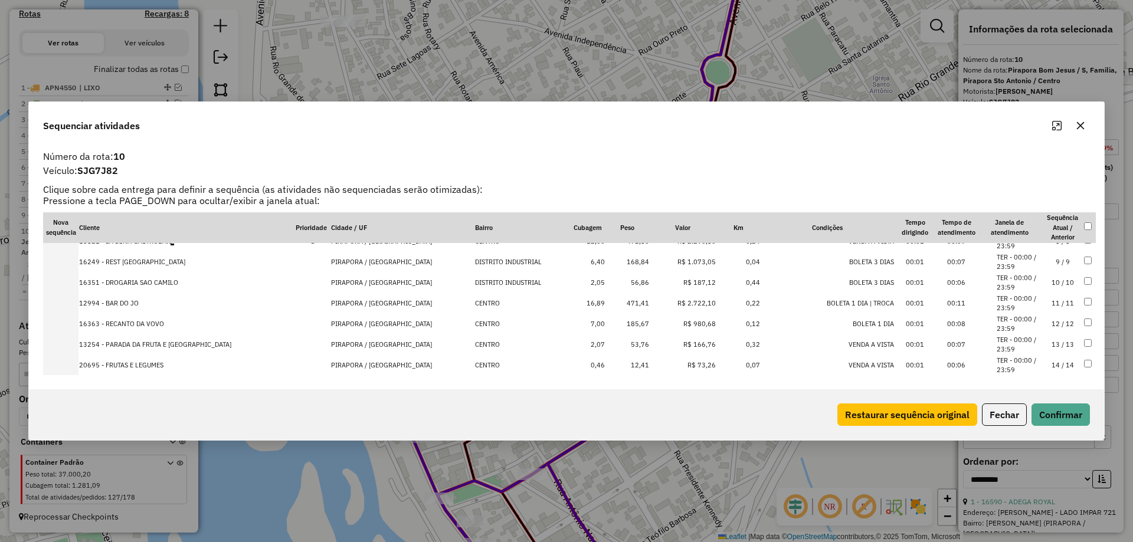
scroll to position [250, 0]
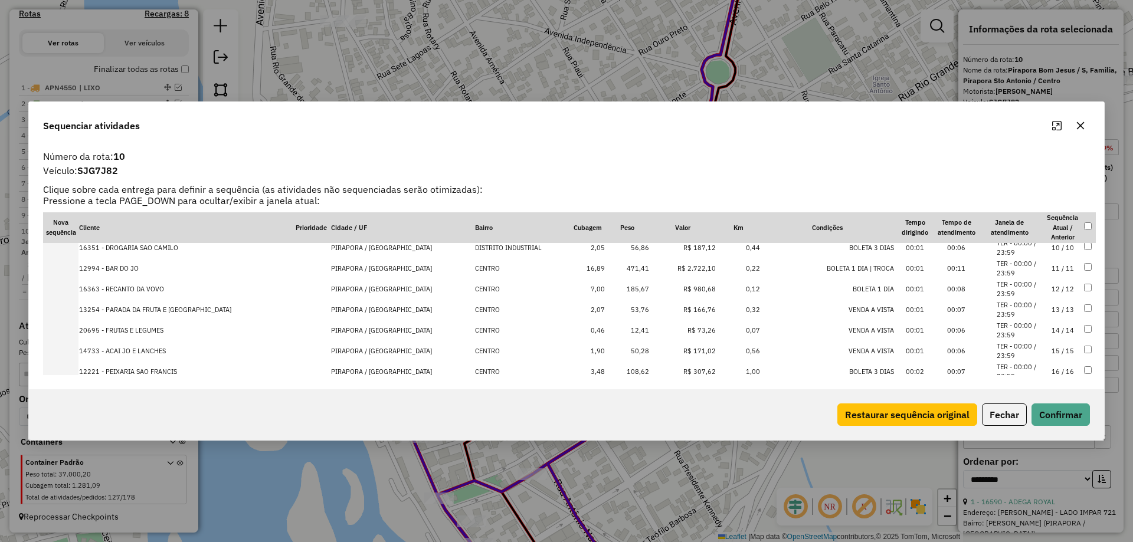
click at [1044, 307] on td "13 / 13" at bounding box center [1062, 310] width 41 height 21
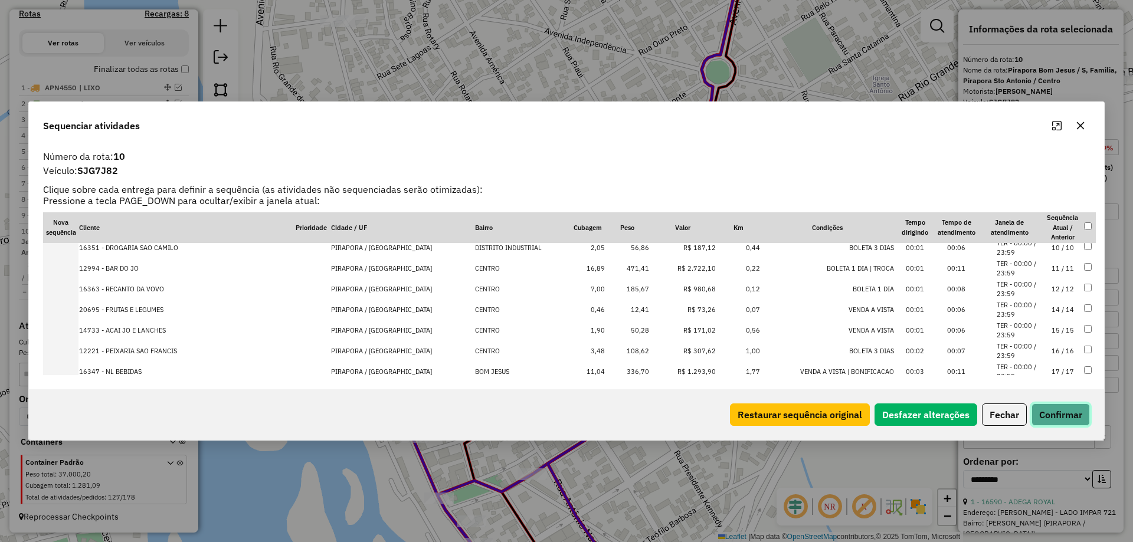
click at [1073, 411] on button "Confirmar" at bounding box center [1060, 415] width 58 height 22
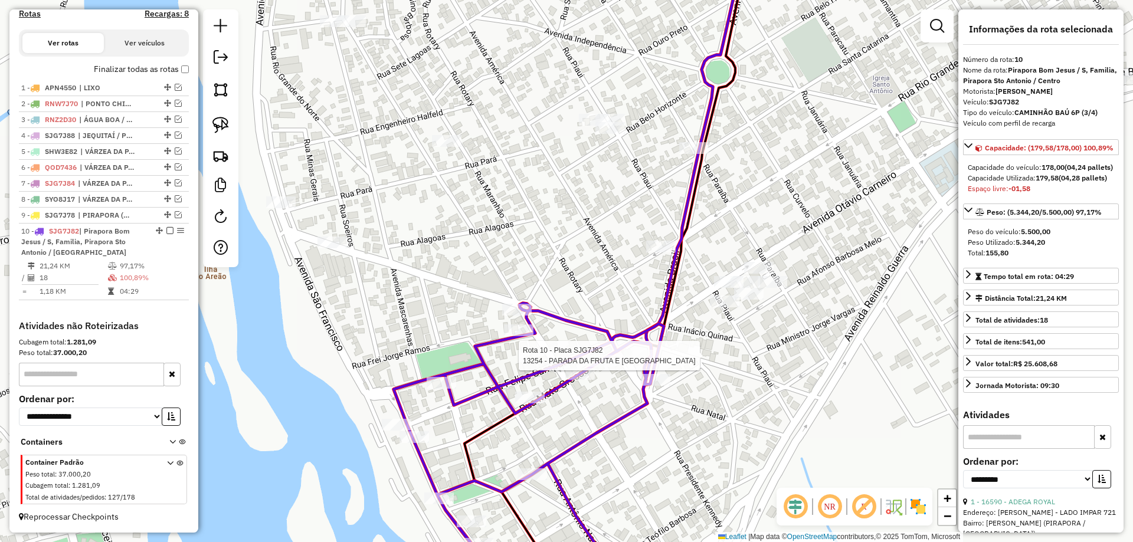
click at [649, 362] on div at bounding box center [639, 356] width 30 height 12
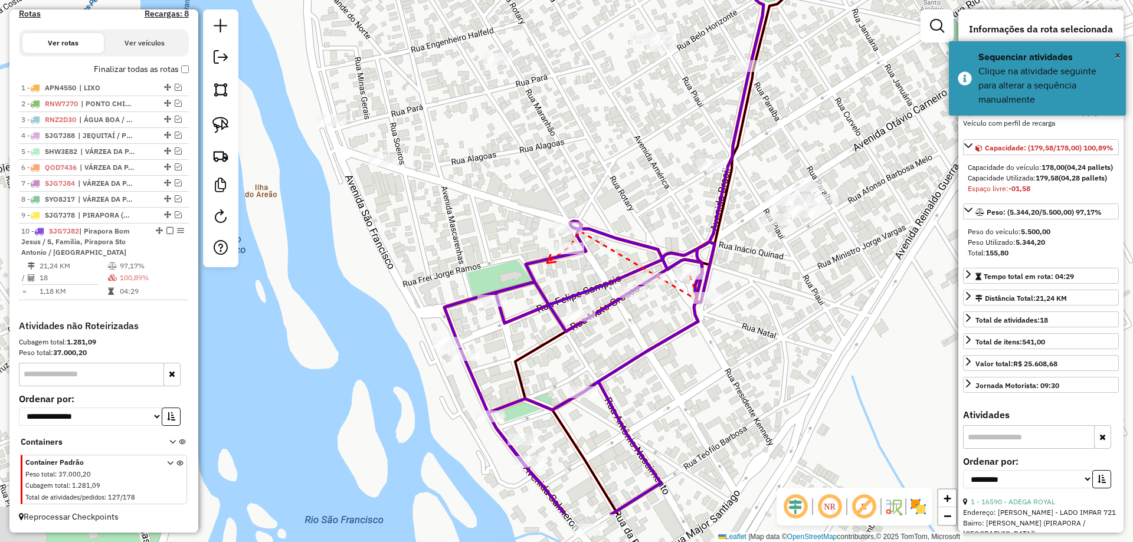
drag, startPoint x: 495, startPoint y: 346, endPoint x: 563, endPoint y: 290, distance: 88.0
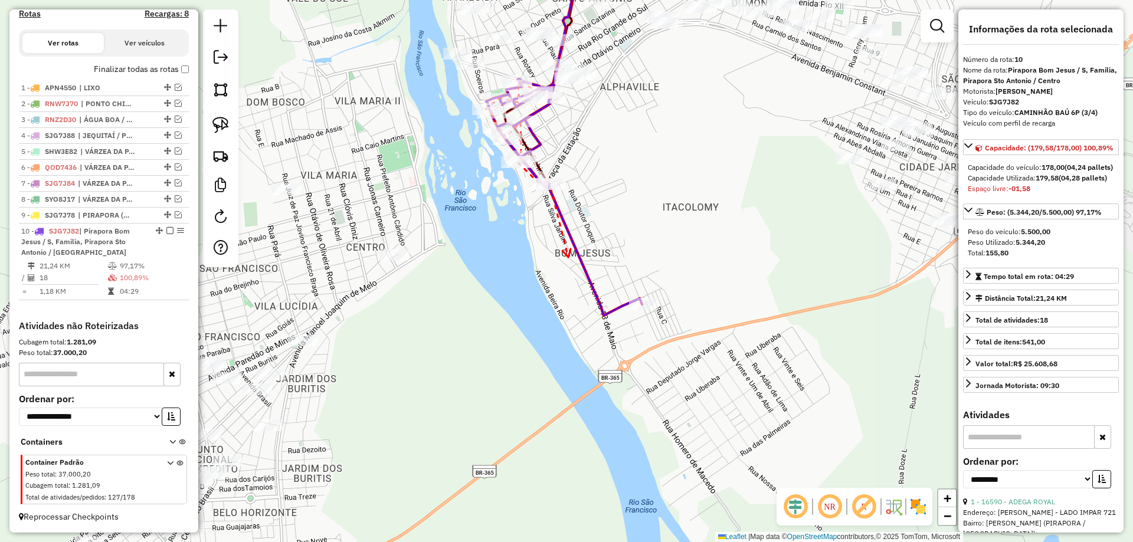
drag, startPoint x: 622, startPoint y: 358, endPoint x: 569, endPoint y: 258, distance: 113.8
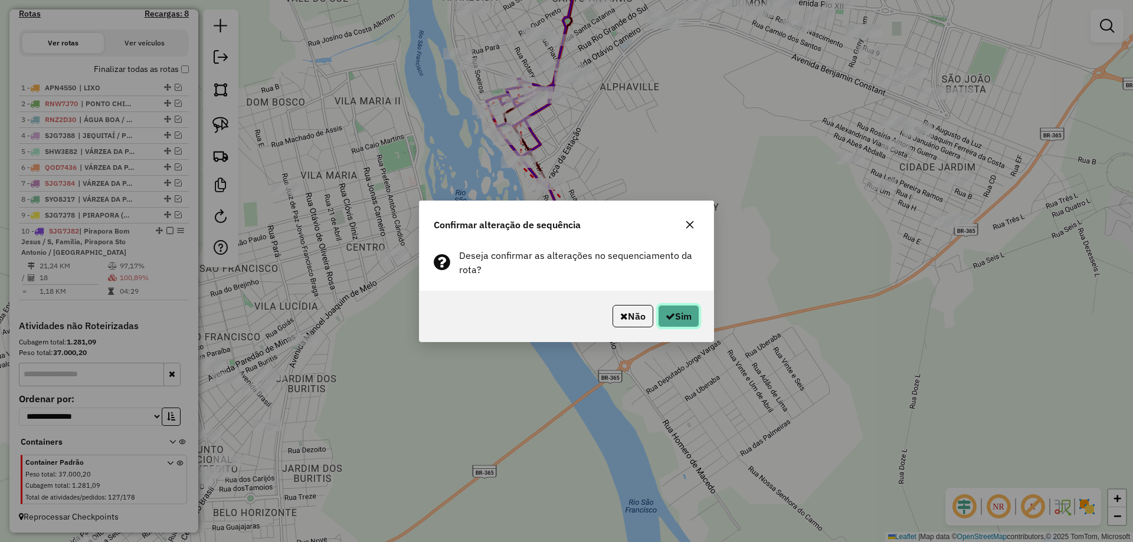
click at [681, 315] on button "Sim" at bounding box center [678, 316] width 41 height 22
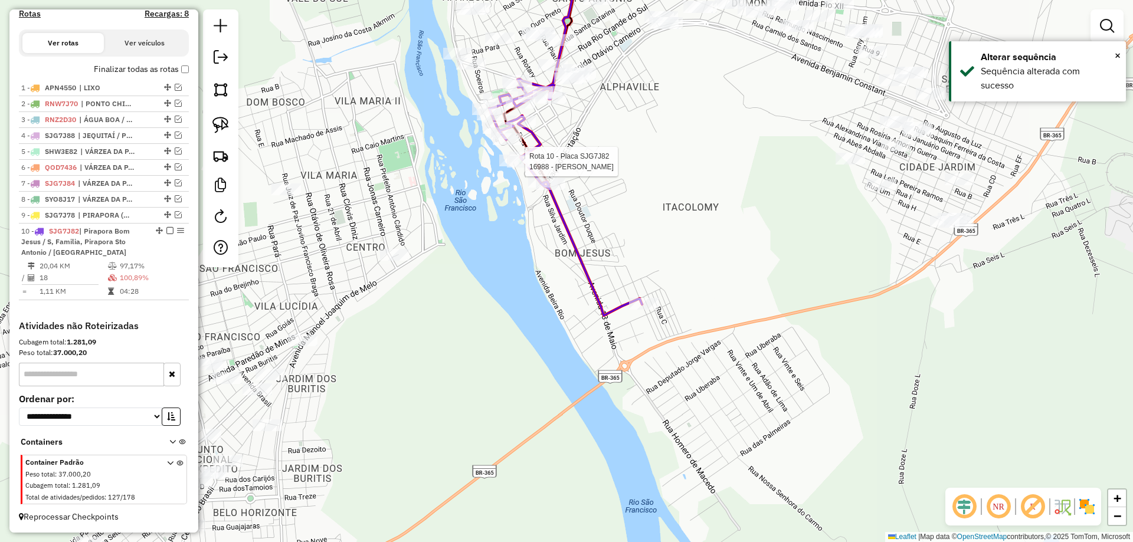
select select "**********"
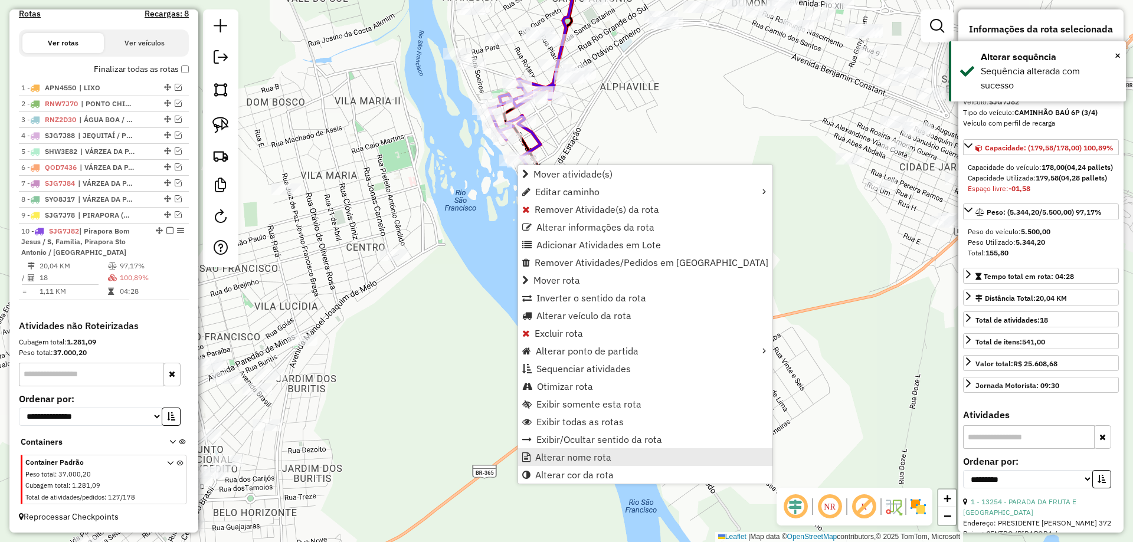
click at [595, 455] on span "Alterar nome rota" at bounding box center [573, 457] width 76 height 9
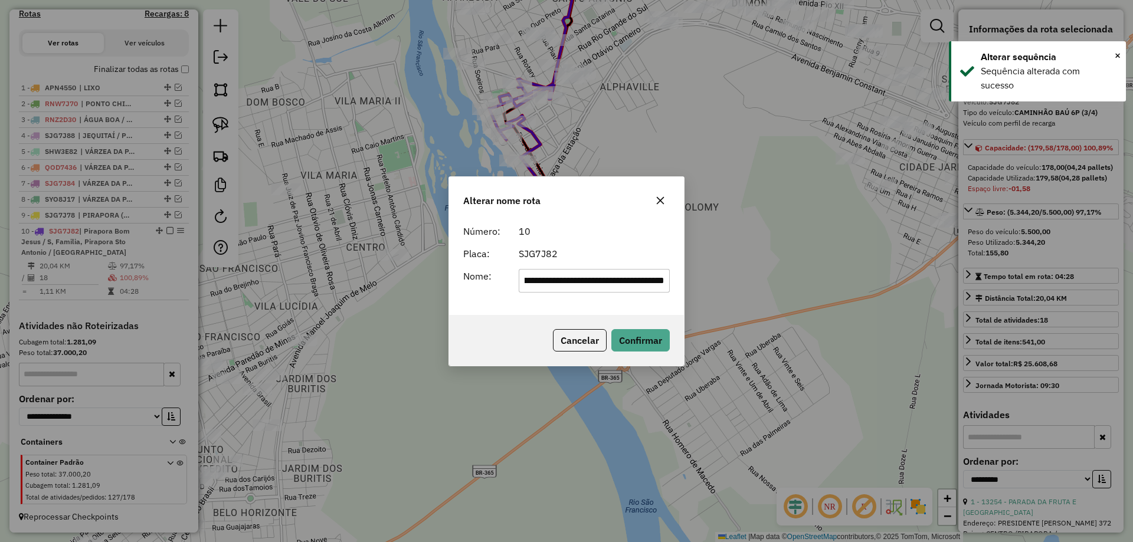
click at [615, 277] on input "**********" at bounding box center [595, 281] width 152 height 24
drag, startPoint x: 666, startPoint y: 286, endPoint x: 181, endPoint y: 285, distance: 485.0
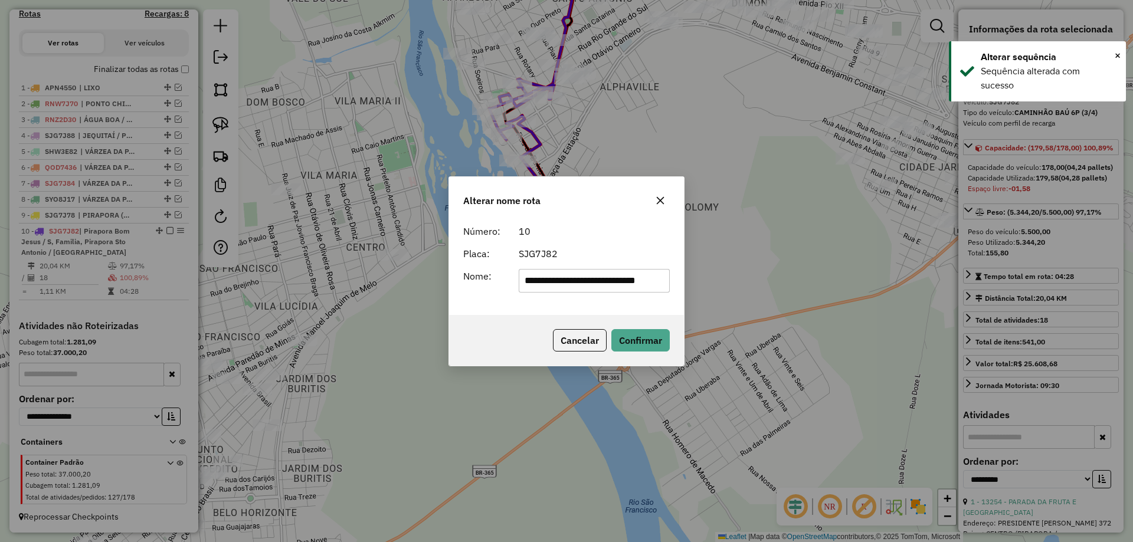
click at [181, 285] on div "**********" at bounding box center [566, 271] width 1133 height 542
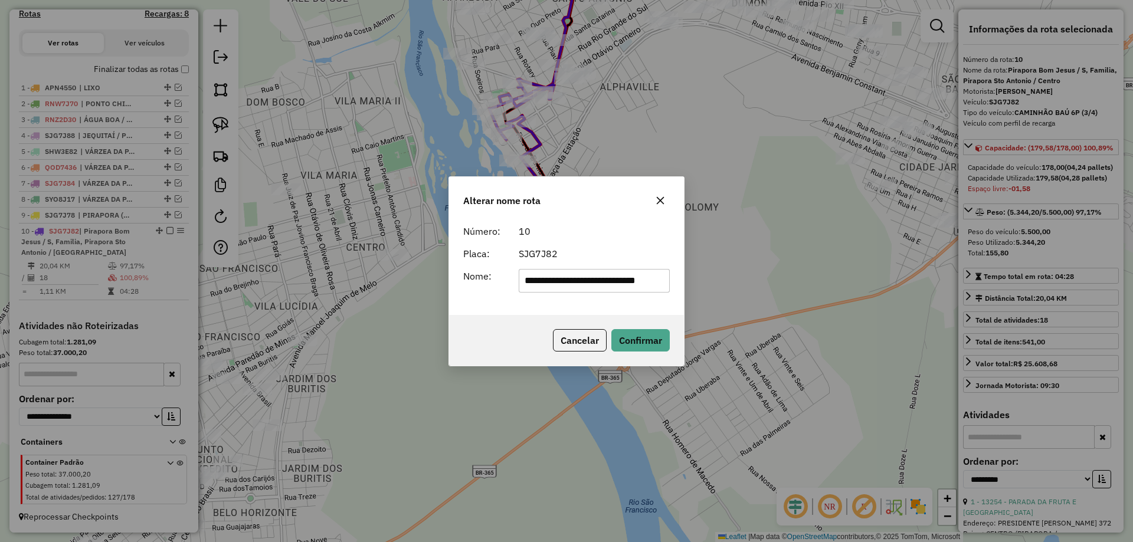
drag, startPoint x: 536, startPoint y: 279, endPoint x: 870, endPoint y: 281, distance: 333.4
click at [863, 280] on div "**********" at bounding box center [566, 271] width 1133 height 542
click at [612, 285] on input "********" at bounding box center [595, 281] width 152 height 24
type input "**********"
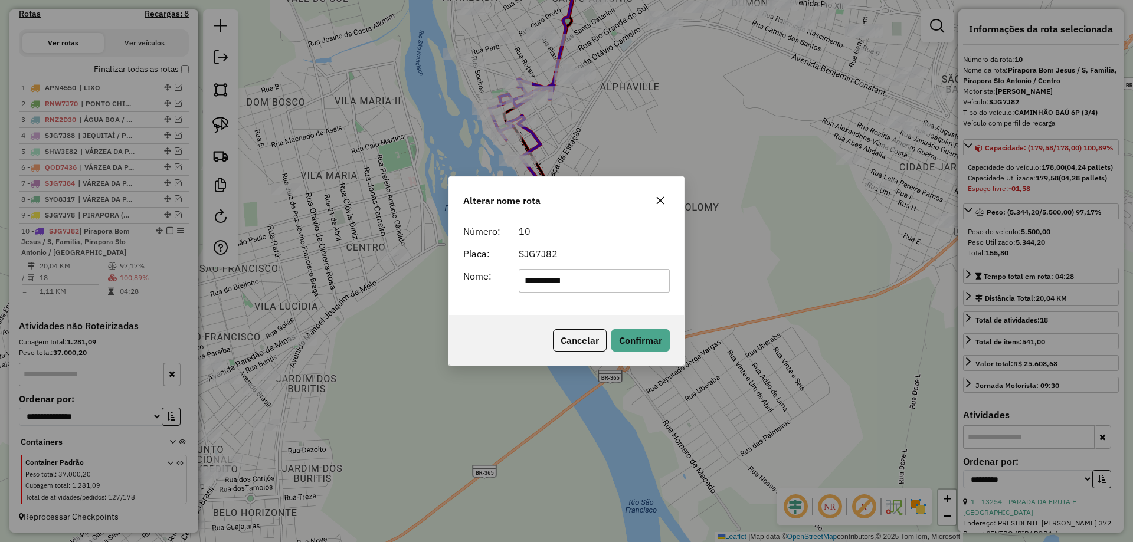
click at [627, 242] on form "**********" at bounding box center [566, 258] width 207 height 68
click at [659, 325] on div "Cancelar Confirmar" at bounding box center [566, 340] width 235 height 51
click at [656, 334] on button "Confirmar" at bounding box center [640, 340] width 58 height 22
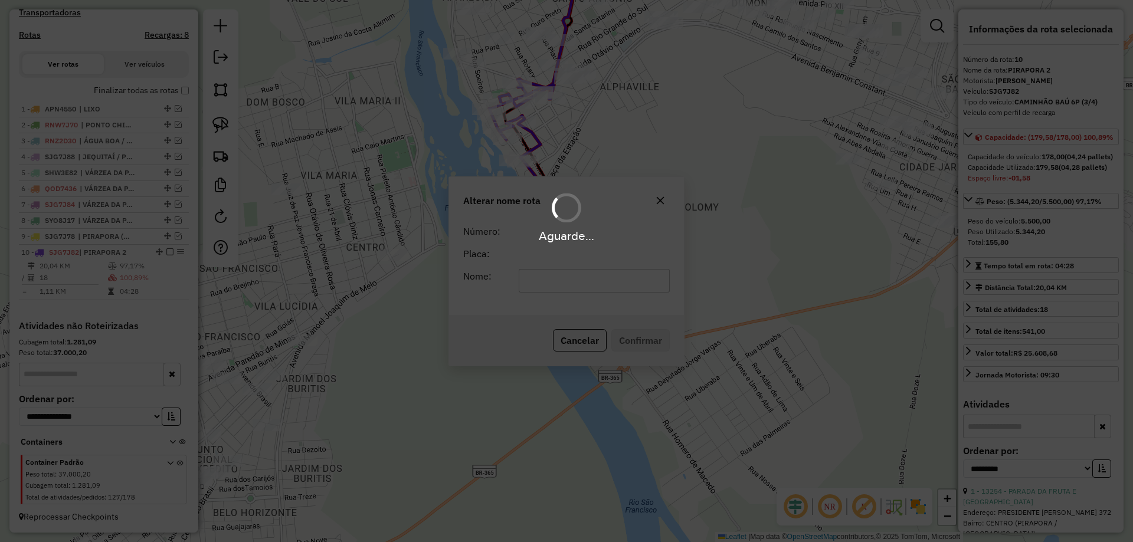
scroll to position [365, 0]
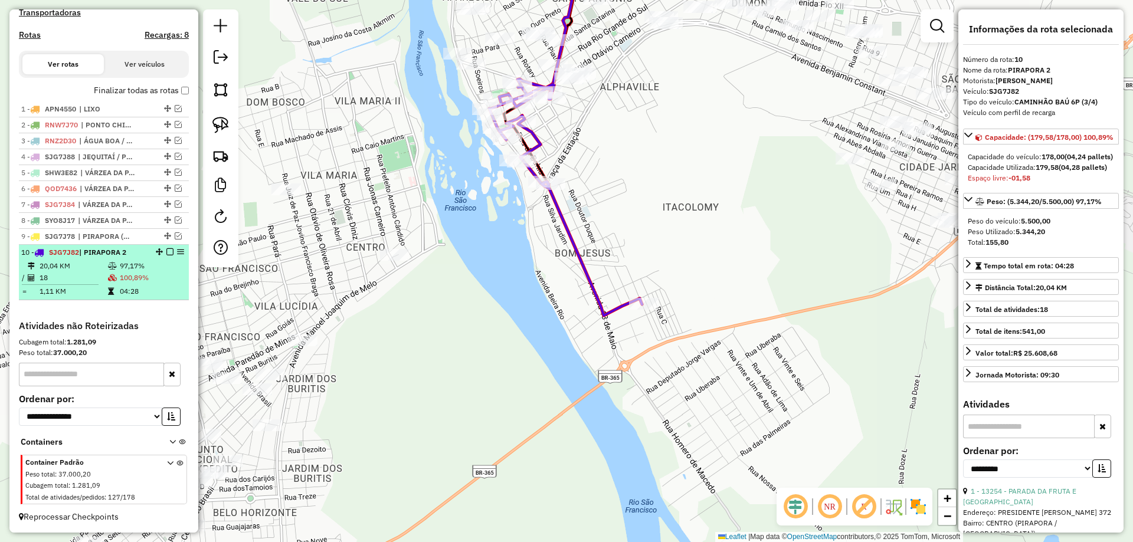
click at [167, 254] on em at bounding box center [169, 251] width 7 height 7
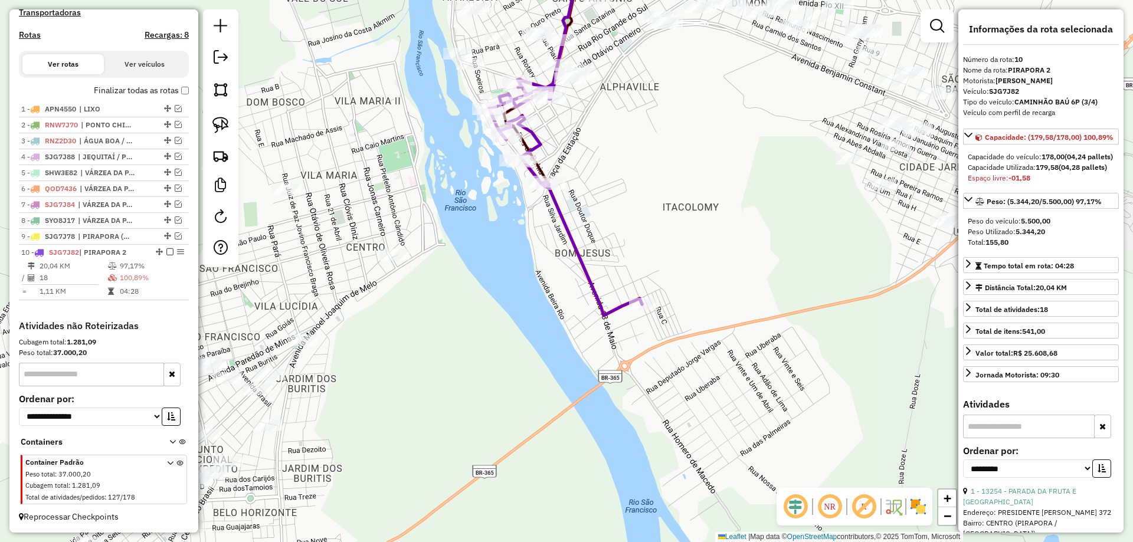
scroll to position [325, 0]
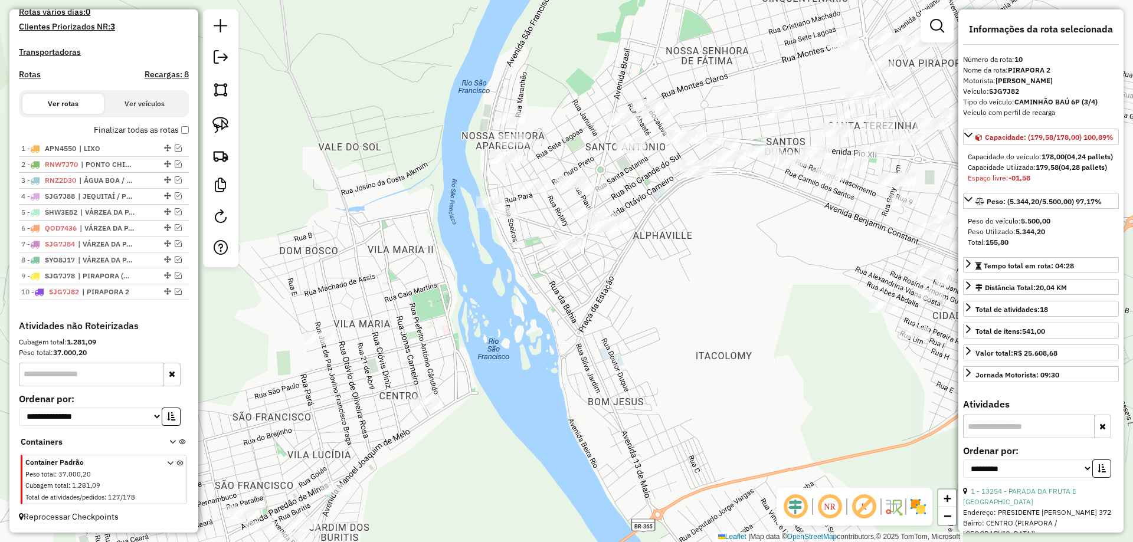
drag, startPoint x: 434, startPoint y: 173, endPoint x: 330, endPoint y: 166, distance: 104.1
click at [390, 181] on div "Janela de atendimento Grade de atendimento Capacidade Transportadoras Veículos …" at bounding box center [566, 271] width 1133 height 542
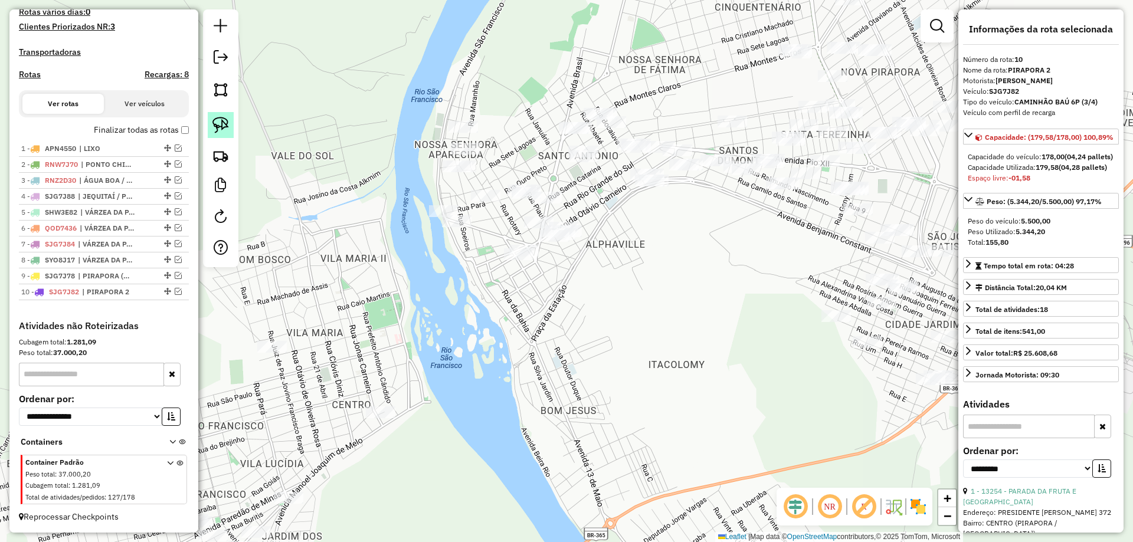
drag, startPoint x: 213, startPoint y: 114, endPoint x: 224, endPoint y: 117, distance: 11.6
click at [214, 115] on link at bounding box center [221, 125] width 26 height 26
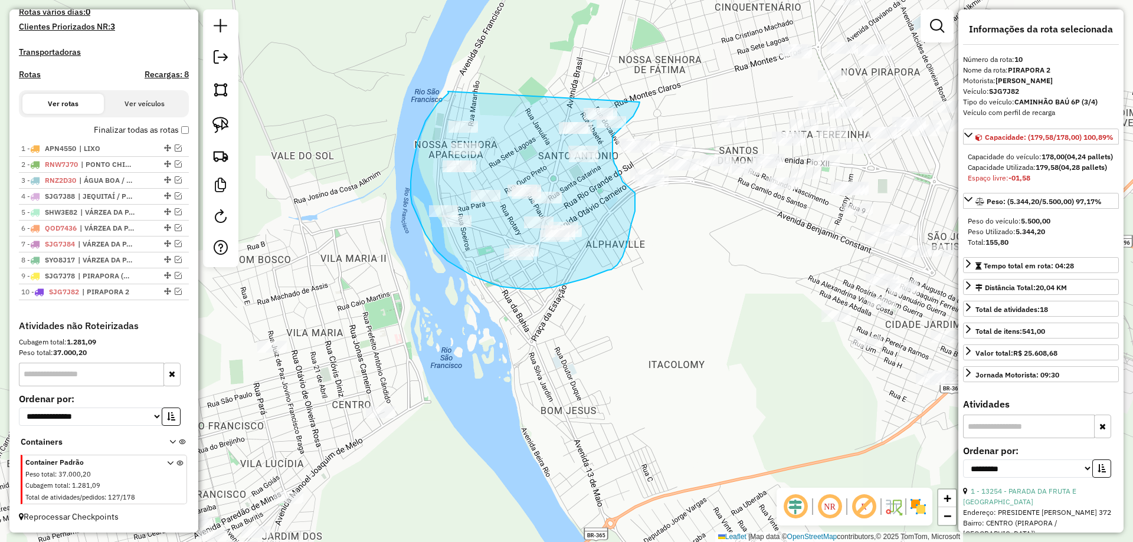
drag, startPoint x: 448, startPoint y: 91, endPoint x: 642, endPoint y: 86, distance: 194.2
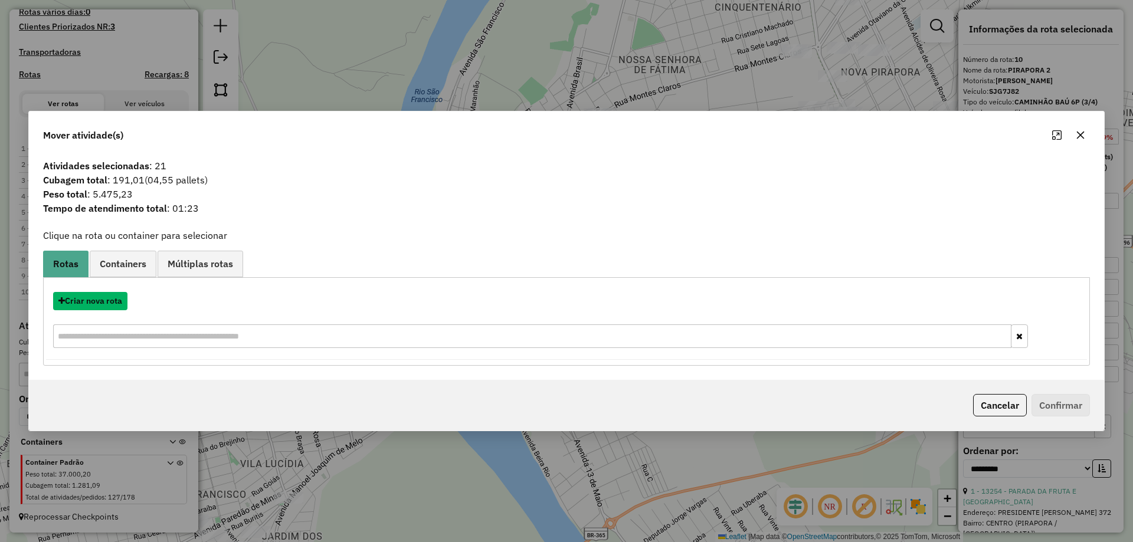
click at [101, 303] on button "Criar nova rota" at bounding box center [90, 301] width 74 height 18
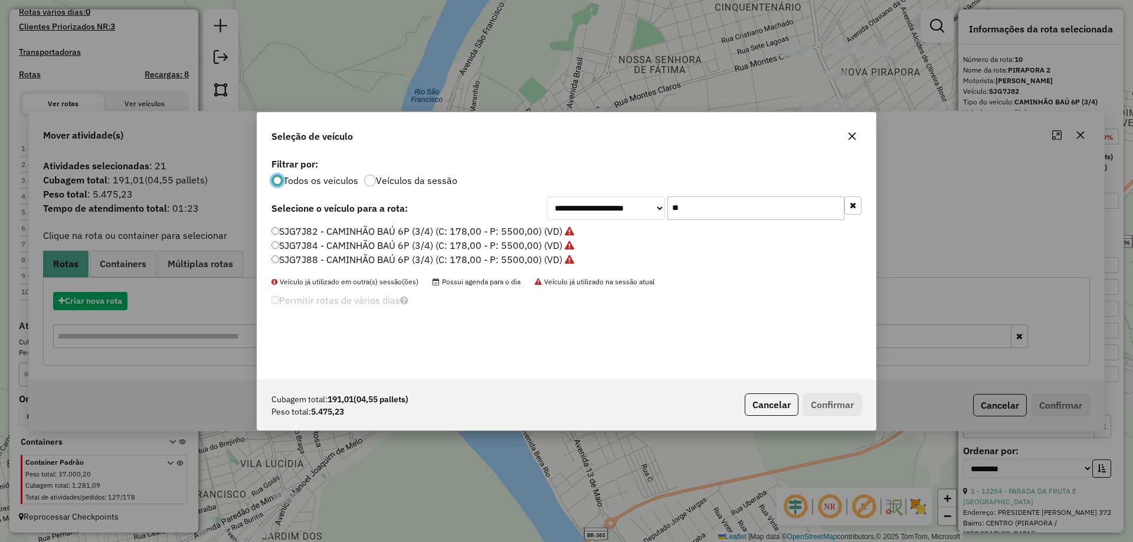
scroll to position [6, 4]
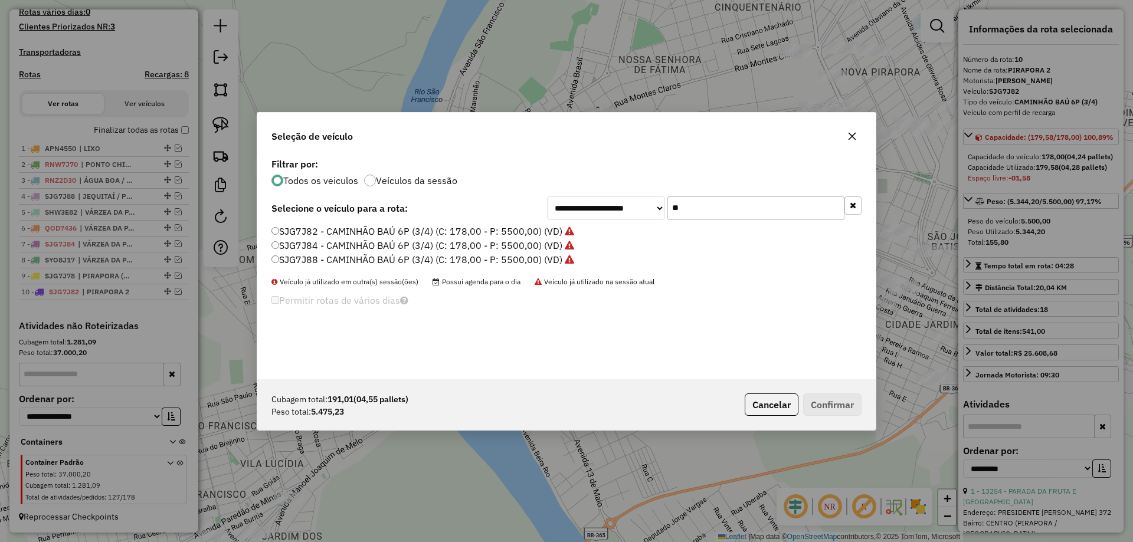
click at [713, 203] on input "**" at bounding box center [755, 208] width 177 height 24
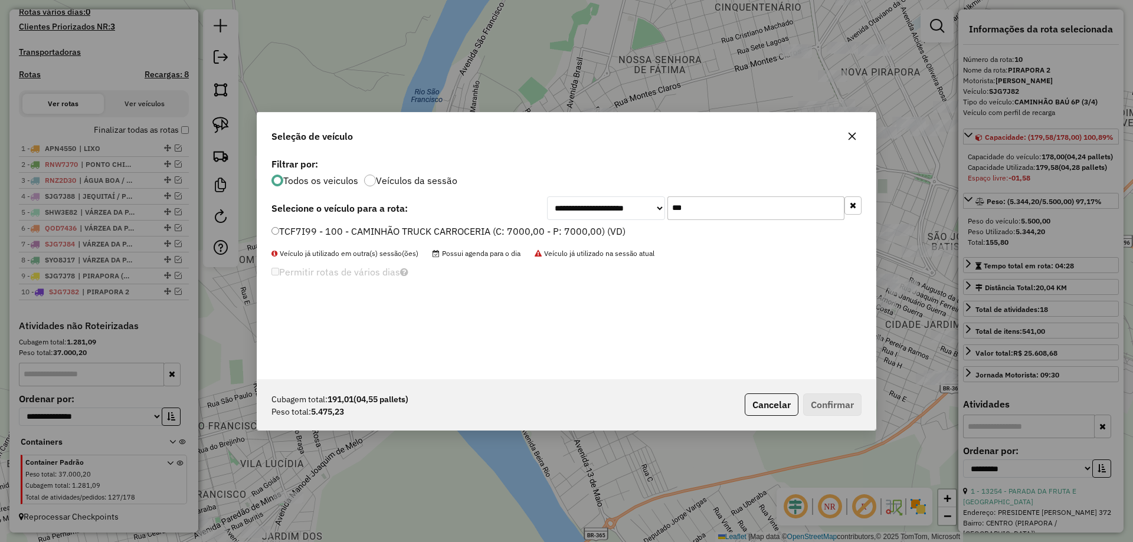
type input "***"
click at [348, 231] on label "TCF7I99 - 100 - CAMINHÃO TRUCK CARROCERIA (C: 7000,00 - P: 7000,00) (VD)" at bounding box center [448, 231] width 354 height 14
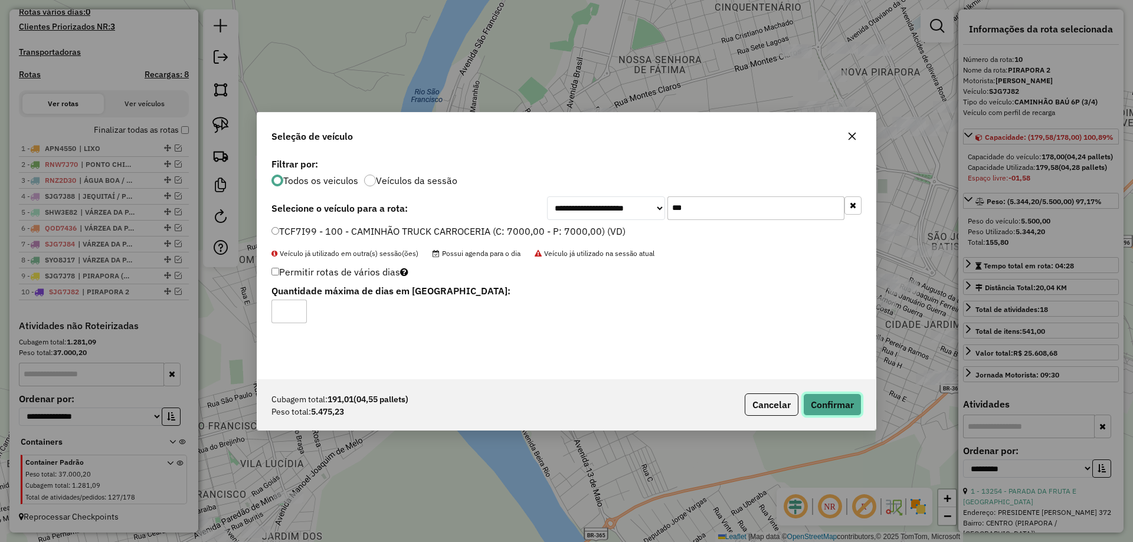
click at [808, 399] on button "Confirmar" at bounding box center [832, 405] width 58 height 22
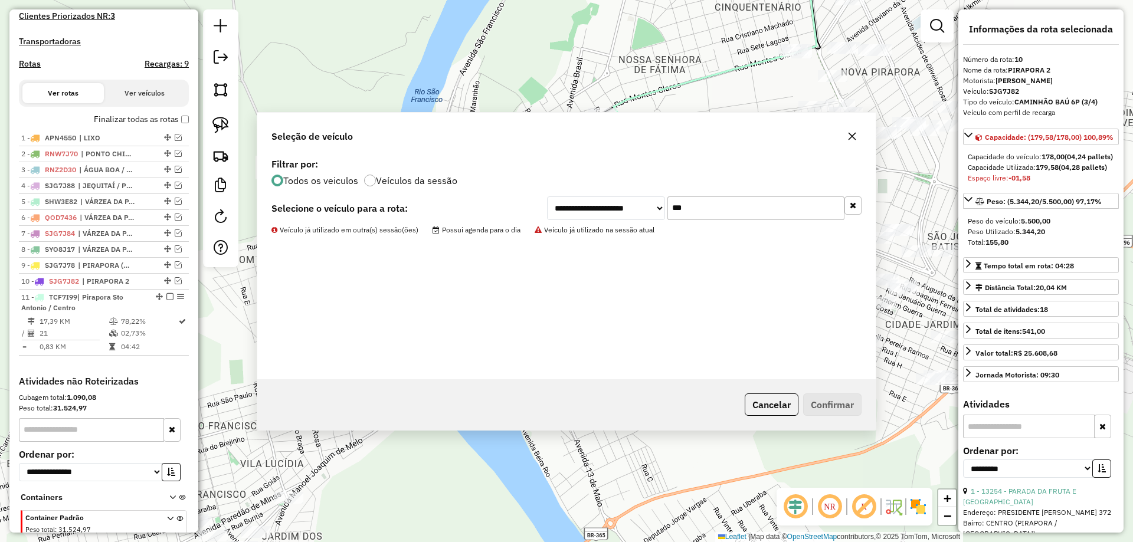
scroll to position [391, 0]
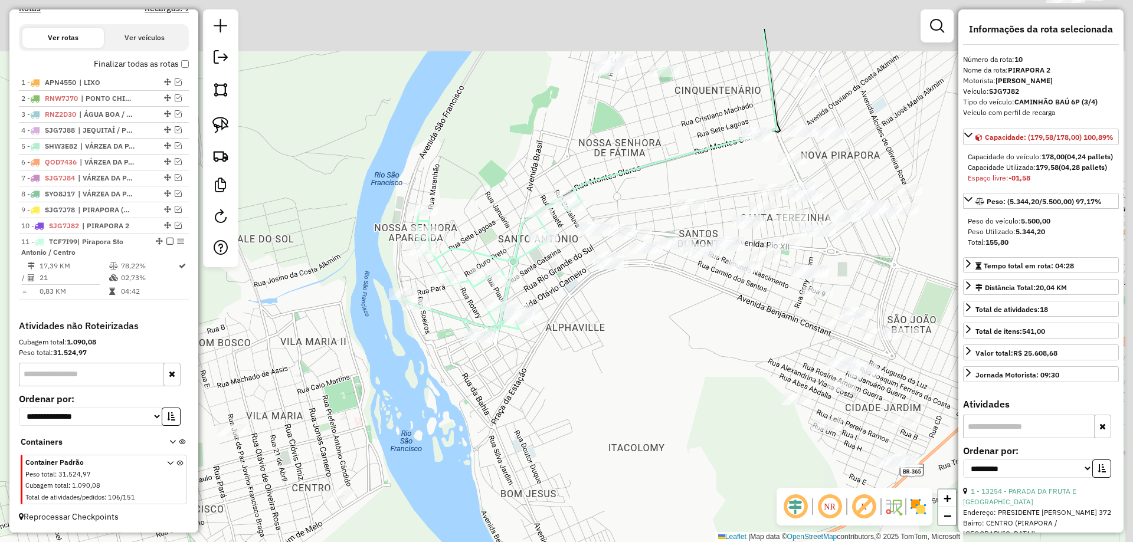
drag, startPoint x: 665, startPoint y: 266, endPoint x: 594, endPoint y: 323, distance: 91.0
click at [605, 360] on div "Janela de atendimento Grade de atendimento Capacidade Transportadoras Veículos …" at bounding box center [566, 271] width 1133 height 542
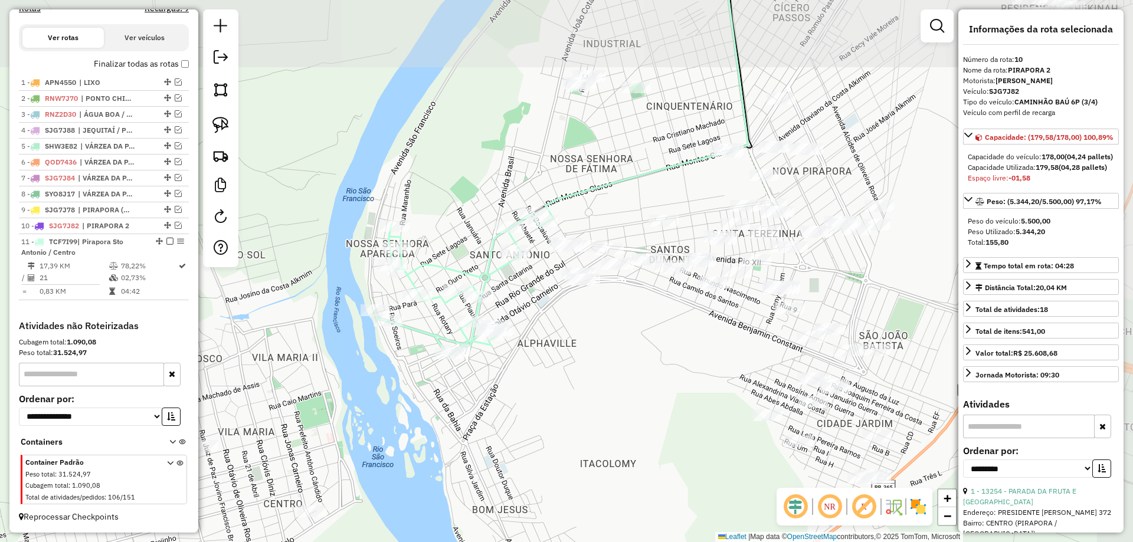
drag, startPoint x: 586, startPoint y: 322, endPoint x: 489, endPoint y: 366, distance: 106.9
click at [488, 373] on div "Janela de atendimento Grade de atendimento Capacidade Transportadoras Veículos …" at bounding box center [566, 271] width 1133 height 542
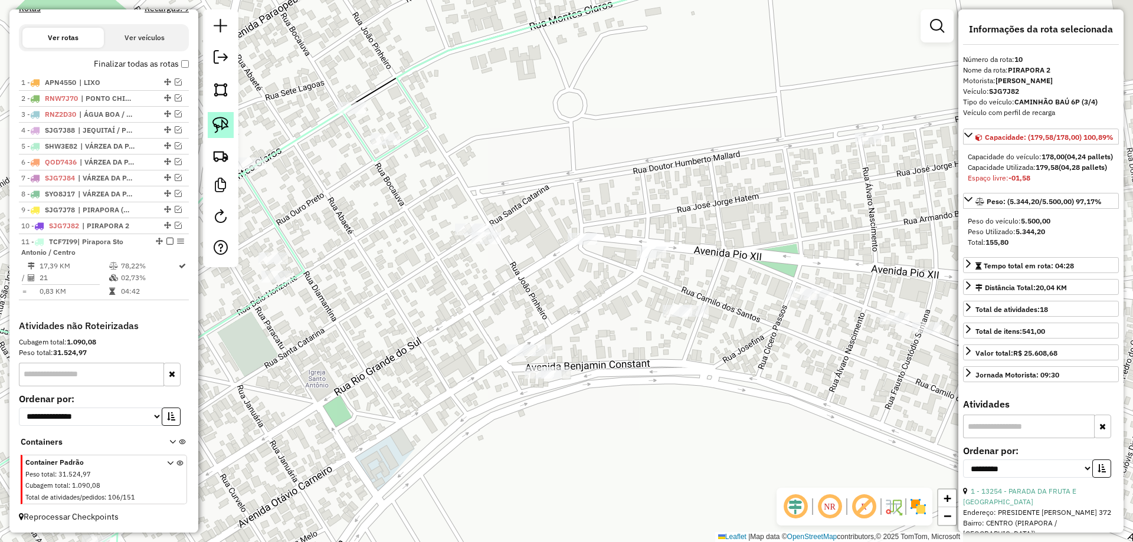
click at [211, 126] on link at bounding box center [221, 125] width 26 height 26
drag, startPoint x: 504, startPoint y: 202, endPoint x: 545, endPoint y: 235, distance: 53.3
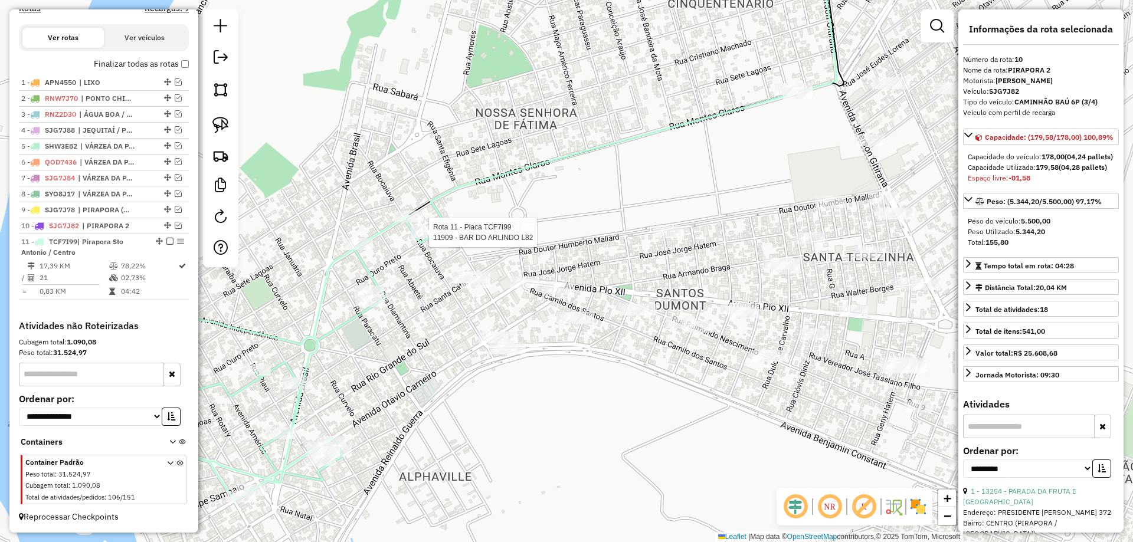
click at [435, 238] on div at bounding box center [426, 233] width 30 height 12
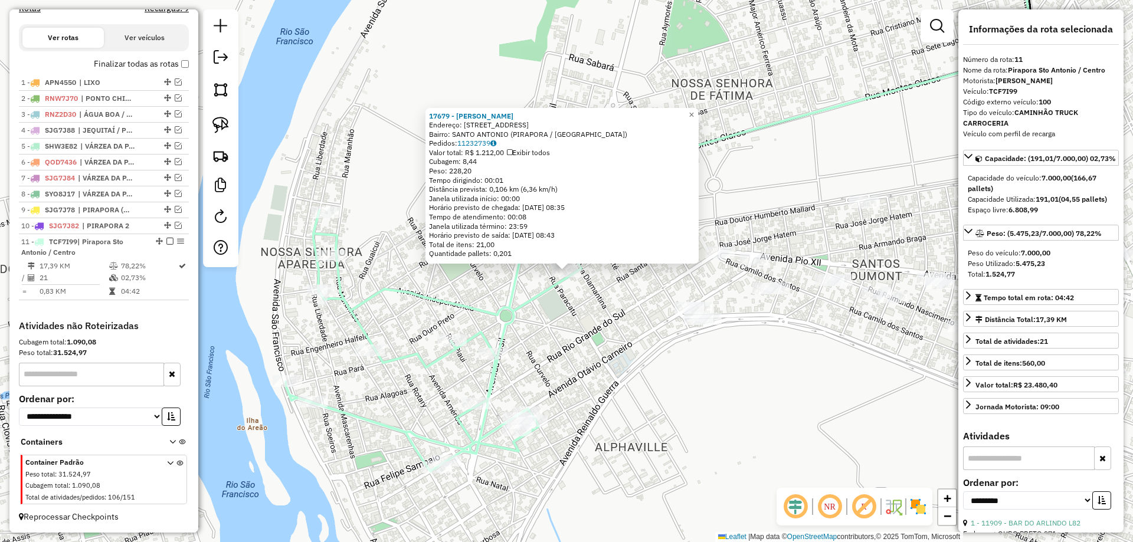
click at [576, 345] on div "17679 - CRISTIANE OLIVEIRA Endereço: Rua Belo Horizonte 615 Bairro: SANTO ANTON…" at bounding box center [566, 271] width 1133 height 542
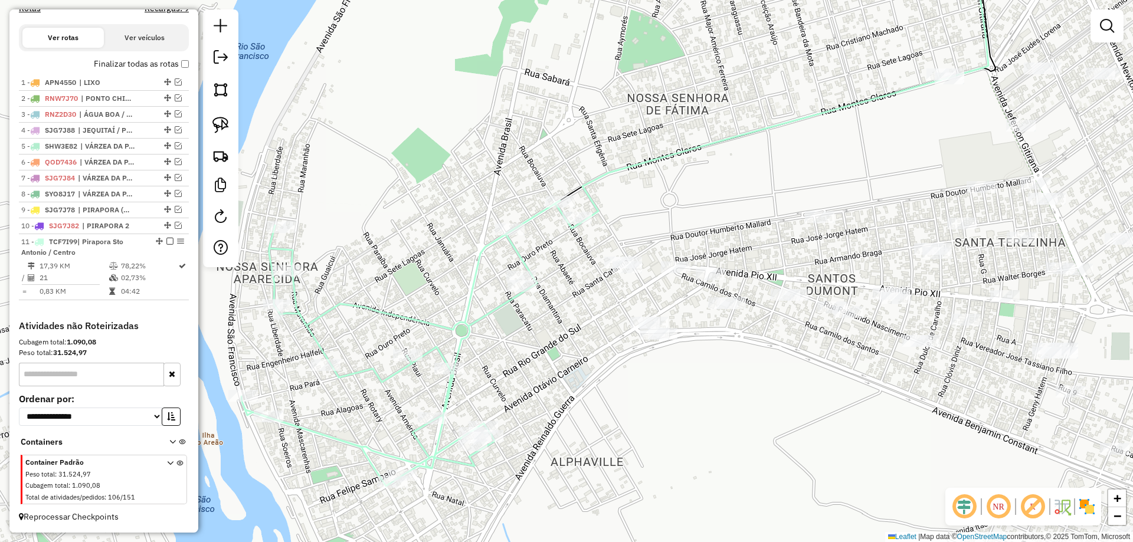
drag, startPoint x: 603, startPoint y: 319, endPoint x: 474, endPoint y: 317, distance: 128.6
click at [525, 340] on div "Janela de atendimento Grade de atendimento Capacidade Transportadoras Veículos …" at bounding box center [566, 271] width 1133 height 542
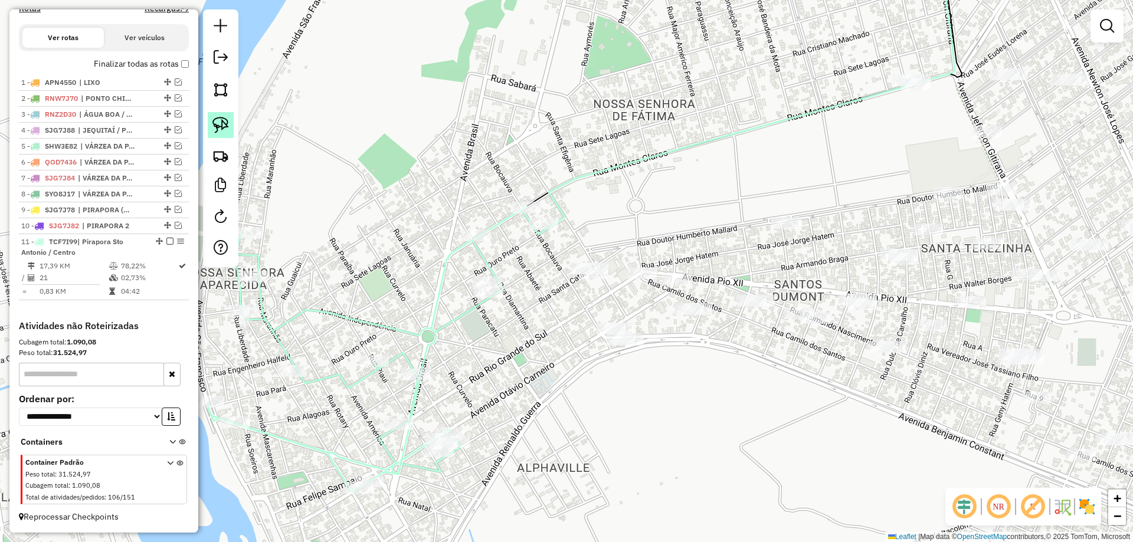
click at [226, 132] on img at bounding box center [220, 125] width 17 height 17
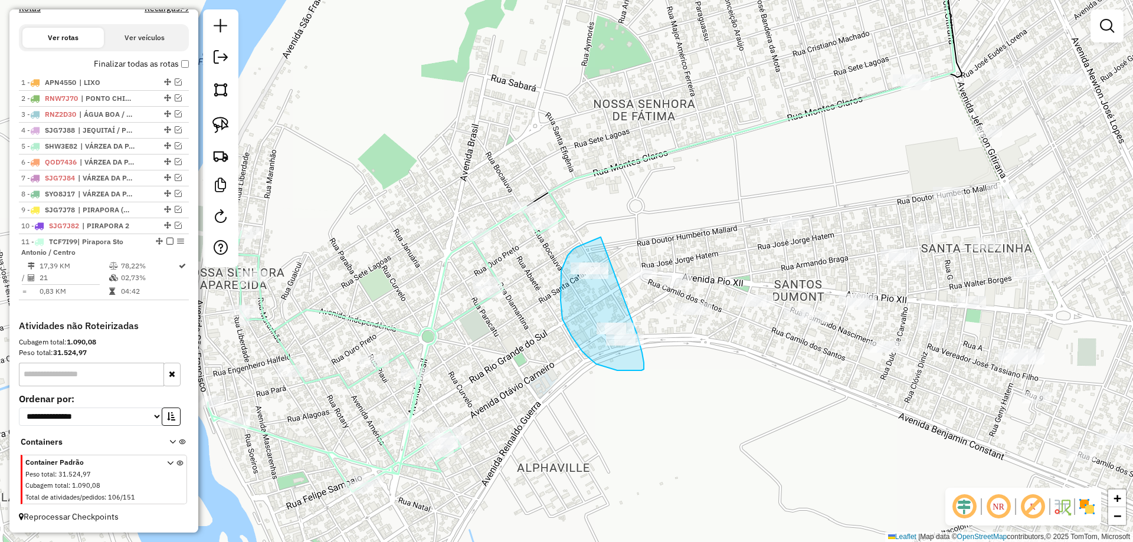
drag, startPoint x: 597, startPoint y: 238, endPoint x: 623, endPoint y: 286, distance: 54.4
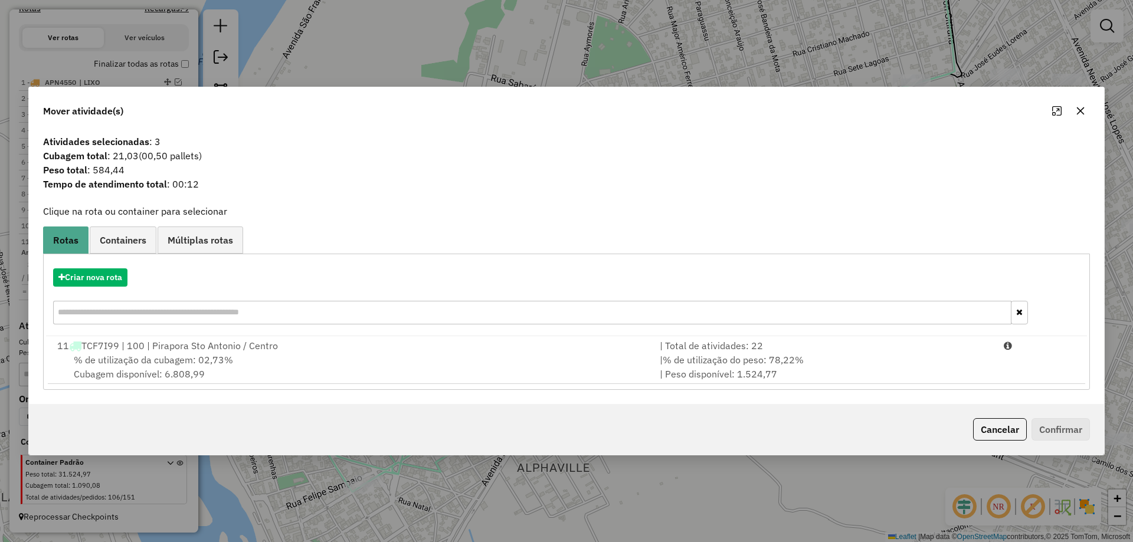
click at [875, 351] on div "| Total de atividades: 22" at bounding box center [825, 346] width 344 height 14
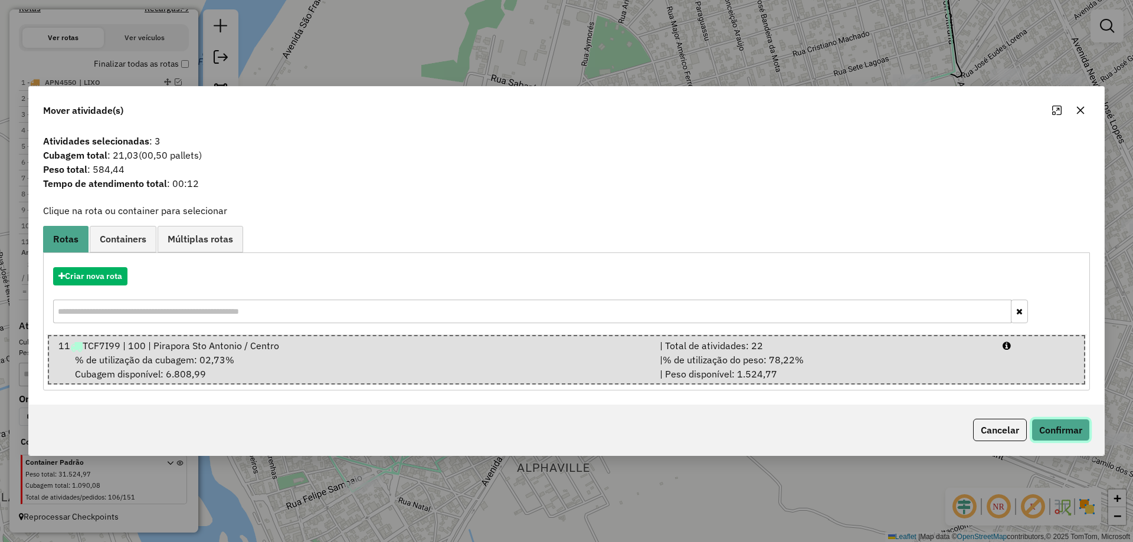
click at [1033, 424] on button "Confirmar" at bounding box center [1060, 430] width 58 height 22
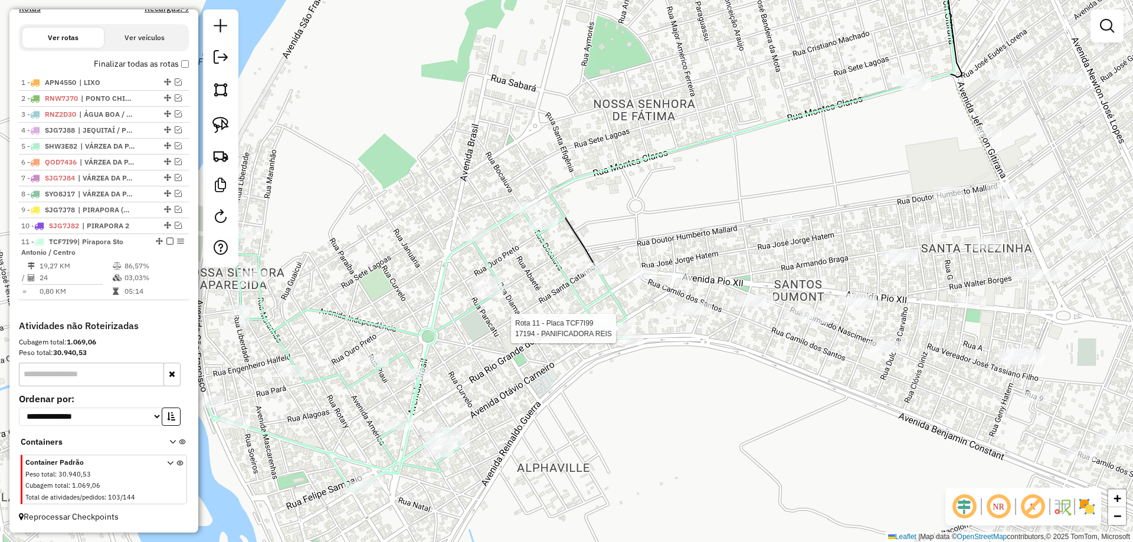
select select "**********"
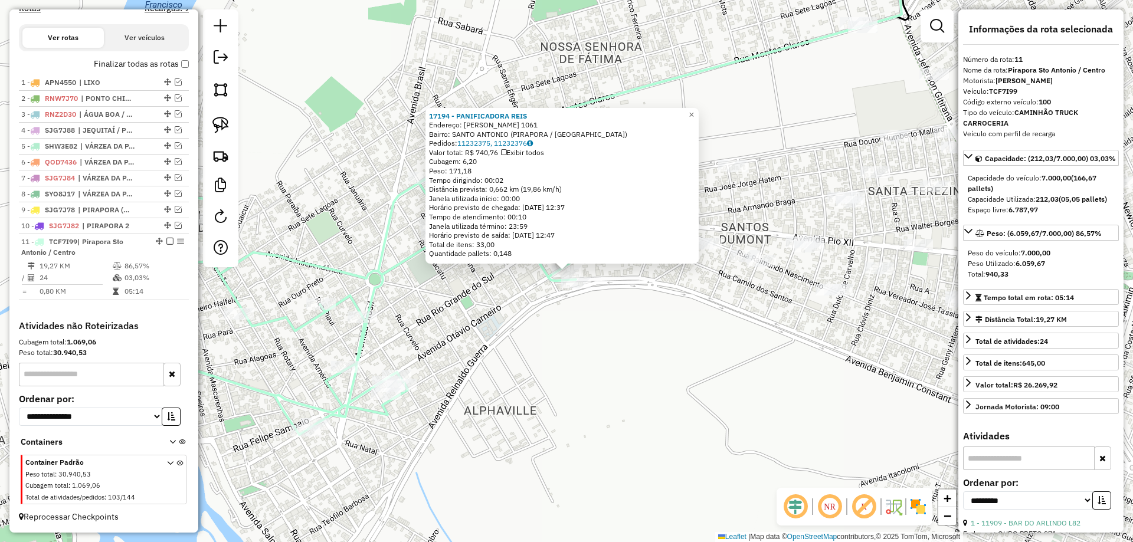
click at [712, 307] on div "17194 - PANIFICADORA REIS Endereço: OTAVIO CARNEIRO 1061 Bairro: SANTO ANTONIO …" at bounding box center [566, 271] width 1133 height 542
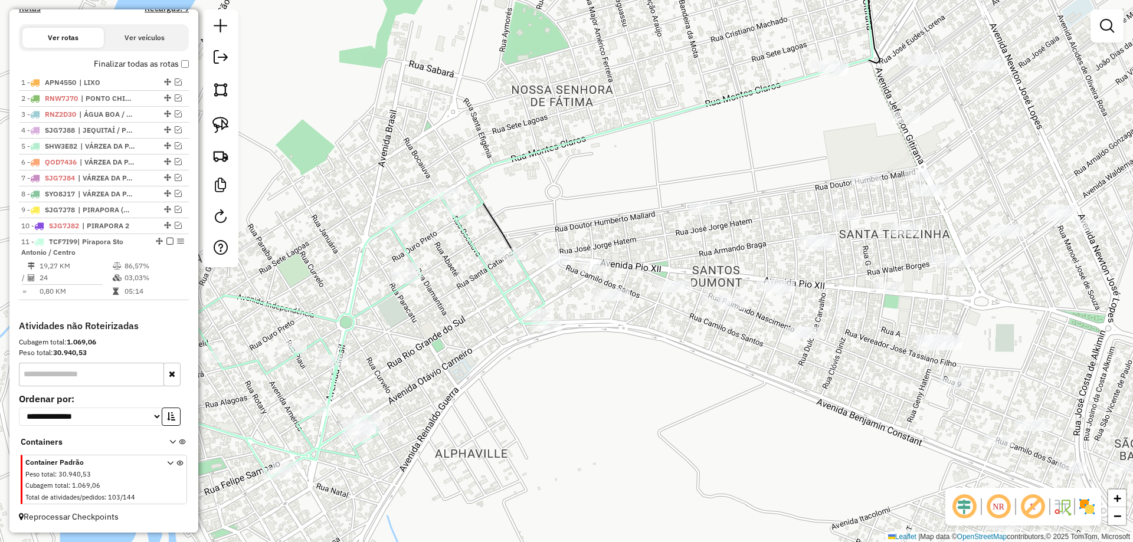
drag, startPoint x: 600, startPoint y: 313, endPoint x: 569, endPoint y: 329, distance: 34.8
click at [559, 335] on div "Janela de atendimento Grade de atendimento Capacidade Transportadoras Veículos …" at bounding box center [566, 271] width 1133 height 542
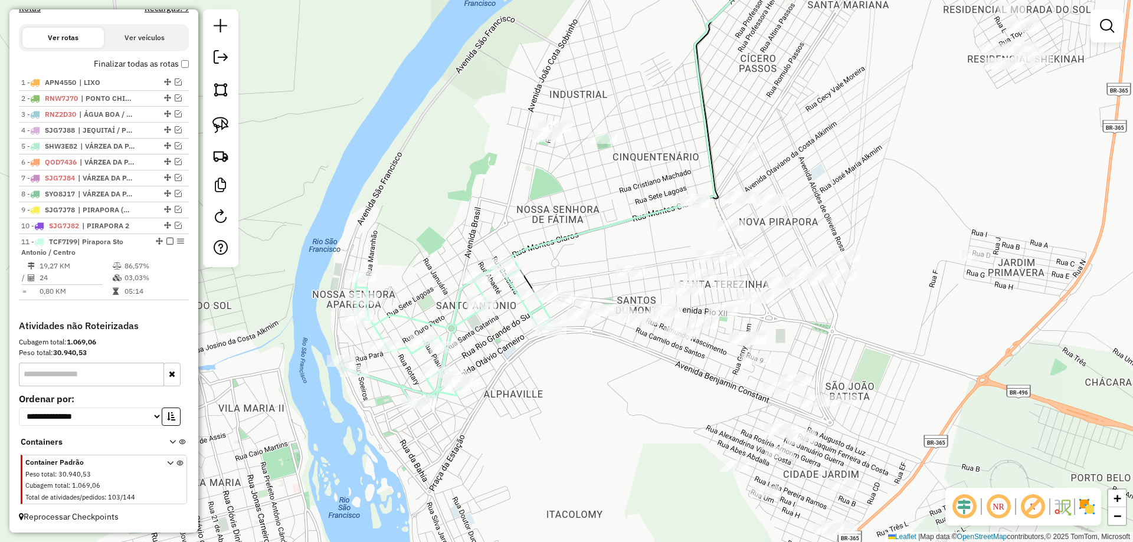
drag, startPoint x: 585, startPoint y: 240, endPoint x: 630, endPoint y: 198, distance: 60.9
click at [630, 198] on div "Rota 11 - Placa TCF7I99 21074 - COMER. ZERO GRAU L82 Rota 11 - Placa TCF7I99 11…" at bounding box center [566, 271] width 1133 height 542
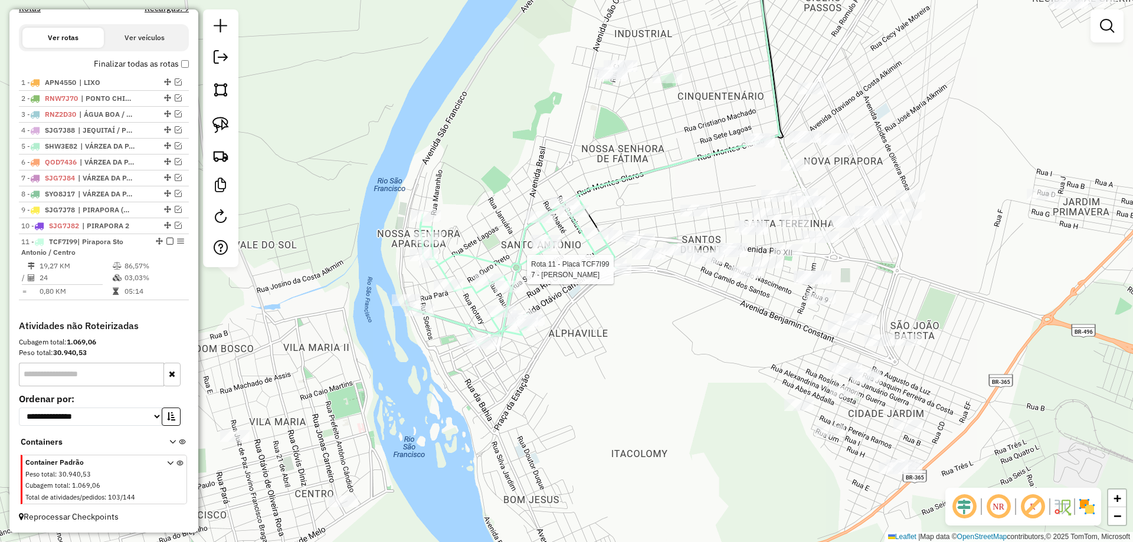
select select "**********"
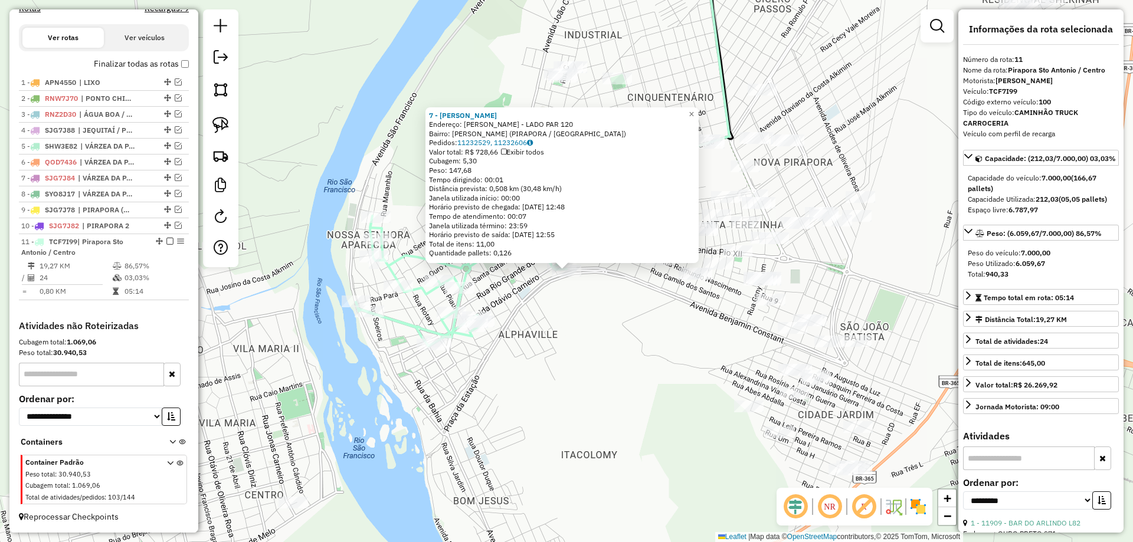
click at [641, 280] on div "7 - JULIA BAR Endereço: BENJAMIN CONSTANT - LADO PAR 120 Bairro: SANTOS DUMONT …" at bounding box center [566, 271] width 1133 height 542
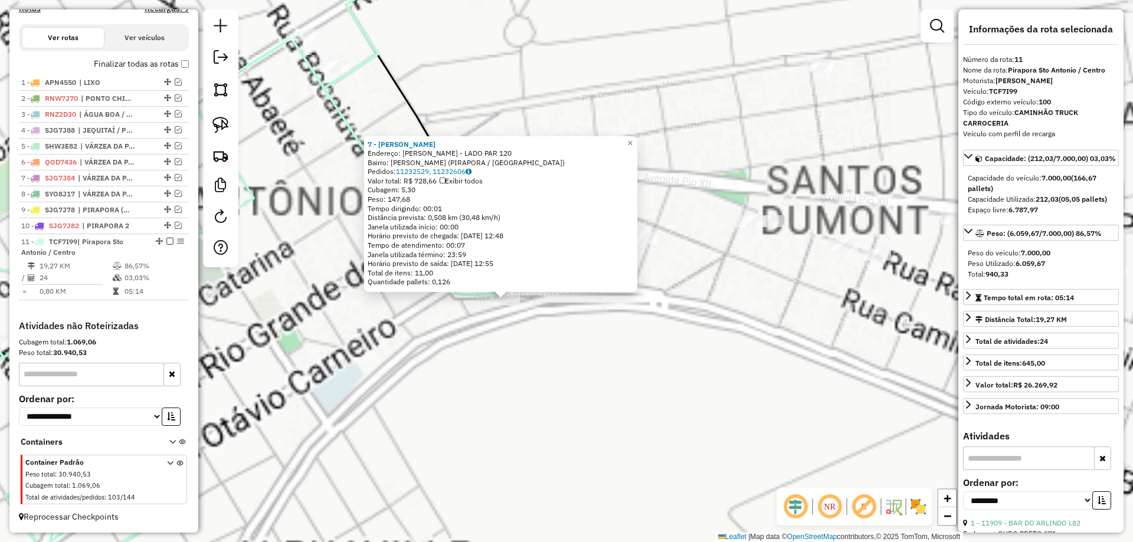
drag, startPoint x: 615, startPoint y: 278, endPoint x: 601, endPoint y: 291, distance: 19.6
click at [616, 278] on div "Quantidade pallets: 0,126" at bounding box center [501, 281] width 266 height 9
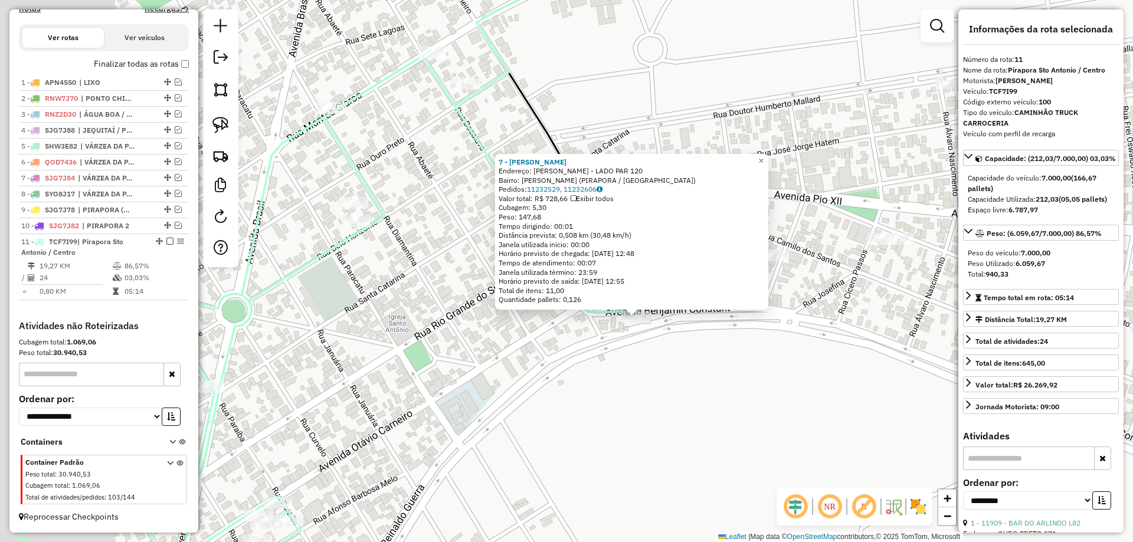
drag, startPoint x: 680, startPoint y: 314, endPoint x: 733, endPoint y: 309, distance: 54.0
click at [751, 317] on div "7 - JULIA BAR Endereço: BENJAMIN CONSTANT - LADO PAR 120 Bairro: SANTOS DUMONT …" at bounding box center [566, 271] width 1133 height 542
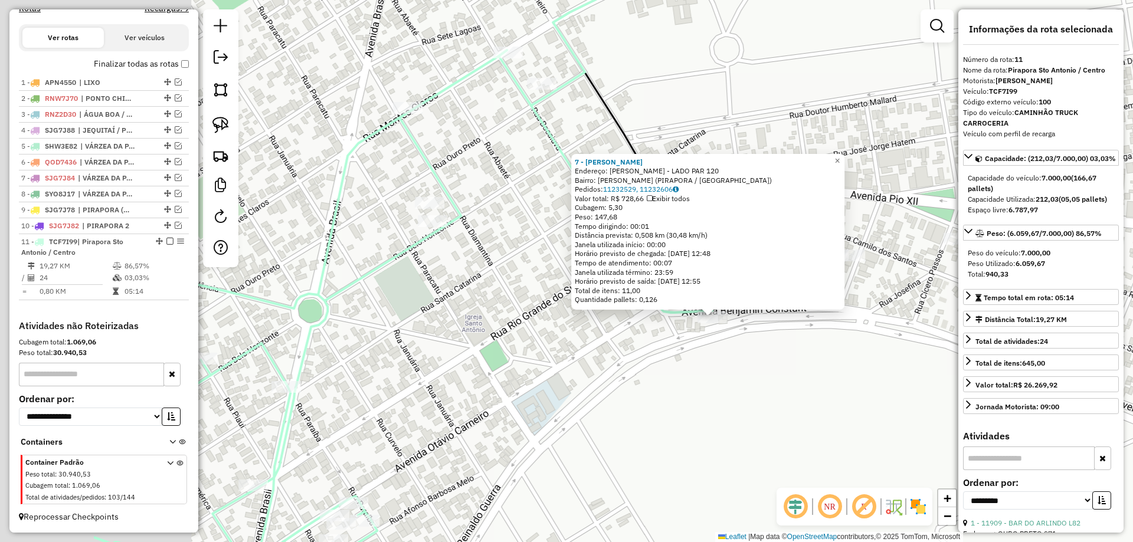
click at [730, 308] on div "7 - JULIA BAR Endereço: BENJAMIN CONSTANT - LADO PAR 120 Bairro: SANTOS DUMONT …" at bounding box center [707, 232] width 273 height 156
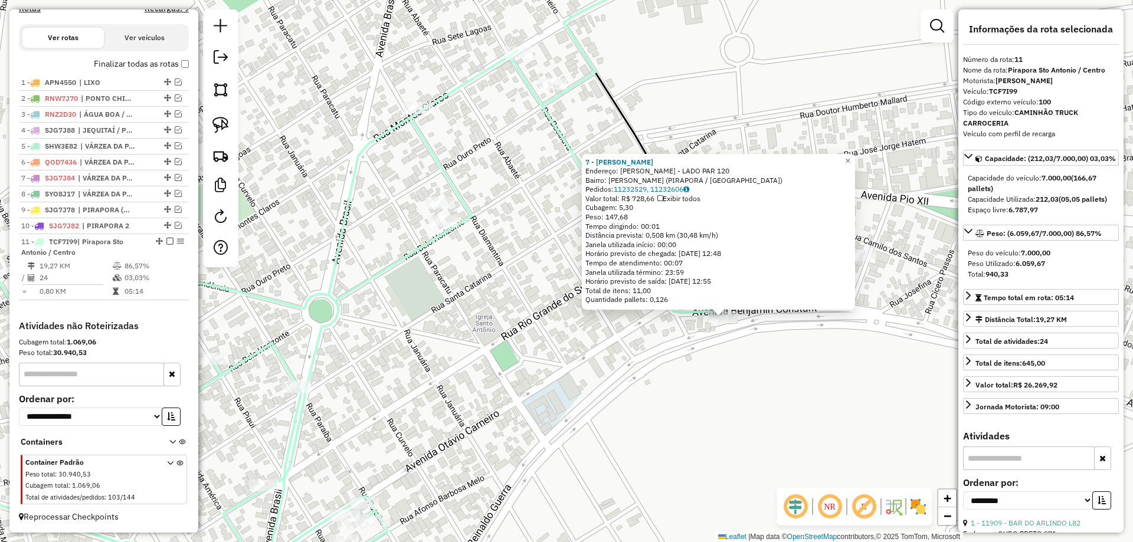
click at [676, 100] on div "7 - JULIA BAR Endereço: BENJAMIN CONSTANT - LADO PAR 120 Bairro: SANTOS DUMONT …" at bounding box center [566, 271] width 1133 height 542
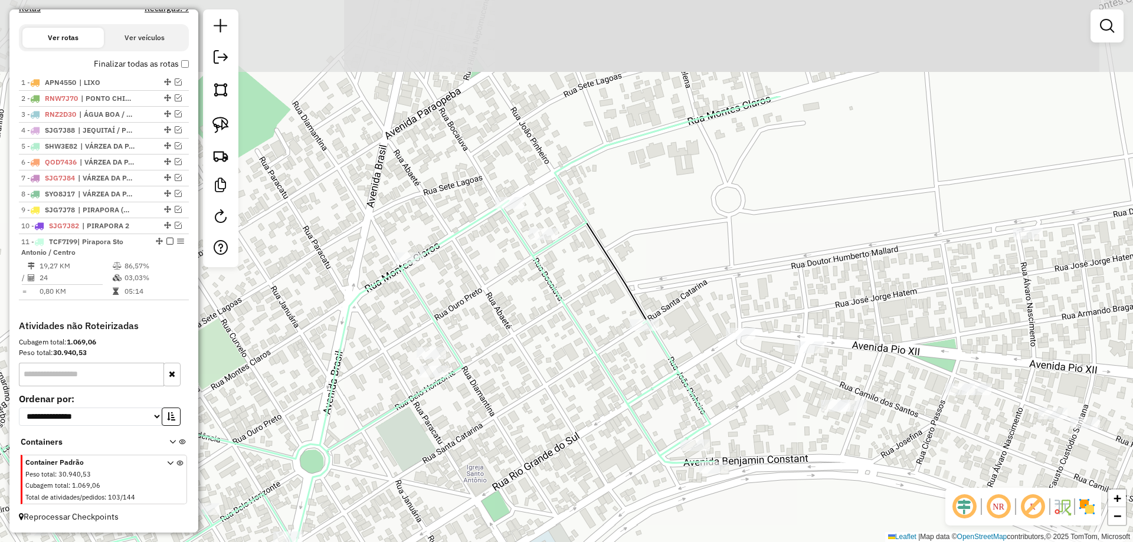
drag, startPoint x: 671, startPoint y: 306, endPoint x: 691, endPoint y: 200, distance: 108.1
click at [691, 201] on div "Janela de atendimento Grade de atendimento Capacidade Transportadoras Veículos …" at bounding box center [566, 271] width 1133 height 542
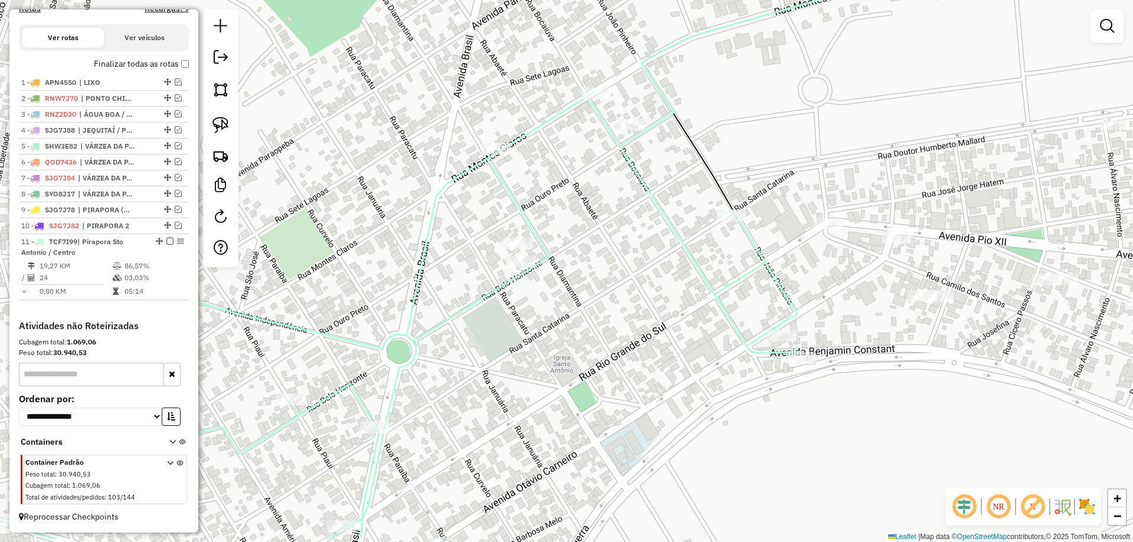
drag, startPoint x: 670, startPoint y: 183, endPoint x: 729, endPoint y: 143, distance: 70.5
click at [729, 143] on div "Janela de atendimento Grade de atendimento Capacidade Transportadoras Veículos …" at bounding box center [566, 271] width 1133 height 542
drag, startPoint x: 723, startPoint y: 160, endPoint x: 653, endPoint y: 167, distance: 71.1
click at [651, 166] on div "Janela de atendimento Grade de atendimento Capacidade Transportadoras Veículos …" at bounding box center [566, 271] width 1133 height 542
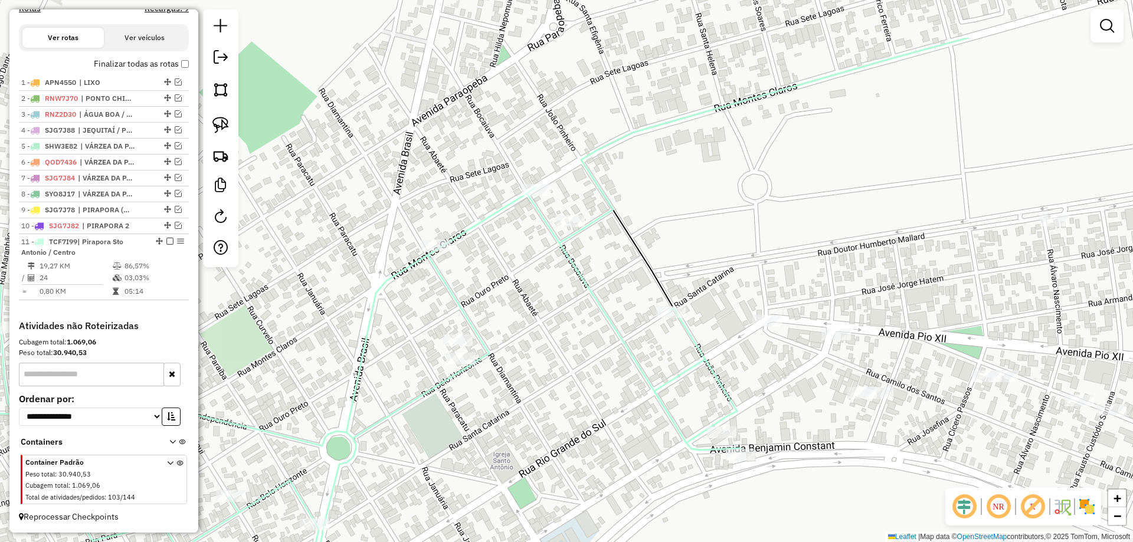
drag, startPoint x: 707, startPoint y: 234, endPoint x: 645, endPoint y: 266, distance: 70.2
click at [722, 338] on div "Janela de atendimento Grade de atendimento Capacidade Transportadoras Veículos …" at bounding box center [566, 271] width 1133 height 542
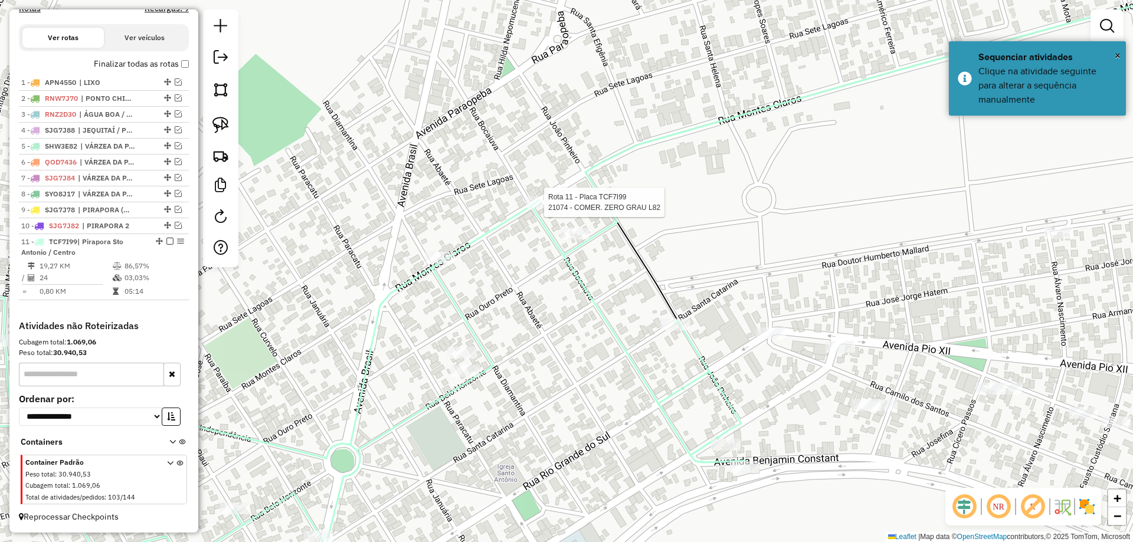
select select "**********"
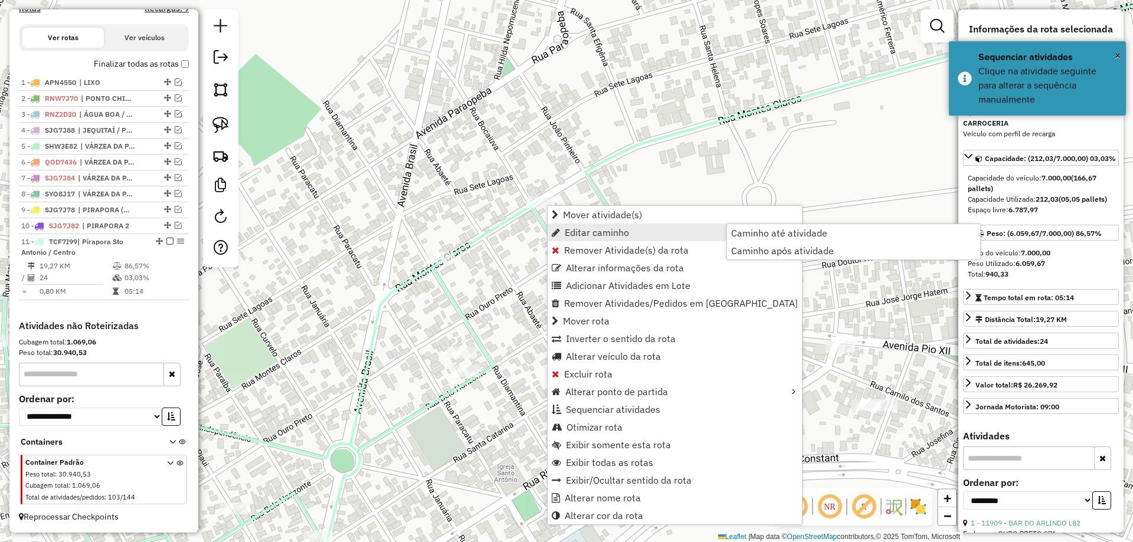
click at [526, 227] on div "Janela de atendimento Grade de atendimento Capacidade Transportadoras Veículos …" at bounding box center [566, 271] width 1133 height 542
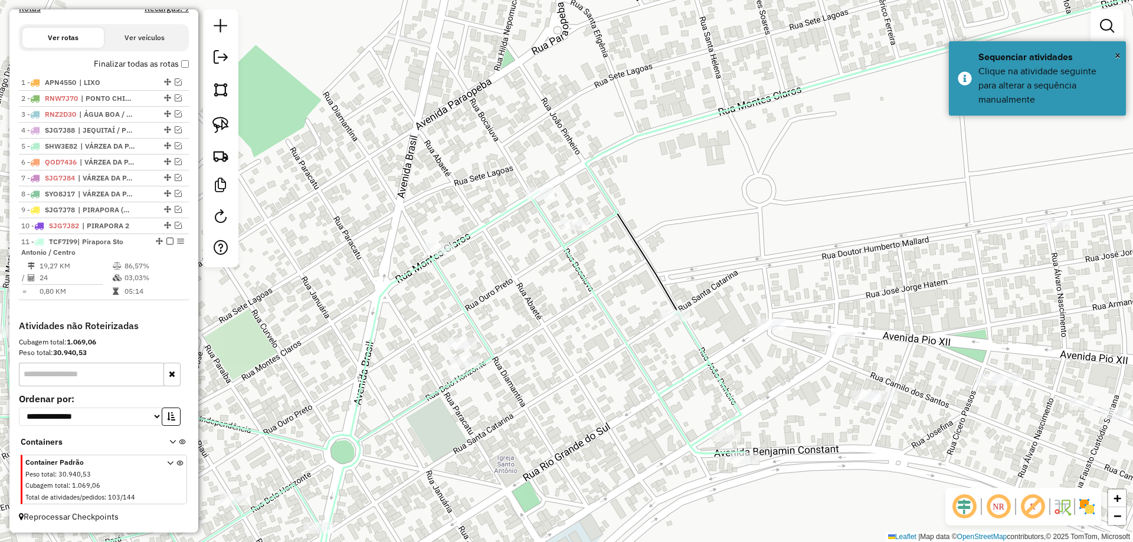
drag, startPoint x: 641, startPoint y: 331, endPoint x: 614, endPoint y: 191, distance: 142.9
click at [614, 191] on div "Janela de atendimento Grade de atendimento Capacidade Transportadoras Veículos …" at bounding box center [566, 271] width 1133 height 542
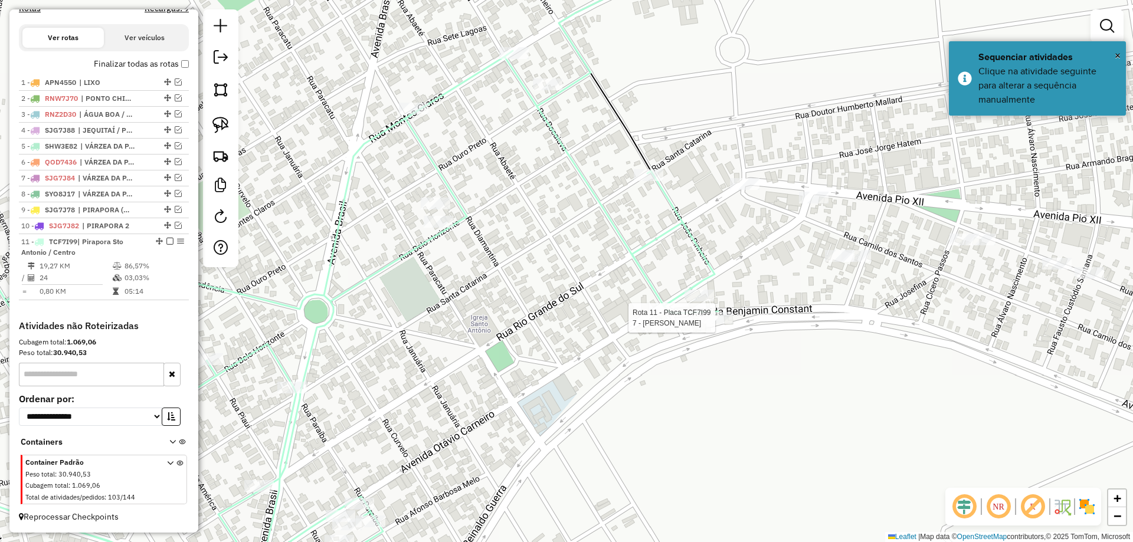
select select "**********"
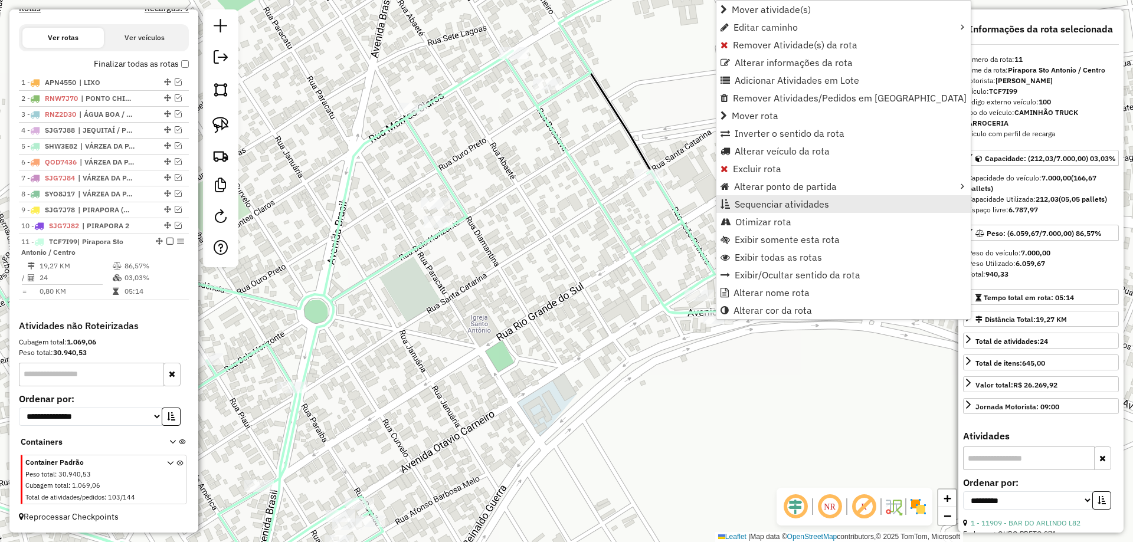
click at [791, 209] on span "Sequenciar atividades" at bounding box center [782, 203] width 94 height 9
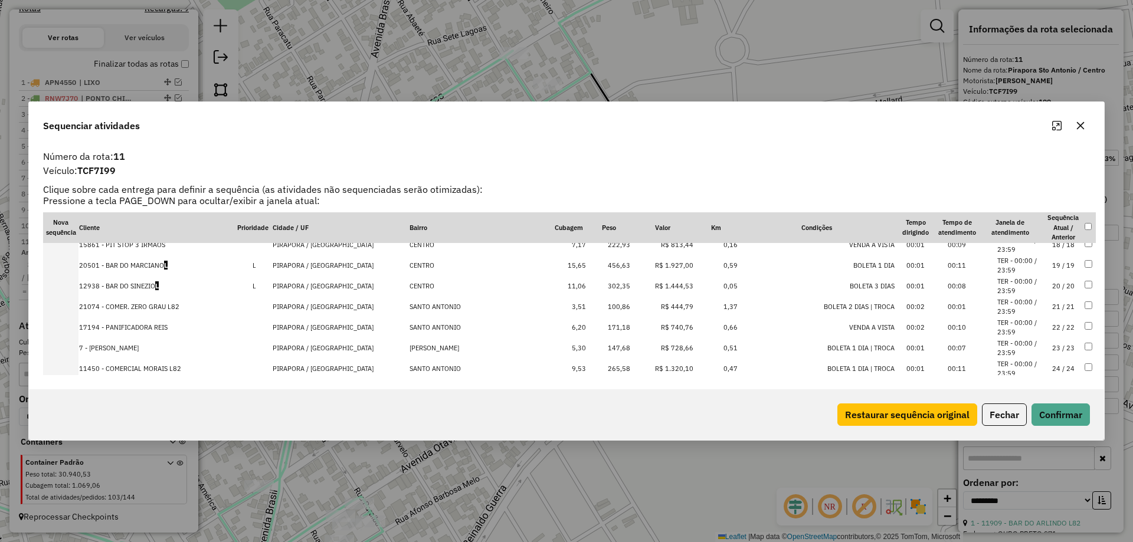
scroll to position [374, 0]
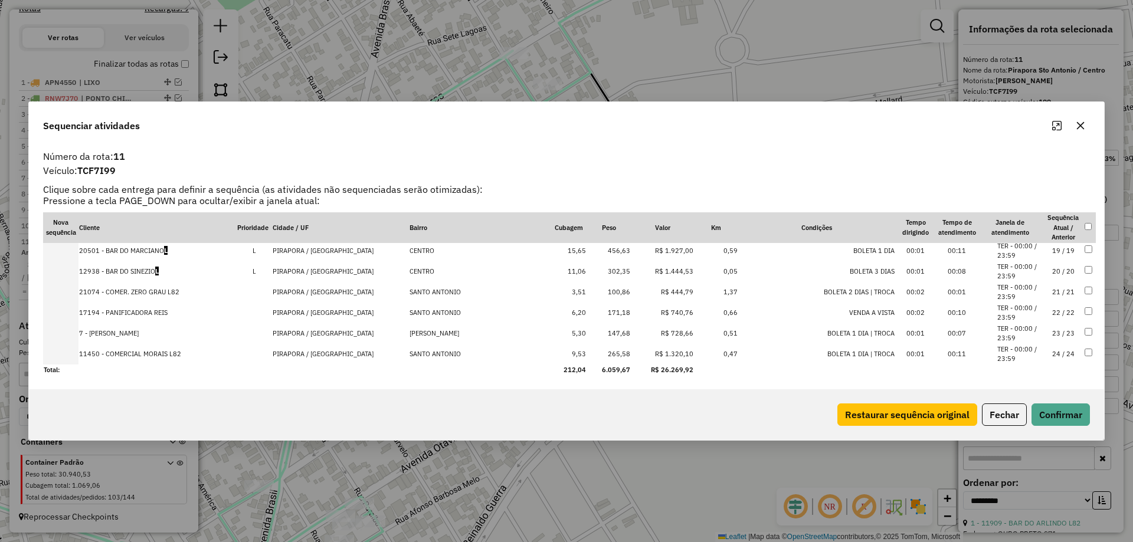
click at [1049, 334] on td "23 / 23" at bounding box center [1063, 333] width 41 height 21
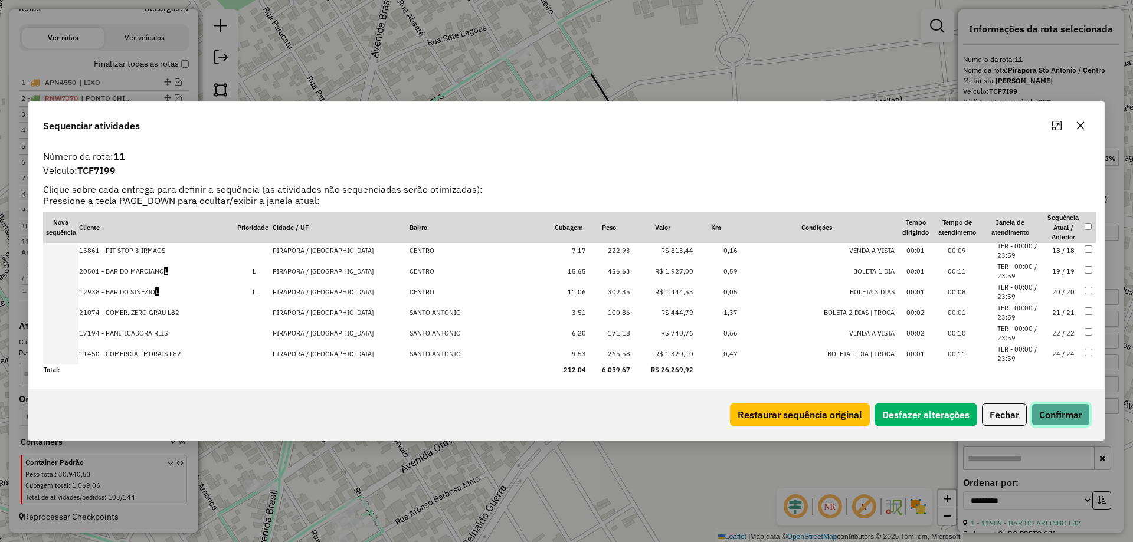
click at [1057, 417] on button "Confirmar" at bounding box center [1060, 415] width 58 height 22
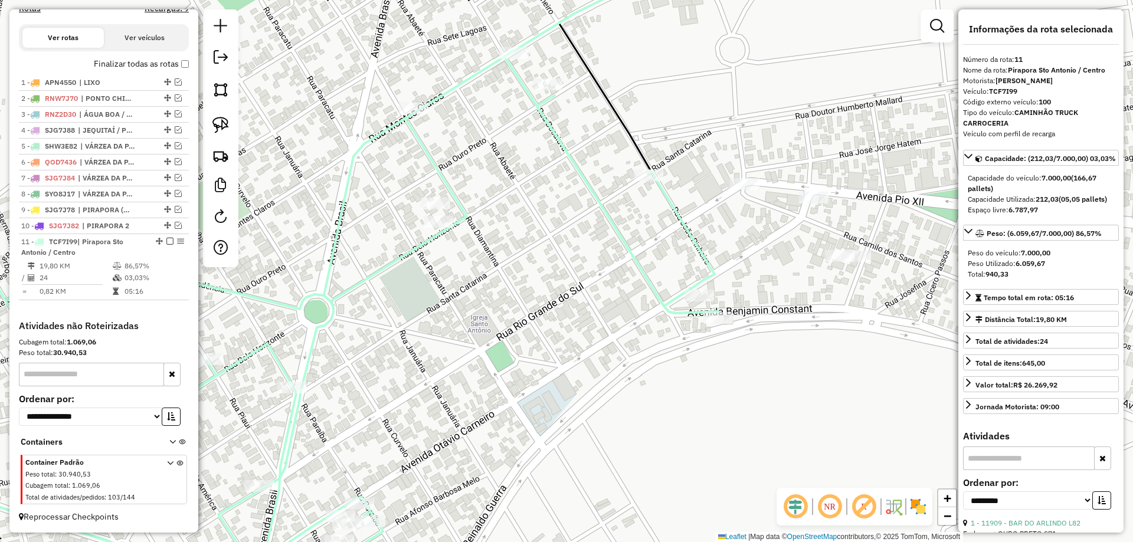
click at [726, 312] on div "Rota 11 - Placa TCF7I99 7 - JULIA BAR Janela de atendimento Grade de atendiment…" at bounding box center [566, 271] width 1133 height 542
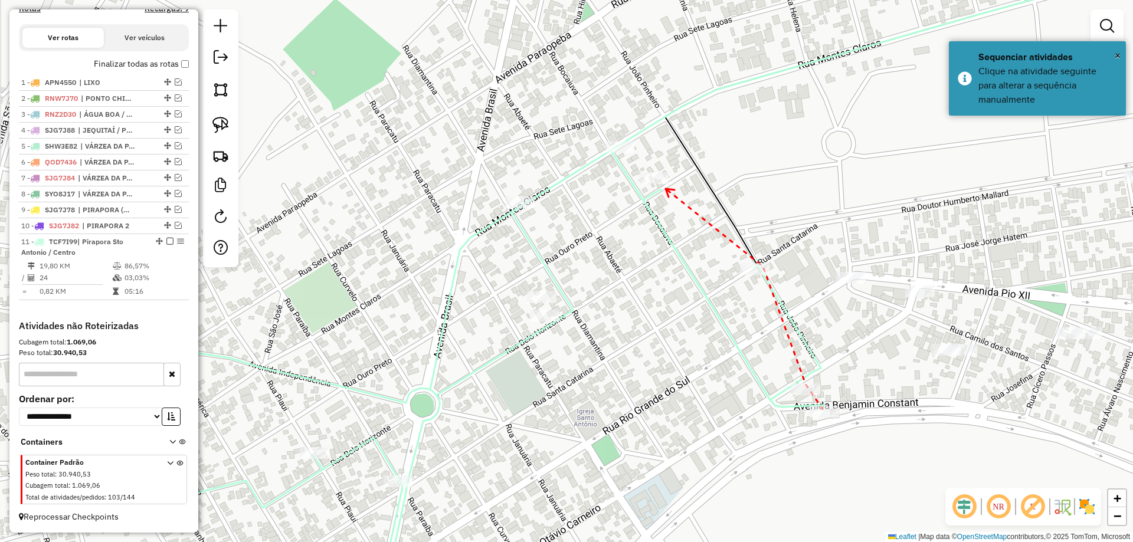
click at [667, 184] on div at bounding box center [654, 178] width 30 height 12
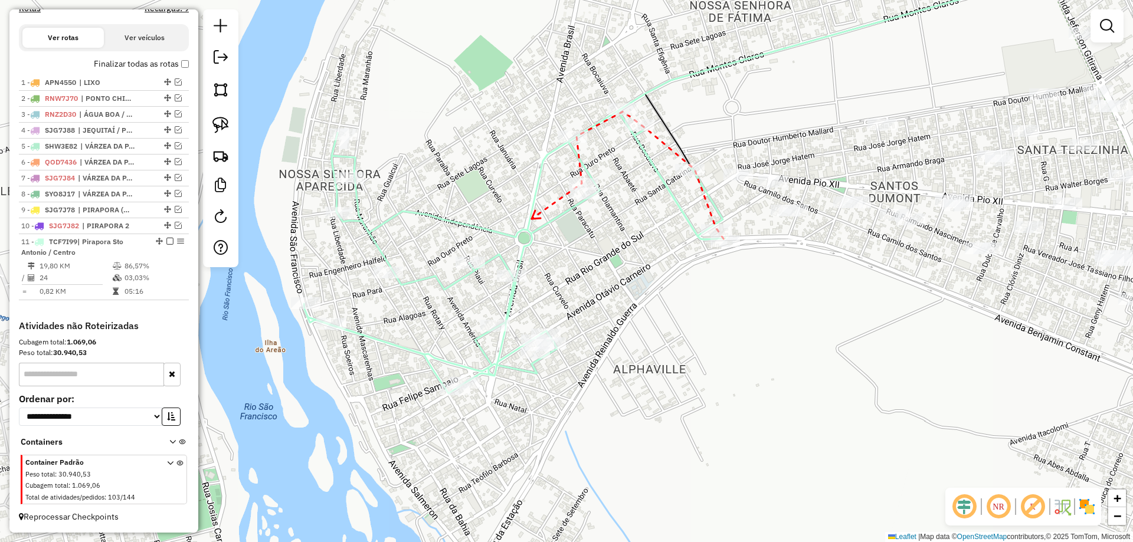
drag, startPoint x: 517, startPoint y: 166, endPoint x: 531, endPoint y: 218, distance: 53.1
click at [507, 268] on icon at bounding box center [511, 264] width 8 height 9
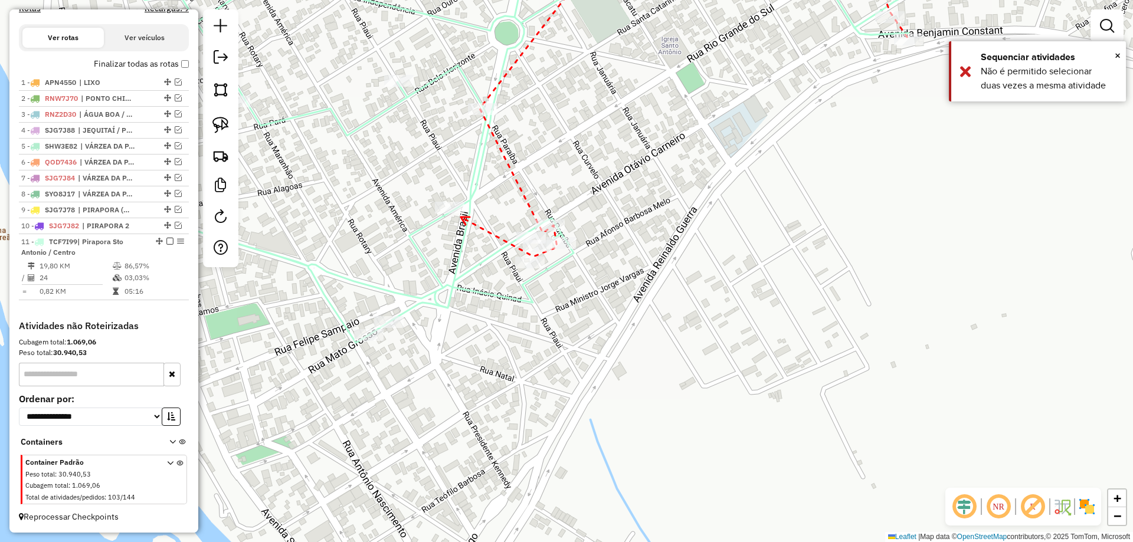
click at [459, 214] on div at bounding box center [450, 208] width 30 height 12
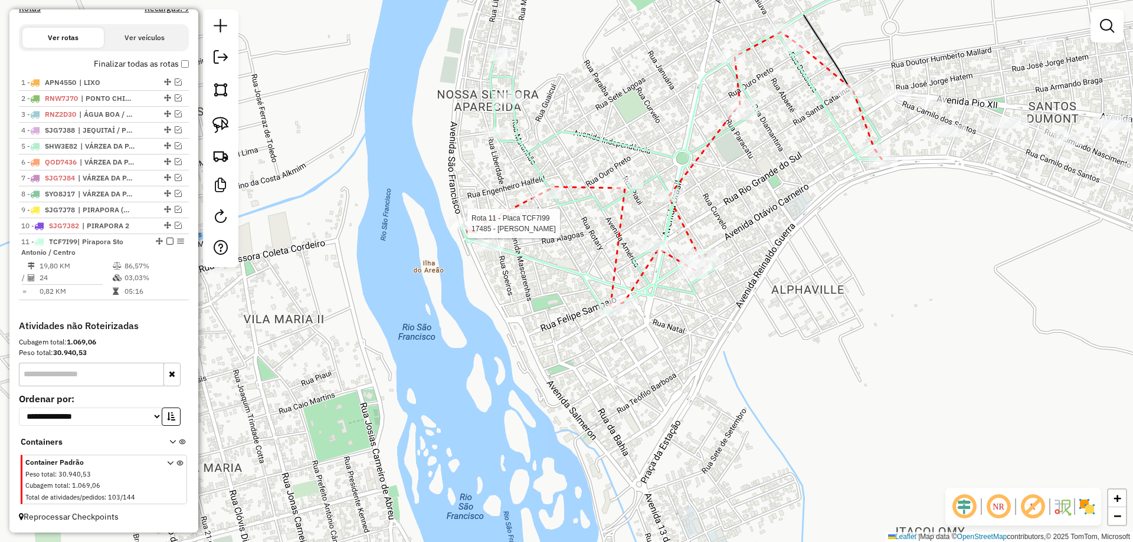
click at [467, 230] on div at bounding box center [464, 224] width 30 height 12
click at [514, 136] on icon at bounding box center [513, 140] width 9 height 8
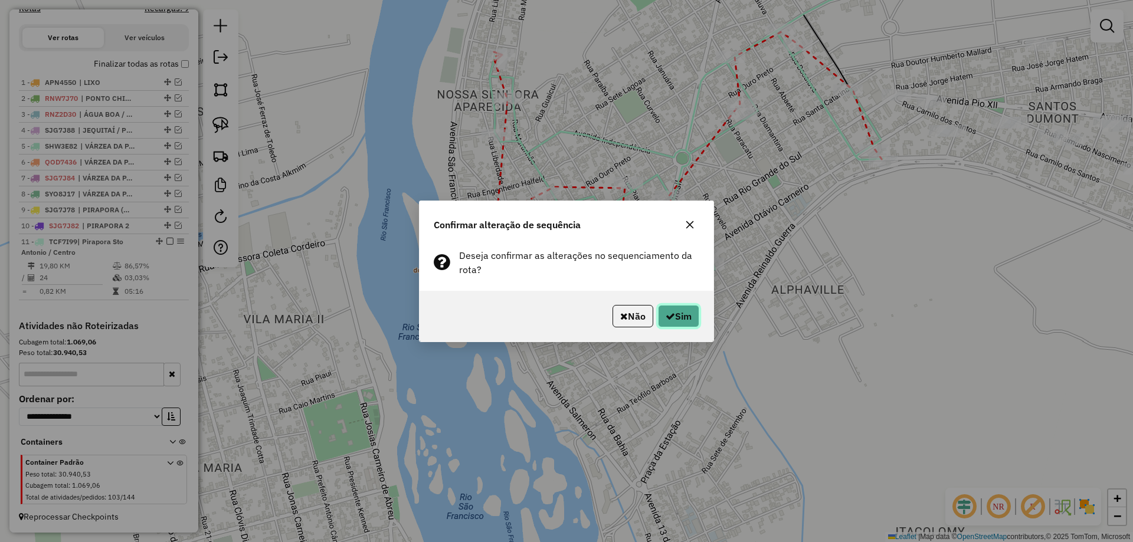
click at [677, 321] on button "Sim" at bounding box center [678, 316] width 41 height 22
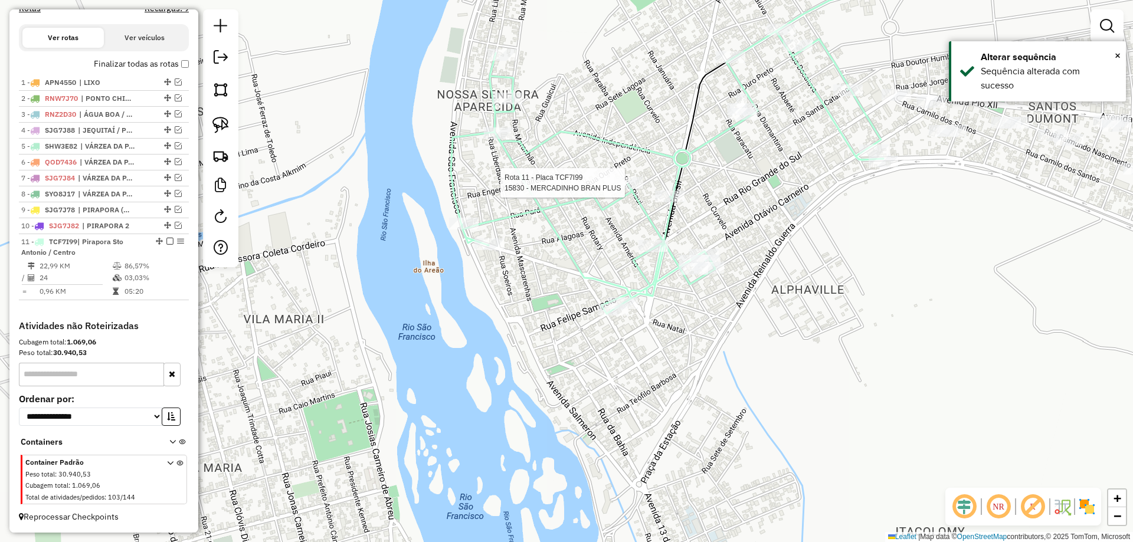
select select "**********"
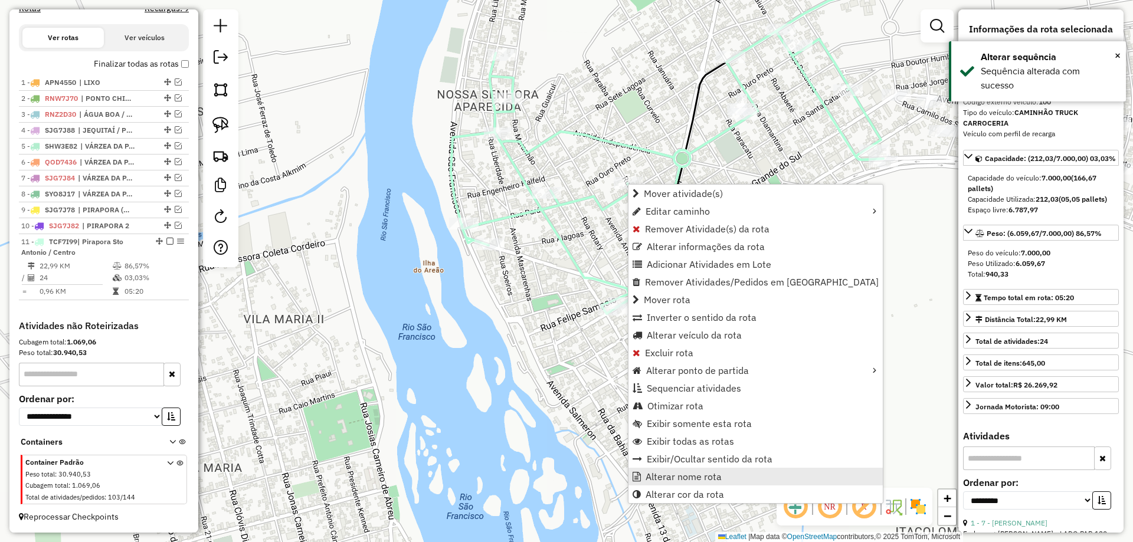
click at [660, 474] on span "Alterar nome rota" at bounding box center [683, 476] width 76 height 9
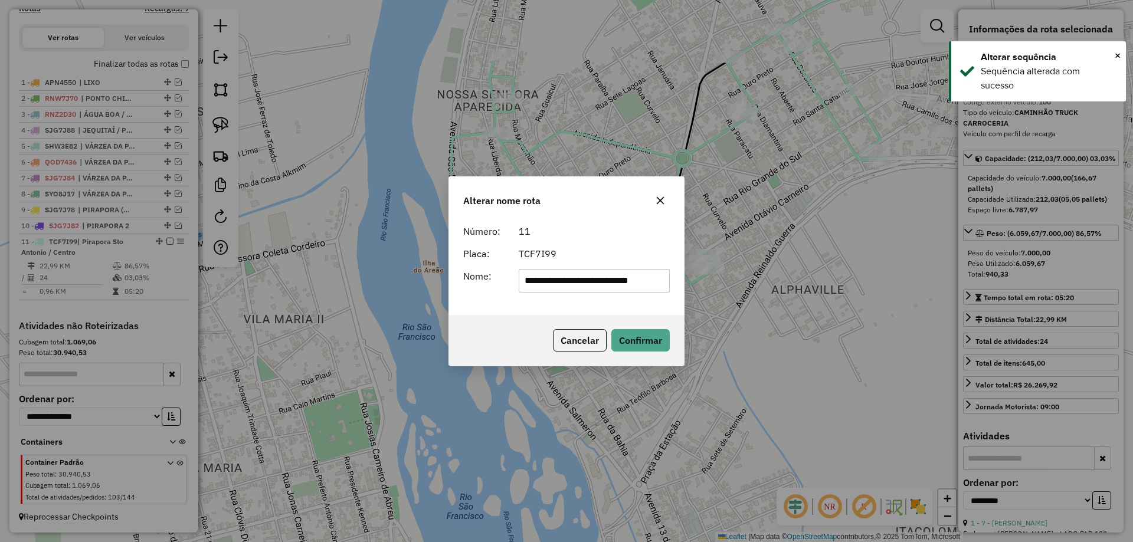
click at [588, 274] on input "**********" at bounding box center [595, 281] width 152 height 24
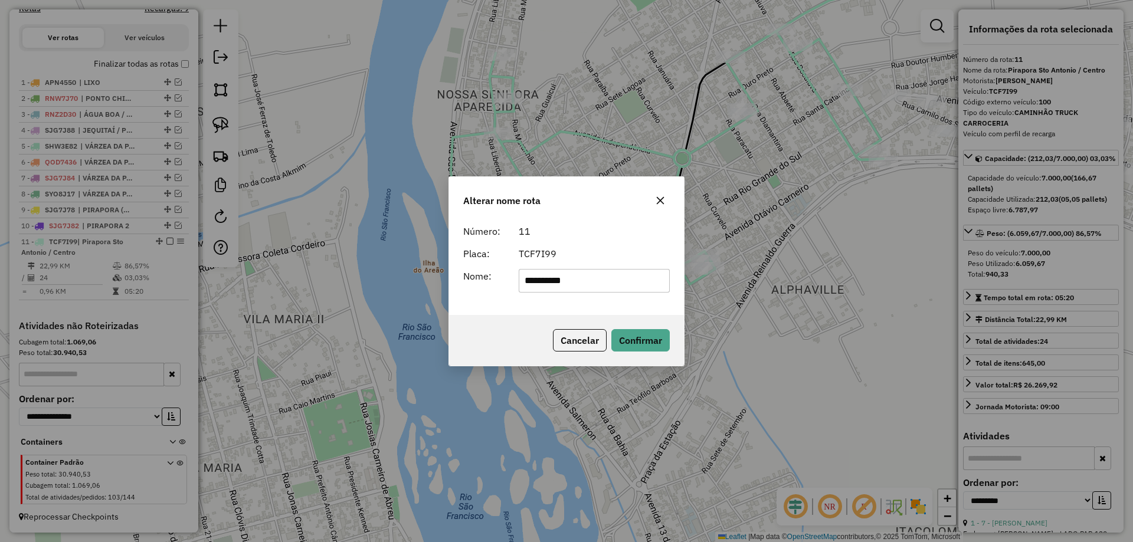
type input "**********"
click at [602, 240] on form "**********" at bounding box center [566, 258] width 207 height 68
click at [632, 348] on button "Confirmar" at bounding box center [640, 340] width 58 height 22
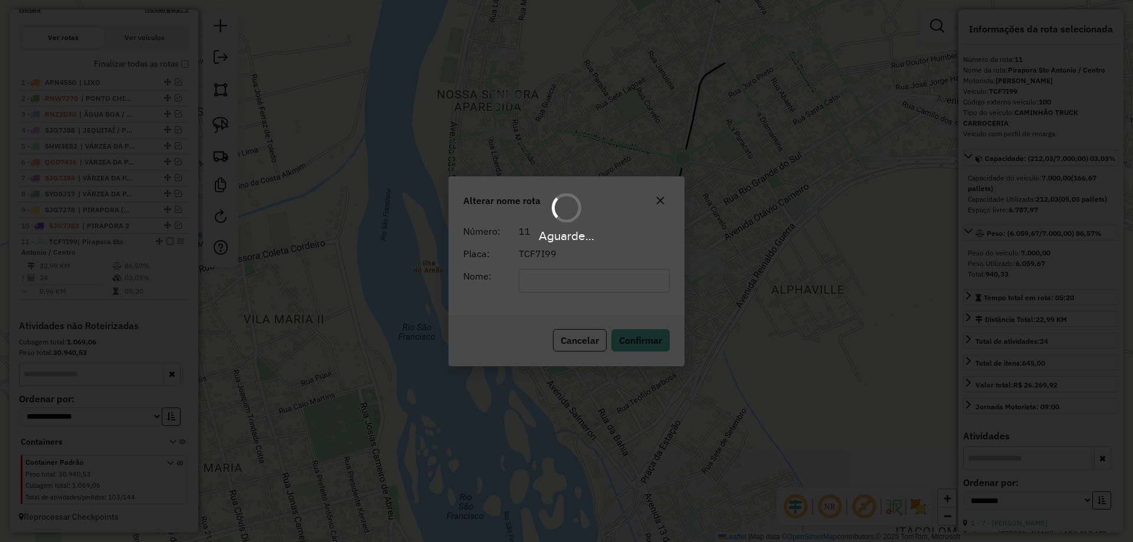
scroll to position [381, 0]
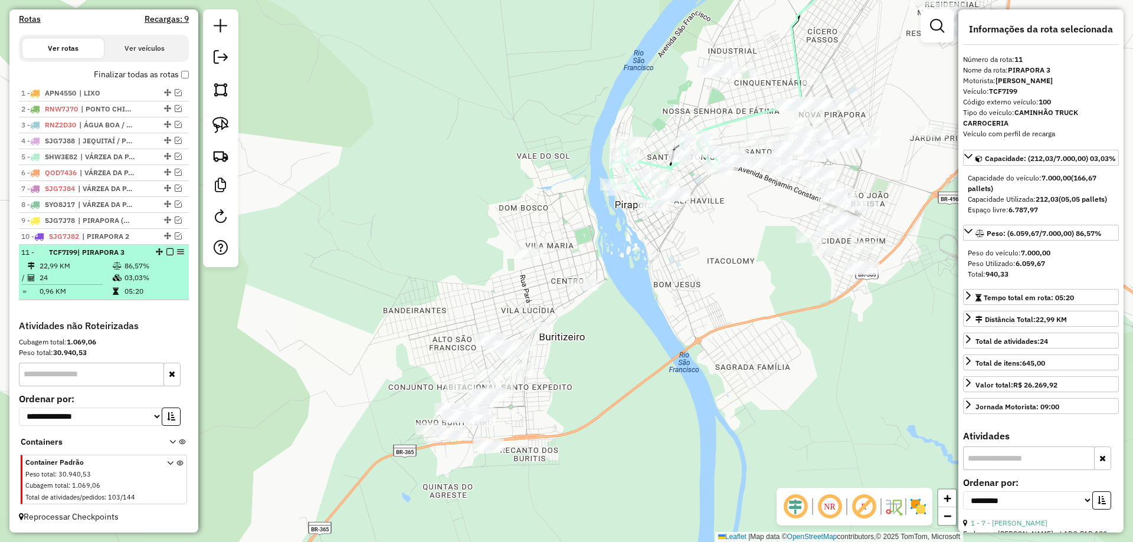
click at [168, 251] on em at bounding box center [169, 251] width 7 height 7
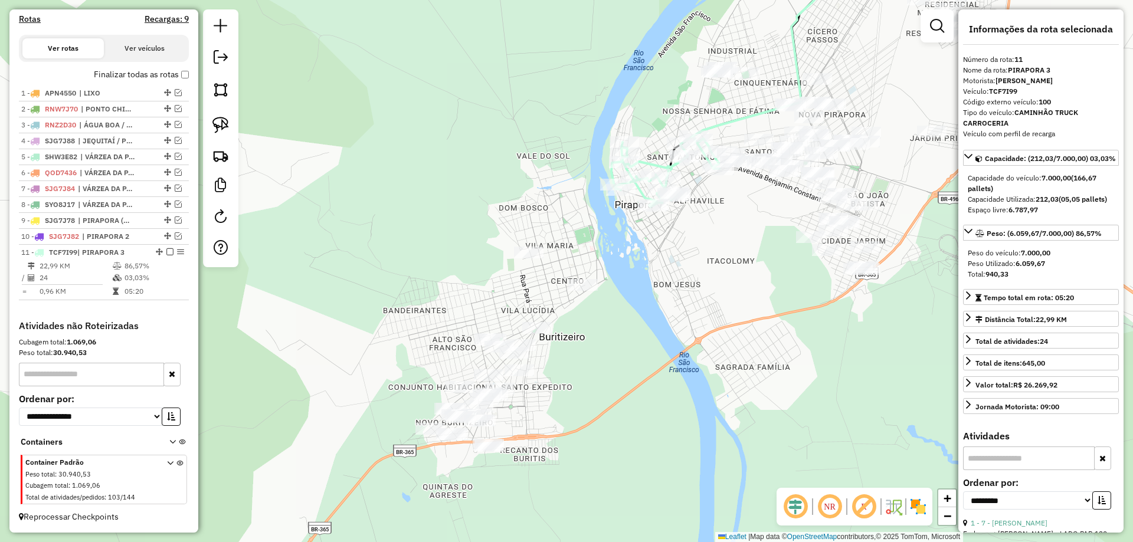
scroll to position [341, 0]
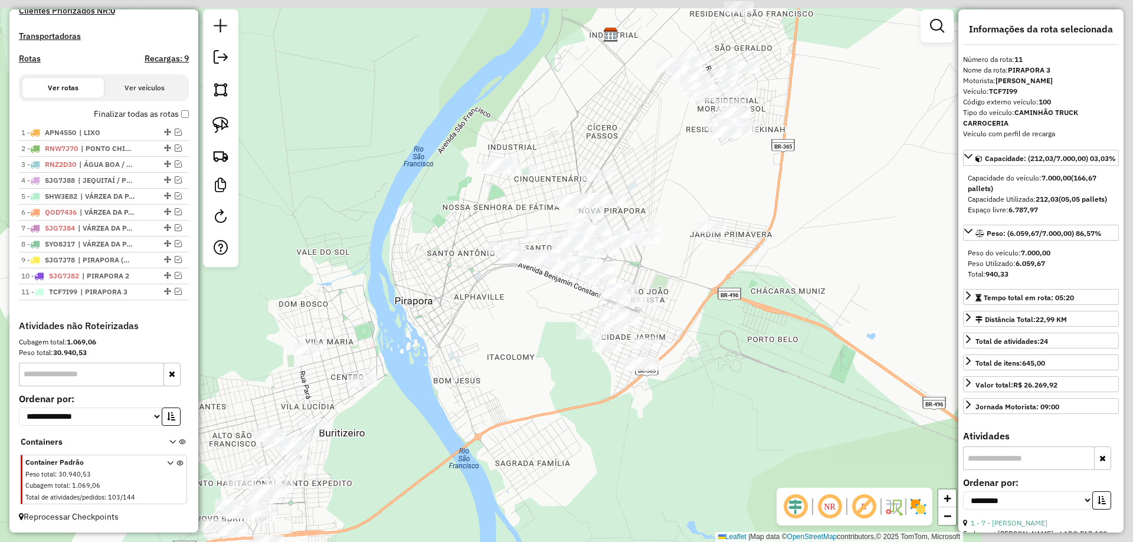
drag, startPoint x: 751, startPoint y: 241, endPoint x: 543, endPoint y: 316, distance: 221.0
click at [542, 335] on div "Janela de atendimento Grade de atendimento Capacidade Transportadoras Veículos …" at bounding box center [566, 271] width 1133 height 542
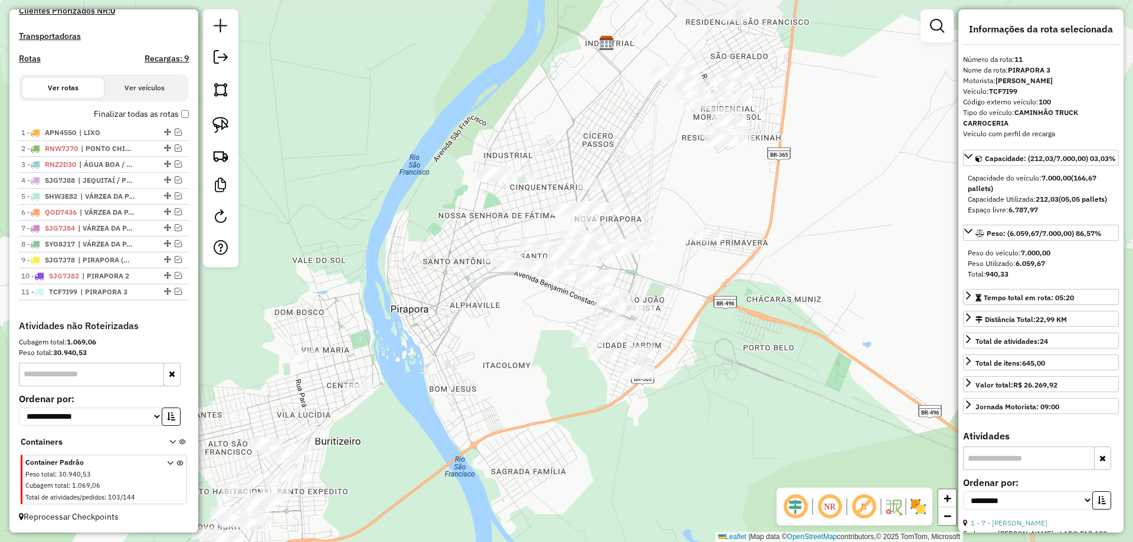
drag, startPoint x: 523, startPoint y: 332, endPoint x: 470, endPoint y: 397, distance: 83.9
click at [472, 394] on div "Janela de atendimento Grade de atendimento Capacidade Transportadoras Veículos …" at bounding box center [566, 271] width 1133 height 542
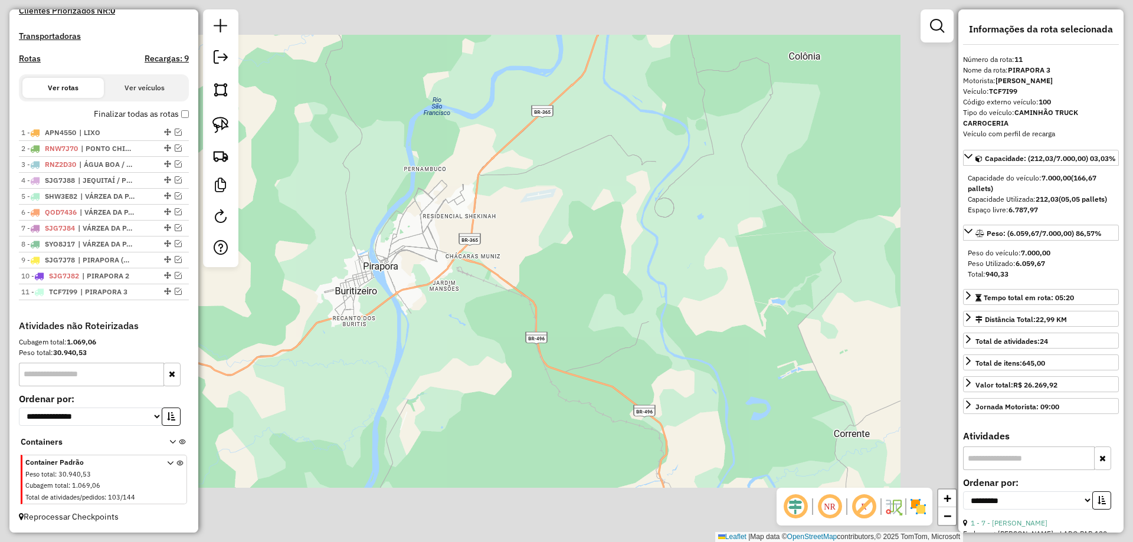
click at [227, 123] on img at bounding box center [220, 125] width 17 height 17
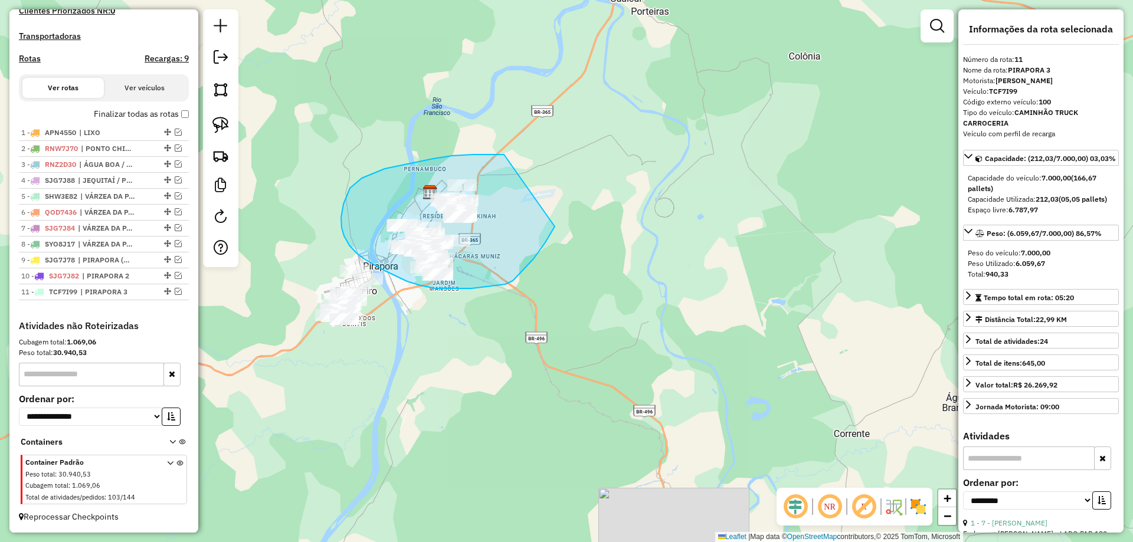
drag, startPoint x: 504, startPoint y: 155, endPoint x: 558, endPoint y: 185, distance: 61.8
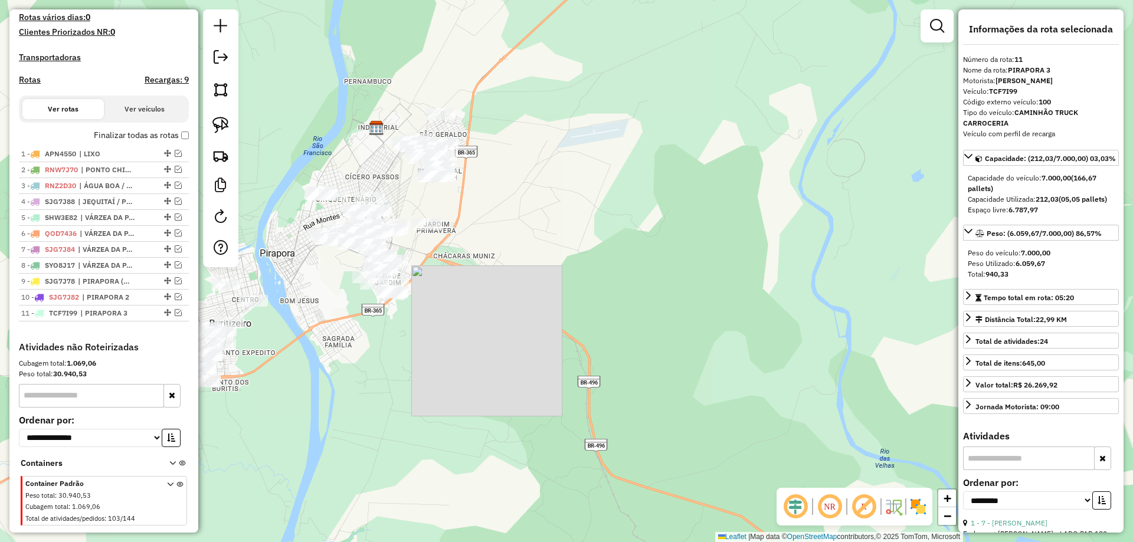
scroll to position [282, 0]
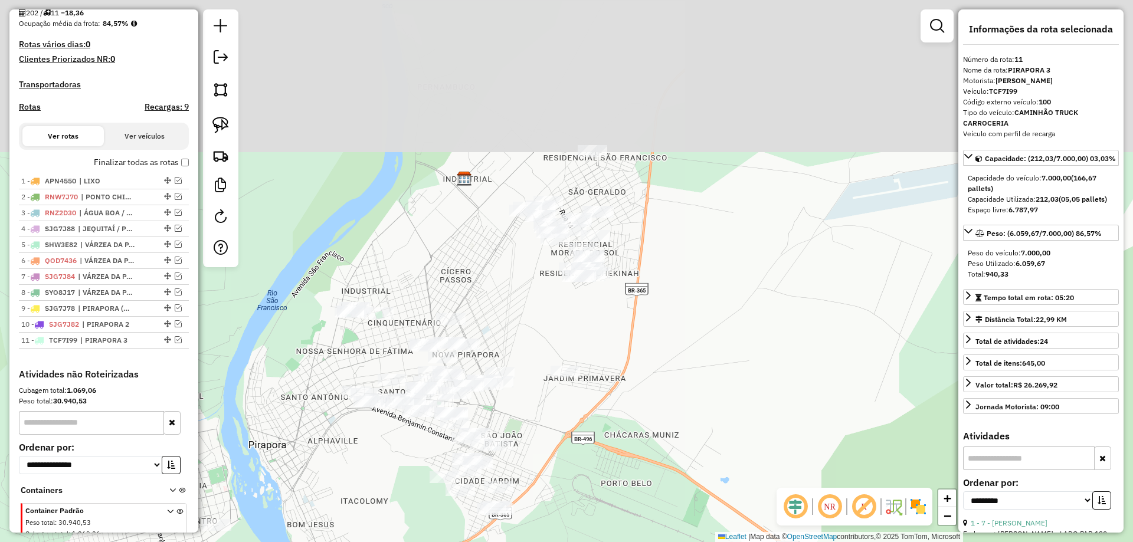
drag, startPoint x: 390, startPoint y: 297, endPoint x: 407, endPoint y: 447, distance: 150.2
click at [404, 455] on div "Janela de atendimento Grade de atendimento Capacidade Transportadoras Veículos …" at bounding box center [566, 271] width 1133 height 542
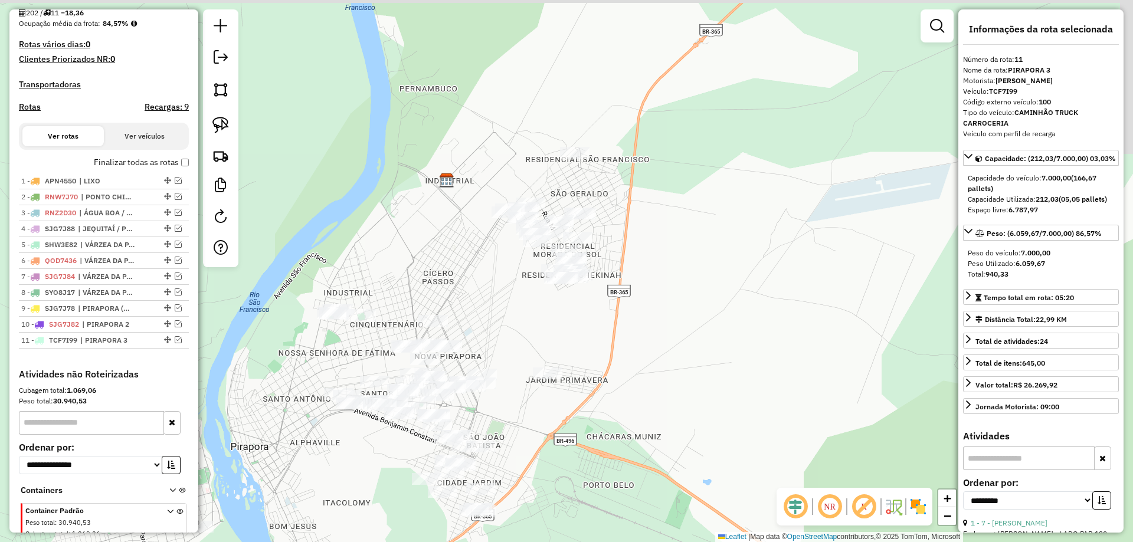
drag, startPoint x: 486, startPoint y: 309, endPoint x: 405, endPoint y: 301, distance: 80.6
click at [394, 332] on div "Janela de atendimento Grade de atendimento Capacidade Transportadoras Veículos …" at bounding box center [566, 271] width 1133 height 542
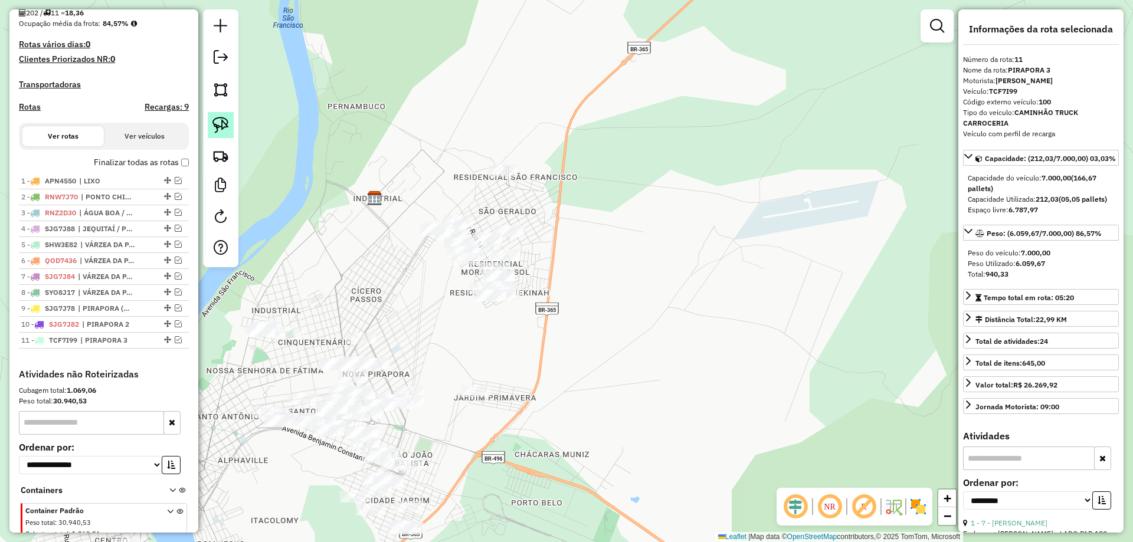
drag, startPoint x: 218, startPoint y: 127, endPoint x: 224, endPoint y: 129, distance: 6.9
click at [219, 127] on img at bounding box center [220, 125] width 17 height 17
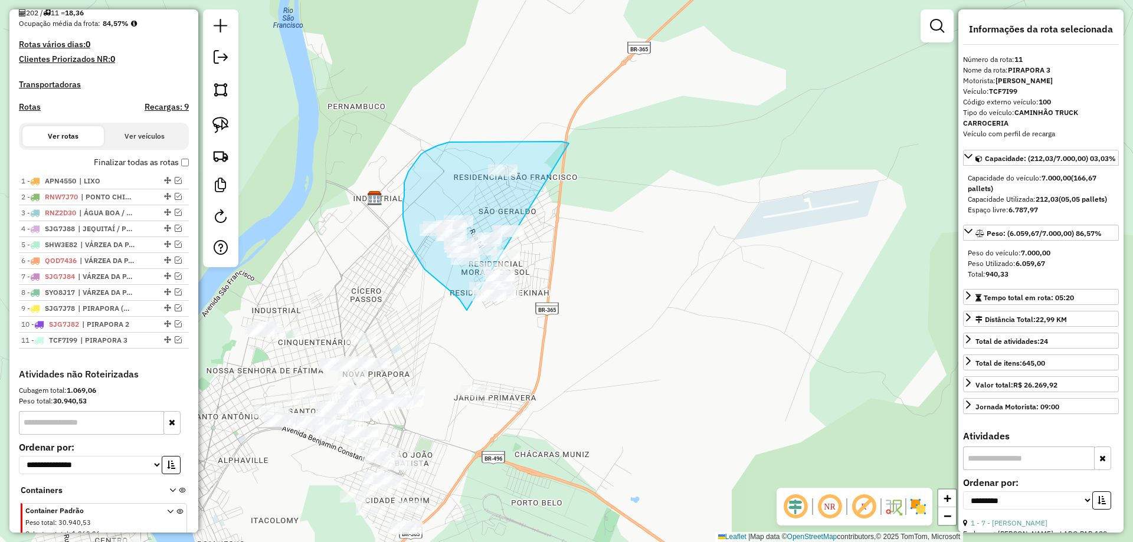
drag, startPoint x: 557, startPoint y: 142, endPoint x: 621, endPoint y: 233, distance: 111.5
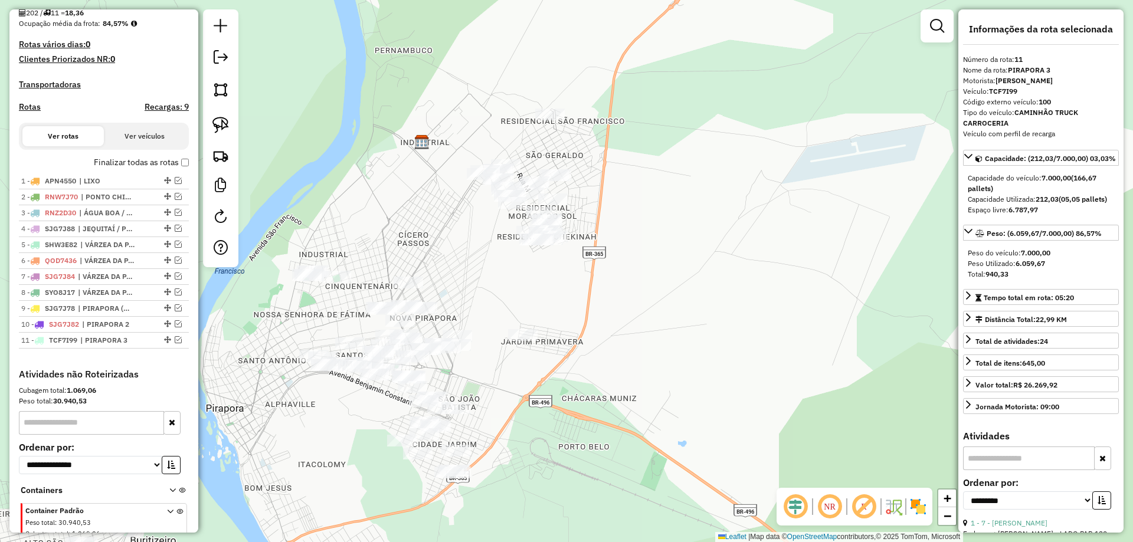
drag, startPoint x: 405, startPoint y: 234, endPoint x: 450, endPoint y: 168, distance: 79.9
click at [452, 163] on div "Janela de atendimento Grade de atendimento Capacidade Transportadoras Veículos …" at bounding box center [566, 271] width 1133 height 542
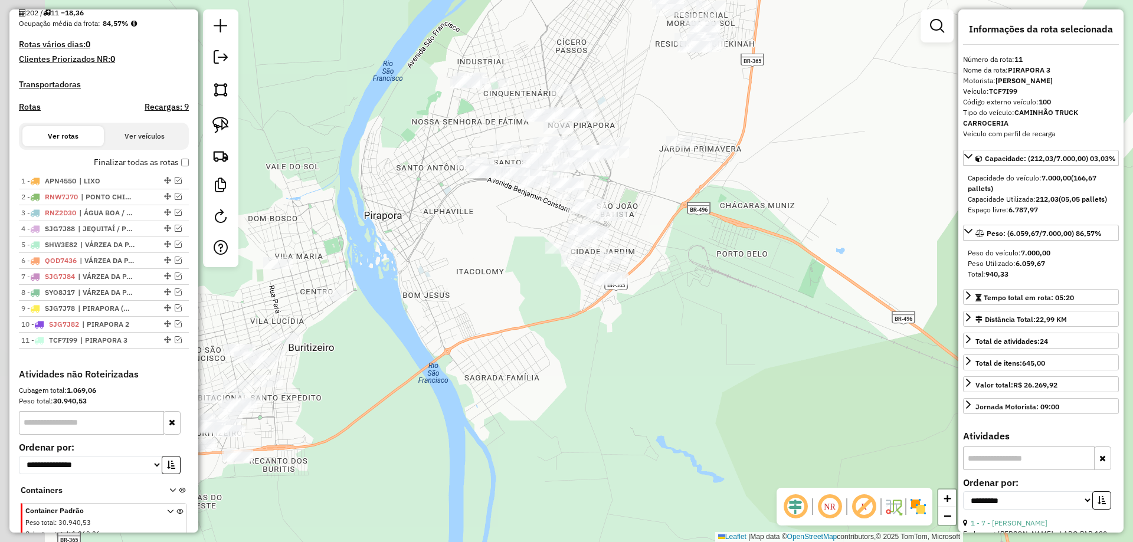
drag, startPoint x: 473, startPoint y: 234, endPoint x: 465, endPoint y: 248, distance: 16.6
click at [483, 230] on div "Janela de atendimento Grade de atendimento Capacidade Transportadoras Veículos …" at bounding box center [566, 271] width 1133 height 542
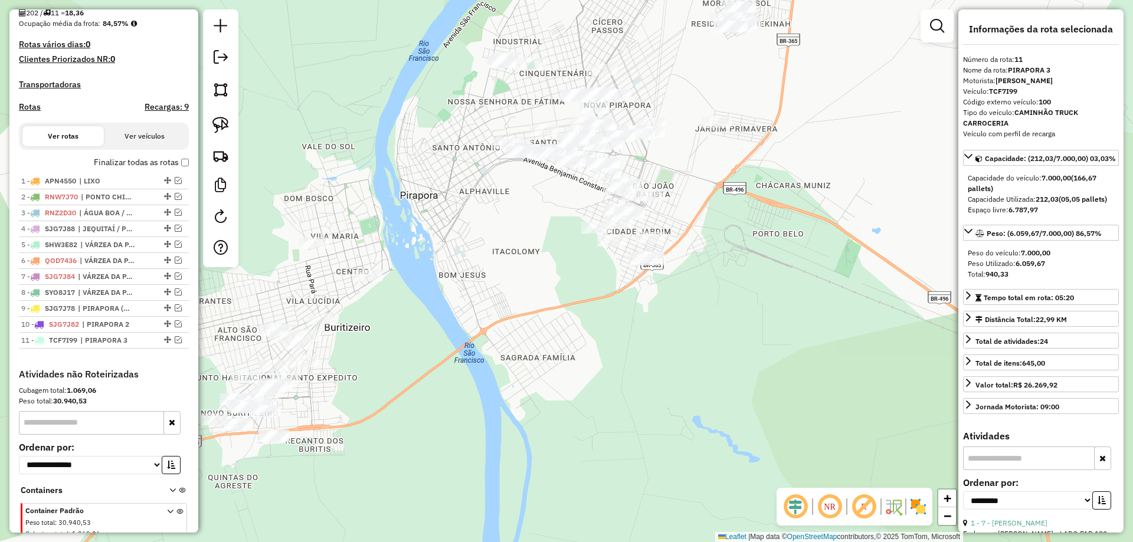
drag, startPoint x: 450, startPoint y: 297, endPoint x: 584, endPoint y: 239, distance: 146.1
click at [601, 215] on div "Janela de atendimento Grade de atendimento Capacidade Transportadoras Veículos …" at bounding box center [566, 271] width 1133 height 542
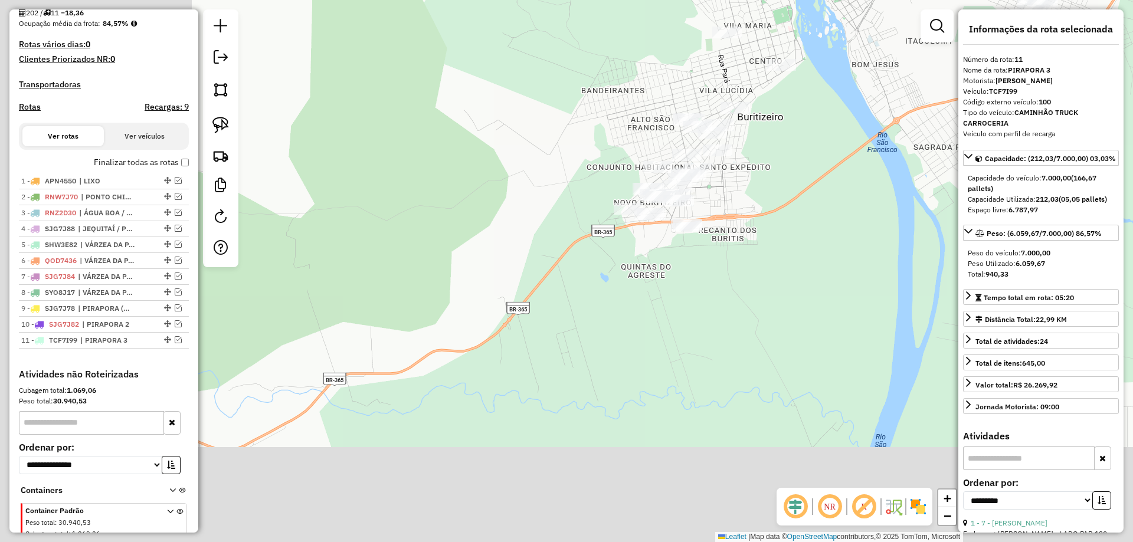
drag, startPoint x: 567, startPoint y: 303, endPoint x: 828, endPoint y: 173, distance: 291.6
click at [828, 173] on div "Janela de atendimento Grade de atendimento Capacidade Transportadoras Veículos …" at bounding box center [566, 271] width 1133 height 542
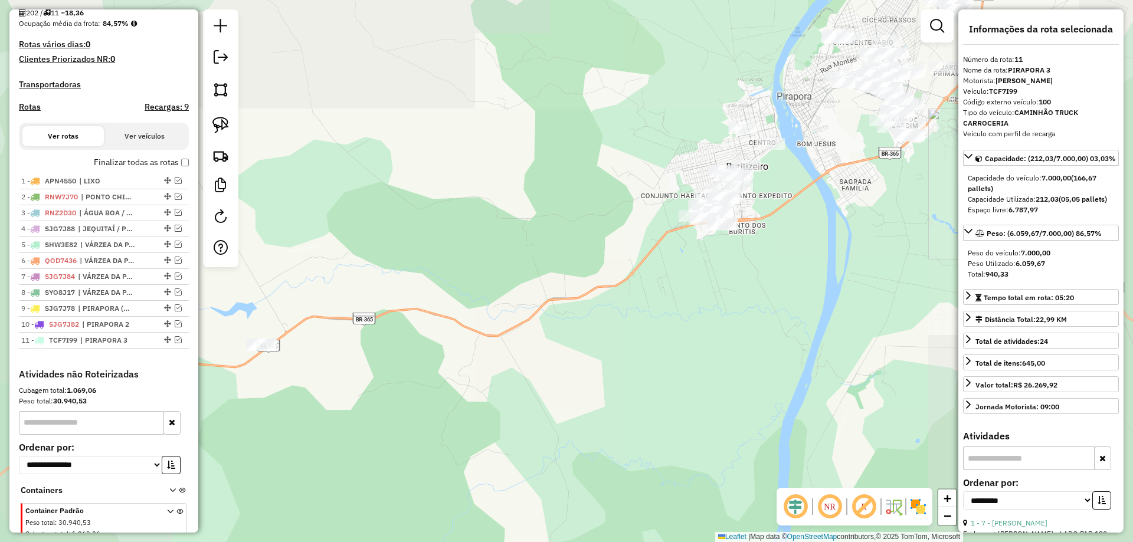
drag, startPoint x: 600, startPoint y: 266, endPoint x: 178, endPoint y: 166, distance: 433.5
click at [575, 277] on div "Janela de atendimento Grade de atendimento Capacidade Transportadoras Veículos …" at bounding box center [566, 271] width 1133 height 542
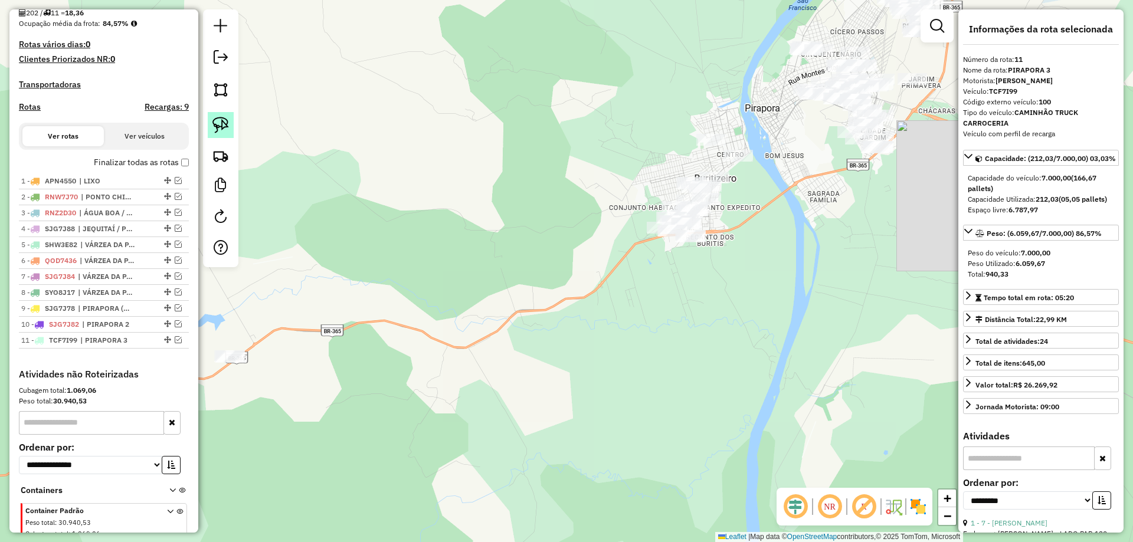
drag, startPoint x: 217, startPoint y: 116, endPoint x: 233, endPoint y: 149, distance: 36.7
click at [218, 116] on link at bounding box center [221, 125] width 26 height 26
drag, startPoint x: 250, startPoint y: 308, endPoint x: 400, endPoint y: 284, distance: 152.3
click at [291, 310] on div "Janela de atendimento Grade de atendimento Capacidade Transportadoras Veículos …" at bounding box center [566, 271] width 1133 height 542
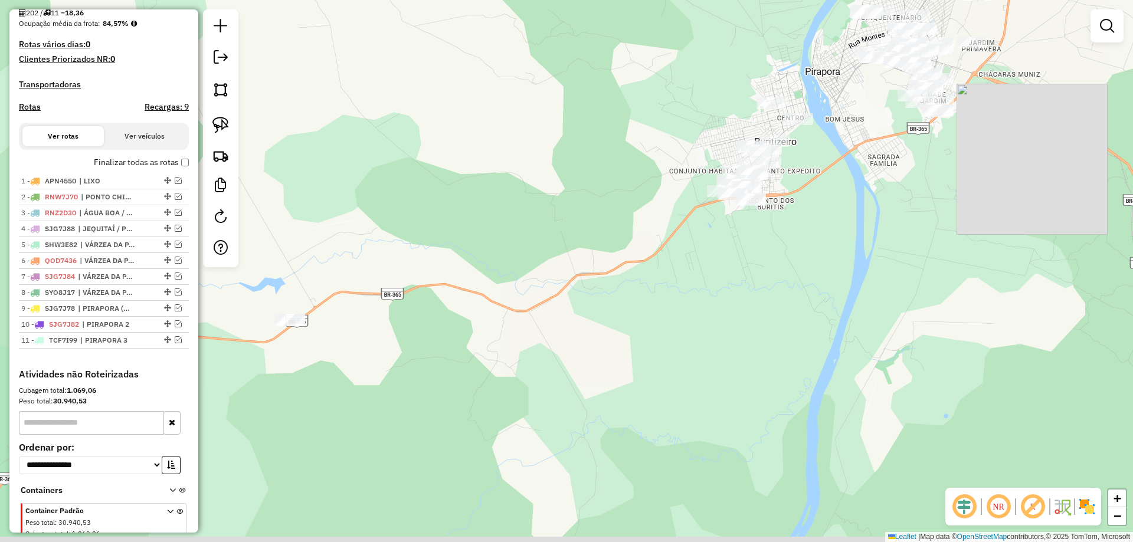
drag, startPoint x: 367, startPoint y: 265, endPoint x: 378, endPoint y: 256, distance: 14.3
click at [378, 256] on div "Janela de atendimento Grade de atendimento Capacidade Transportadoras Veículos …" at bounding box center [566, 271] width 1133 height 542
click at [341, 313] on div "Janela de atendimento Grade de atendimento Capacidade Transportadoras Veículos …" at bounding box center [566, 271] width 1133 height 542
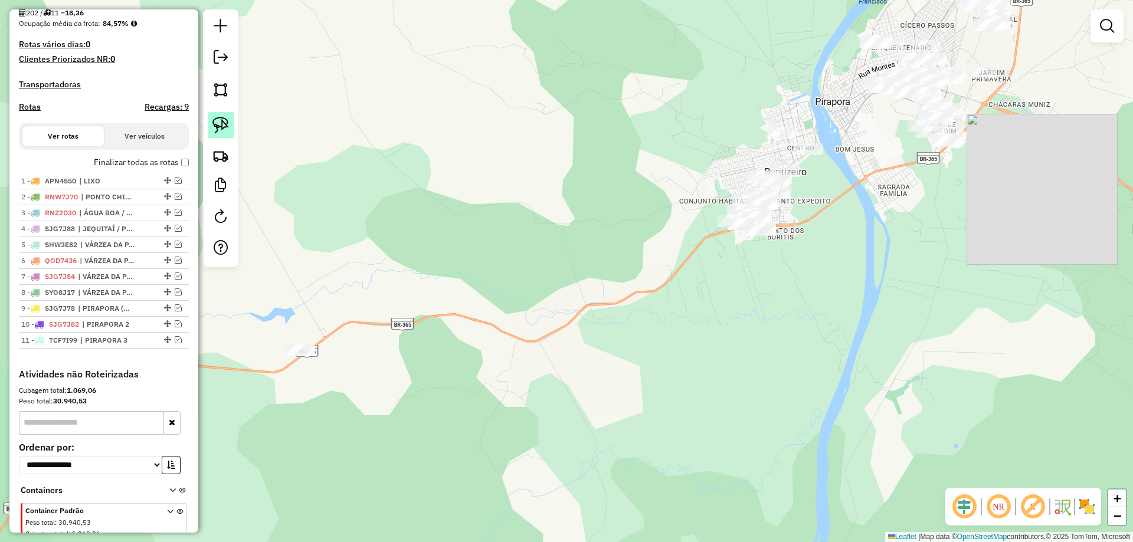
click at [224, 125] on img at bounding box center [220, 125] width 17 height 17
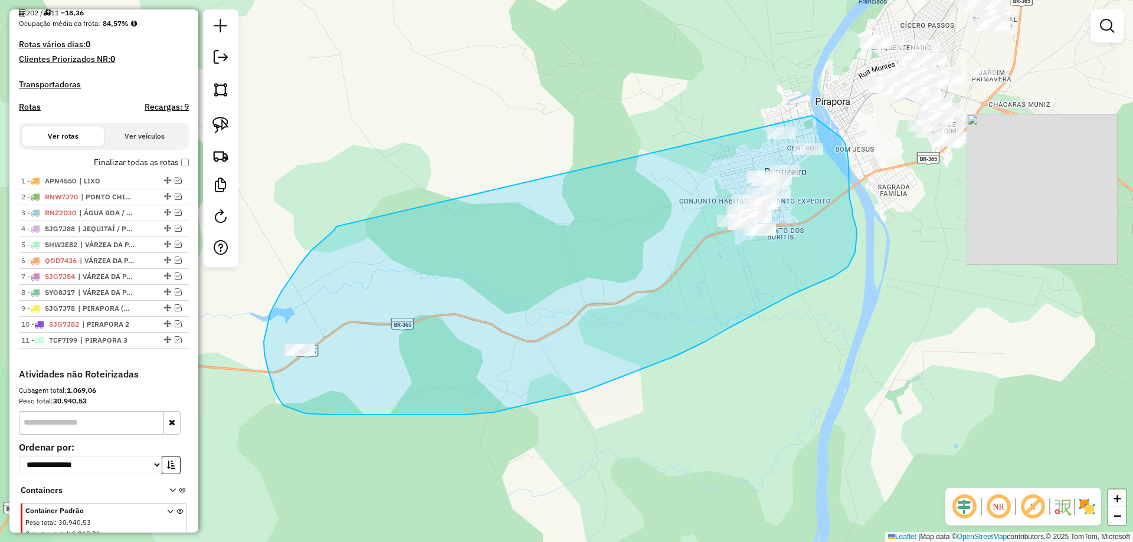
drag, startPoint x: 307, startPoint y: 256, endPoint x: 746, endPoint y: 90, distance: 469.2
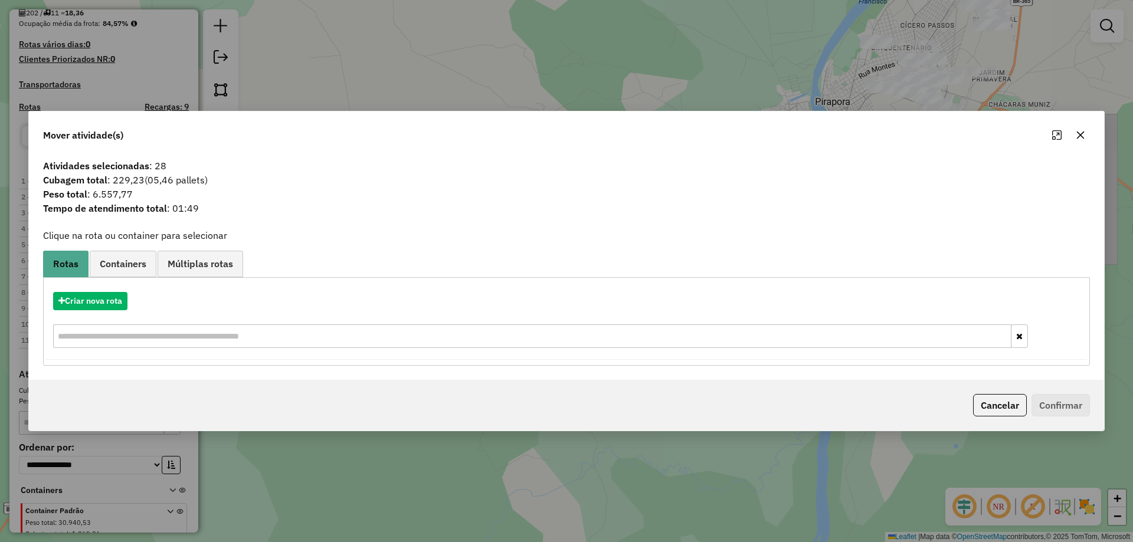
click at [109, 312] on div "Criar nova rota" at bounding box center [566, 321] width 1041 height 77
click at [97, 289] on div "Criar nova rota" at bounding box center [566, 321] width 1041 height 77
click at [96, 297] on button "Criar nova rota" at bounding box center [90, 301] width 74 height 18
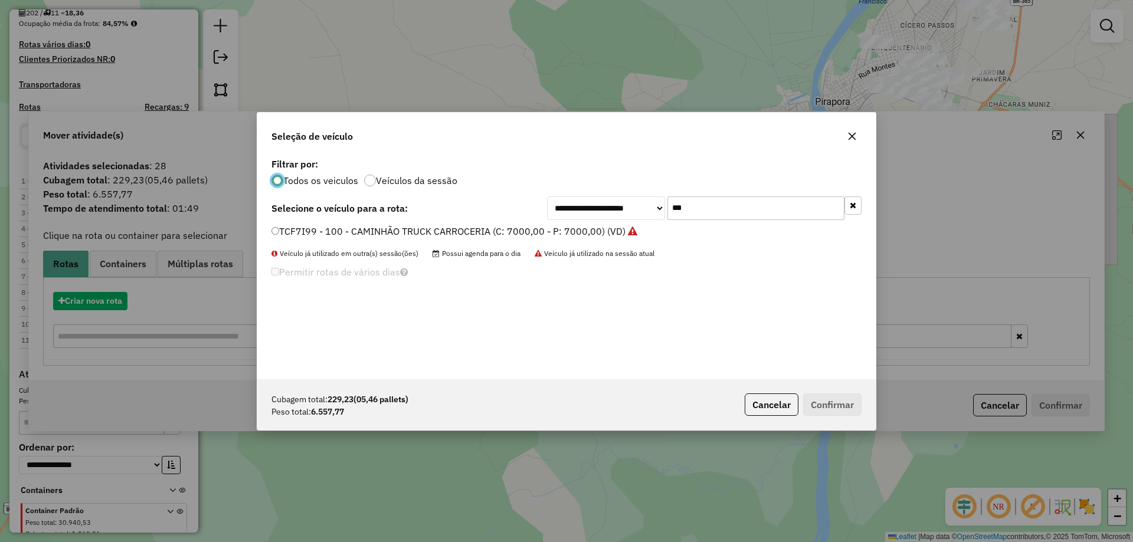
scroll to position [6, 4]
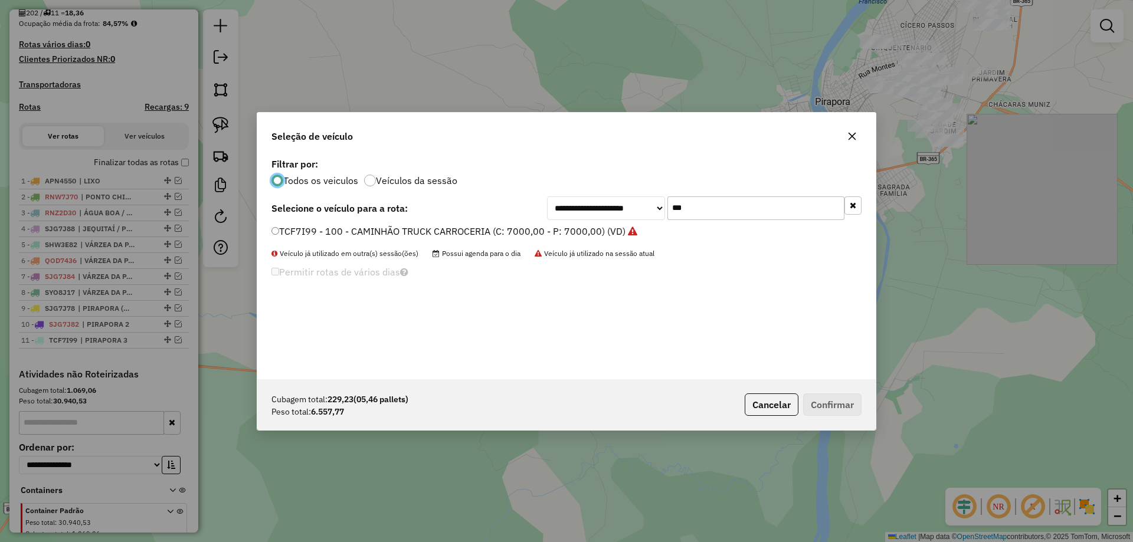
click at [701, 185] on div "Todos os veiculos Veículos da sessão" at bounding box center [566, 180] width 590 height 14
click at [694, 205] on input "***" at bounding box center [755, 208] width 177 height 24
click at [702, 205] on input "***" at bounding box center [755, 208] width 177 height 24
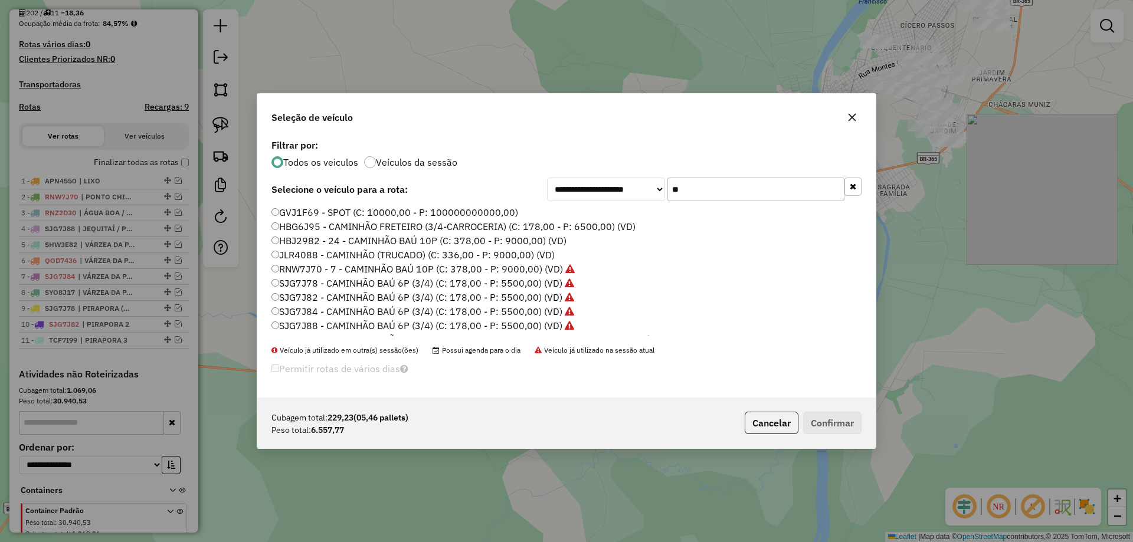
type input "*"
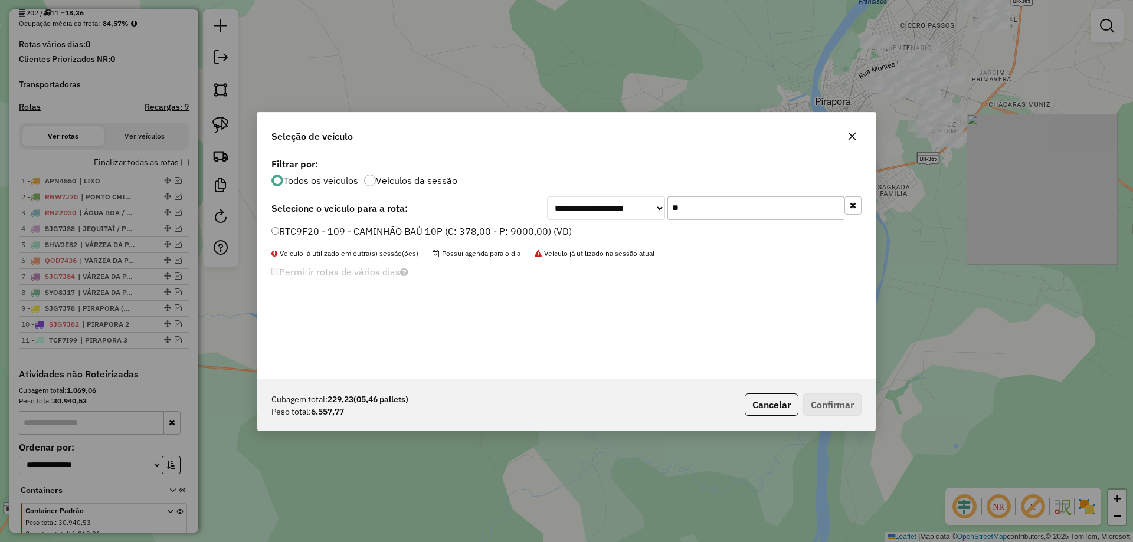
type input "**"
drag, startPoint x: 294, startPoint y: 230, endPoint x: 366, endPoint y: 255, distance: 76.9
click at [294, 230] on label "RTC9F20 - 109 - CAMINHÃO BAÚ 10P (C: 378,00 - P: 9000,00) (VD)" at bounding box center [421, 231] width 300 height 14
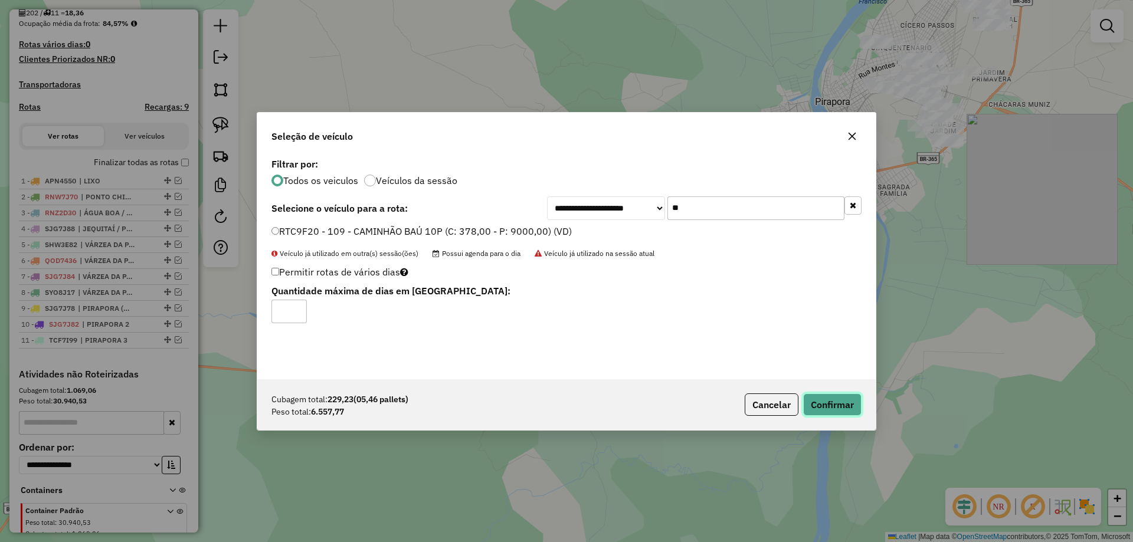
click at [856, 407] on button "Confirmar" at bounding box center [832, 405] width 58 height 22
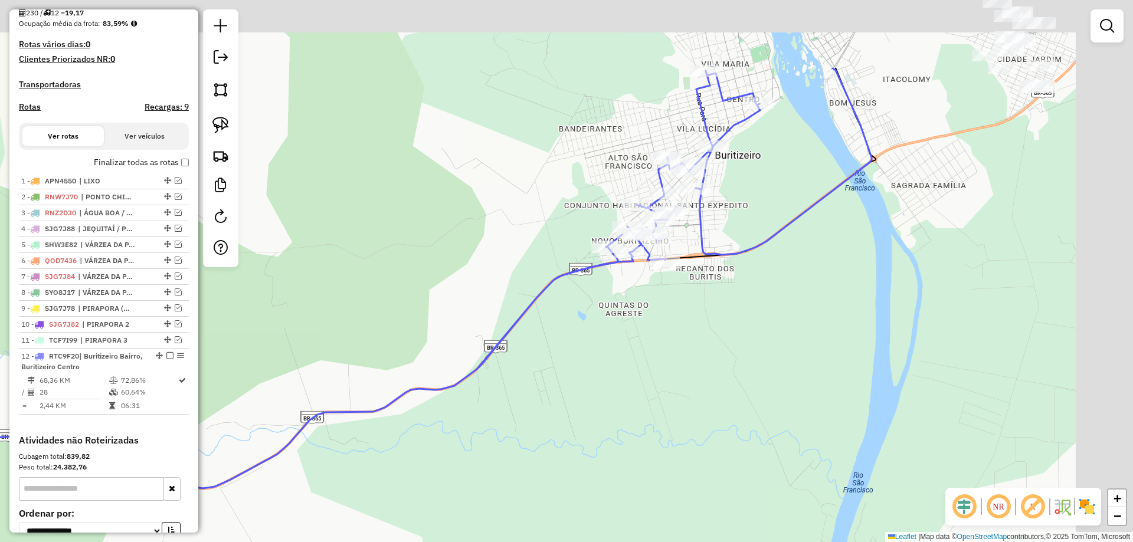
drag, startPoint x: 657, startPoint y: 367, endPoint x: 640, endPoint y: 342, distance: 30.9
click at [638, 377] on div "Janela de atendimento Grade de atendimento Capacidade Transportadoras Veículos …" at bounding box center [566, 271] width 1133 height 542
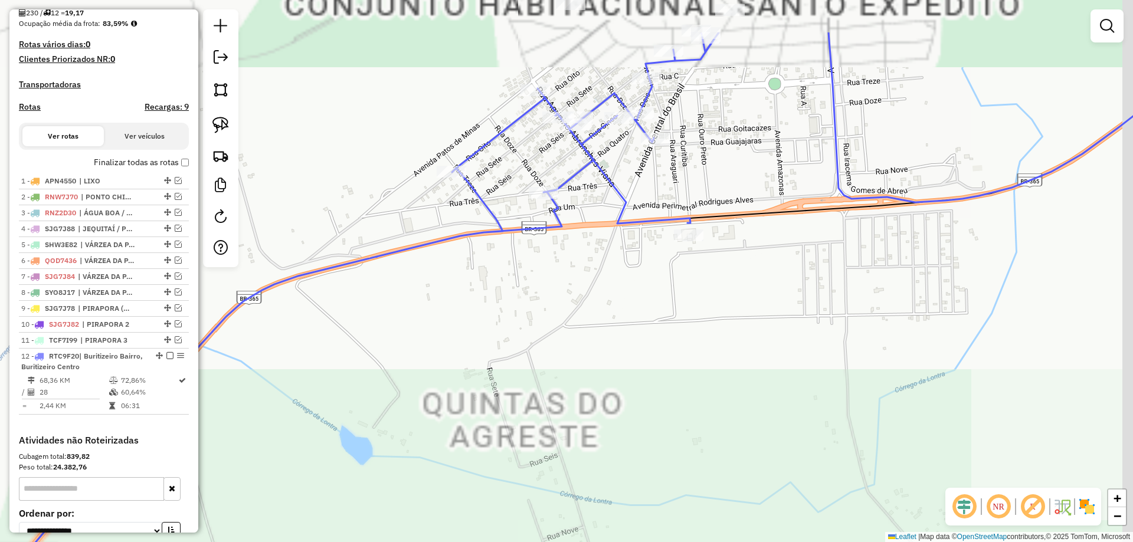
drag, startPoint x: 602, startPoint y: 352, endPoint x: 562, endPoint y: 378, distance: 47.0
click at [550, 426] on div "Janela de atendimento Grade de atendimento Capacidade Transportadoras Veículos …" at bounding box center [566, 271] width 1133 height 542
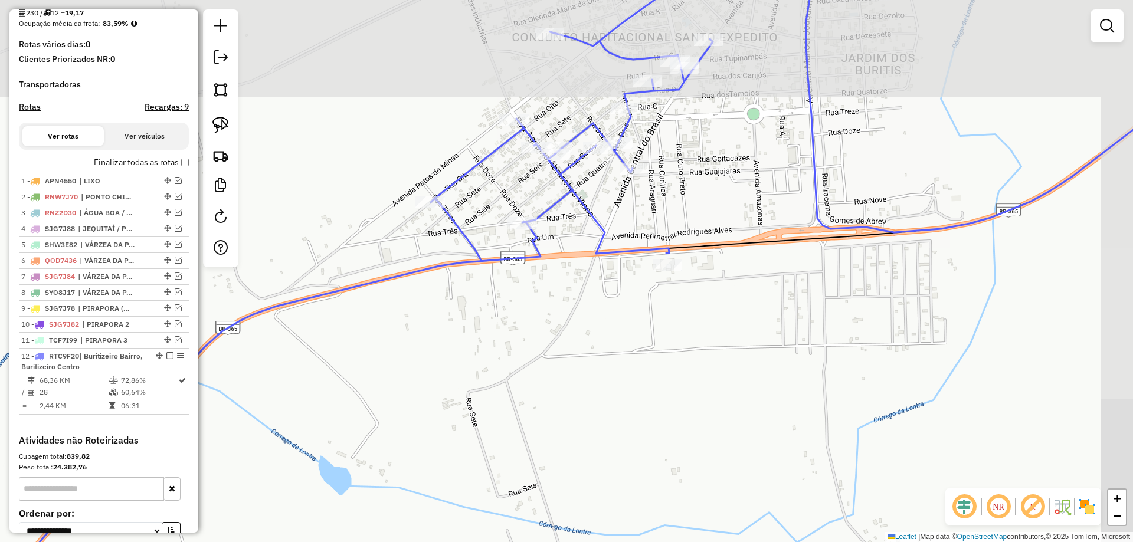
drag, startPoint x: 578, startPoint y: 342, endPoint x: 471, endPoint y: 417, distance: 130.1
click at [471, 417] on div "Janela de atendimento Grade de atendimento Capacidade Transportadoras Veículos …" at bounding box center [566, 271] width 1133 height 542
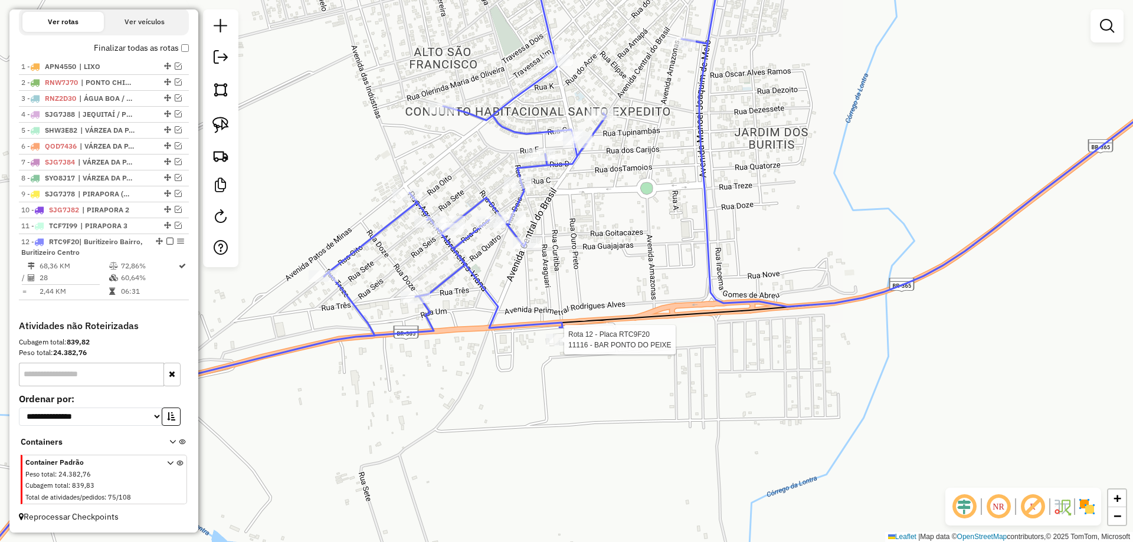
select select "**********"
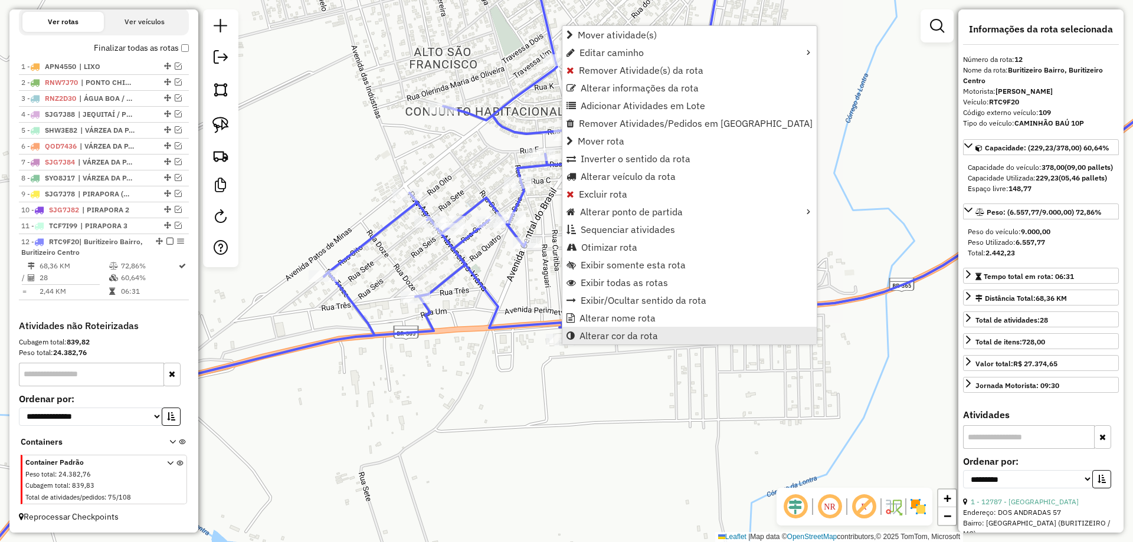
scroll to position [407, 0]
click at [617, 227] on span "Sequenciar atividades" at bounding box center [628, 229] width 94 height 9
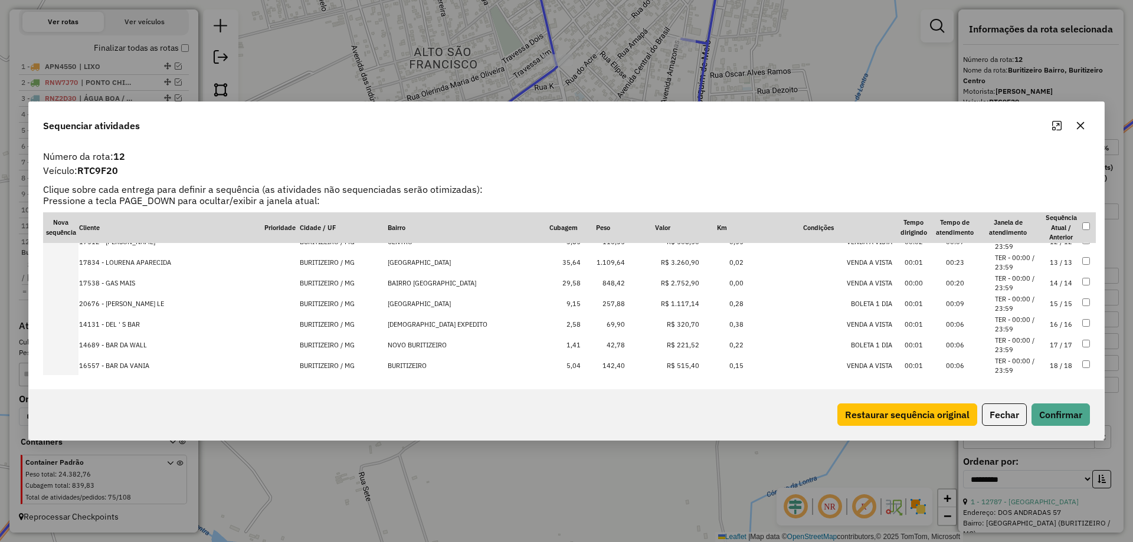
scroll to position [457, 0]
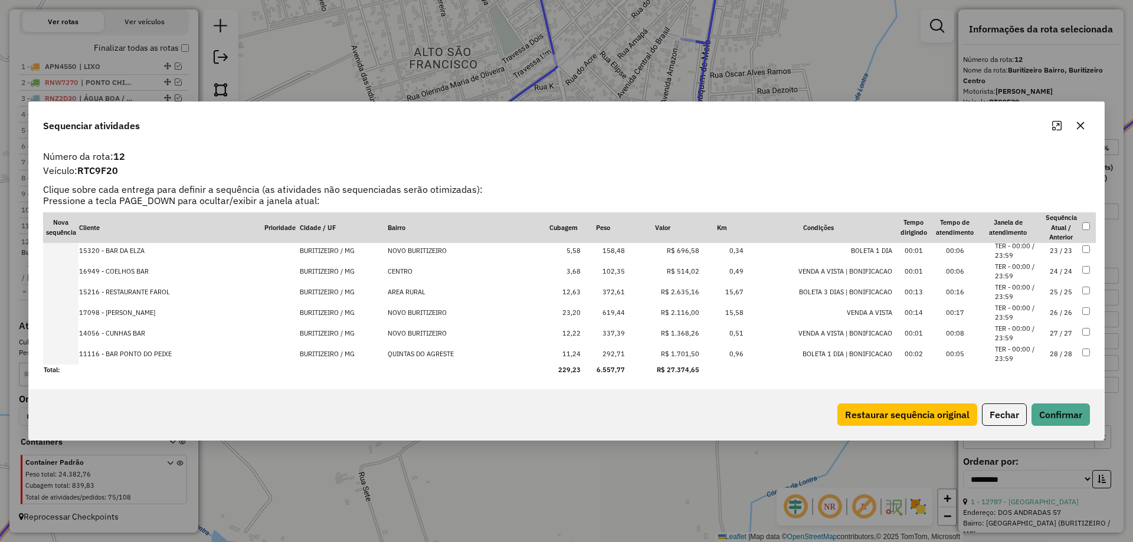
click at [1050, 357] on td "28 / 28" at bounding box center [1060, 354] width 41 height 21
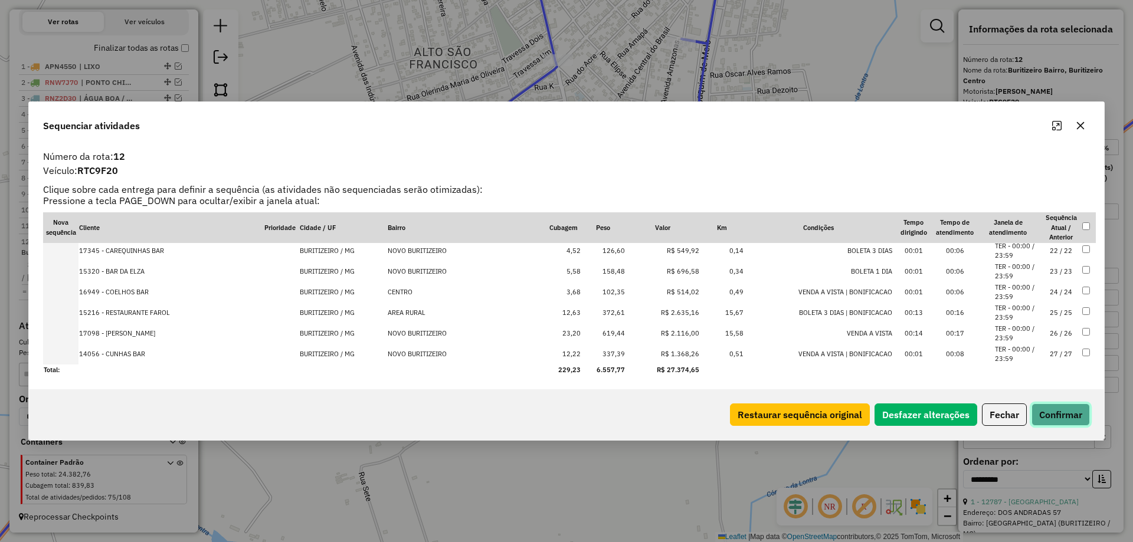
click at [1060, 417] on button "Confirmar" at bounding box center [1060, 415] width 58 height 22
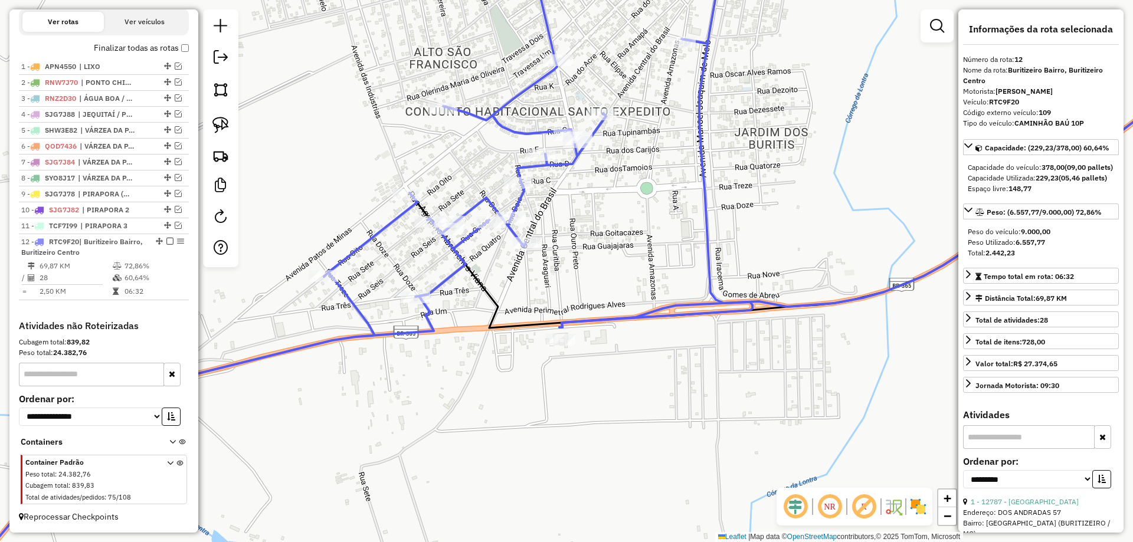
click at [557, 352] on div "Janela de atendimento Grade de atendimento Capacidade Transportadoras Veículos …" at bounding box center [566, 271] width 1133 height 542
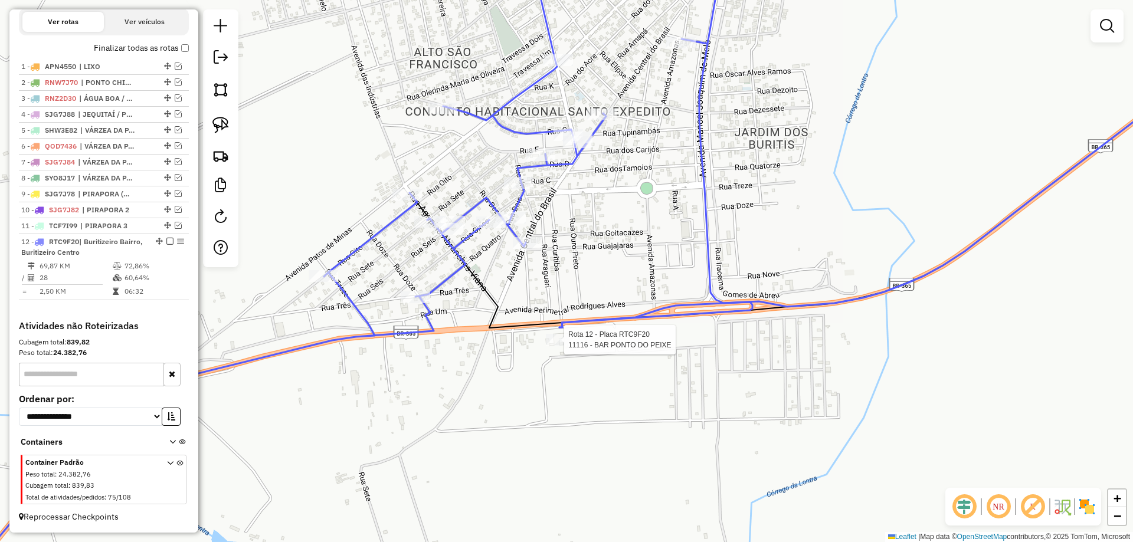
drag, startPoint x: 559, startPoint y: 346, endPoint x: 379, endPoint y: 317, distance: 182.3
click at [556, 346] on div at bounding box center [561, 340] width 30 height 12
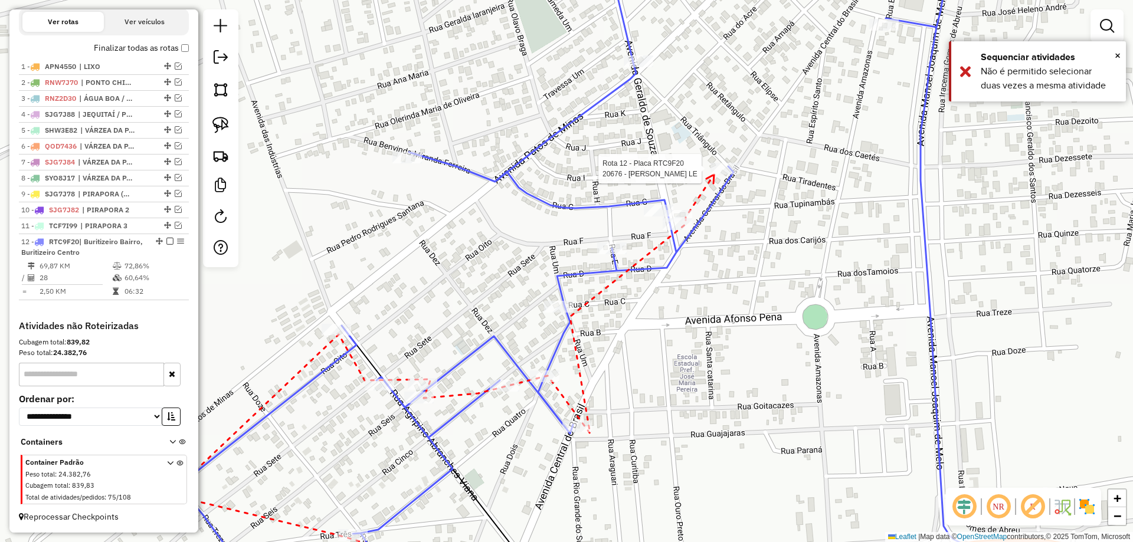
click at [714, 175] on div at bounding box center [725, 169] width 30 height 12
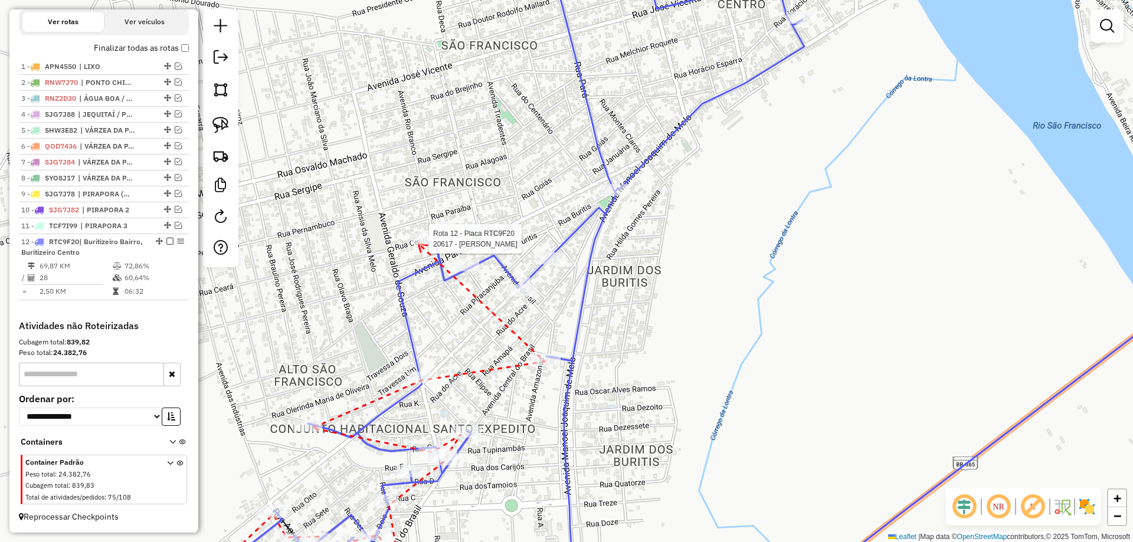
click at [2, 271] on div at bounding box center [2, 271] width 0 height 0
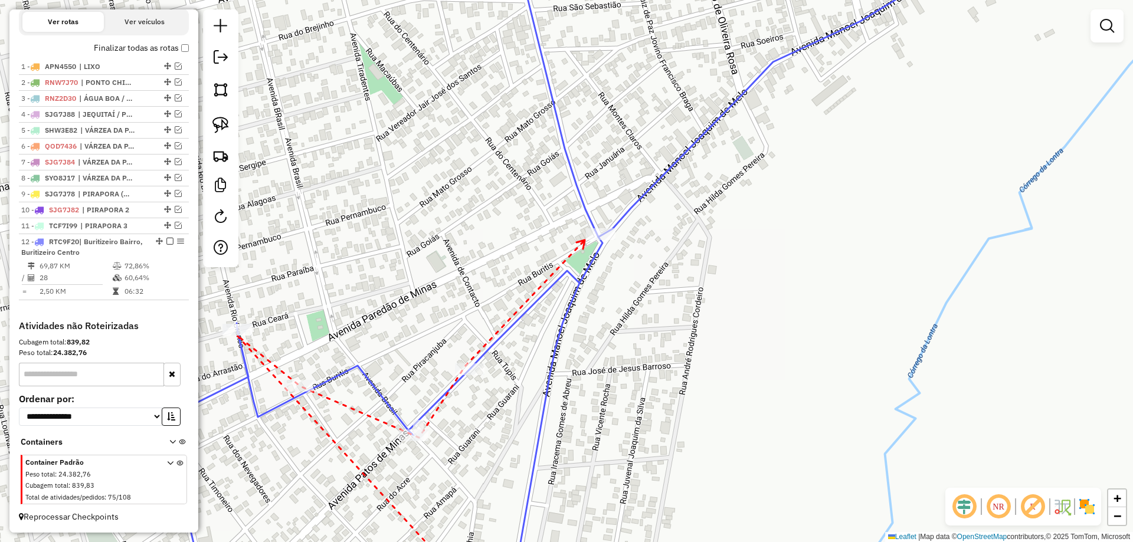
click at [585, 240] on icon at bounding box center [580, 244] width 8 height 9
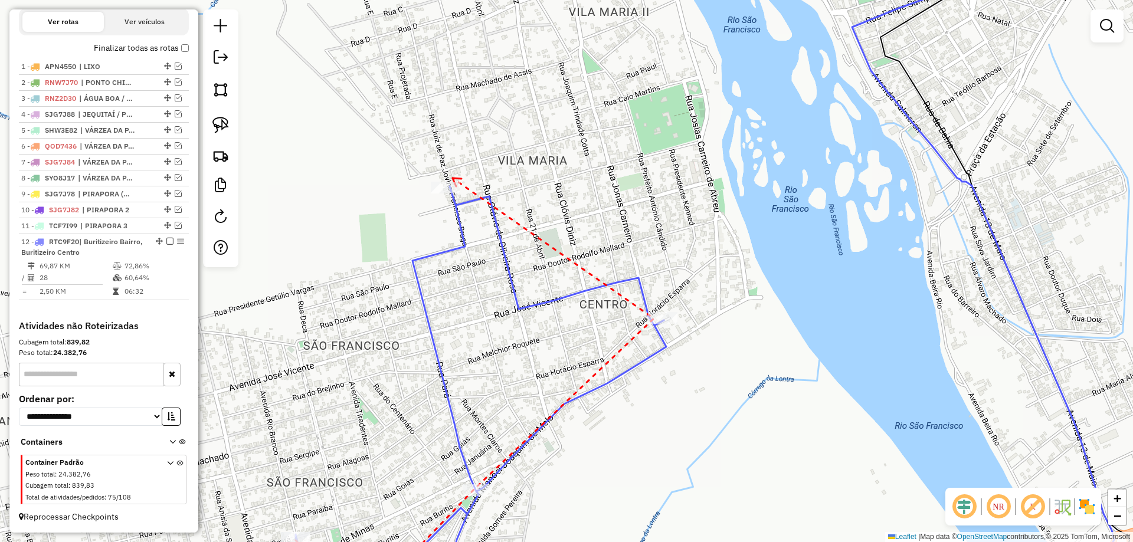
click at [453, 178] on icon at bounding box center [457, 182] width 9 height 8
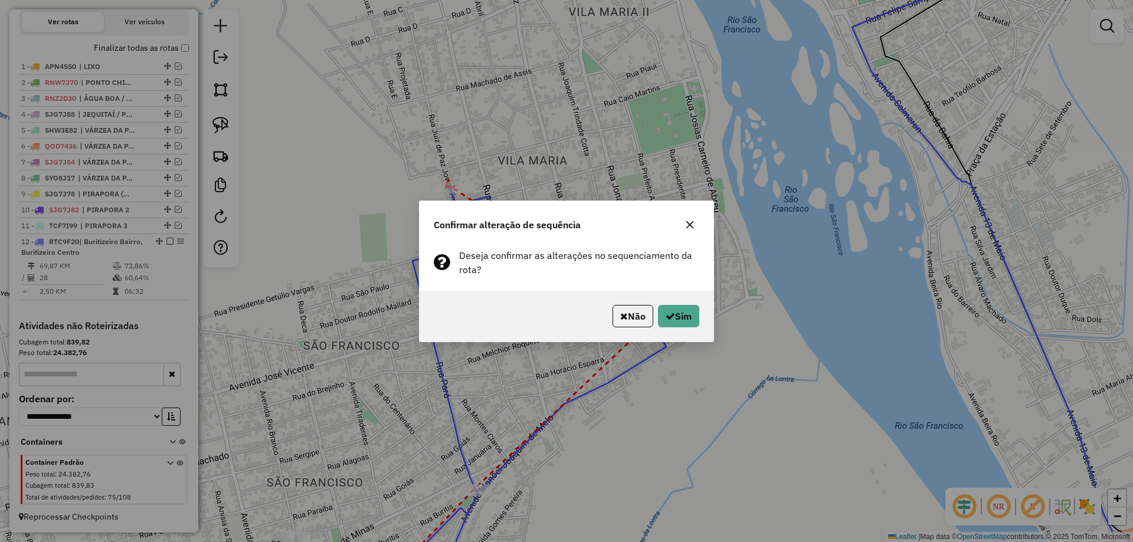
click at [699, 320] on div "Não Sim" at bounding box center [567, 316] width 294 height 51
click at [671, 309] on button "Sim" at bounding box center [678, 316] width 41 height 22
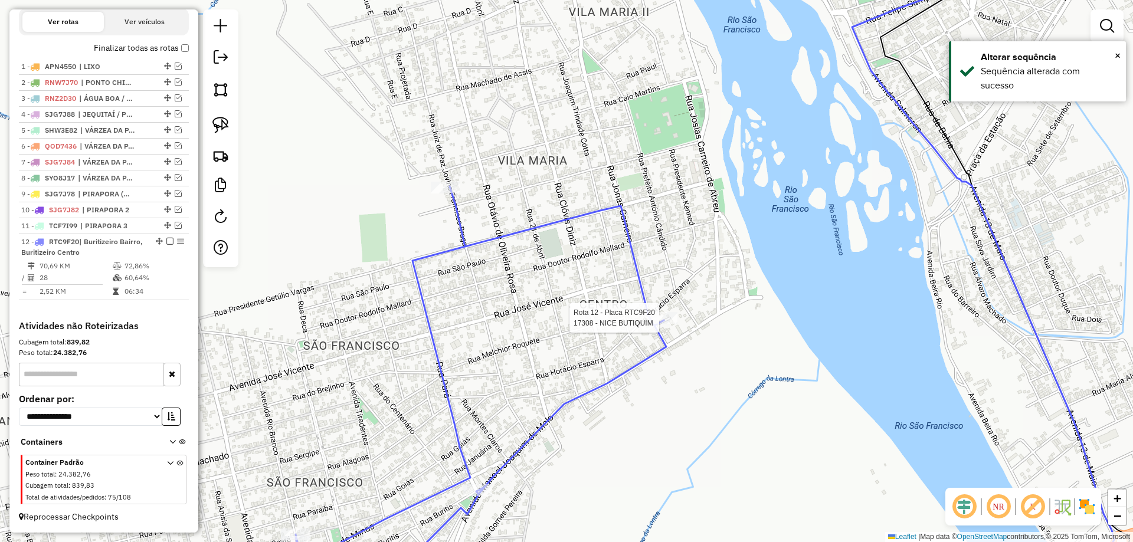
select select "**********"
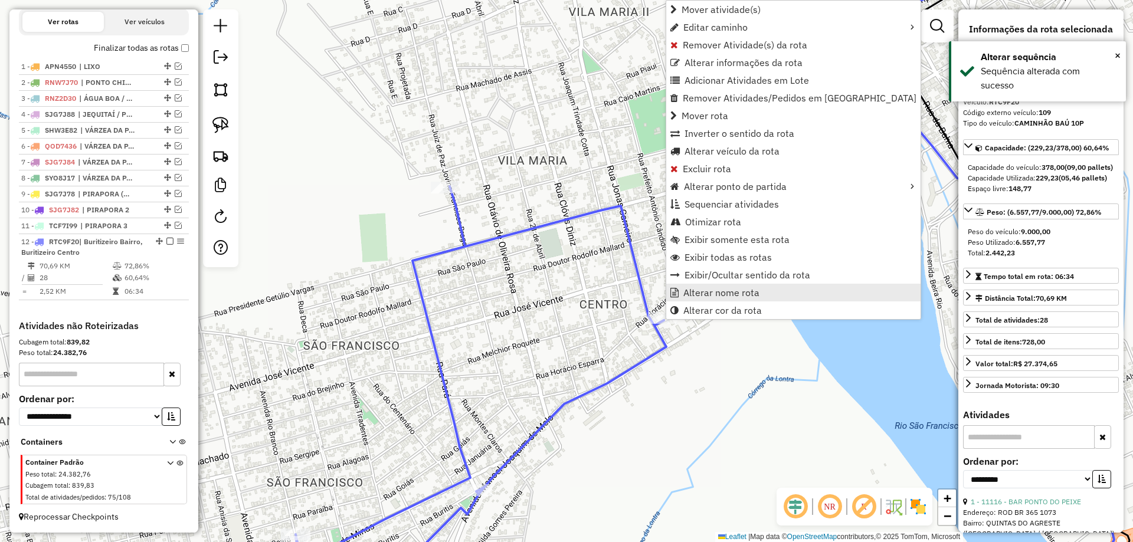
click at [700, 296] on span "Alterar nome rota" at bounding box center [721, 292] width 76 height 9
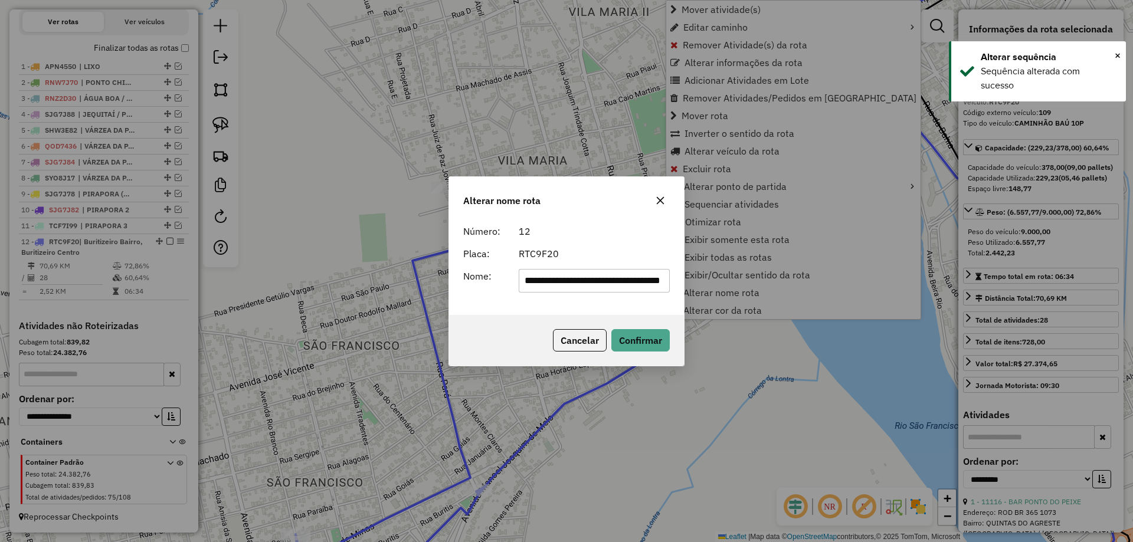
scroll to position [0, 11]
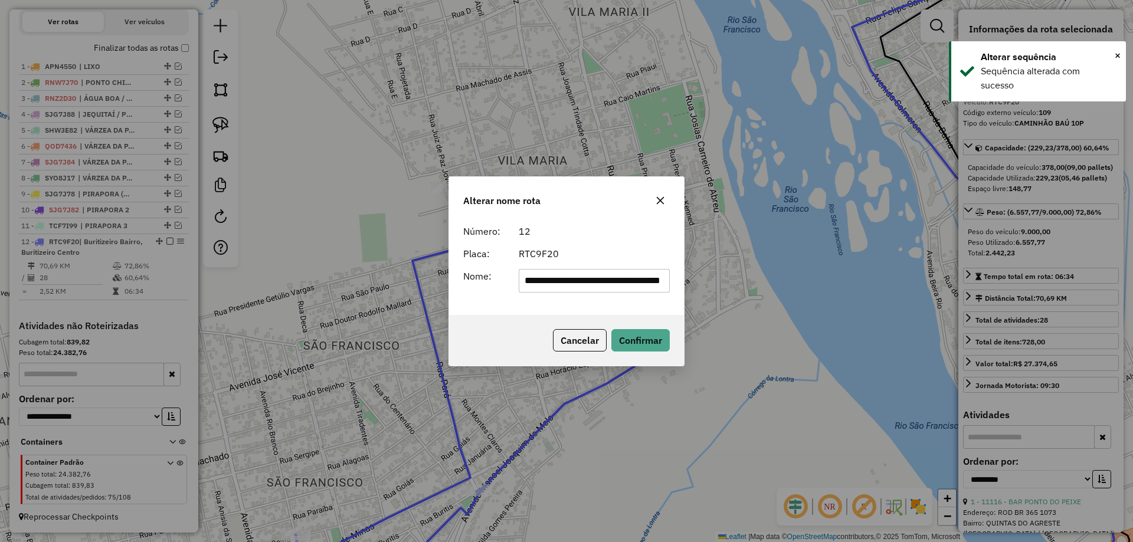
click at [608, 286] on input "**********" at bounding box center [595, 281] width 152 height 24
click at [608, 285] on input "**********" at bounding box center [595, 281] width 152 height 24
drag, startPoint x: 604, startPoint y: 284, endPoint x: 302, endPoint y: 284, distance: 301.5
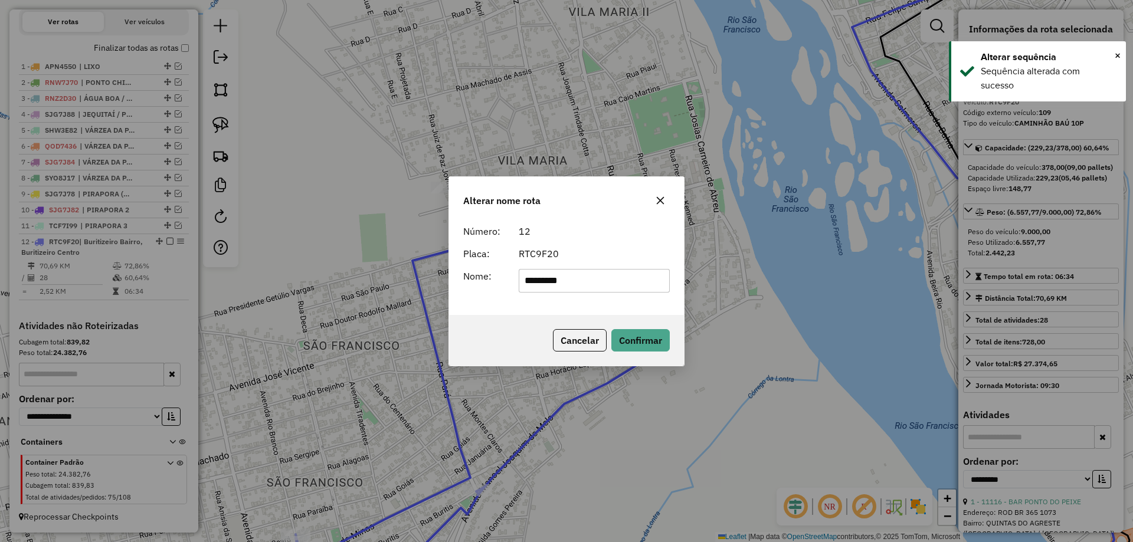
click at [302, 284] on div "Alterar nome rota Número: 12 Placa: RTC9F20 Nome: ******** Cancelar Confirmar" at bounding box center [566, 271] width 1133 height 542
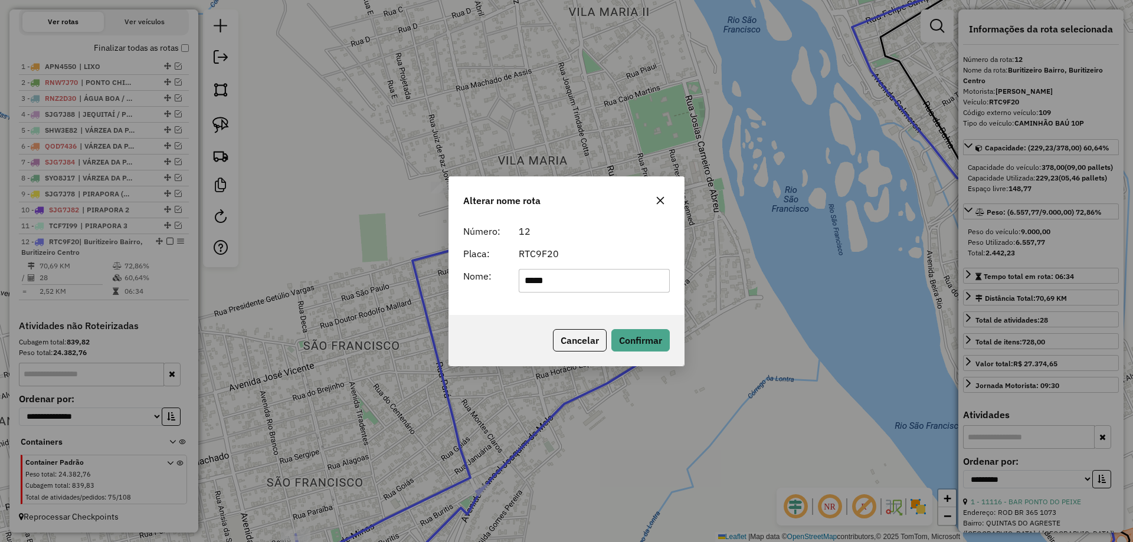
type input "**********"
click at [638, 343] on button "Confirmar" at bounding box center [640, 340] width 58 height 22
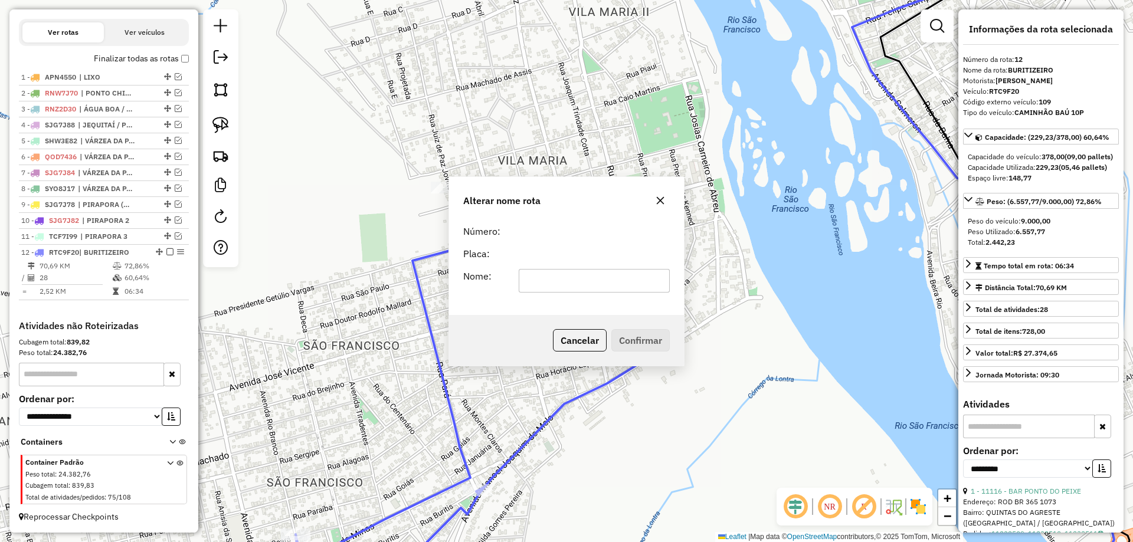
scroll to position [396, 0]
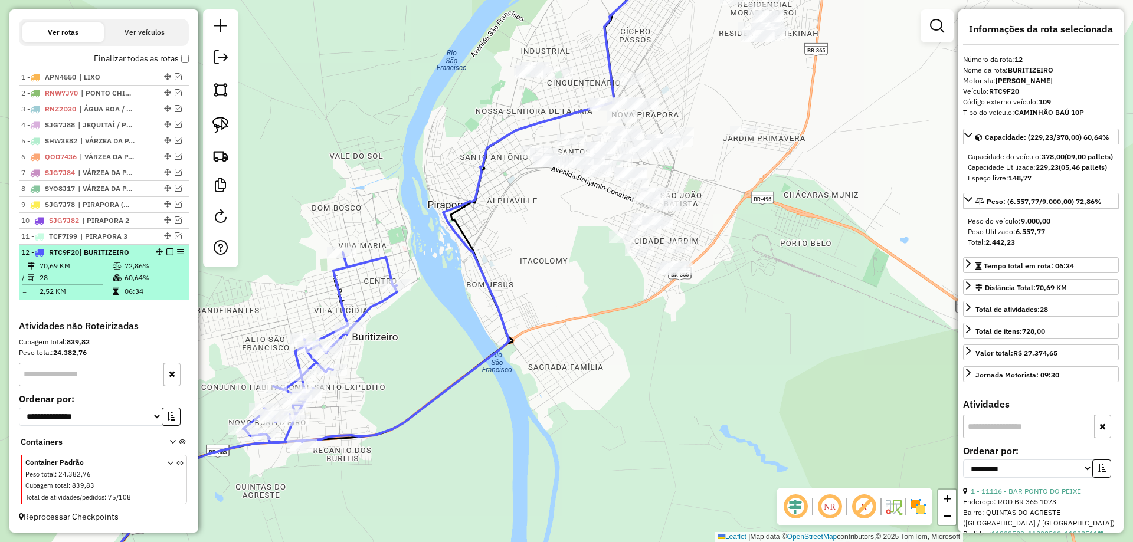
click at [168, 250] on em at bounding box center [169, 251] width 7 height 7
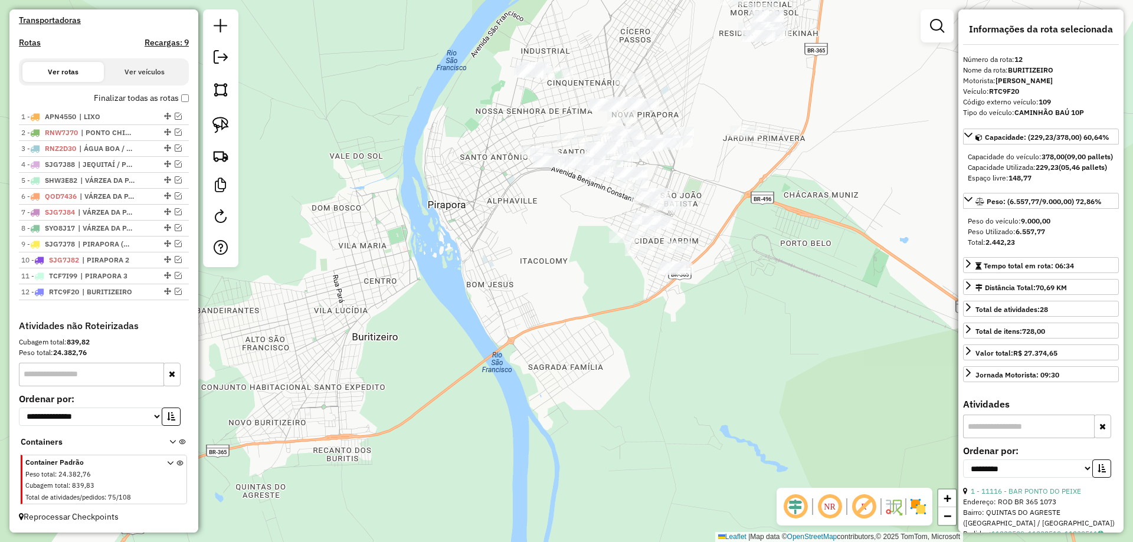
scroll to position [357, 0]
drag, startPoint x: 346, startPoint y: 302, endPoint x: 371, endPoint y: 355, distance: 58.3
click at [372, 345] on div "Janela de atendimento Grade de atendimento Capacidade Transportadoras Veículos …" at bounding box center [566, 271] width 1133 height 542
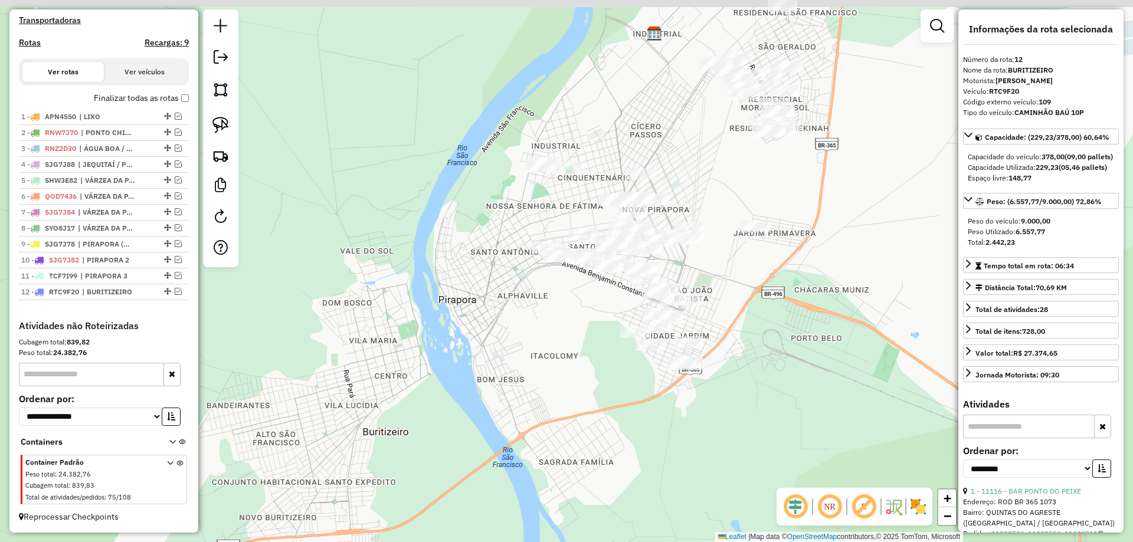
drag, startPoint x: 467, startPoint y: 329, endPoint x: 422, endPoint y: 367, distance: 58.6
click at [402, 372] on div "Janela de atendimento Grade de atendimento Capacidade Transportadoras Veículos …" at bounding box center [566, 271] width 1133 height 542
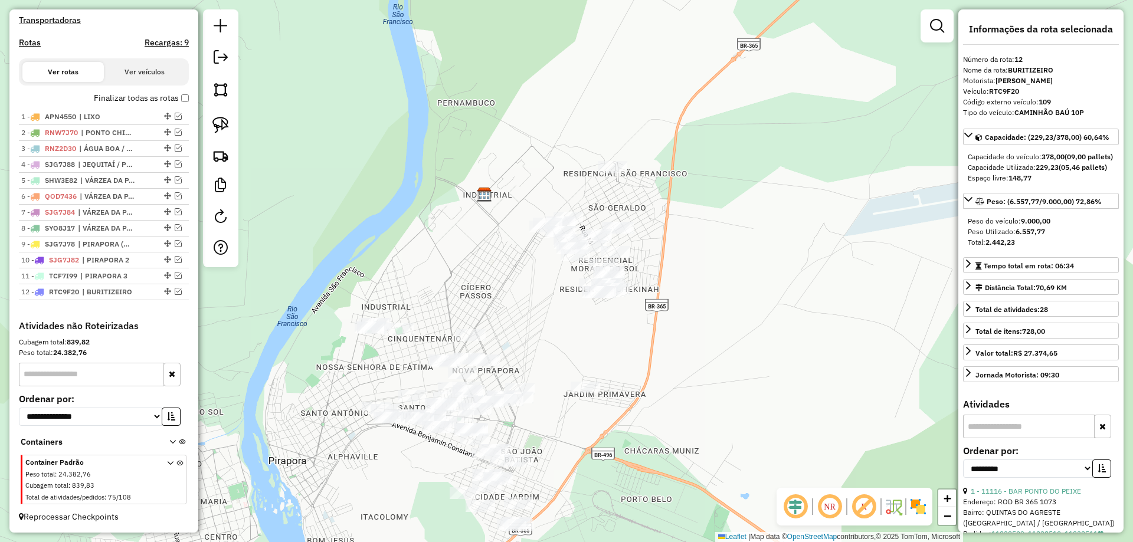
drag, startPoint x: 507, startPoint y: 339, endPoint x: 543, endPoint y: 219, distance: 124.5
click at [543, 219] on div "Janela de atendimento Grade de atendimento Capacidade Transportadoras Veículos …" at bounding box center [566, 271] width 1133 height 542
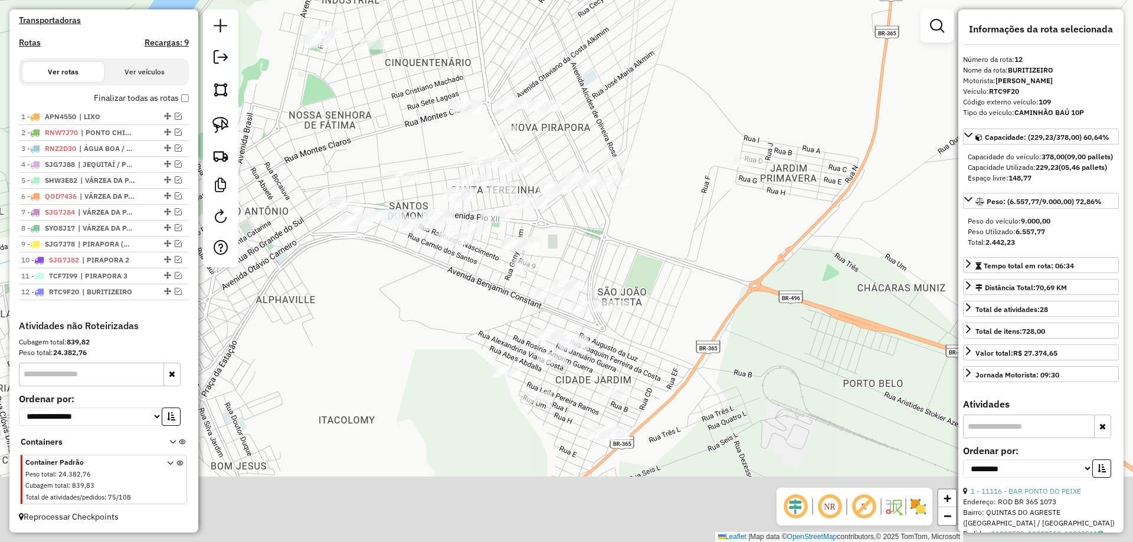
click at [588, 231] on div "Janela de atendimento Grade de atendimento Capacidade Transportadoras Veículos …" at bounding box center [566, 271] width 1133 height 542
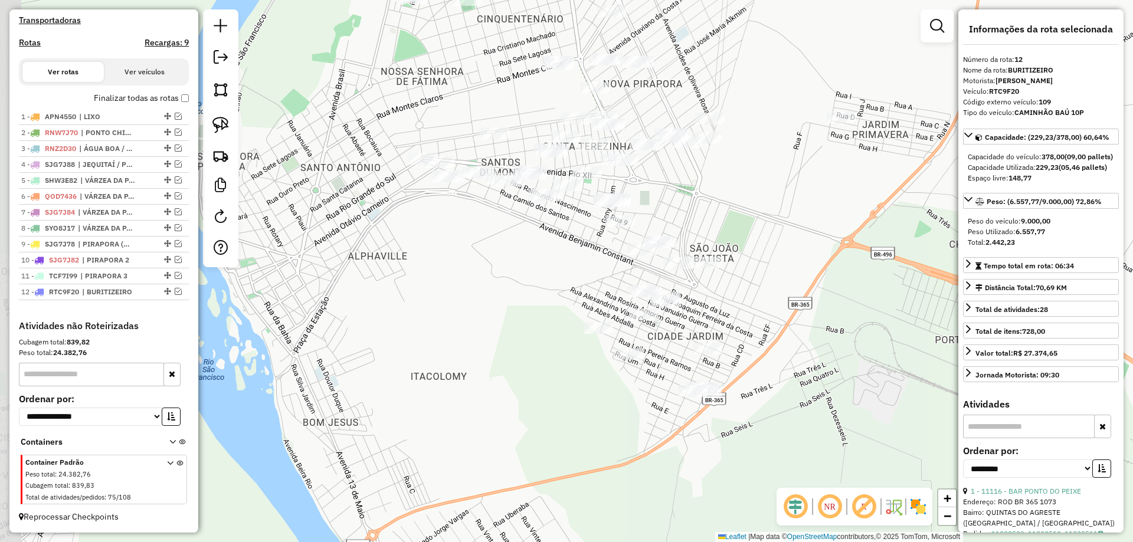
drag, startPoint x: 414, startPoint y: 323, endPoint x: 451, endPoint y: 323, distance: 36.6
click at [451, 323] on div "Janela de atendimento Grade de atendimento Capacidade Transportadoras Veículos …" at bounding box center [566, 271] width 1133 height 542
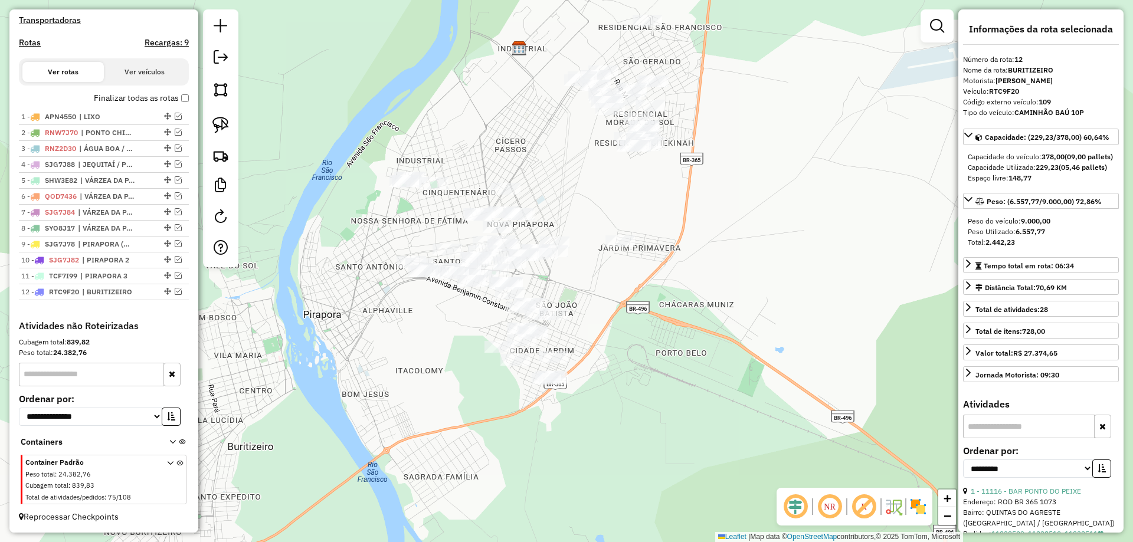
drag, startPoint x: 525, startPoint y: 167, endPoint x: 529, endPoint y: 288, distance: 121.0
click at [529, 290] on div "Janela de atendimento Grade de atendimento Capacidade Transportadoras Veículos …" at bounding box center [566, 271] width 1133 height 542
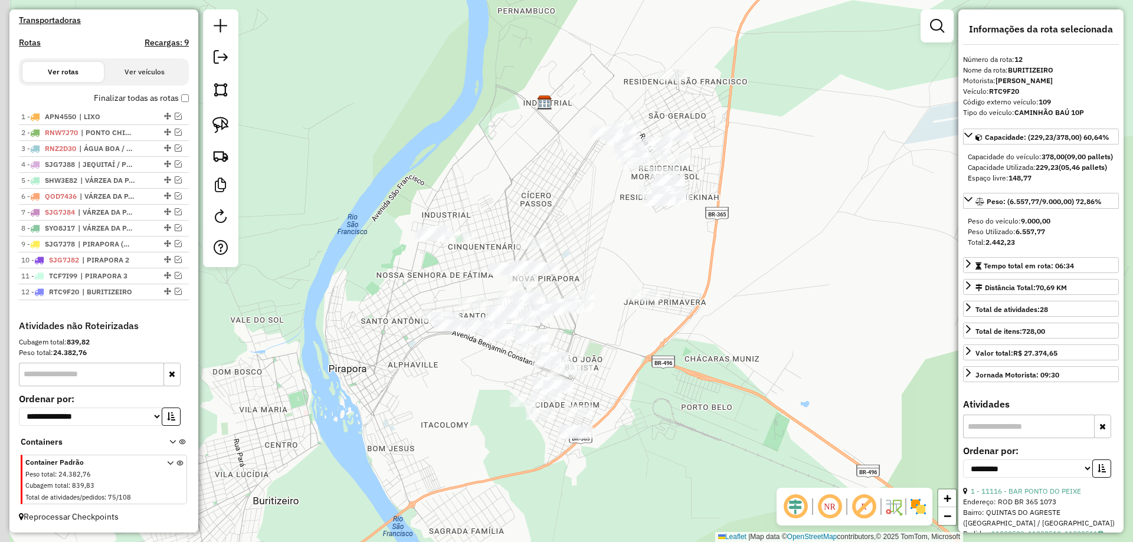
drag, startPoint x: 292, startPoint y: 267, endPoint x: 304, endPoint y: 241, distance: 29.3
click at [304, 241] on div "Janela de atendimento Grade de atendimento Capacidade Transportadoras Veículos …" at bounding box center [566, 271] width 1133 height 542
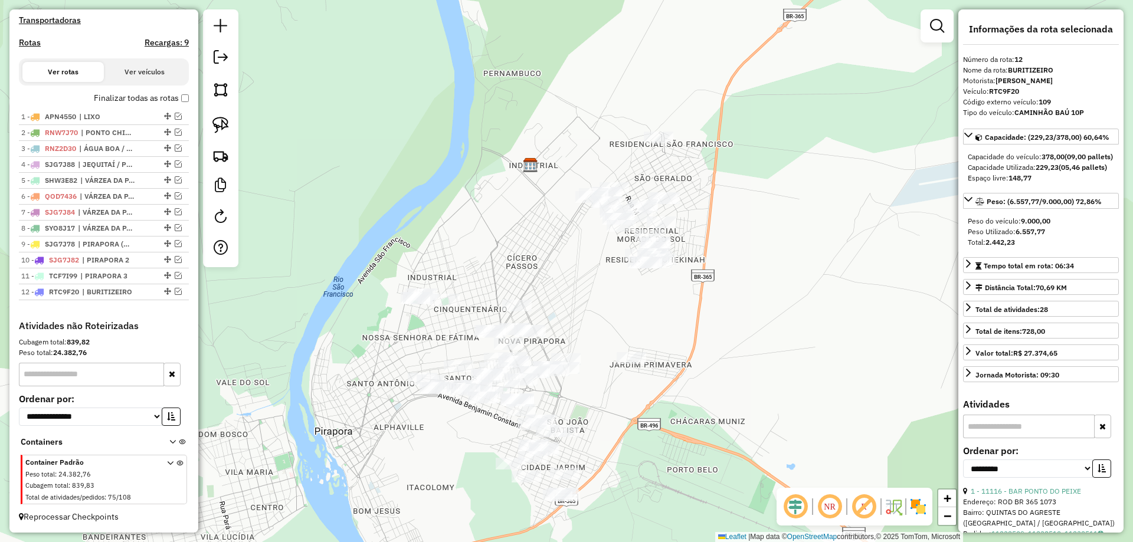
drag, startPoint x: 320, startPoint y: 290, endPoint x: 298, endPoint y: 350, distance: 64.6
click at [298, 350] on div "Janela de atendimento Grade de atendimento Capacidade Transportadoras Veículos …" at bounding box center [566, 271] width 1133 height 542
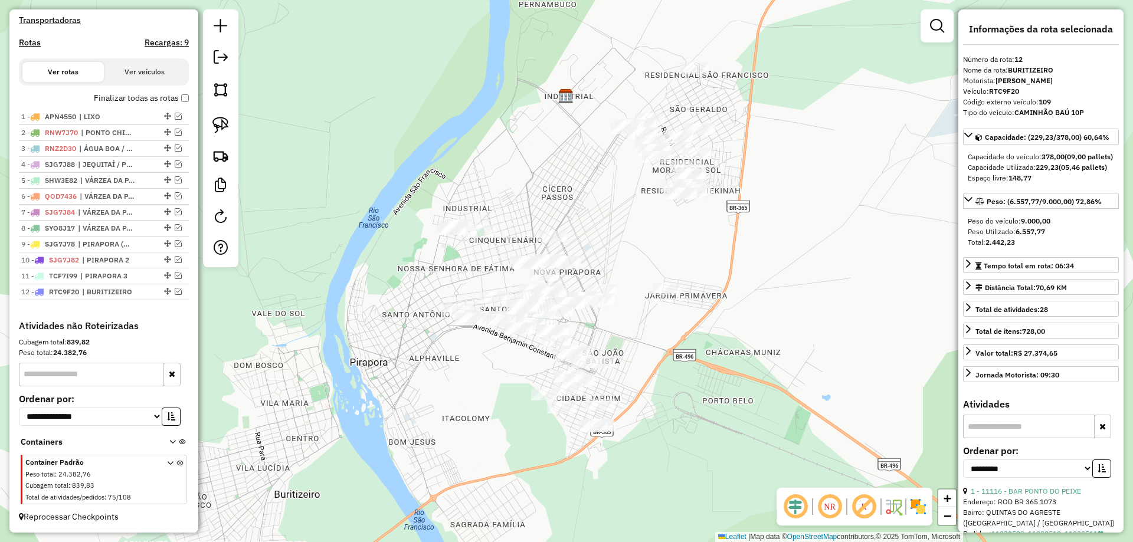
drag, startPoint x: 686, startPoint y: 110, endPoint x: 606, endPoint y: 90, distance: 82.6
click at [606, 90] on div "Janela de atendimento Grade de atendimento Capacidade Transportadoras Veículos …" at bounding box center [566, 271] width 1133 height 542
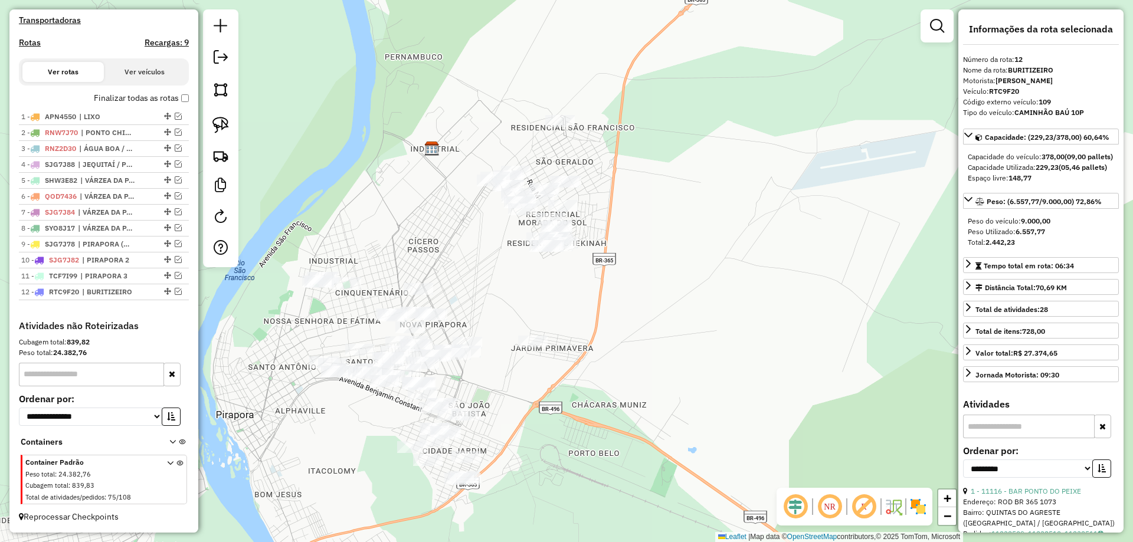
drag, startPoint x: 227, startPoint y: 126, endPoint x: 588, endPoint y: 123, distance: 361.1
click at [227, 126] on img at bounding box center [220, 125] width 17 height 17
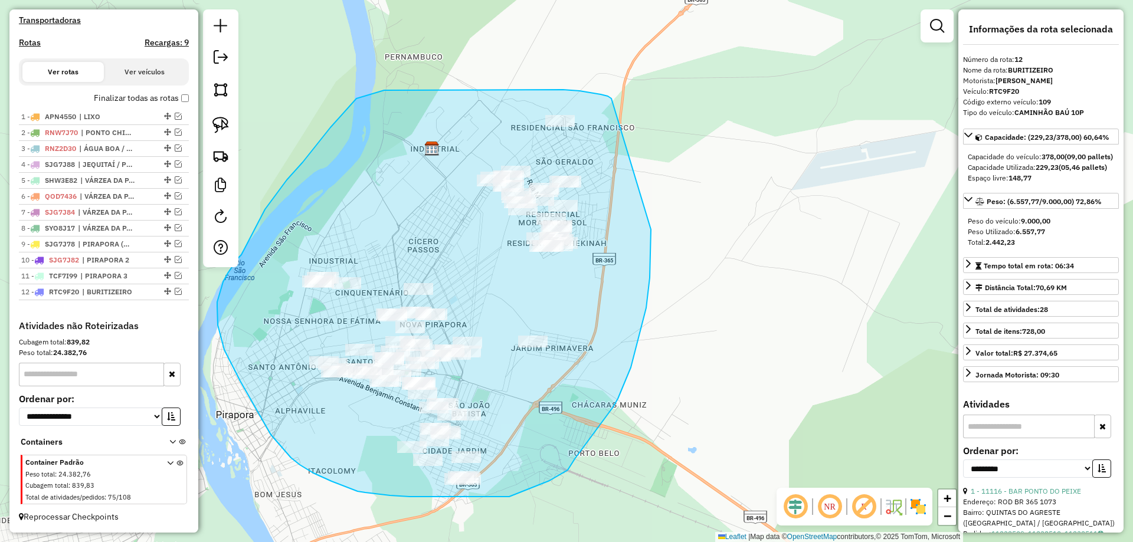
drag, startPoint x: 543, startPoint y: 90, endPoint x: 651, endPoint y: 214, distance: 164.8
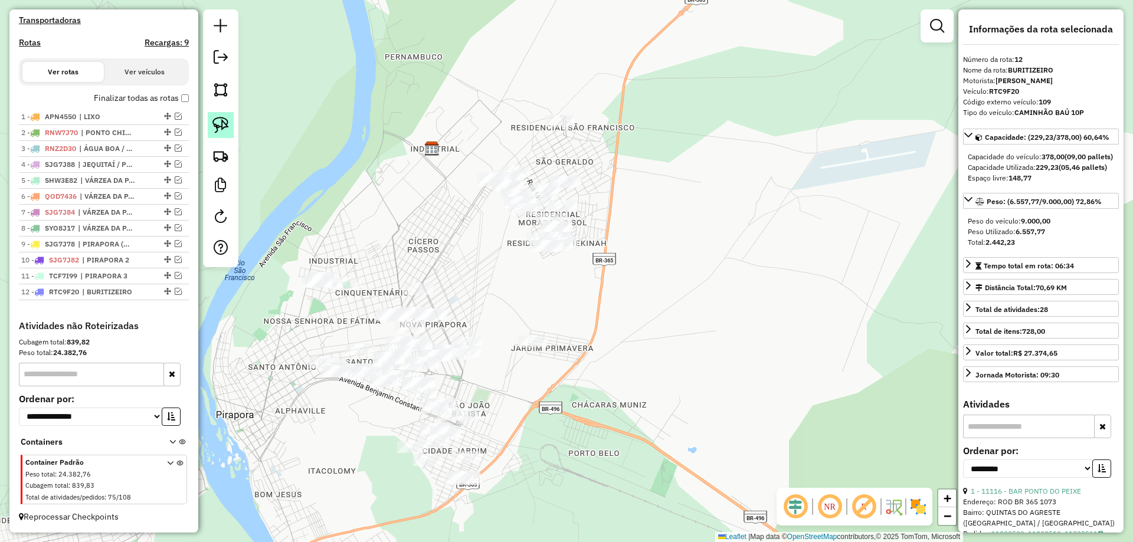
click at [225, 122] on img at bounding box center [220, 125] width 17 height 17
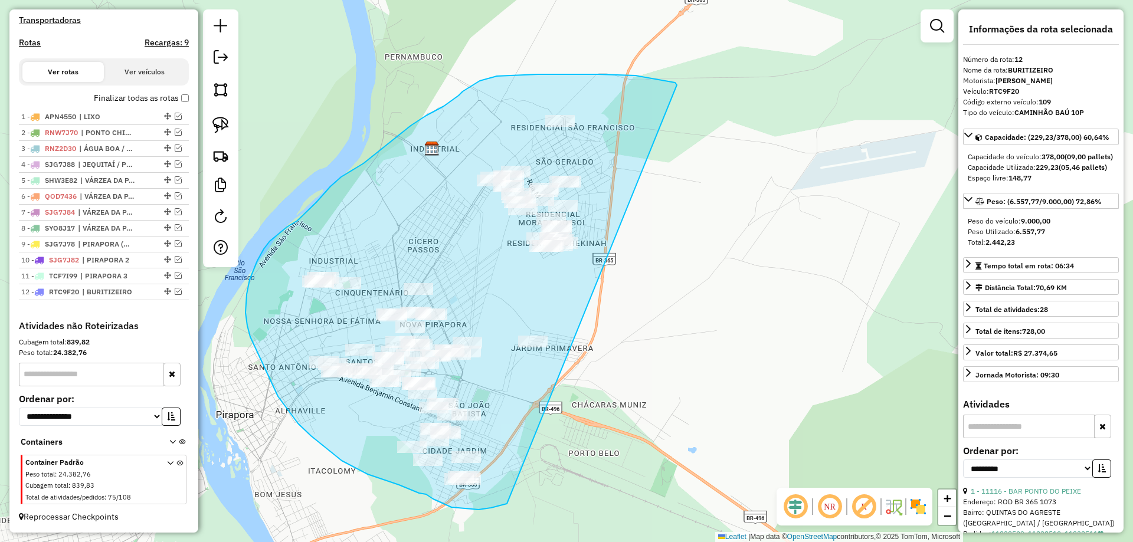
drag, startPoint x: 677, startPoint y: 85, endPoint x: 675, endPoint y: 260, distance: 175.2
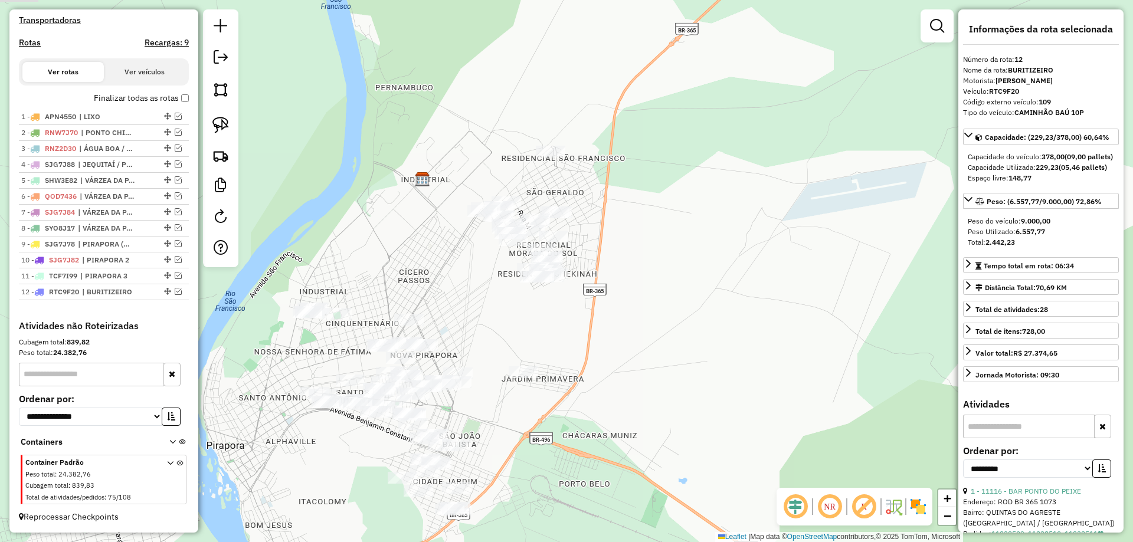
drag, startPoint x: 424, startPoint y: 205, endPoint x: 417, endPoint y: 230, distance: 25.8
click at [417, 230] on div "Janela de atendimento Grade de atendimento Capacidade Transportadoras Veículos …" at bounding box center [566, 271] width 1133 height 542
click at [214, 126] on img at bounding box center [220, 125] width 17 height 17
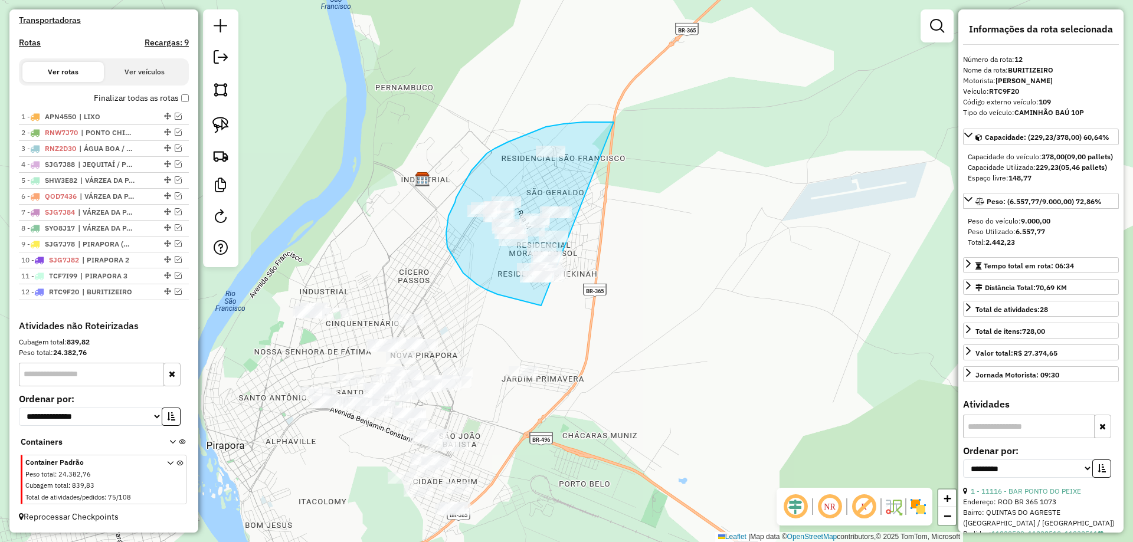
drag, startPoint x: 609, startPoint y: 122, endPoint x: 627, endPoint y: 254, distance: 133.3
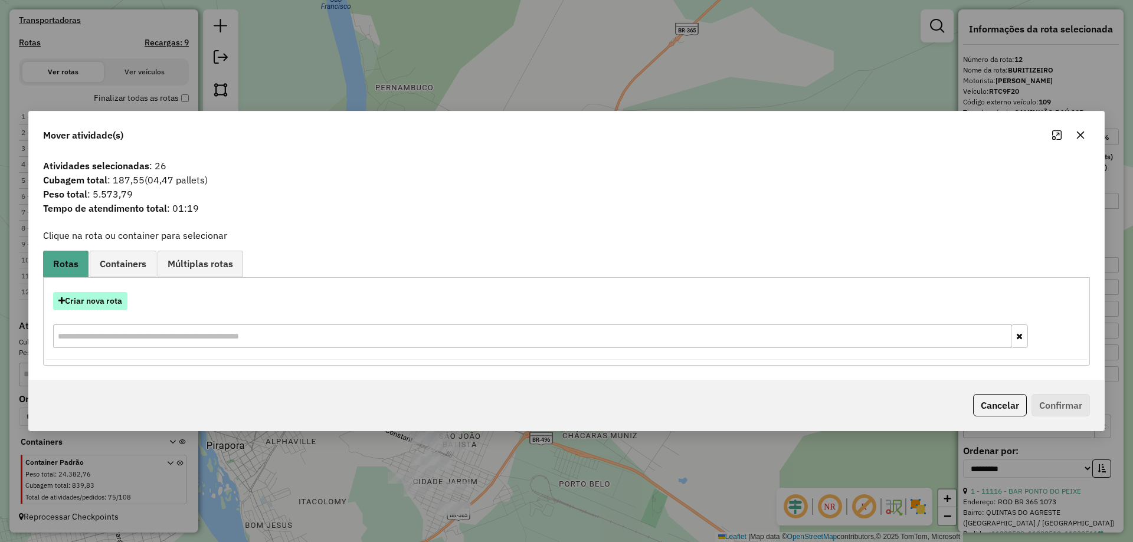
drag, startPoint x: 96, startPoint y: 310, endPoint x: 103, endPoint y: 310, distance: 6.5
click at [103, 310] on button "Criar nova rota" at bounding box center [90, 301] width 74 height 18
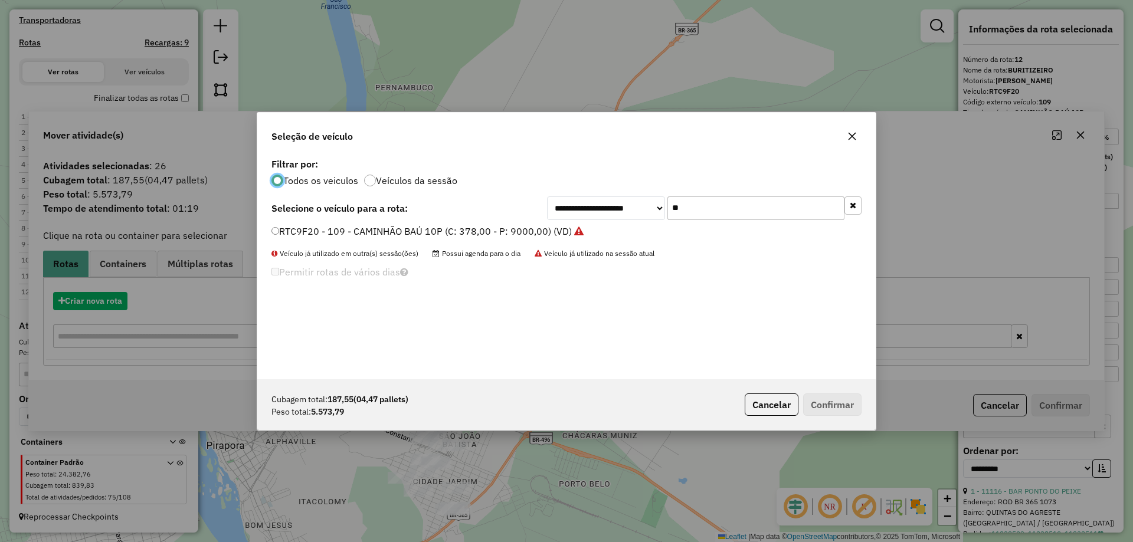
scroll to position [6, 4]
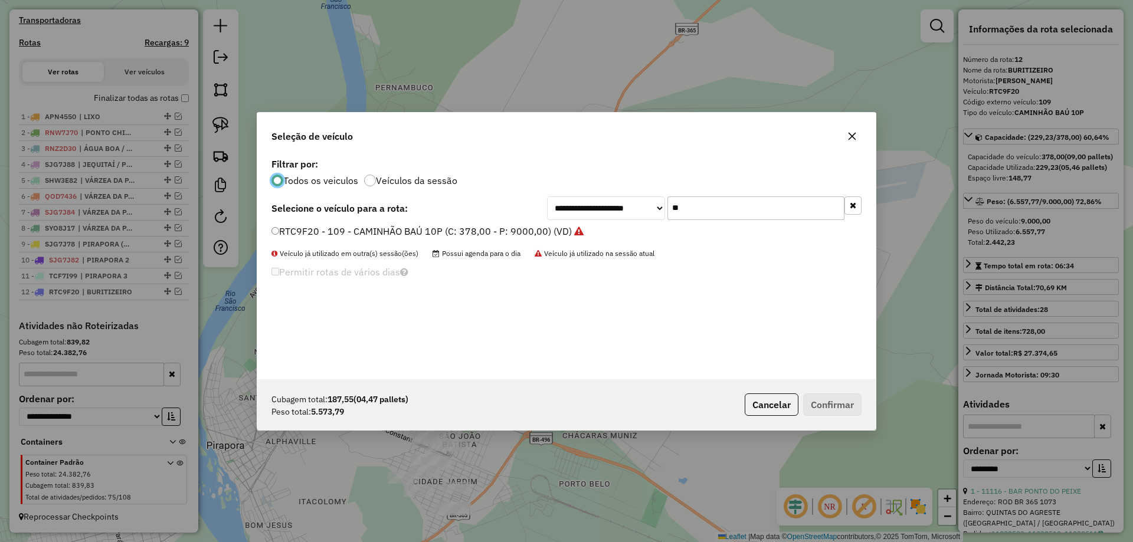
click at [699, 212] on input "**" at bounding box center [755, 208] width 177 height 24
type input "***"
drag, startPoint x: 328, startPoint y: 231, endPoint x: 332, endPoint y: 237, distance: 7.2
click at [328, 231] on label "SHK6E74 - CAMINHÃO BAÚ 10P (C: 378,00 - P: 9000,00) (VD)" at bounding box center [408, 231] width 275 height 14
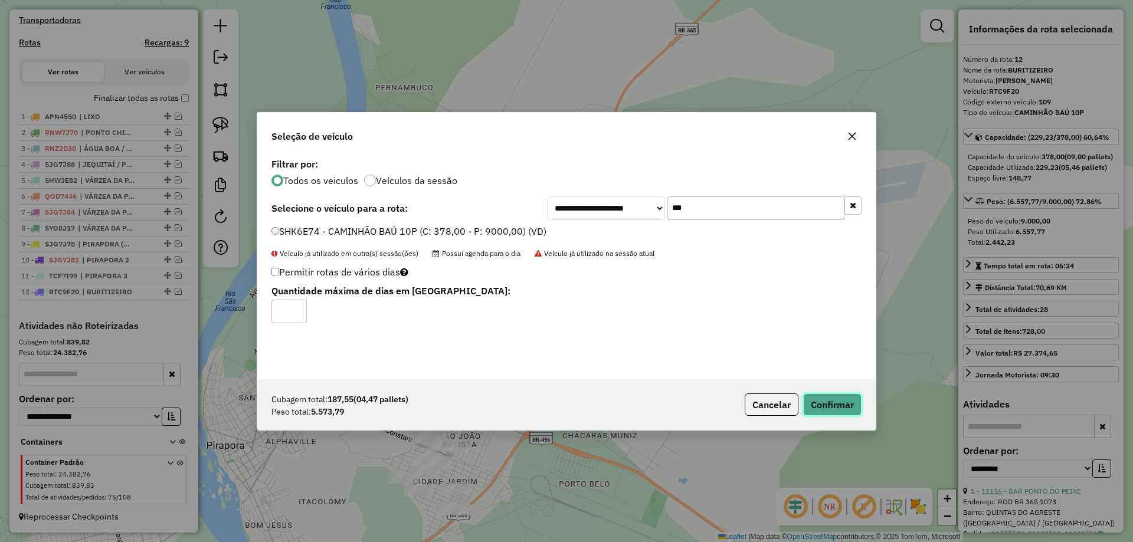
click at [834, 397] on button "Confirmar" at bounding box center [832, 405] width 58 height 22
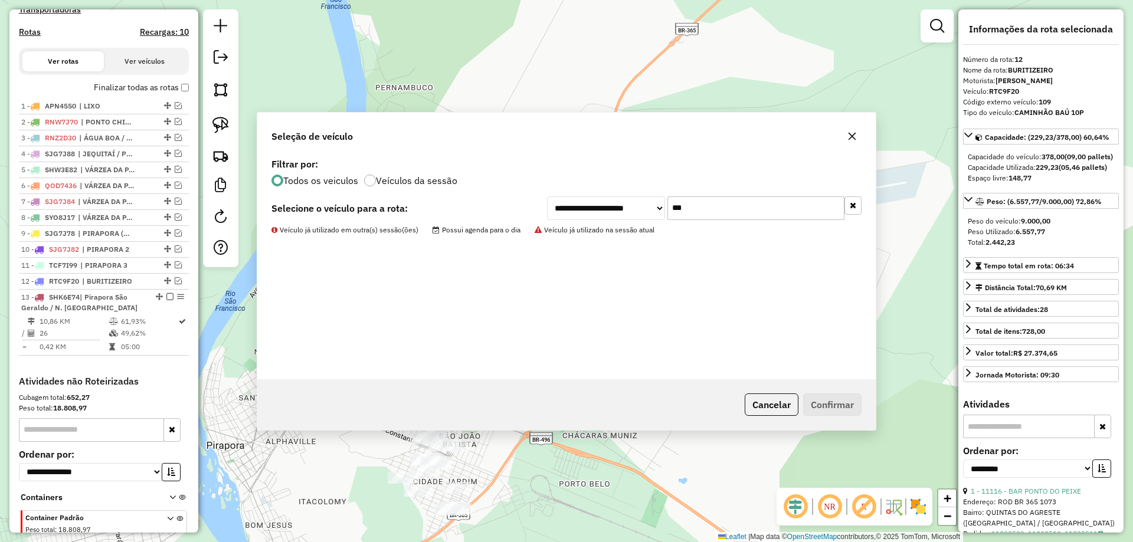
scroll to position [423, 0]
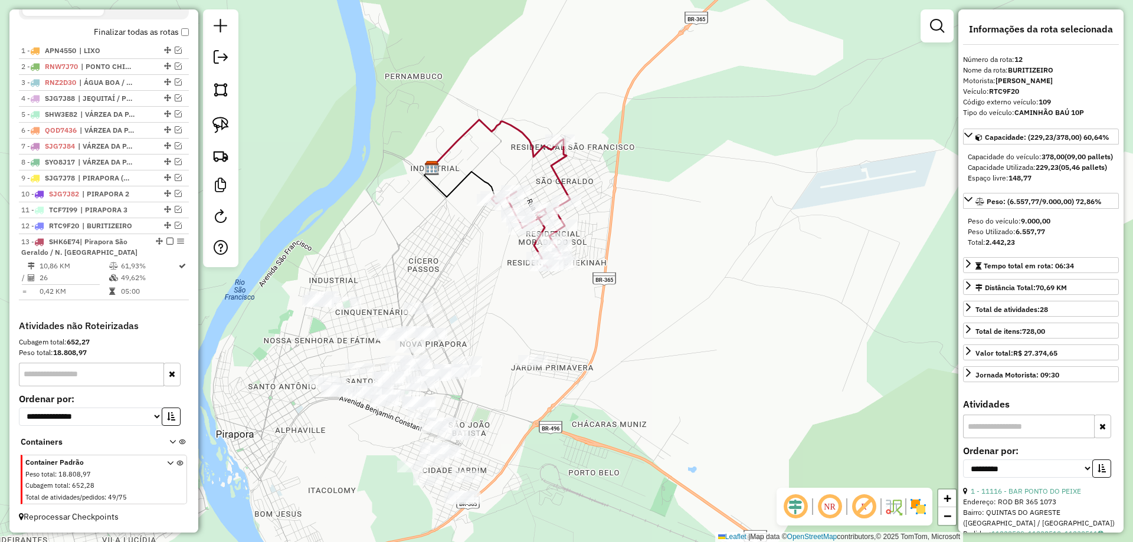
drag, startPoint x: 519, startPoint y: 301, endPoint x: 643, endPoint y: 235, distance: 140.1
click at [643, 235] on div "Janela de atendimento Grade de atendimento Capacidade Transportadoras Veículos …" at bounding box center [566, 271] width 1133 height 542
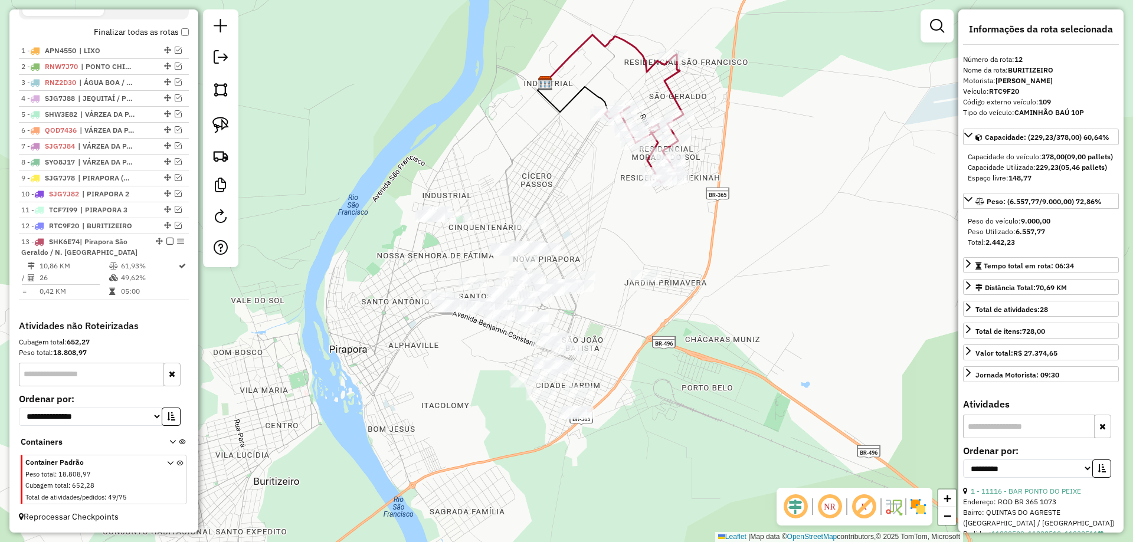
drag, startPoint x: 607, startPoint y: 265, endPoint x: 559, endPoint y: 173, distance: 103.2
click at [581, 164] on div "Janela de atendimento Grade de atendimento Capacidade Transportadoras Veículos …" at bounding box center [566, 271] width 1133 height 542
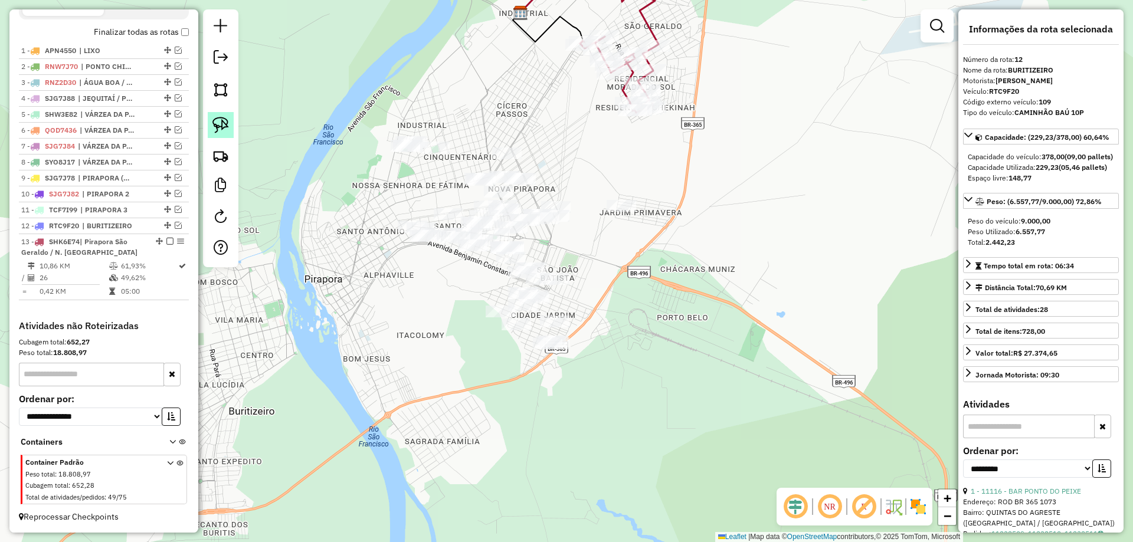
click at [229, 122] on link at bounding box center [221, 125] width 26 height 26
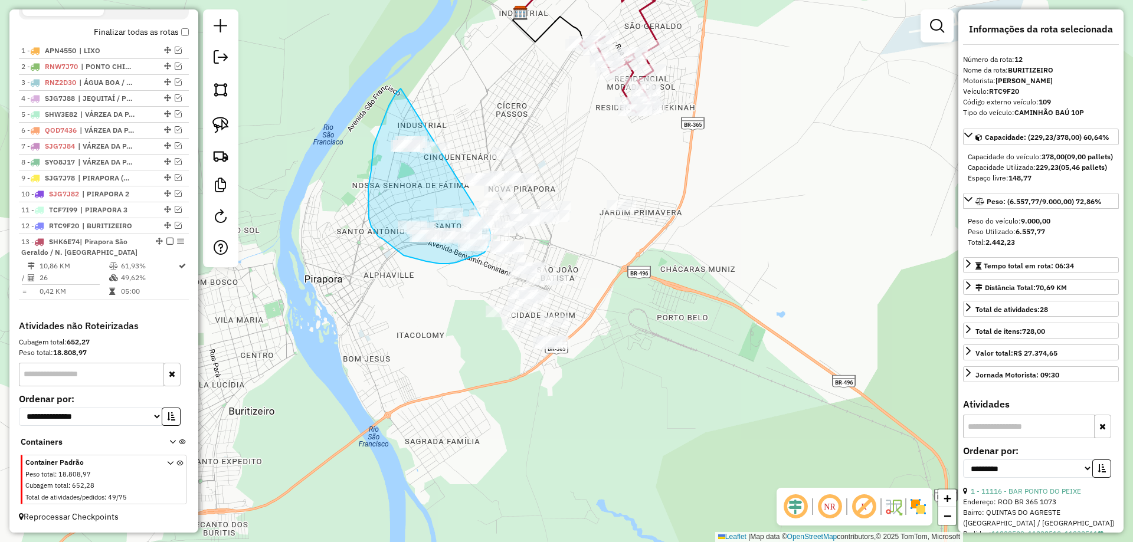
click at [474, 205] on div "Janela de atendimento Grade de atendimento Capacidade Transportadoras Veículos …" at bounding box center [566, 271] width 1133 height 542
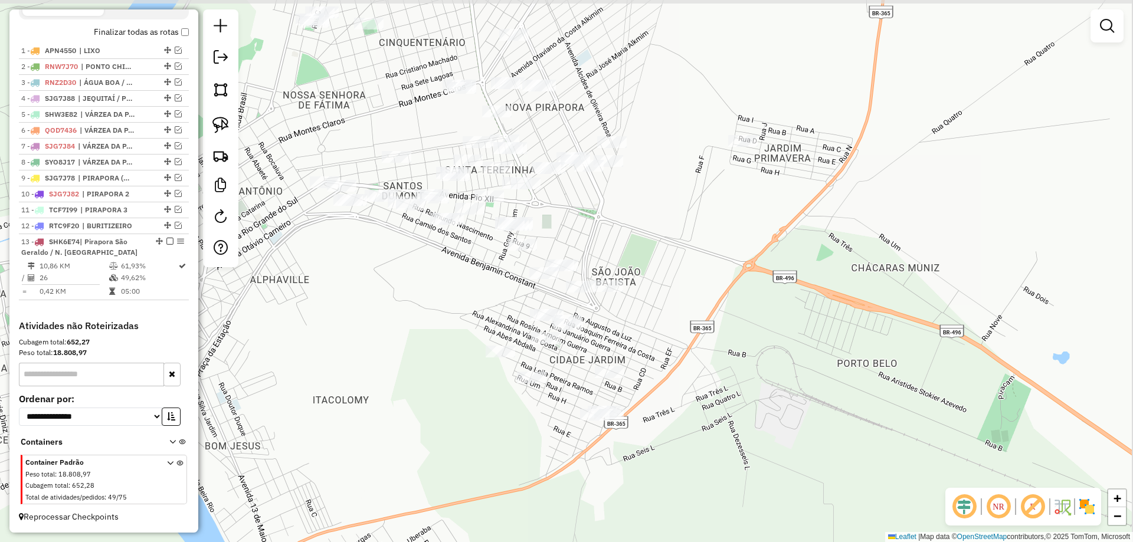
drag, startPoint x: 494, startPoint y: 278, endPoint x: 487, endPoint y: 283, distance: 8.2
click at [487, 283] on div "Janela de atendimento Grade de atendimento Capacidade Transportadoras Veículos …" at bounding box center [566, 271] width 1133 height 542
click at [209, 134] on link at bounding box center [221, 125] width 26 height 26
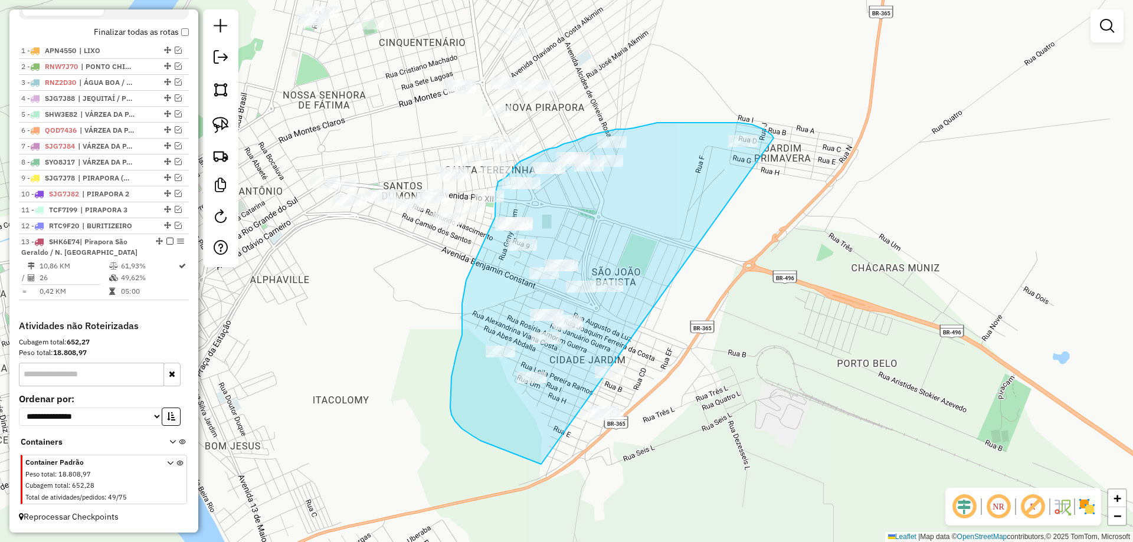
drag, startPoint x: 759, startPoint y: 127, endPoint x: 784, endPoint y: 267, distance: 141.3
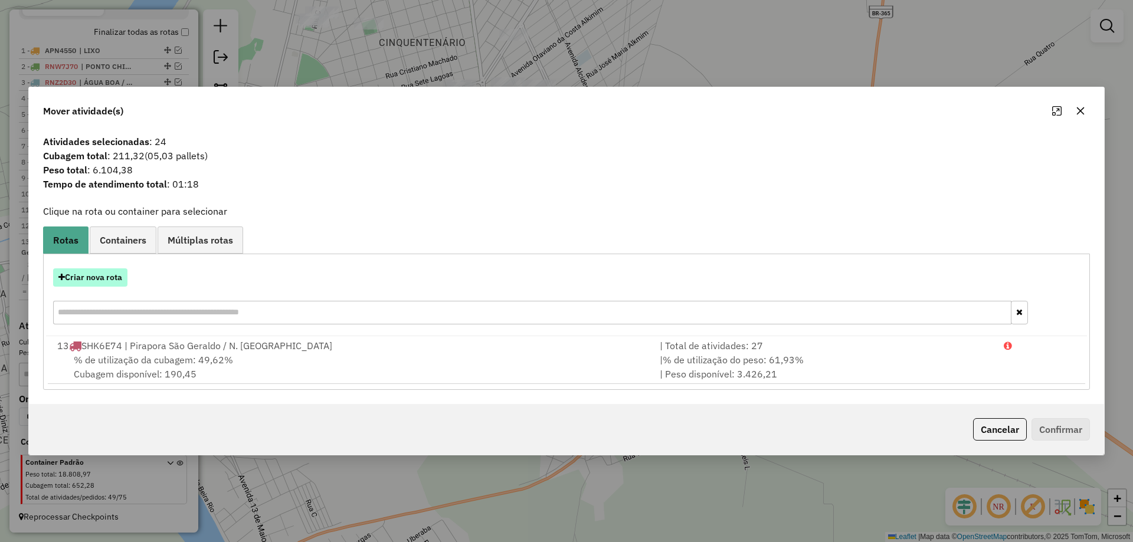
click at [78, 279] on button "Criar nova rota" at bounding box center [90, 277] width 74 height 18
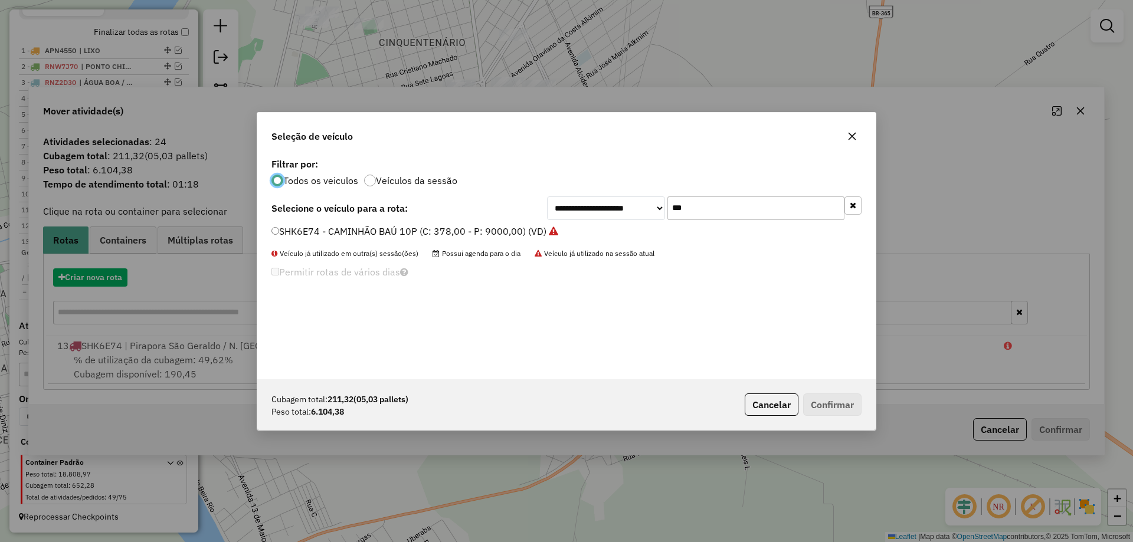
scroll to position [6, 4]
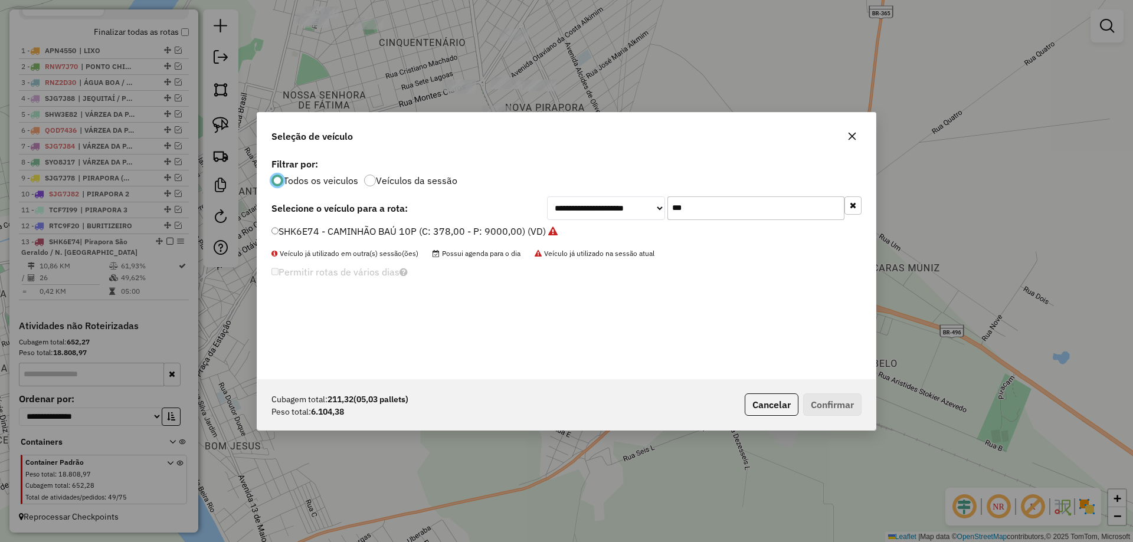
click at [686, 201] on input "***" at bounding box center [755, 208] width 177 height 24
type input "***"
click at [297, 239] on div "TDQ7A87 - 107 - CAMINHÃO (TRUCADO) (C: 336,00 - P: 9000,00) (VD)" at bounding box center [566, 237] width 604 height 24
click at [302, 231] on label "TDQ7A87 - 107 - CAMINHÃO (TRUCADO) (C: 336,00 - P: 9000,00) (VD)" at bounding box center [427, 231] width 312 height 14
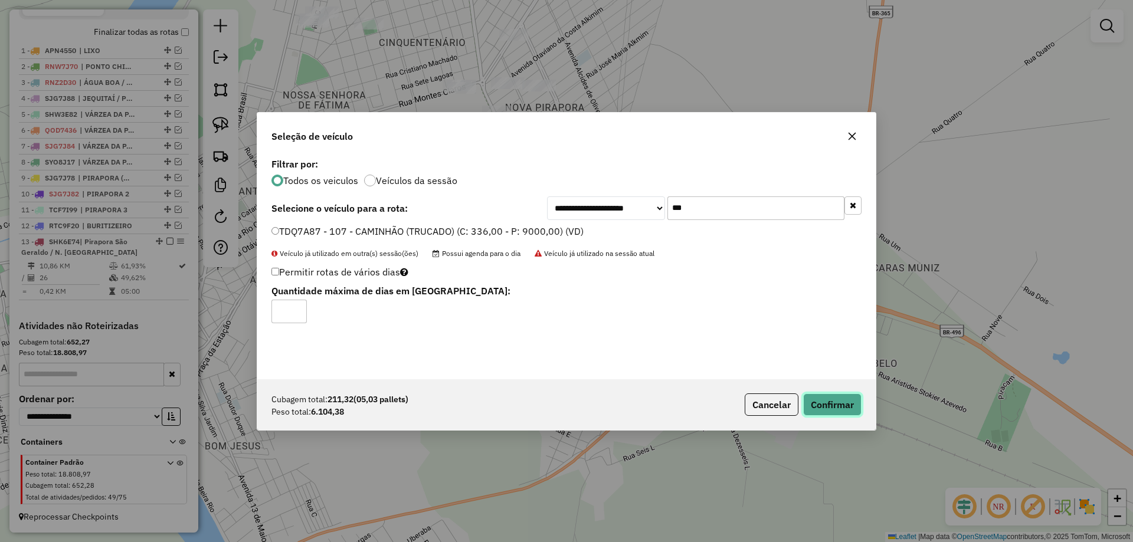
click at [822, 399] on button "Confirmar" at bounding box center [832, 405] width 58 height 22
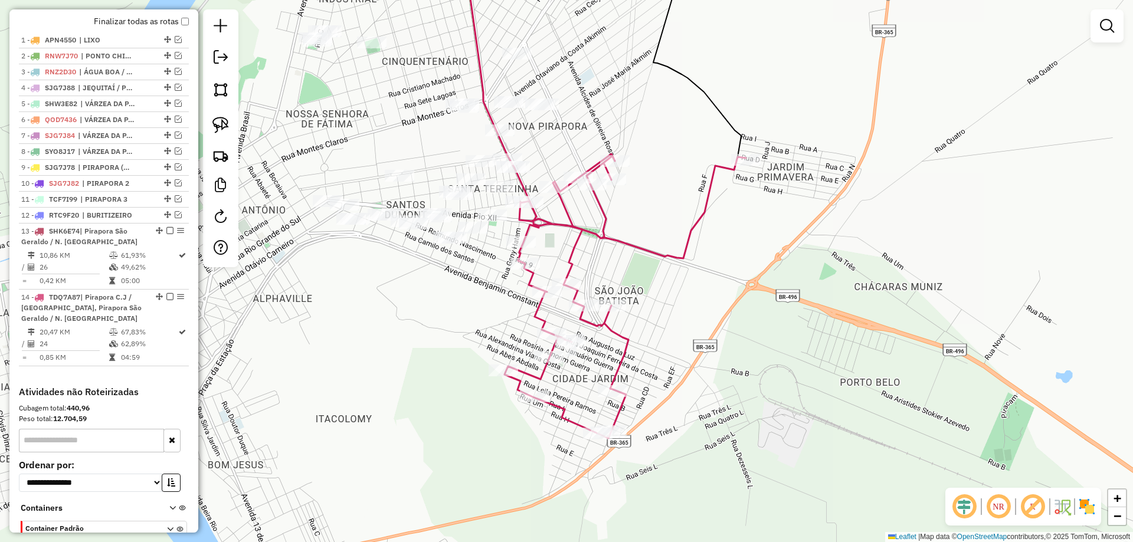
drag, startPoint x: 424, startPoint y: 310, endPoint x: 450, endPoint y: 413, distance: 106.5
click at [450, 413] on div "Janela de atendimento Grade de atendimento Capacidade Transportadoras Veículos …" at bounding box center [566, 271] width 1133 height 542
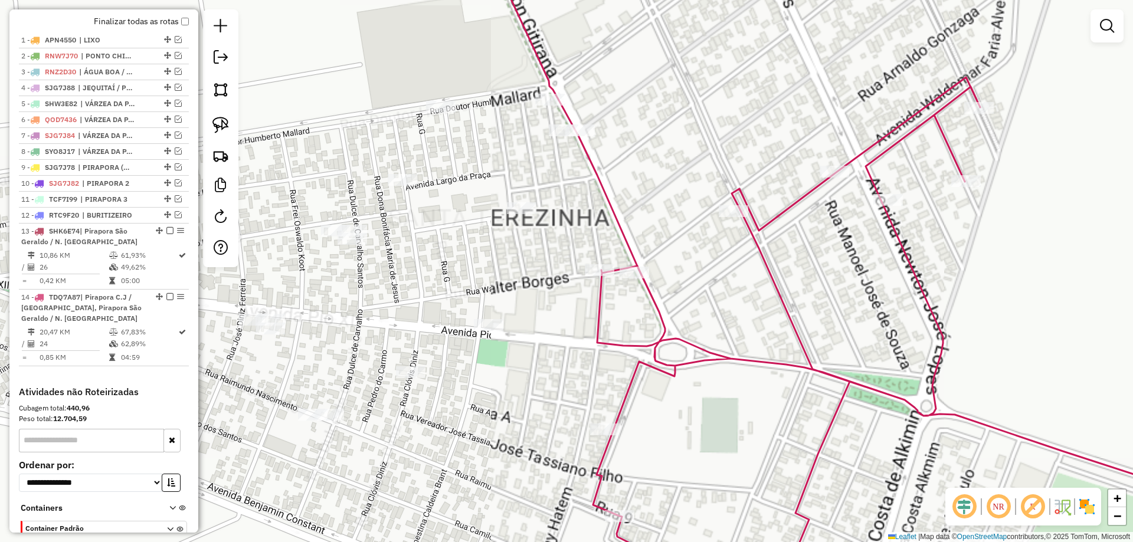
drag, startPoint x: 526, startPoint y: 322, endPoint x: 541, endPoint y: 257, distance: 66.7
click at [541, 257] on div "Janela de atendimento Grade de atendimento Capacidade Transportadoras Veículos …" at bounding box center [566, 271] width 1133 height 542
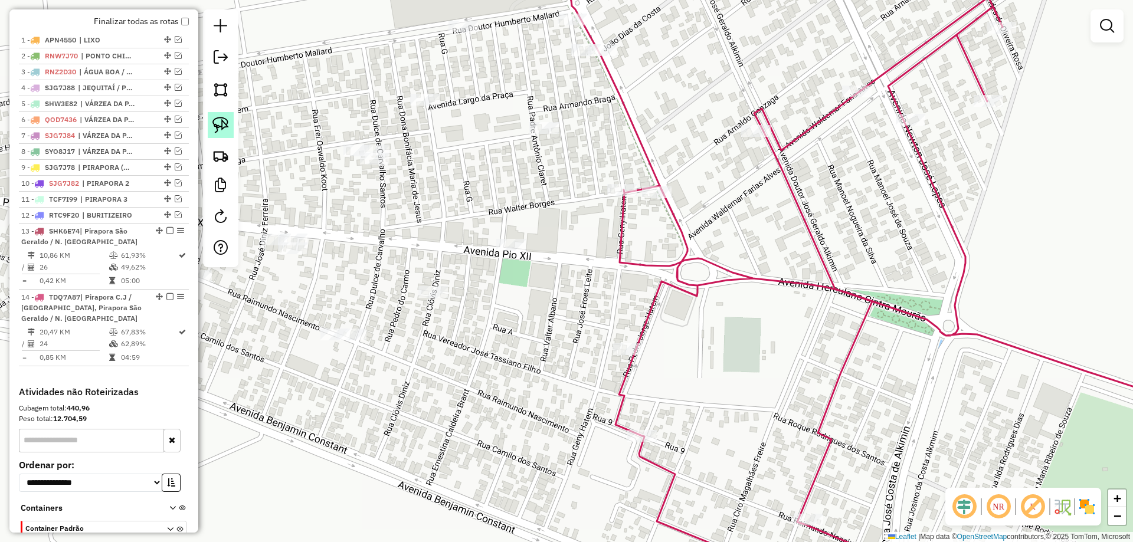
drag, startPoint x: 226, startPoint y: 133, endPoint x: 516, endPoint y: 222, distance: 303.8
click at [228, 133] on img at bounding box center [220, 125] width 17 height 17
drag, startPoint x: 517, startPoint y: 222, endPoint x: 525, endPoint y: 266, distance: 43.6
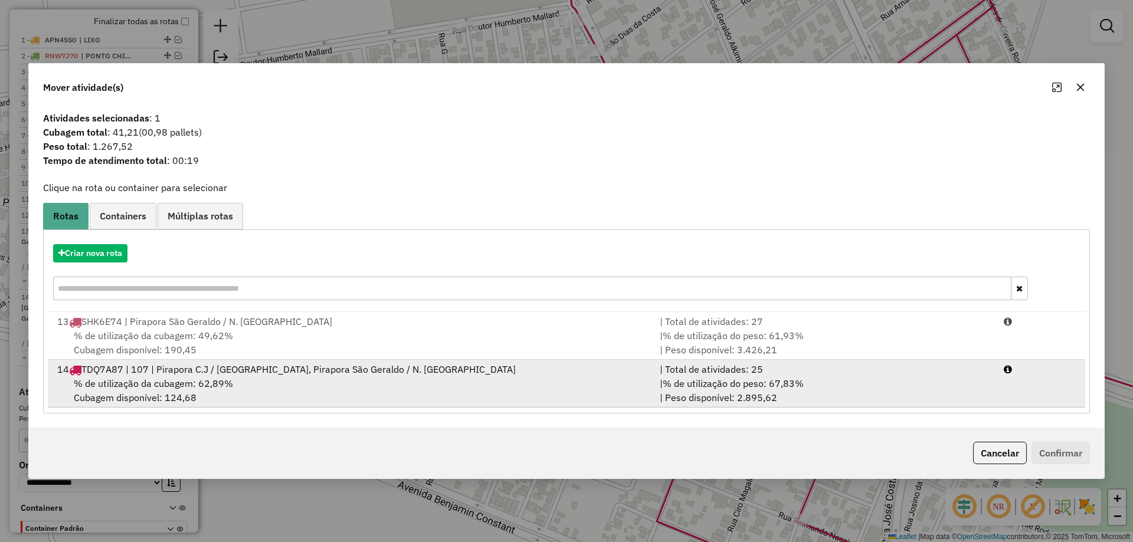
click at [594, 366] on div "14 TDQ7A87 | 107 | Pirapora C.J / São João, Pirapora São Geraldo / N. Pirapora" at bounding box center [351, 369] width 602 height 14
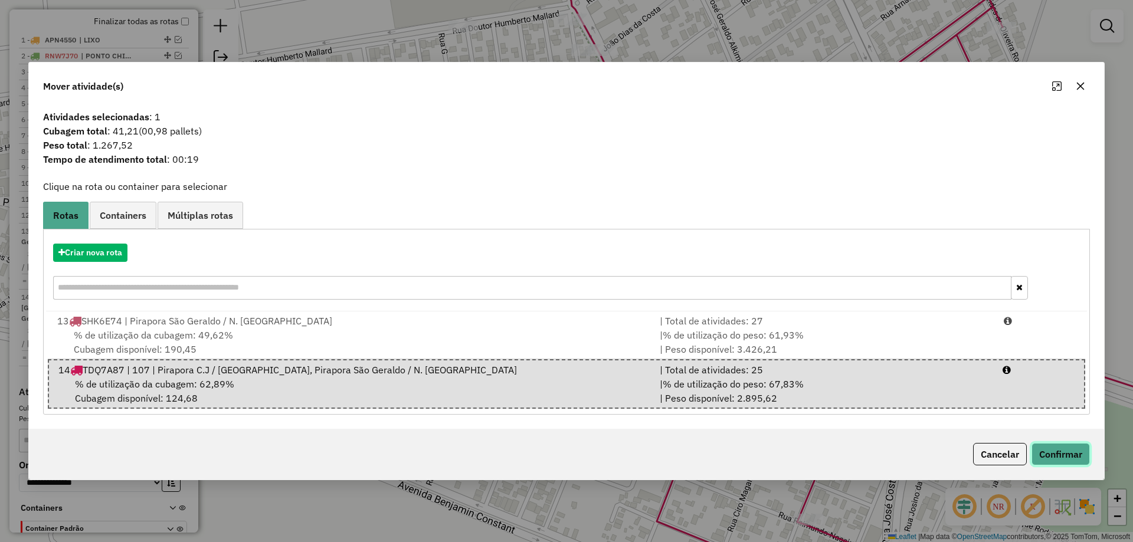
click at [1076, 459] on button "Confirmar" at bounding box center [1060, 454] width 58 height 22
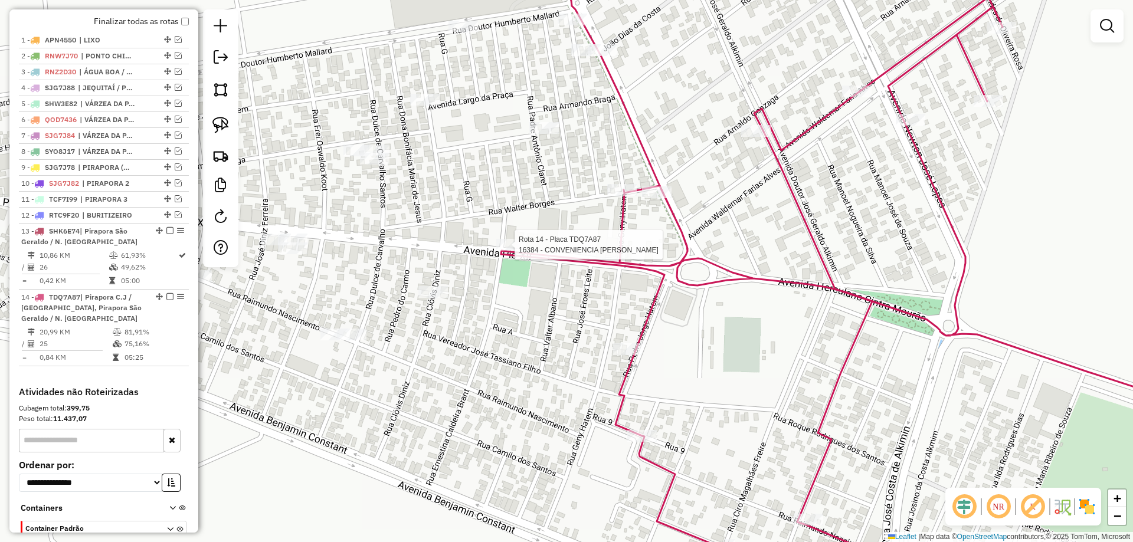
select select "**********"
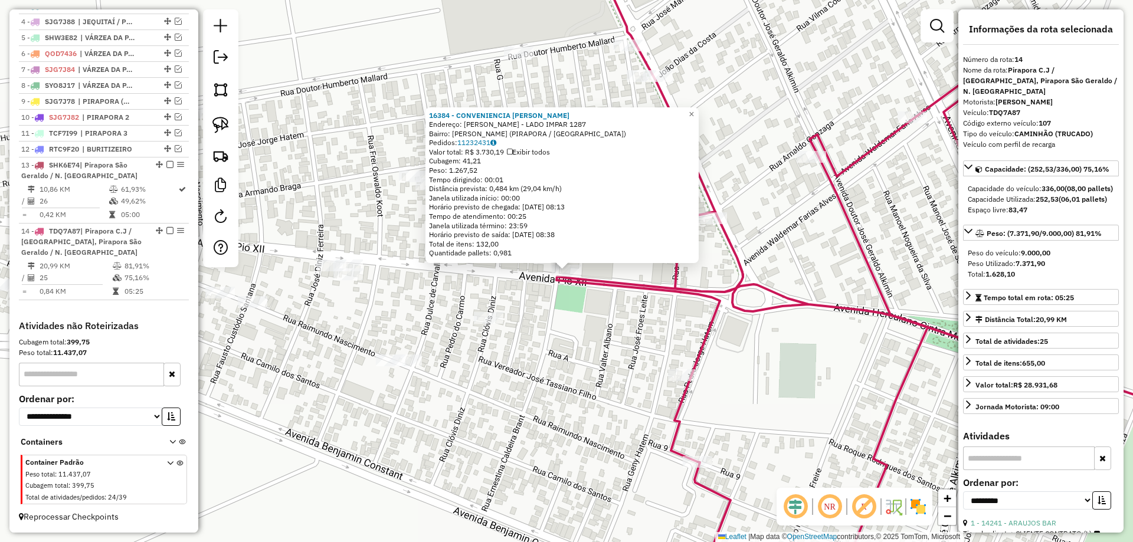
scroll to position [500, 0]
click at [571, 367] on div "16384 - CONVENIENCIA PIO XII Endereço: PIO XII - LADO IMPAR 1287 Bairro: SANTOS…" at bounding box center [566, 271] width 1133 height 542
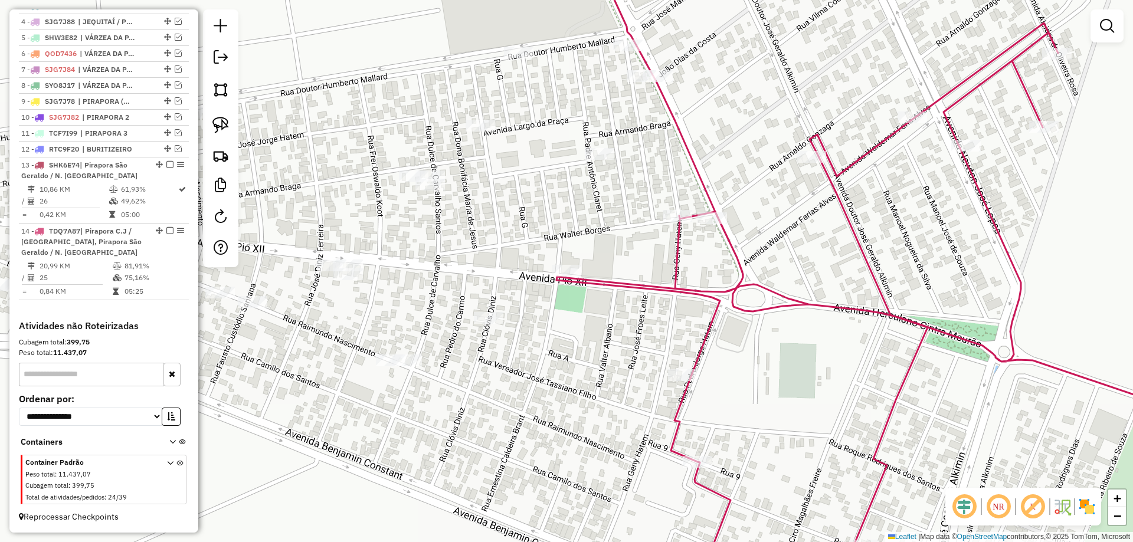
drag, startPoint x: 581, startPoint y: 368, endPoint x: 708, endPoint y: 361, distance: 127.6
click at [707, 362] on div "Janela de atendimento Grade de atendimento Capacidade Transportadoras Veículos …" at bounding box center [566, 271] width 1133 height 542
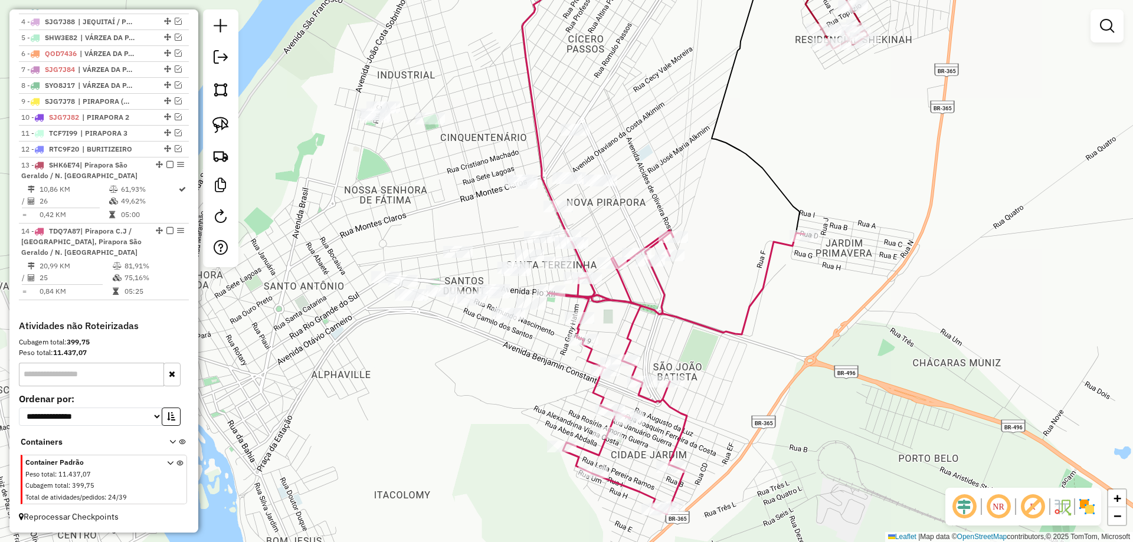
drag, startPoint x: 306, startPoint y: 228, endPoint x: 342, endPoint y: 250, distance: 41.6
click at [333, 245] on div "Janela de atendimento Grade de atendimento Capacidade Transportadoras Veículos …" at bounding box center [566, 271] width 1133 height 542
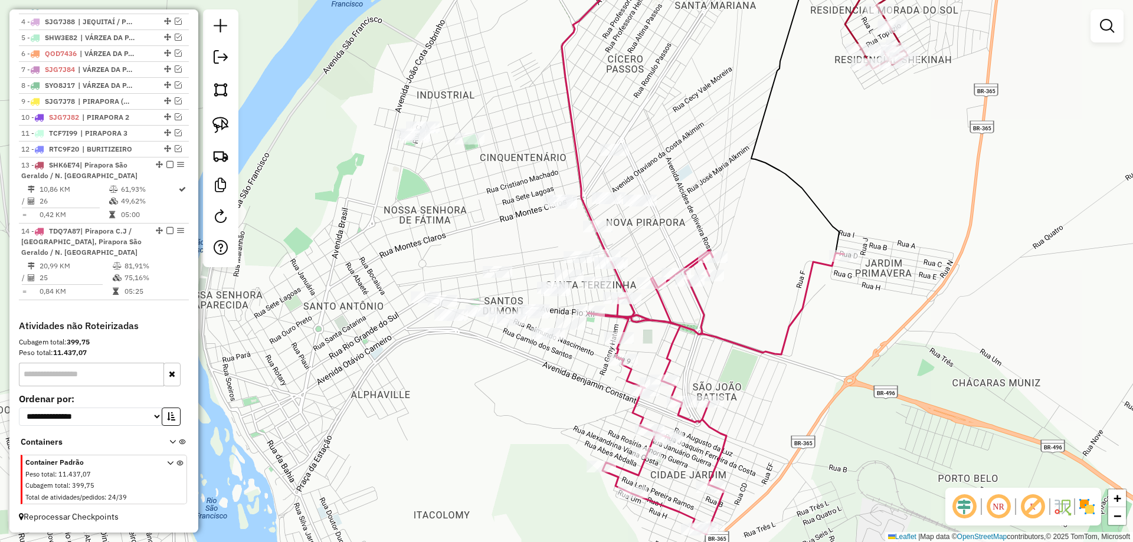
drag, startPoint x: 421, startPoint y: 258, endPoint x: 384, endPoint y: 251, distance: 38.0
click at [462, 268] on div "Janela de atendimento Grade de atendimento Capacidade Transportadoras Veículos …" at bounding box center [566, 271] width 1133 height 542
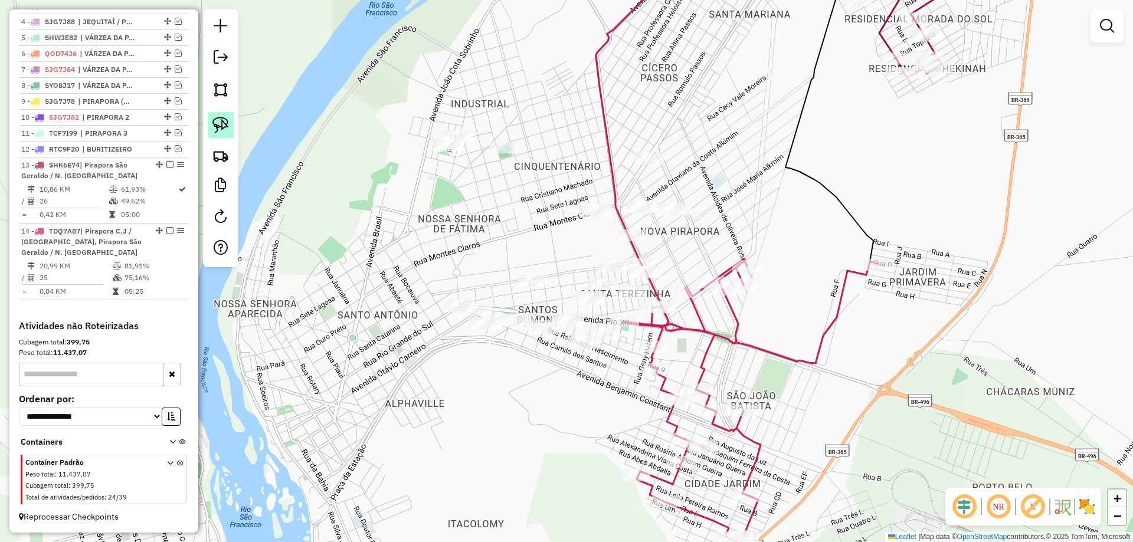
click at [212, 129] on img at bounding box center [220, 125] width 17 height 17
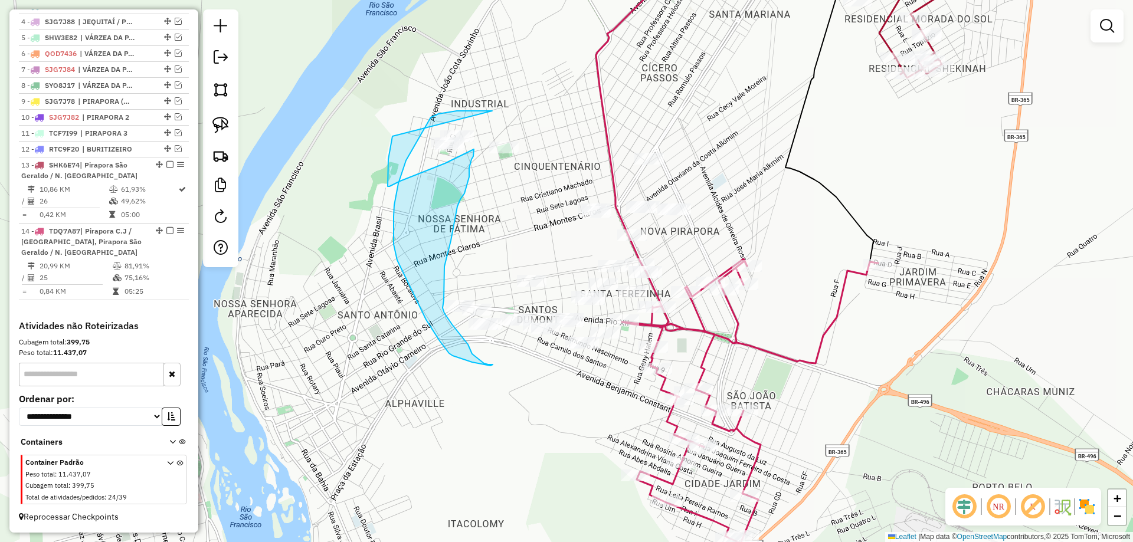
drag, startPoint x: 492, startPoint y: 111, endPoint x: 401, endPoint y: 122, distance: 92.1
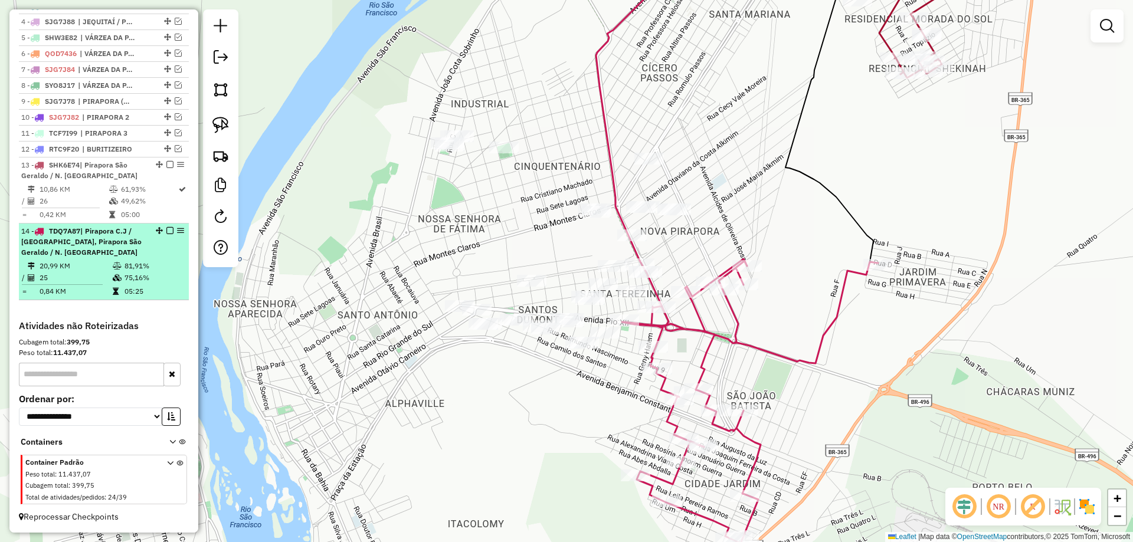
click at [169, 232] on em at bounding box center [169, 230] width 7 height 7
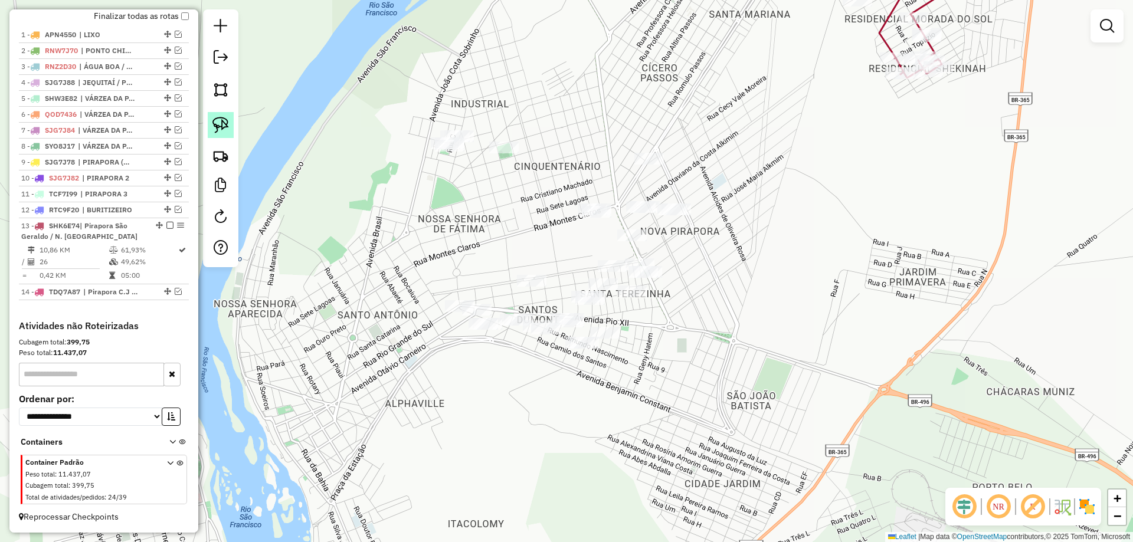
click at [214, 119] on img at bounding box center [220, 125] width 17 height 17
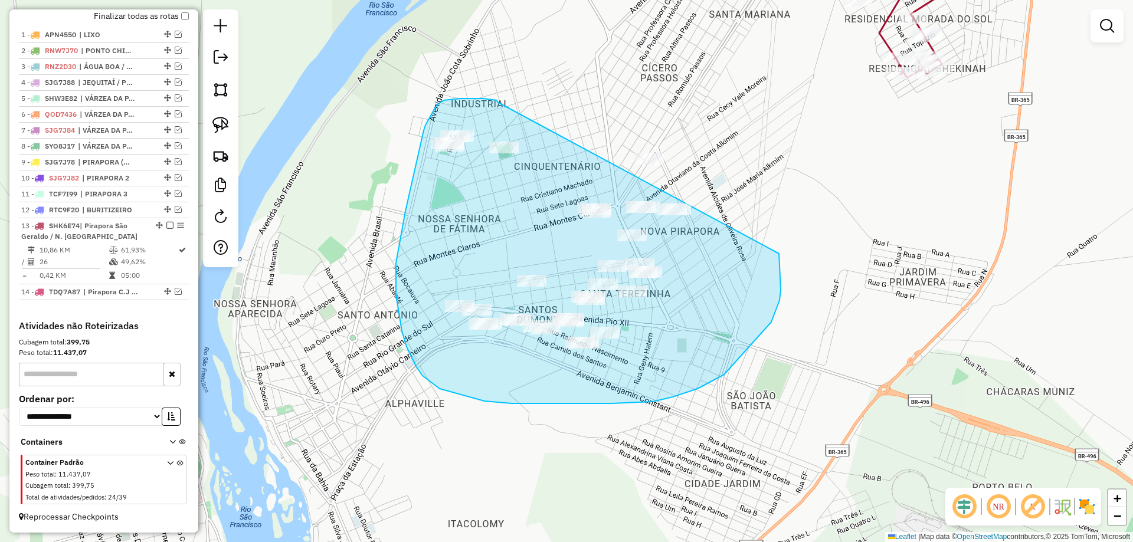
drag, startPoint x: 483, startPoint y: 99, endPoint x: 729, endPoint y: 140, distance: 249.6
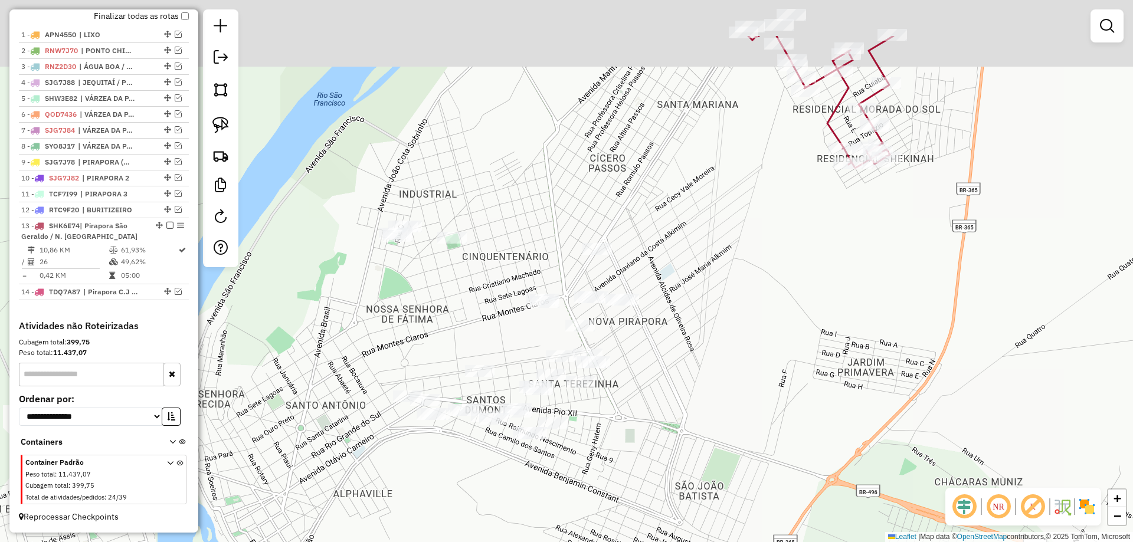
click at [331, 336] on div "Janela de atendimento Grade de atendimento Capacidade Transportadoras Veículos …" at bounding box center [566, 271] width 1133 height 542
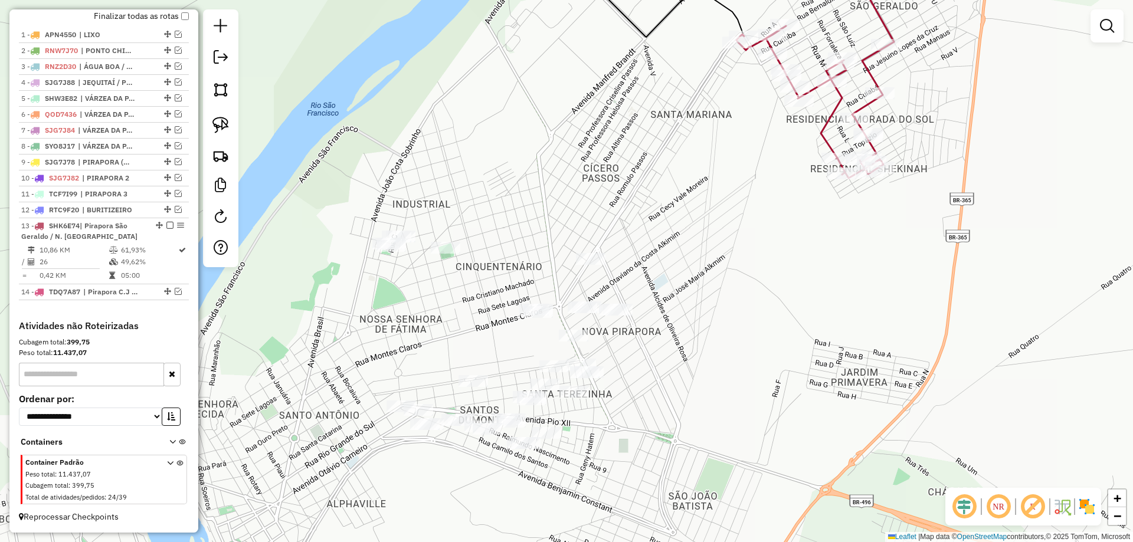
drag, startPoint x: 386, startPoint y: 315, endPoint x: 379, endPoint y: 301, distance: 15.8
click at [379, 321] on div "Janela de atendimento Grade de atendimento Capacidade Transportadoras Veículos …" at bounding box center [566, 271] width 1133 height 542
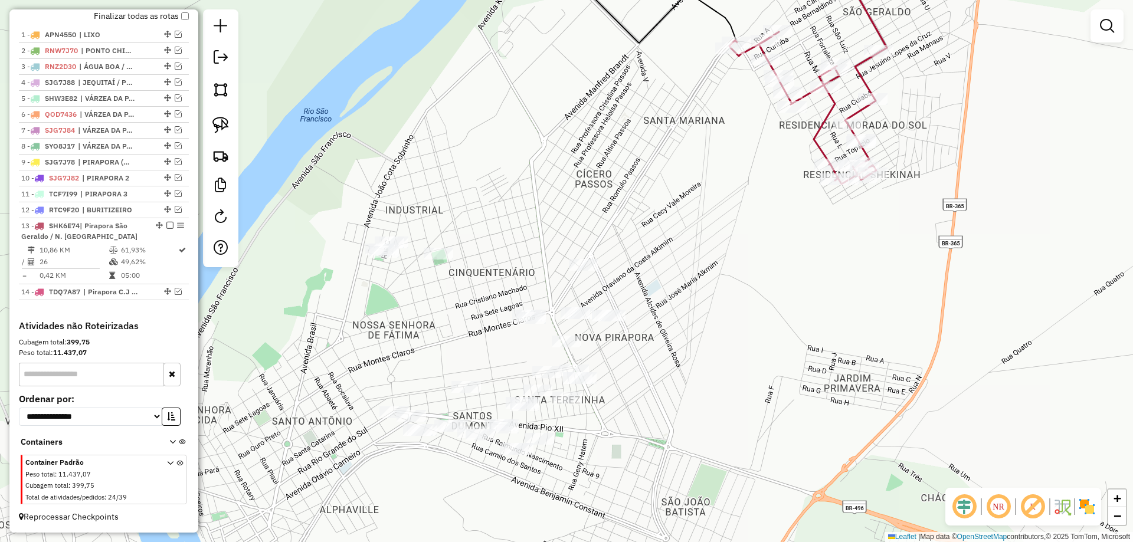
click at [235, 127] on div at bounding box center [220, 138] width 35 height 258
click at [231, 127] on link at bounding box center [221, 125] width 26 height 26
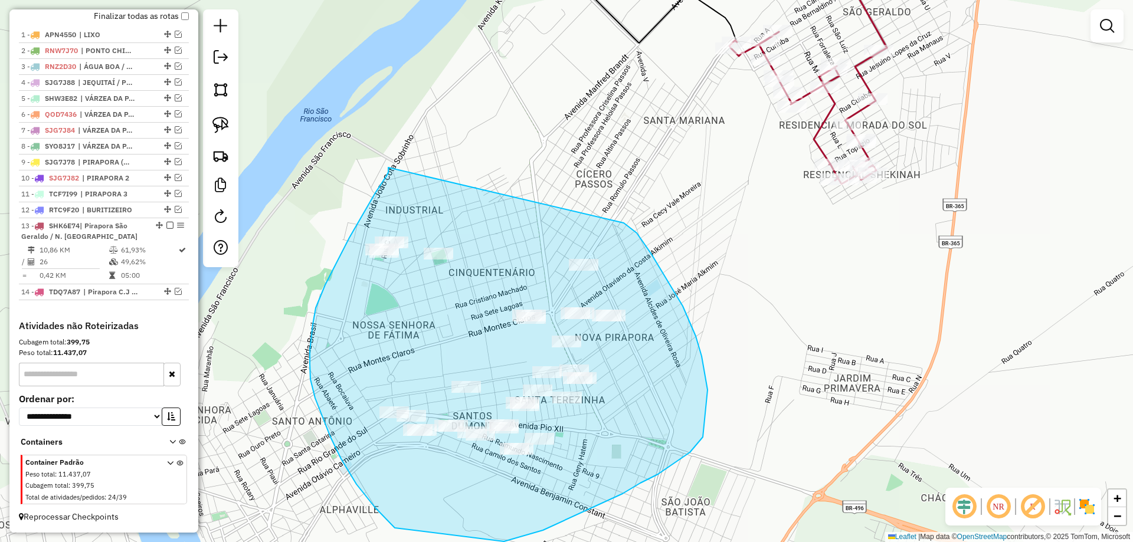
drag, startPoint x: 375, startPoint y: 193, endPoint x: 617, endPoint y: 219, distance: 243.4
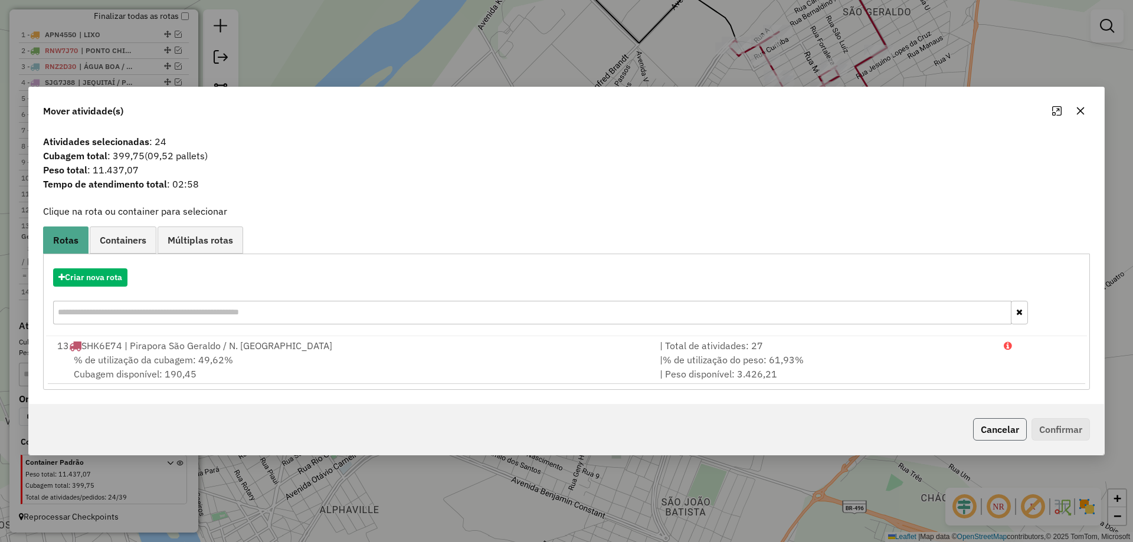
click at [984, 422] on button "Cancelar" at bounding box center [1000, 429] width 54 height 22
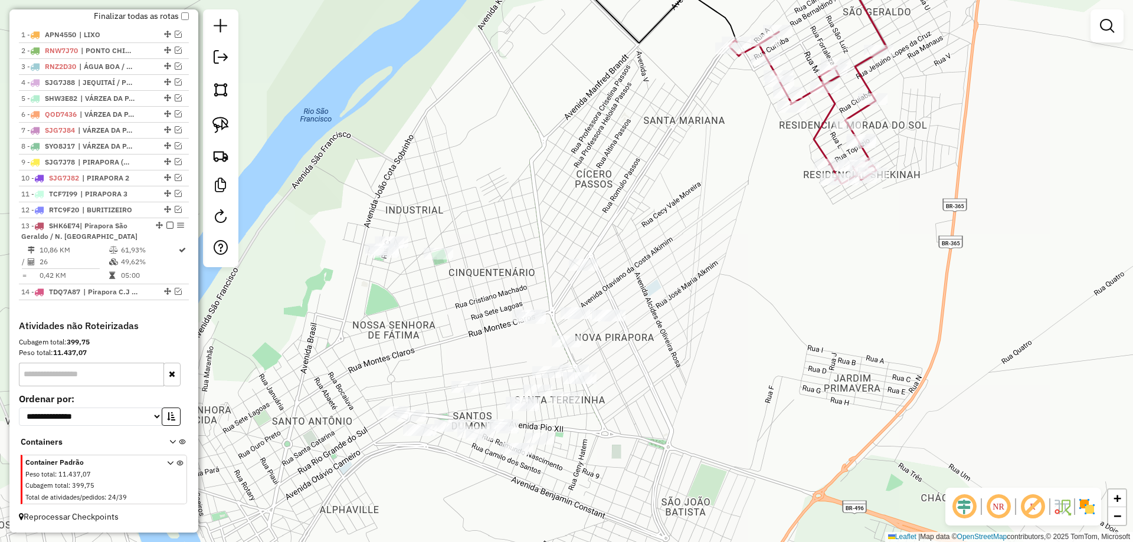
drag, startPoint x: 645, startPoint y: 255, endPoint x: 613, endPoint y: 326, distance: 77.6
click at [614, 326] on div "Janela de atendimento Grade de atendimento Capacidade Transportadoras Veículos …" at bounding box center [566, 271] width 1133 height 542
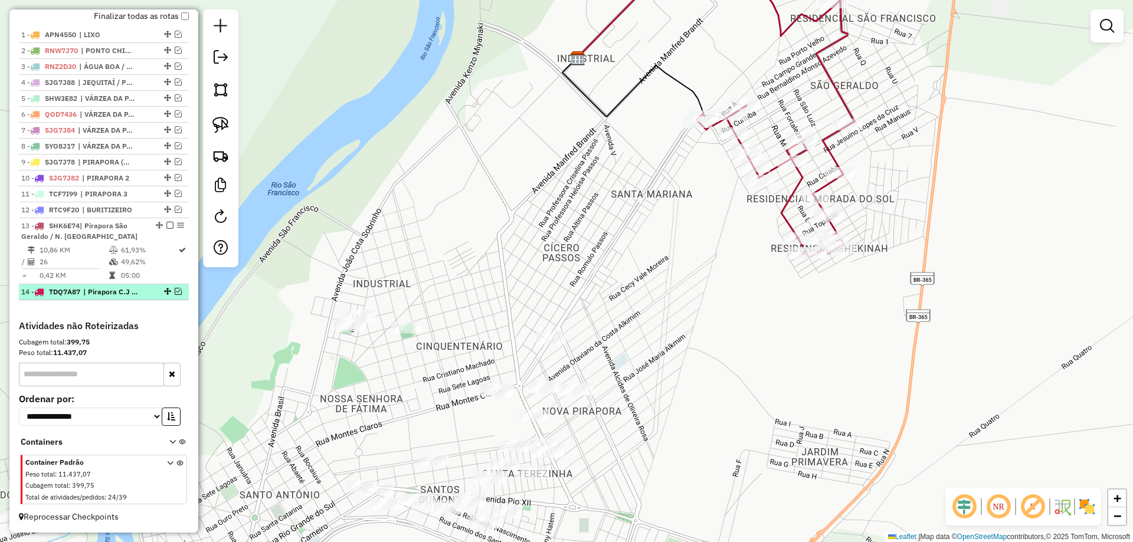
click at [175, 293] on em at bounding box center [178, 291] width 7 height 7
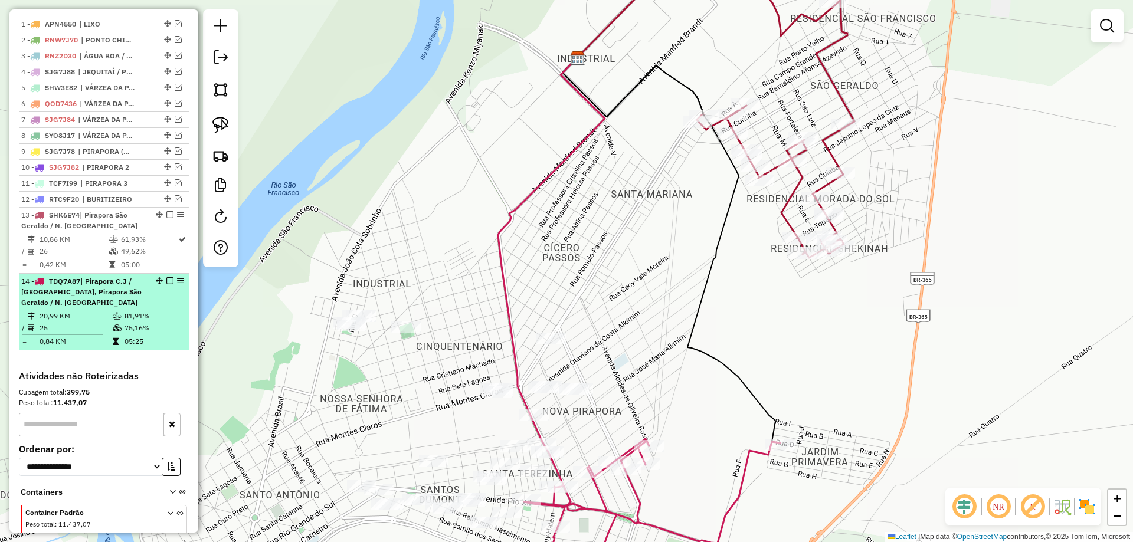
scroll to position [500, 0]
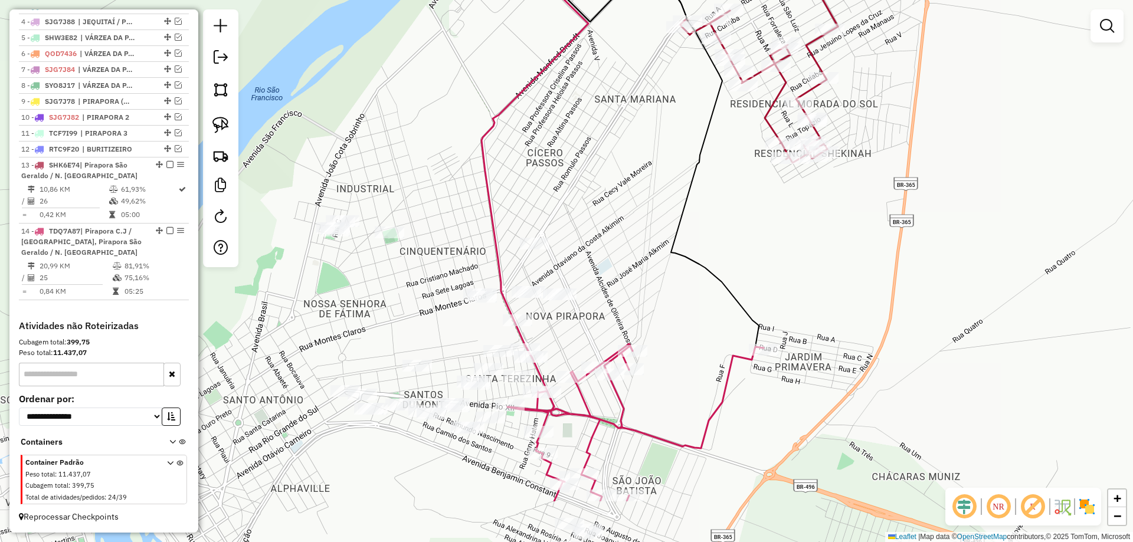
drag, startPoint x: 504, startPoint y: 212, endPoint x: 493, endPoint y: 191, distance: 23.5
click at [491, 181] on icon at bounding box center [534, 177] width 107 height 429
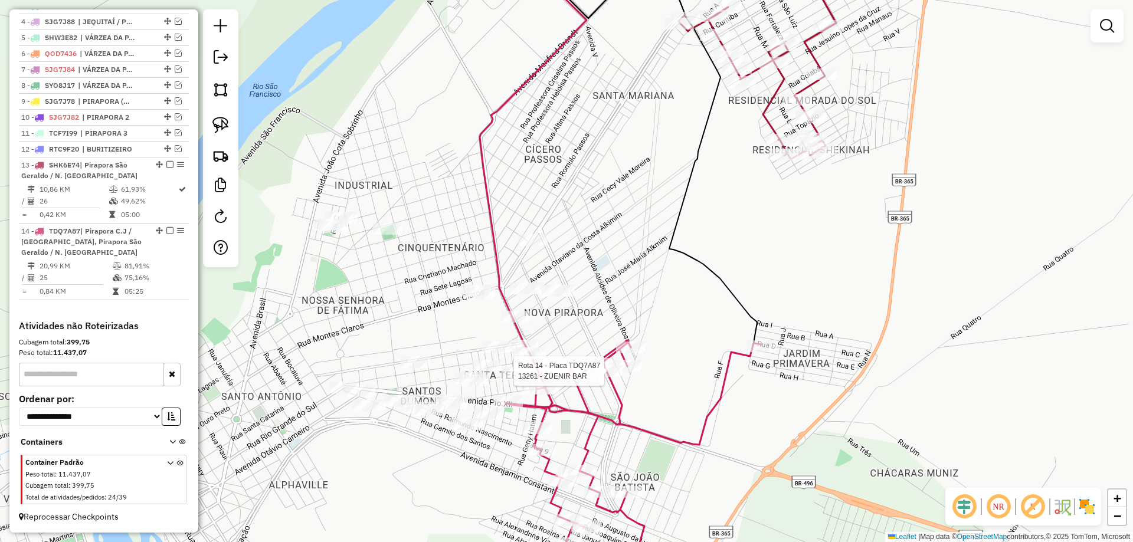
select select "**********"
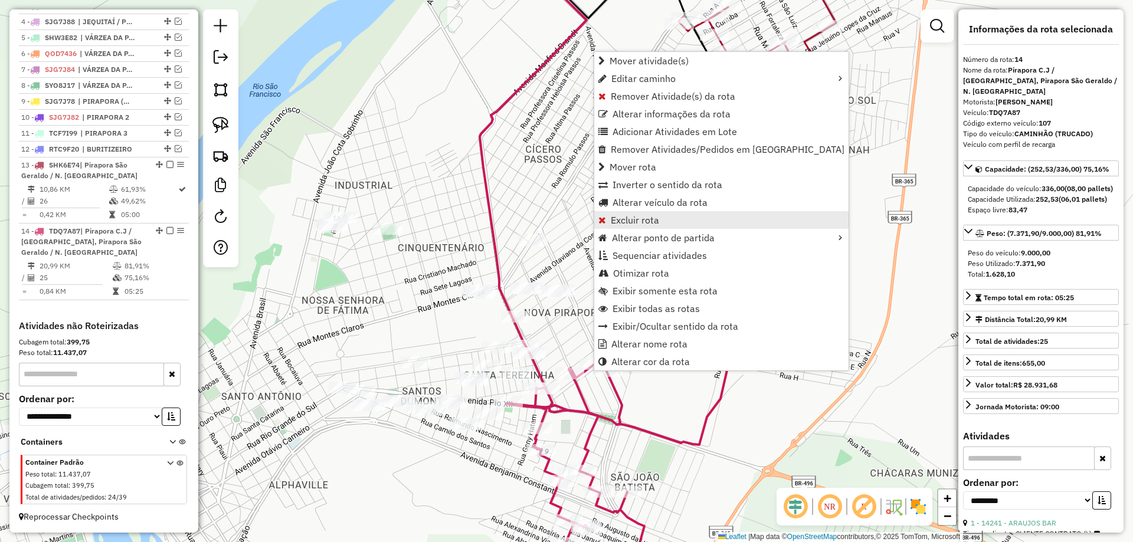
click at [619, 224] on span "Excluir rota" at bounding box center [635, 219] width 48 height 9
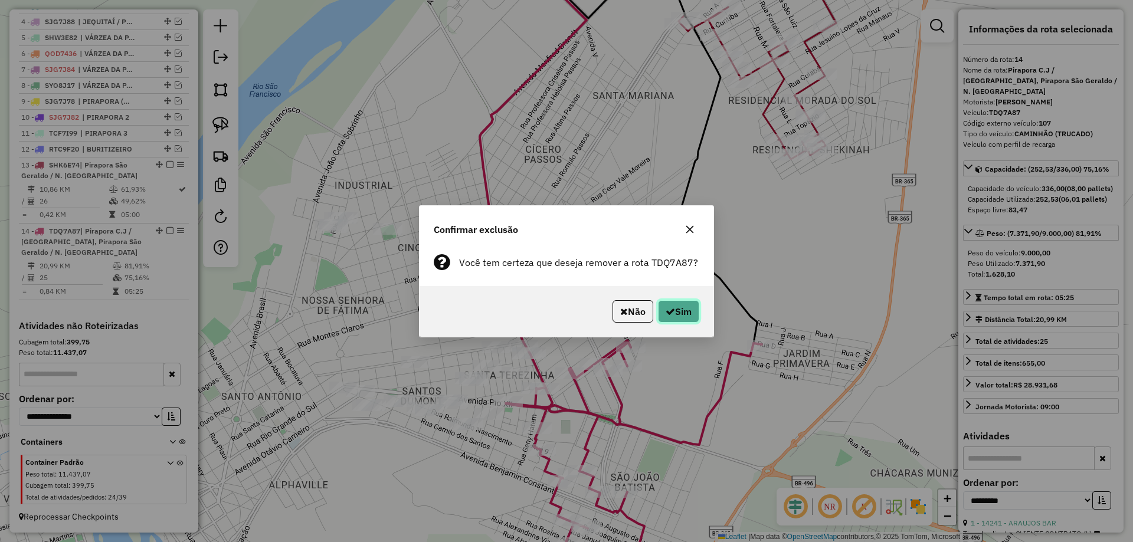
click at [665, 301] on button "Sim" at bounding box center [678, 311] width 41 height 22
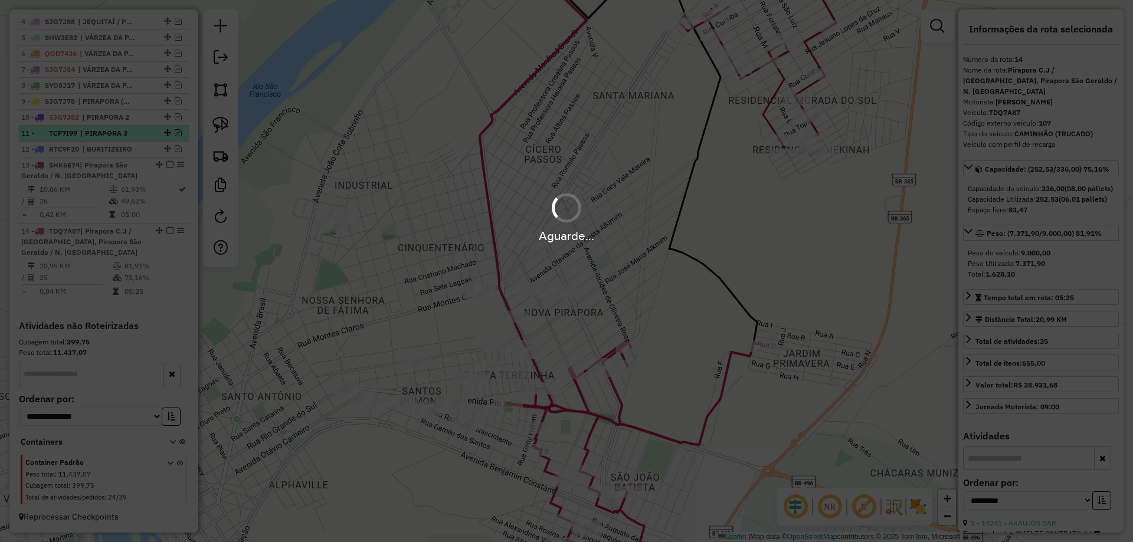
scroll to position [423, 0]
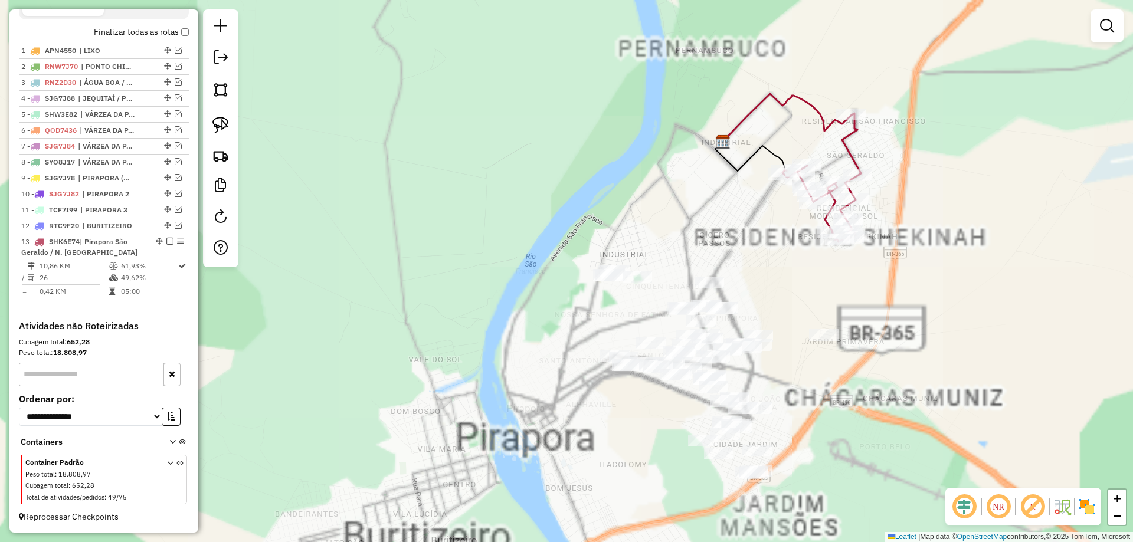
drag, startPoint x: 501, startPoint y: 228, endPoint x: 497, endPoint y: 240, distance: 12.9
click at [715, 171] on icon at bounding box center [750, 156] width 71 height 29
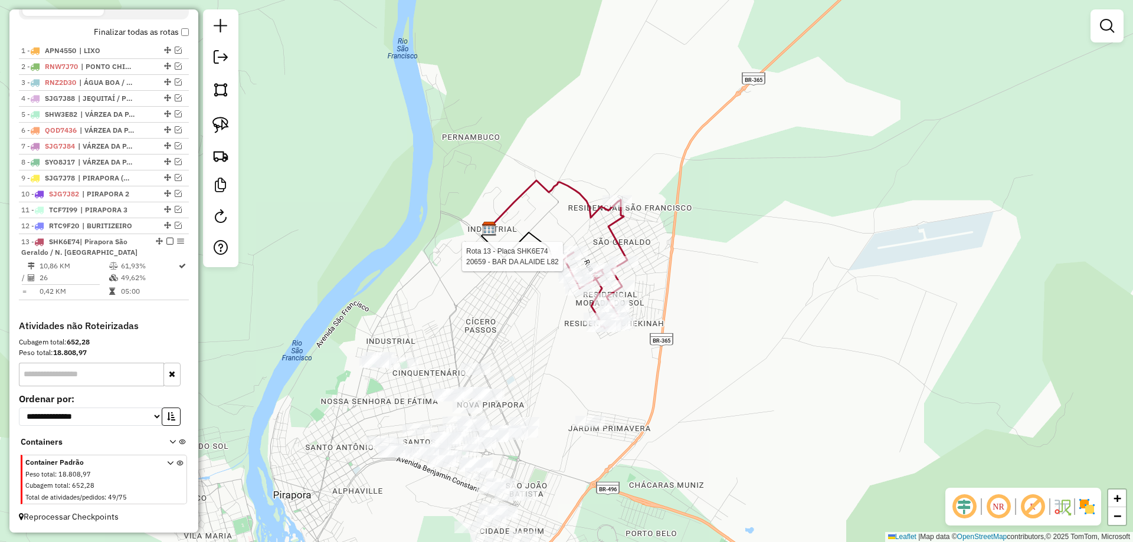
select select "**********"
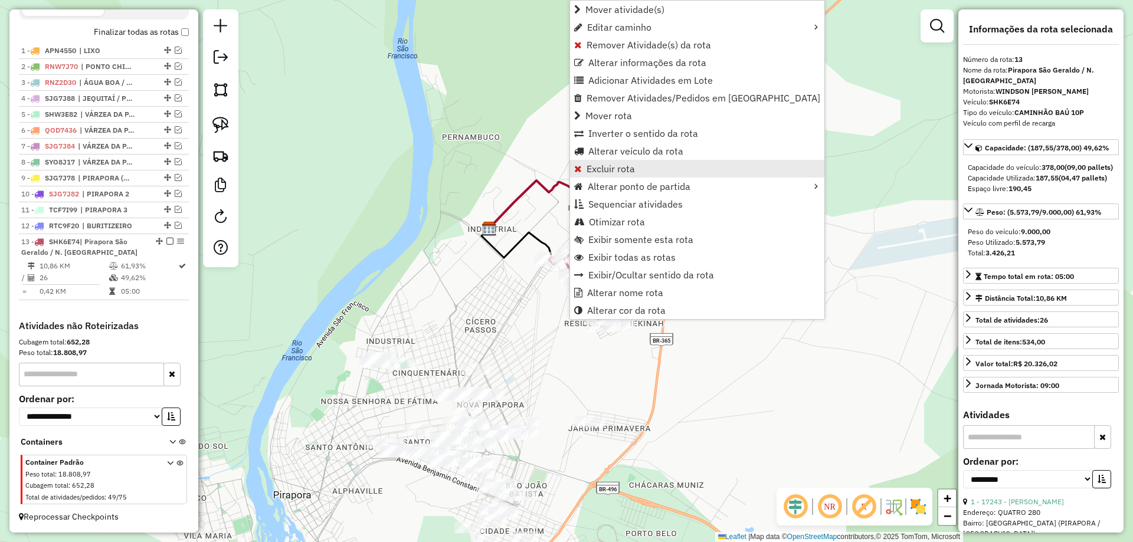
click at [602, 175] on link "Excluir rota" at bounding box center [697, 169] width 254 height 18
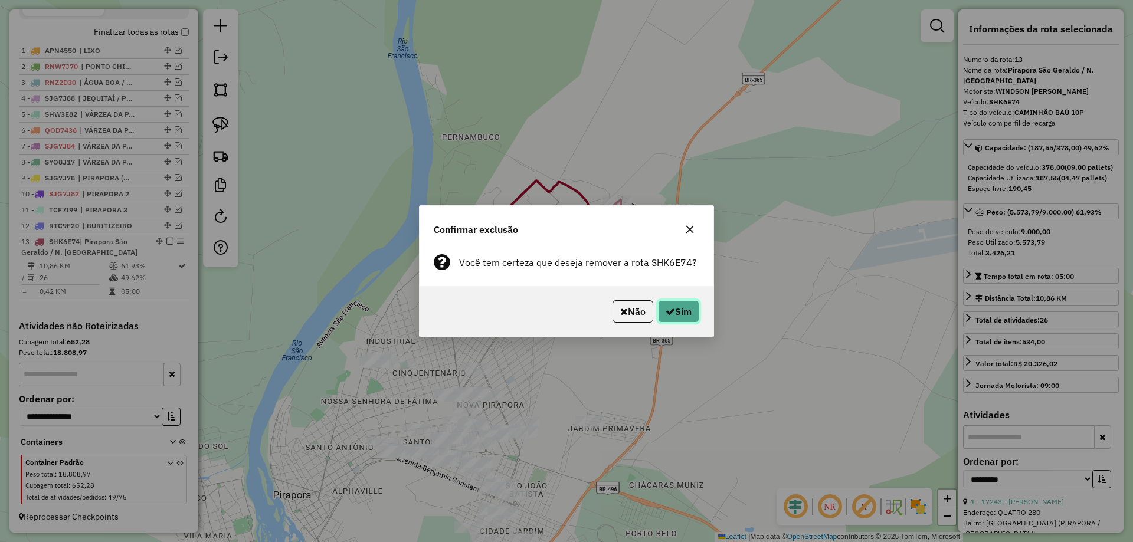
click at [661, 301] on button "Sim" at bounding box center [678, 311] width 41 height 22
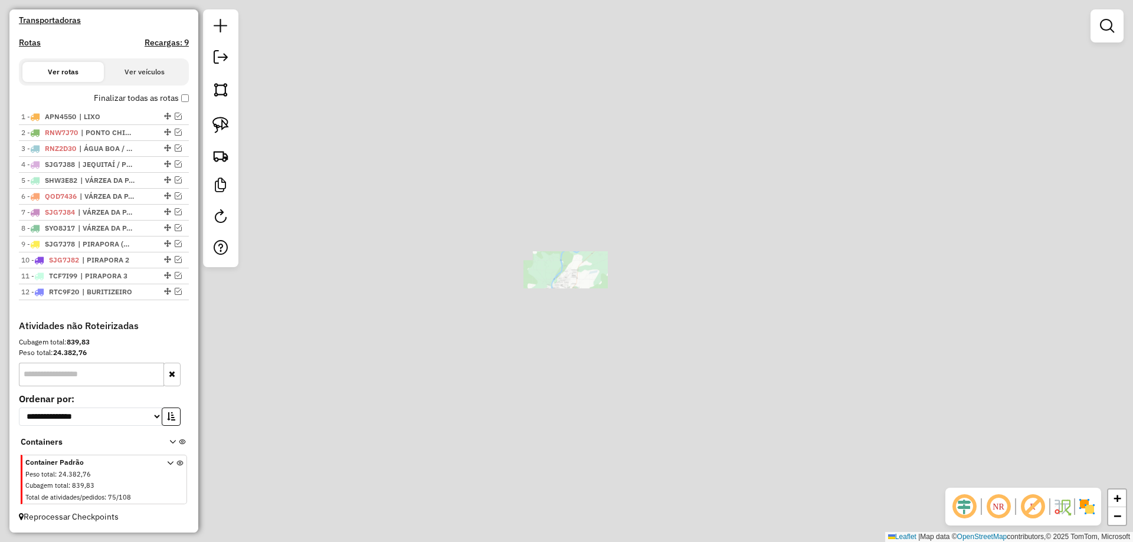
scroll to position [357, 0]
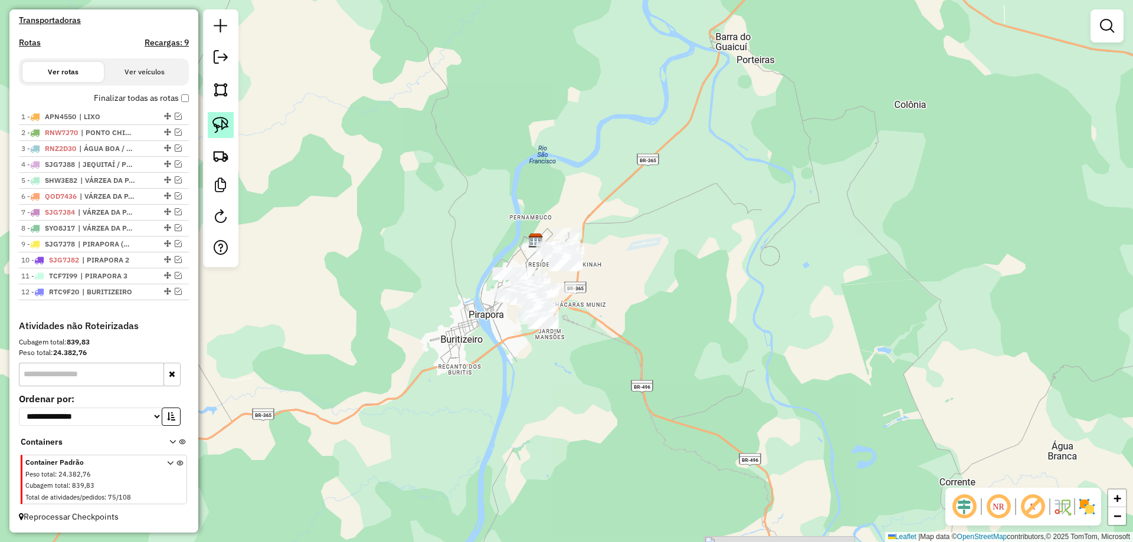
click at [231, 131] on link at bounding box center [221, 125] width 26 height 26
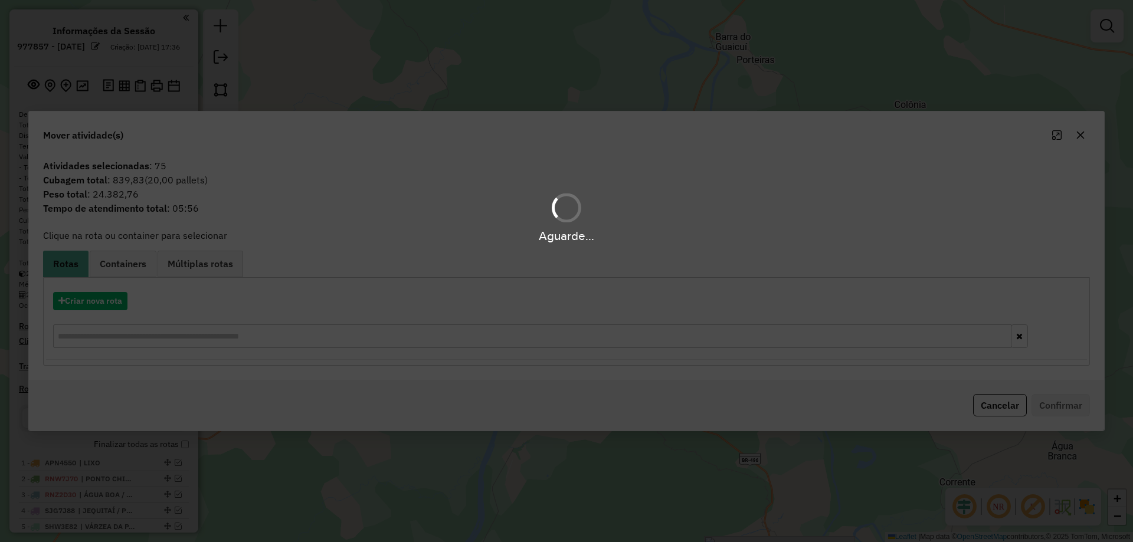
scroll to position [357, 0]
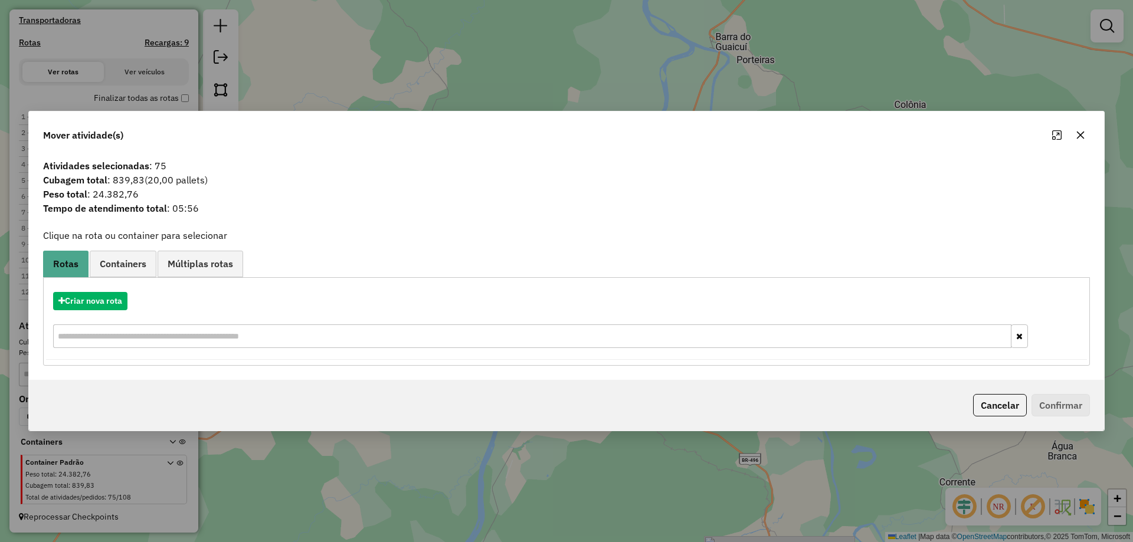
click at [1070, 138] on div at bounding box center [1068, 135] width 42 height 19
click at [1076, 137] on icon "button" at bounding box center [1080, 134] width 9 height 9
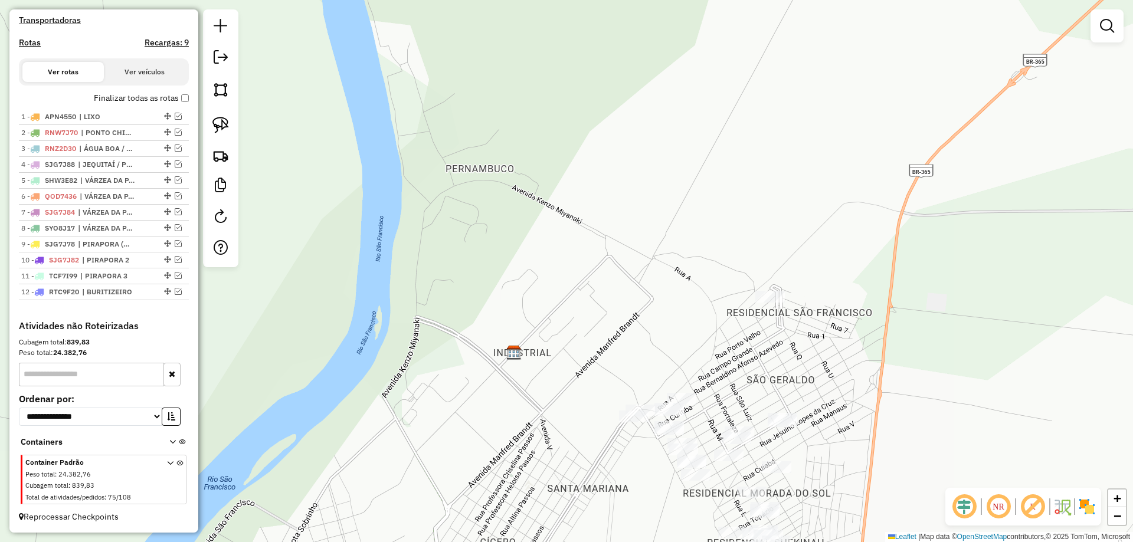
drag, startPoint x: 605, startPoint y: 434, endPoint x: 397, endPoint y: 182, distance: 326.4
click at [400, 181] on div "Janela de atendimento Grade de atendimento Capacidade Transportadoras Veículos …" at bounding box center [566, 271] width 1133 height 542
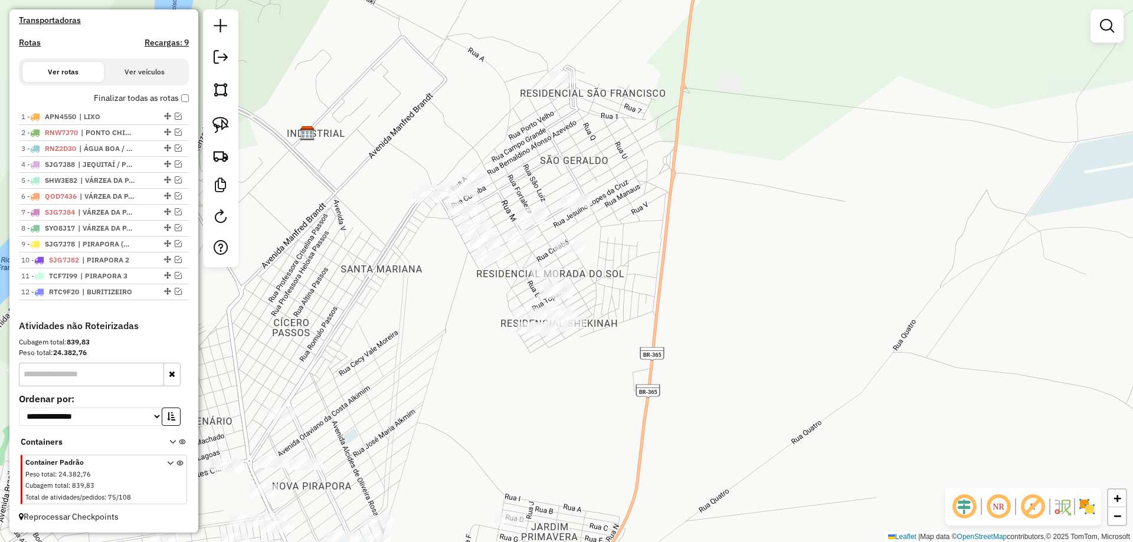
drag, startPoint x: 432, startPoint y: 299, endPoint x: 393, endPoint y: 295, distance: 39.1
click at [432, 329] on div "Janela de atendimento Grade de atendimento Capacidade Transportadoras Veículos …" at bounding box center [566, 271] width 1133 height 542
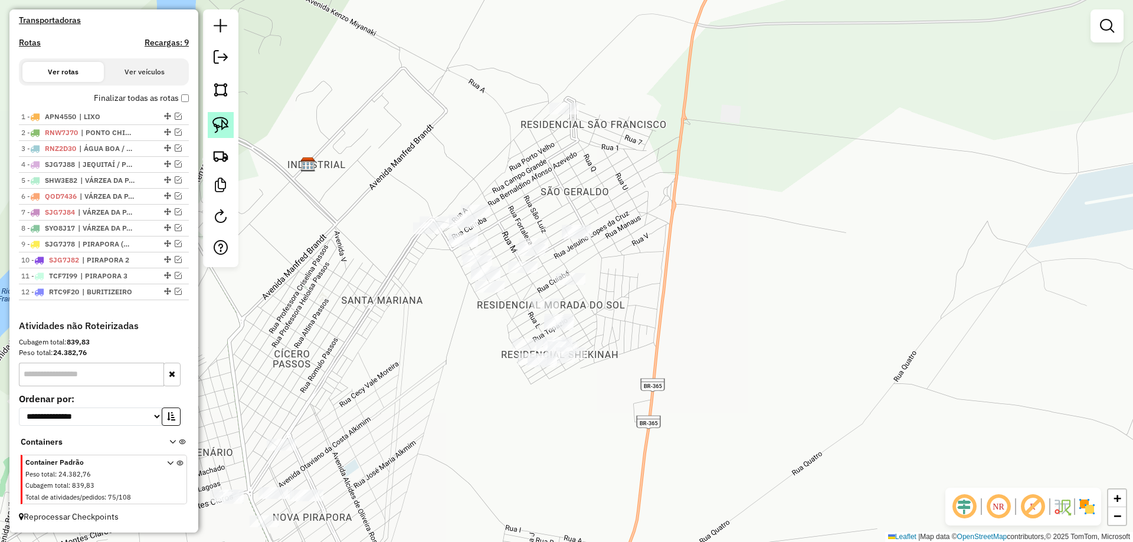
click at [213, 119] on img at bounding box center [220, 125] width 17 height 17
click at [217, 126] on img at bounding box center [220, 125] width 17 height 17
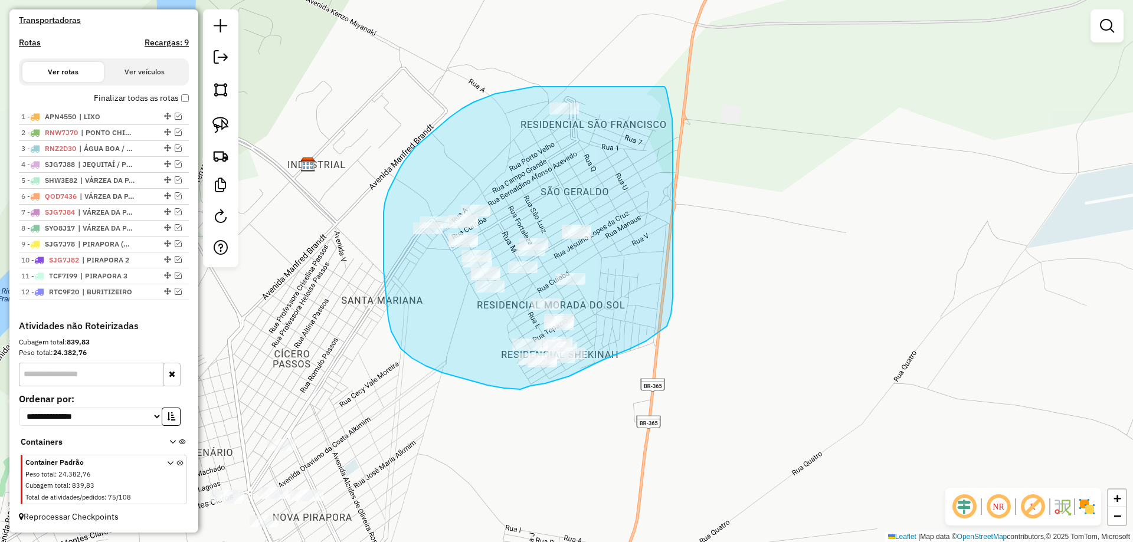
drag, startPoint x: 495, startPoint y: 94, endPoint x: 664, endPoint y: 87, distance: 169.5
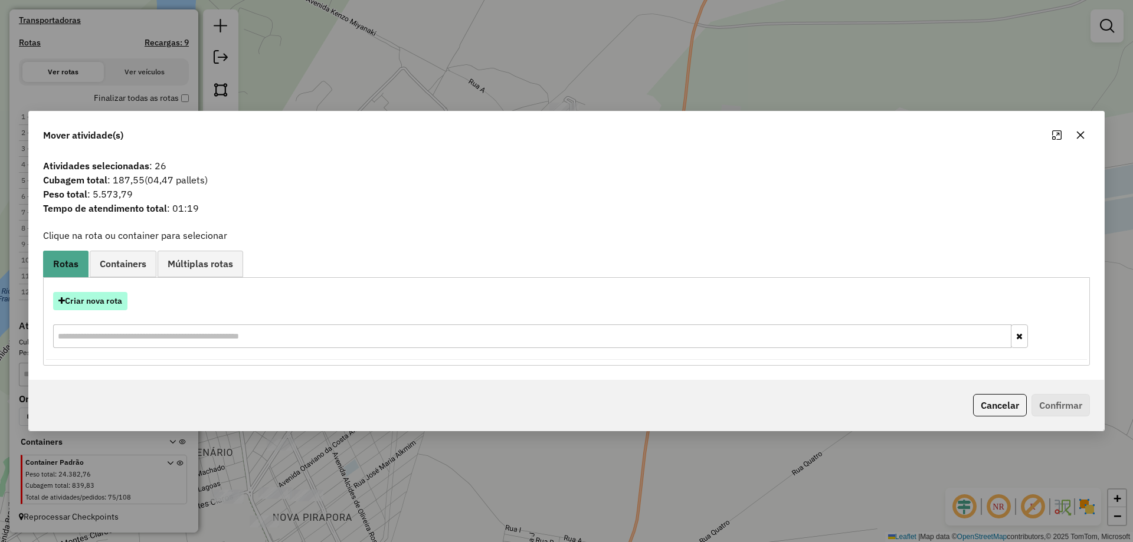
click at [91, 304] on button "Criar nova rota" at bounding box center [90, 301] width 74 height 18
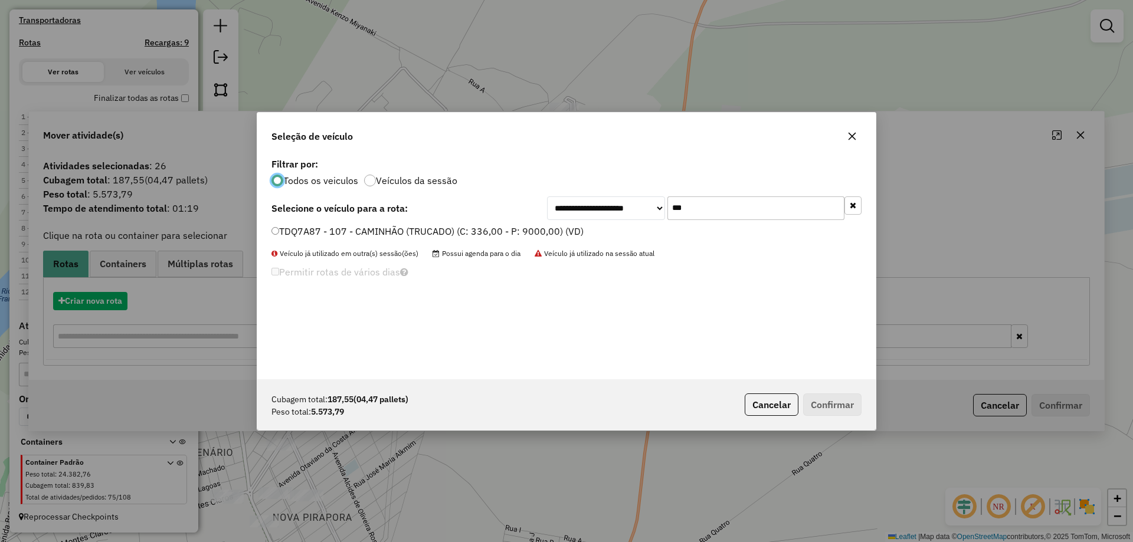
scroll to position [6, 4]
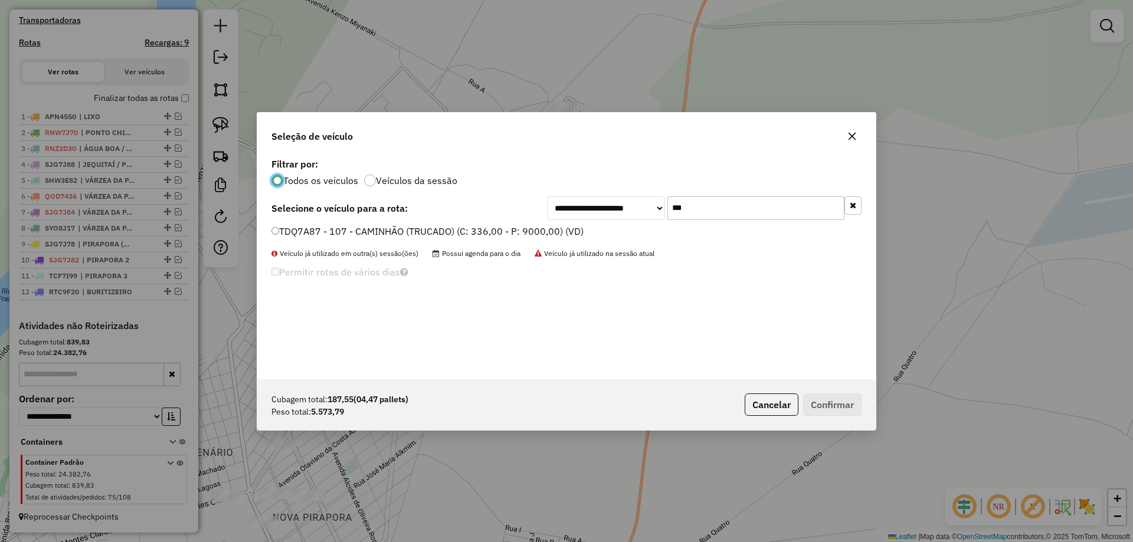
click at [707, 205] on input "***" at bounding box center [755, 208] width 177 height 24
type input "***"
click at [310, 231] on label "SHK6E74 - CAMINHÃO BAÚ 10P (C: 378,00 - P: 9000,00) (VD)" at bounding box center [408, 231] width 275 height 14
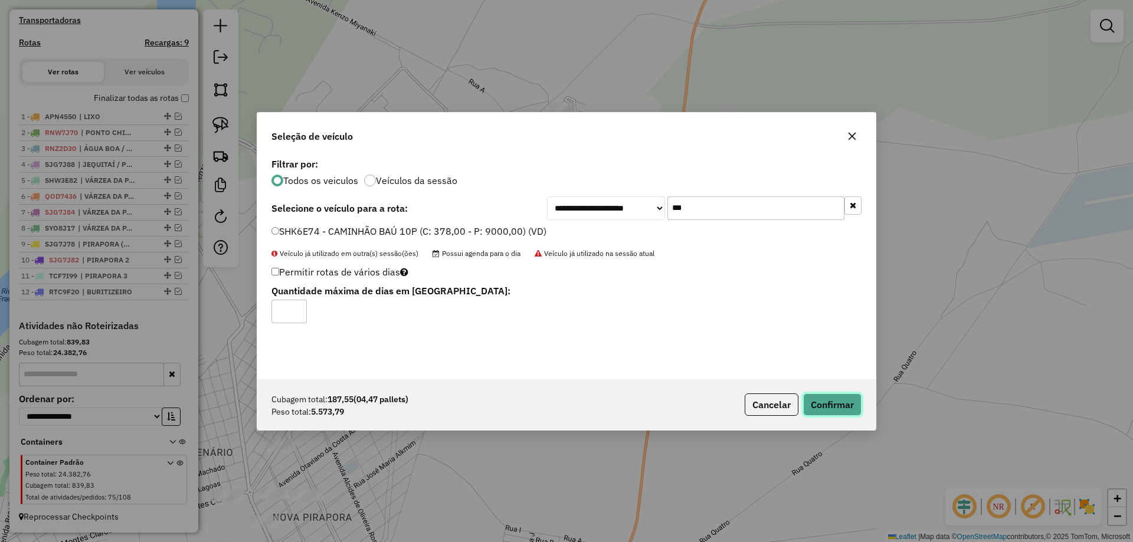
click at [843, 413] on button "Confirmar" at bounding box center [832, 405] width 58 height 22
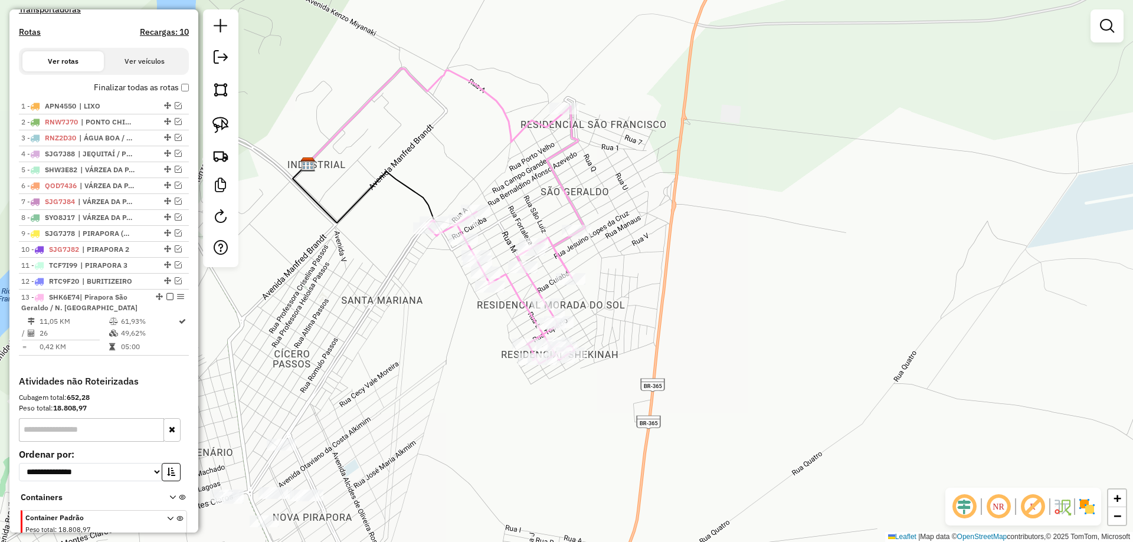
scroll to position [423, 0]
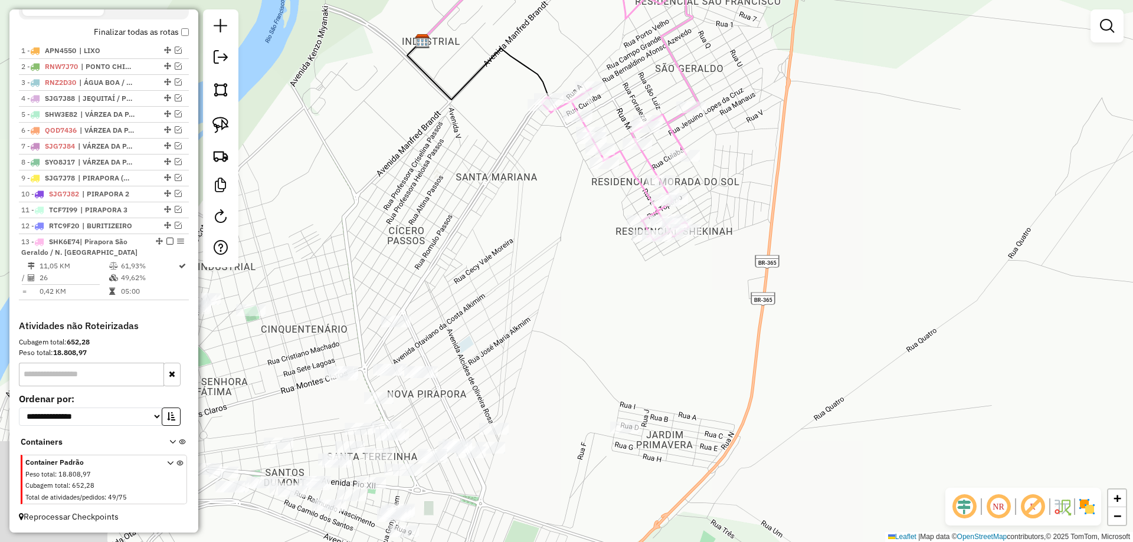
drag, startPoint x: 375, startPoint y: 422, endPoint x: 498, endPoint y: 283, distance: 185.6
click at [498, 283] on div "Janela de atendimento Grade de atendimento Capacidade Transportadoras Veículos …" at bounding box center [566, 271] width 1133 height 542
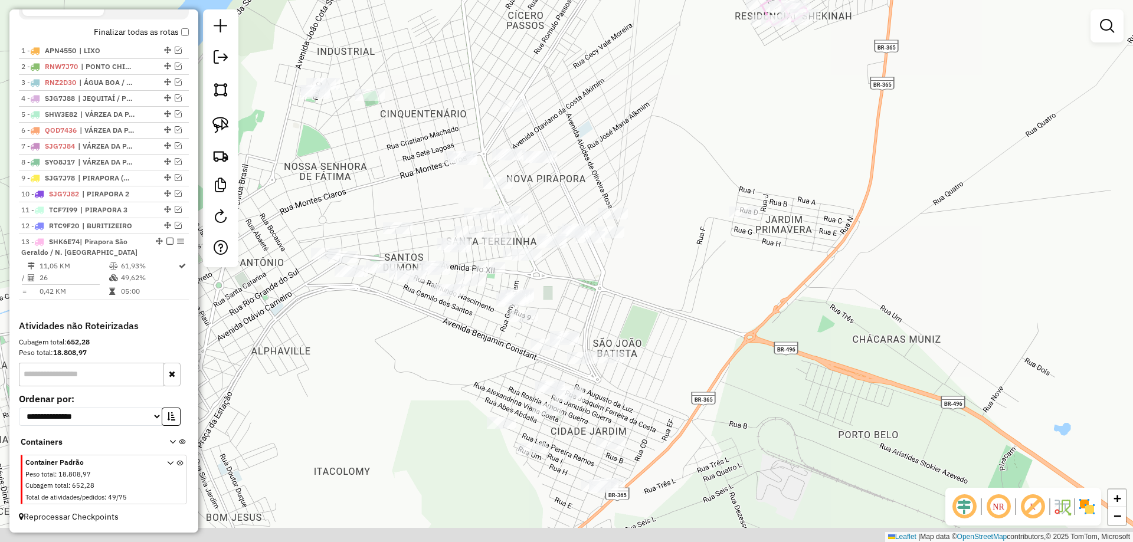
drag, startPoint x: 502, startPoint y: 253, endPoint x: 575, endPoint y: 170, distance: 110.0
click at [575, 170] on div "Janela de atendimento Grade de atendimento Capacidade Transportadoras Veículos …" at bounding box center [566, 271] width 1133 height 542
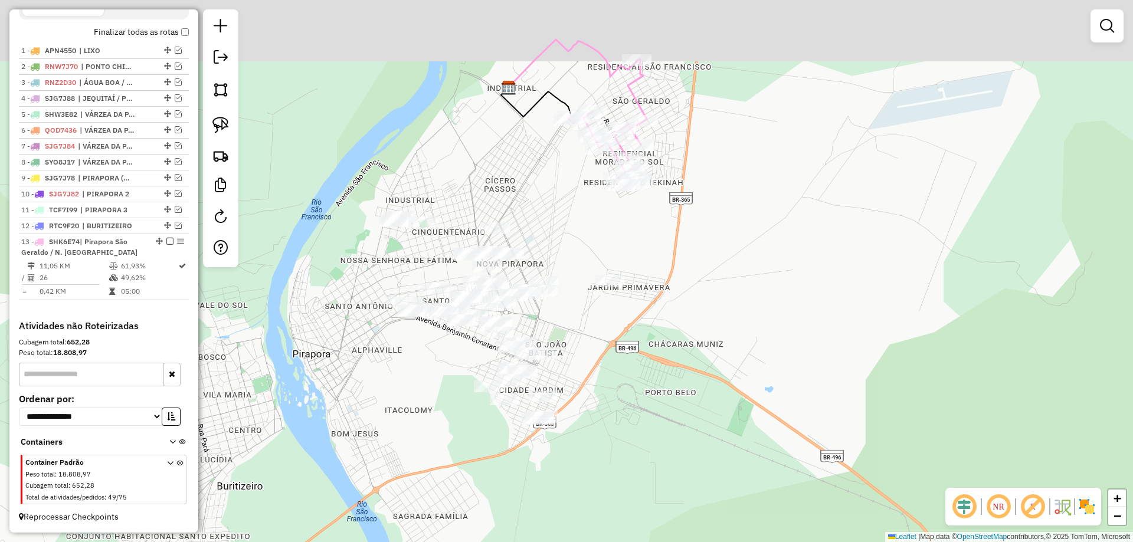
drag, startPoint x: 380, startPoint y: 194, endPoint x: 307, endPoint y: 332, distance: 156.0
click at [304, 334] on div "Janela de atendimento Grade de atendimento Capacidade Transportadoras Veículos …" at bounding box center [566, 271] width 1133 height 542
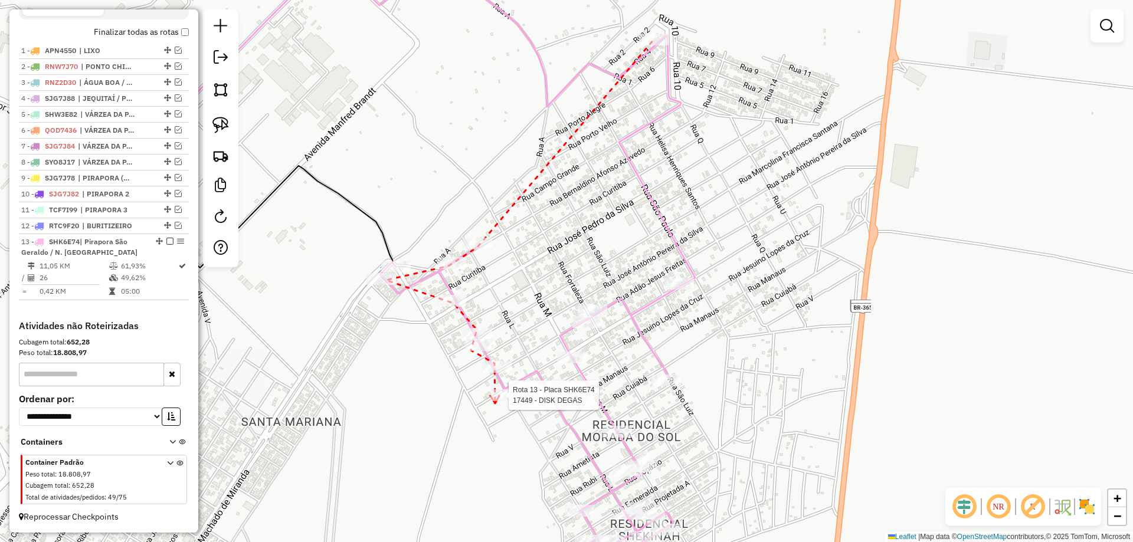
click at [495, 401] on div at bounding box center [505, 395] width 30 height 12
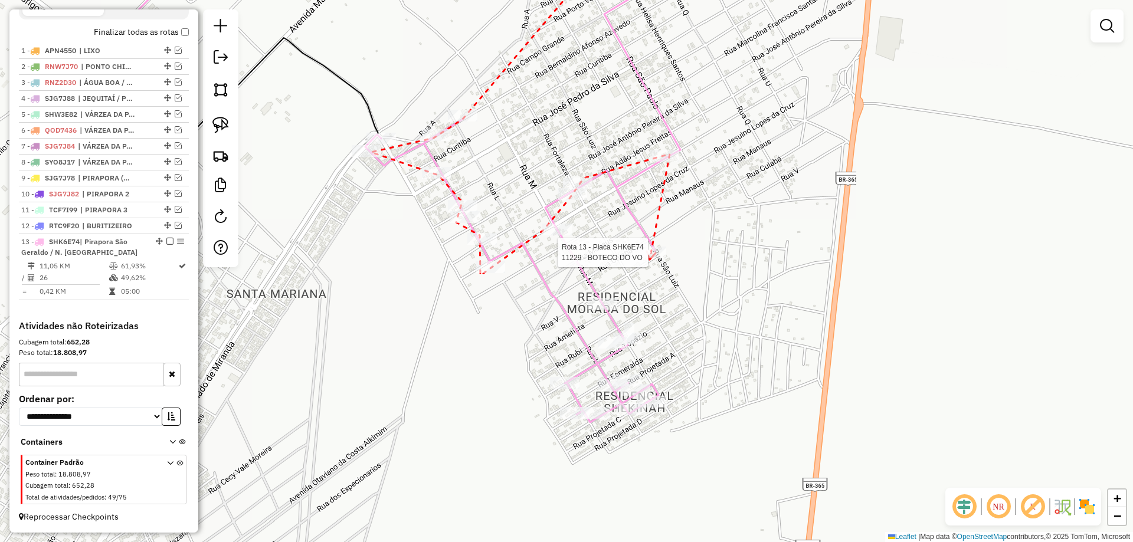
click at [650, 258] on div at bounding box center [652, 253] width 30 height 12
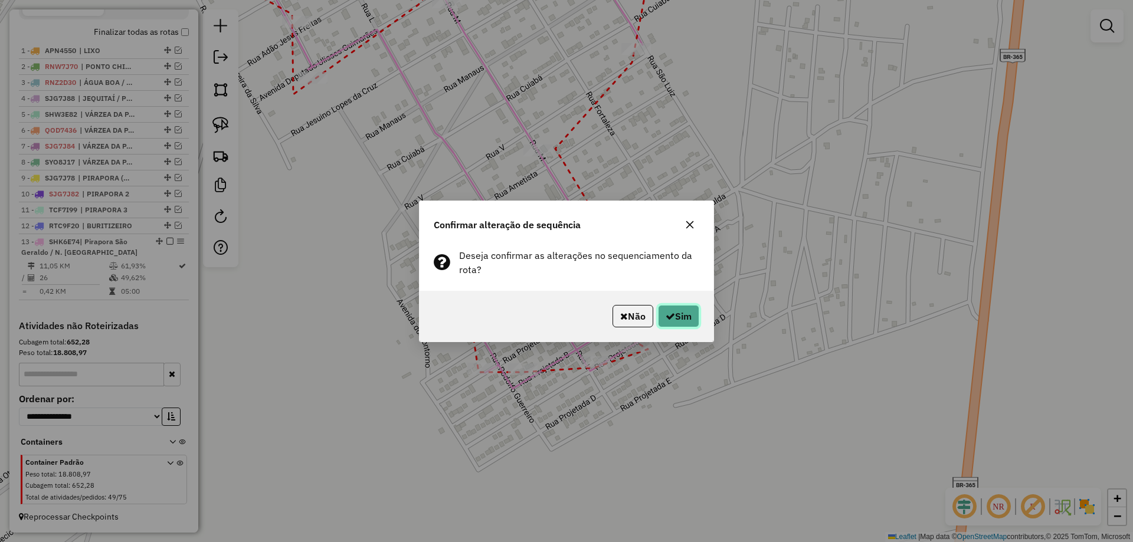
click at [683, 320] on button "Sim" at bounding box center [678, 316] width 41 height 22
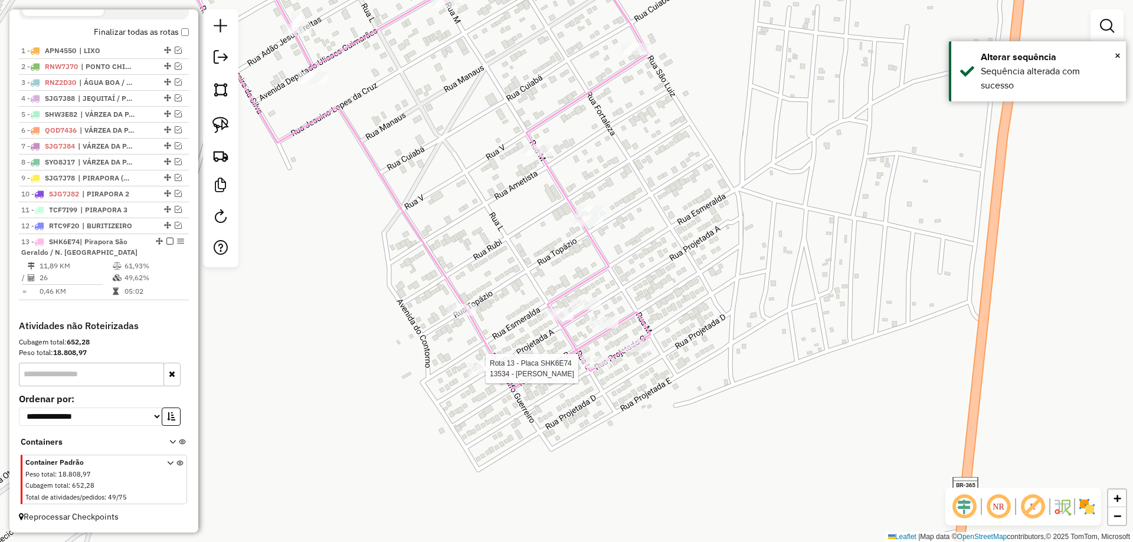
select select "**********"
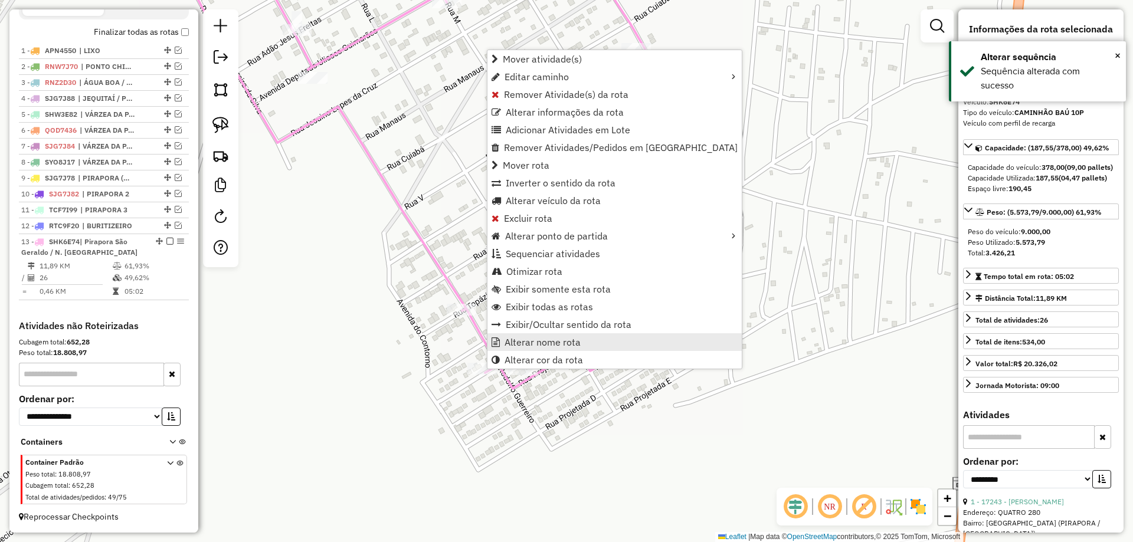
click at [553, 346] on span "Alterar nome rota" at bounding box center [542, 341] width 76 height 9
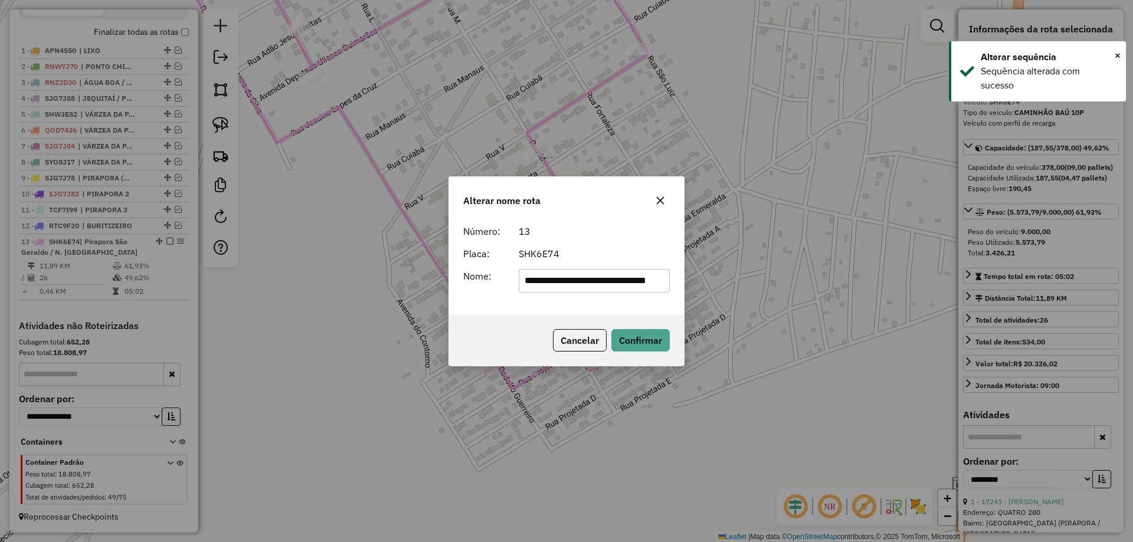
scroll to position [0, 5]
click at [581, 281] on input "**********" at bounding box center [595, 281] width 152 height 24
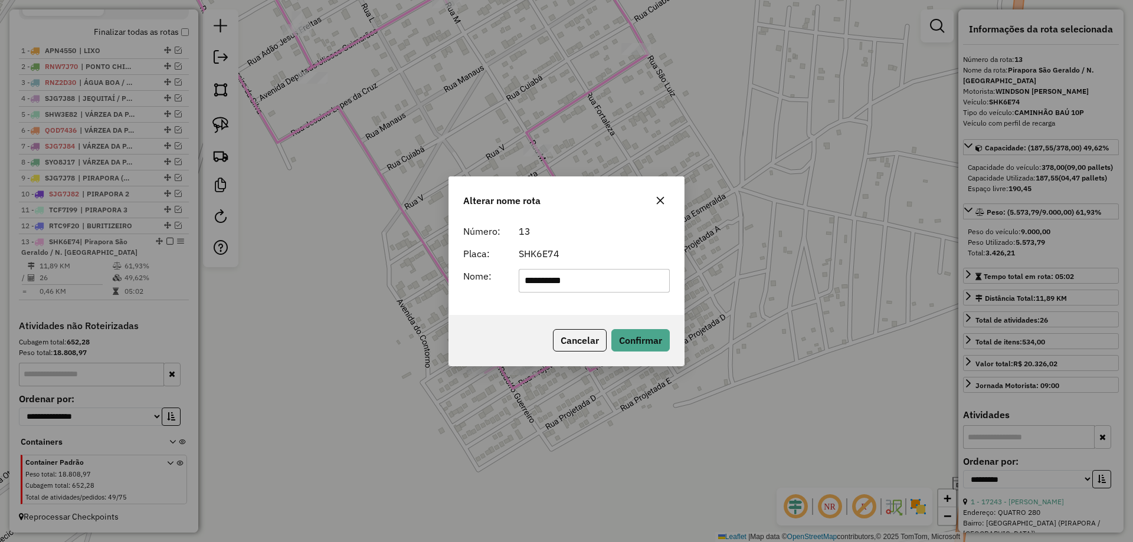
click at [555, 284] on input "**********" at bounding box center [595, 281] width 152 height 24
type input "**********"
click at [647, 333] on button "Confirmar" at bounding box center [640, 340] width 58 height 22
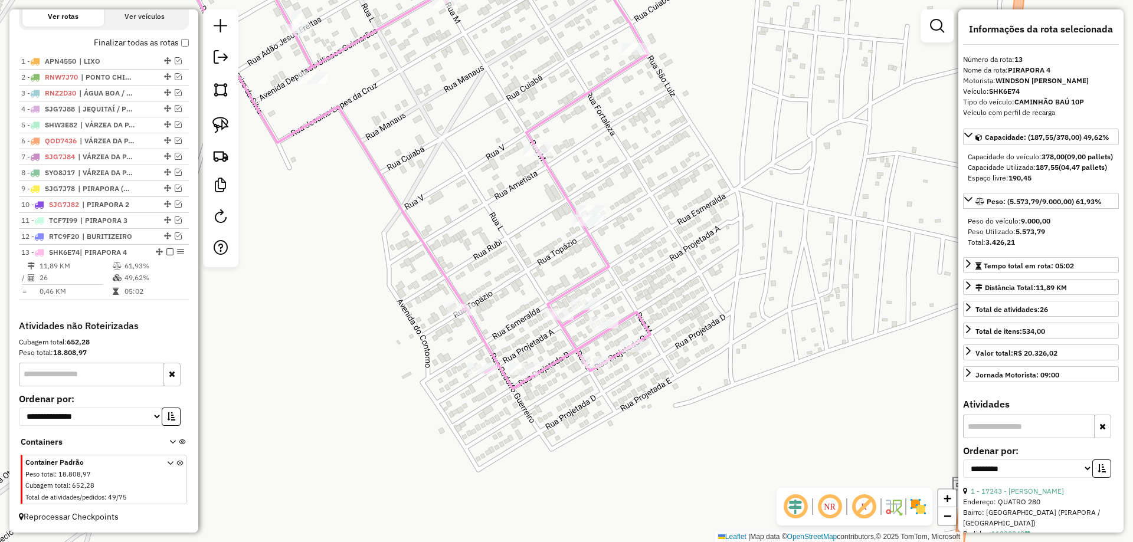
scroll to position [412, 0]
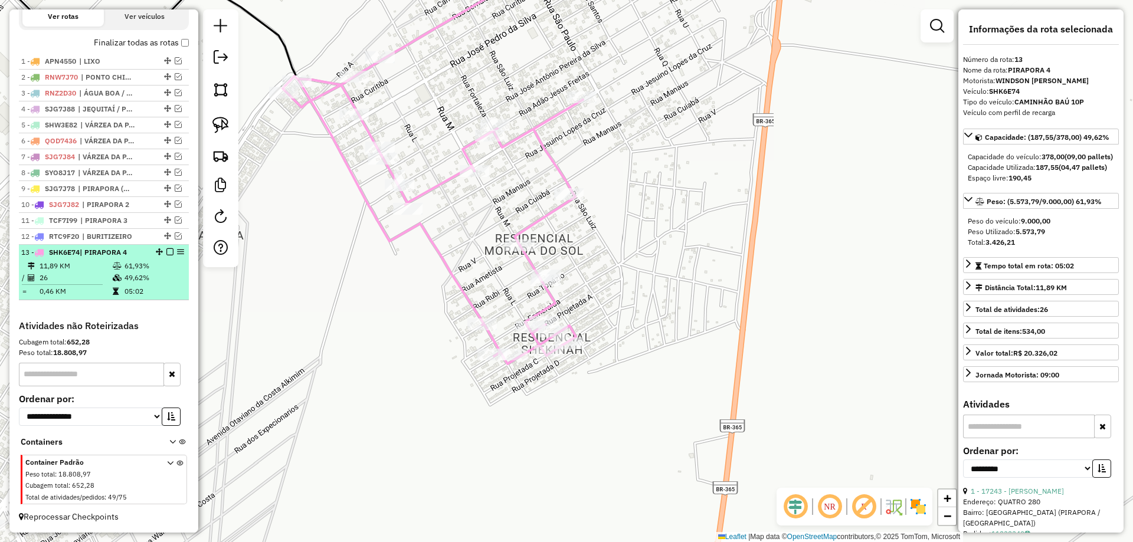
click at [169, 253] on em at bounding box center [169, 251] width 7 height 7
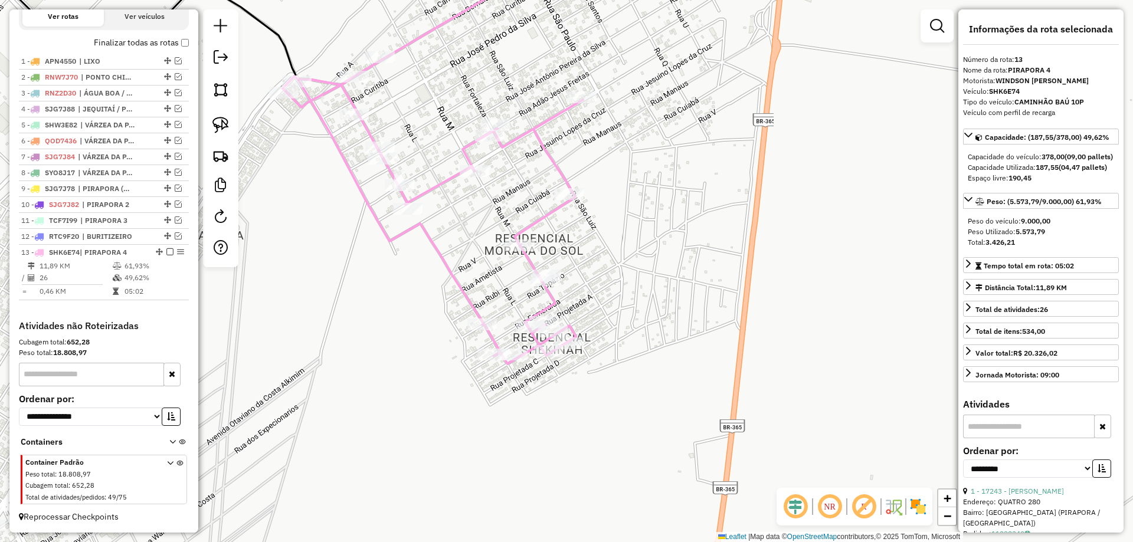
scroll to position [373, 0]
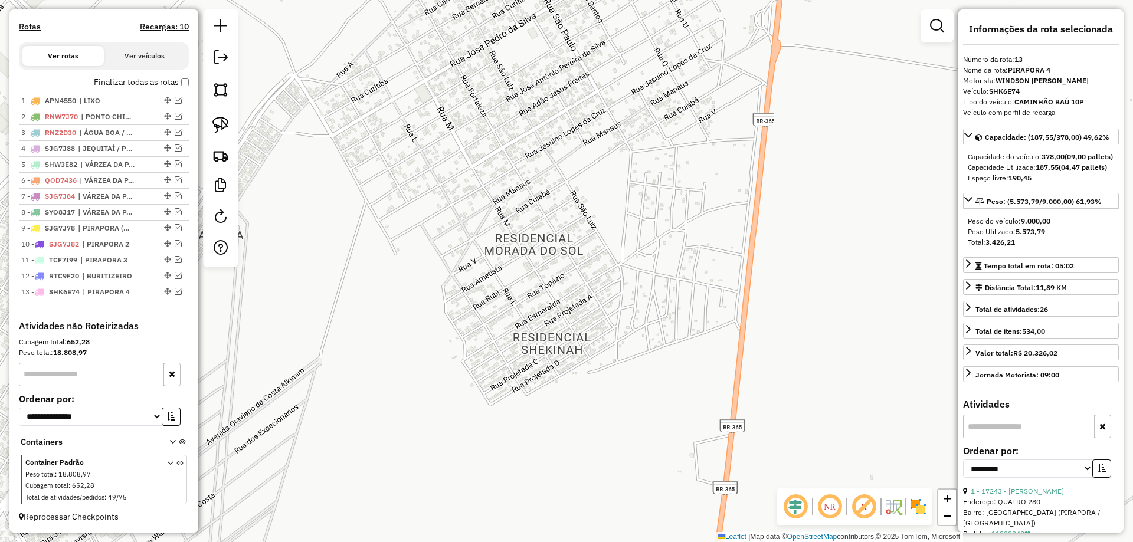
click at [486, 295] on div "Janela de atendimento Grade de atendimento Capacidade Transportadoras Veículos …" at bounding box center [566, 271] width 1133 height 542
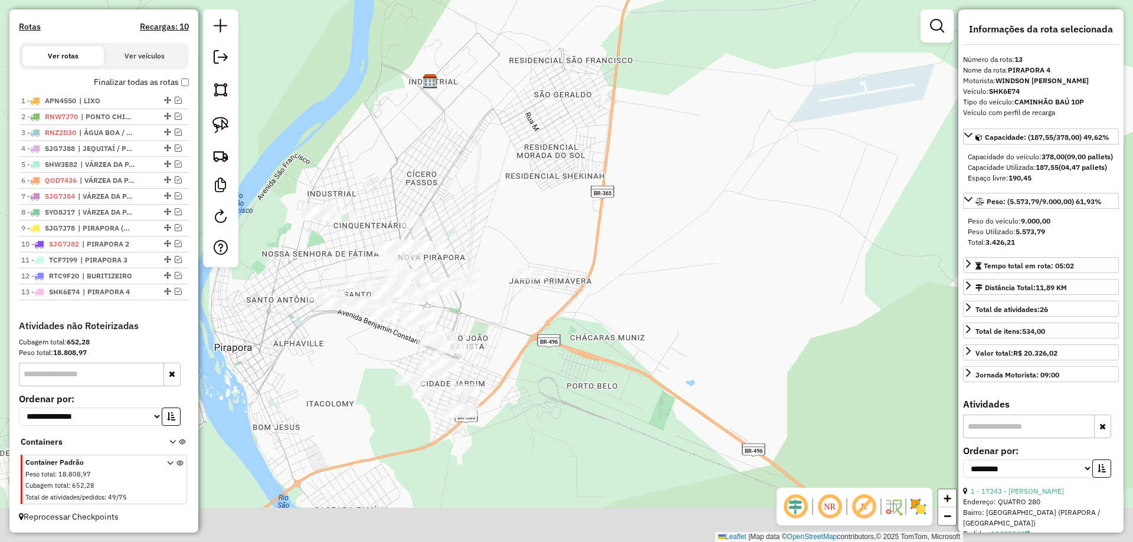
drag, startPoint x: 533, startPoint y: 184, endPoint x: 511, endPoint y: 129, distance: 59.6
click at [516, 129] on div "Janela de atendimento Grade de atendimento Capacidade Transportadoras Veículos …" at bounding box center [566, 271] width 1133 height 542
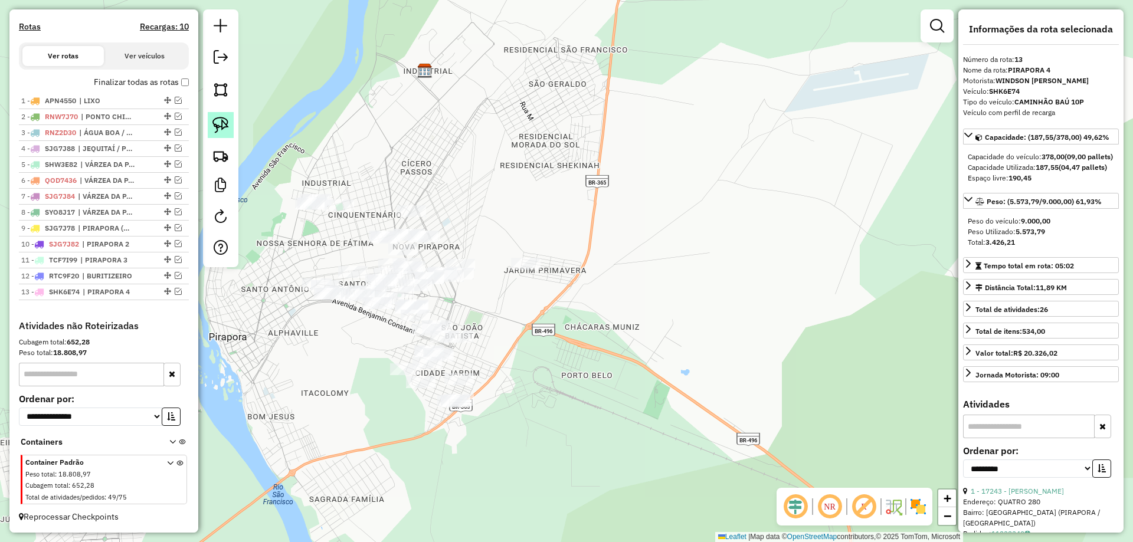
click at [231, 128] on link at bounding box center [221, 125] width 26 height 26
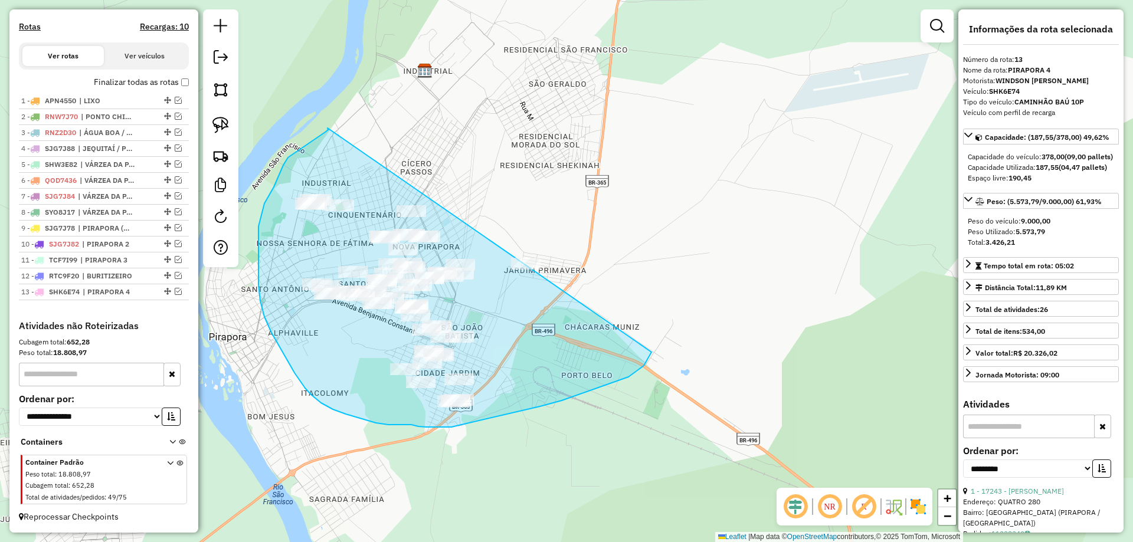
drag, startPoint x: 288, startPoint y: 158, endPoint x: 632, endPoint y: 191, distance: 346.2
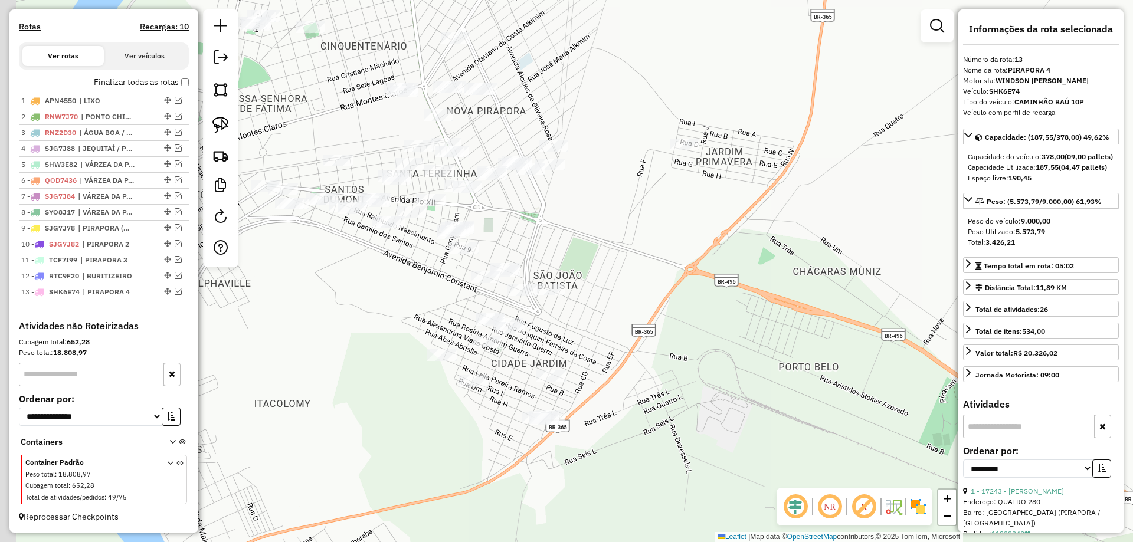
drag, startPoint x: 504, startPoint y: 363, endPoint x: 584, endPoint y: 312, distance: 95.1
click at [624, 328] on div "Janela de atendimento Grade de atendimento Capacidade Transportadoras Veículos …" at bounding box center [566, 271] width 1133 height 542
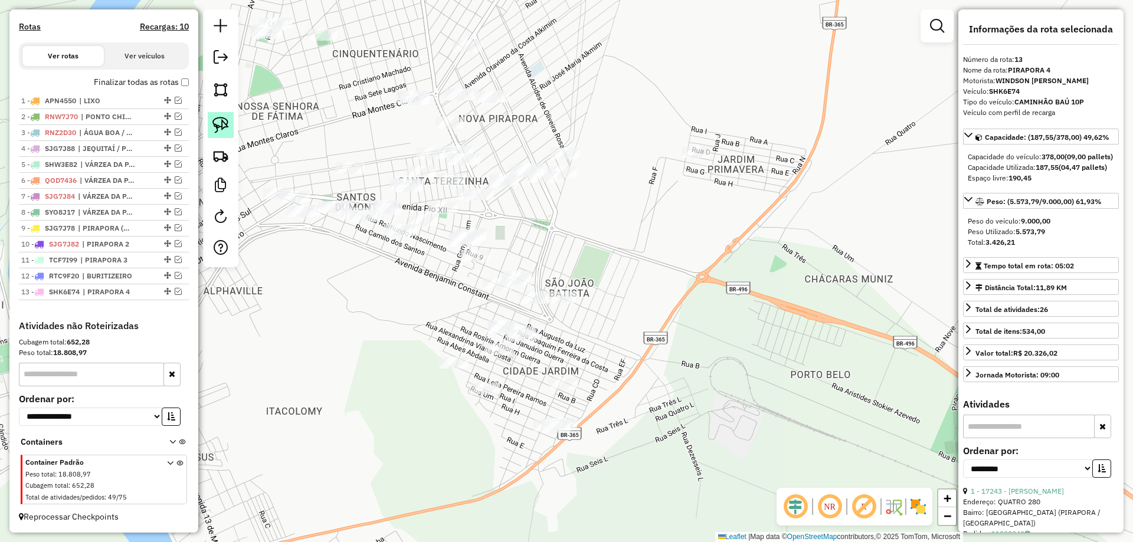
click at [217, 132] on img at bounding box center [220, 125] width 17 height 17
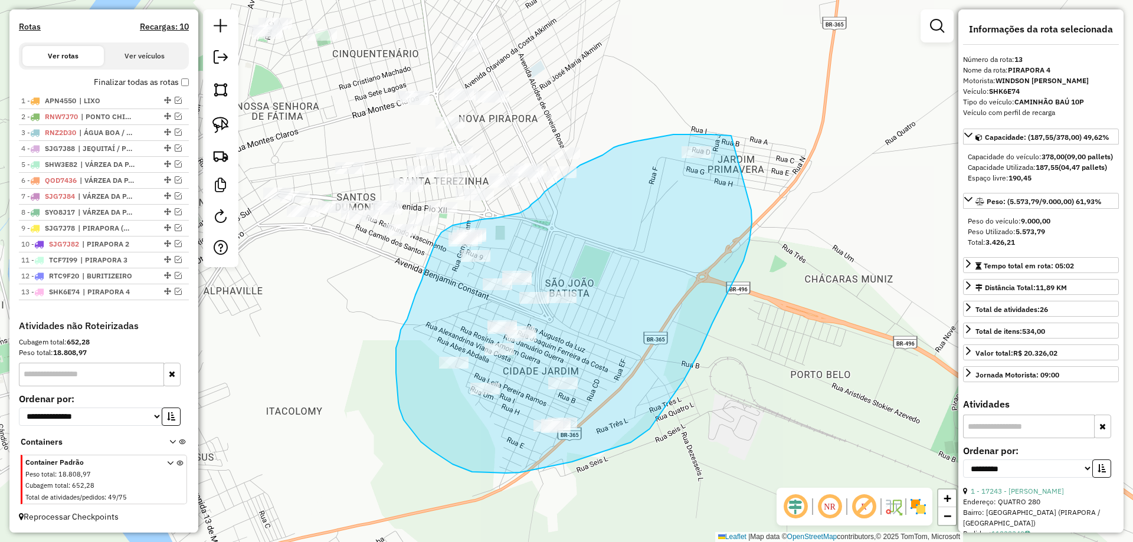
drag, startPoint x: 731, startPoint y: 136, endPoint x: 746, endPoint y: 189, distance: 55.3
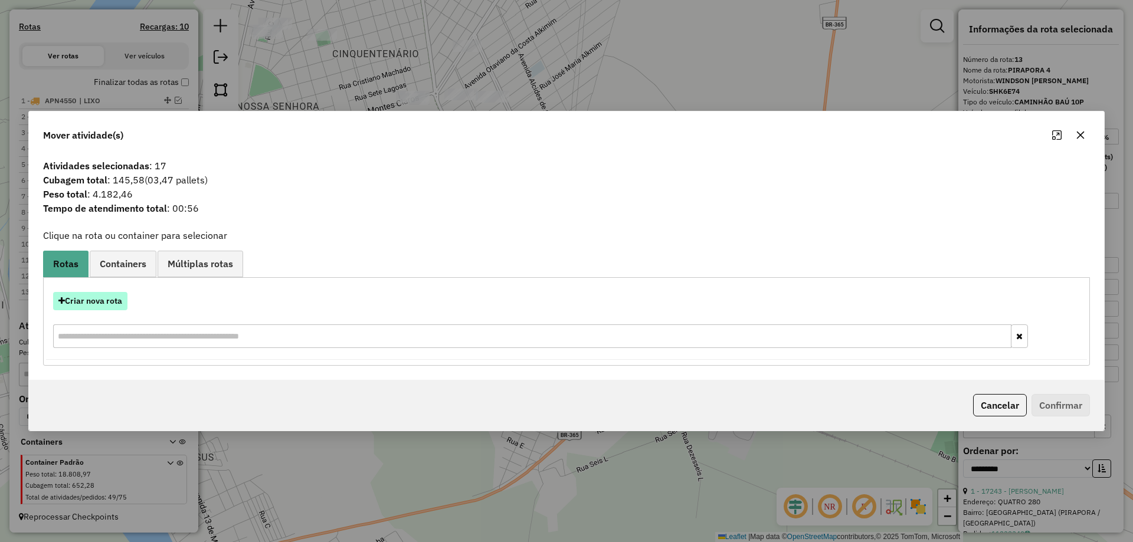
click at [97, 299] on button "Criar nova rota" at bounding box center [90, 301] width 74 height 18
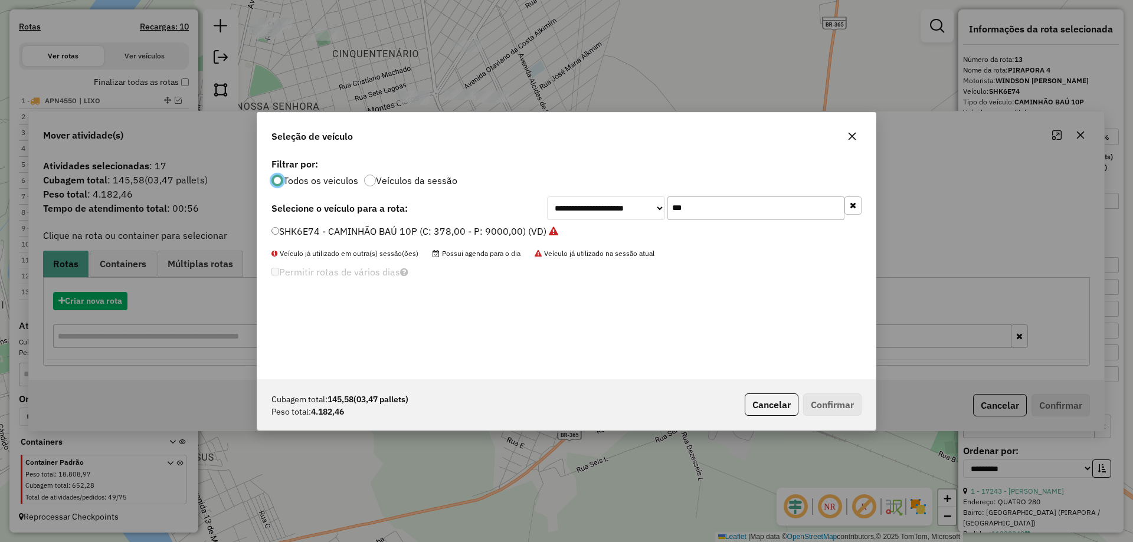
scroll to position [6, 4]
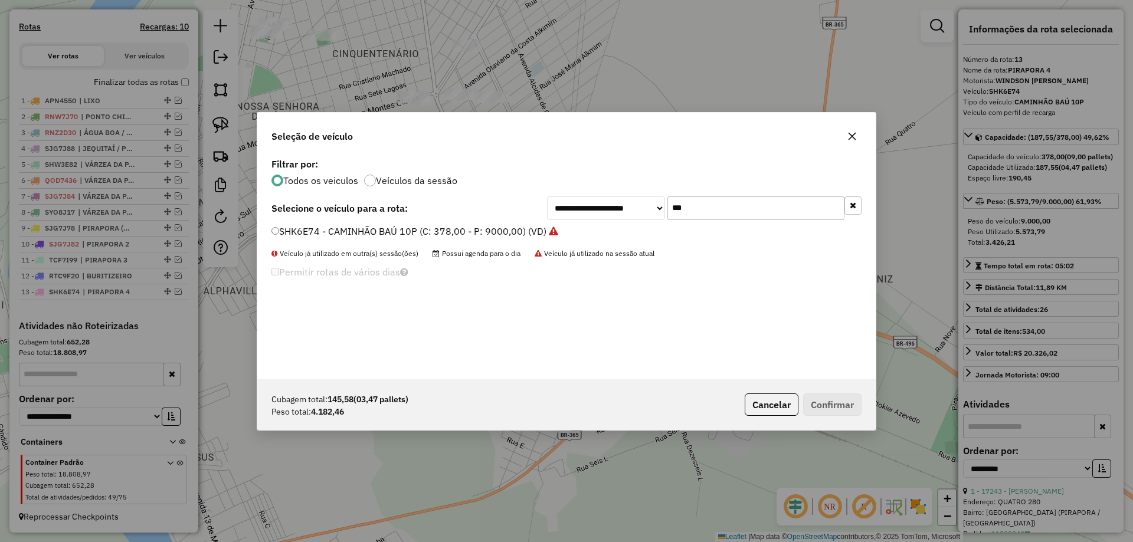
click at [704, 211] on input "***" at bounding box center [755, 208] width 177 height 24
type input "***"
click at [310, 231] on label "TDQ7A87 - 107 - CAMINHÃO (TRUCADO) (C: 336,00 - P: 9000,00) (VD)" at bounding box center [427, 231] width 312 height 14
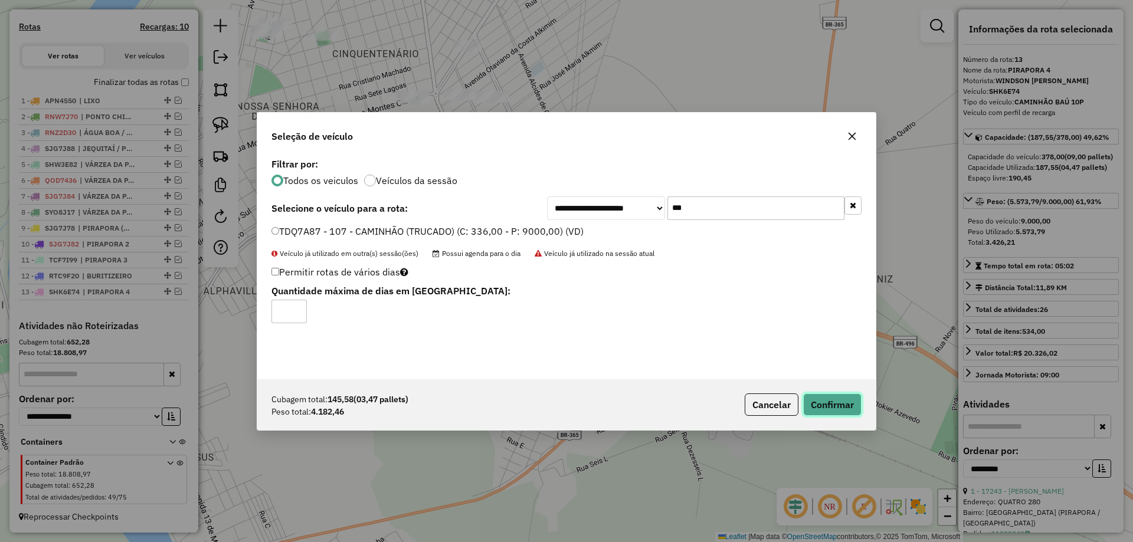
click at [816, 396] on button "Confirmar" at bounding box center [832, 405] width 58 height 22
click at [829, 399] on button "Confirmar" at bounding box center [832, 405] width 58 height 22
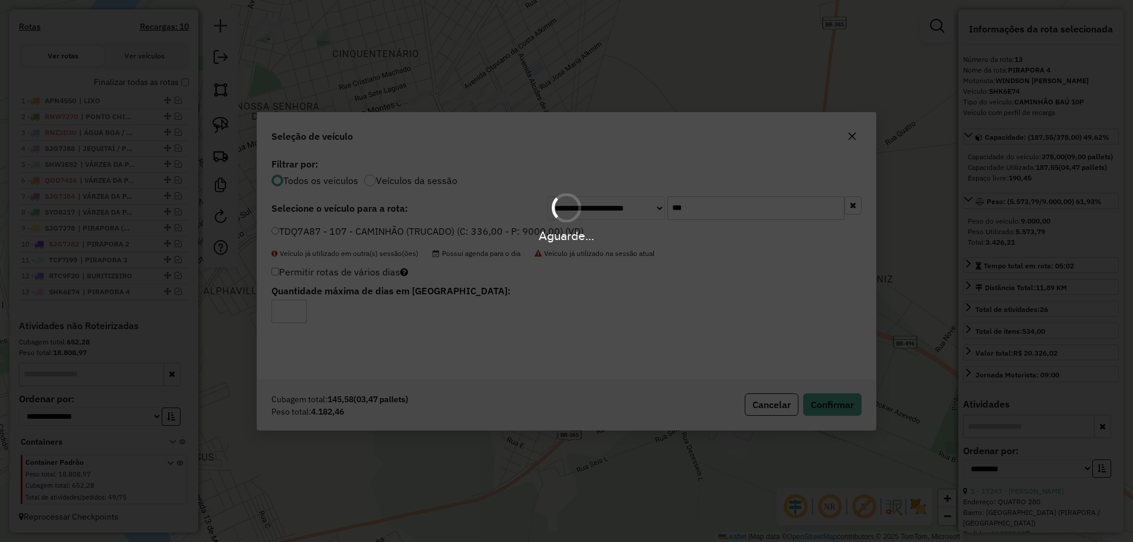
scroll to position [450, 0]
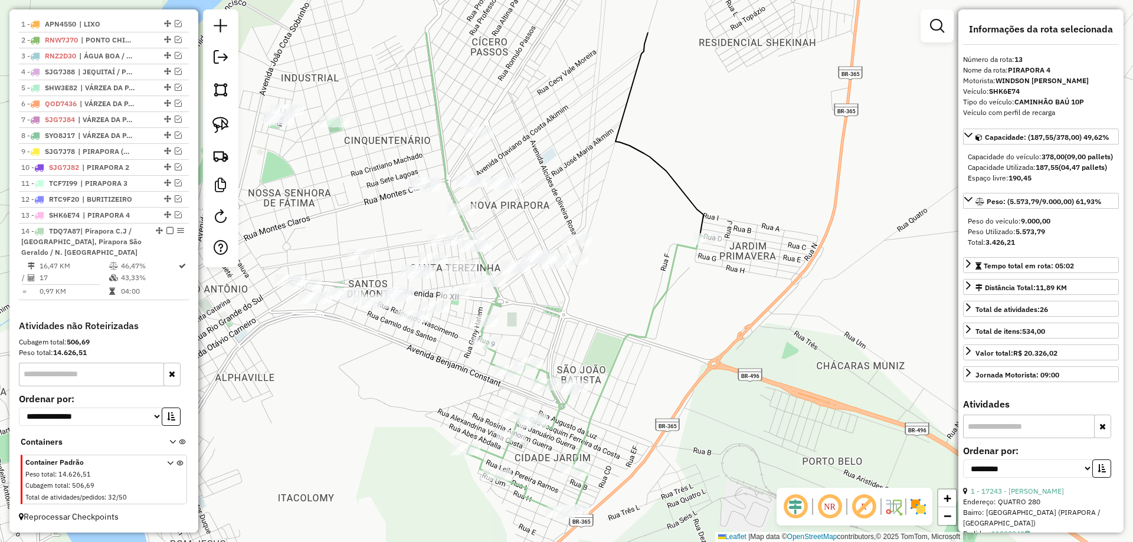
drag, startPoint x: 469, startPoint y: 353, endPoint x: 471, endPoint y: 346, distance: 7.5
click at [469, 367] on div "Janela de atendimento Grade de atendimento Capacidade Transportadoras Veículos …" at bounding box center [566, 271] width 1133 height 542
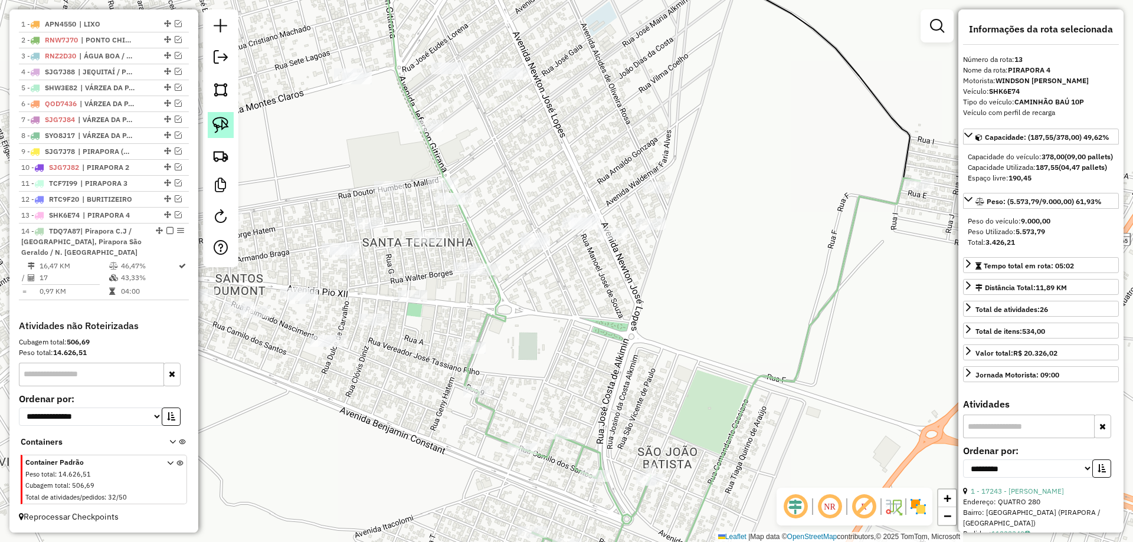
click at [215, 118] on img at bounding box center [220, 125] width 17 height 17
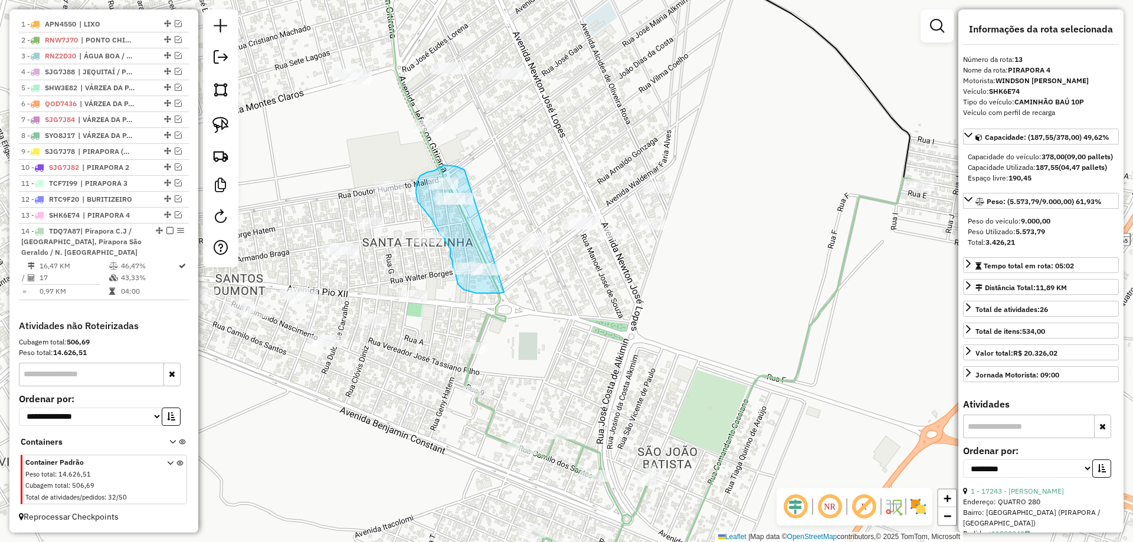
drag, startPoint x: 450, startPoint y: 165, endPoint x: 509, endPoint y: 272, distance: 122.0
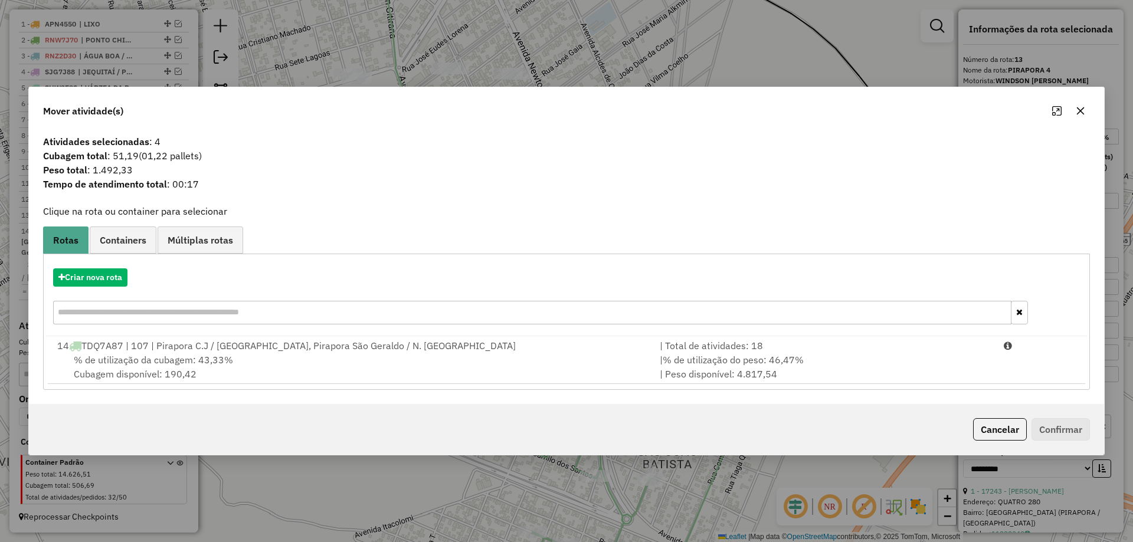
click at [851, 362] on div "| % de utilização do peso: 46,47% | Peso disponível: 4.817,54" at bounding box center [825, 367] width 344 height 28
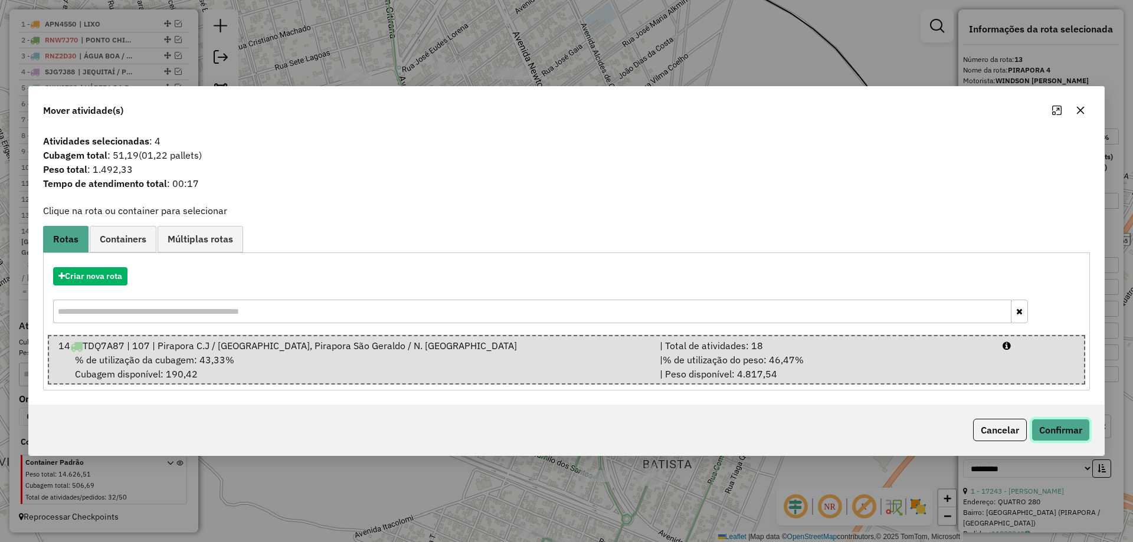
click at [1050, 425] on button "Confirmar" at bounding box center [1060, 430] width 58 height 22
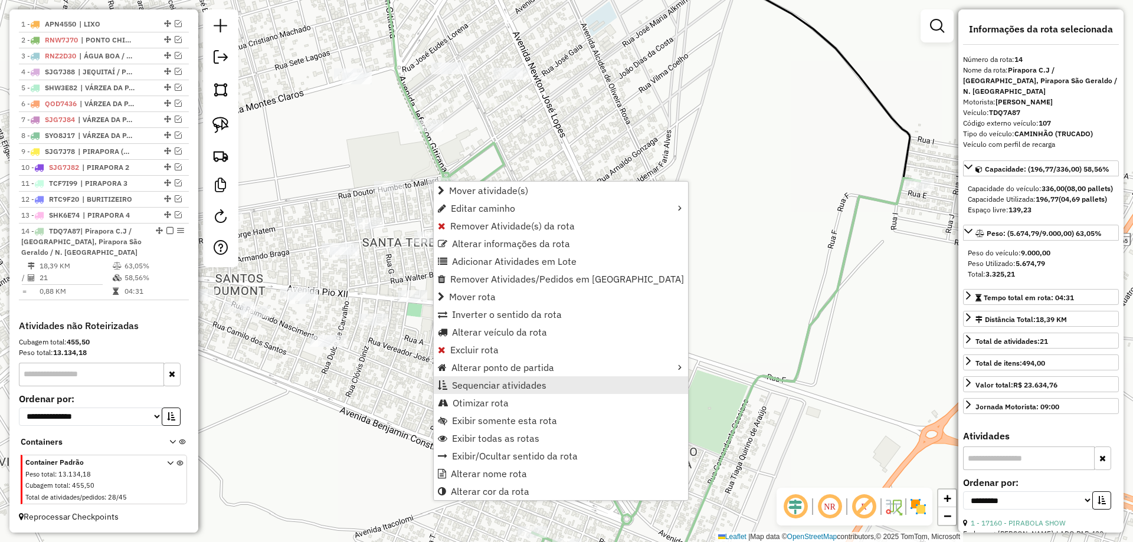
click at [492, 386] on span "Sequenciar atividades" at bounding box center [499, 385] width 94 height 9
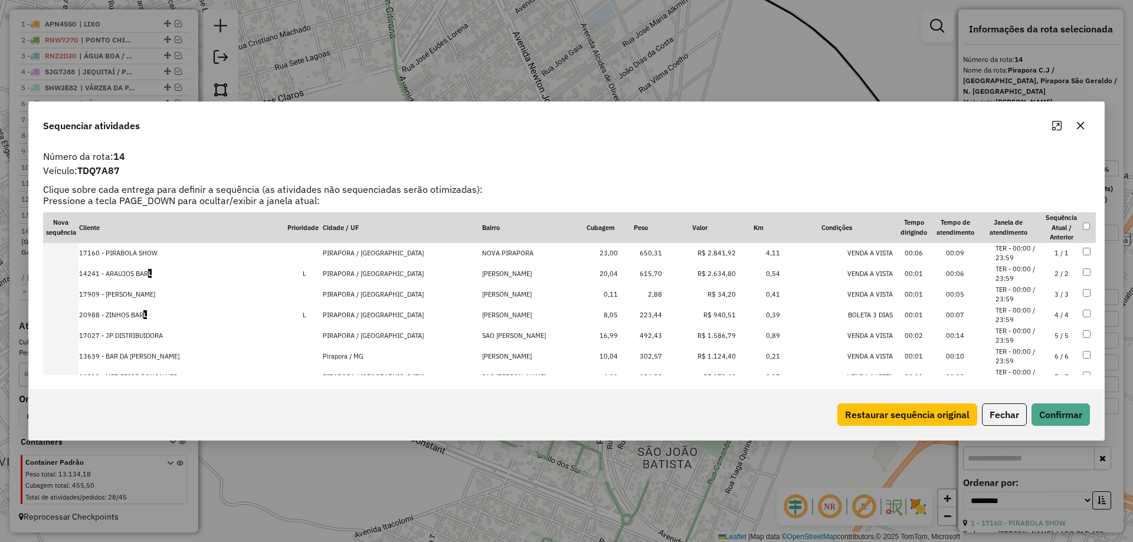
click at [1049, 317] on td "4 / 4" at bounding box center [1061, 315] width 41 height 21
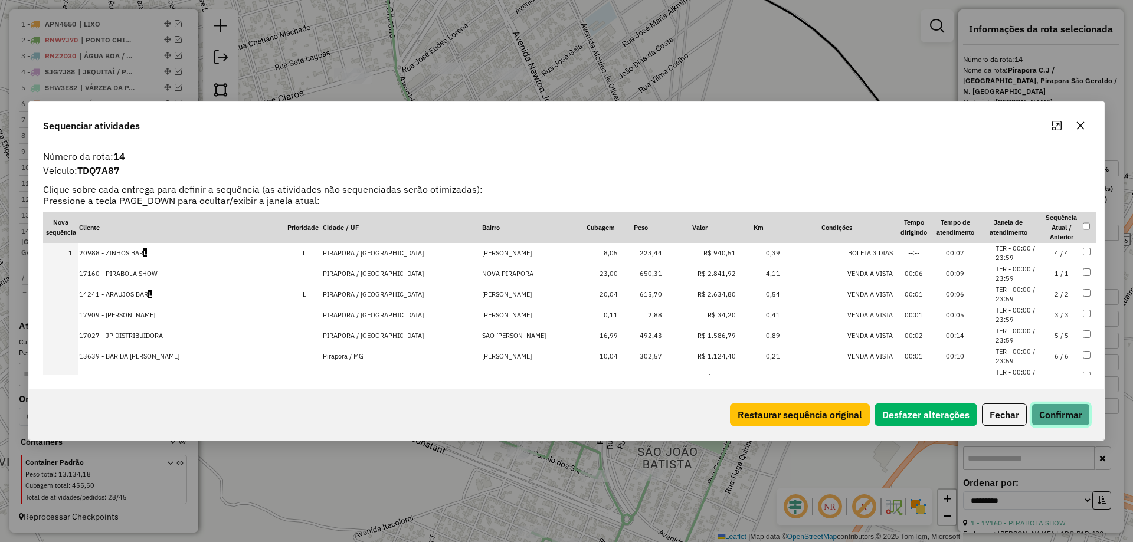
click at [1066, 407] on button "Confirmar" at bounding box center [1060, 415] width 58 height 22
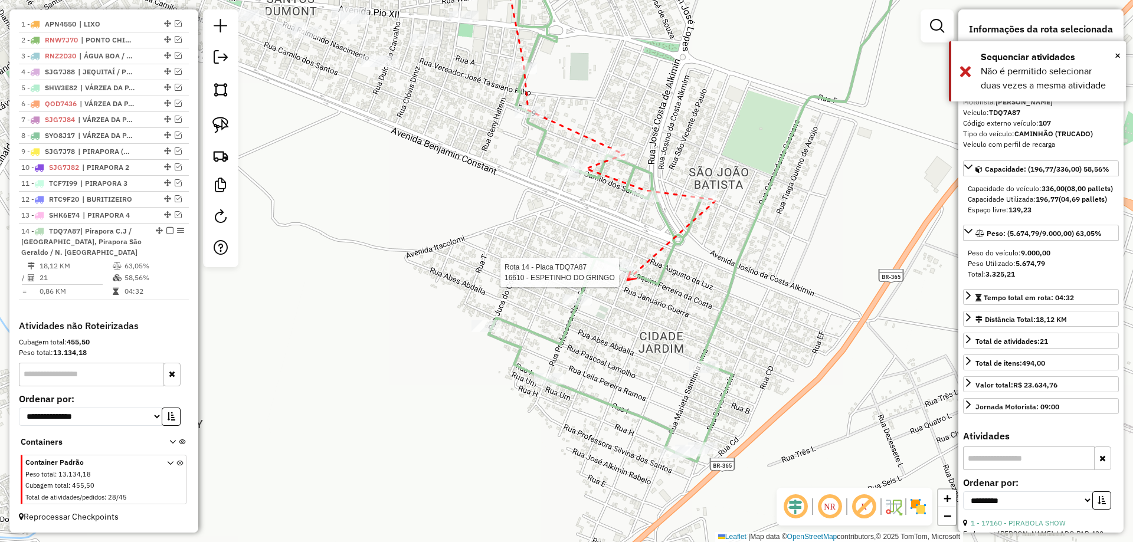
click at [627, 278] on div at bounding box center [623, 273] width 30 height 12
click at [493, 332] on div at bounding box center [486, 326] width 30 height 12
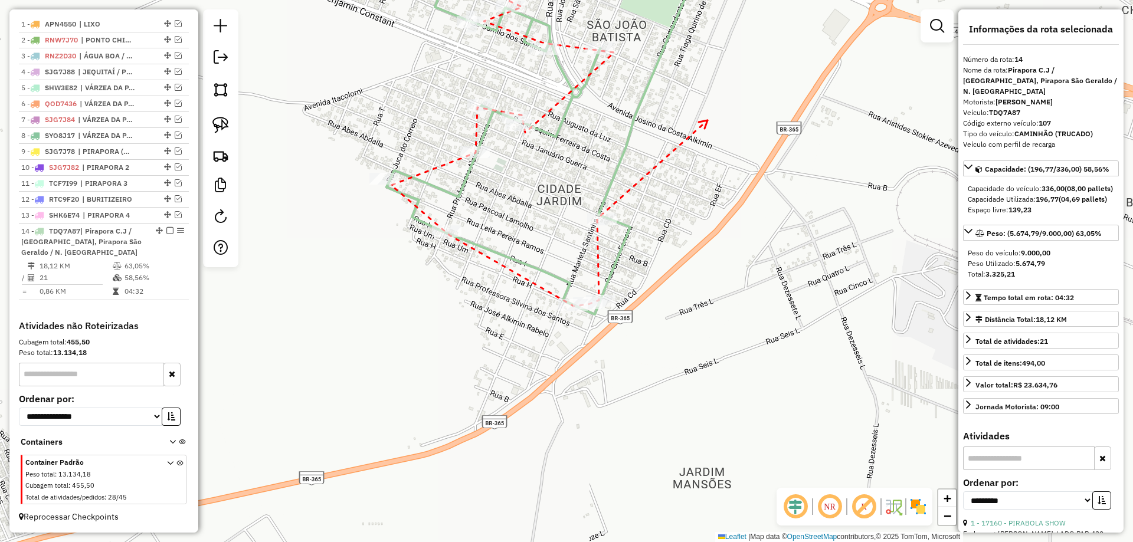
drag, startPoint x: 707, startPoint y: 121, endPoint x: 595, endPoint y: 340, distance: 246.5
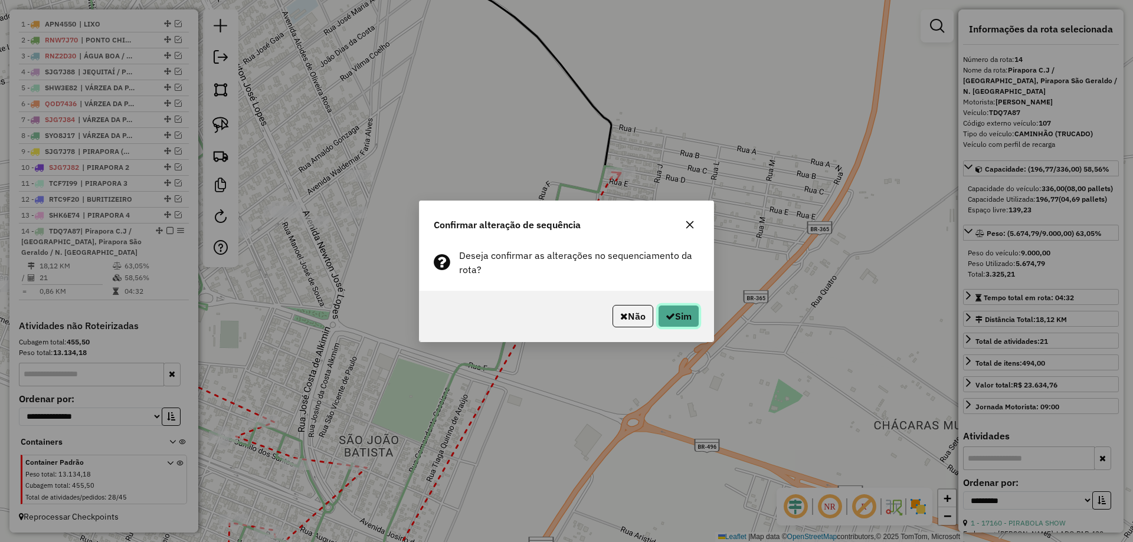
click at [674, 314] on button "Sim" at bounding box center [678, 316] width 41 height 22
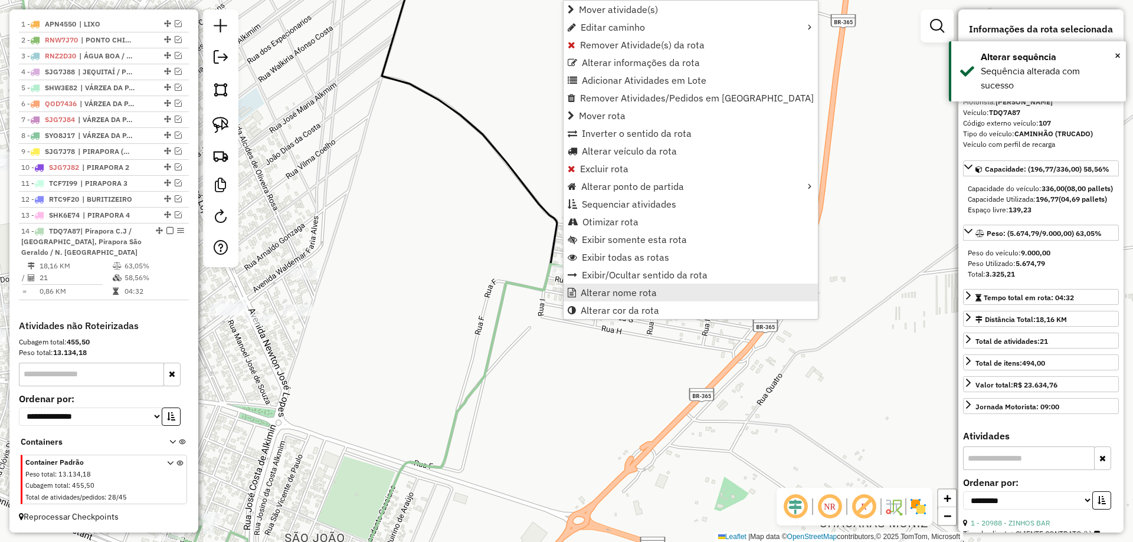
click at [626, 295] on span "Alterar nome rota" at bounding box center [619, 292] width 76 height 9
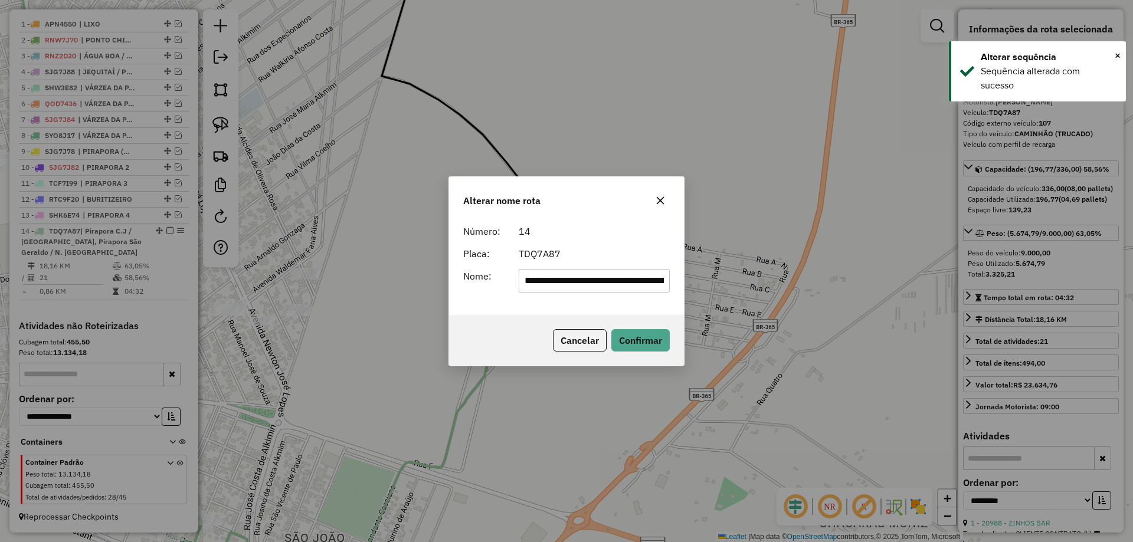
scroll to position [0, 107]
click at [609, 270] on input "**********" at bounding box center [595, 281] width 152 height 24
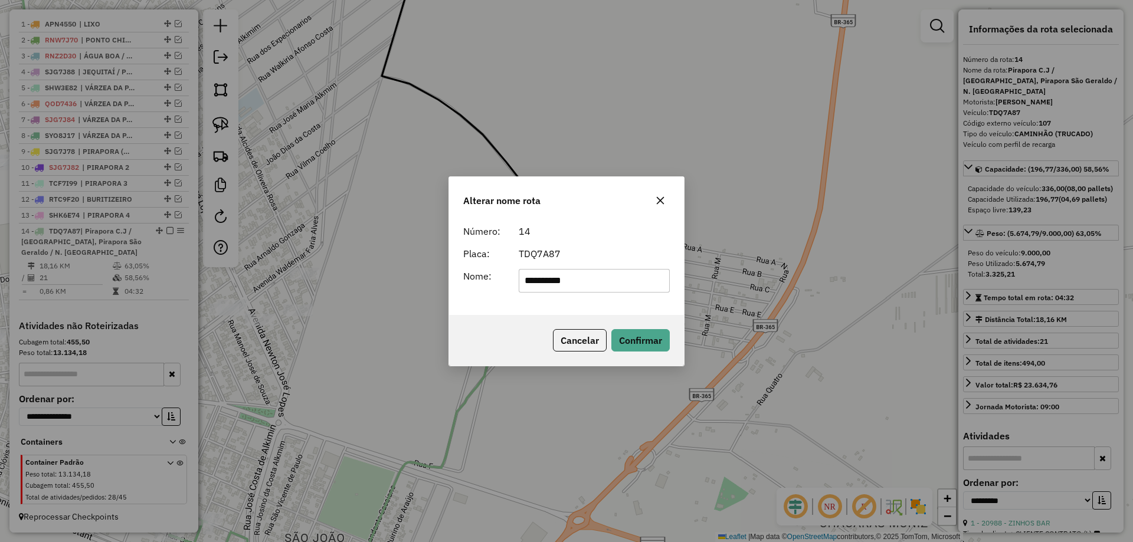
type input "**********"
click at [647, 327] on div "Cancelar Confirmar" at bounding box center [566, 340] width 235 height 51
click at [651, 335] on button "Confirmar" at bounding box center [640, 340] width 58 height 22
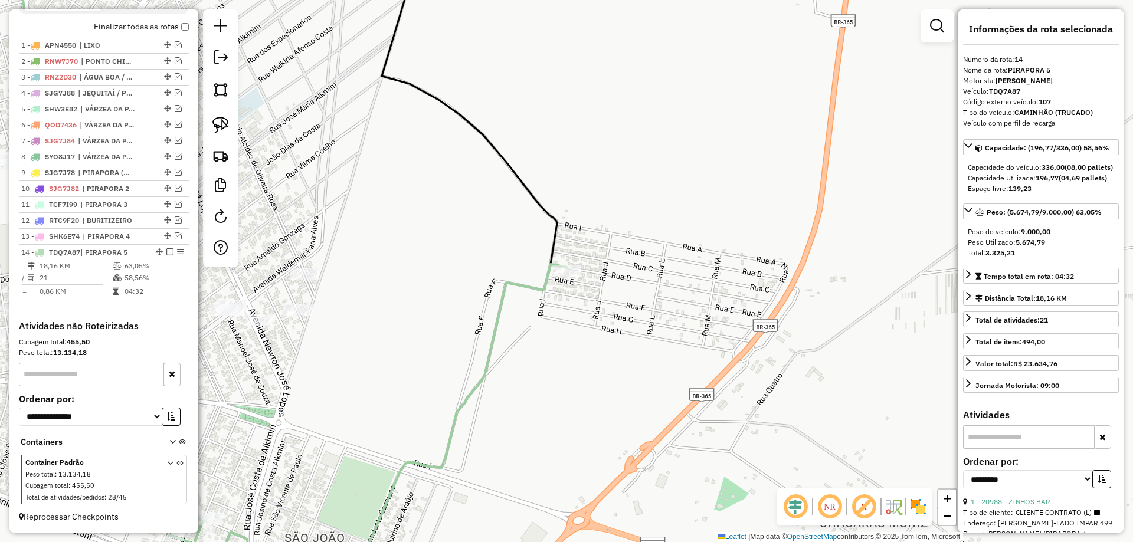
scroll to position [428, 0]
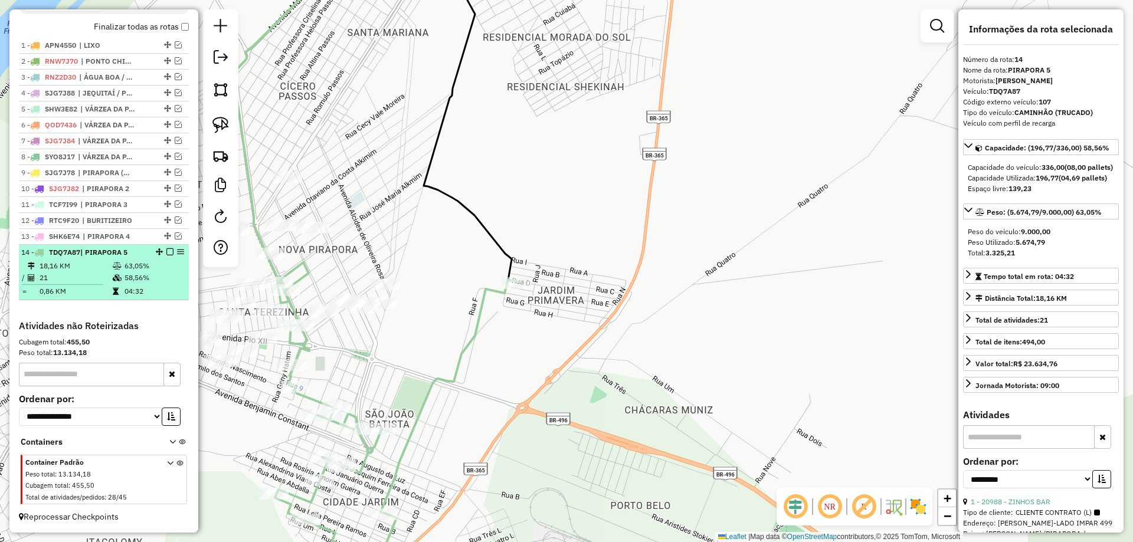
click at [166, 253] on em at bounding box center [169, 251] width 7 height 7
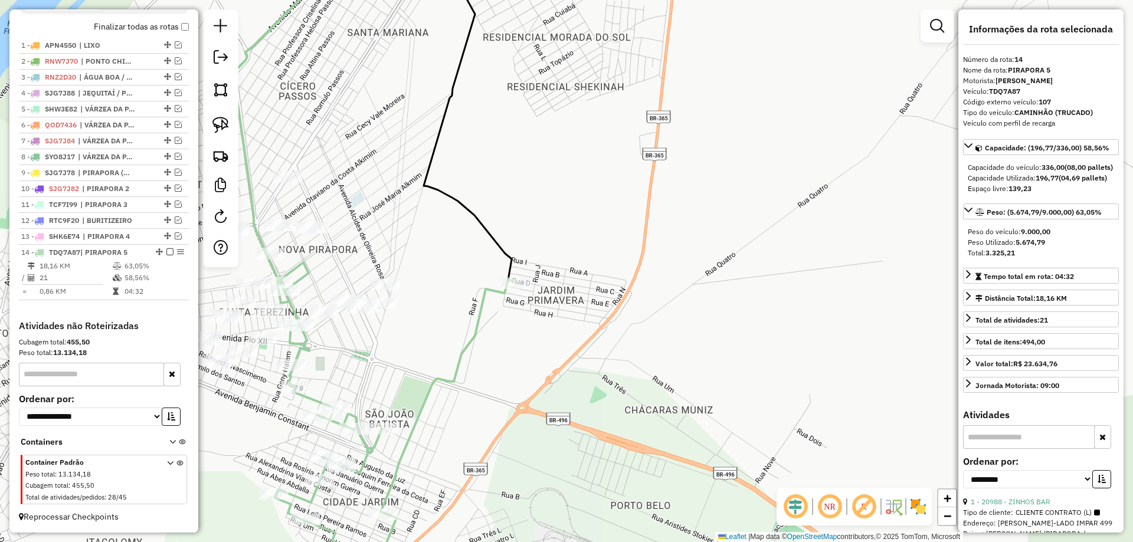
scroll to position [389, 0]
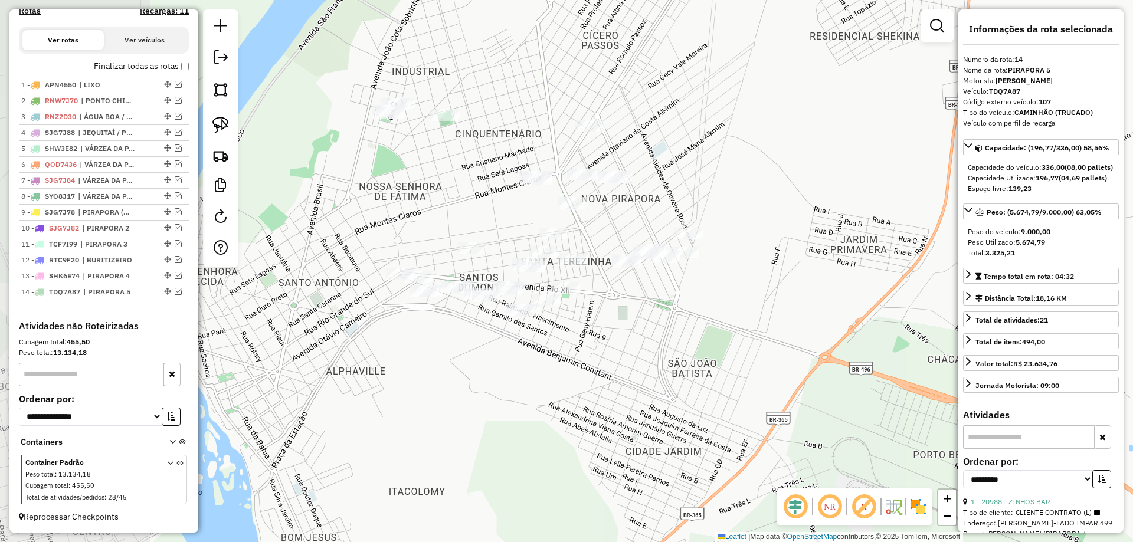
drag, startPoint x: 539, startPoint y: 360, endPoint x: 686, endPoint y: 321, distance: 152.0
click at [745, 309] on div "Janela de atendimento Grade de atendimento Capacidade Transportadoras Veículos …" at bounding box center [566, 271] width 1133 height 542
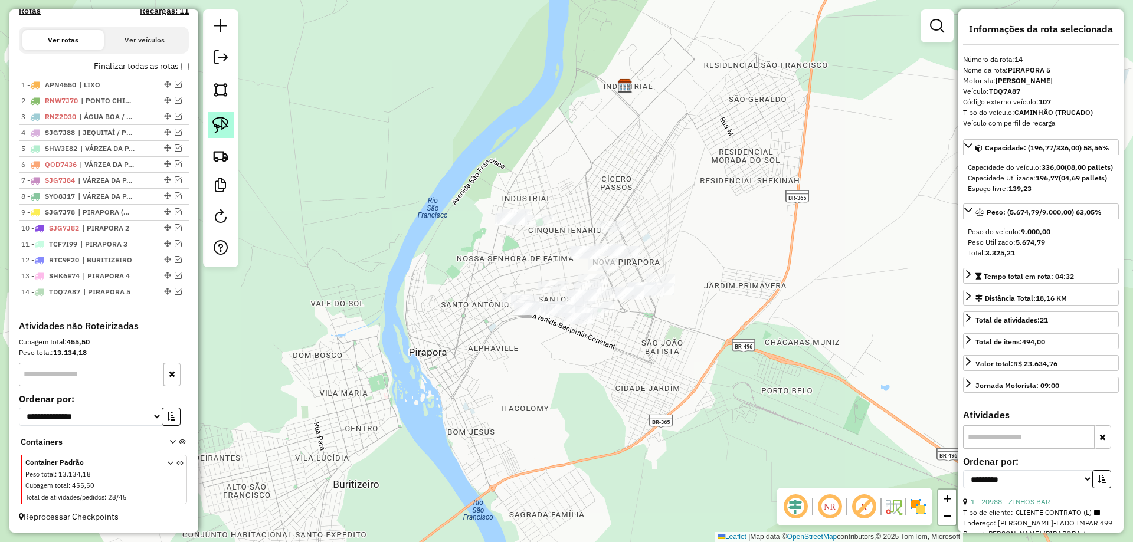
click at [228, 126] on img at bounding box center [220, 125] width 17 height 17
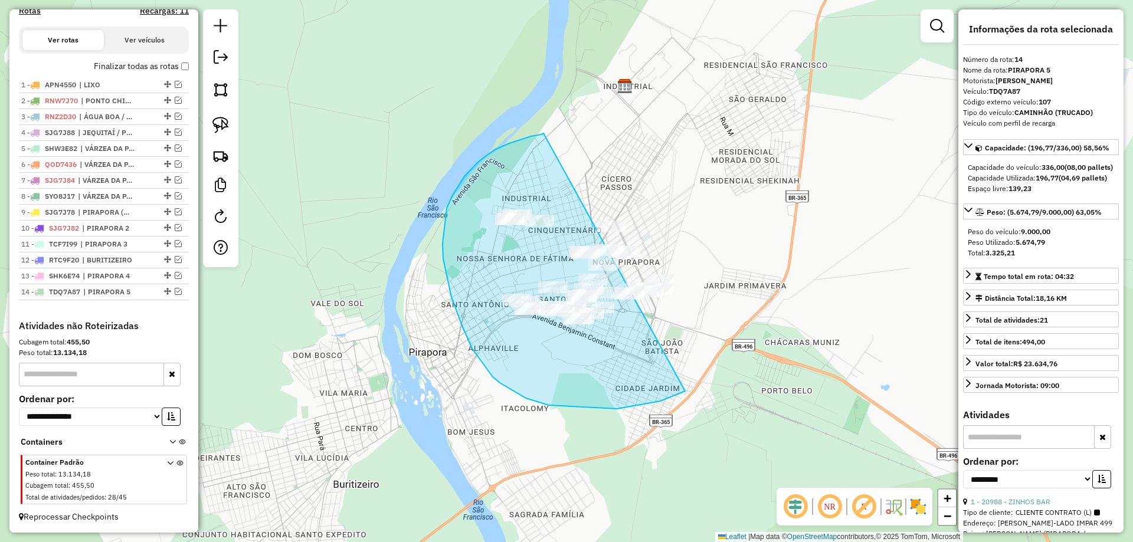
drag, startPoint x: 543, startPoint y: 133, endPoint x: 746, endPoint y: 219, distance: 219.9
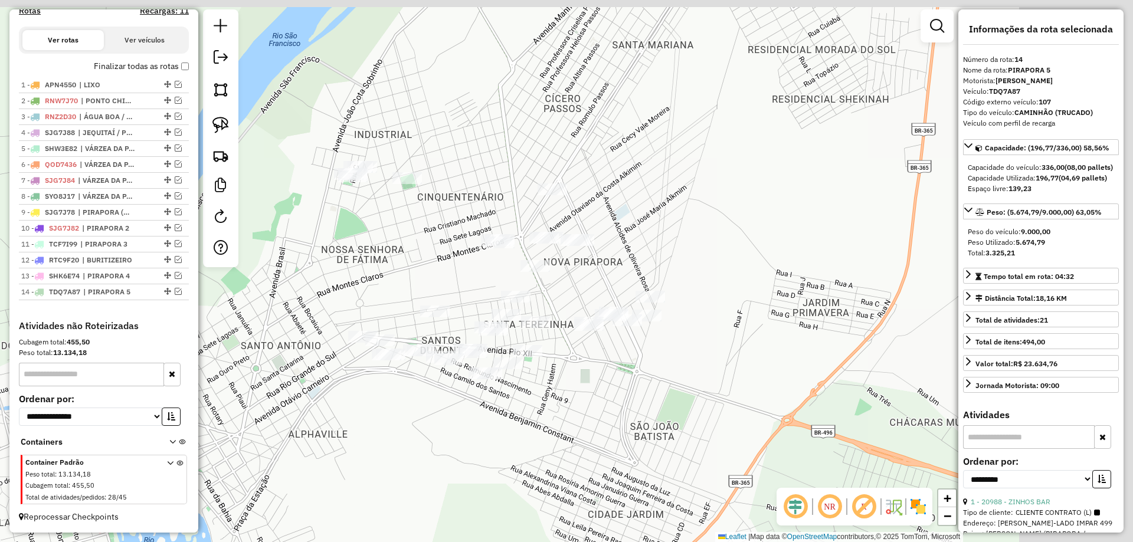
drag, startPoint x: 534, startPoint y: 279, endPoint x: 476, endPoint y: 290, distance: 59.4
click at [477, 290] on div "Janela de atendimento Grade de atendimento Capacidade Transportadoras Veículos …" at bounding box center [566, 271] width 1133 height 542
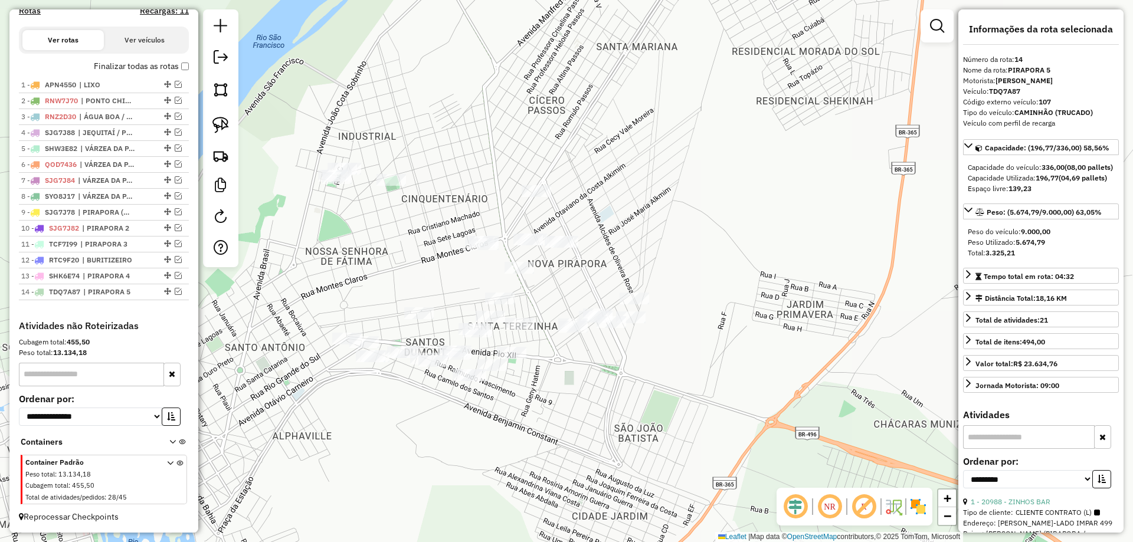
click at [221, 139] on div at bounding box center [220, 138] width 35 height 258
click at [221, 137] on link at bounding box center [221, 125] width 26 height 26
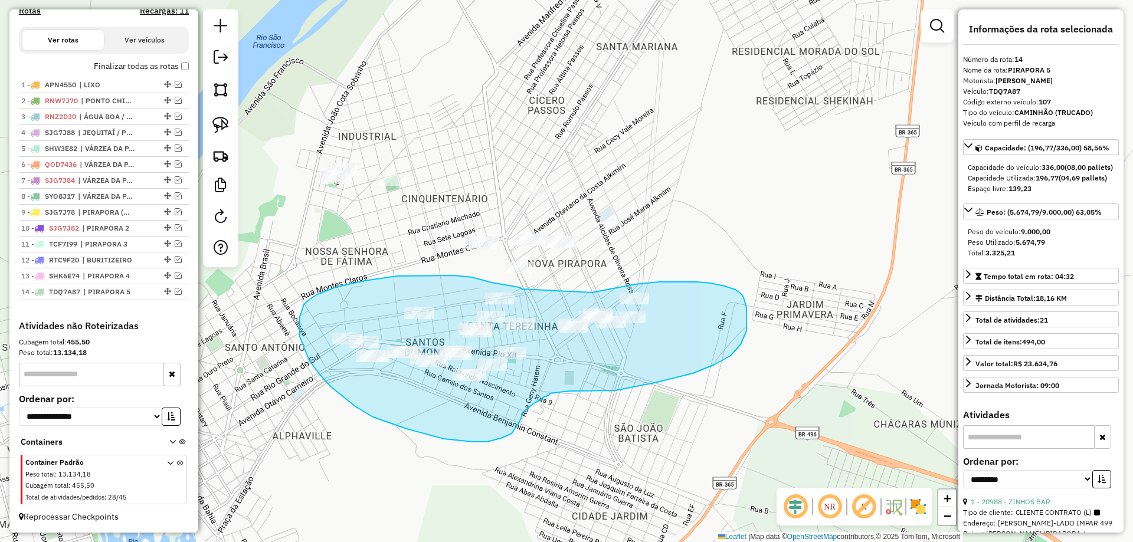
drag, startPoint x: 519, startPoint y: 287, endPoint x: 592, endPoint y: 293, distance: 73.4
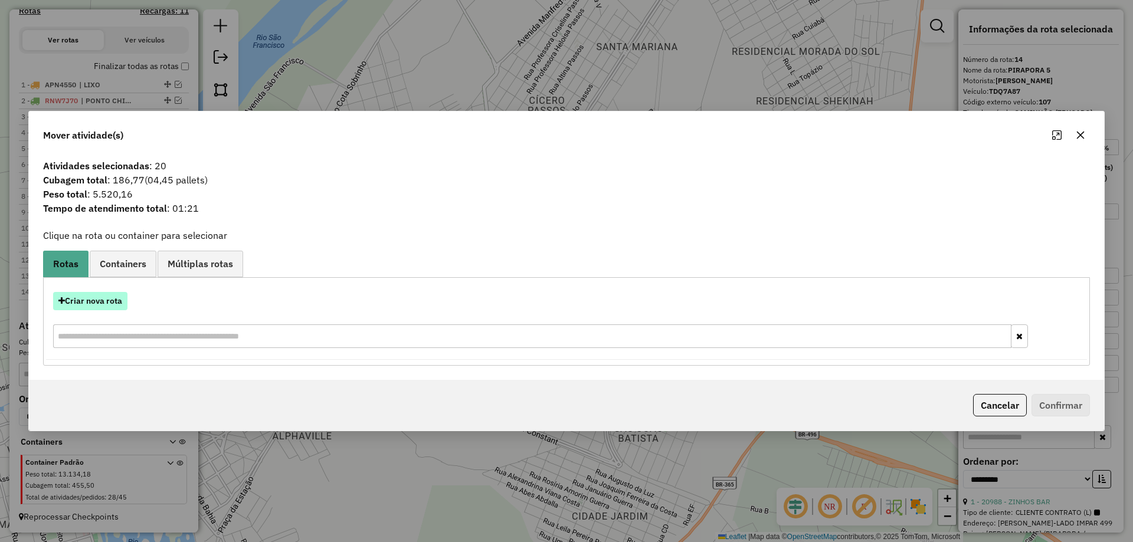
click at [89, 303] on button "Criar nova rota" at bounding box center [90, 301] width 74 height 18
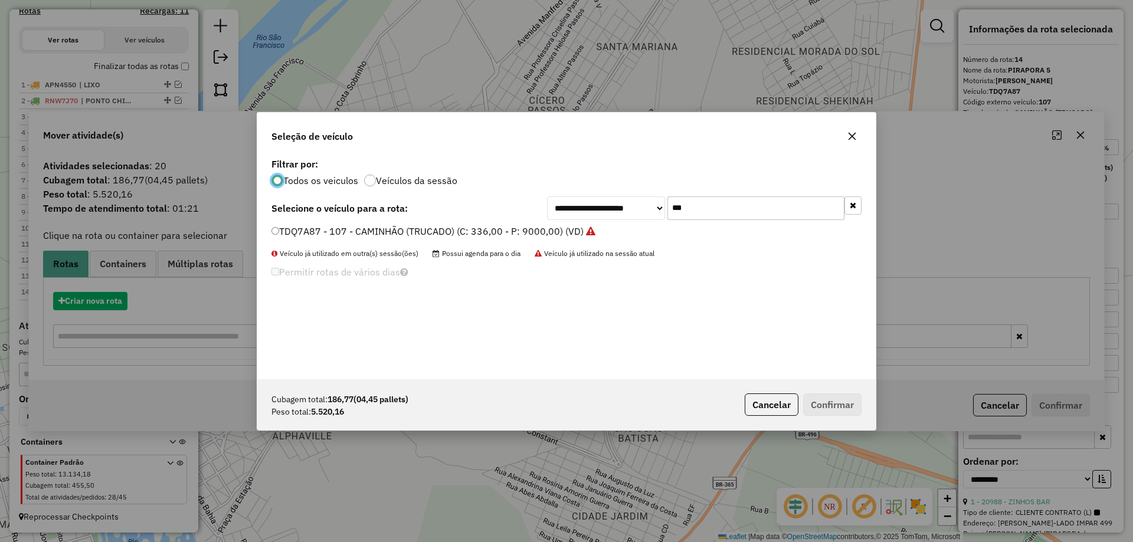
scroll to position [6, 4]
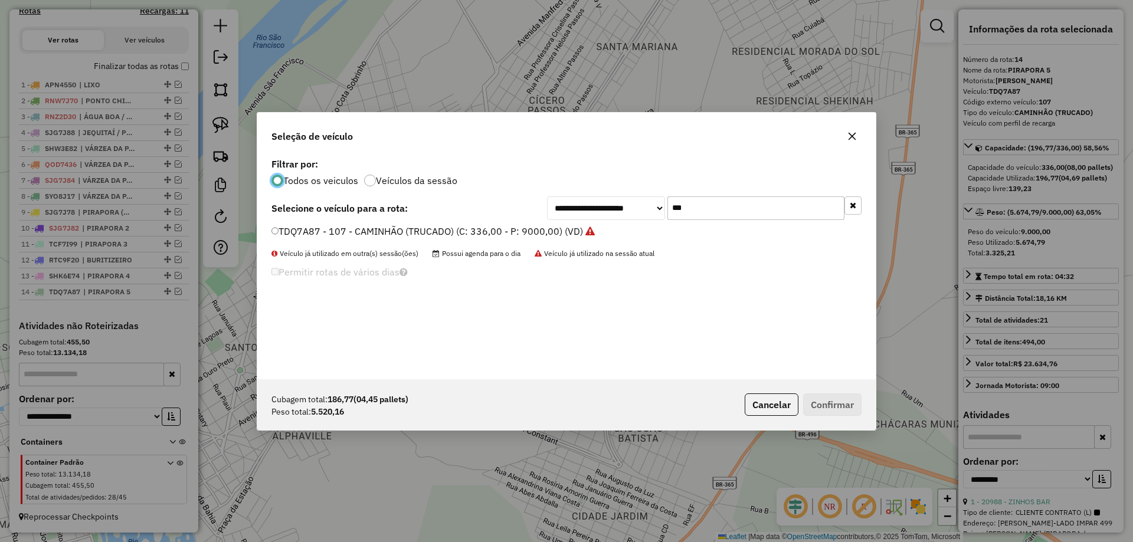
click at [706, 214] on input "***" at bounding box center [755, 208] width 177 height 24
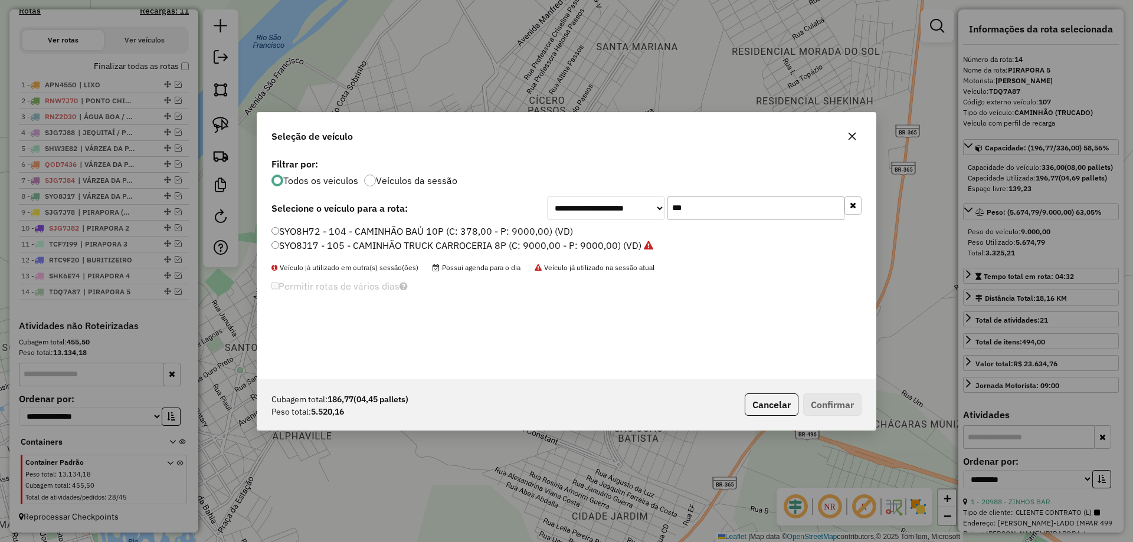
type input "***"
click at [314, 248] on label "SYO8J17 - 105 - CAMINHÃO TRUCK CARROCERIA 8P (C: 9000,00 - P: 9000,00) (VD)" at bounding box center [462, 245] width 382 height 14
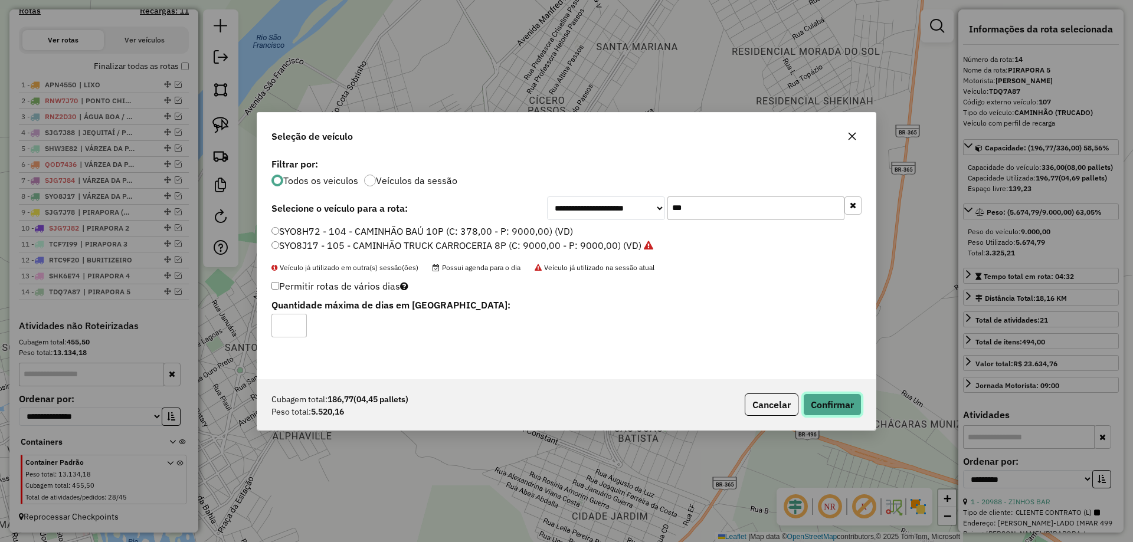
click at [821, 406] on button "Confirmar" at bounding box center [832, 405] width 58 height 22
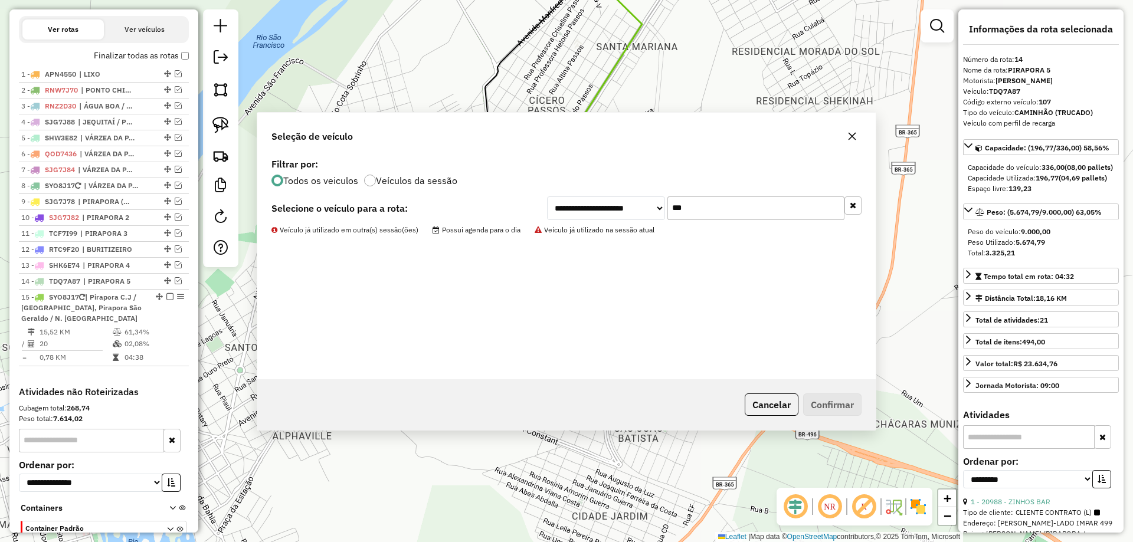
scroll to position [466, 0]
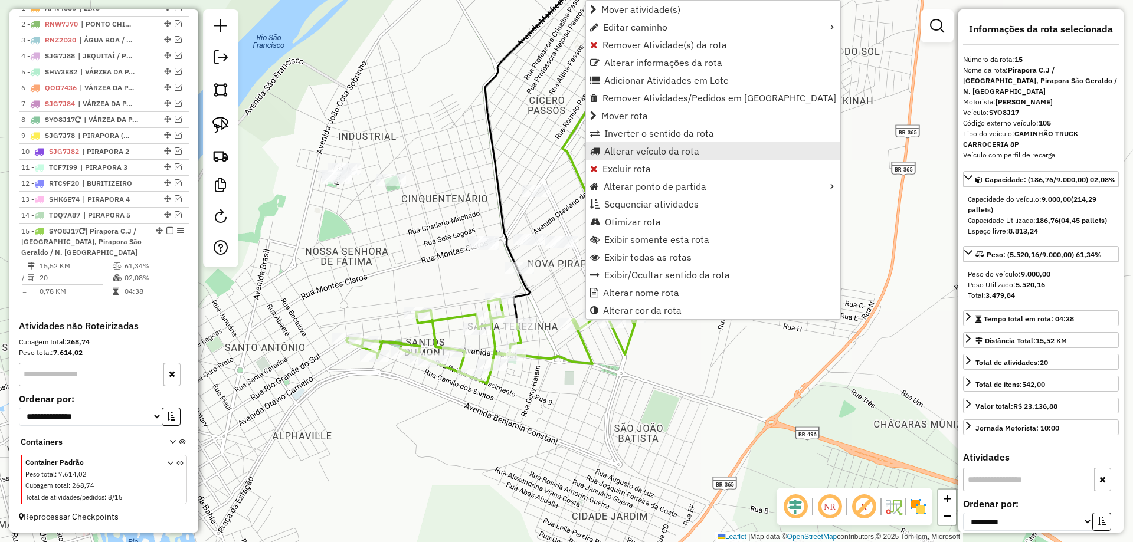
click at [634, 157] on link "Alterar veículo da rota" at bounding box center [713, 151] width 254 height 18
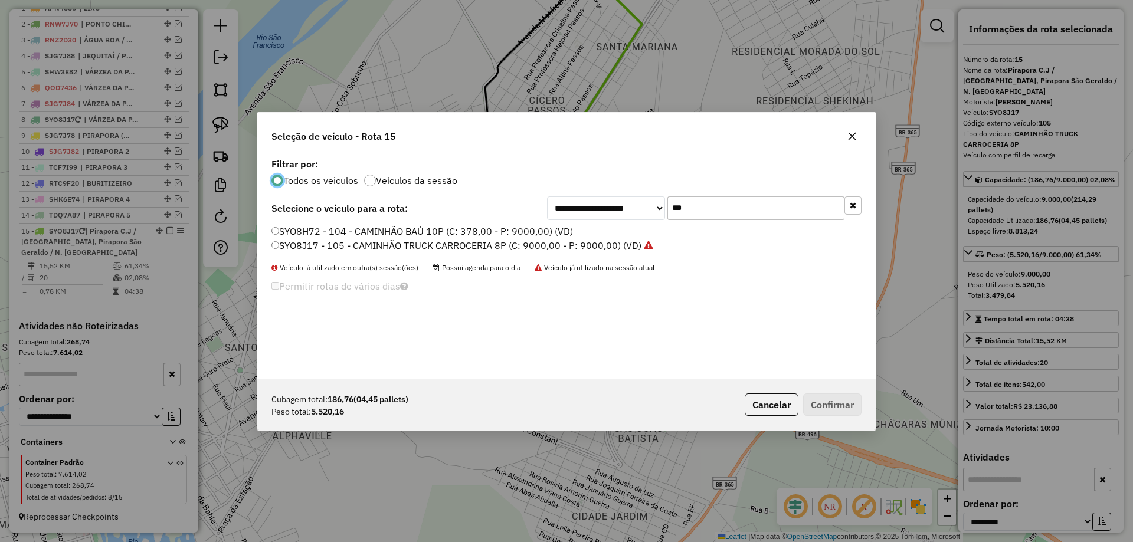
scroll to position [6, 4]
click at [691, 209] on input "***" at bounding box center [755, 208] width 177 height 24
click at [382, 227] on label "SYO8H72 - 104 - CAMINHÃO BAÚ 10P (C: 378,00 - P: 9000,00) (VD)" at bounding box center [421, 231] width 301 height 14
click at [326, 228] on label "SYO8H72 - 104 - CAMINHÃO BAÚ 10P (C: 378,00 - P: 9000,00) (VD)" at bounding box center [421, 231] width 301 height 14
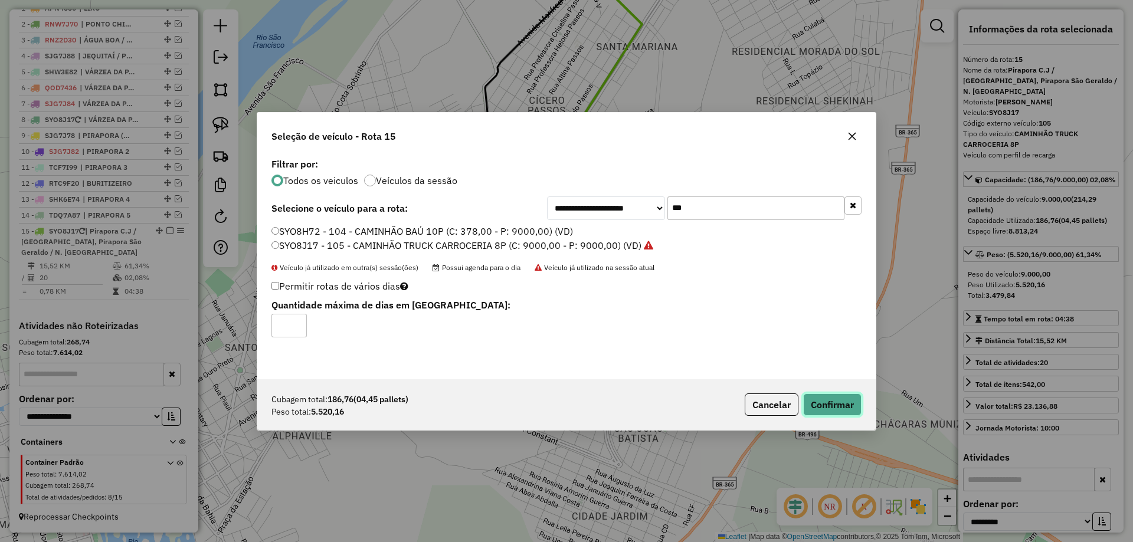
click at [821, 414] on button "Confirmar" at bounding box center [832, 405] width 58 height 22
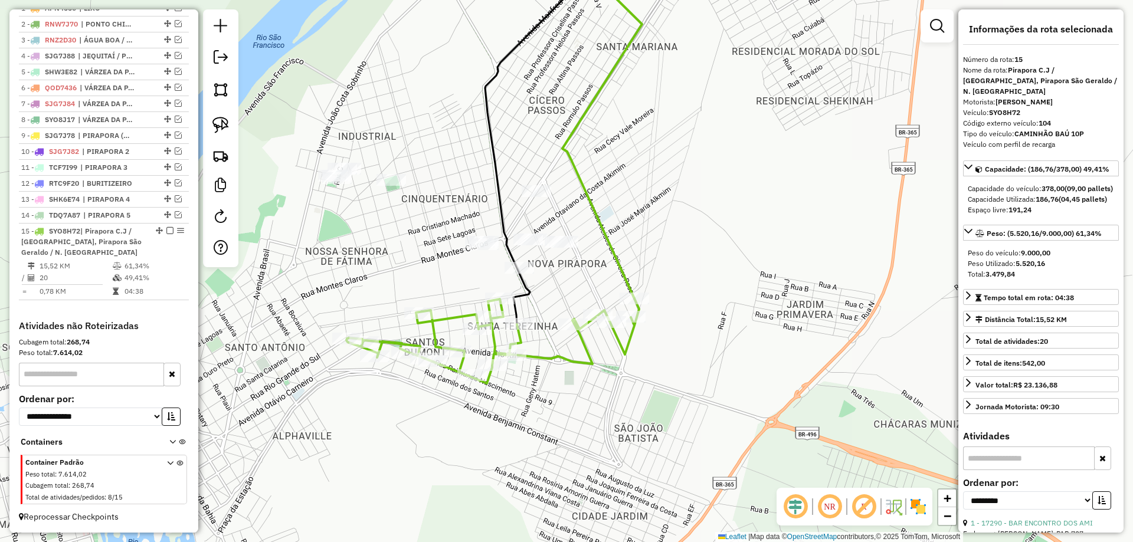
drag, startPoint x: 713, startPoint y: 263, endPoint x: 711, endPoint y: 320, distance: 57.3
click at [735, 327] on div "Janela de atendimento Grade de atendimento Capacidade Transportadoras Veículos …" at bounding box center [566, 271] width 1133 height 542
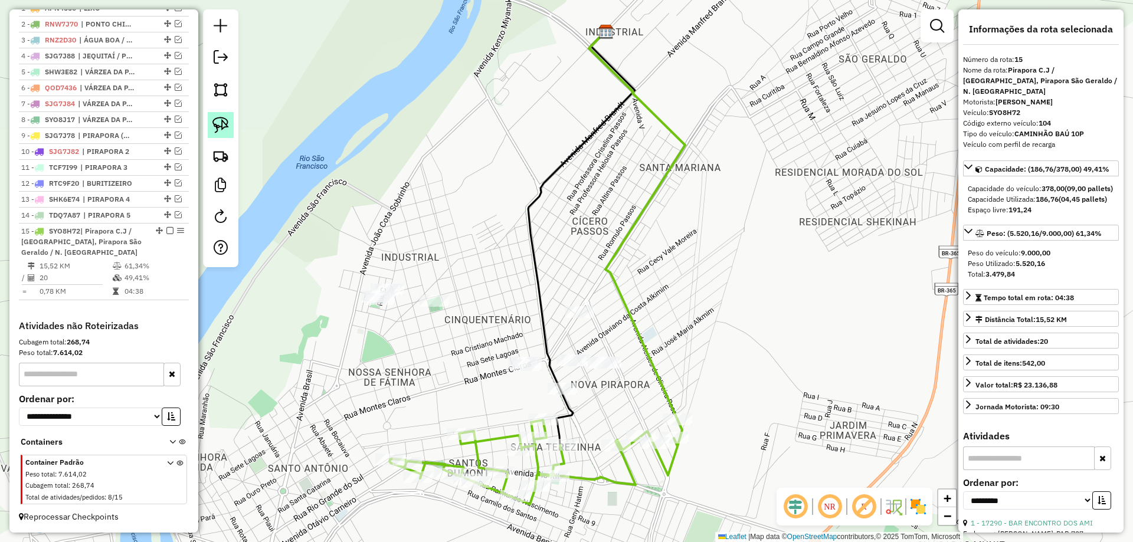
click at [218, 130] on img at bounding box center [220, 125] width 17 height 17
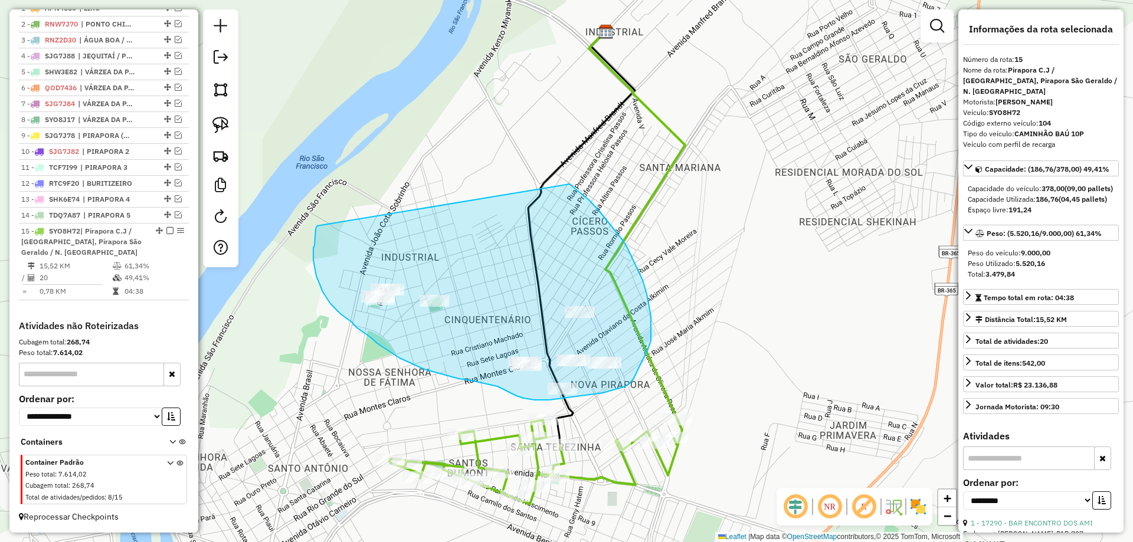
drag, startPoint x: 313, startPoint y: 260, endPoint x: 569, endPoint y: 183, distance: 266.7
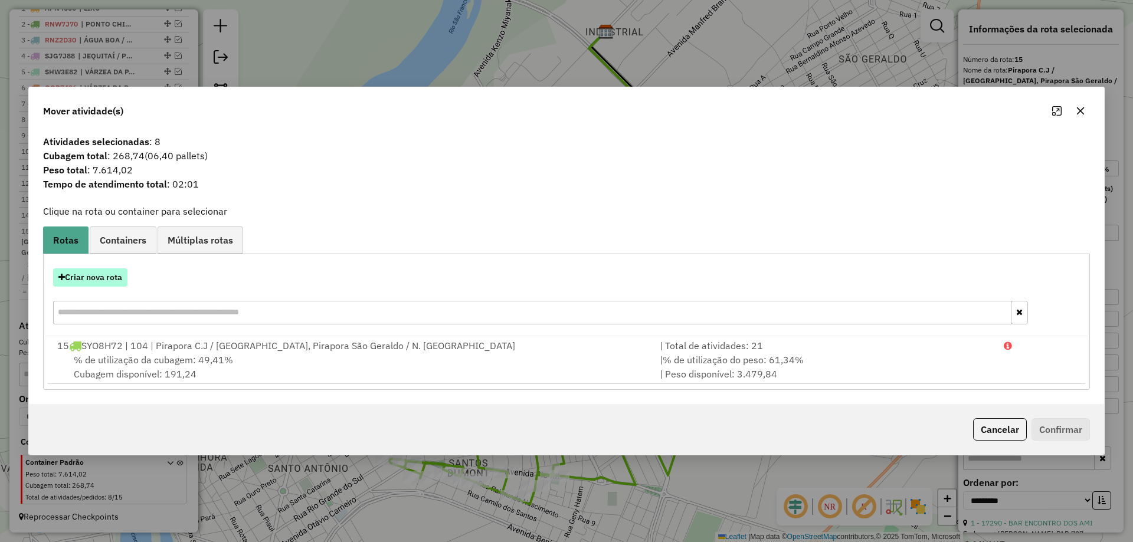
click at [87, 277] on button "Criar nova rota" at bounding box center [90, 277] width 74 height 18
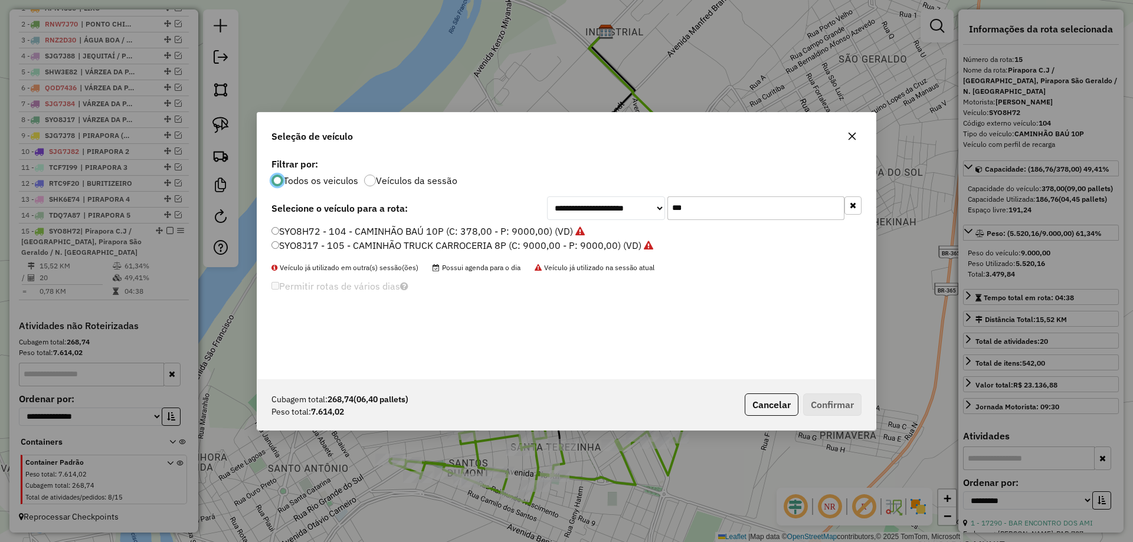
click at [699, 218] on input "***" at bounding box center [755, 208] width 177 height 24
click at [700, 218] on input "***" at bounding box center [755, 208] width 177 height 24
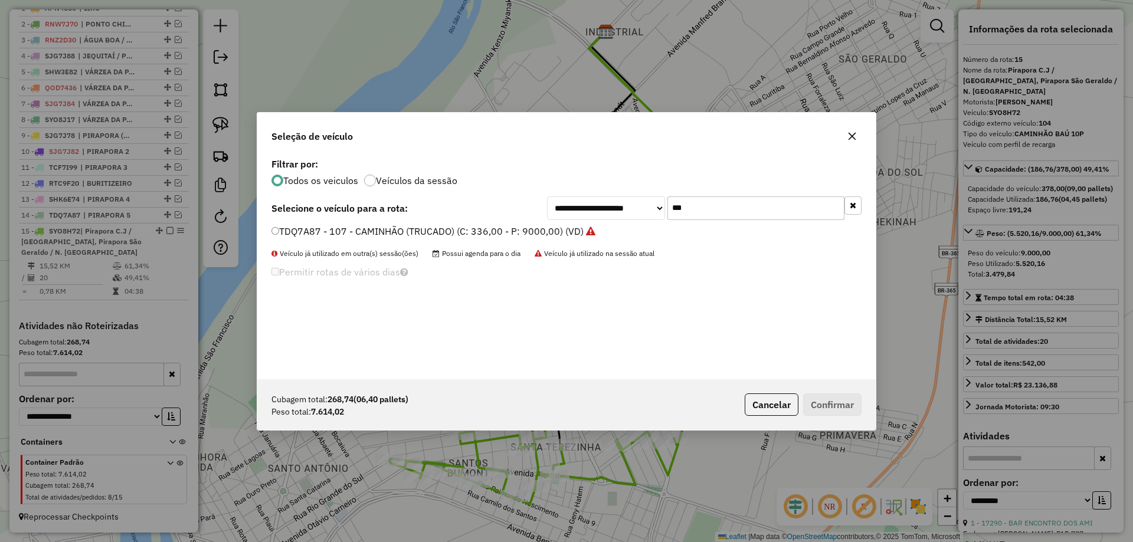
type input "***"
drag, startPoint x: 344, startPoint y: 229, endPoint x: 393, endPoint y: 243, distance: 51.0
click at [343, 229] on label "TDQ7A87 - 107 - CAMINHÃO (TRUCADO) (C: 336,00 - P: 9000,00) (VD)" at bounding box center [433, 231] width 324 height 14
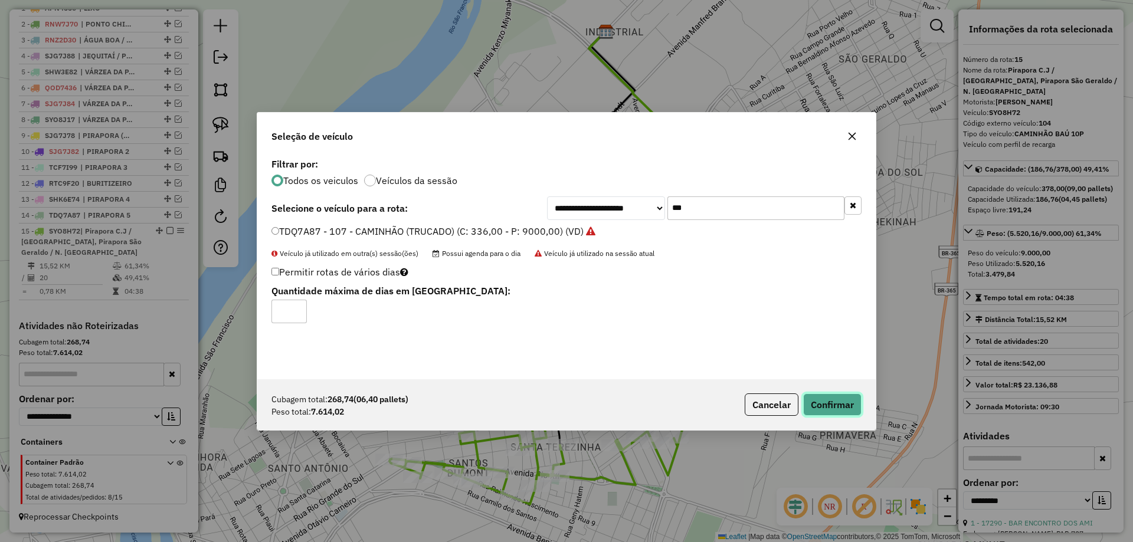
click at [822, 404] on button "Confirmar" at bounding box center [832, 405] width 58 height 22
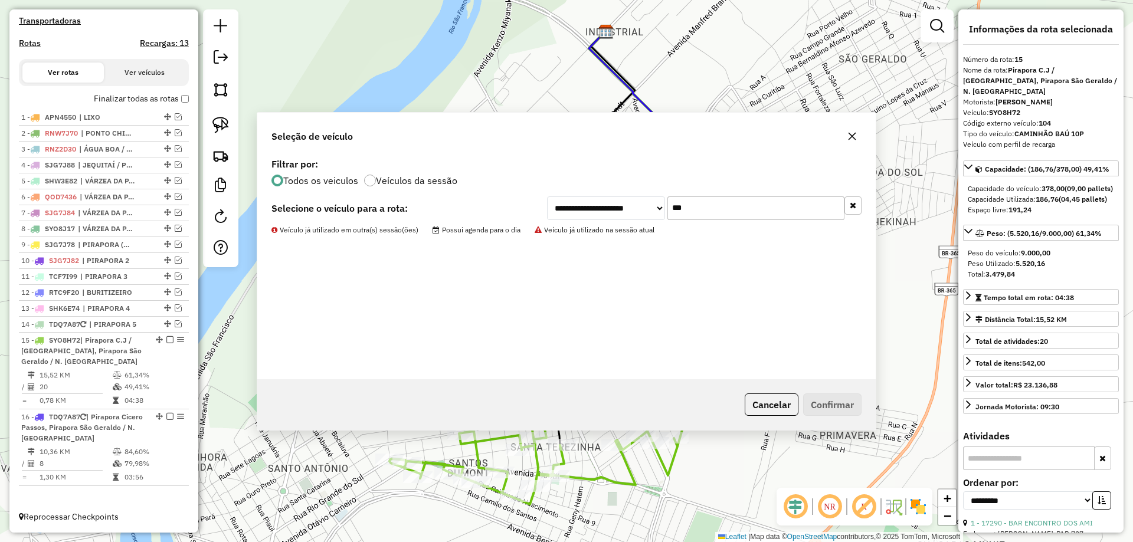
scroll to position [356, 0]
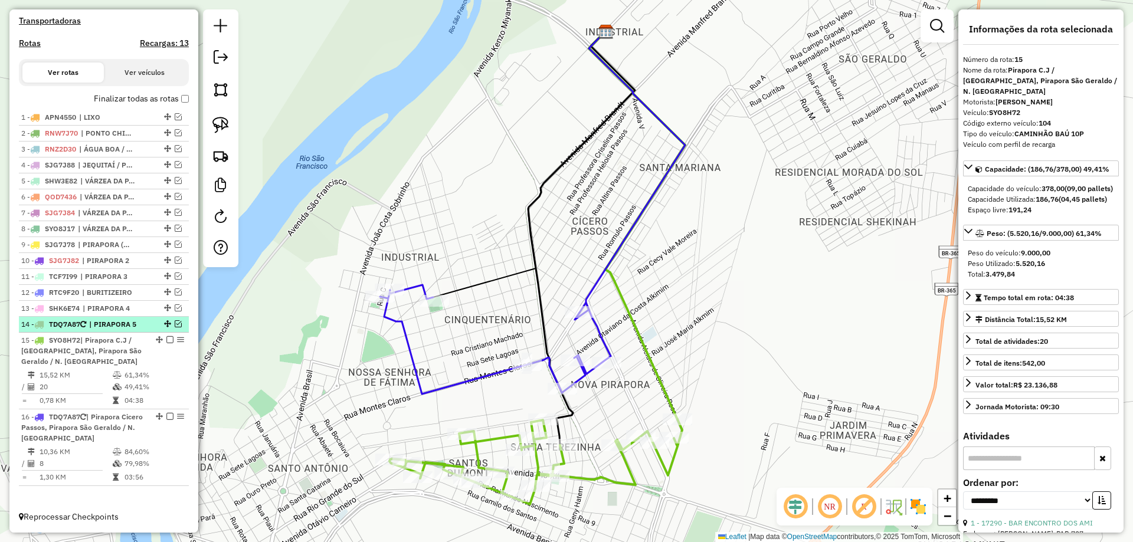
click at [176, 325] on em at bounding box center [178, 323] width 7 height 7
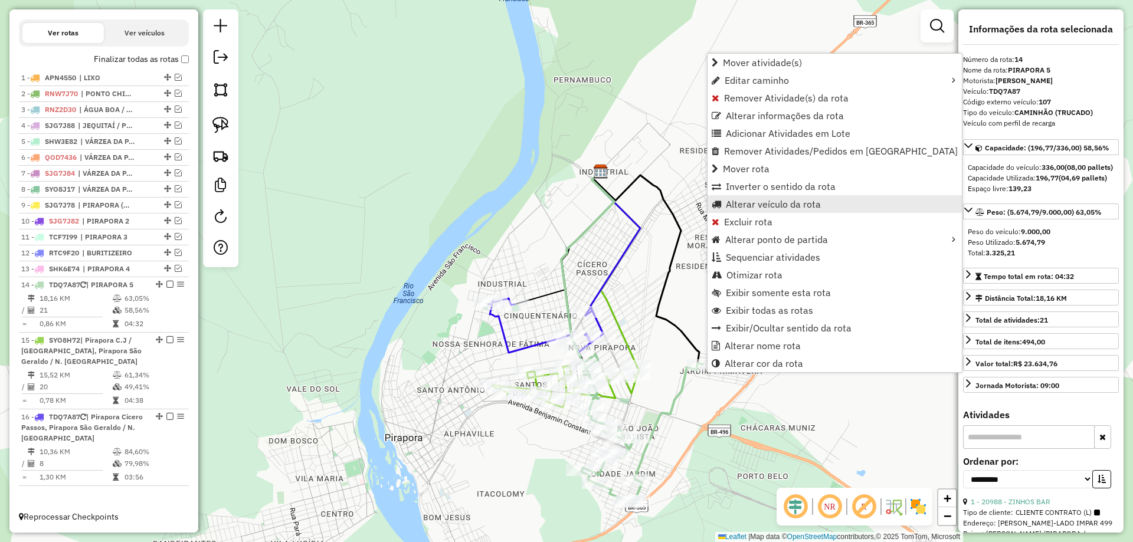
click at [759, 212] on link "Alterar veículo da rota" at bounding box center [834, 204] width 254 height 18
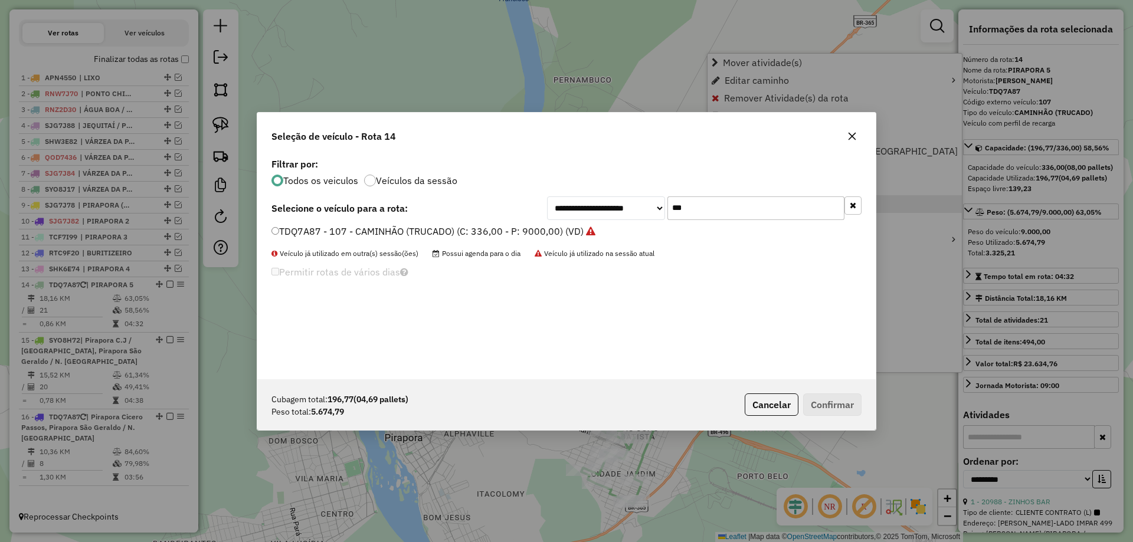
scroll to position [6, 4]
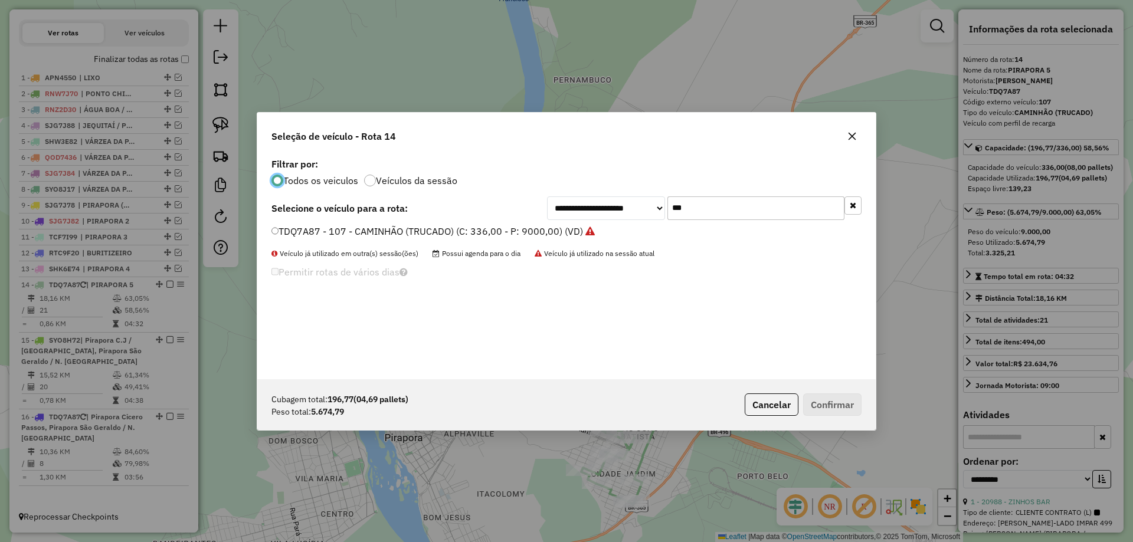
click at [722, 204] on input "***" at bounding box center [755, 208] width 177 height 24
type input "***"
click at [335, 232] on label "QOF7041 - CAMINHÃO BAÚ 10P (C: 378,00 - P: 9000,00) (VD)" at bounding box center [409, 231] width 276 height 14
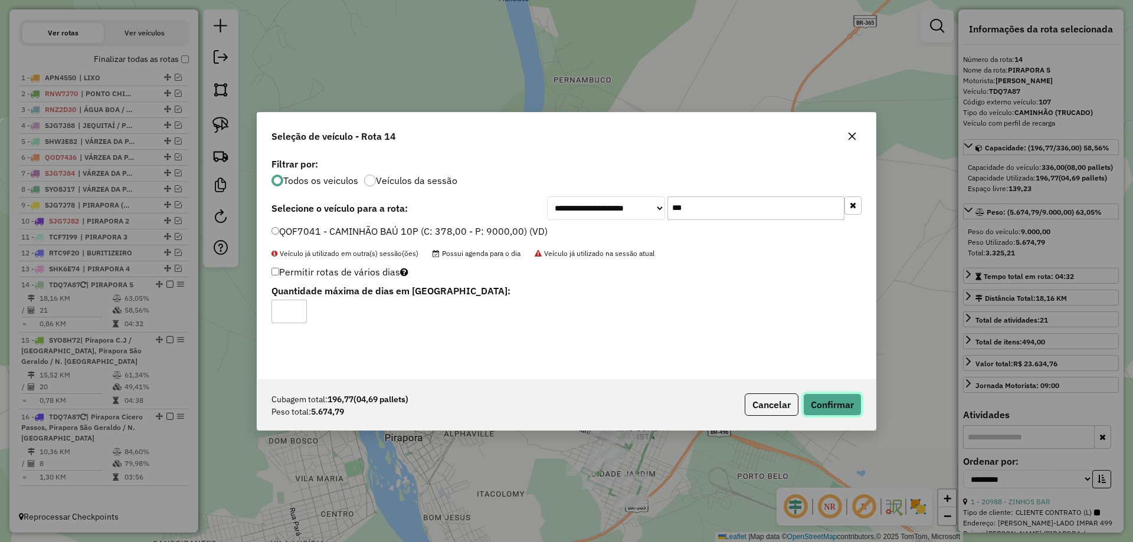
click at [847, 404] on button "Confirmar" at bounding box center [832, 405] width 58 height 22
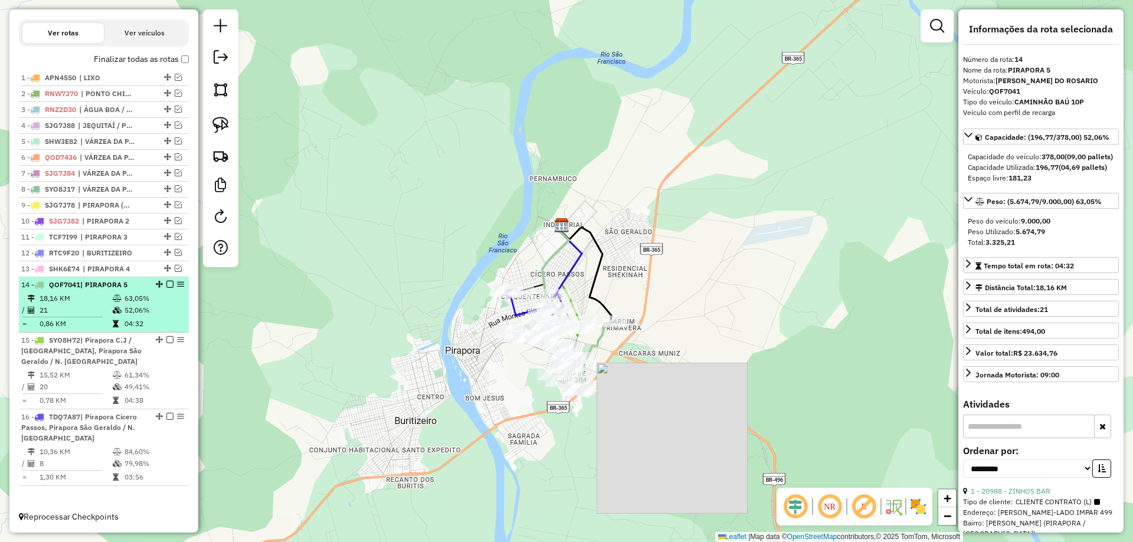
click at [166, 284] on em at bounding box center [169, 284] width 7 height 7
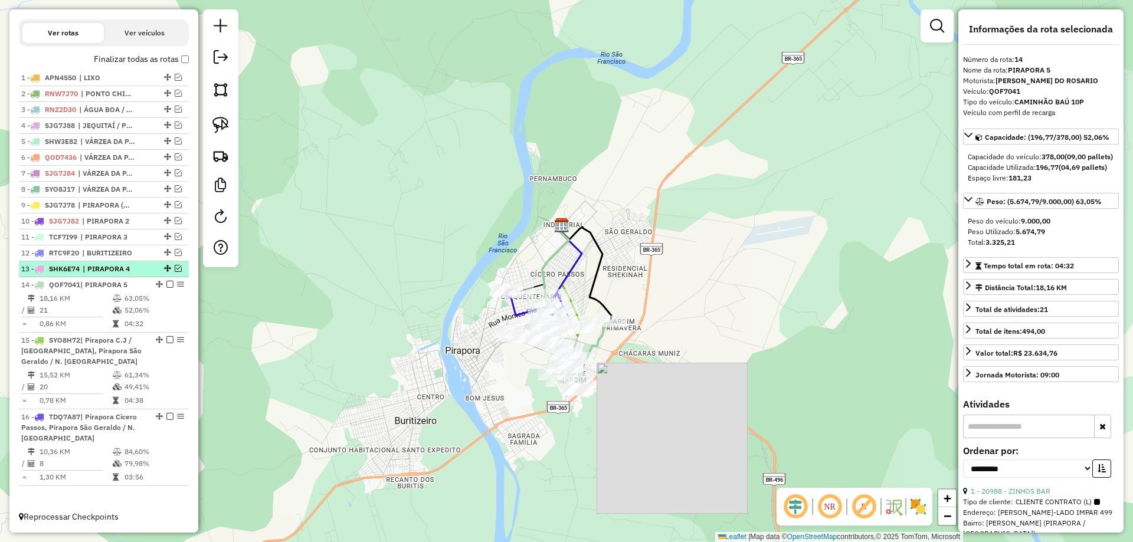
scroll to position [356, 0]
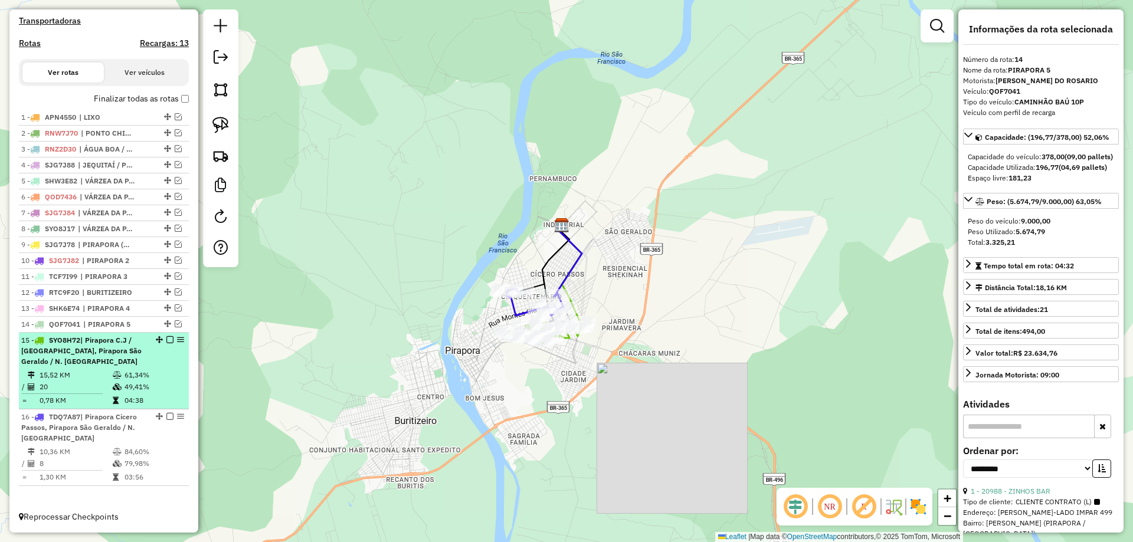
click at [129, 344] on span "| Pirapora C.J / São João, Pirapora São Geraldo / N. Pirapora" at bounding box center [81, 351] width 120 height 30
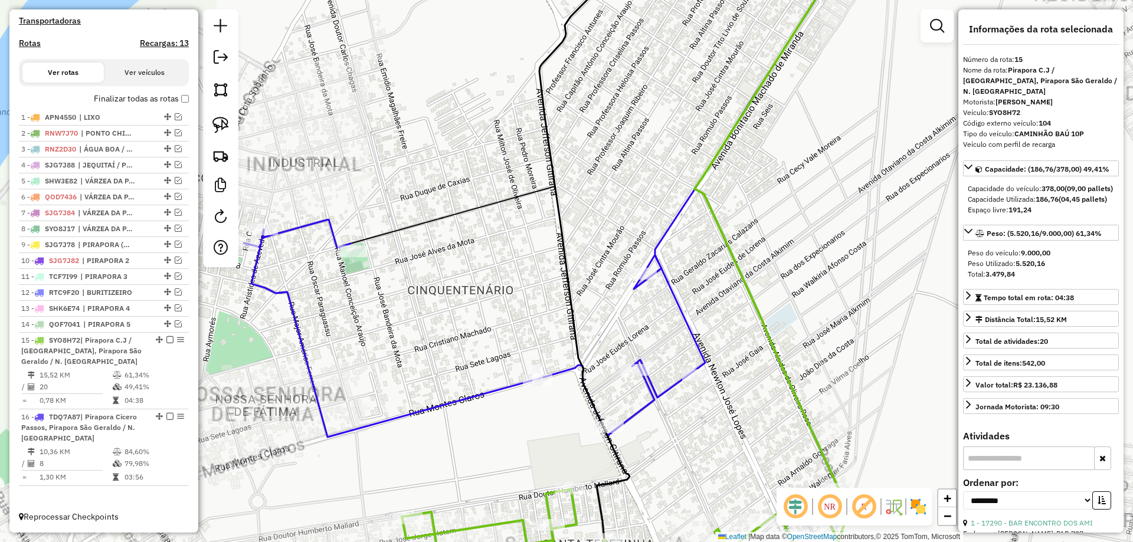
drag, startPoint x: 562, startPoint y: 299, endPoint x: 512, endPoint y: 205, distance: 106.6
click at [512, 205] on div "Janela de atendimento Grade de atendimento Capacidade Transportadoras Veículos …" at bounding box center [566, 271] width 1133 height 542
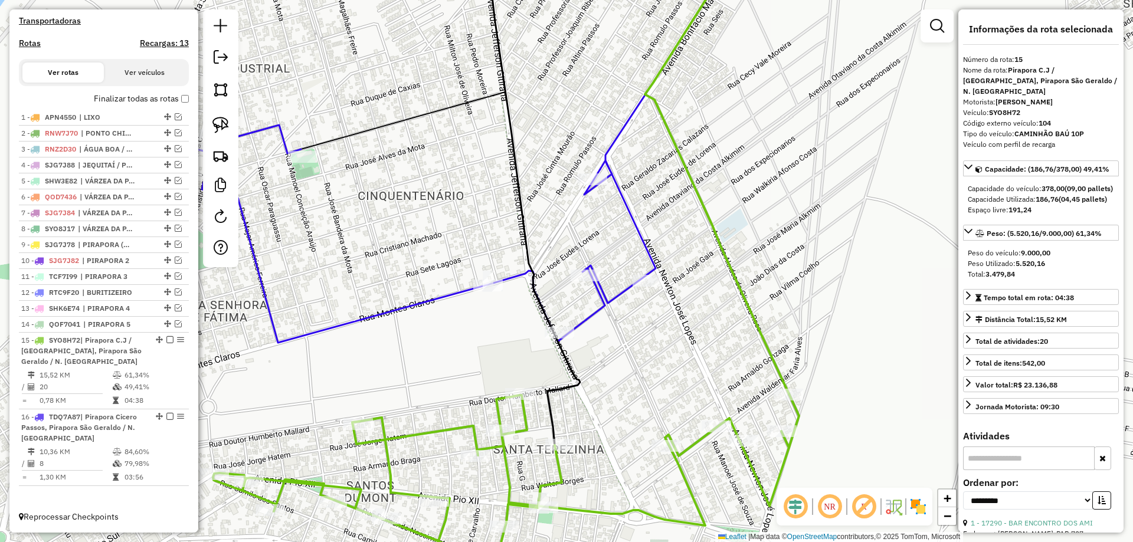
click at [593, 189] on icon at bounding box center [662, 70] width 156 height 249
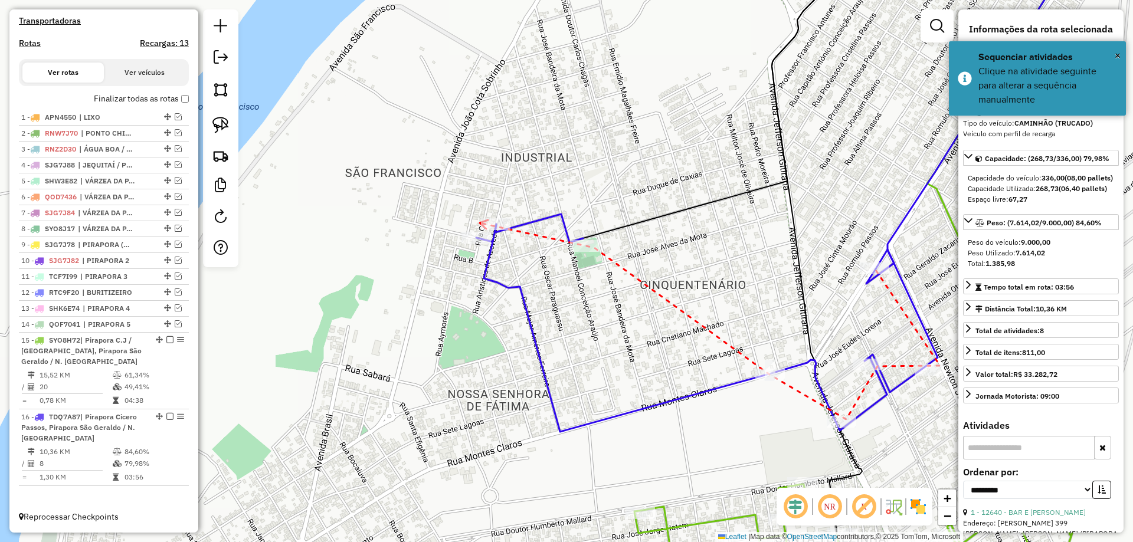
click at [480, 223] on icon at bounding box center [484, 224] width 8 height 9
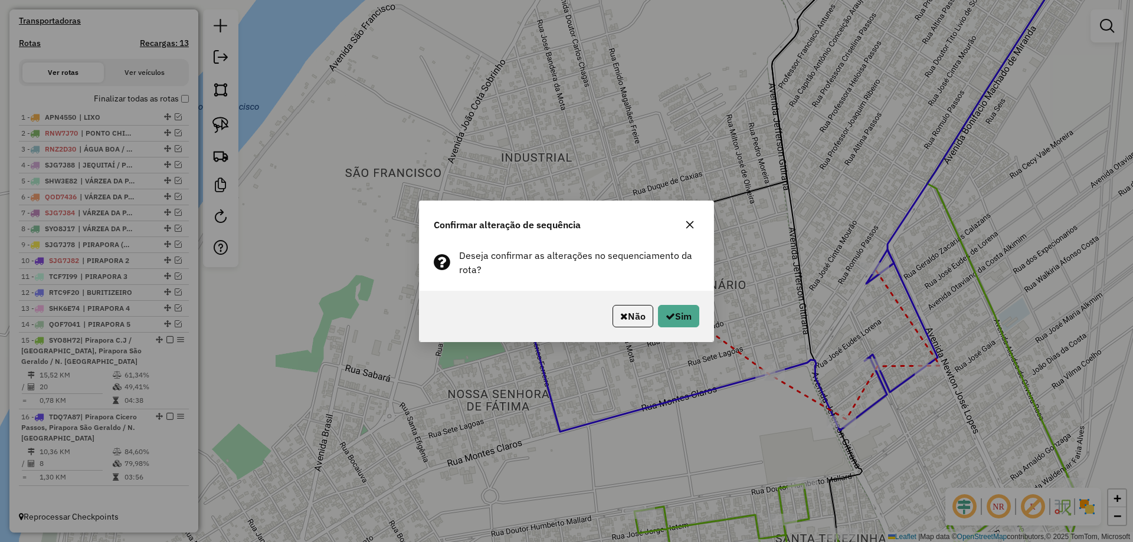
click at [700, 329] on div "Não Sim" at bounding box center [567, 316] width 294 height 51
click at [685, 322] on button "Sim" at bounding box center [678, 316] width 41 height 22
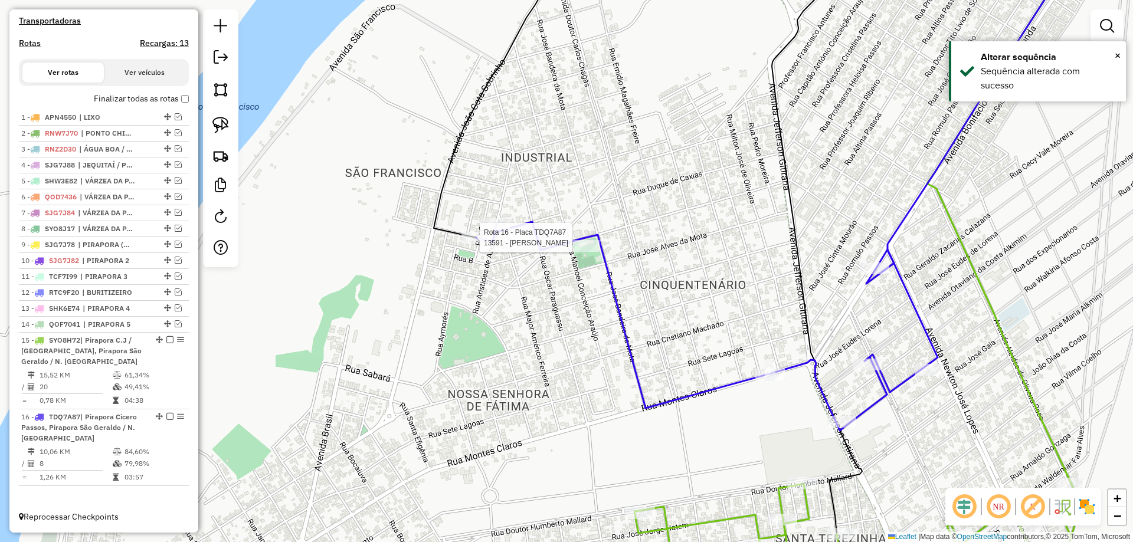
select select "**********"
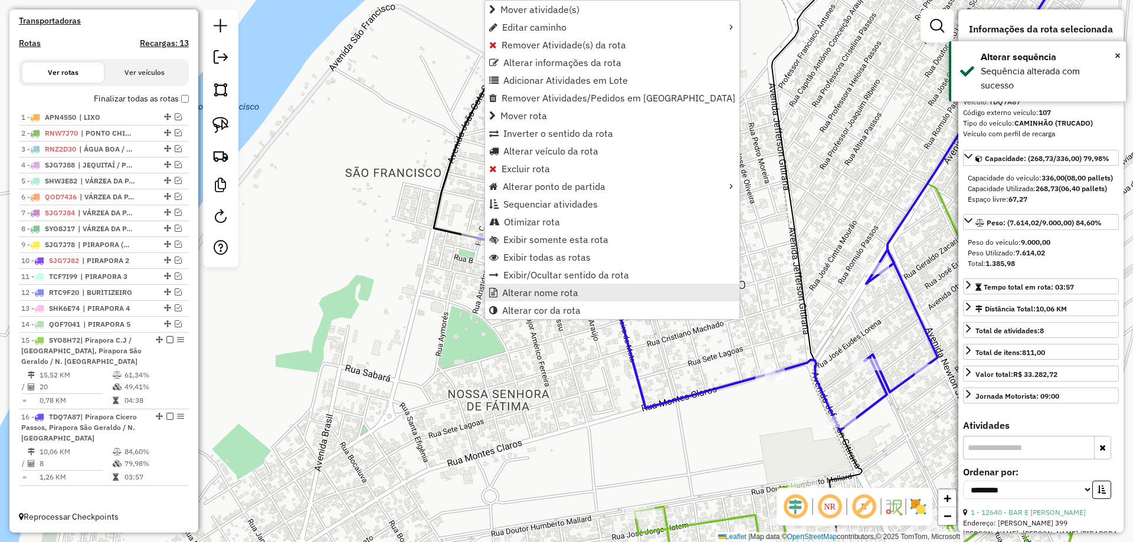
click at [542, 290] on span "Alterar nome rota" at bounding box center [540, 292] width 76 height 9
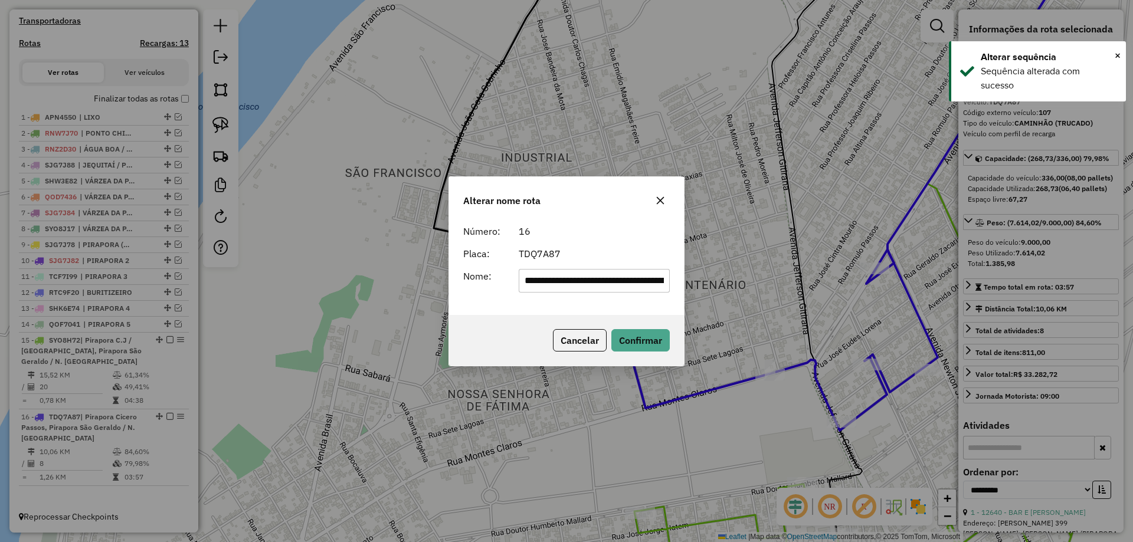
scroll to position [0, 107]
click at [563, 271] on input "**********" at bounding box center [595, 281] width 152 height 24
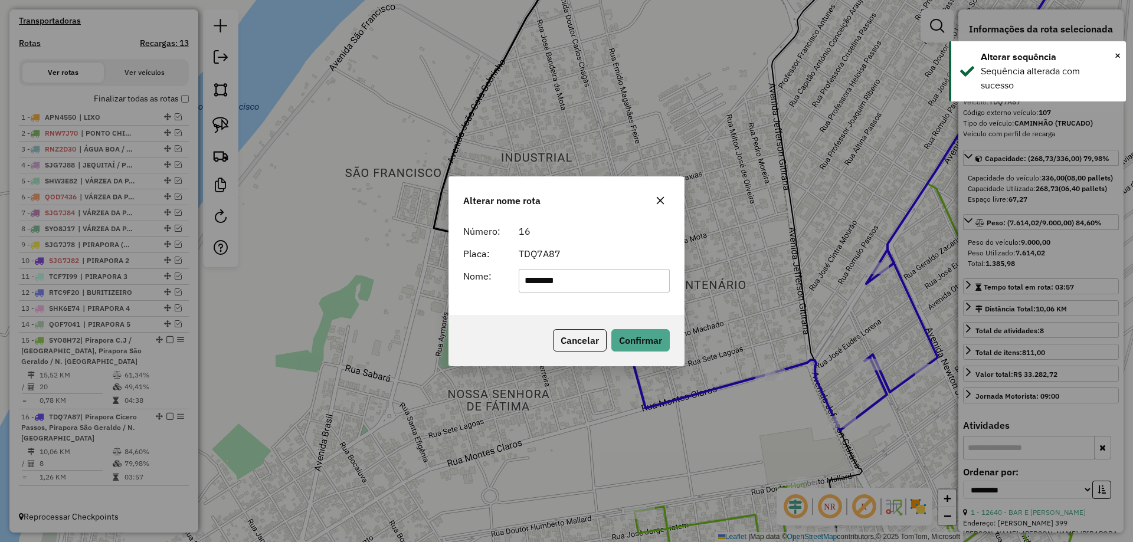
scroll to position [0, 0]
type input "**********"
click at [620, 247] on div "TDQ7A87" at bounding box center [595, 254] width 166 height 14
click at [658, 346] on button "Confirmar" at bounding box center [640, 340] width 58 height 22
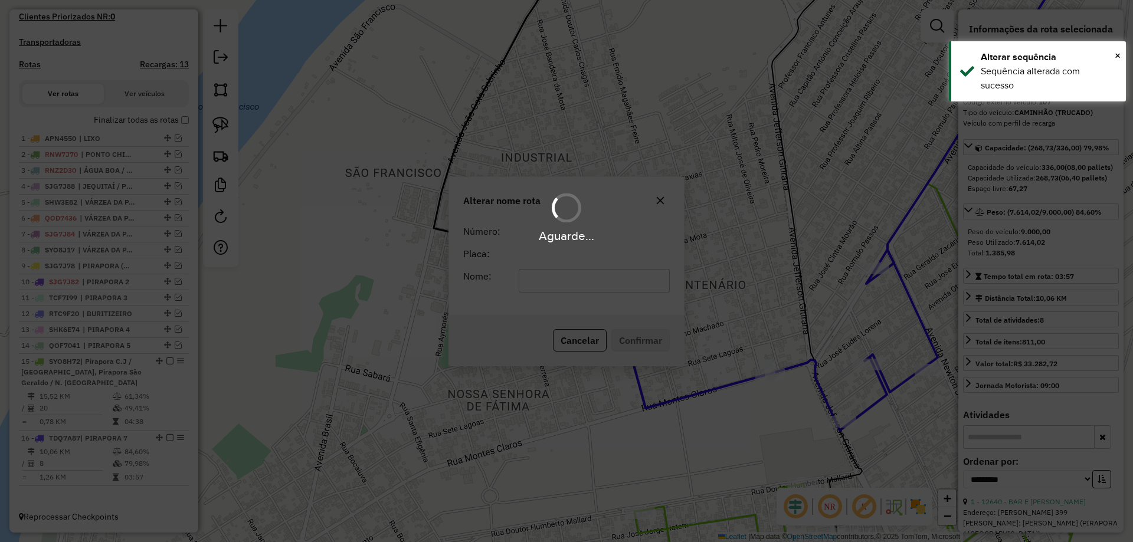
scroll to position [335, 0]
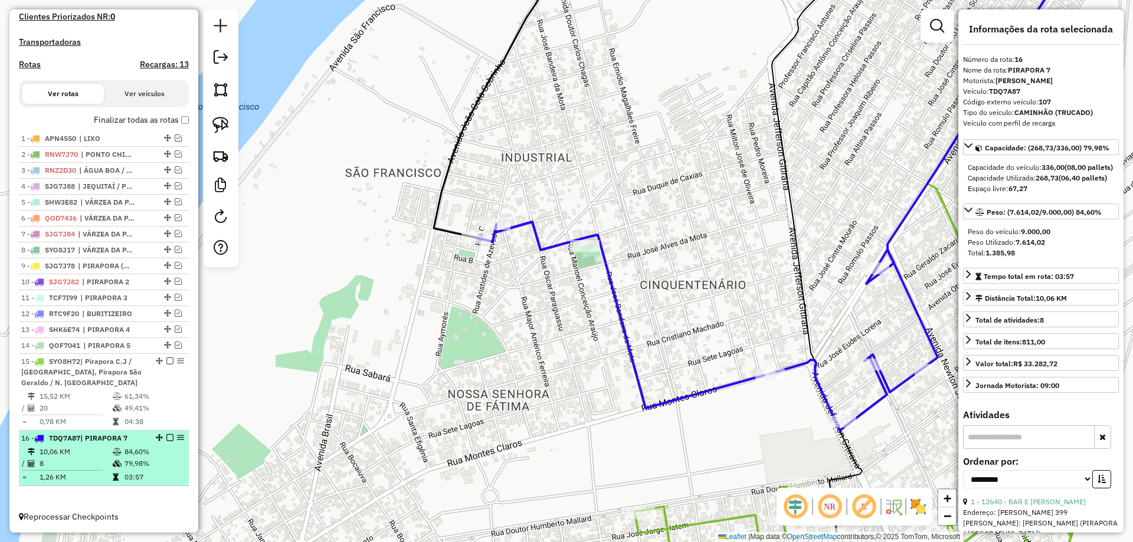
click at [166, 437] on em at bounding box center [169, 437] width 7 height 7
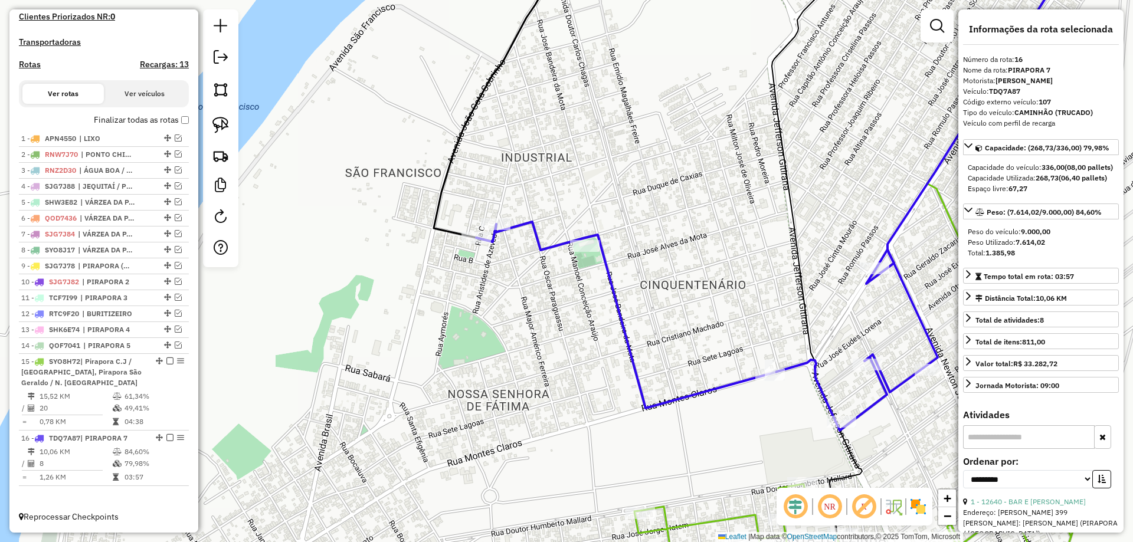
scroll to position [296, 0]
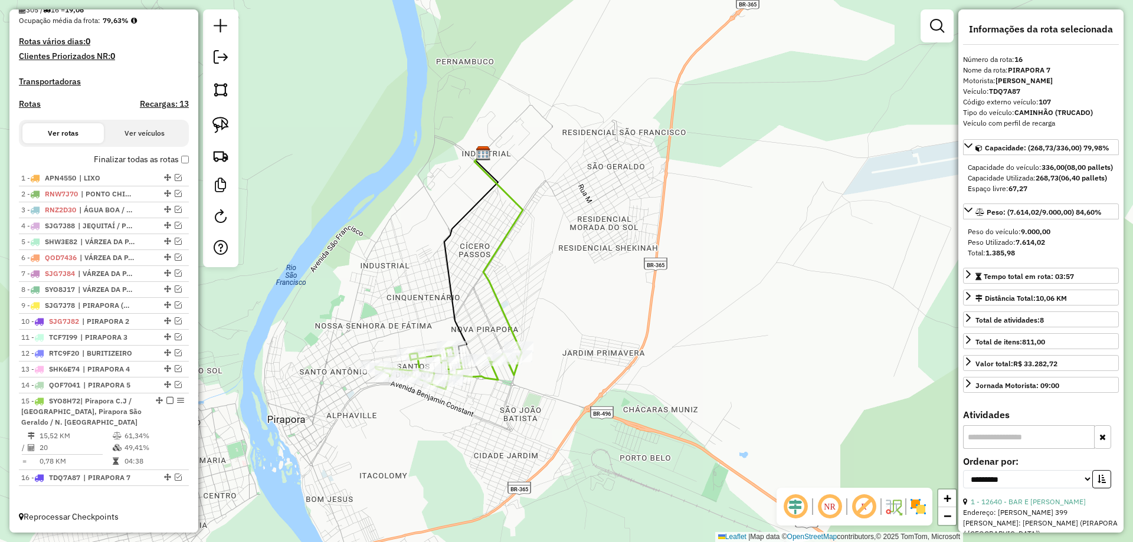
drag, startPoint x: 440, startPoint y: 323, endPoint x: 436, endPoint y: 279, distance: 43.8
click at [436, 279] on div "Janela de atendimento Grade de atendimento Capacidade Transportadoras Veículos …" at bounding box center [566, 271] width 1133 height 542
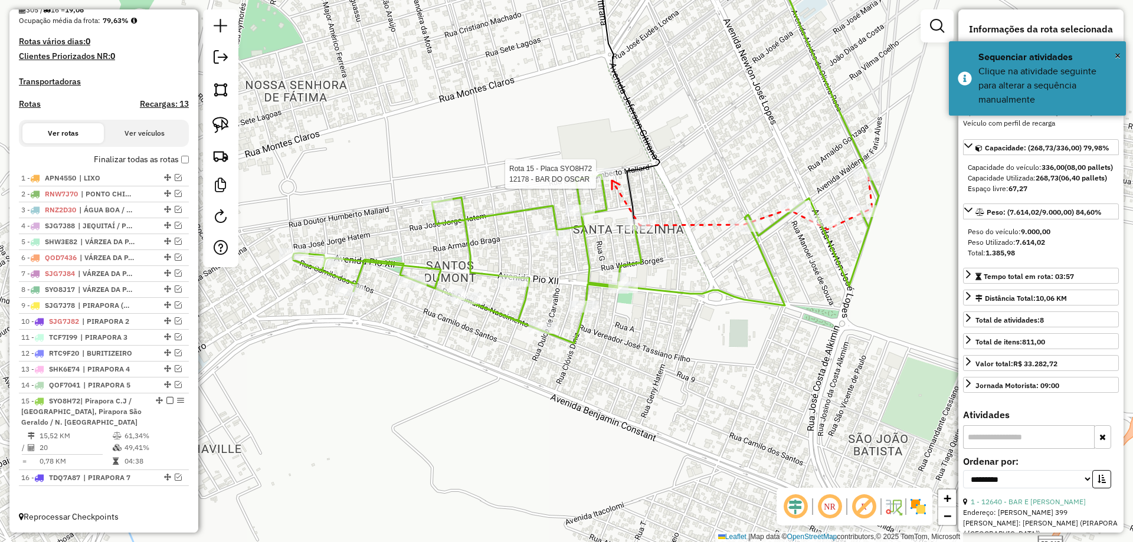
click at [612, 180] on div at bounding box center [600, 174] width 30 height 12
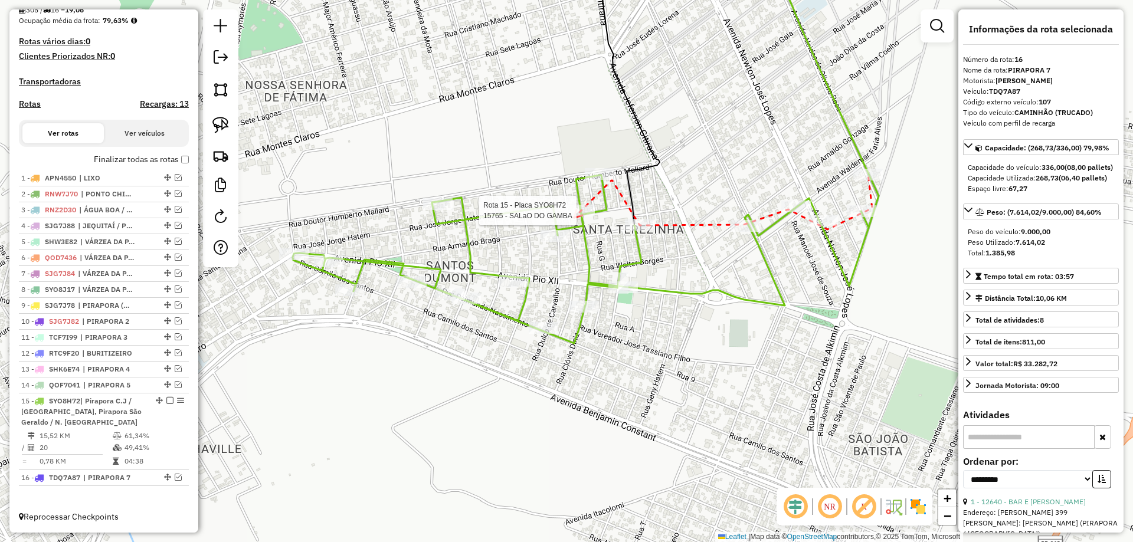
click at [574, 217] on div at bounding box center [580, 211] width 30 height 12
click at [554, 334] on div at bounding box center [544, 328] width 30 height 12
click at [521, 287] on div at bounding box center [514, 281] width 30 height 12
click at [467, 304] on div at bounding box center [466, 299] width 30 height 12
click at [413, 288] on div at bounding box center [412, 282] width 30 height 12
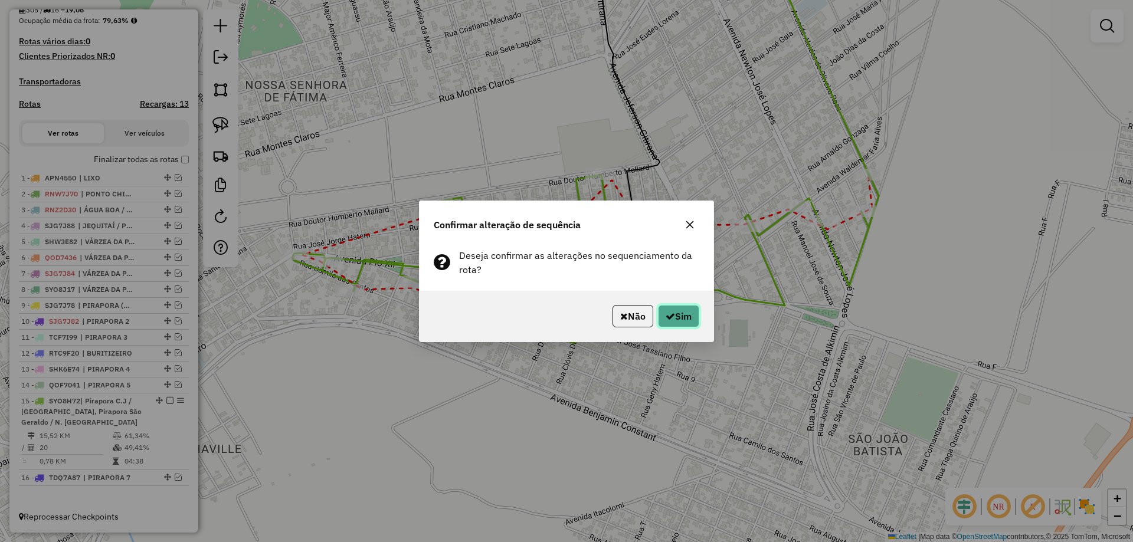
drag, startPoint x: 686, startPoint y: 322, endPoint x: 654, endPoint y: 309, distance: 34.4
click at [687, 322] on button "Sim" at bounding box center [678, 316] width 41 height 22
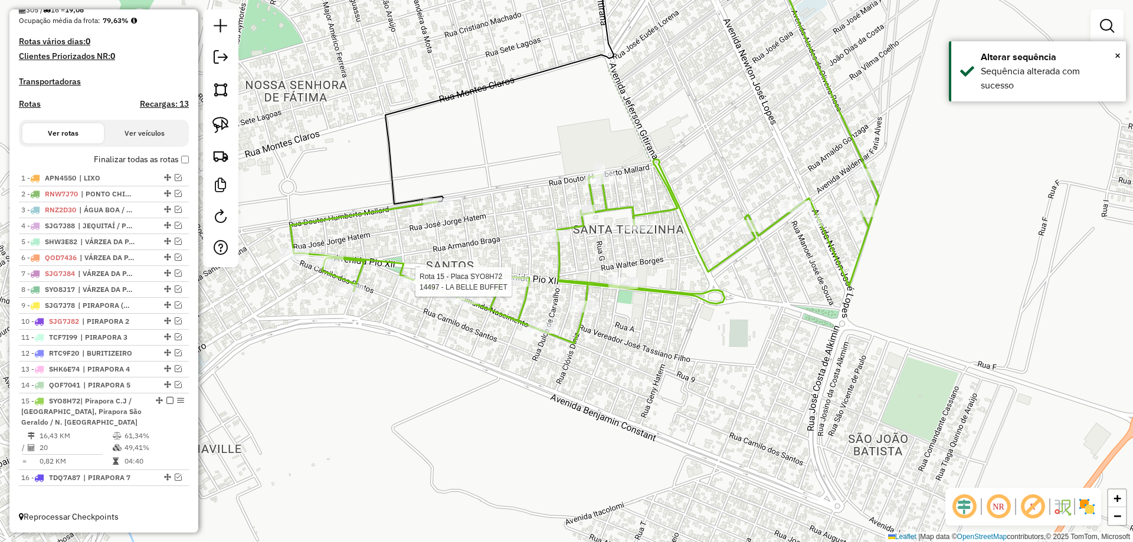
select select "**********"
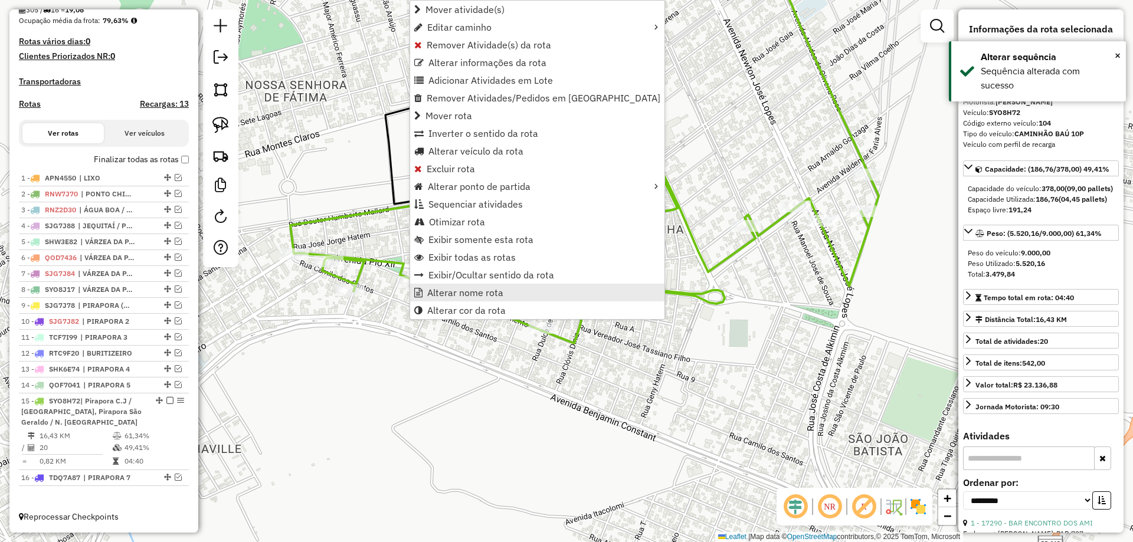
click at [503, 293] on link "Alterar nome rota" at bounding box center [537, 293] width 254 height 18
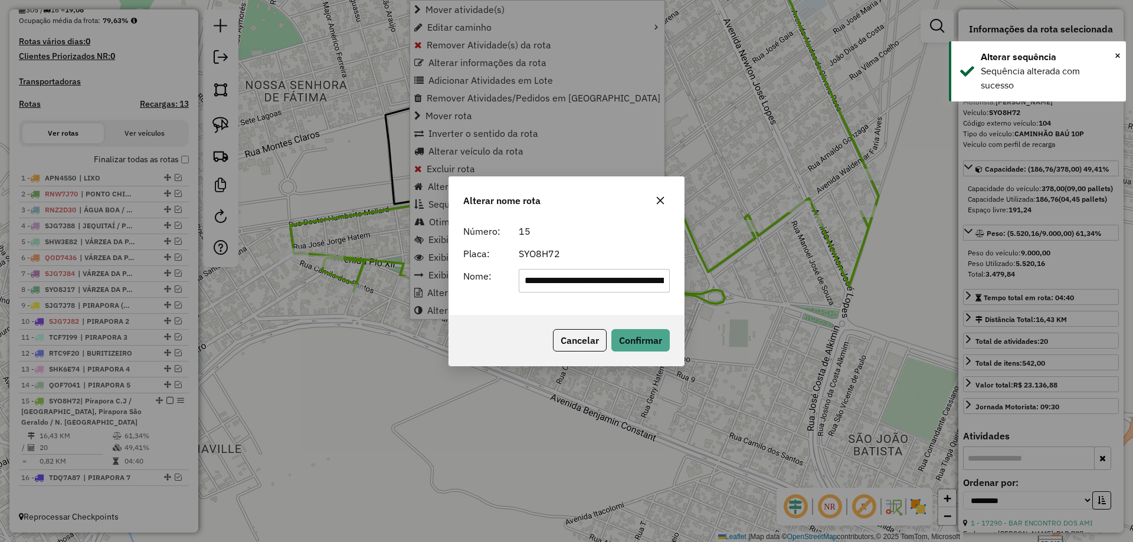
scroll to position [0, 107]
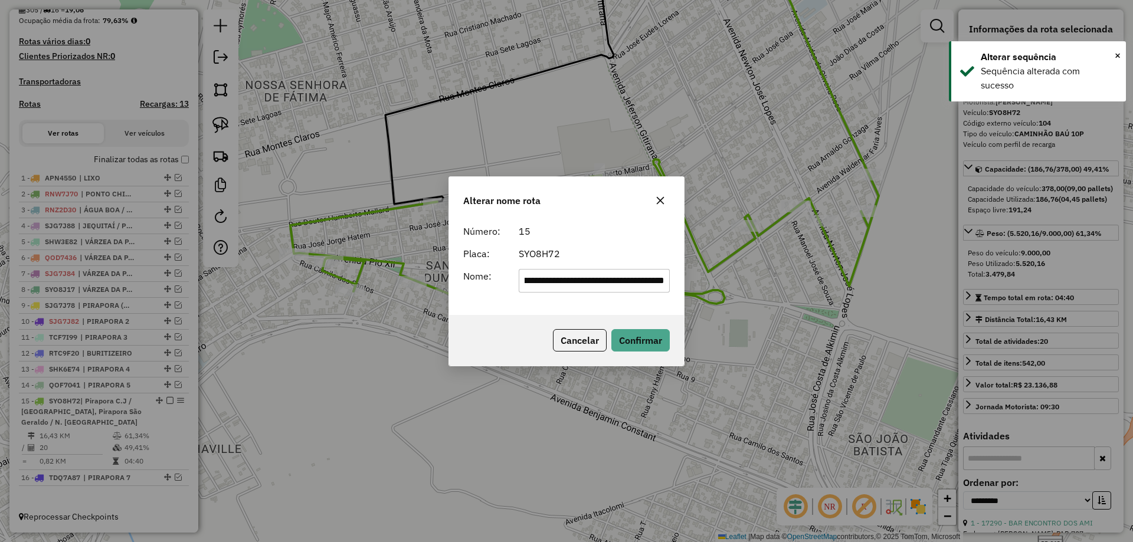
click at [601, 269] on input "**********" at bounding box center [595, 281] width 152 height 24
paste input "text"
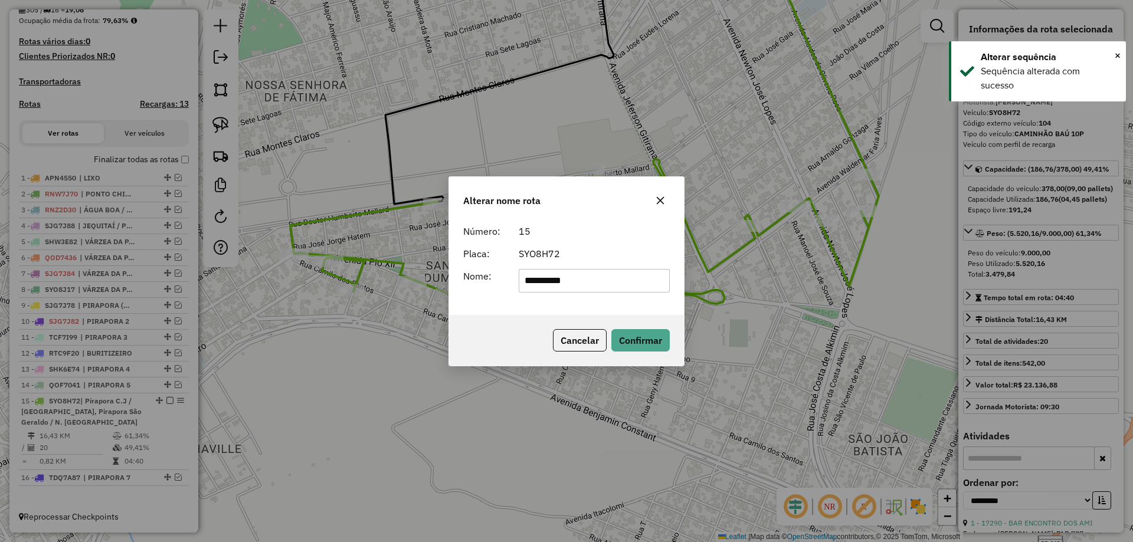
type input "**********"
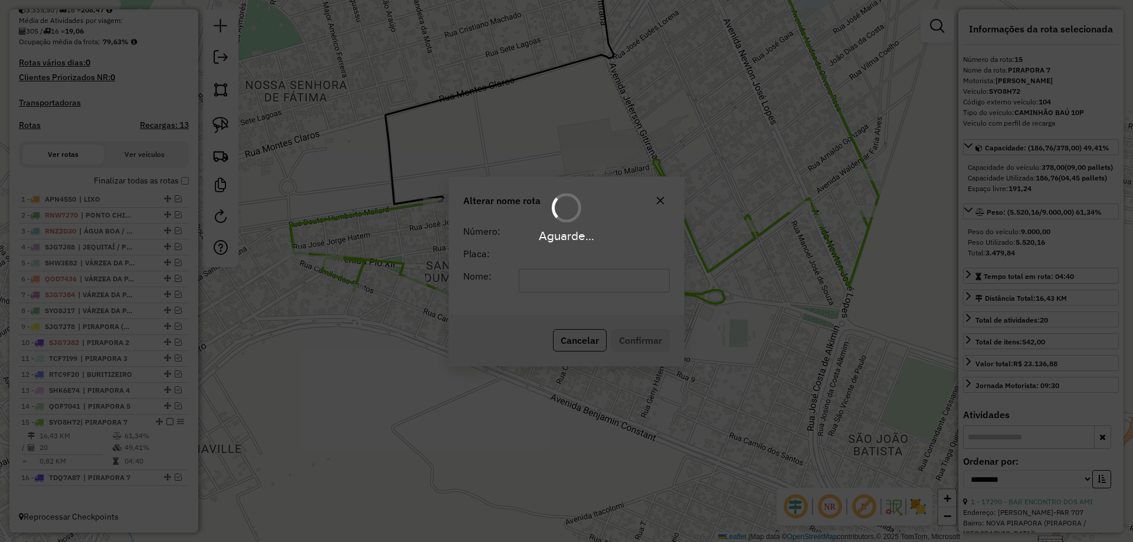
scroll to position [274, 0]
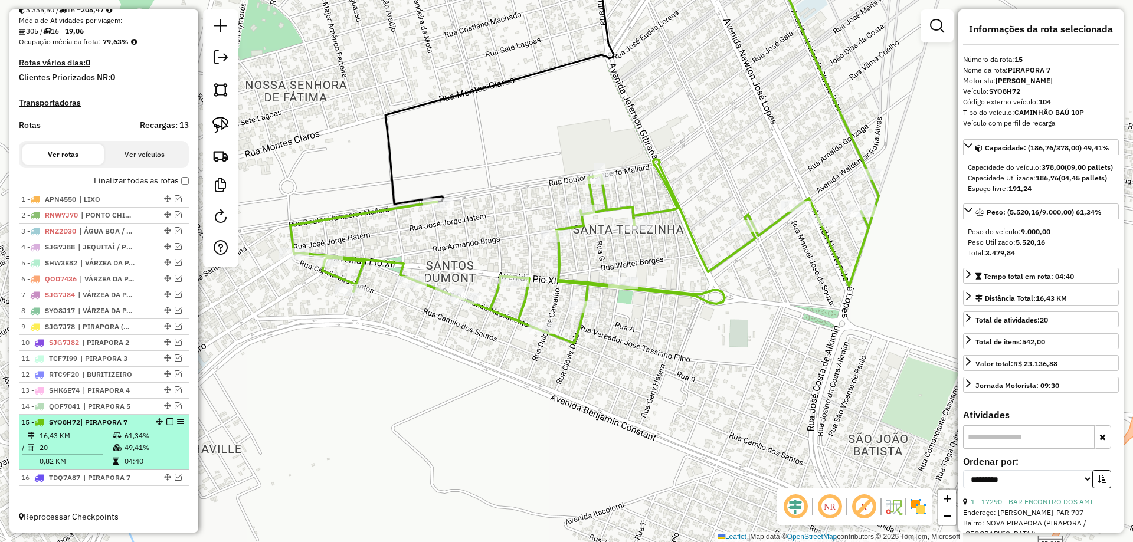
click at [160, 420] on div at bounding box center [166, 421] width 35 height 7
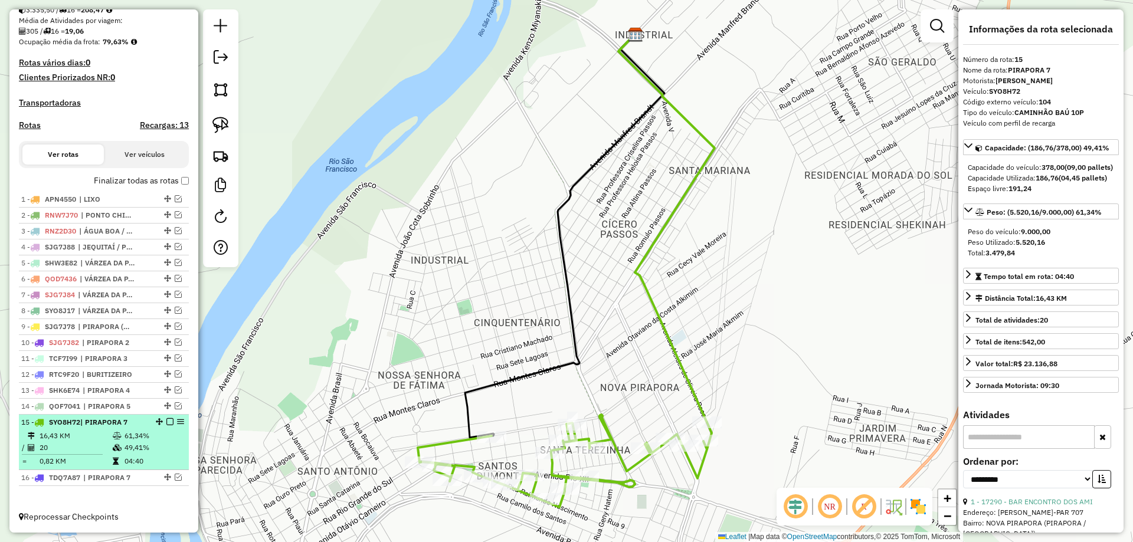
click at [166, 423] on em at bounding box center [169, 421] width 7 height 7
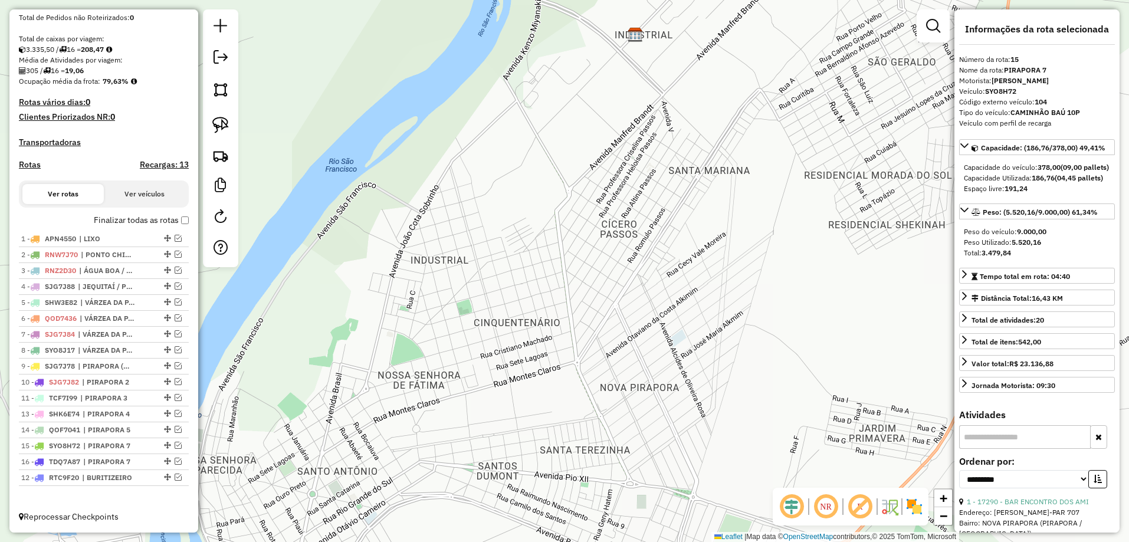
drag, startPoint x: 165, startPoint y: 411, endPoint x: 164, endPoint y: 501, distance: 89.7
click at [175, 237] on em at bounding box center [178, 238] width 7 height 7
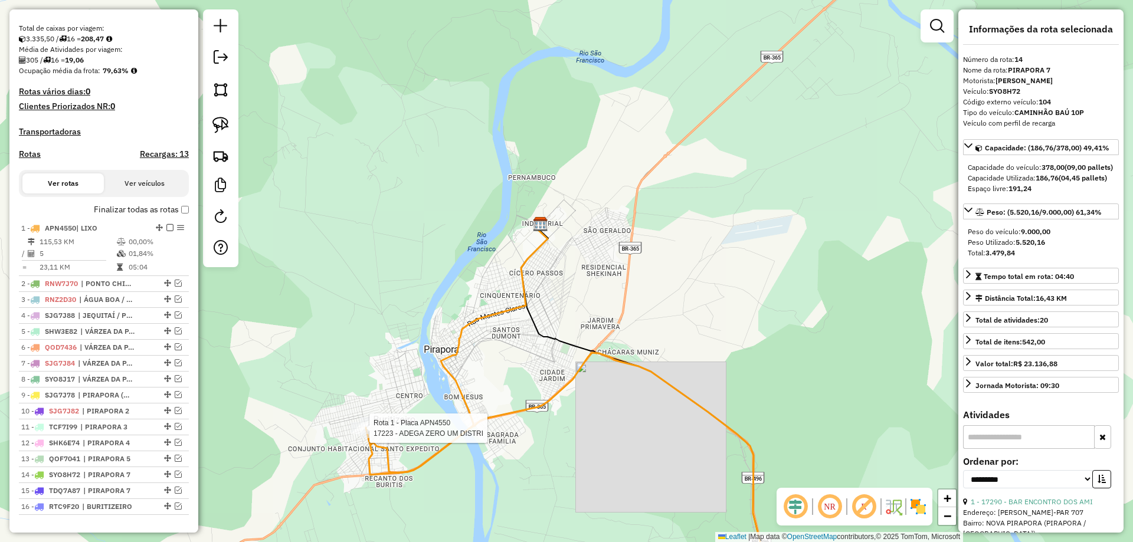
scroll to position [274, 0]
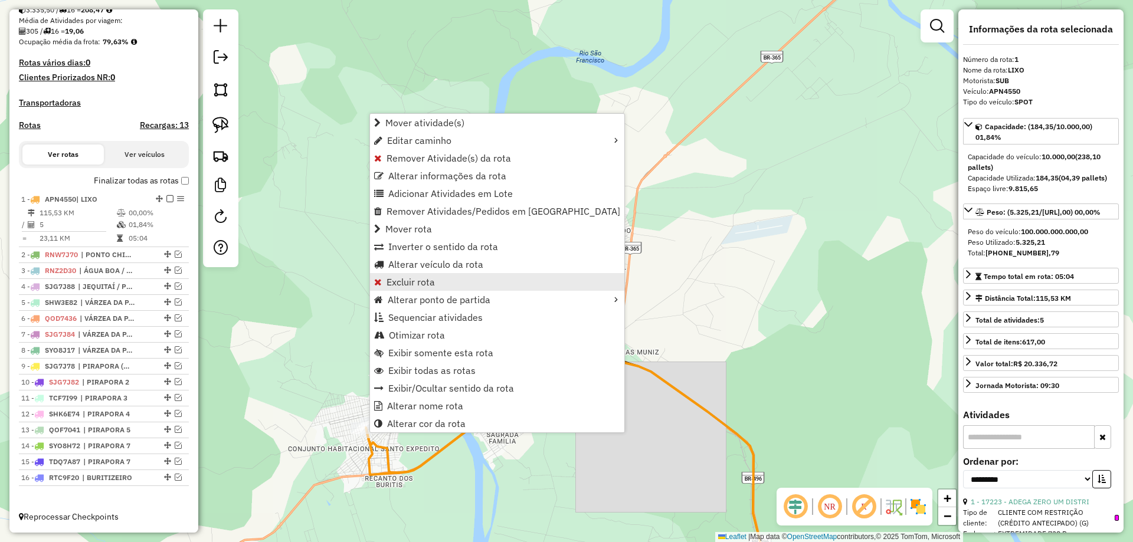
click at [421, 280] on span "Excluir rota" at bounding box center [410, 281] width 48 height 9
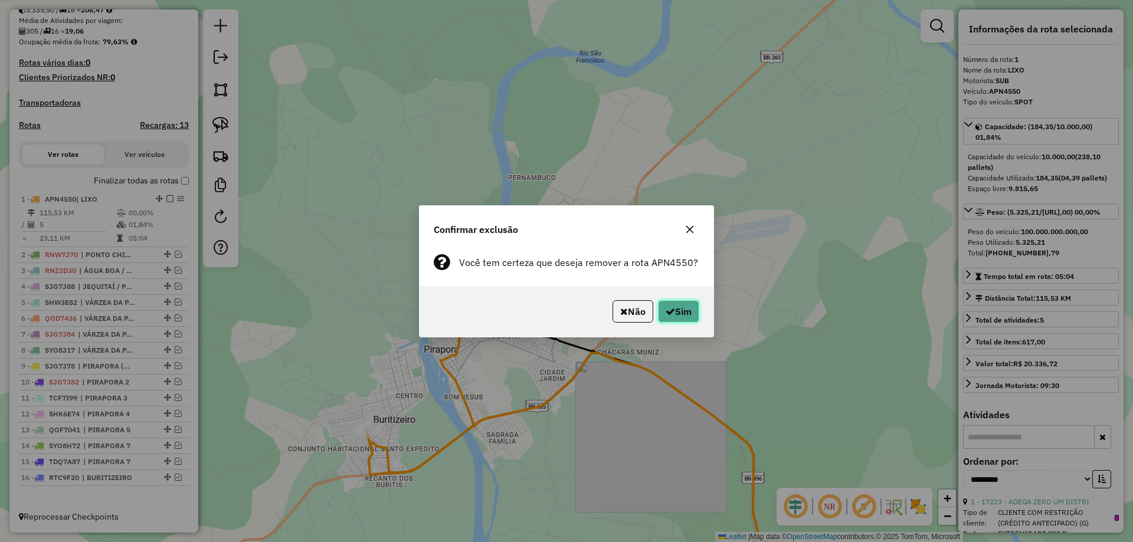
click at [663, 322] on button "Sim" at bounding box center [678, 311] width 41 height 22
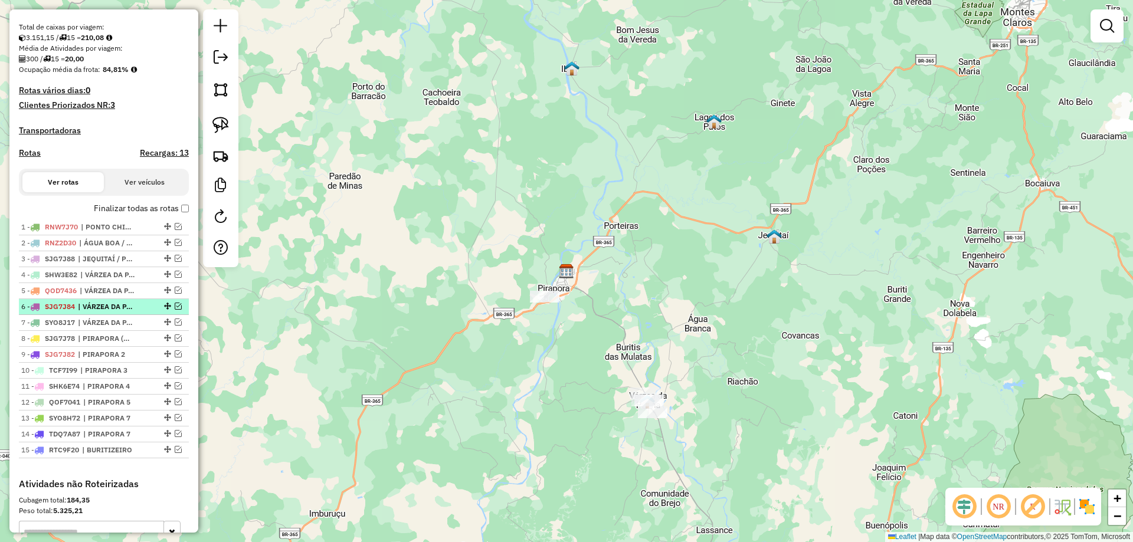
scroll to position [295, 0]
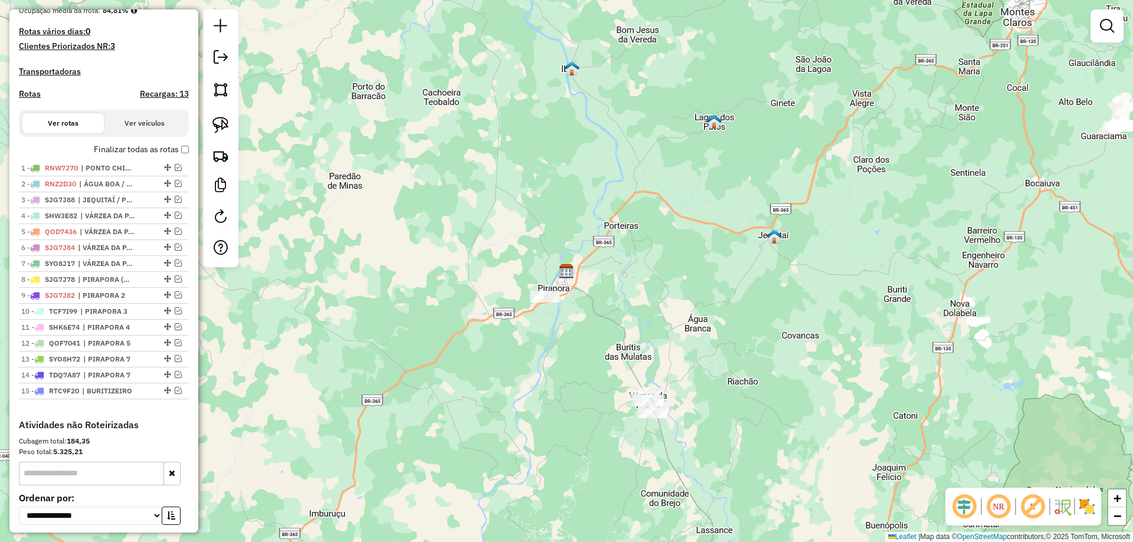
click at [1120, 25] on div at bounding box center [1106, 25] width 33 height 33
click at [1114, 25] on link at bounding box center [1107, 26] width 24 height 24
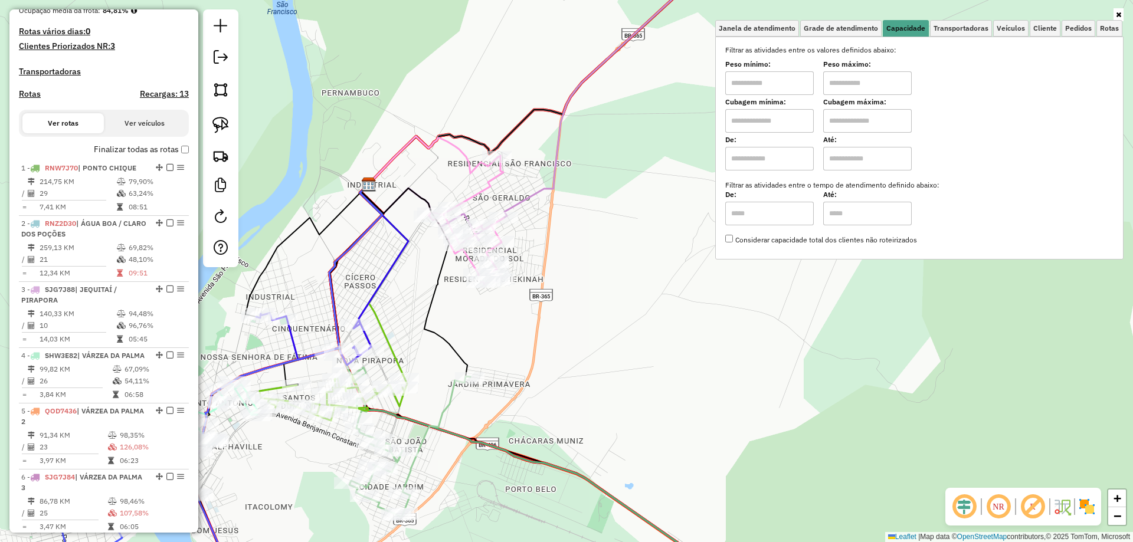
drag, startPoint x: 539, startPoint y: 312, endPoint x: 595, endPoint y: 292, distance: 59.3
click at [595, 292] on div "Janela de atendimento Grade de atendimento Capacidade Transportadoras Veículos …" at bounding box center [566, 271] width 1133 height 542
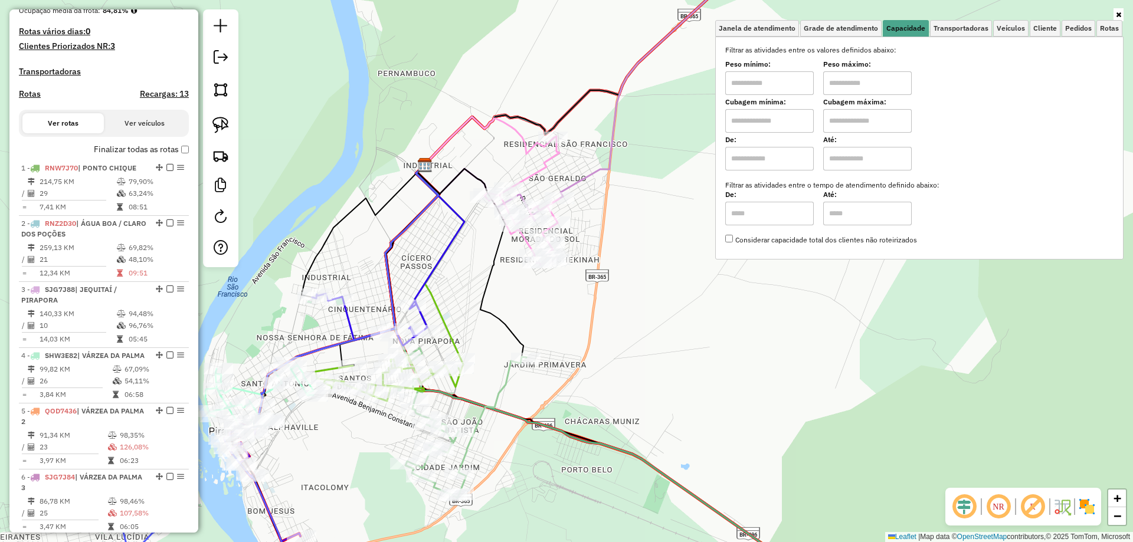
click at [580, 317] on div "Janela de atendimento Grade de atendimento Capacidade Transportadoras Veículos …" at bounding box center [566, 271] width 1133 height 542
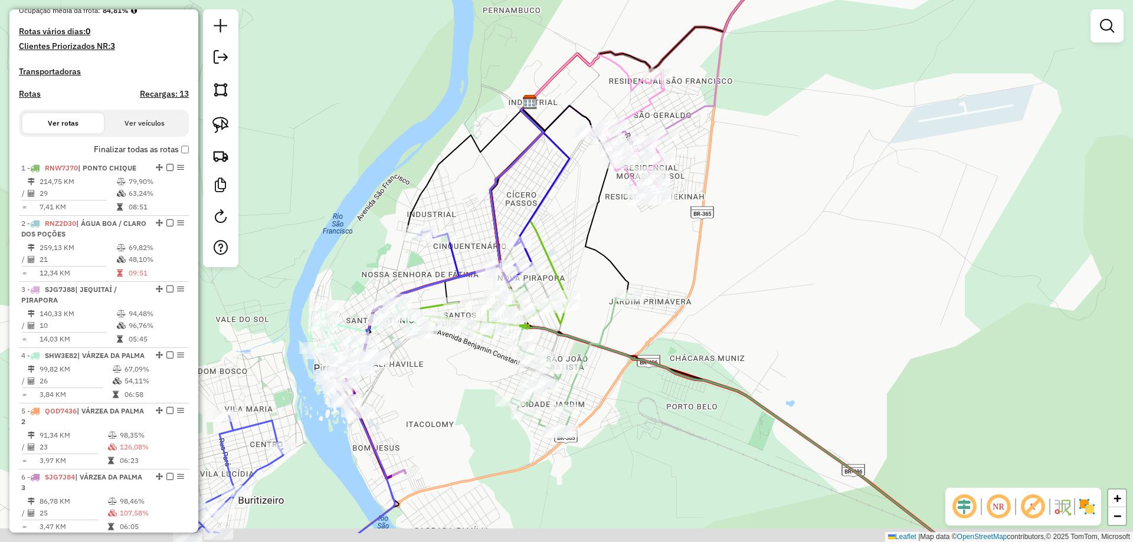
drag, startPoint x: 628, startPoint y: 300, endPoint x: 673, endPoint y: 266, distance: 56.9
click at [673, 266] on div "Janela de atendimento Grade de atendimento Capacidade Transportadoras Veículos …" at bounding box center [566, 271] width 1133 height 542
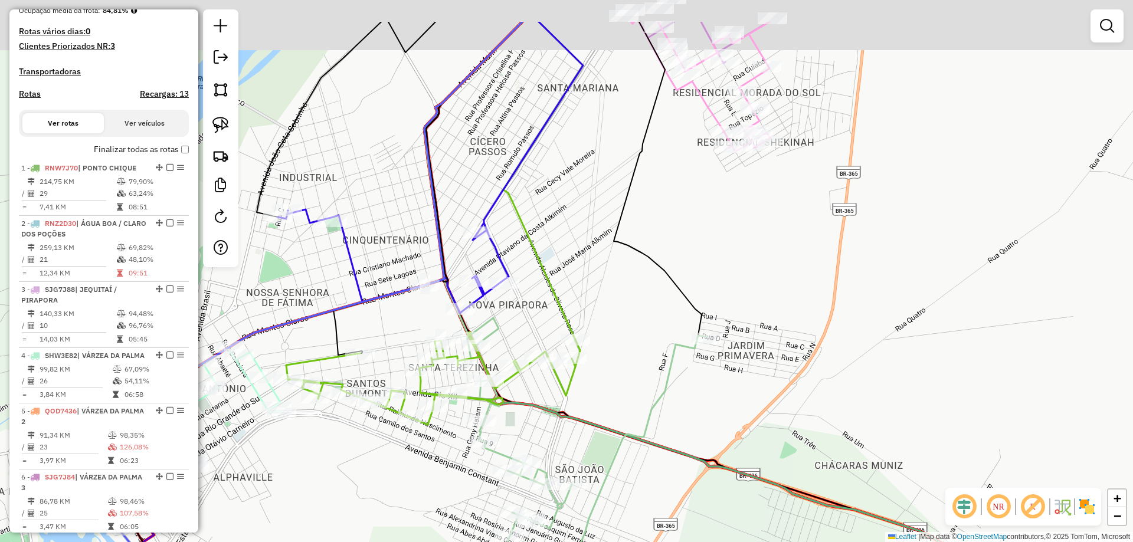
drag, startPoint x: 609, startPoint y: 244, endPoint x: 612, endPoint y: 271, distance: 27.4
click at [631, 307] on icon at bounding box center [660, 179] width 93 height 315
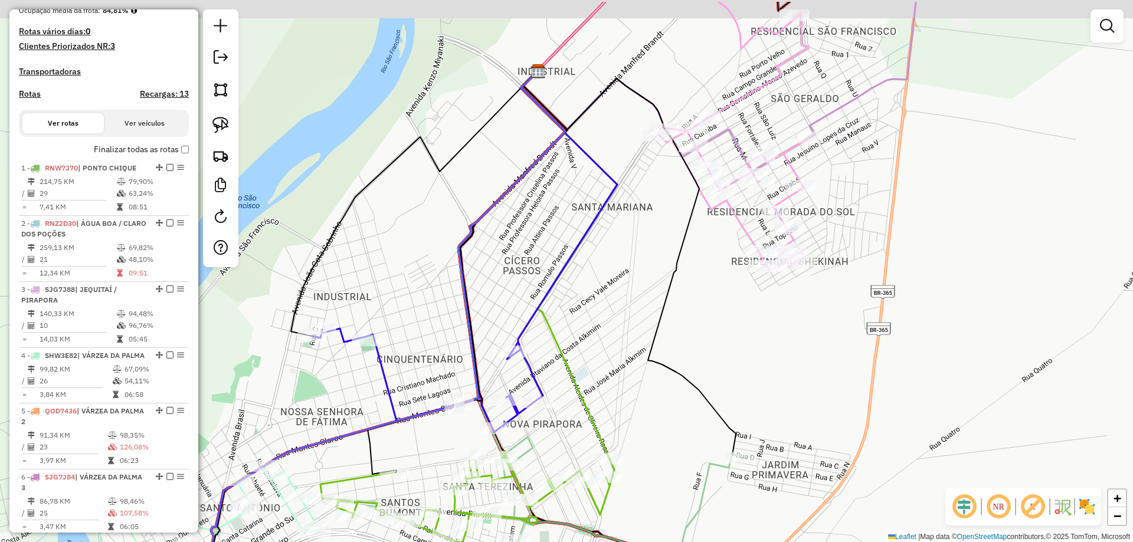
drag, startPoint x: 592, startPoint y: 238, endPoint x: 605, endPoint y: 302, distance: 64.9
click at [605, 302] on div "Janela de atendimento Grade de atendimento Capacidade Transportadoras Veículos …" at bounding box center [566, 271] width 1133 height 542
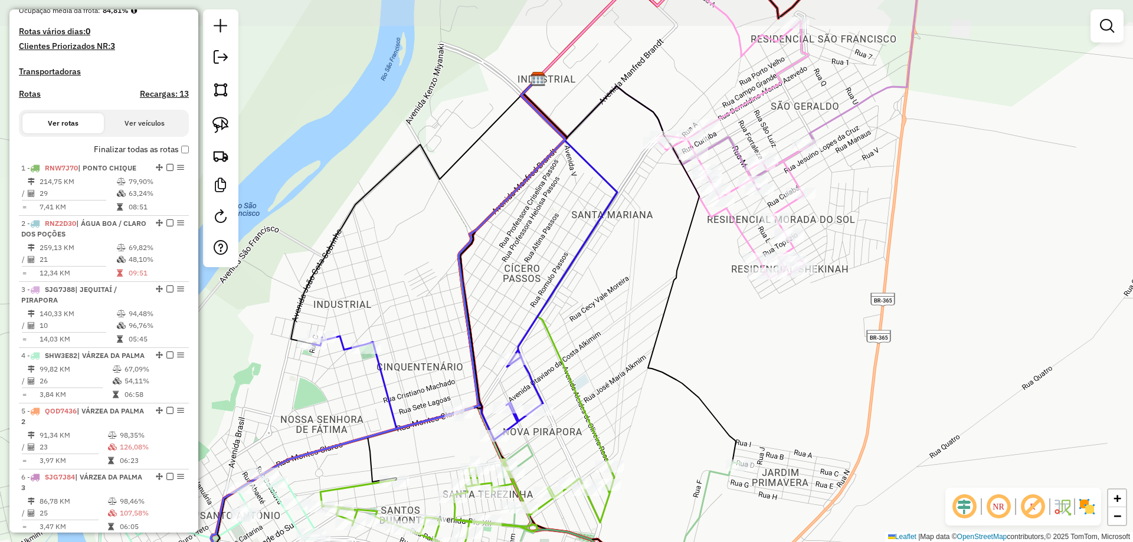
drag, startPoint x: 569, startPoint y: 358, endPoint x: 562, endPoint y: 361, distance: 7.9
click at [562, 361] on div "Janela de atendimento Grade de atendimento Capacidade Transportadoras Veículos …" at bounding box center [566, 271] width 1133 height 542
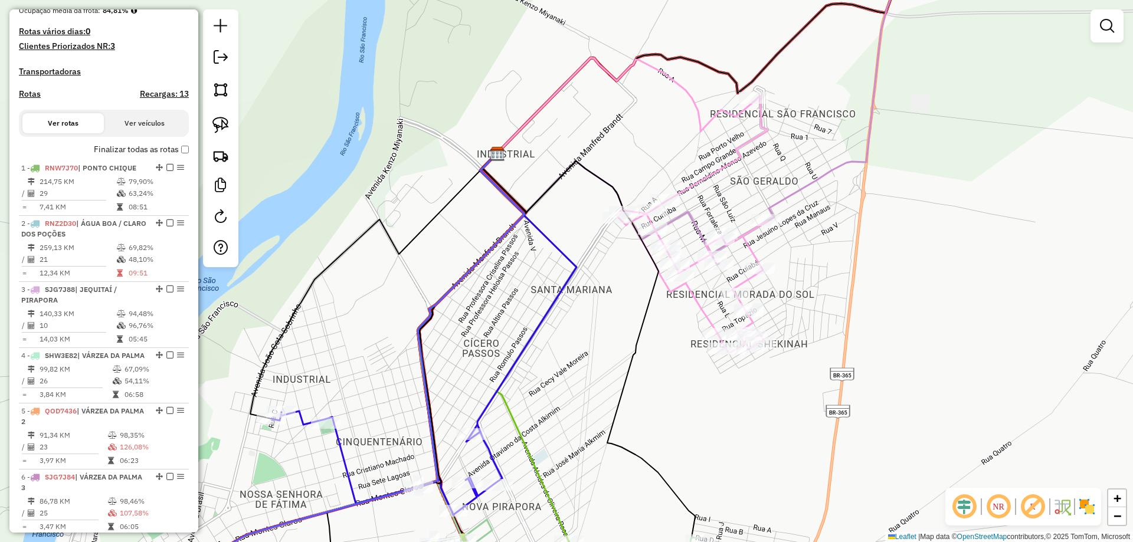
drag, startPoint x: 627, startPoint y: 306, endPoint x: 654, endPoint y: 289, distance: 31.3
click at [626, 325] on div "Janela de atendimento Grade de atendimento Capacidade Transportadoras Veículos …" at bounding box center [566, 271] width 1133 height 542
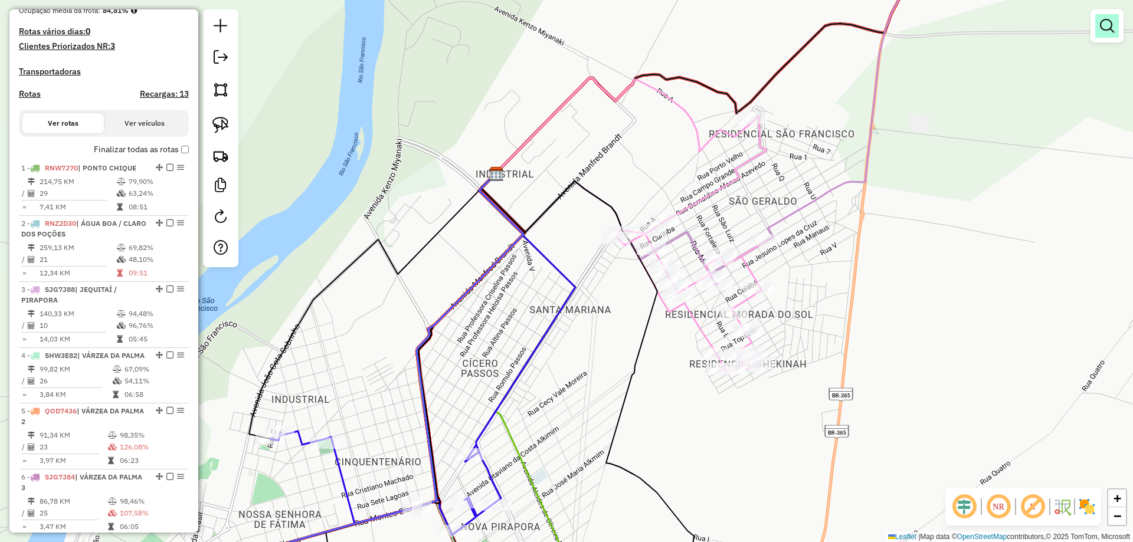
click at [1111, 25] on em at bounding box center [1107, 26] width 14 height 14
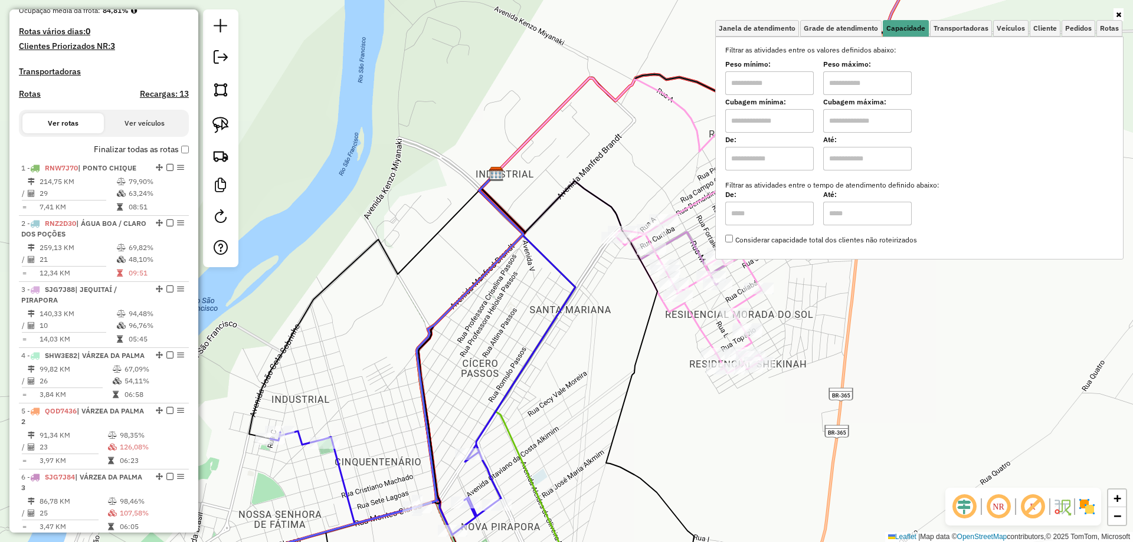
click at [792, 81] on input "text" at bounding box center [769, 83] width 89 height 24
type input "****"
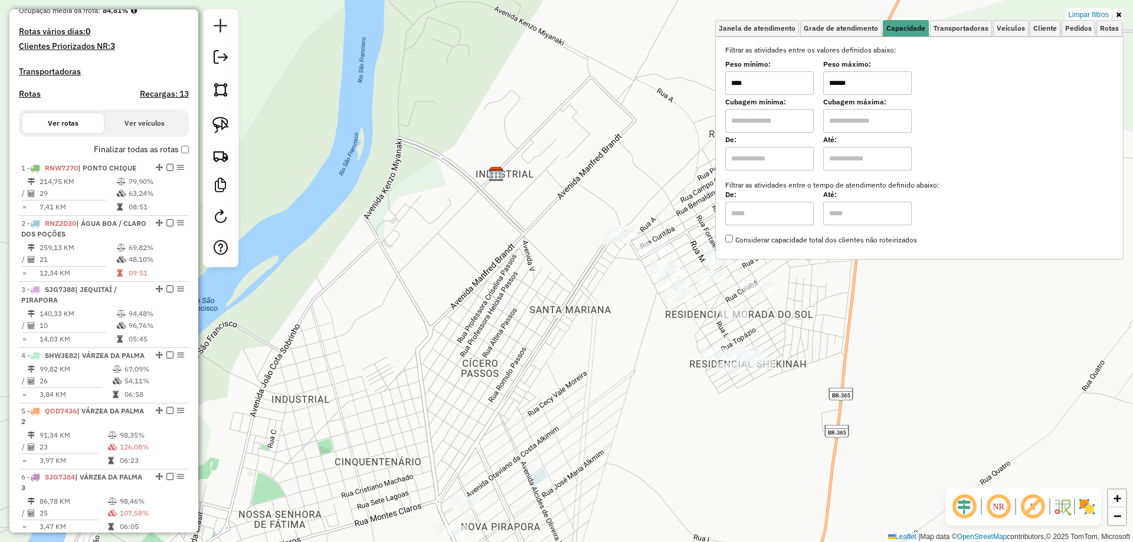
type input "******"
drag, startPoint x: 571, startPoint y: 329, endPoint x: 514, endPoint y: 345, distance: 59.6
click at [570, 329] on div "Limpar filtros Janela de atendimento Grade de atendimento Capacidade Transporta…" at bounding box center [566, 271] width 1133 height 542
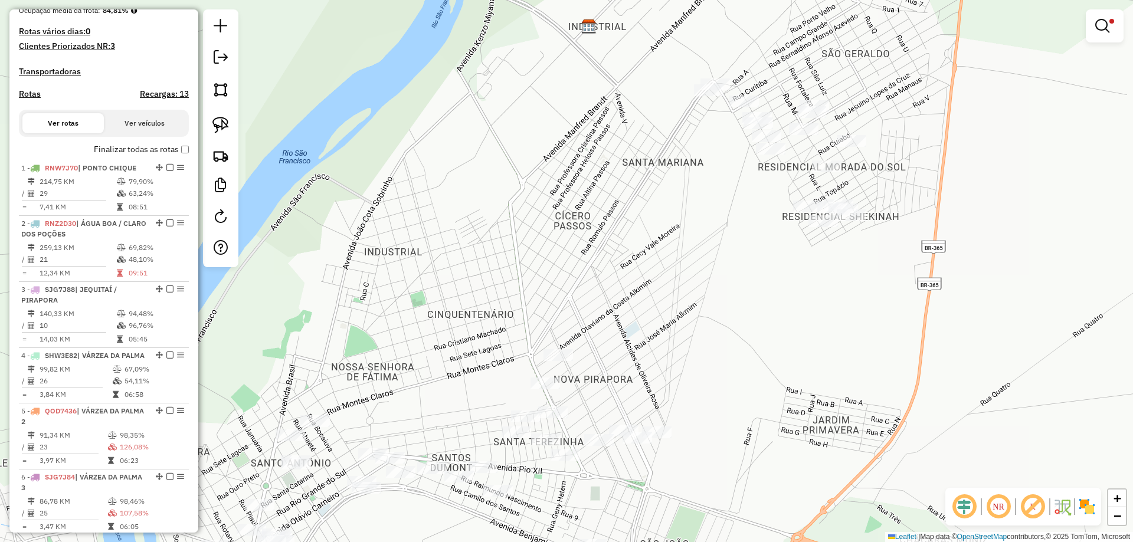
drag, startPoint x: 513, startPoint y: 329, endPoint x: 599, endPoint y: 186, distance: 166.3
click at [599, 186] on div "Limpar filtros Janela de atendimento Grade de atendimento Capacidade Transporta…" at bounding box center [566, 271] width 1133 height 542
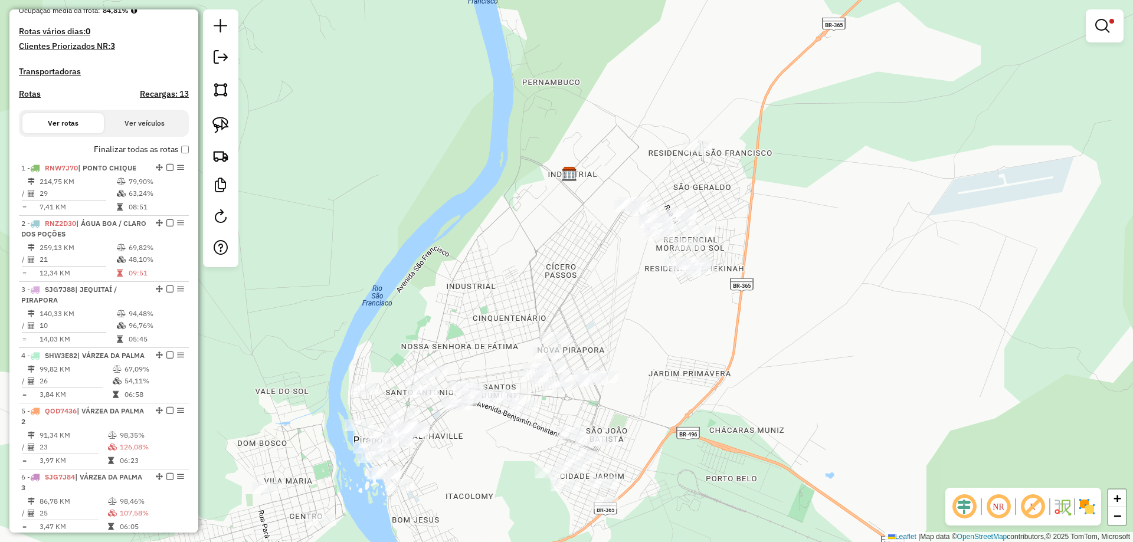
drag, startPoint x: 597, startPoint y: 194, endPoint x: 565, endPoint y: 274, distance: 86.6
click at [567, 276] on div "Limpar filtros Janela de atendimento Grade de atendimento Capacidade Transporta…" at bounding box center [566, 271] width 1133 height 542
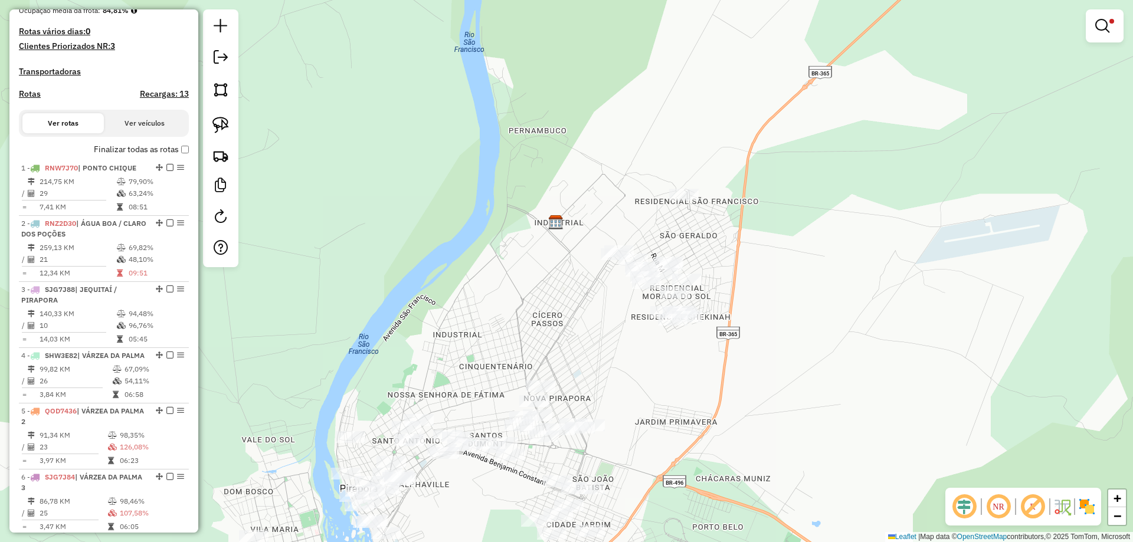
drag, startPoint x: 556, startPoint y: 285, endPoint x: 478, endPoint y: 271, distance: 79.7
click at [535, 301] on div "Limpar filtros Janela de atendimento Grade de atendimento Capacidade Transporta…" at bounding box center [566, 271] width 1133 height 542
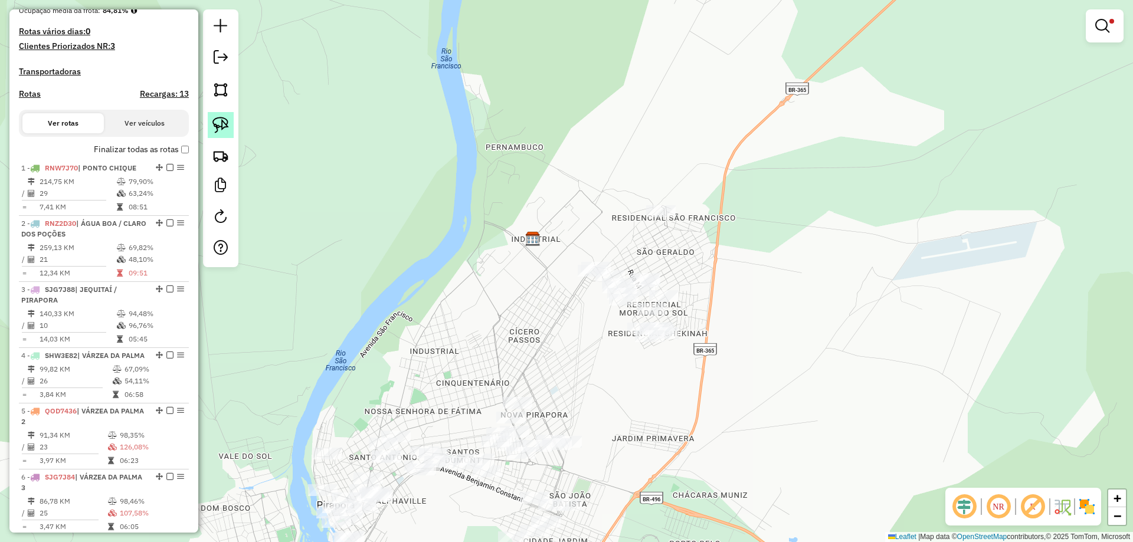
click at [230, 131] on link at bounding box center [221, 125] width 26 height 26
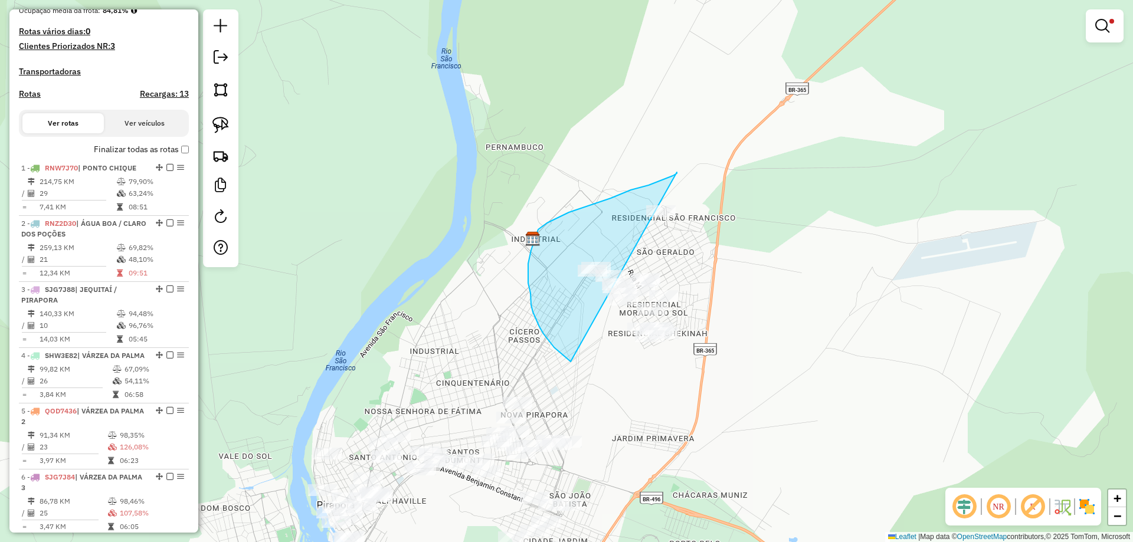
drag, startPoint x: 677, startPoint y: 172, endPoint x: 789, endPoint y: 261, distance: 143.2
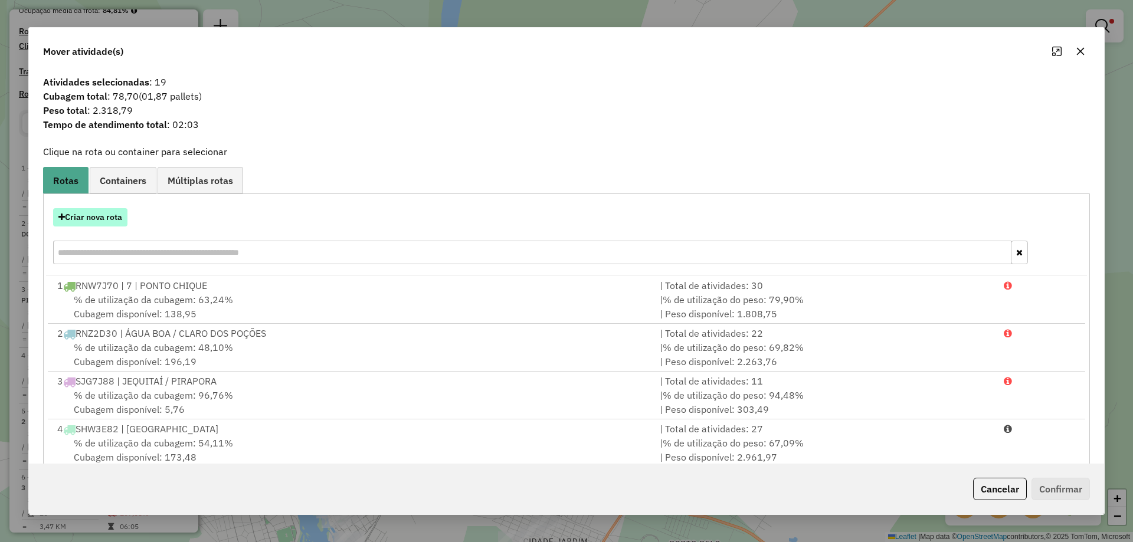
click at [96, 212] on button "Criar nova rota" at bounding box center [90, 217] width 74 height 18
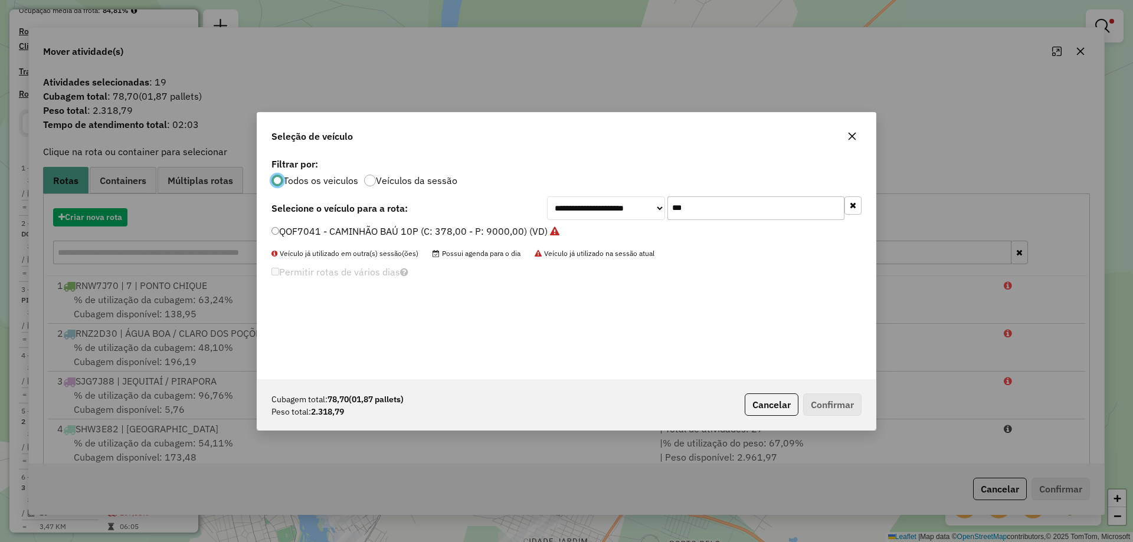
scroll to position [6, 4]
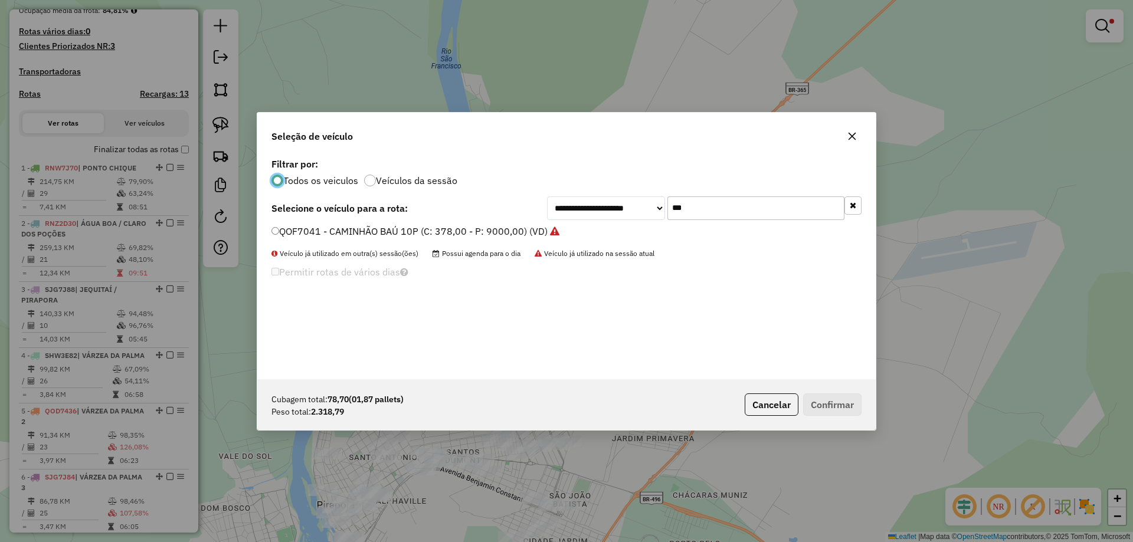
click at [715, 208] on input "***" at bounding box center [755, 208] width 177 height 24
type input "***"
click at [290, 243] on div "PVG8134 - TRICICLO (C: 120,00 - P: 2500,00) (VD)" at bounding box center [566, 237] width 604 height 24
click at [295, 240] on div "PVG8134 - TRICICLO (C: 120,00 - P: 2500,00) (VD)" at bounding box center [566, 237] width 604 height 24
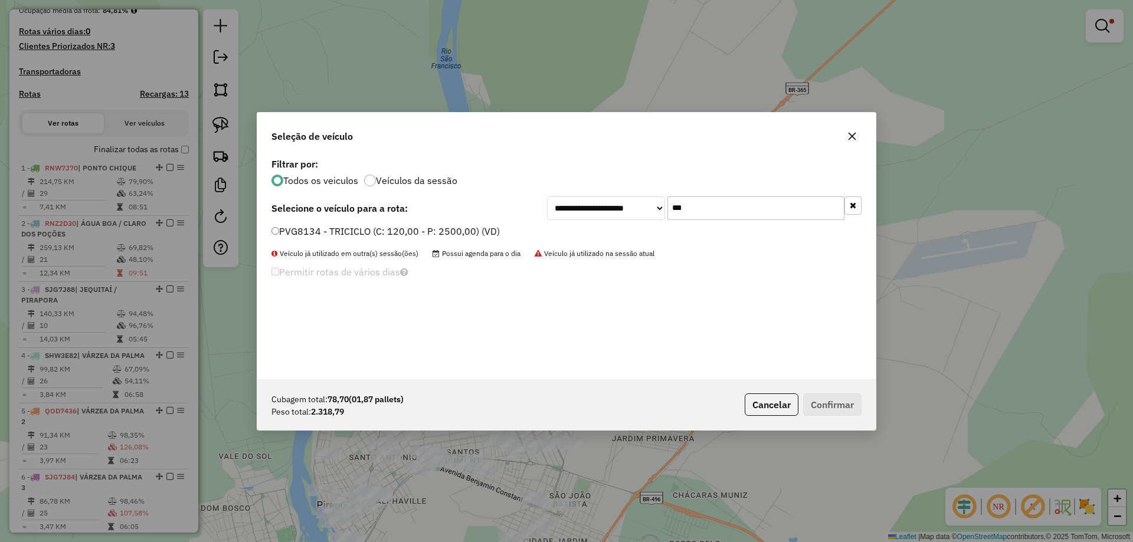
click at [298, 237] on label "PVG8134 - TRICICLO (C: 120,00 - P: 2500,00) (VD)" at bounding box center [385, 231] width 228 height 14
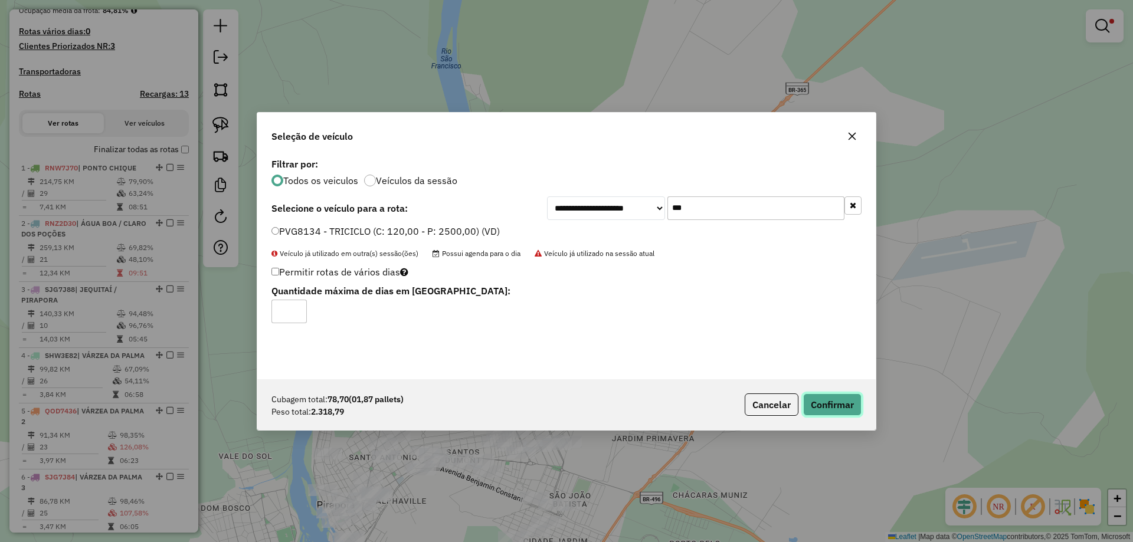
click at [815, 400] on button "Confirmar" at bounding box center [832, 405] width 58 height 22
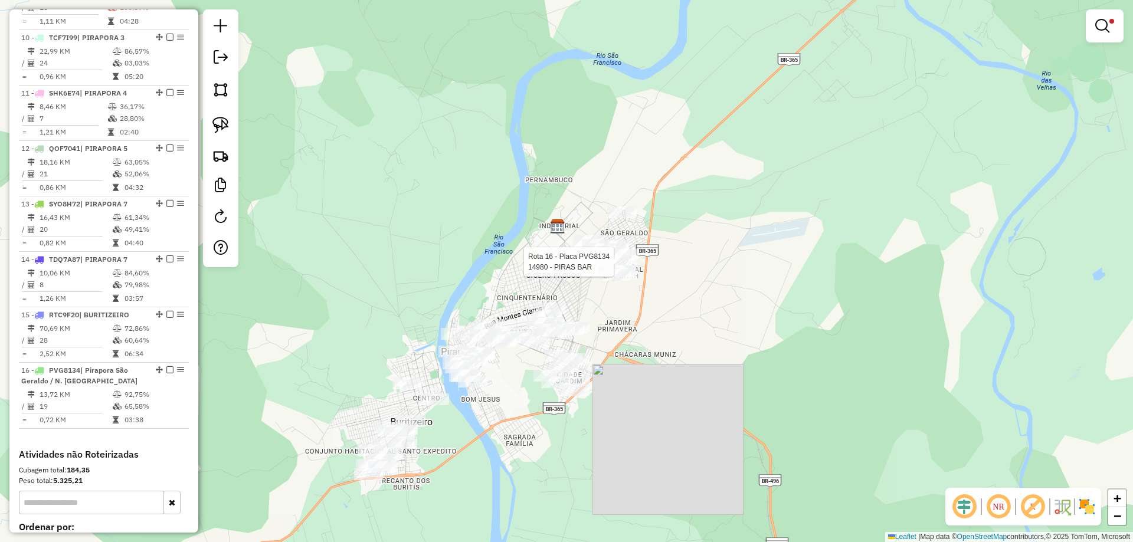
scroll to position [1153, 0]
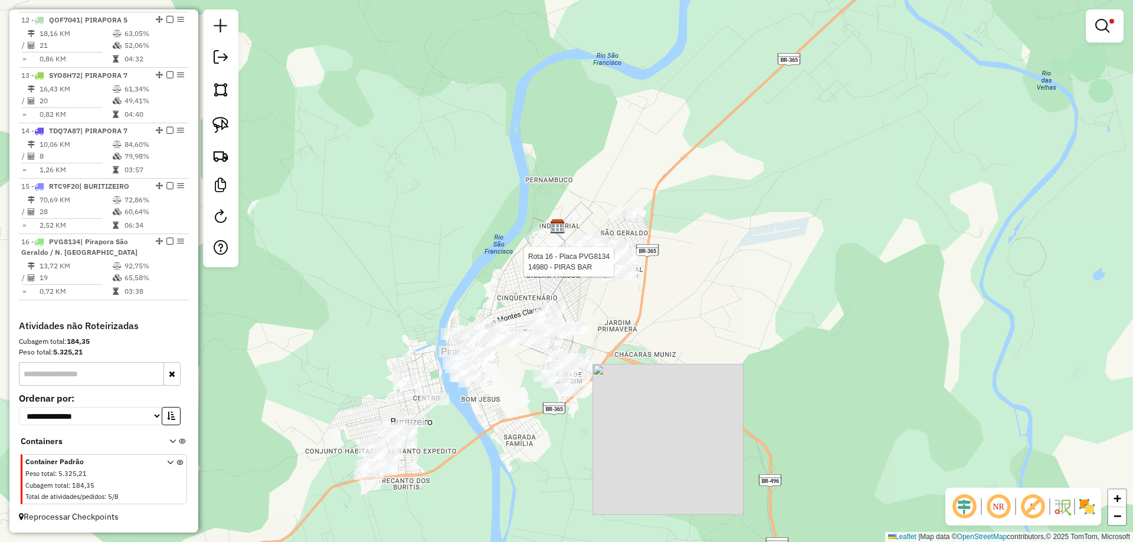
select select "**********"
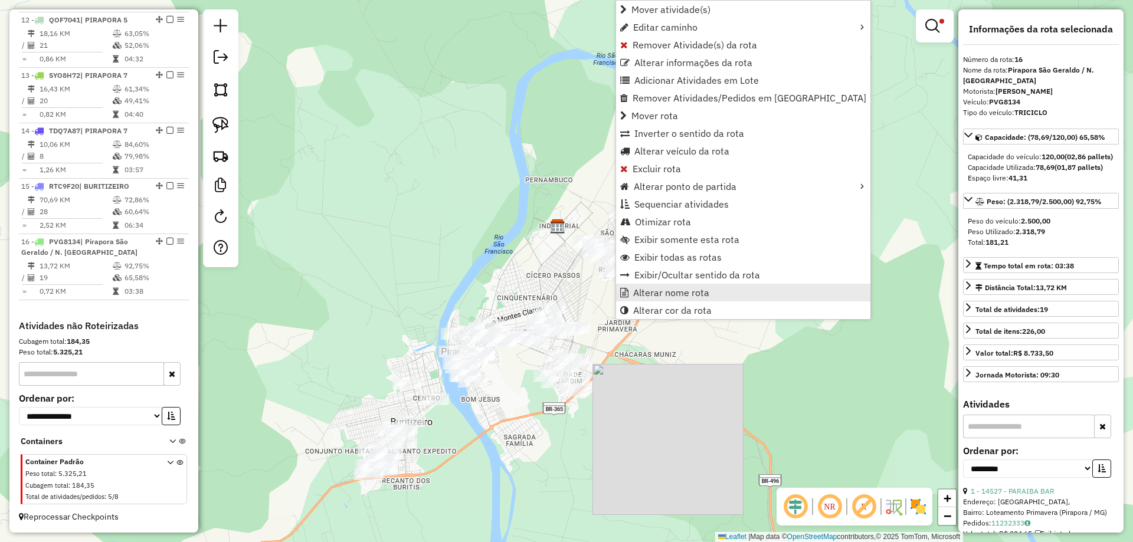
click at [680, 293] on span "Alterar nome rota" at bounding box center [671, 292] width 76 height 9
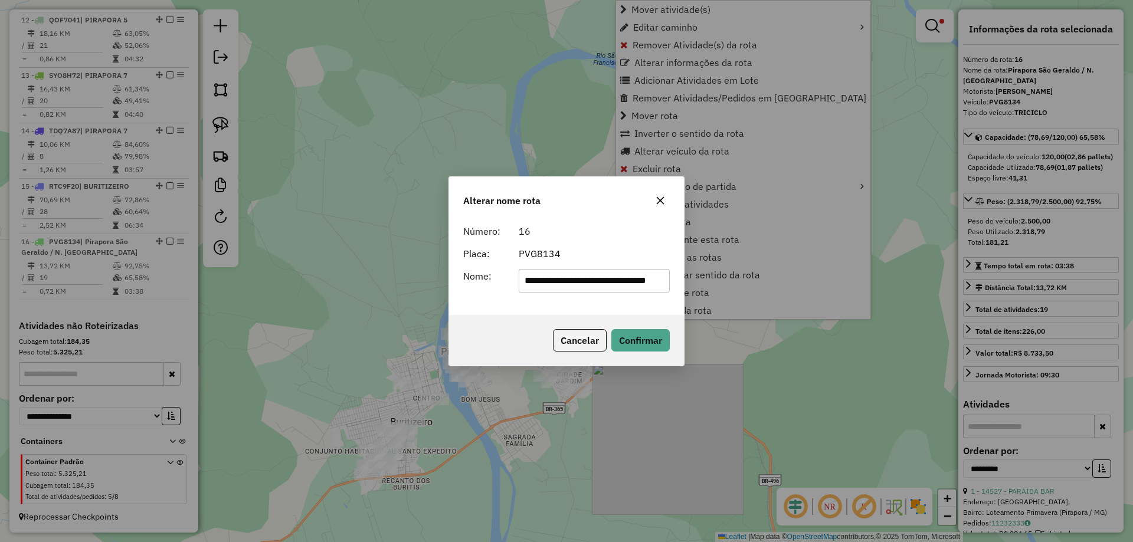
scroll to position [0, 5]
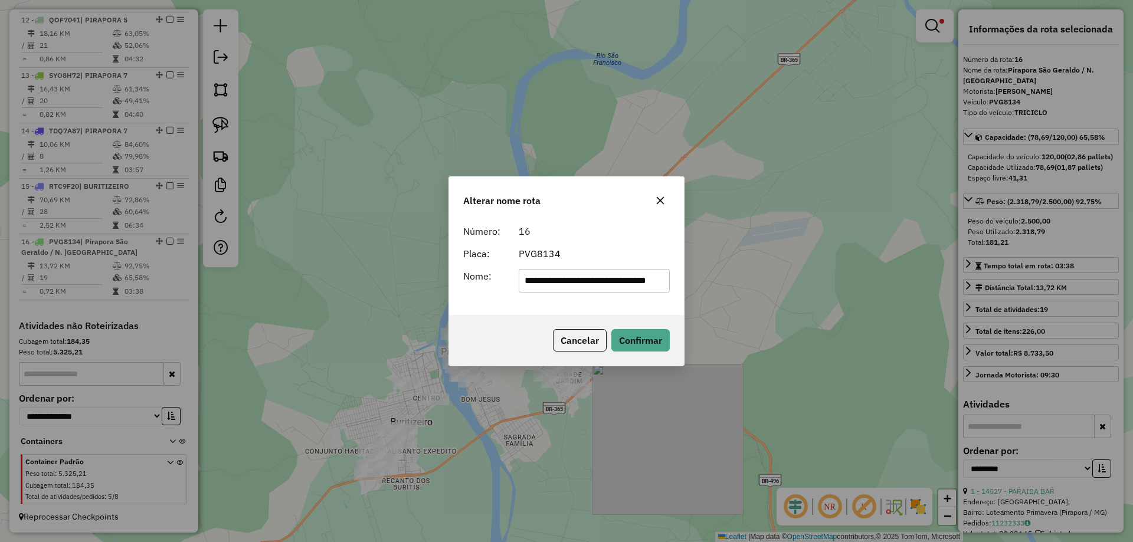
click at [581, 283] on input "**********" at bounding box center [595, 281] width 152 height 24
type input "**********"
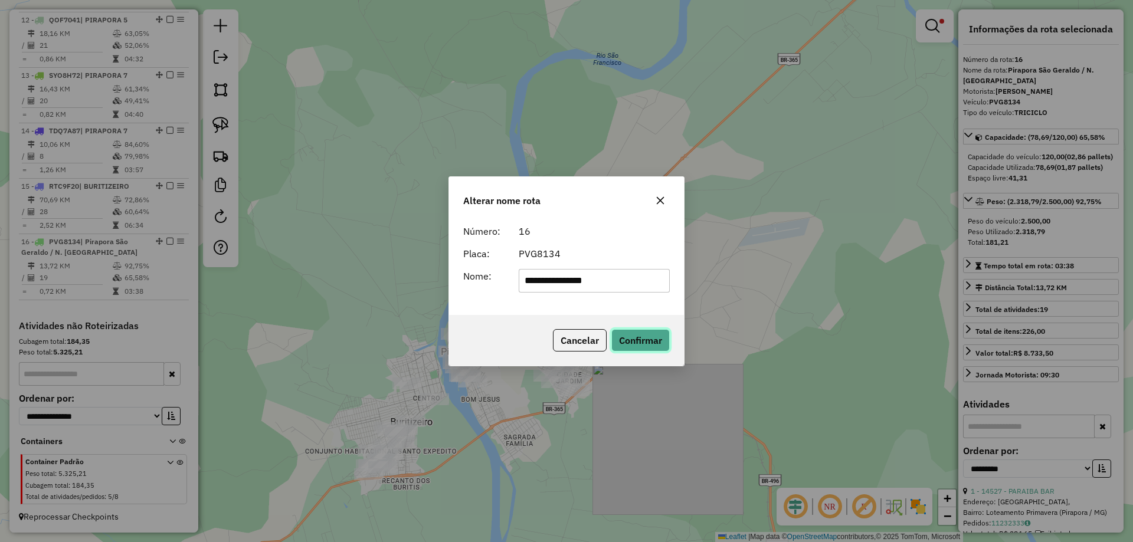
click at [644, 333] on button "Confirmar" at bounding box center [640, 340] width 58 height 22
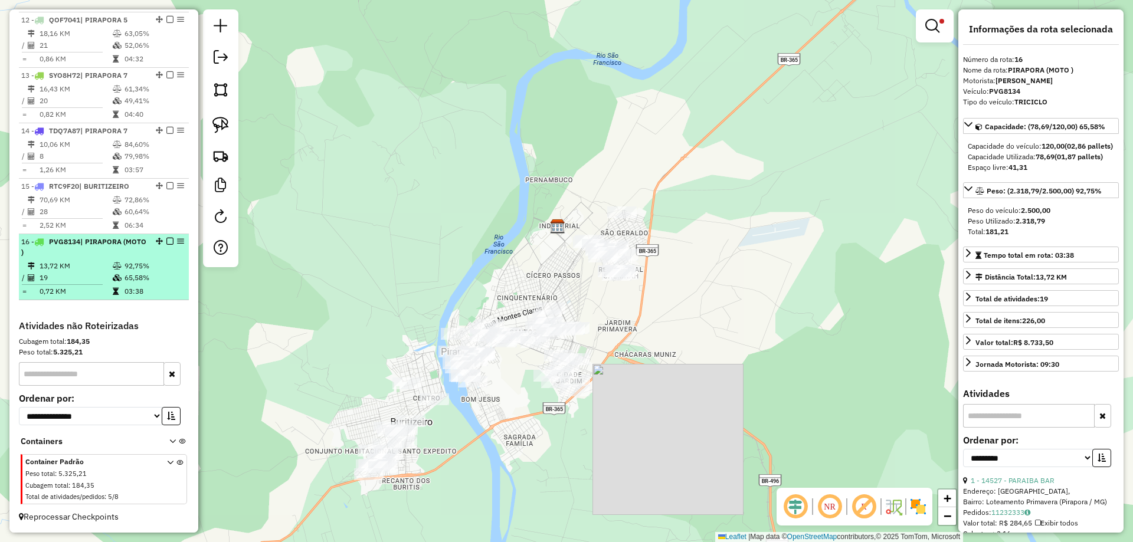
click at [168, 245] on em at bounding box center [169, 241] width 7 height 7
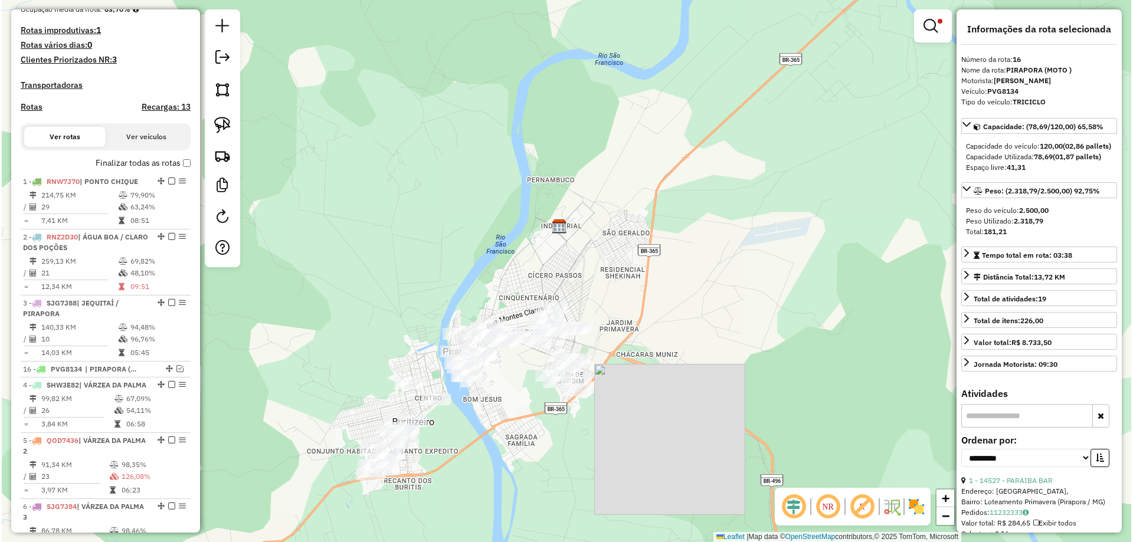
scroll to position [277, 0]
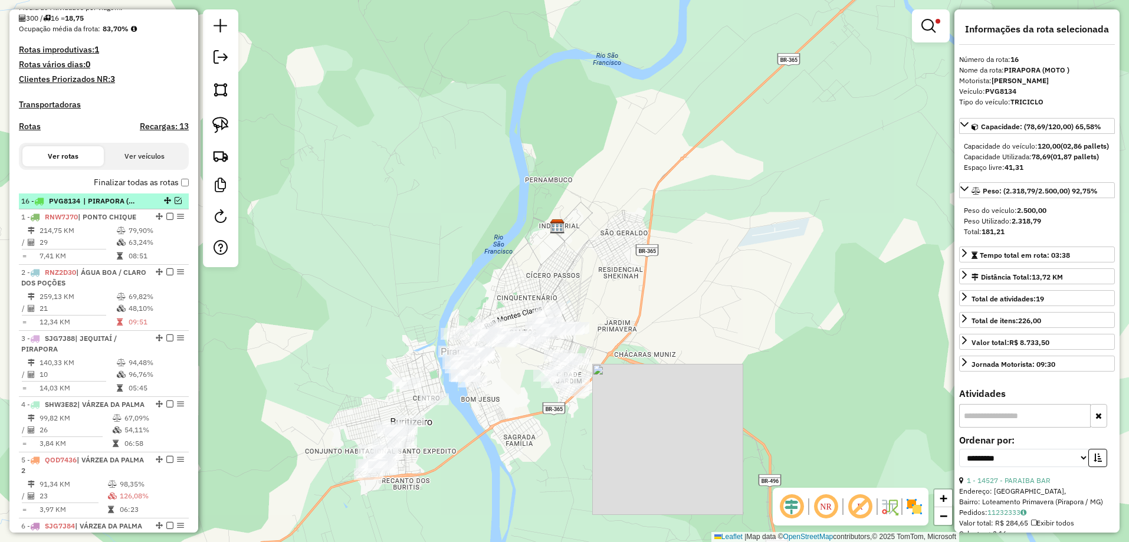
drag, startPoint x: 162, startPoint y: 351, endPoint x: 104, endPoint y: 215, distance: 147.7
click at [934, 27] on em at bounding box center [932, 26] width 14 height 14
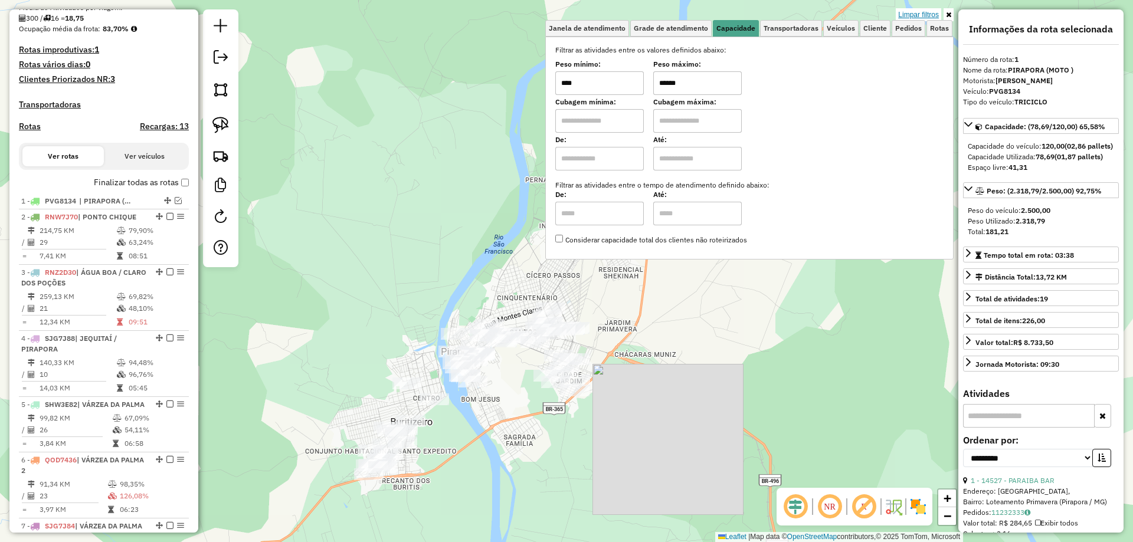
click at [936, 19] on link "Limpar filtros" at bounding box center [918, 14] width 45 height 13
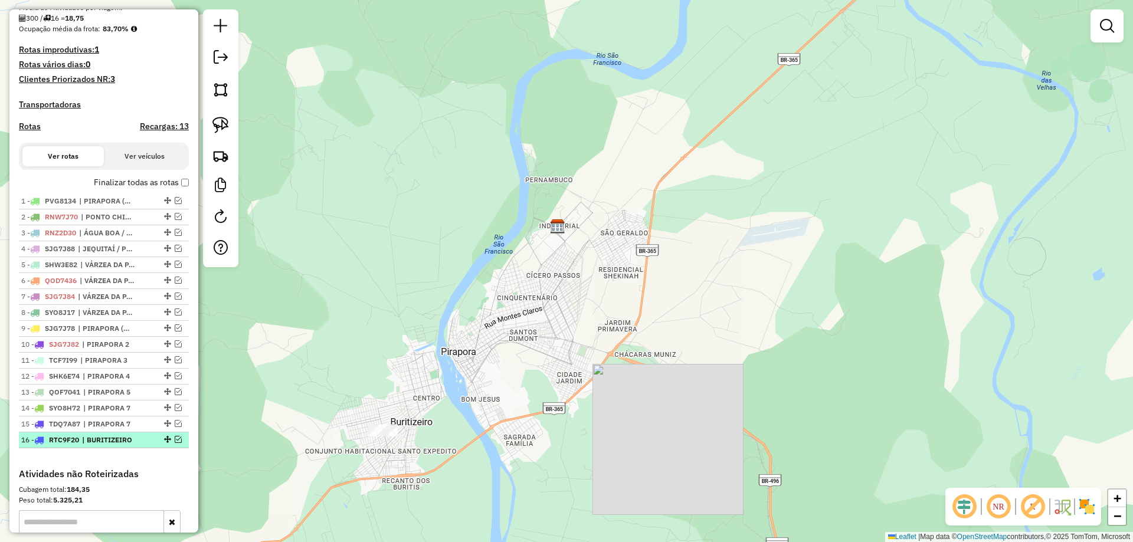
click at [175, 443] on em at bounding box center [178, 439] width 7 height 7
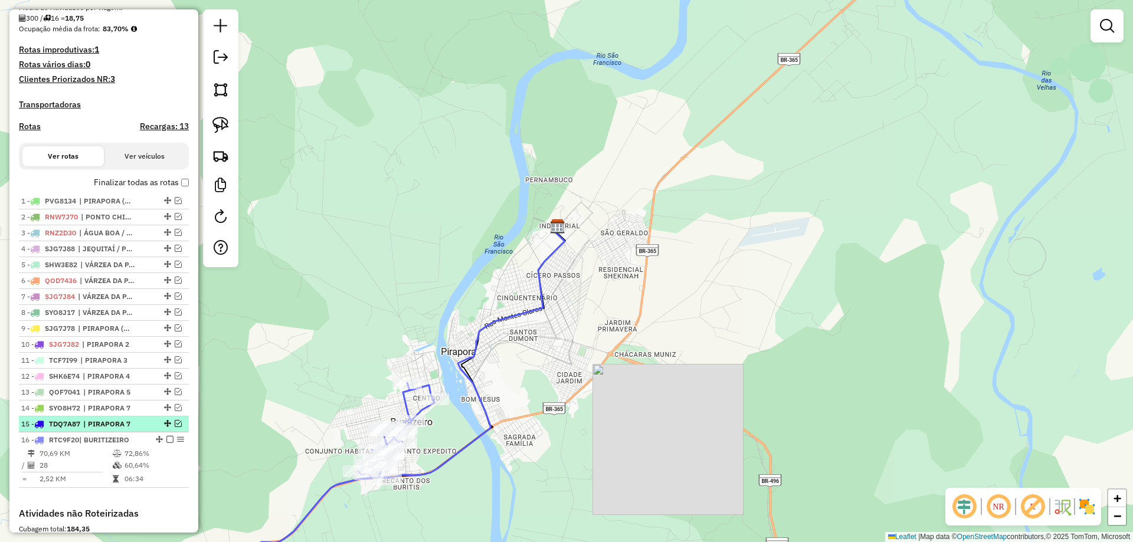
click at [178, 427] on em at bounding box center [178, 423] width 7 height 7
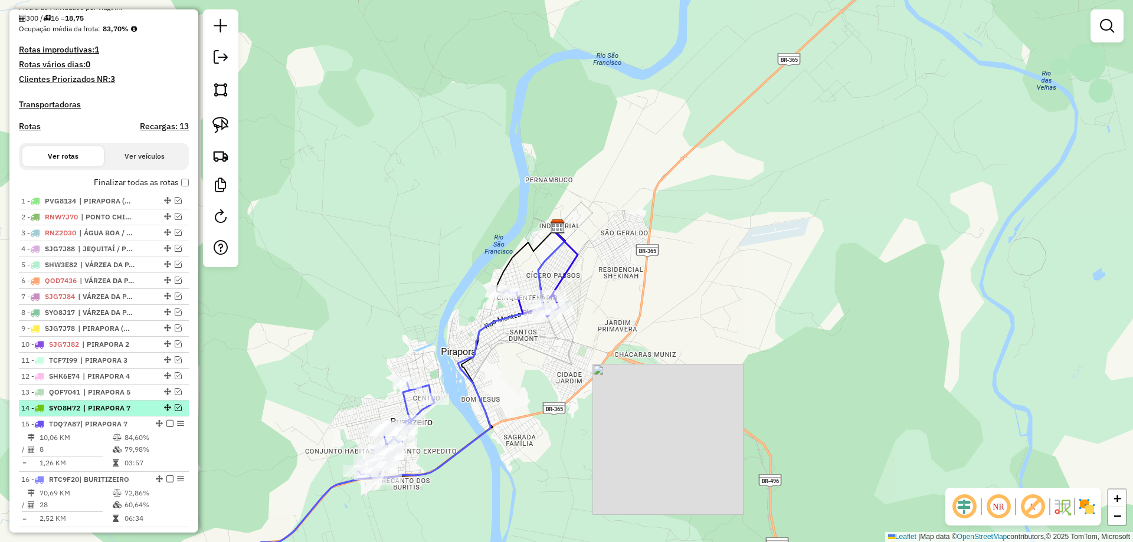
click at [177, 411] on em at bounding box center [178, 407] width 7 height 7
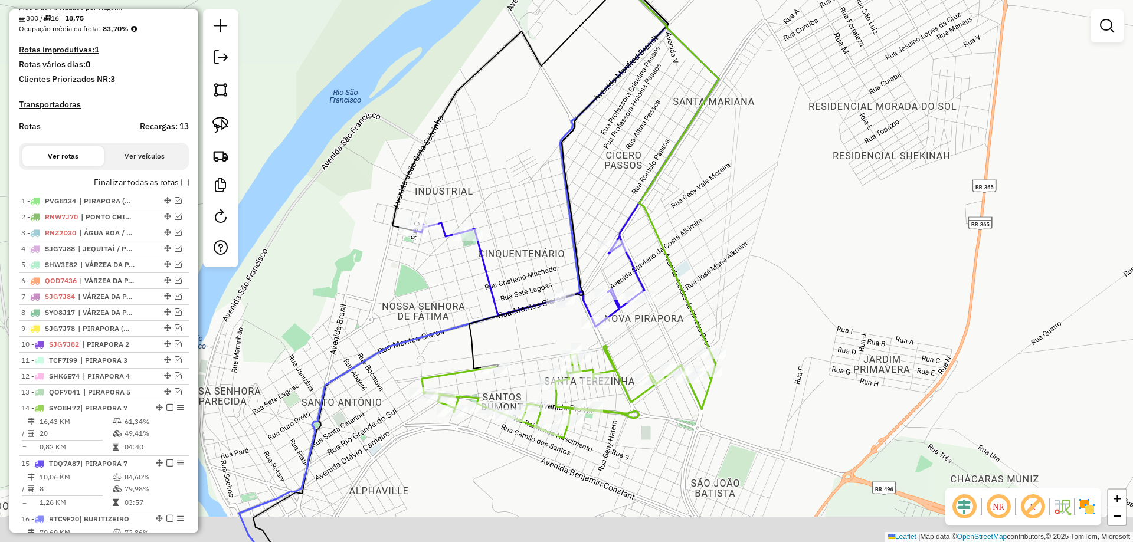
drag, startPoint x: 416, startPoint y: 326, endPoint x: 413, endPoint y: 282, distance: 44.3
click at [413, 282] on div "Janela de atendimento Grade de atendimento Capacidade Transportadoras Veículos …" at bounding box center [566, 271] width 1133 height 542
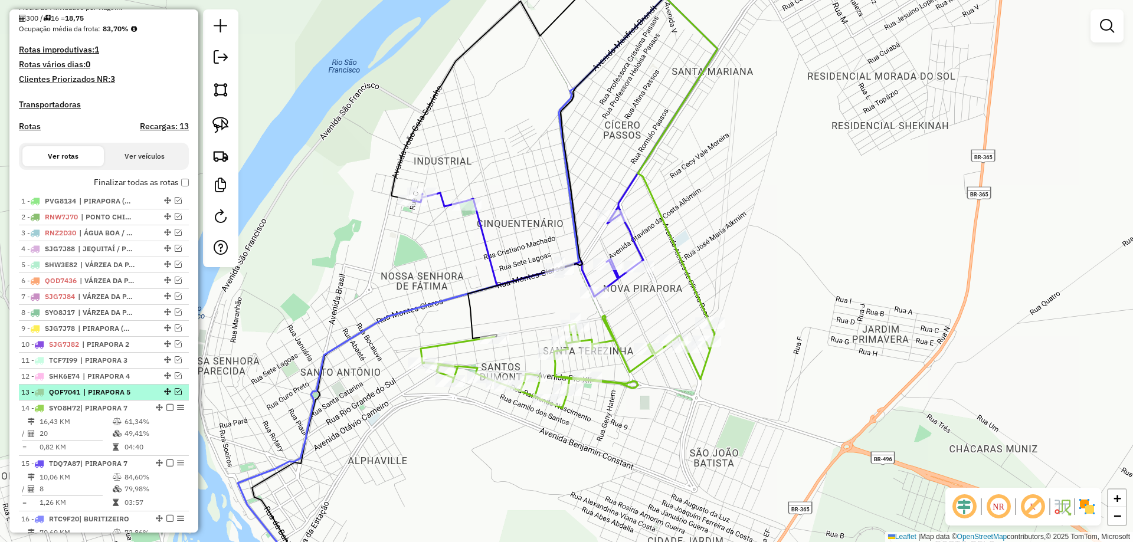
click at [175, 395] on em at bounding box center [178, 391] width 7 height 7
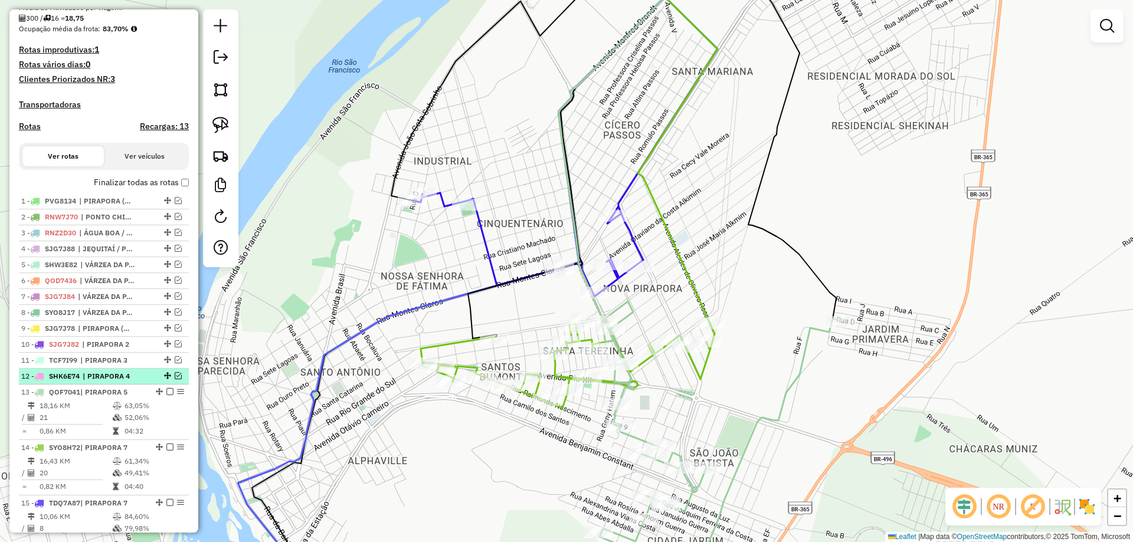
click at [176, 379] on em at bounding box center [178, 375] width 7 height 7
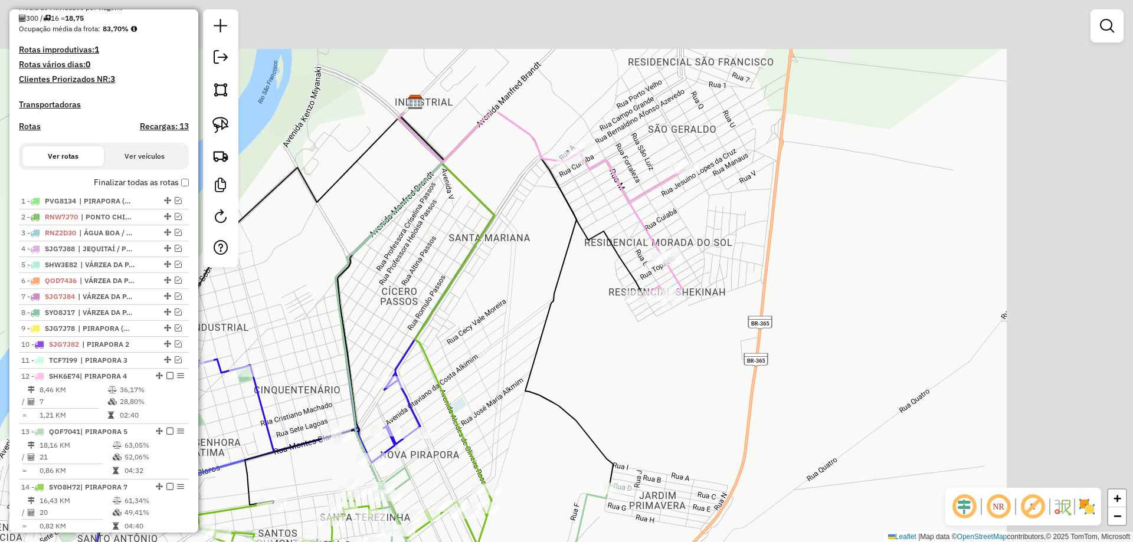
drag, startPoint x: 758, startPoint y: 179, endPoint x: 595, endPoint y: 308, distance: 207.9
click at [533, 346] on icon at bounding box center [509, 299] width 218 height 375
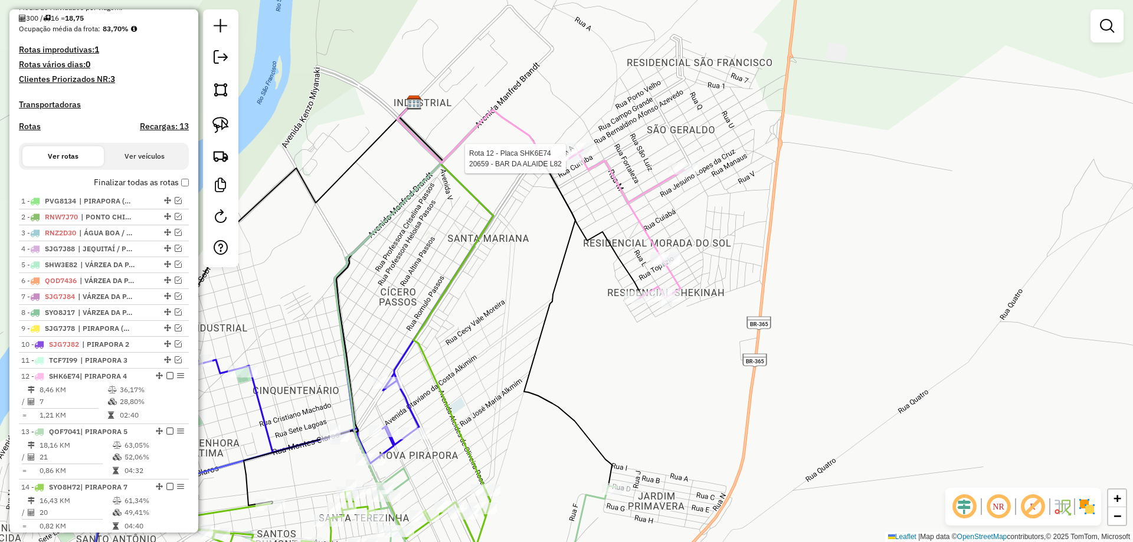
select select "**********"
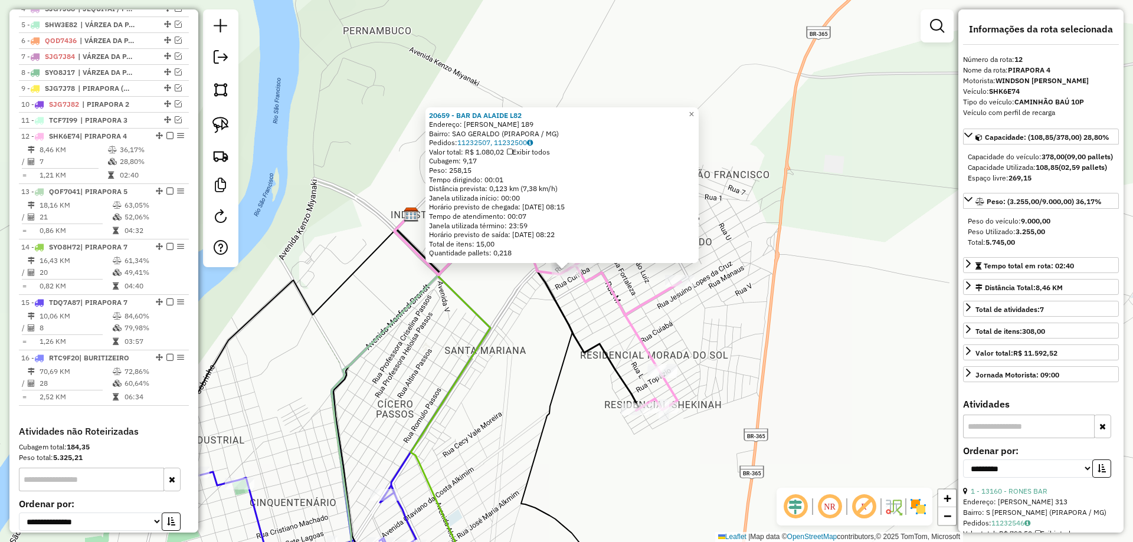
scroll to position [633, 0]
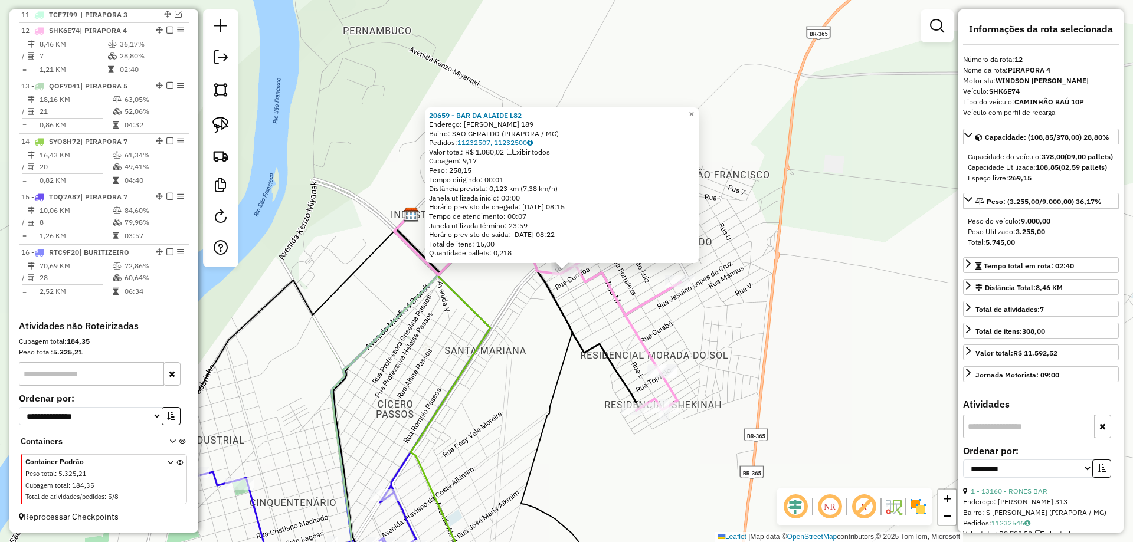
click at [504, 384] on div "20659 - BAR DA ALAIDE L82 Endereço: BERNARDINO AFONSO AZEVEDO 189 Bairro: SAO G…" at bounding box center [566, 271] width 1133 height 542
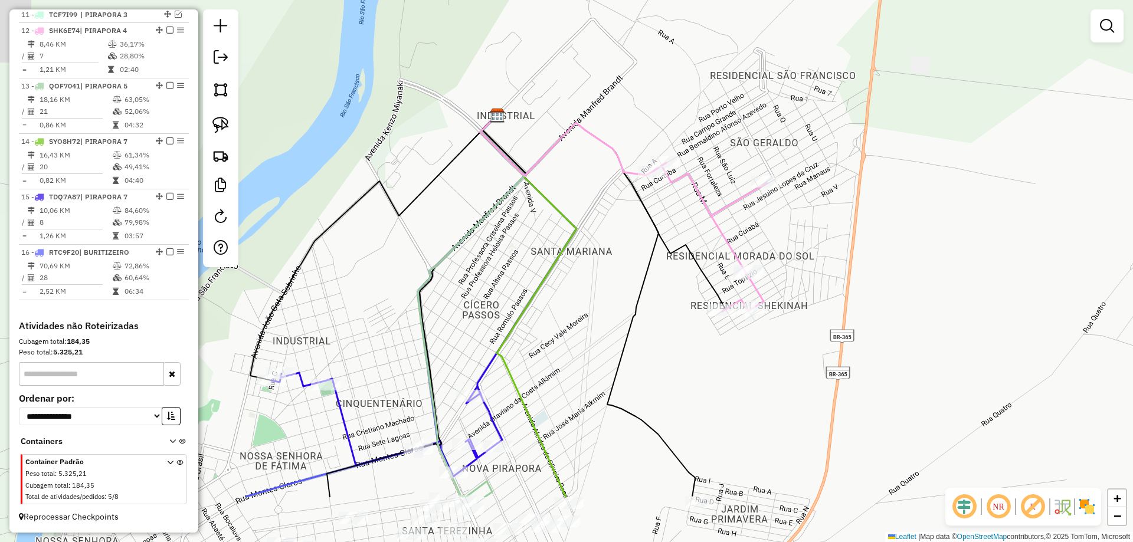
drag, startPoint x: 582, startPoint y: 304, endPoint x: 592, endPoint y: 269, distance: 36.4
click at [591, 273] on div "Janela de atendimento Grade de atendimento Capacidade Transportadoras Veículos …" at bounding box center [566, 271] width 1133 height 542
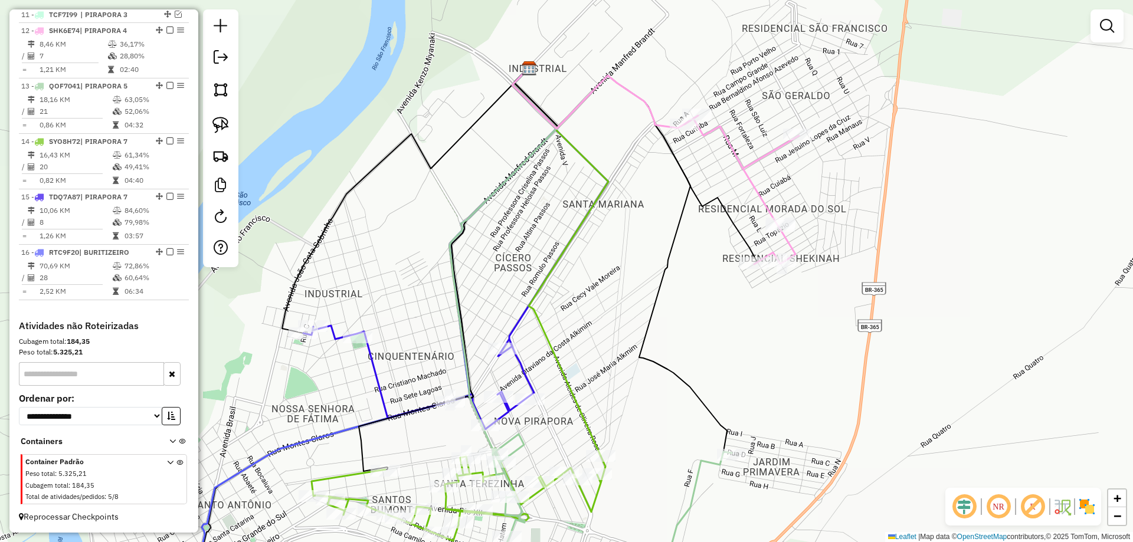
drag, startPoint x: 603, startPoint y: 296, endPoint x: 631, endPoint y: 253, distance: 51.2
click at [605, 291] on div "Janela de atendimento Grade de atendimento Capacidade Transportadoras Veículos …" at bounding box center [566, 271] width 1133 height 542
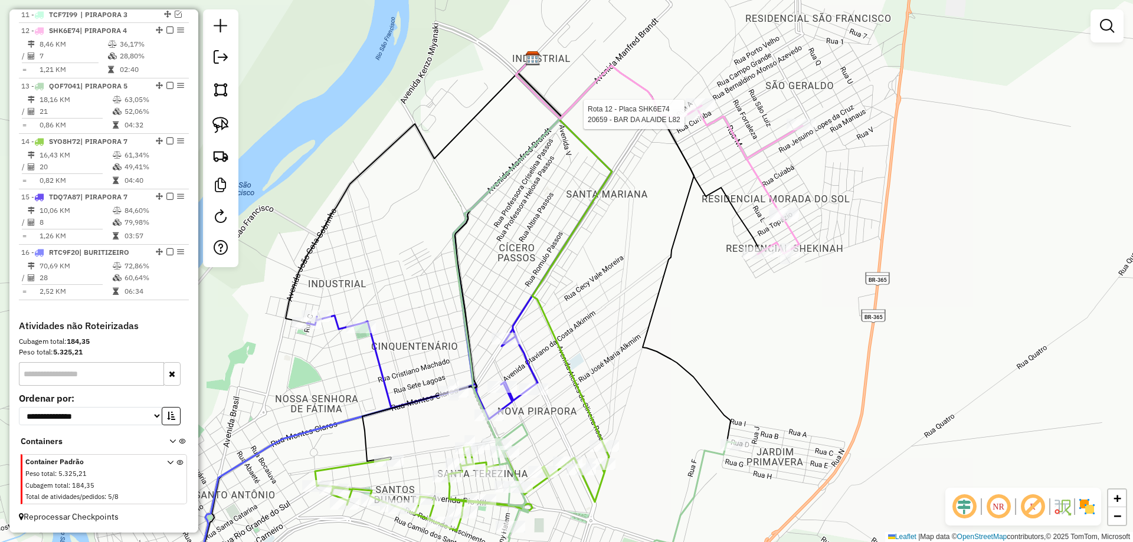
select select "**********"
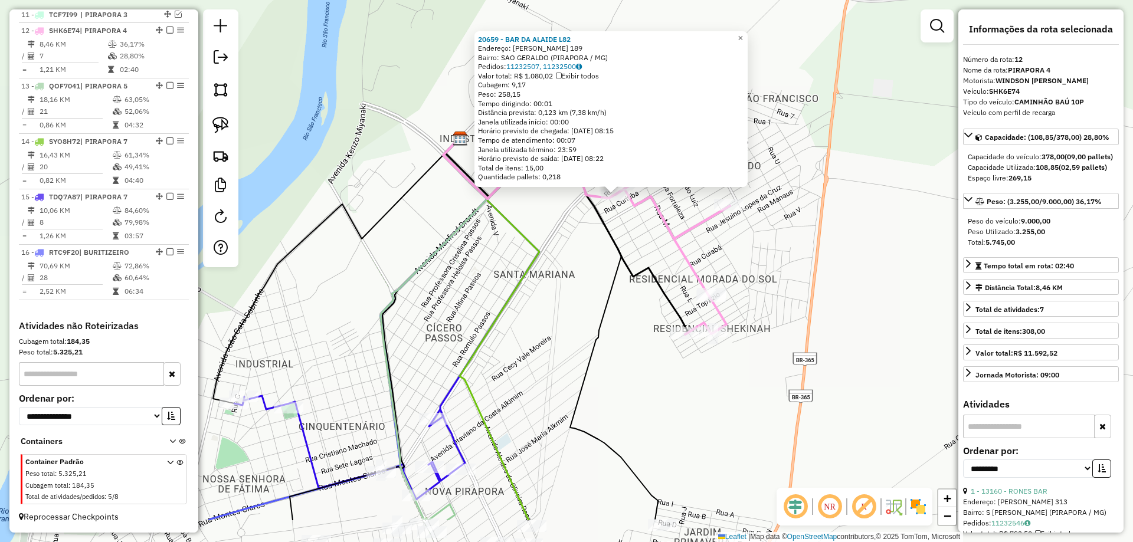
drag, startPoint x: 479, startPoint y: 361, endPoint x: 538, endPoint y: 282, distance: 98.7
click at [538, 280] on div "20659 - BAR DA ALAIDE L82 Endereço: BERNARDINO AFONSO AZEVEDO 189 Bairro: SAO G…" at bounding box center [566, 271] width 1133 height 542
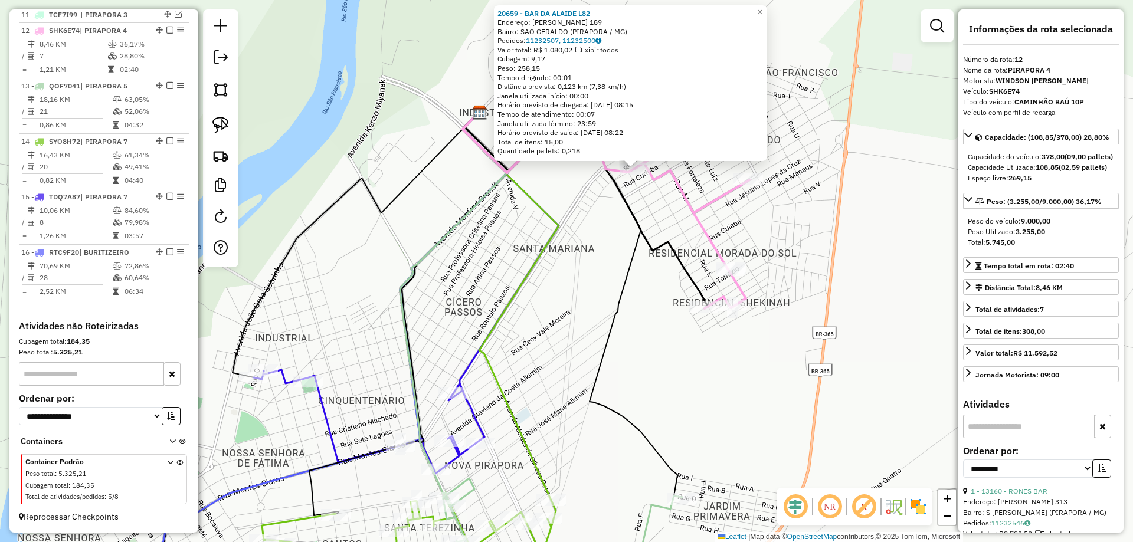
drag, startPoint x: 561, startPoint y: 304, endPoint x: 607, endPoint y: 256, distance: 66.8
click at [602, 265] on div "20659 - BAR DA ALAIDE L82 Endereço: BERNARDINO AFONSO AZEVEDO 189 Bairro: SAO G…" at bounding box center [566, 271] width 1133 height 542
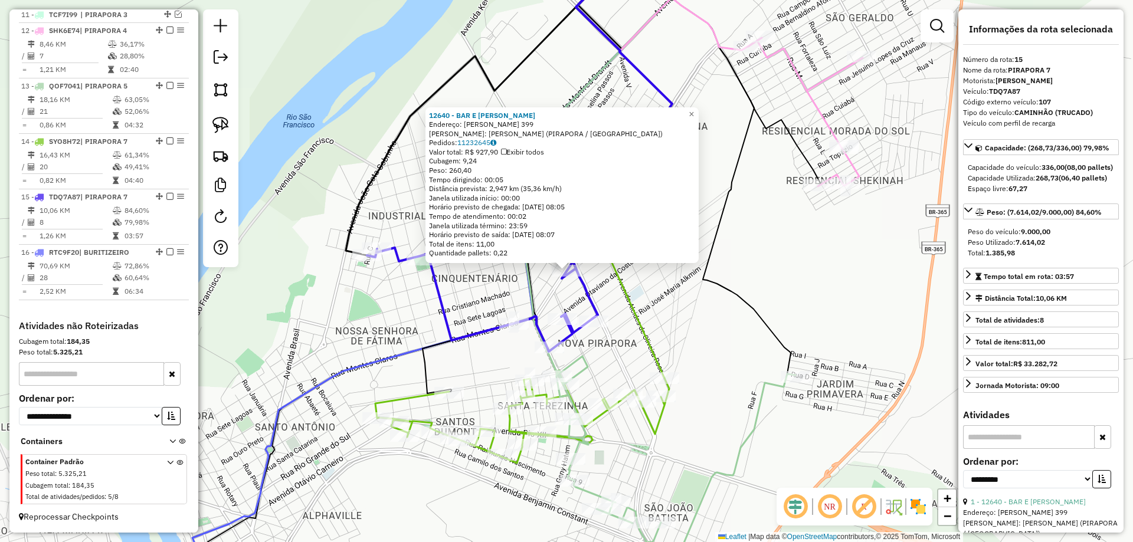
click at [650, 326] on div "12640 - BAR E MERC SOARES Endereço: BONIFACIO MACHADO DE MIRANDA 399 Bairro: CI…" at bounding box center [566, 271] width 1133 height 542
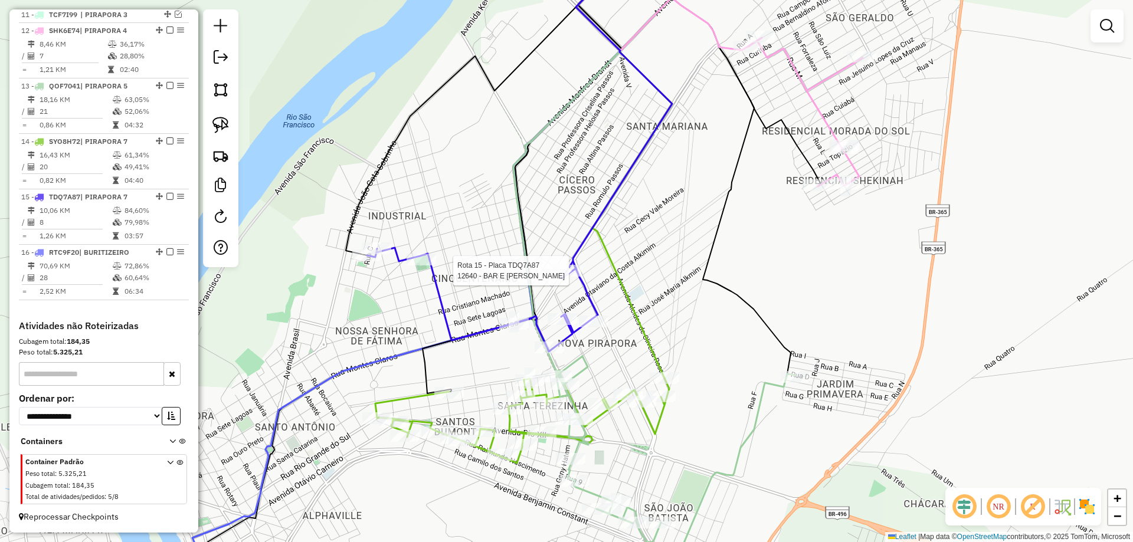
select select "**********"
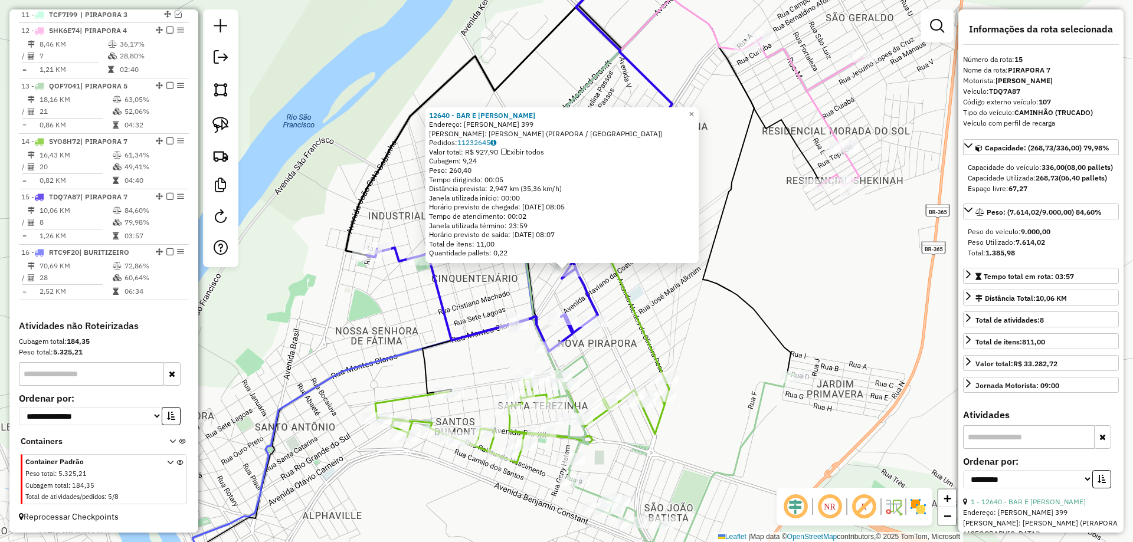
click at [713, 312] on div "Rota 15 - Placa TDQ7A87 12640 - BAR E MERC SOARES 12640 - BAR E MERC SOARES End…" at bounding box center [566, 271] width 1133 height 542
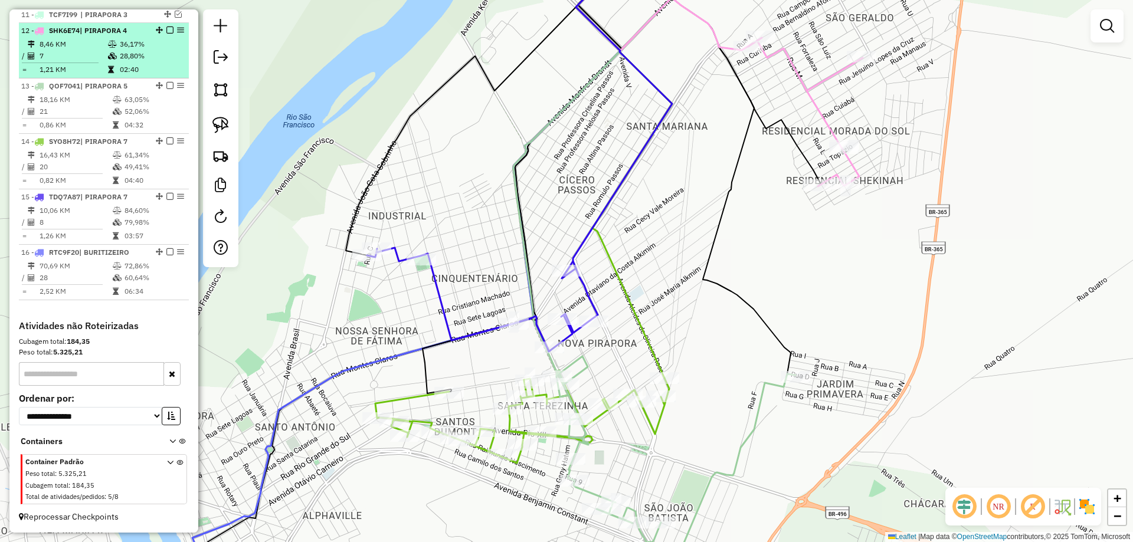
click at [166, 30] on em at bounding box center [169, 30] width 7 height 7
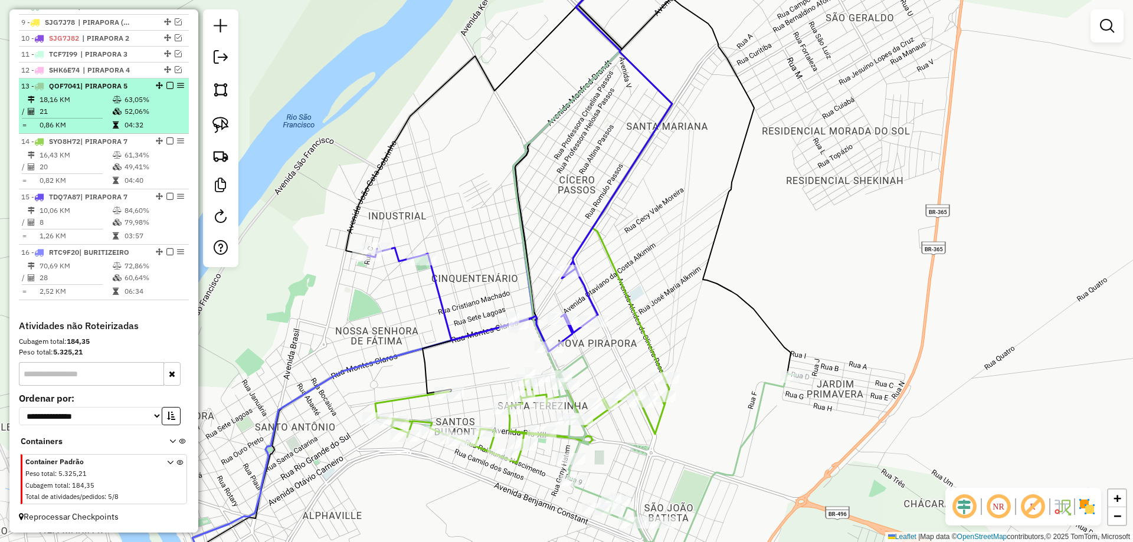
click at [166, 86] on em at bounding box center [169, 85] width 7 height 7
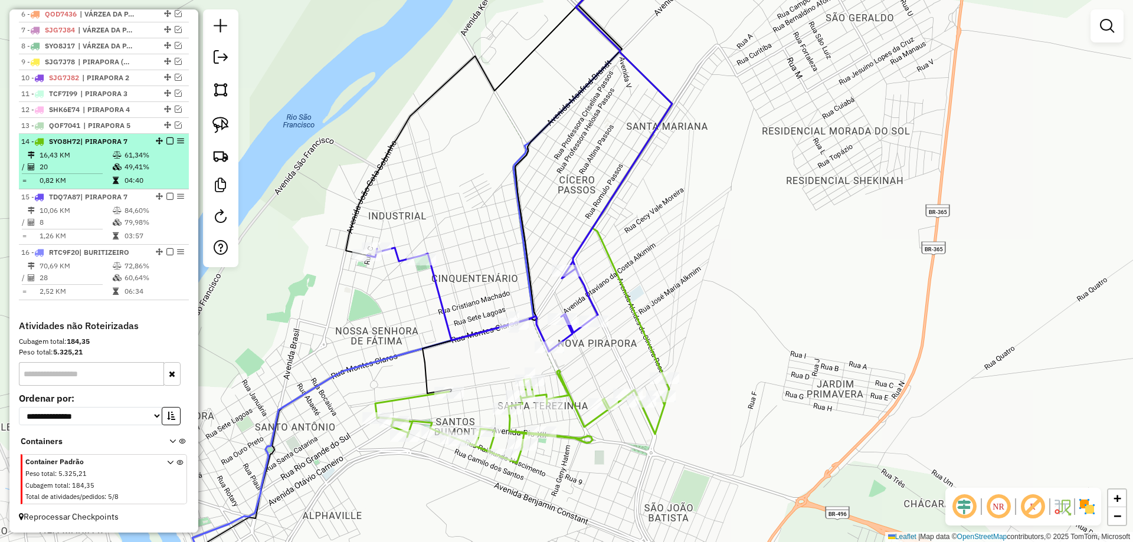
click at [166, 139] on em at bounding box center [169, 140] width 7 height 7
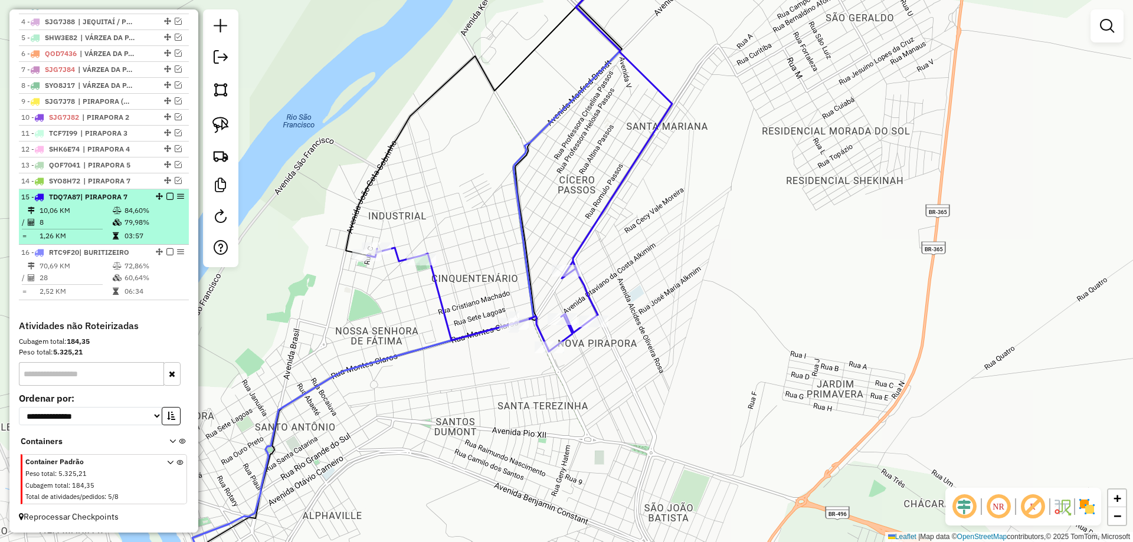
click at [169, 198] on em at bounding box center [169, 196] width 7 height 7
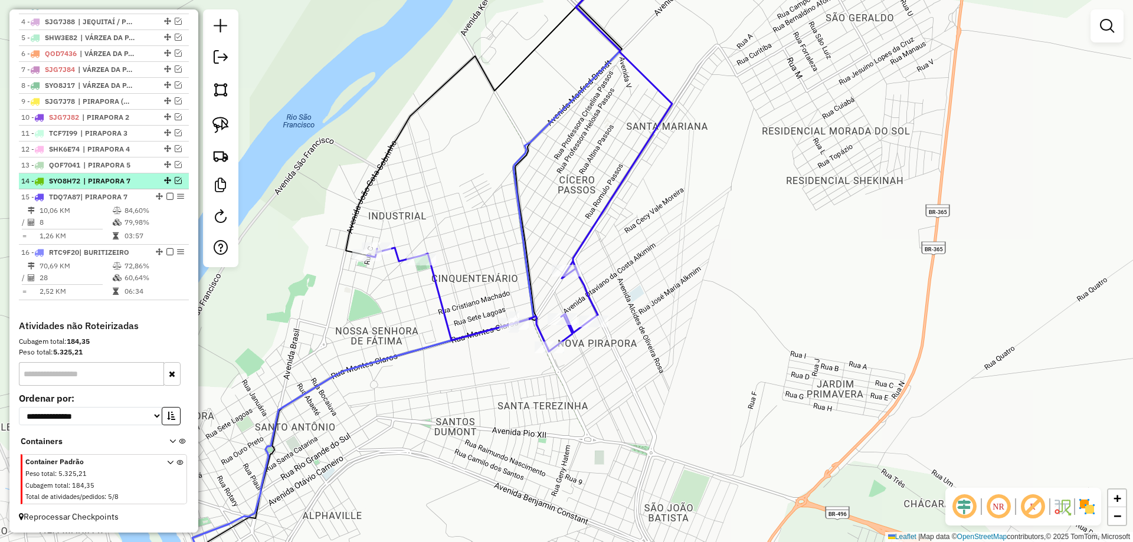
scroll to position [475, 0]
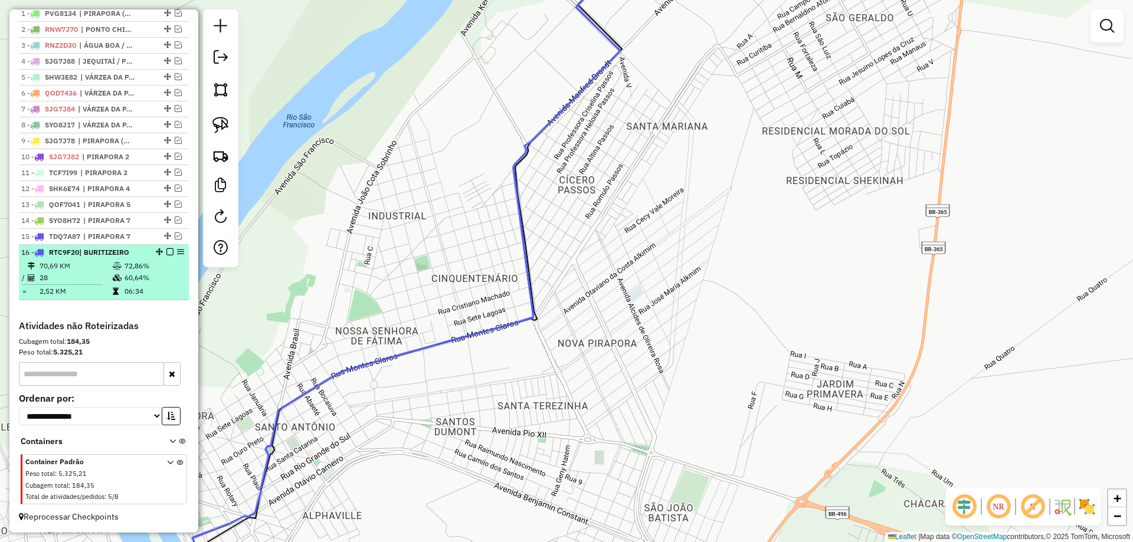
click at [170, 249] on div at bounding box center [166, 251] width 35 height 7
select select "**********"
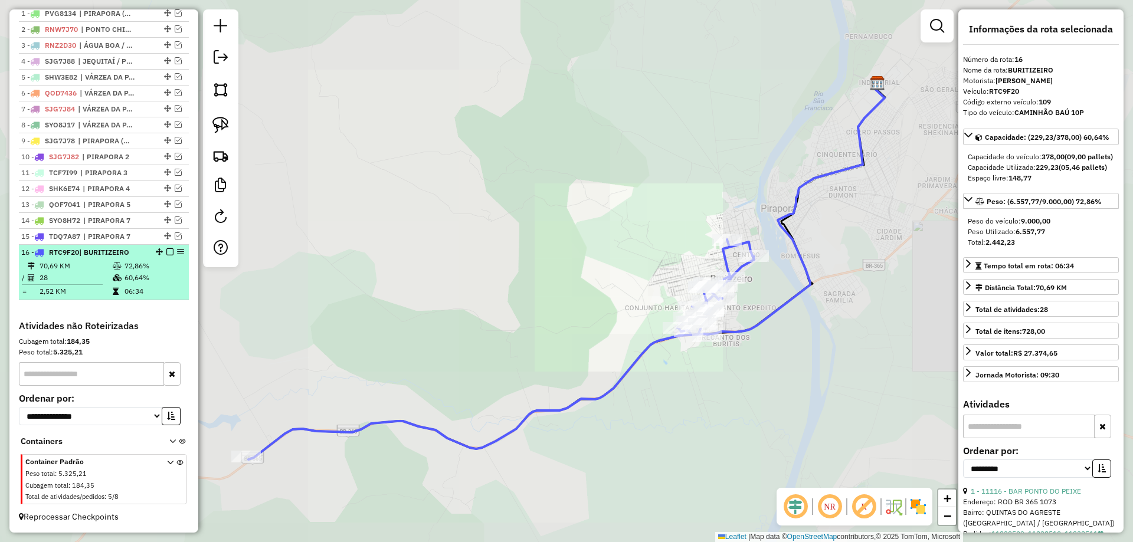
click at [166, 254] on em at bounding box center [169, 251] width 7 height 7
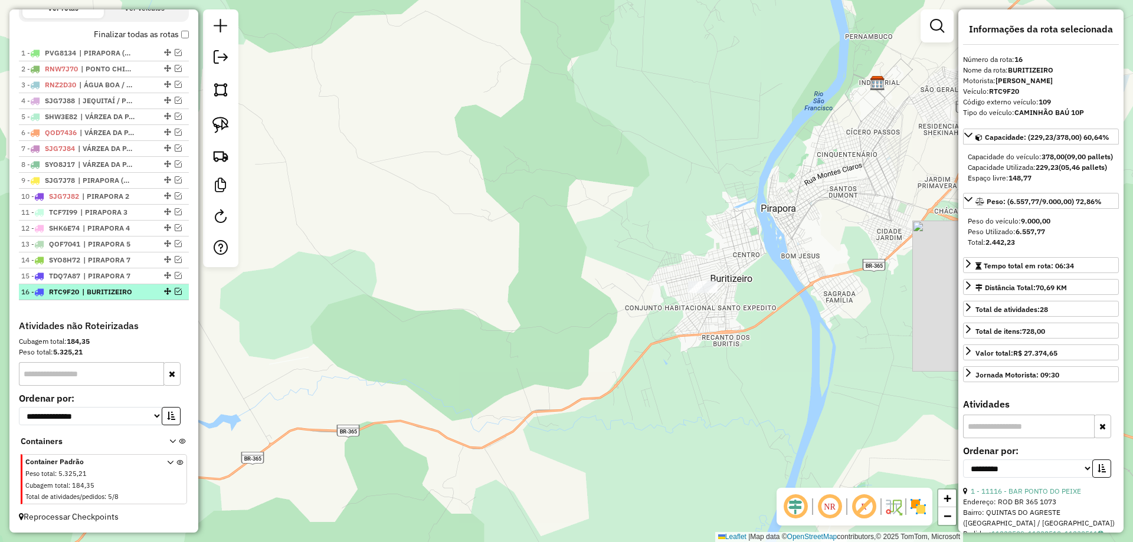
scroll to position [435, 0]
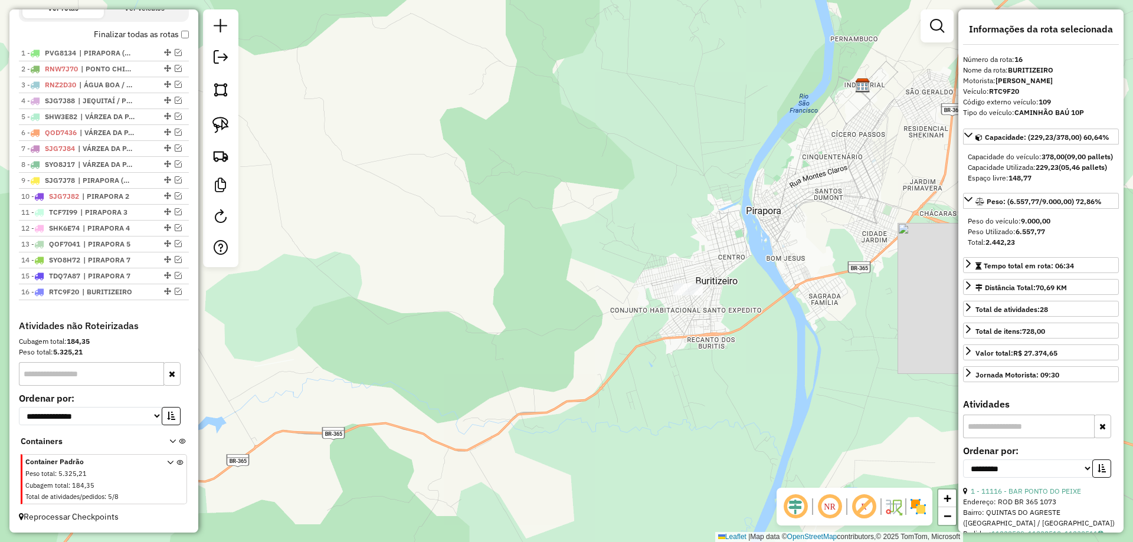
drag, startPoint x: 518, startPoint y: 300, endPoint x: 277, endPoint y: 312, distance: 241.6
click at [277, 312] on div "Janela de atendimento Grade de atendimento Capacidade Transportadoras Veículos …" at bounding box center [566, 271] width 1133 height 542
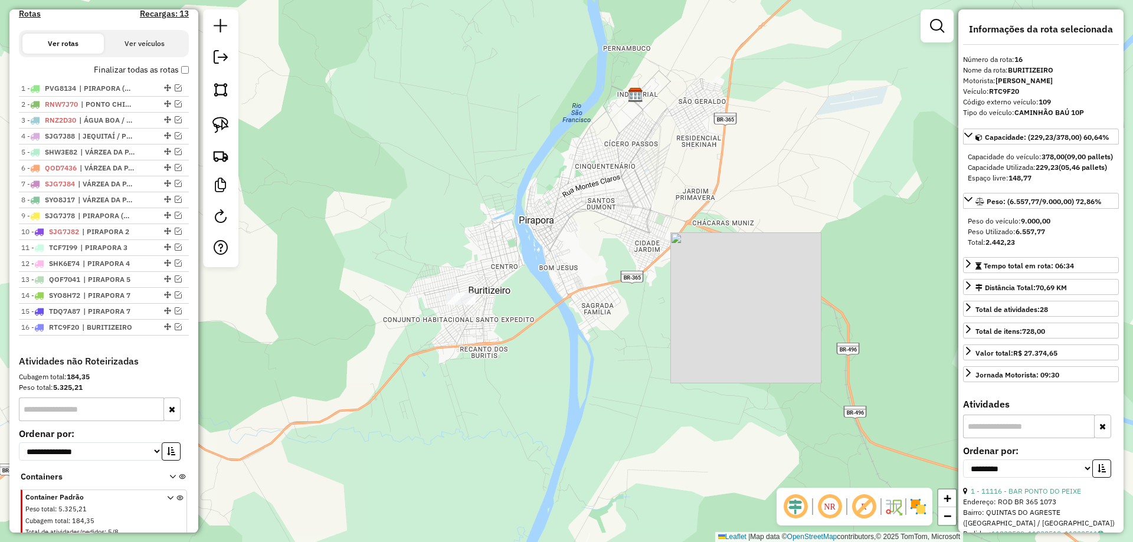
scroll to position [413, 0]
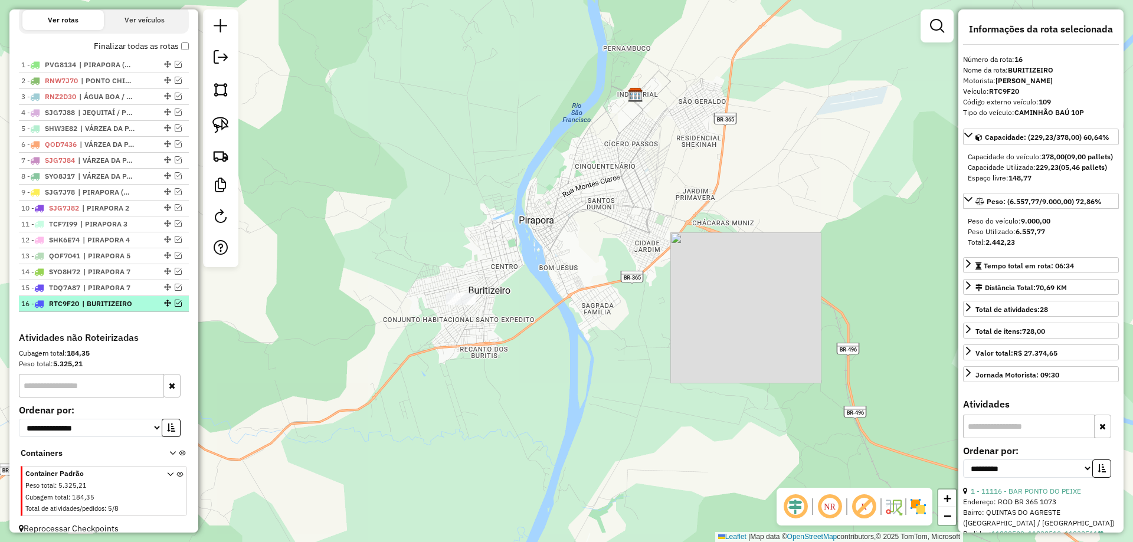
click at [98, 309] on span "| BURITIZEIRO" at bounding box center [109, 304] width 54 height 11
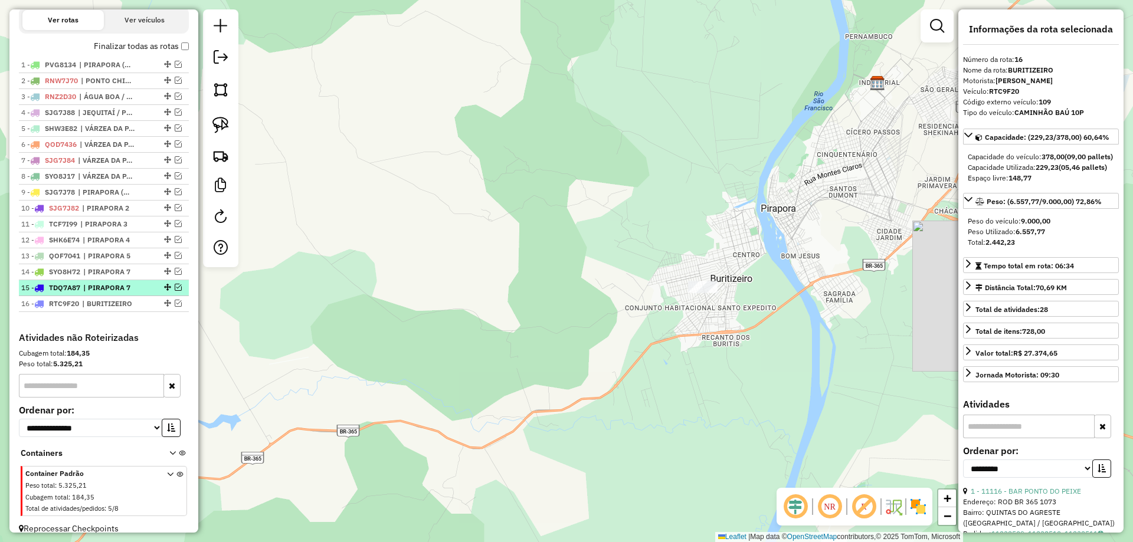
click at [120, 293] on span "| PIRAPORA 7" at bounding box center [110, 288] width 54 height 11
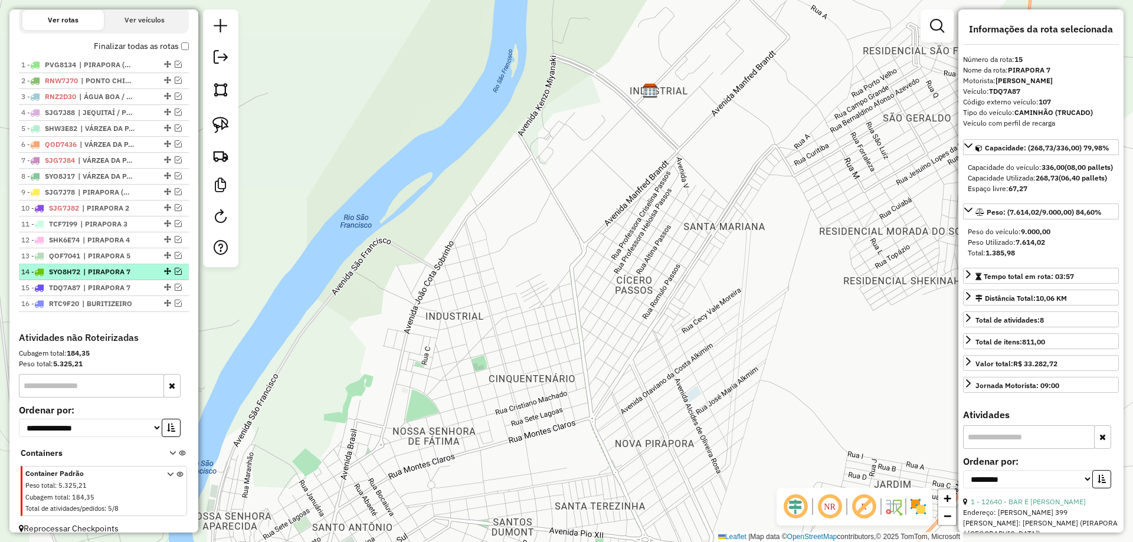
click at [121, 277] on span "| PIRAPORA 7" at bounding box center [110, 272] width 54 height 11
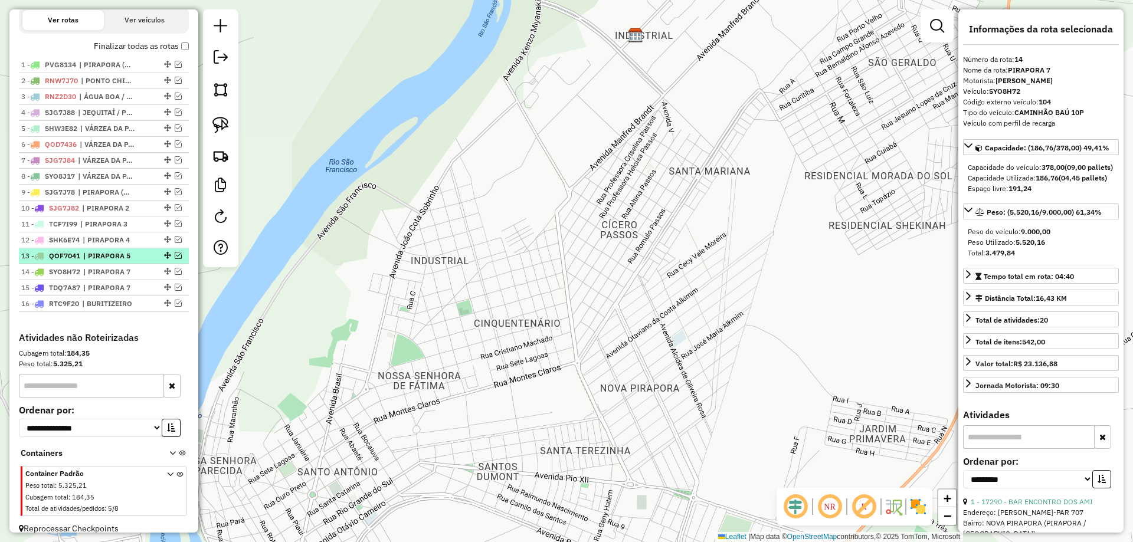
click at [118, 264] on li "13 - QOF7041 | PIRAPORA 5" at bounding box center [104, 256] width 170 height 16
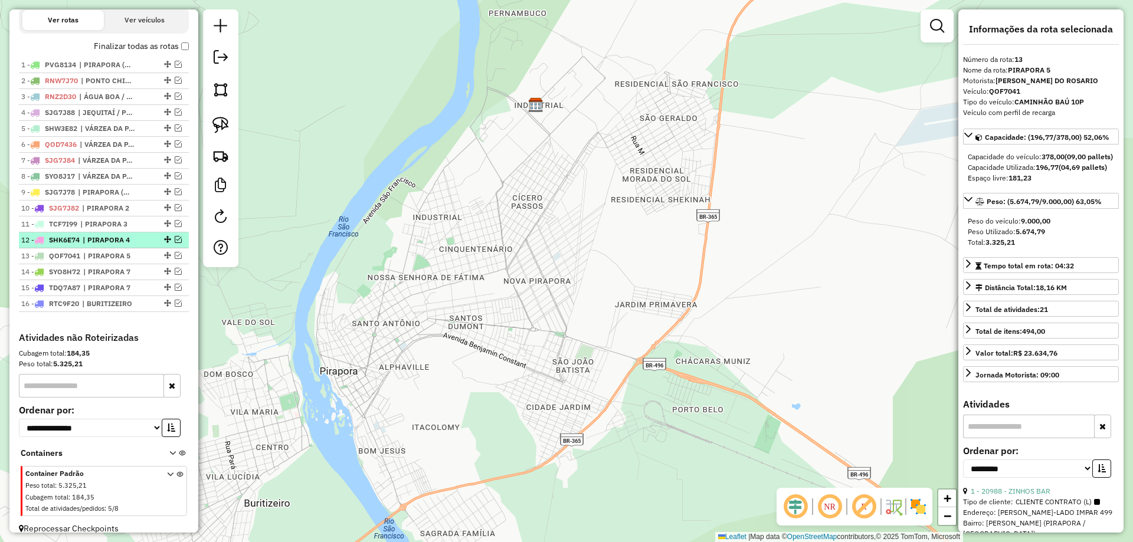
click at [123, 248] on li "12 - SHK6E74 | PIRAPORA 4" at bounding box center [104, 240] width 170 height 16
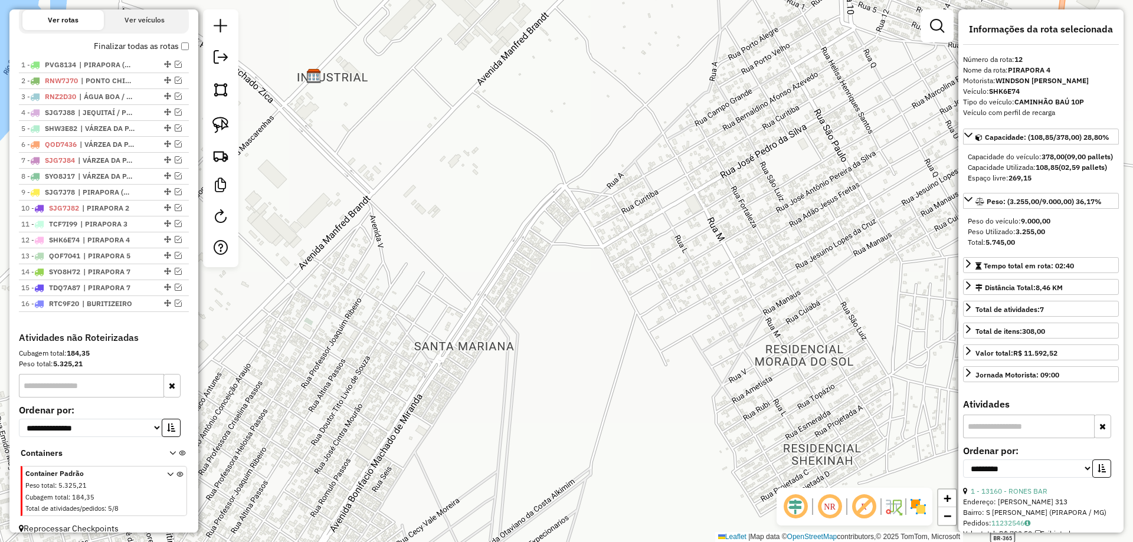
click at [365, 297] on div "Janela de atendimento Grade de atendimento Capacidade Transportadoras Veículos …" at bounding box center [566, 271] width 1133 height 542
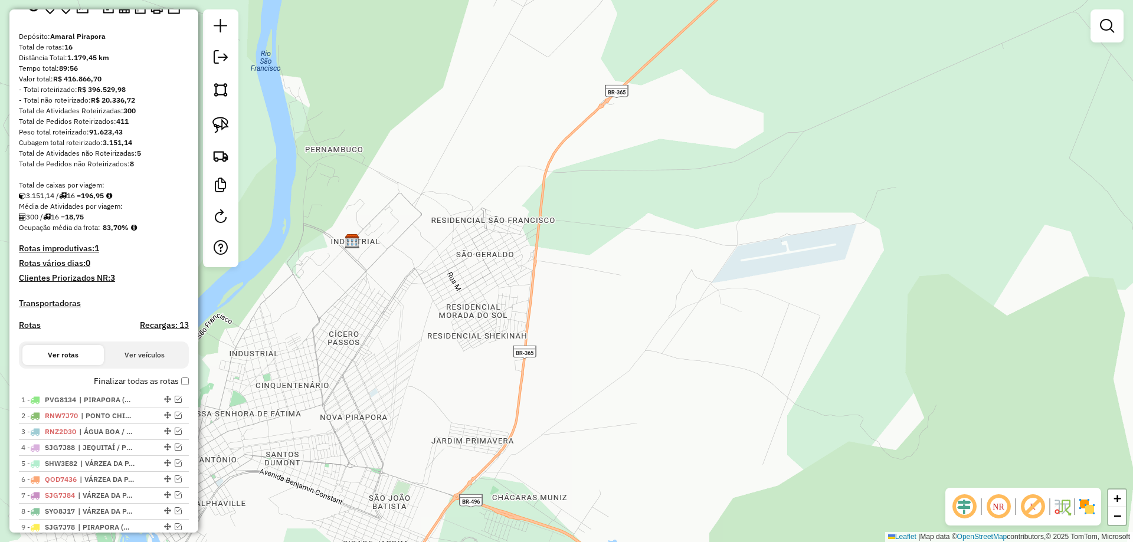
scroll to position [0, 0]
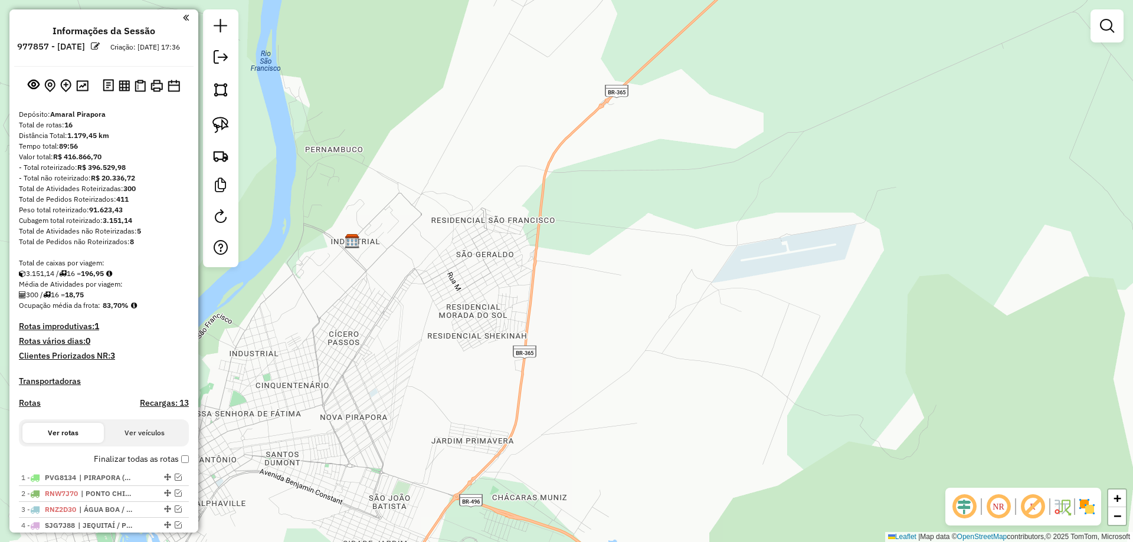
click at [35, 408] on h4 "Rotas" at bounding box center [30, 403] width 22 height 10
select select "*"
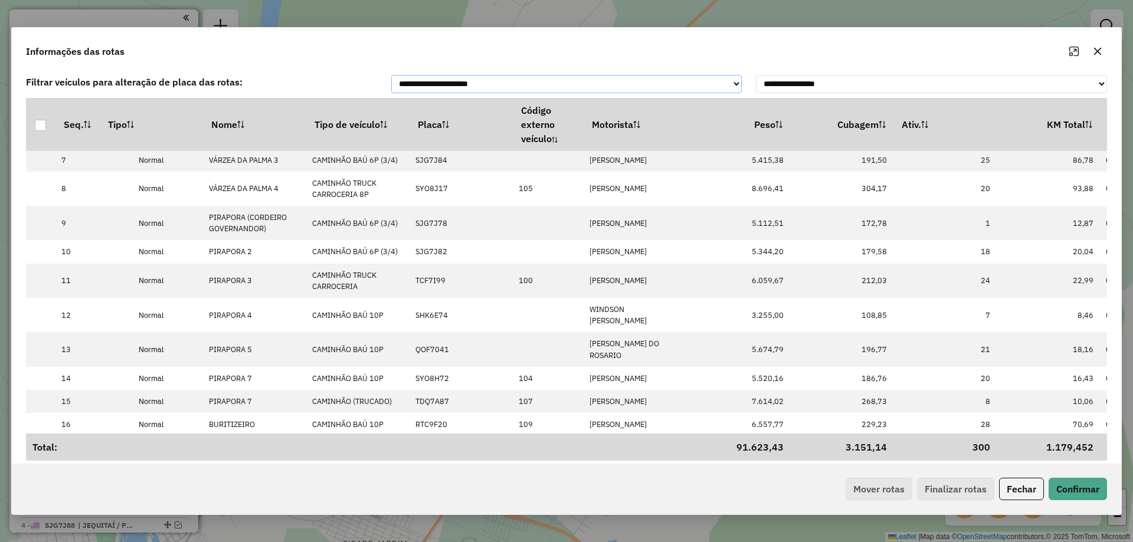
scroll to position [238, 0]
click at [1025, 496] on button "Fechar" at bounding box center [1021, 489] width 45 height 22
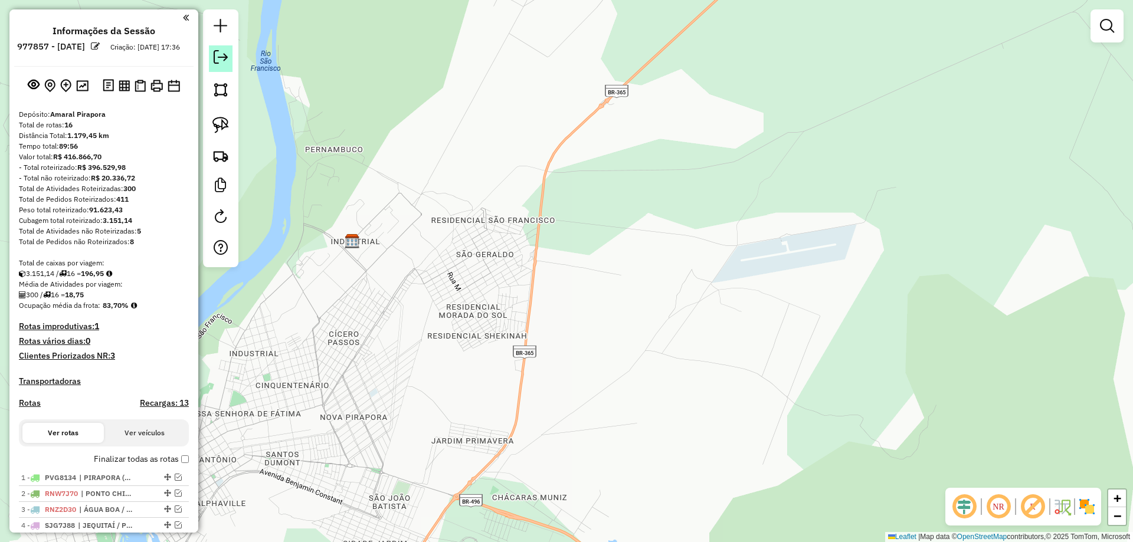
click at [216, 60] on em at bounding box center [221, 57] width 14 height 14
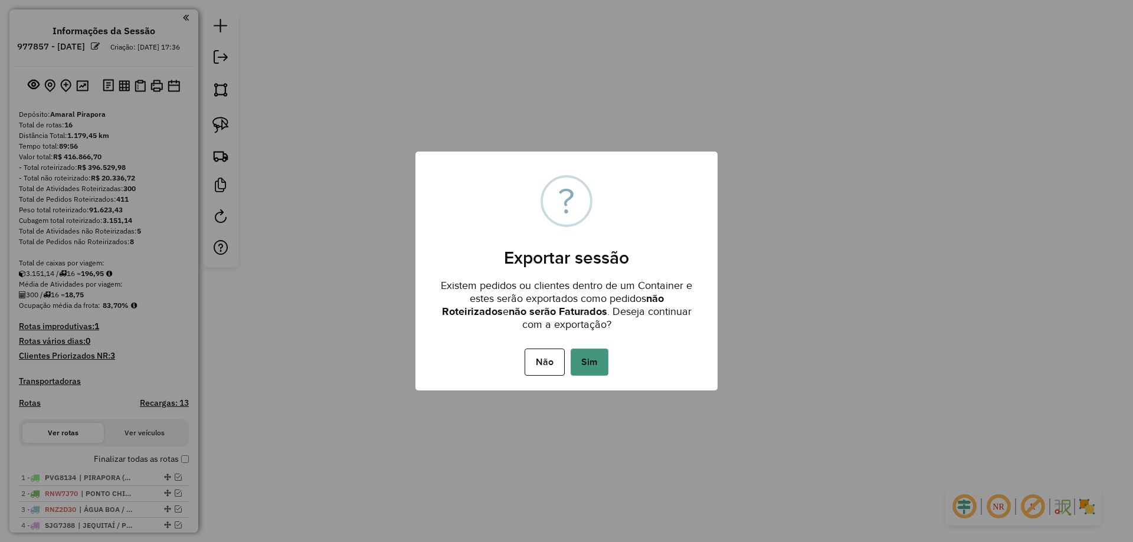
click at [594, 368] on button "Sim" at bounding box center [590, 362] width 38 height 27
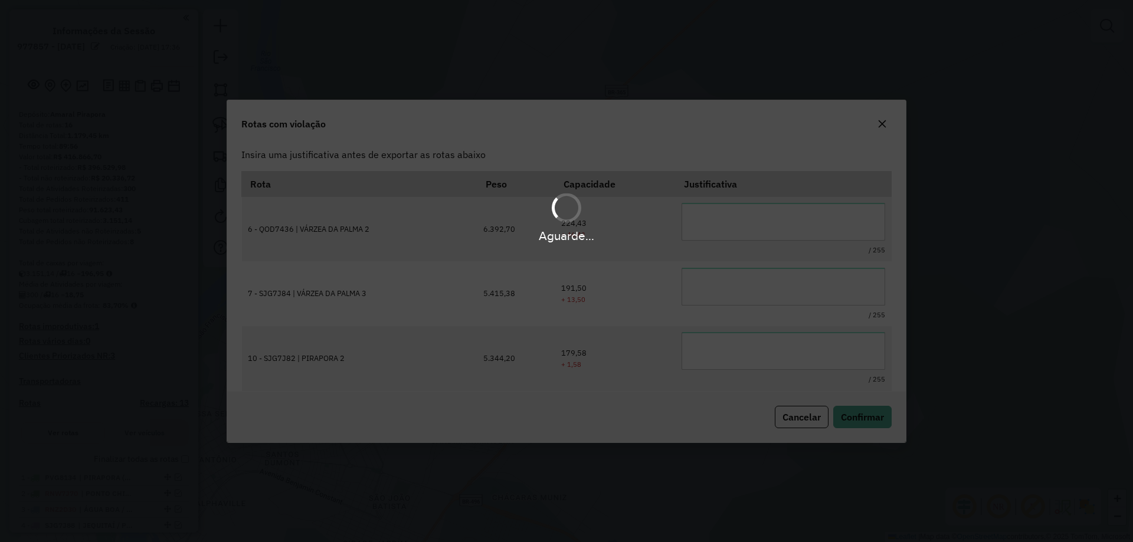
scroll to position [0, 0]
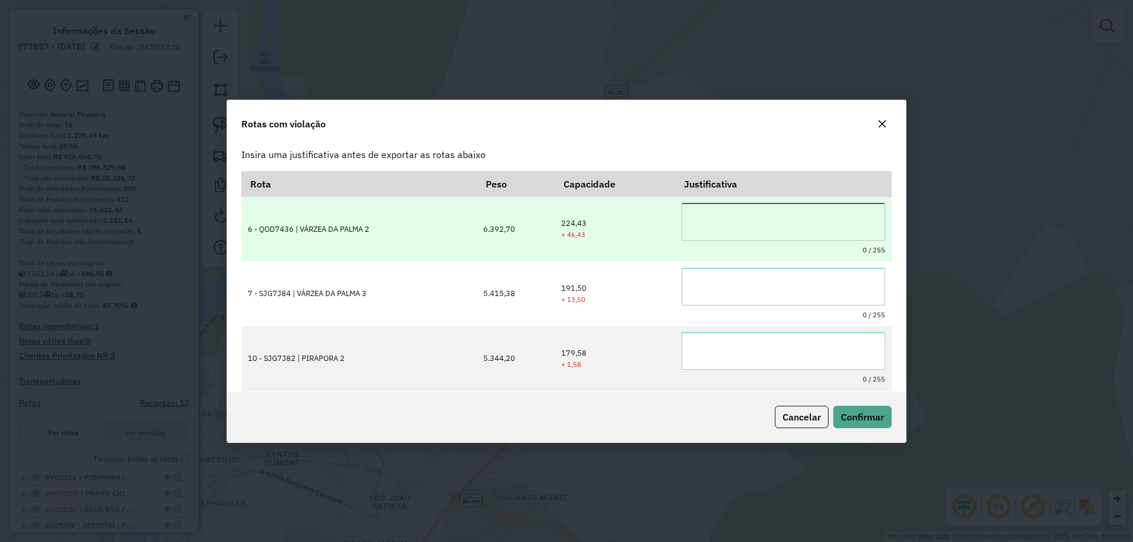
click at [766, 218] on textarea at bounding box center [783, 222] width 204 height 38
type textarea "**********"
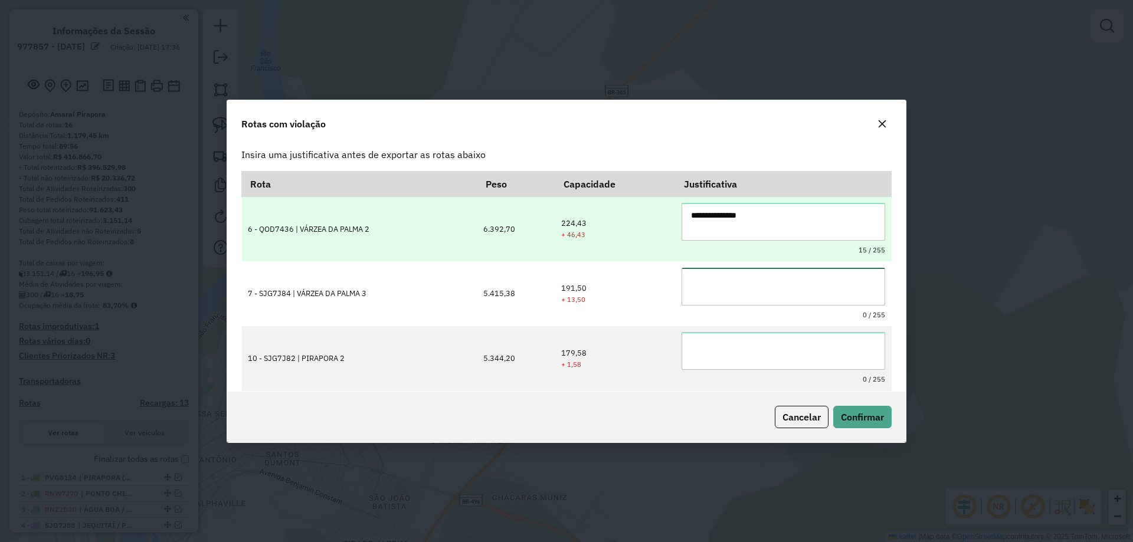
paste textarea "**********"
type textarea "**********"
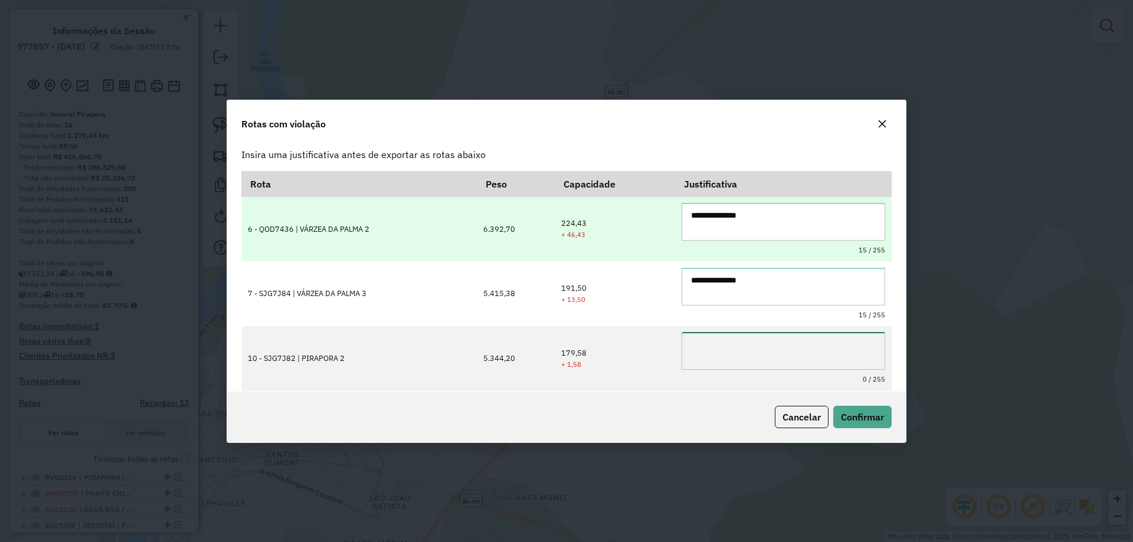
paste textarea "**********"
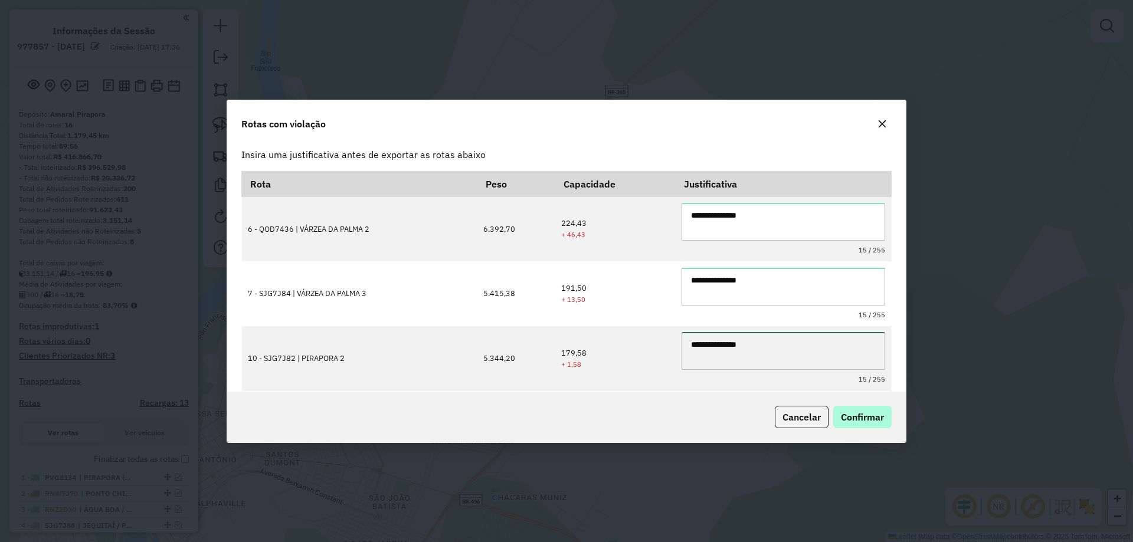
type textarea "**********"
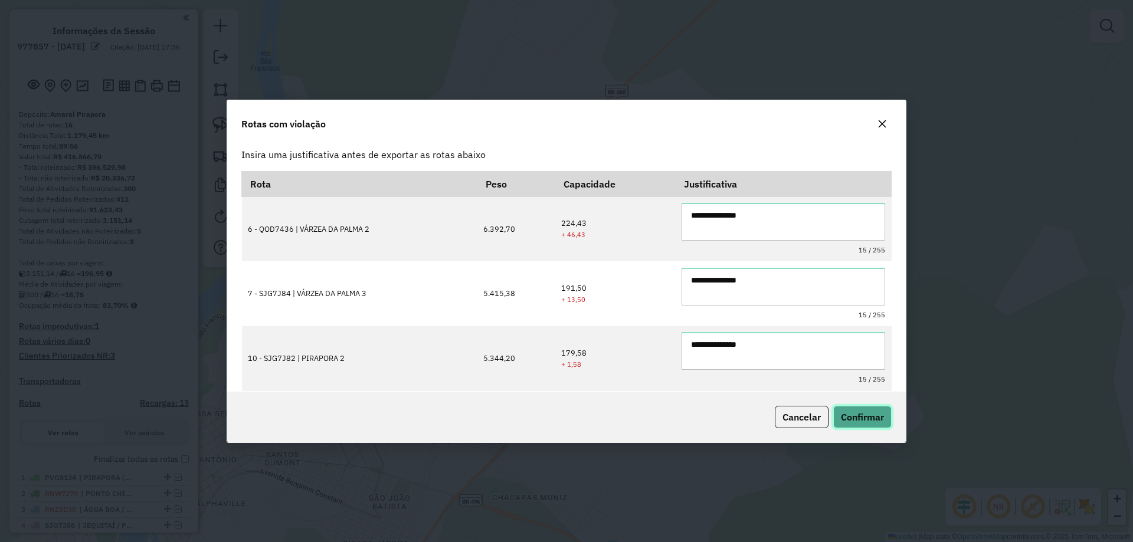
click at [875, 428] on button "Confirmar" at bounding box center [862, 417] width 58 height 22
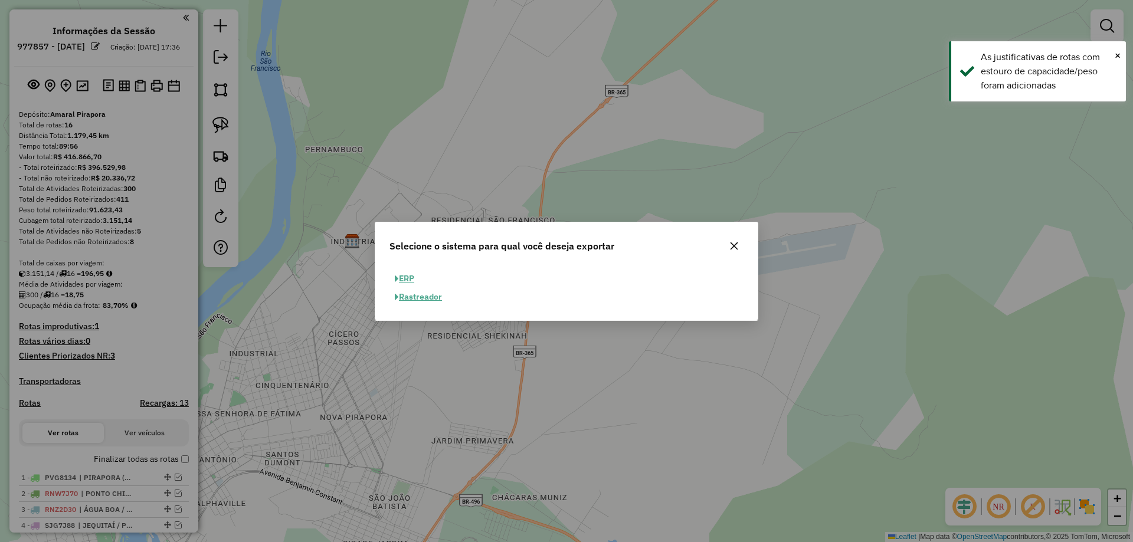
click at [400, 274] on button "ERP" at bounding box center [404, 279] width 30 height 18
select select "**"
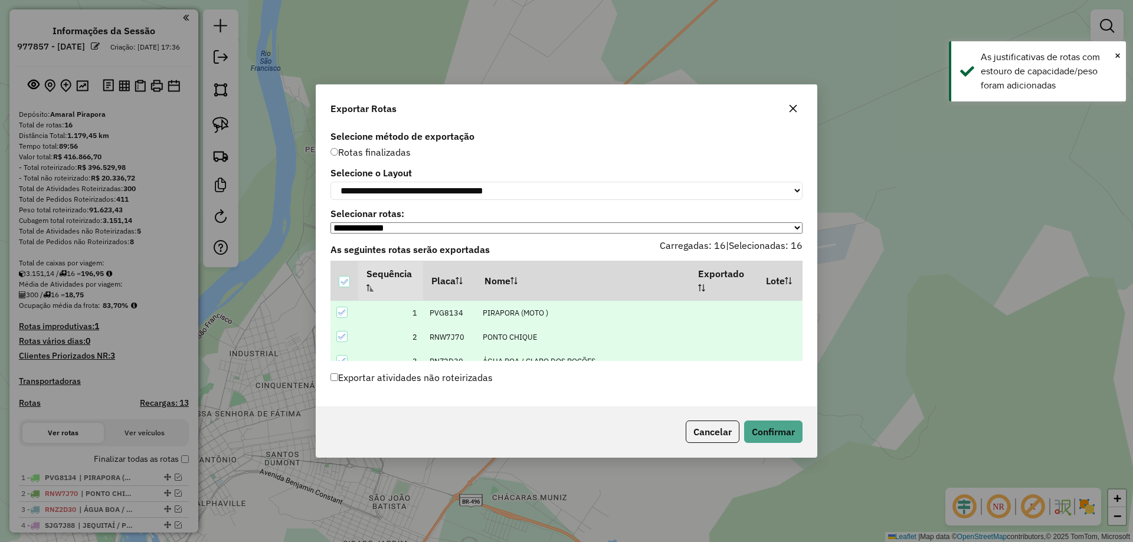
click at [355, 378] on label "Exportar atividades não roteirizadas" at bounding box center [411, 377] width 162 height 22
click at [759, 424] on button "Confirmar" at bounding box center [773, 432] width 58 height 22
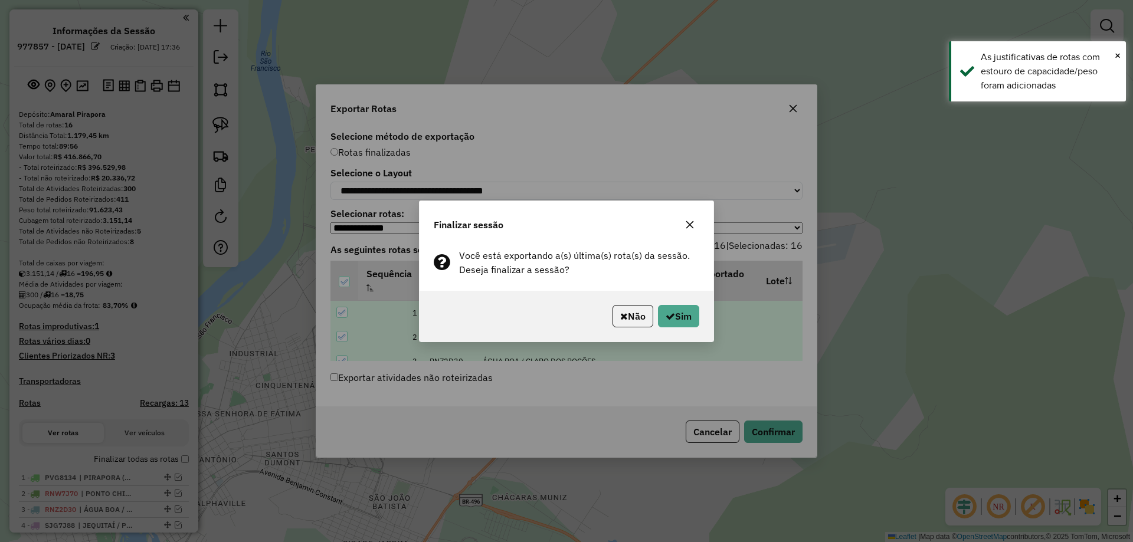
click at [692, 301] on div "Não Sim" at bounding box center [567, 316] width 294 height 51
click at [690, 314] on button "Sim" at bounding box center [678, 316] width 41 height 22
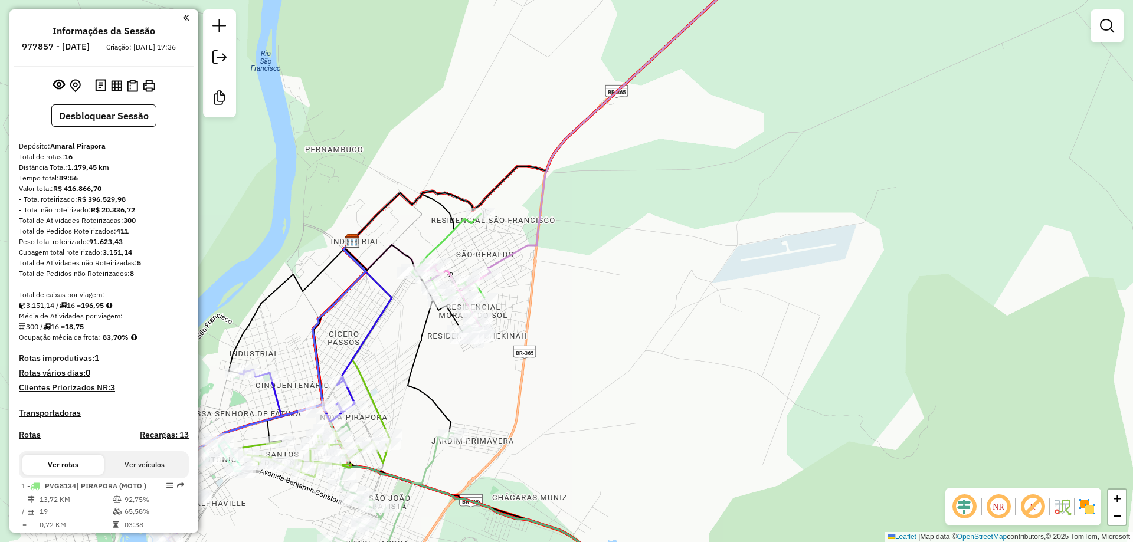
click at [379, 164] on div "Janela de atendimento Grade de atendimento Capacidade Transportadoras Veículos …" at bounding box center [566, 271] width 1133 height 542
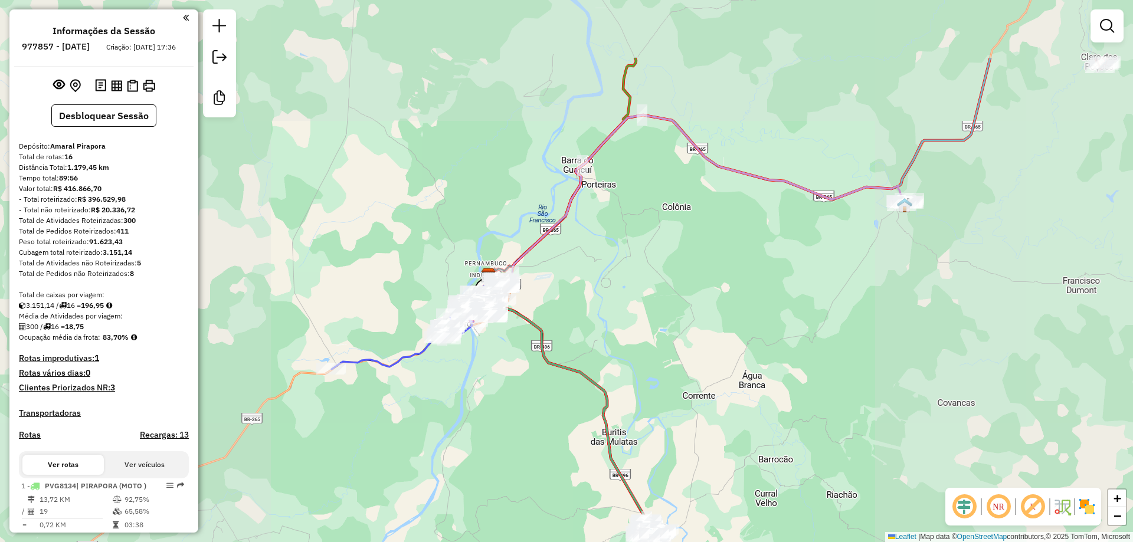
drag, startPoint x: 609, startPoint y: 262, endPoint x: 609, endPoint y: 294, distance: 31.9
click at [609, 294] on div "Janela de atendimento Grade de atendimento Capacidade Transportadoras Veículos …" at bounding box center [566, 271] width 1133 height 542
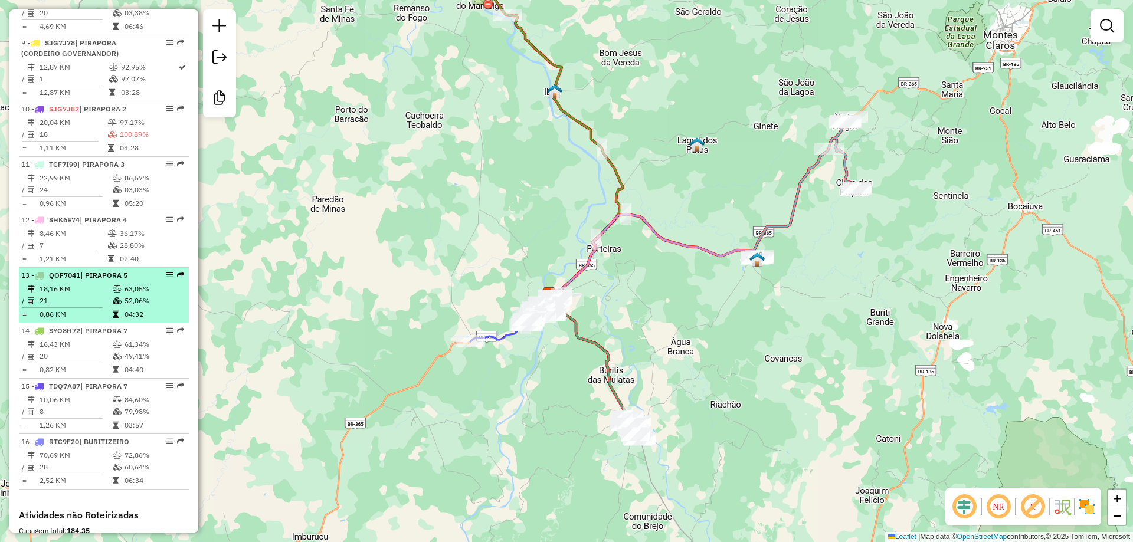
scroll to position [944, 0]
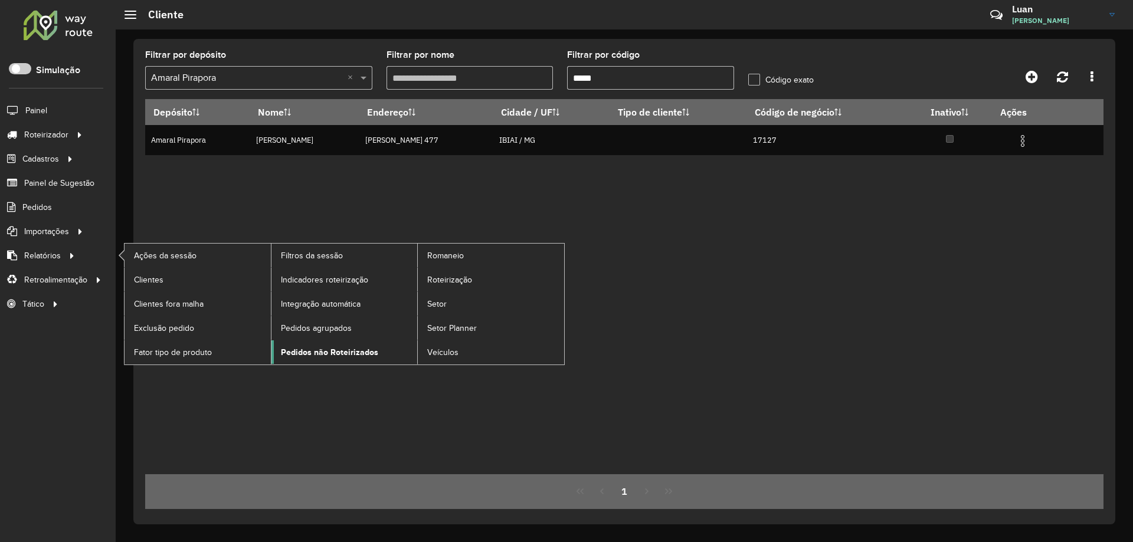
click at [335, 357] on span "Pedidos não Roteirizados" at bounding box center [329, 352] width 97 height 12
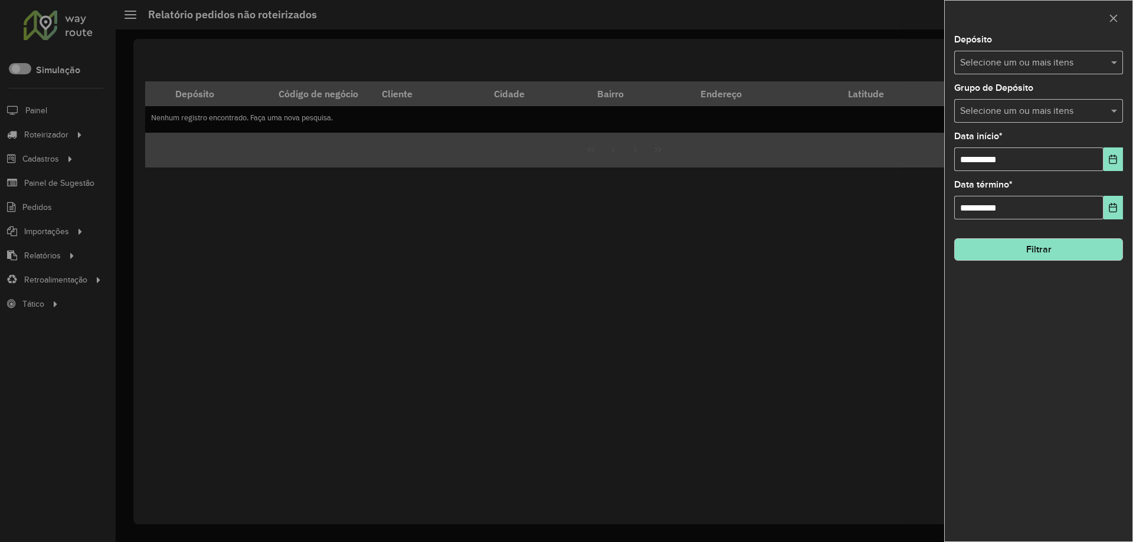
click at [1007, 60] on input "text" at bounding box center [1032, 63] width 151 height 14
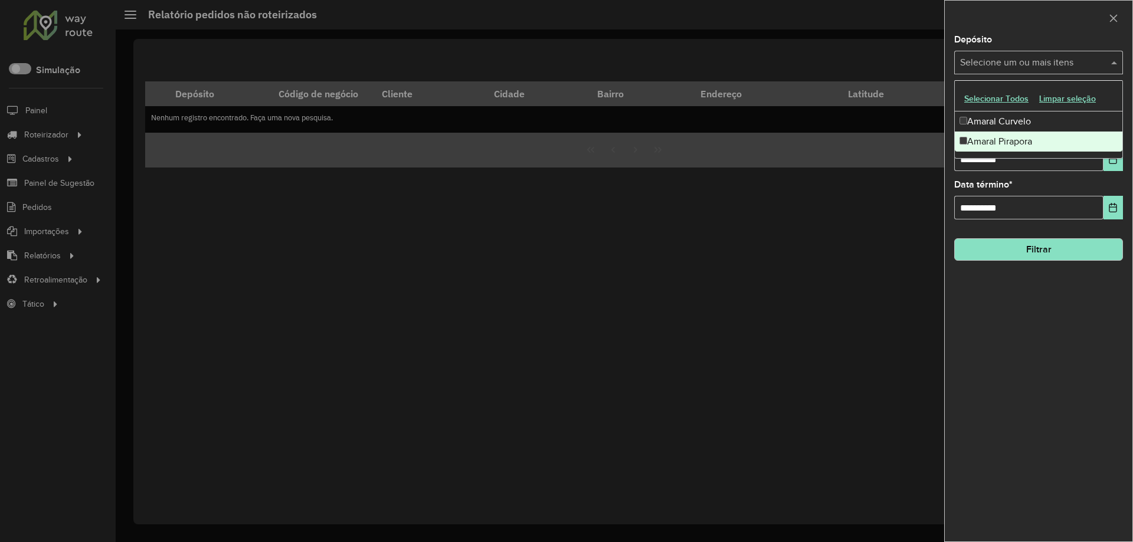
click at [995, 136] on div "Amaral Pirapora" at bounding box center [1039, 142] width 168 height 20
click at [966, 166] on input "**********" at bounding box center [1028, 160] width 149 height 24
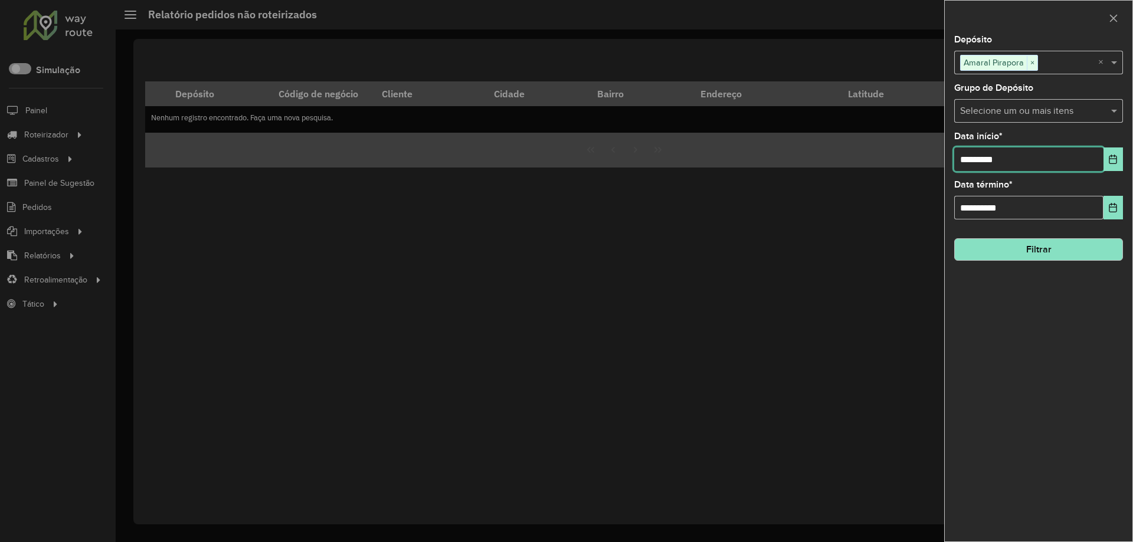
type input "**********"
click at [1020, 259] on button "Filtrar" at bounding box center [1038, 249] width 169 height 22
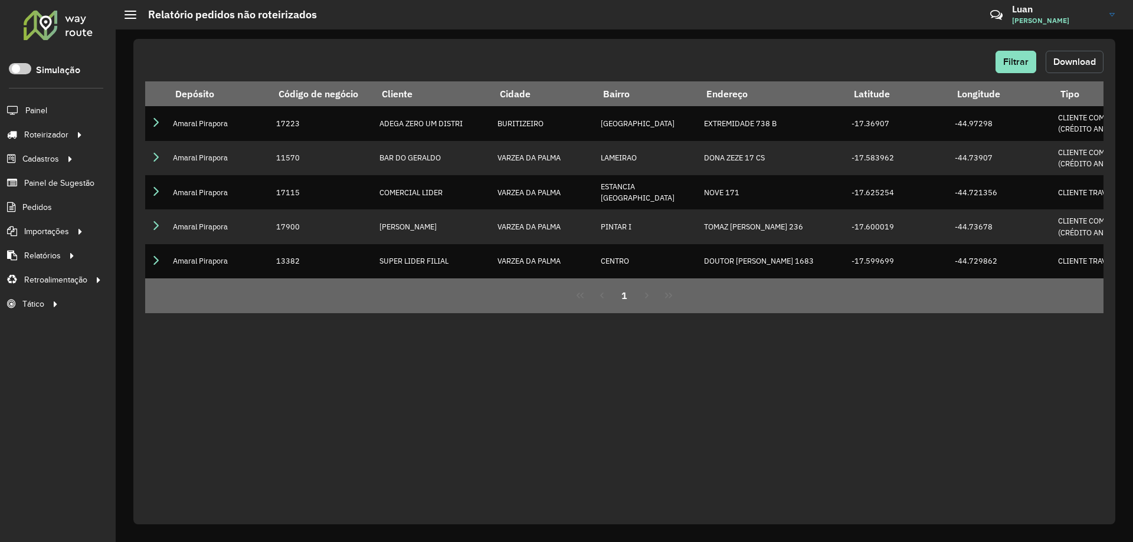
click at [1096, 60] on button "Download" at bounding box center [1075, 62] width 58 height 22
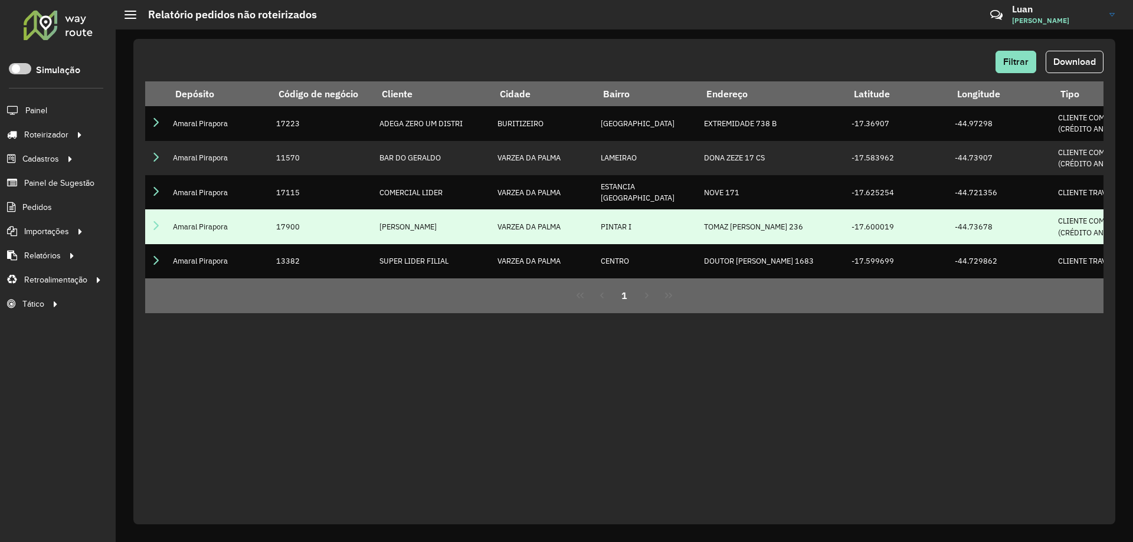
drag, startPoint x: 686, startPoint y: 399, endPoint x: 596, endPoint y: 210, distance: 209.0
click at [686, 399] on div "Filtrar Download Depósito Código de negócio Cliente Cidade Bairro Endereço Lati…" at bounding box center [624, 282] width 982 height 486
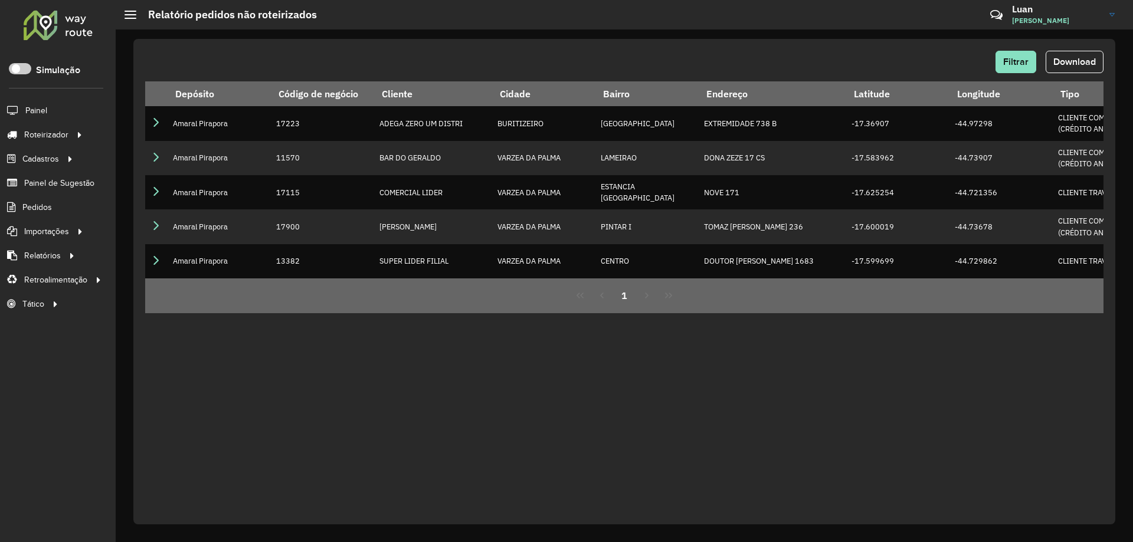
click at [67, 15] on div at bounding box center [57, 24] width 71 height 31
